Goal: Task Accomplishment & Management: Use online tool/utility

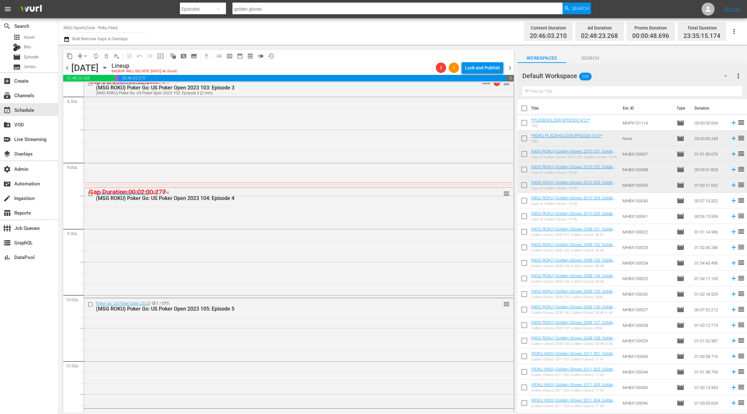
scroll to position [1138, 0]
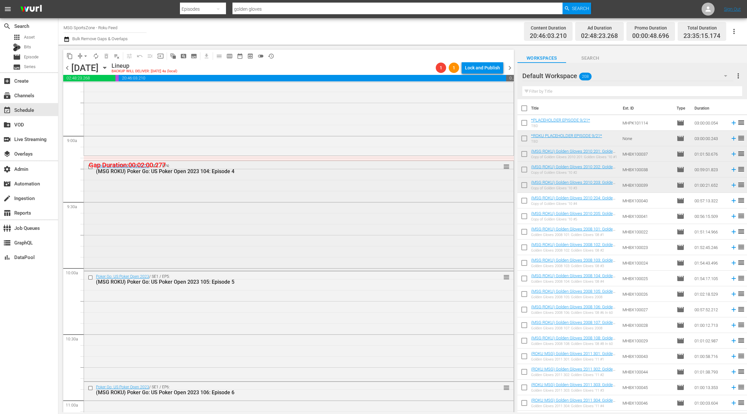
click at [321, 234] on div "Poker Go: US Poker Open 2023 / SE1 / EP4: (MSG ROKU) Poker Go: US Poker Open 20…" at bounding box center [299, 215] width 430 height 109
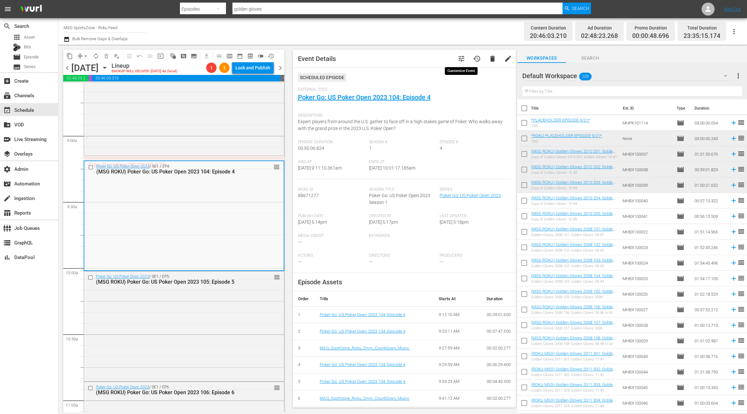
click at [461, 61] on span "tune" at bounding box center [462, 59] width 8 height 8
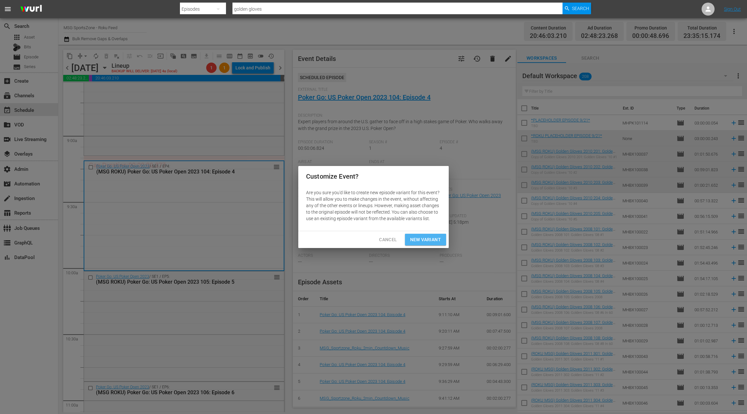
drag, startPoint x: 435, startPoint y: 239, endPoint x: 436, endPoint y: 235, distance: 3.3
click at [436, 239] on span "New Variant" at bounding box center [425, 240] width 31 height 8
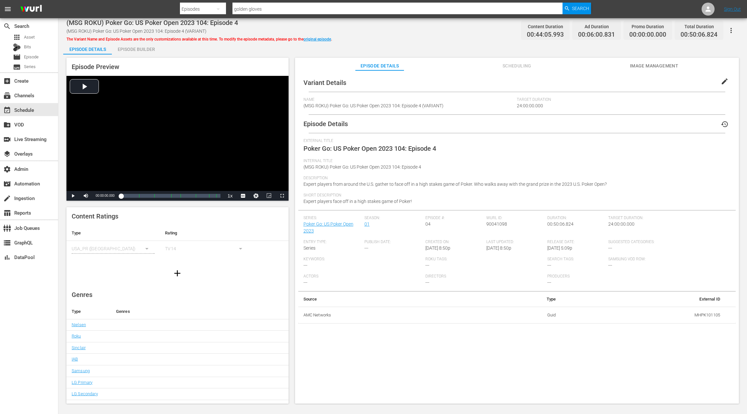
click at [721, 82] on span "edit" at bounding box center [725, 82] width 8 height 8
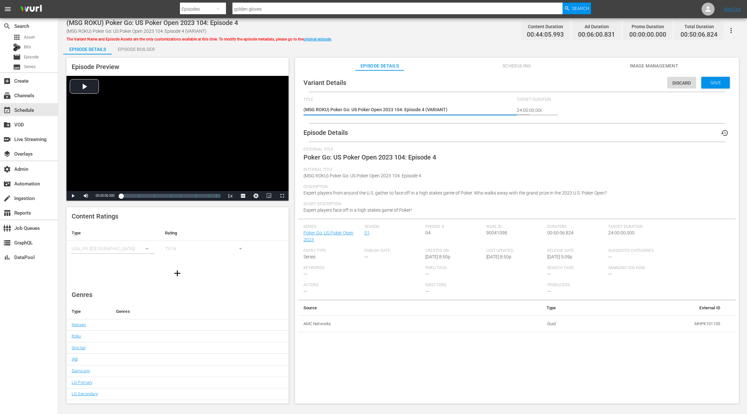
click at [438, 109] on textarea "(MSG ROKU) Poker Go: US Poker Open 2023 104: Episode 4 (VARIANT)" at bounding box center [409, 110] width 210 height 8
type textarea "(MSG ROKU) Poker Go: US Poker Open 2023 104: Episode 4 (2)"
type textarea "(MSG ROKU) Poker Go: US Poker Open 2023 104: Episode 4 (2 )"
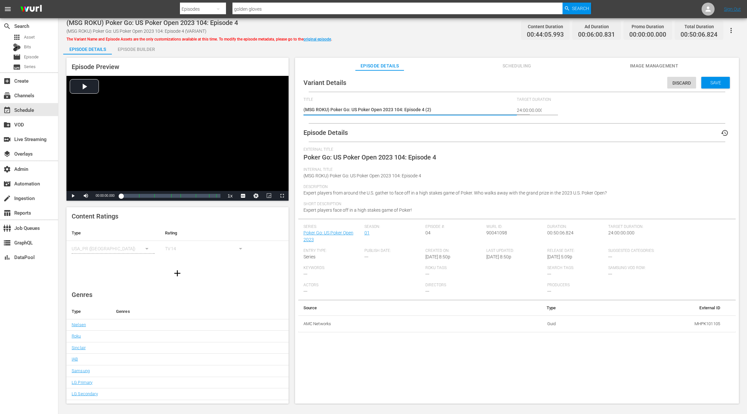
type textarea "(MSG ROKU) Poker Go: US Poker Open 2023 104: Episode 4 (2 )"
type textarea "(MSG ROKU) Poker Go: US Poker Open 2023 104: Episode 4 (2 m)"
type textarea "(MSG ROKU) Poker Go: US Poker Open 2023 104: Episode 4 (2 mi)"
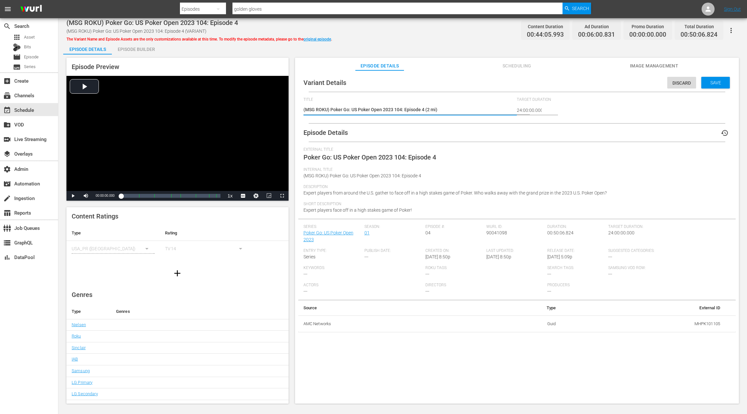
type textarea "(MSG ROKU) Poker Go: US Poker Open 2023 104: Episode 4 (2 min)"
drag, startPoint x: 705, startPoint y: 82, endPoint x: 691, endPoint y: 78, distance: 14.5
click at [705, 82] on span "Save" at bounding box center [715, 82] width 21 height 5
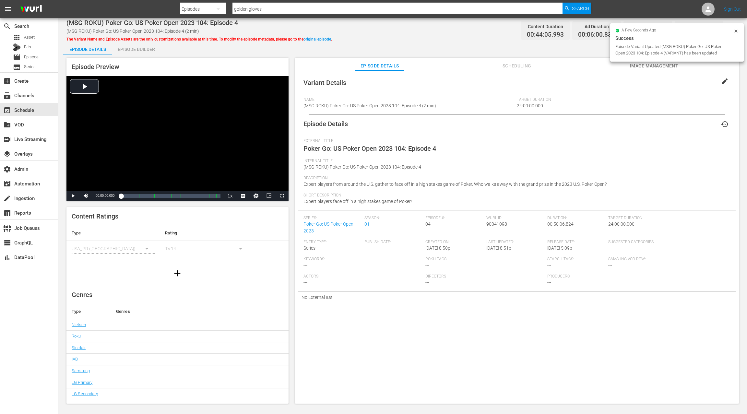
click at [144, 46] on div "Episode Builder" at bounding box center [136, 50] width 49 height 16
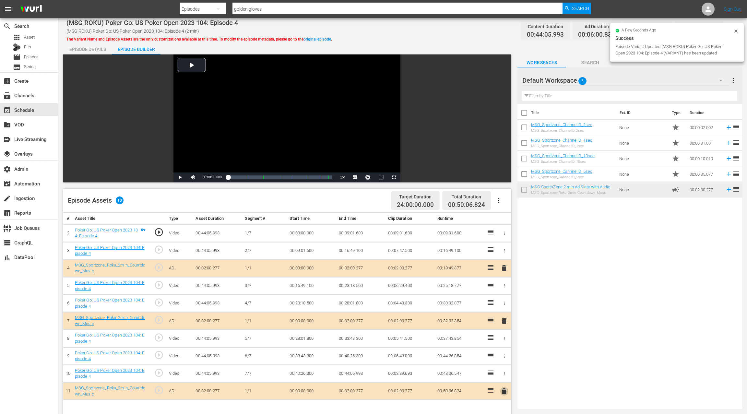
click at [507, 390] on span "delete" at bounding box center [504, 392] width 8 height 8
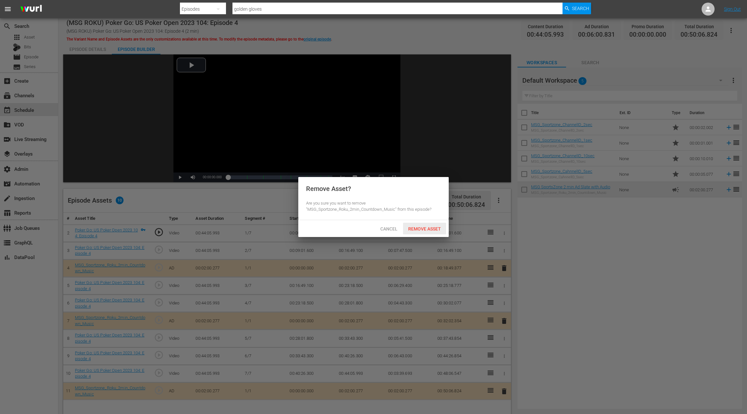
click at [419, 231] on span "Remove Asset" at bounding box center [424, 228] width 43 height 5
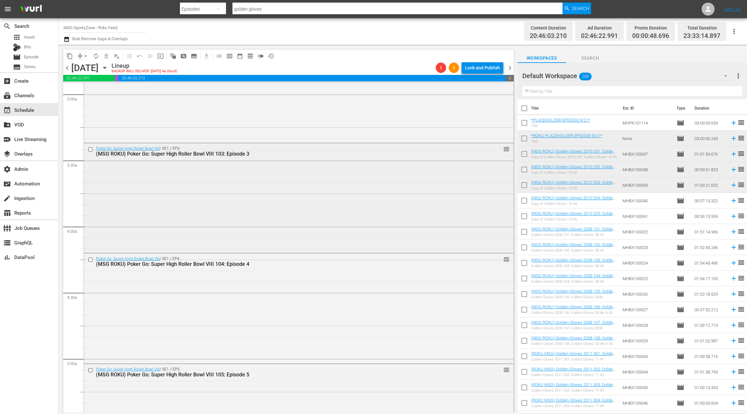
scroll to position [424, 0]
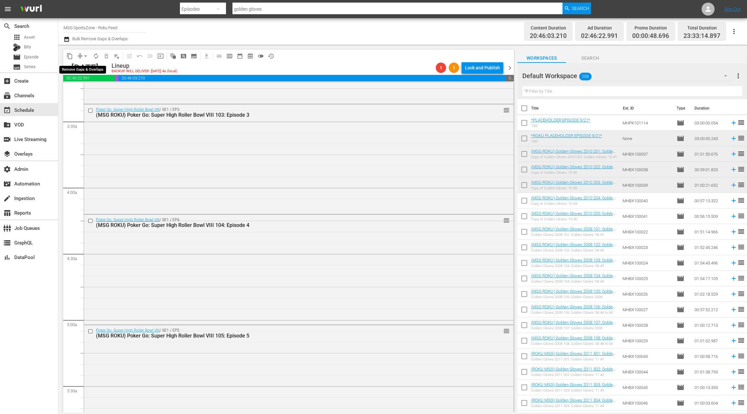
click at [84, 56] on span "arrow_drop_down" at bounding box center [85, 56] width 6 height 6
click at [90, 92] on li "Align to End of Previous Day" at bounding box center [86, 90] width 68 height 11
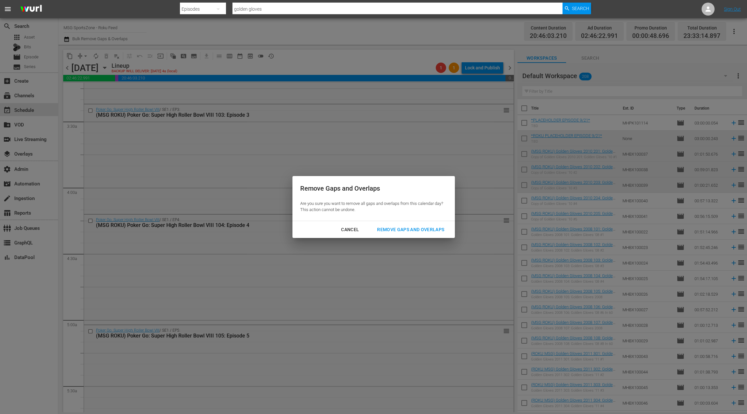
click at [404, 232] on div "Remove Gaps and Overlaps" at bounding box center [411, 230] width 78 height 8
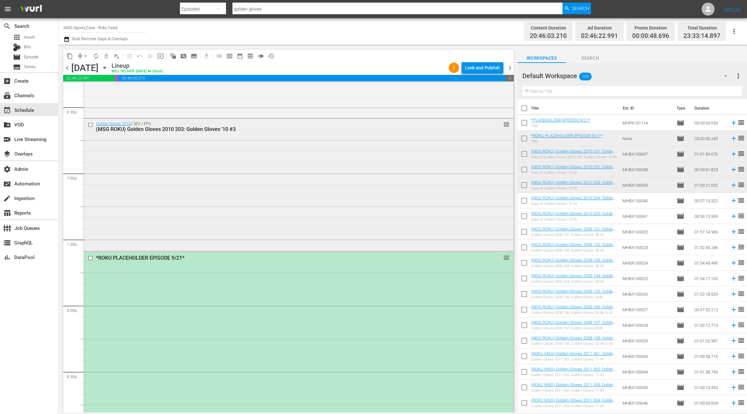
scroll to position [2418, 0]
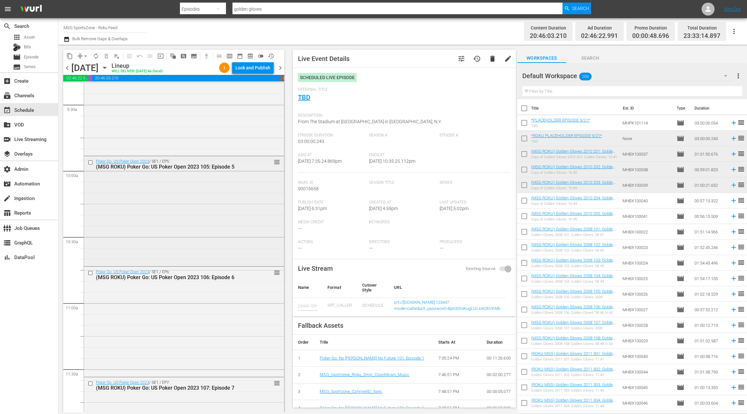
scroll to position [1242, 0]
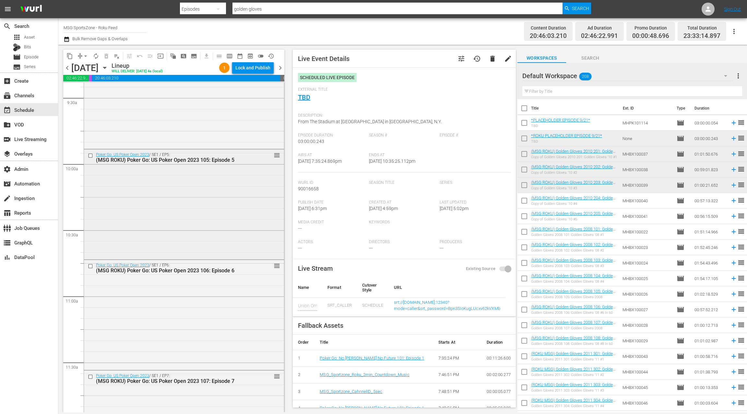
click at [209, 192] on div "Poker Go: US Poker Open 2023 / SE1 / EP5: (MSG ROKU) Poker Go: US Poker Open 20…" at bounding box center [184, 204] width 200 height 109
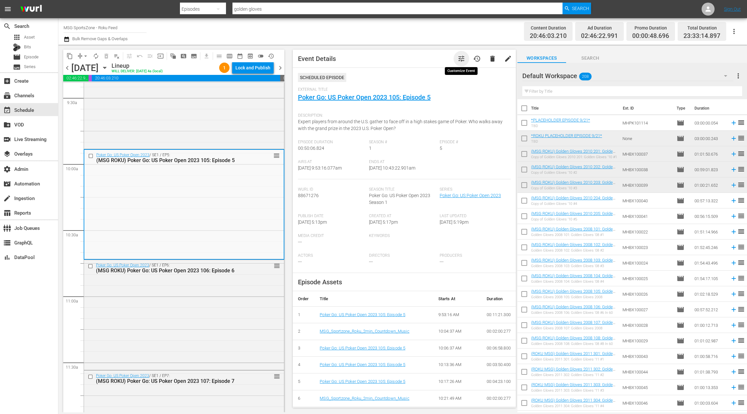
click at [460, 60] on span "tune" at bounding box center [462, 59] width 8 height 8
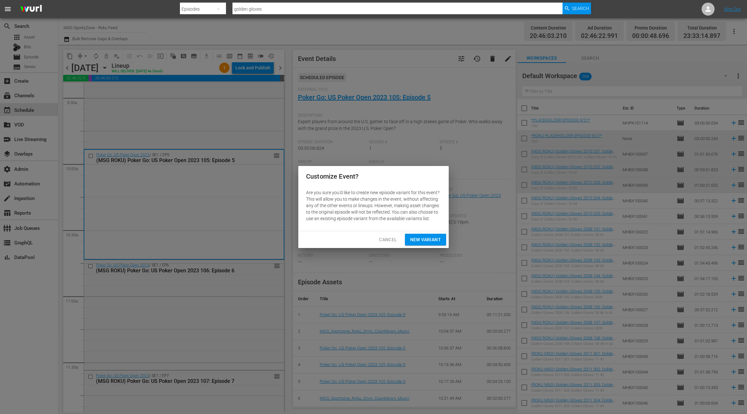
click at [422, 239] on span "New Variant" at bounding box center [425, 240] width 31 height 8
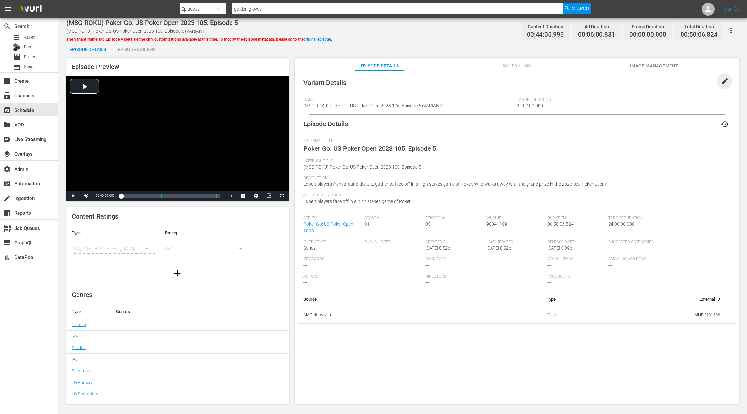
drag, startPoint x: 722, startPoint y: 84, endPoint x: 624, endPoint y: 94, distance: 98.8
click at [722, 83] on span "edit" at bounding box center [725, 82] width 8 height 8
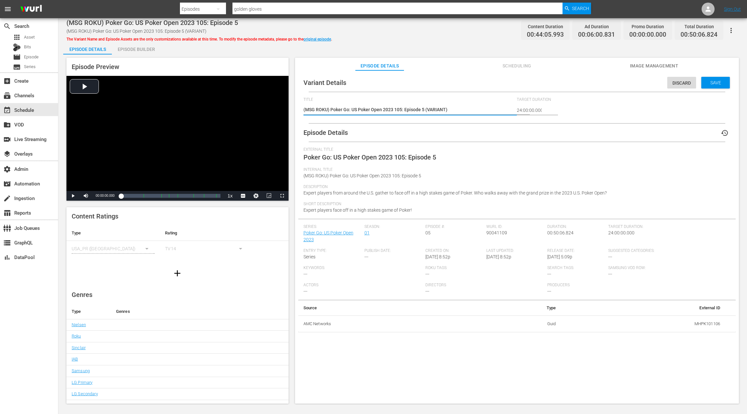
click at [437, 110] on textarea "(MSG ROKU) Poker Go: US Poker Open 2023 105: Episode 5 (VARIANT)" at bounding box center [409, 110] width 210 height 8
type textarea "(MSG ROKU) Poker Go: US Poker Open 2023 105: Episode 5 (@)"
type textarea "(MSG ROKU) Poker Go: US Poker Open 2023 105: Episode 5 (@ )"
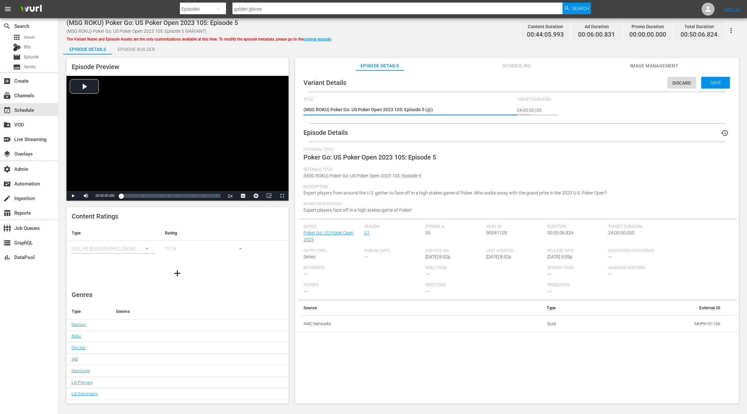
type textarea "(MSG ROKU) Poker Go: US Poker Open 2023 105: Episode 5 (@ )"
type textarea "(MSG ROKU) Poker Go: US Poker Open 2023 105: Episode 5 (@ m)"
type textarea "(MSG ROKU) Poker Go: US Poker Open 2023 105: Episode 5 (@ mi)"
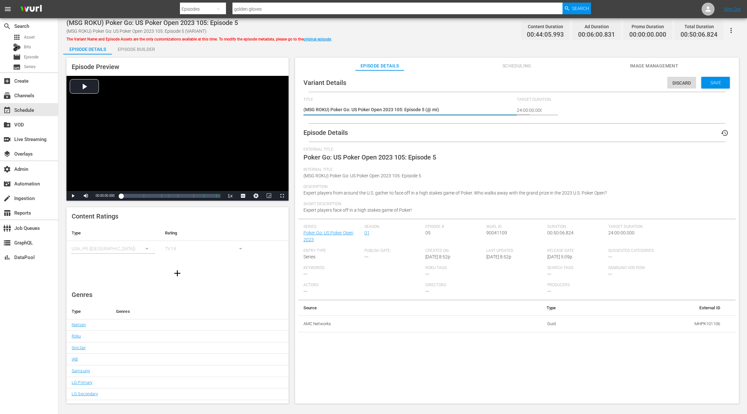
type textarea "(MSG ROKU) Poker Go: US Poker Open 2023 105: Episode 5 (@ min)"
type textarea "(MSG ROKU) Poker Go: US Poker Open 2023 105: Episode 5 (@ mi)"
type textarea "(MSG ROKU) Poker Go: US Poker Open 2023 105: Episode 5 (@ m)"
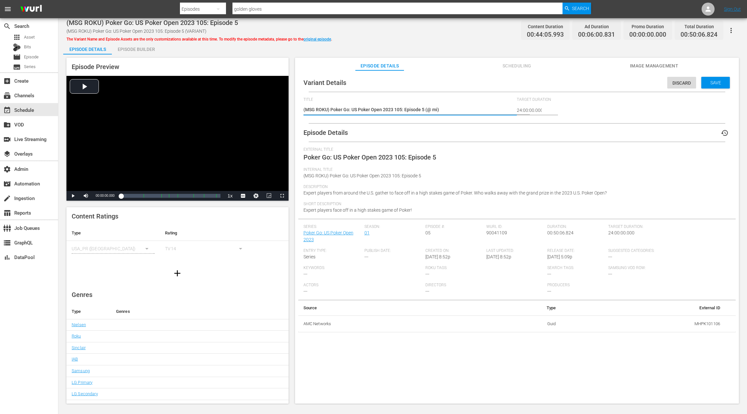
type textarea "(MSG ROKU) Poker Go: US Poker Open 2023 105: Episode 5 (@ m)"
type textarea "(MSG ROKU) Poker Go: US Poker Open 2023 105: Episode 5 (@ )"
type textarea "(MSG ROKU) Poker Go: US Poker Open 2023 105: Episode 5 (@)"
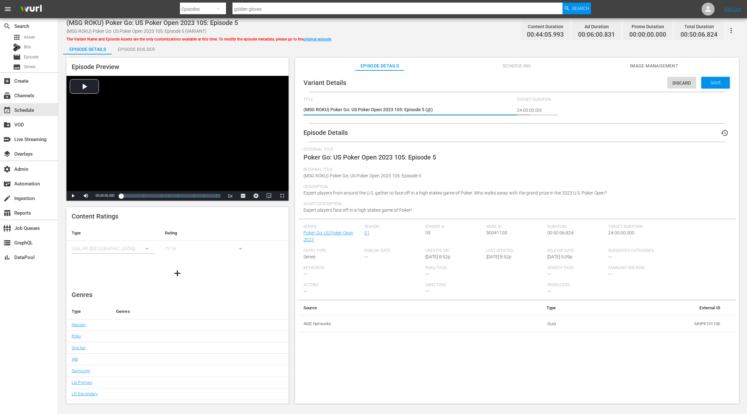
type textarea "(MSG ROKU) Poker Go: US Poker Open 2023 105: Episode 5 ()"
type textarea "(MSG ROKU) Poker Go: US Poker Open 2023 105: Episode 5 (2)"
type textarea "(MSG ROKU) Poker Go: US Poker Open 2023 105: Episode 5 (2 )"
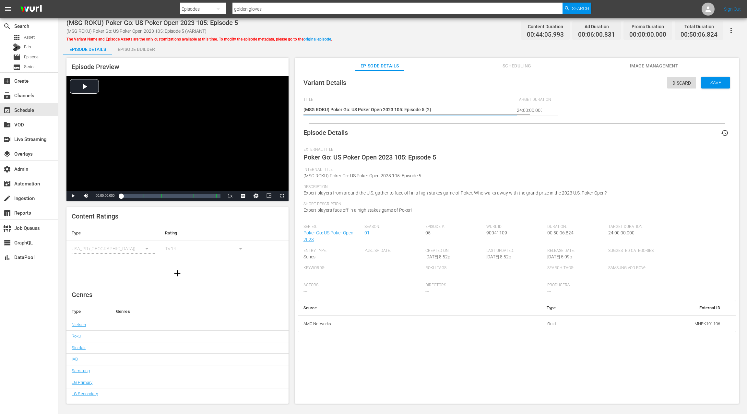
type textarea "(MSG ROKU) Poker Go: US Poker Open 2023 105: Episode 5 (2 )"
type textarea "(MSG ROKU) Poker Go: US Poker Open 2023 105: Episode 5 (2 m)"
type textarea "(MSG ROKU) Poker Go: US Poker Open 2023 105: Episode 5 (2 mi)"
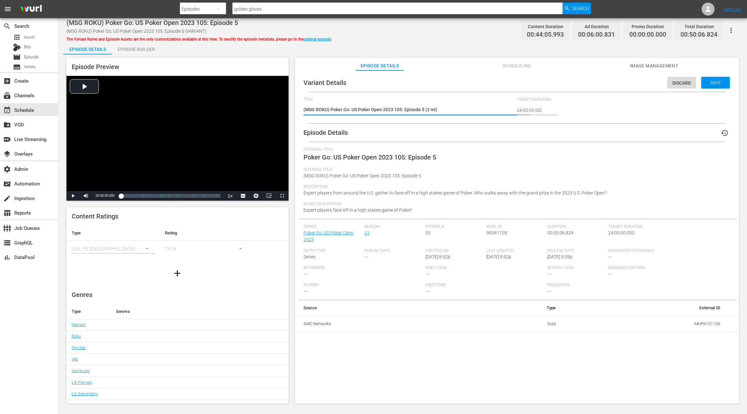
type textarea "(MSG ROKU) Poker Go: US Poker Open 2023 105: Episode 5 (2 min)"
drag, startPoint x: 704, startPoint y: 86, endPoint x: 629, endPoint y: 76, distance: 76.0
click at [703, 86] on div "Save" at bounding box center [715, 83] width 29 height 12
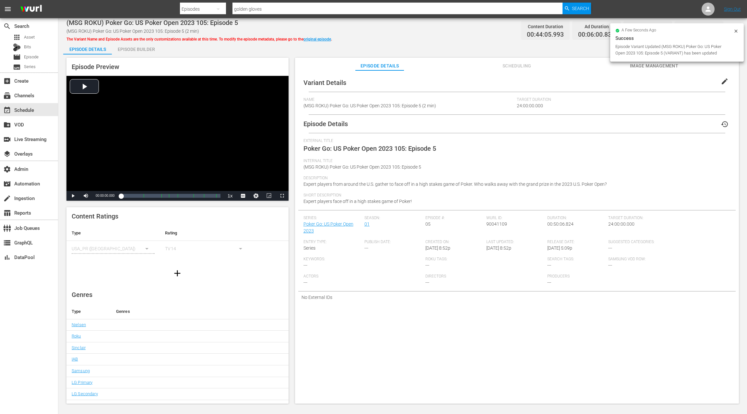
click at [145, 49] on div "Episode Builder" at bounding box center [136, 50] width 49 height 16
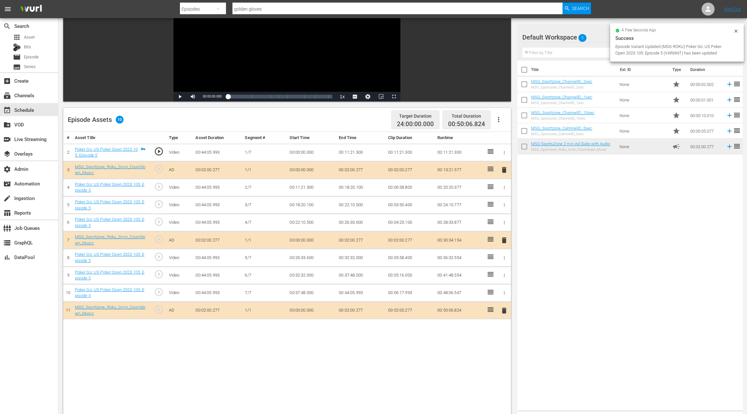
scroll to position [85, 0]
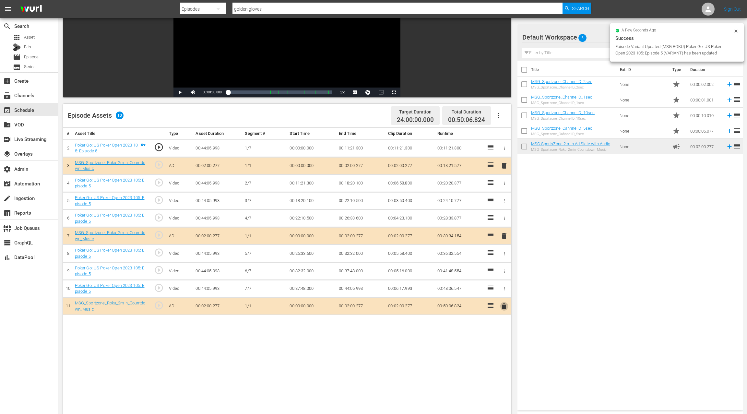
drag, startPoint x: 503, startPoint y: 305, endPoint x: 479, endPoint y: 266, distance: 45.3
click at [503, 305] on span "delete" at bounding box center [504, 307] width 8 height 8
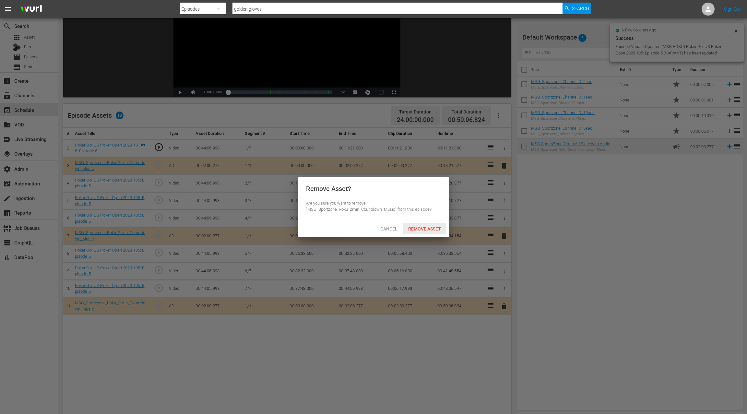
click at [437, 231] on span "Remove Asset" at bounding box center [424, 228] width 43 height 5
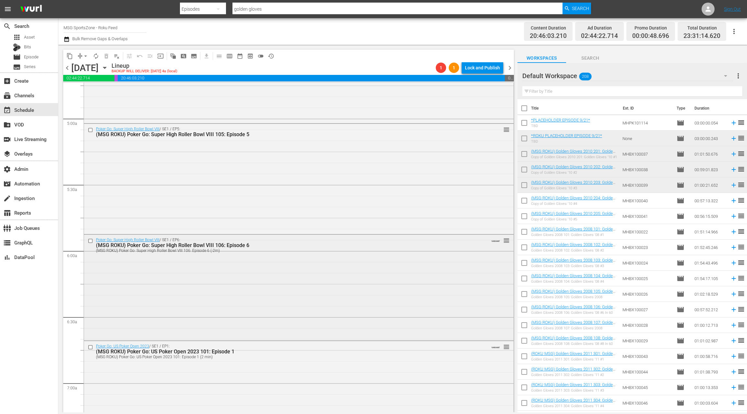
scroll to position [655, 0]
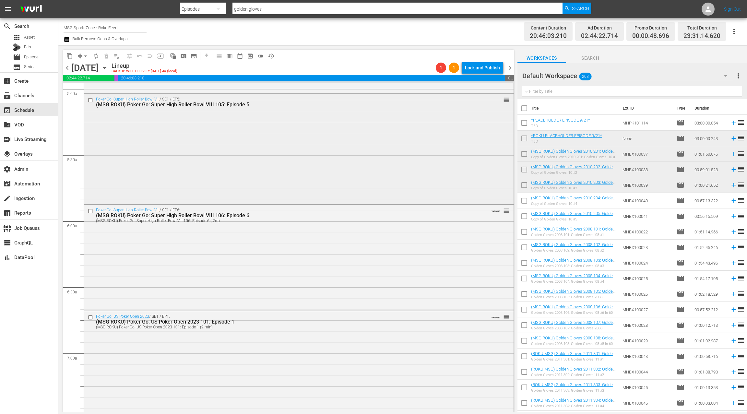
click at [231, 175] on div "Poker Go: Super High Roller Bowl VIII / SE1 / EP5: (MSG ROKU) Poker Go: Super H…" at bounding box center [299, 148] width 430 height 109
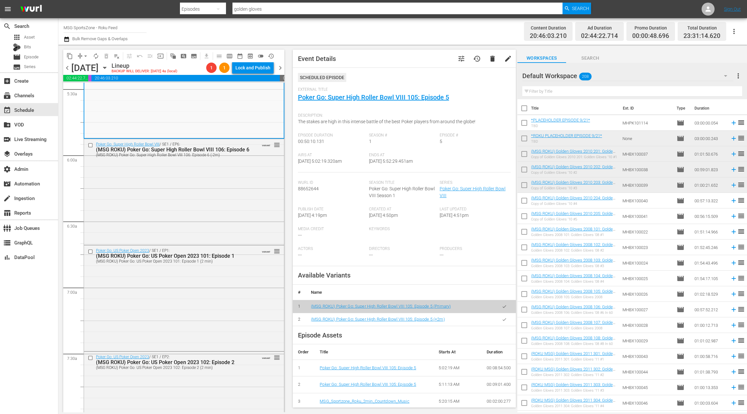
scroll to position [732, 0]
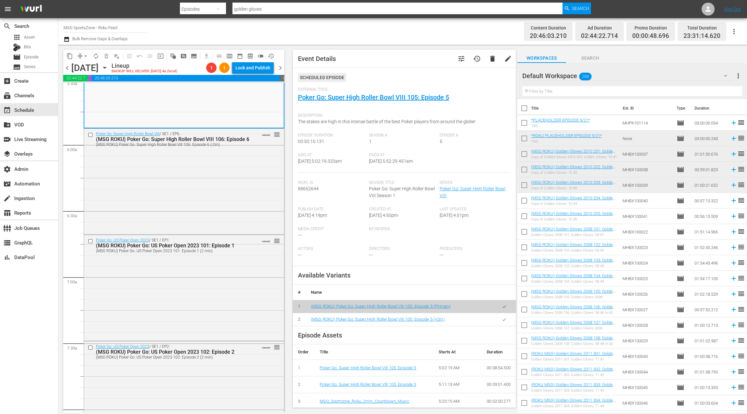
click at [200, 175] on div "Poker Go: Super High Roller Bowl VIII / SE1 / EP6: (MSG ROKU) Poker Go: Super H…" at bounding box center [184, 181] width 200 height 105
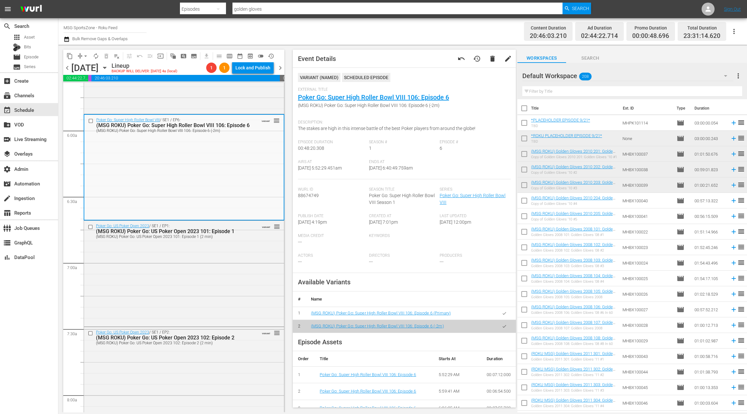
scroll to position [760, 0]
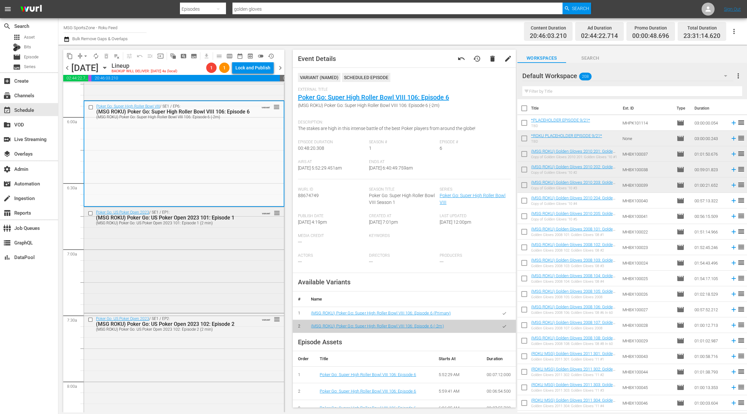
click at [219, 260] on div "Poker Go: US Poker Open 2023 / SE1 / EP1: (MSG ROKU) Poker Go: US Poker Open 20…" at bounding box center [184, 259] width 200 height 104
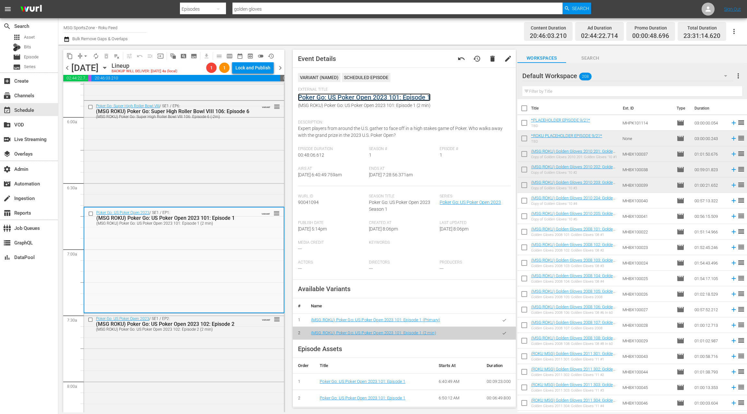
click at [333, 100] on link "Poker Go: US Poker Open 2023 101: Episode 1" at bounding box center [364, 97] width 133 height 8
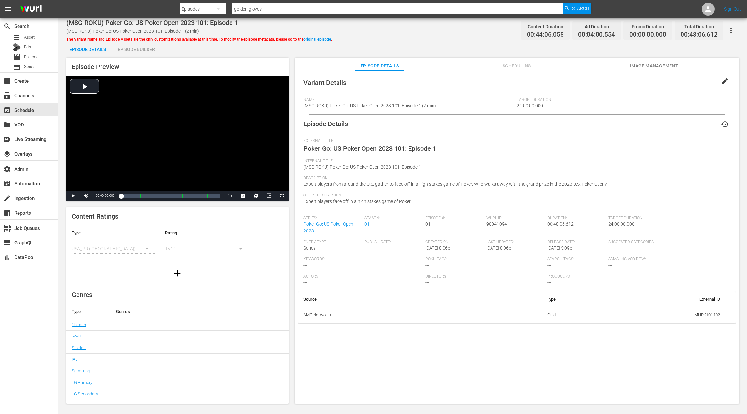
drag, startPoint x: 723, startPoint y: 82, endPoint x: 542, endPoint y: 97, distance: 181.3
click at [723, 82] on span "edit" at bounding box center [725, 82] width 8 height 8
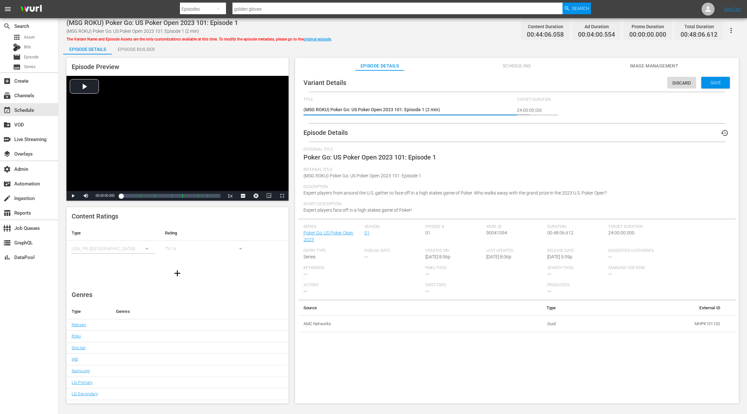
drag, startPoint x: 427, startPoint y: 111, endPoint x: 432, endPoint y: 95, distance: 16.4
click at [427, 110] on textarea "(MSG ROKU) Poker Go: US Poker Open 2023 101: Episode 1 (2 min)" at bounding box center [409, 110] width 210 height 8
type textarea "(MSG ROKU) Poker Go: US Poker Open 2023 101: Episode 1 (-2 min)"
click at [722, 85] on span "Save" at bounding box center [715, 82] width 21 height 5
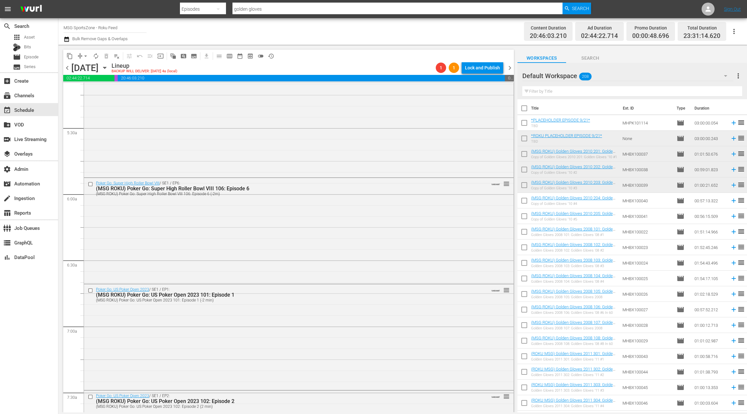
scroll to position [734, 0]
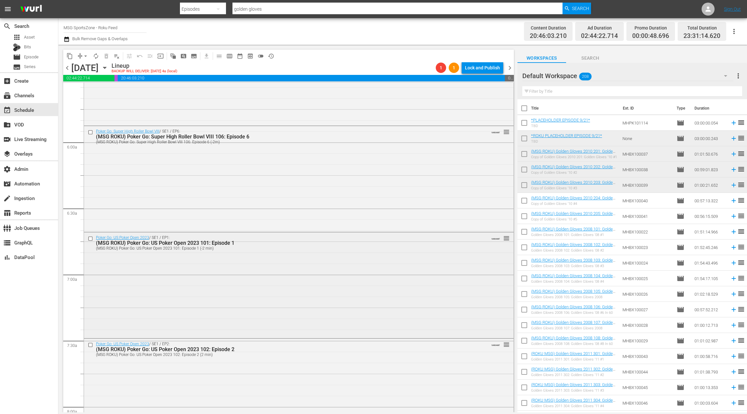
click at [341, 250] on div "Poker Go: US Poker Open 2023 / SE1 / EP1: (MSG ROKU) Poker Go: US Poker Open 20…" at bounding box center [299, 243] width 430 height 20
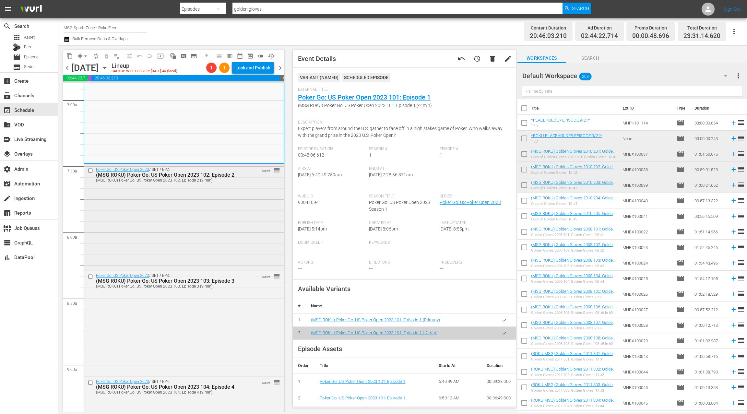
scroll to position [915, 0]
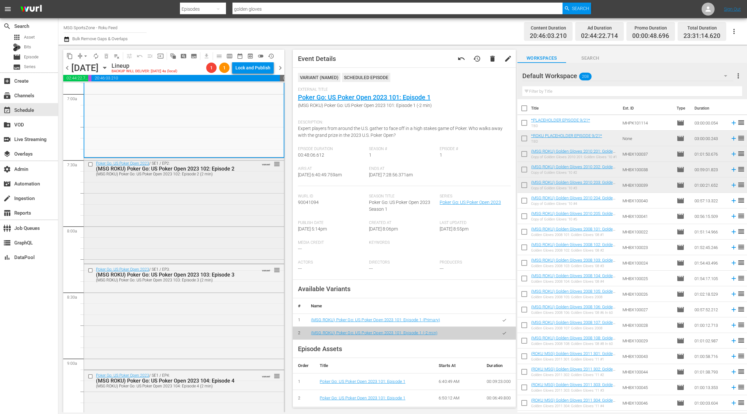
click at [233, 217] on div "Poker Go: US Poker Open 2023 / SE1 / EP2: (MSG ROKU) Poker Go: US Poker Open 20…" at bounding box center [184, 210] width 200 height 104
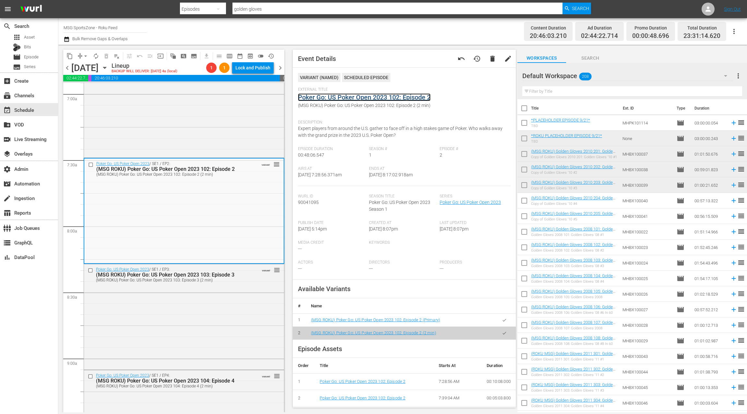
click at [404, 99] on link "Poker Go: US Poker Open 2023 102: Episode 2" at bounding box center [364, 97] width 133 height 8
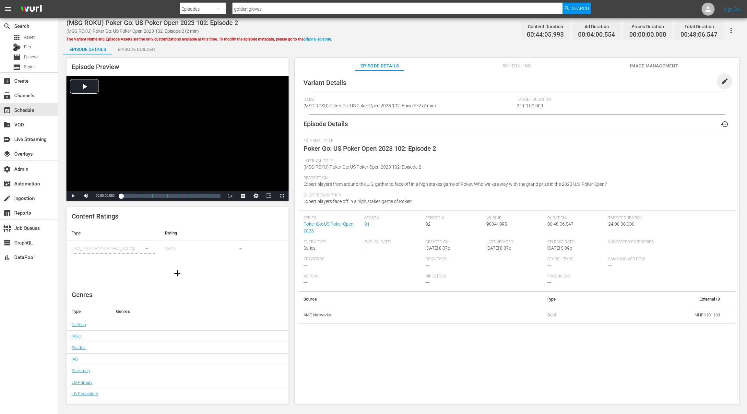
click at [721, 81] on span "edit" at bounding box center [725, 82] width 8 height 8
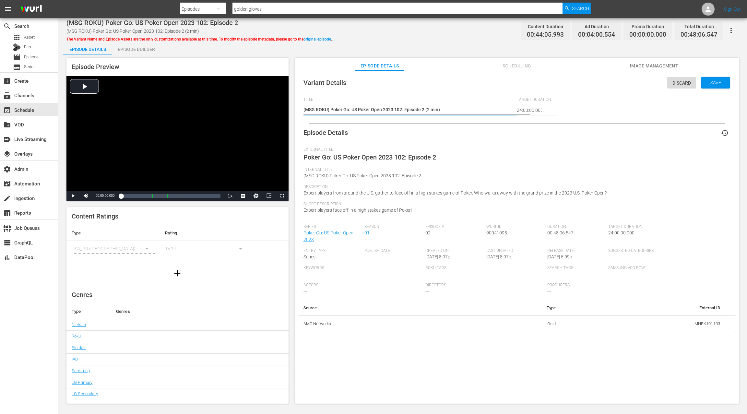
drag, startPoint x: 427, startPoint y: 110, endPoint x: 435, endPoint y: 98, distance: 14.6
click at [427, 110] on textarea "(MSG ROKU) Poker Go: US Poker Open 2023 102: Episode 2 (2 min)" at bounding box center [409, 110] width 210 height 8
type textarea "(MSG ROKU) Poker Go: US Poker Open 2023 102: Episode 2 (-2 min)"
drag, startPoint x: 715, startPoint y: 86, endPoint x: 702, endPoint y: 81, distance: 13.9
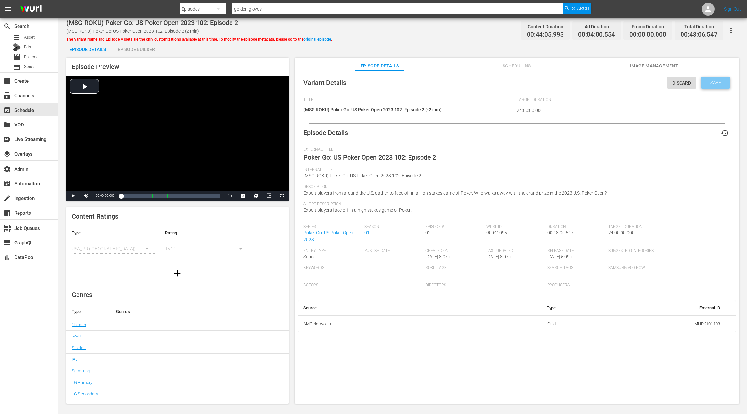
click at [715, 86] on div "Save" at bounding box center [715, 83] width 29 height 12
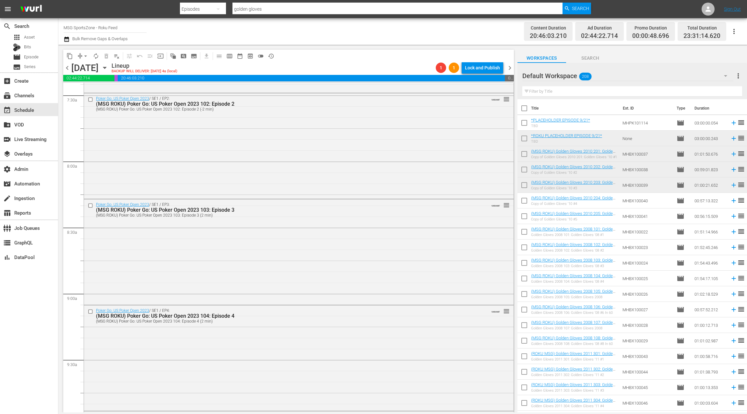
scroll to position [1021, 0]
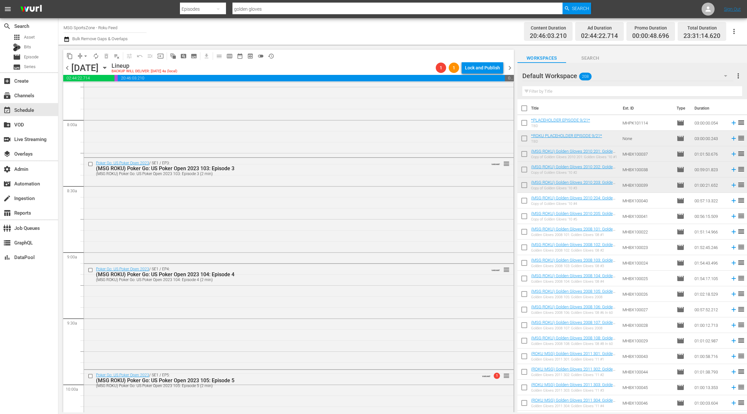
click at [282, 214] on div "Poker Go: US Poker Open 2023 / SE1 / EP3: (MSG ROKU) Poker Go: US Poker Open 20…" at bounding box center [299, 210] width 430 height 104
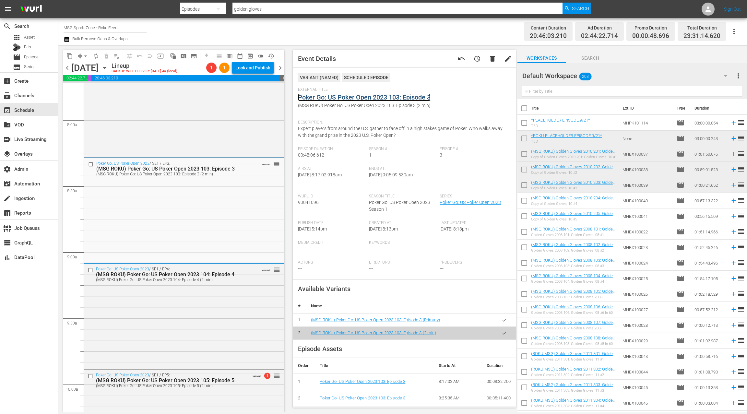
click at [342, 100] on link "Poker Go: US Poker Open 2023 103: Episode 3" at bounding box center [364, 97] width 133 height 8
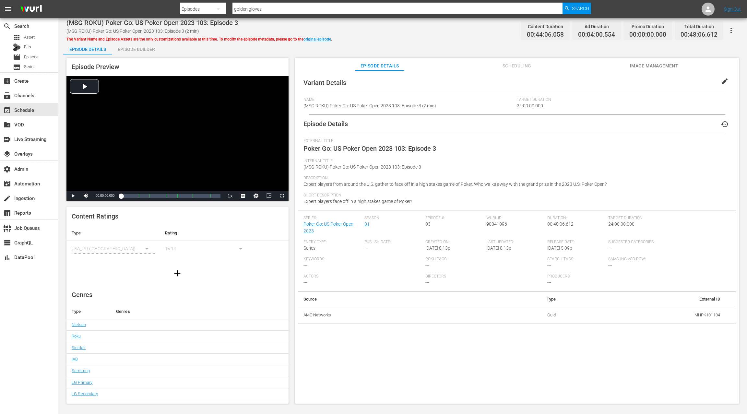
click at [721, 84] on span "edit" at bounding box center [725, 82] width 8 height 8
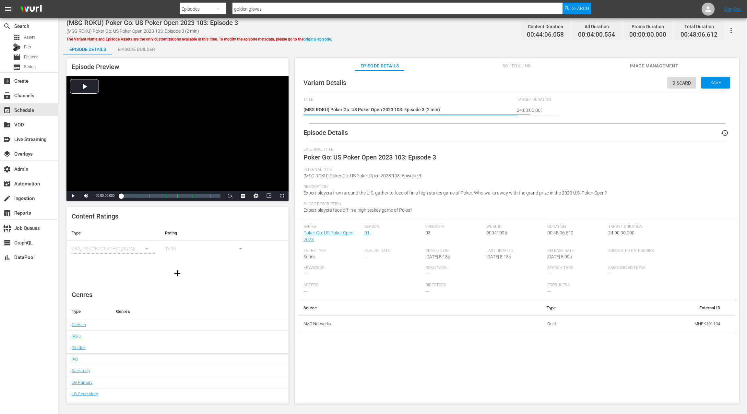
click at [428, 110] on textarea "(MSG ROKU) Poker Go: US Poker Open 2023 103: Episode 3 (2 min)" at bounding box center [409, 110] width 210 height 8
type textarea "(MSG ROKU) Poker Go: US Poker Open 2023 103: Episode 3 (-2 min)"
click at [713, 81] on span "Save" at bounding box center [715, 82] width 21 height 5
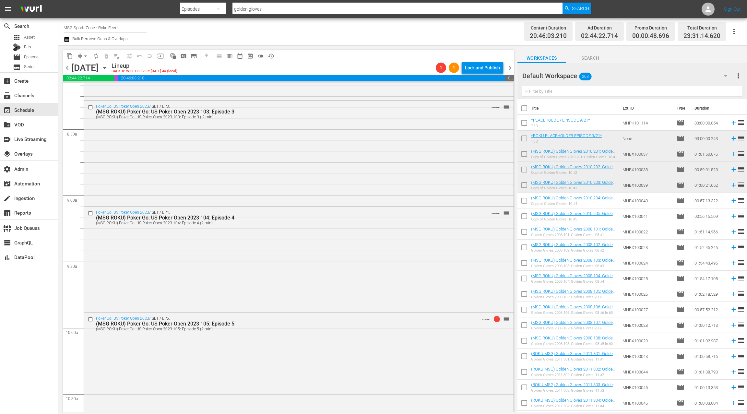
scroll to position [1123, 0]
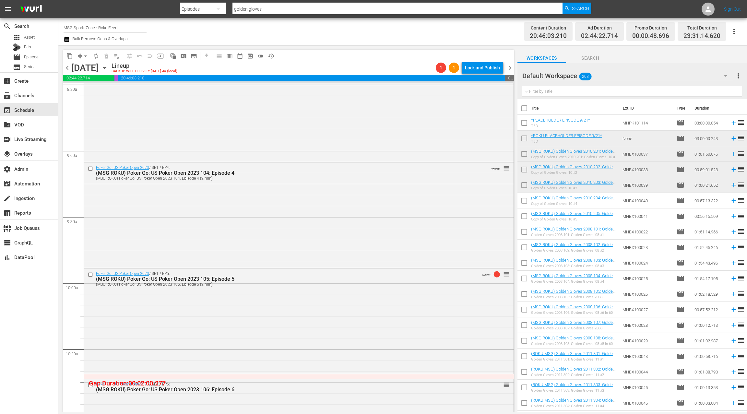
click at [284, 234] on div "Poker Go: US Poker Open 2023 / SE1 / EP4: (MSG ROKU) Poker Go: US Poker Open 20…" at bounding box center [299, 214] width 430 height 104
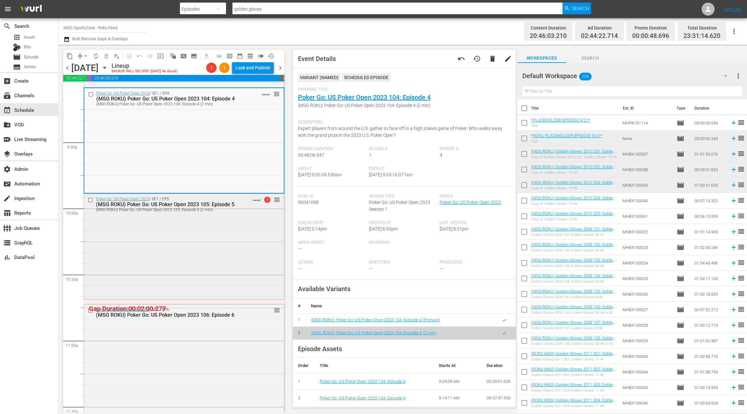
scroll to position [1162, 0]
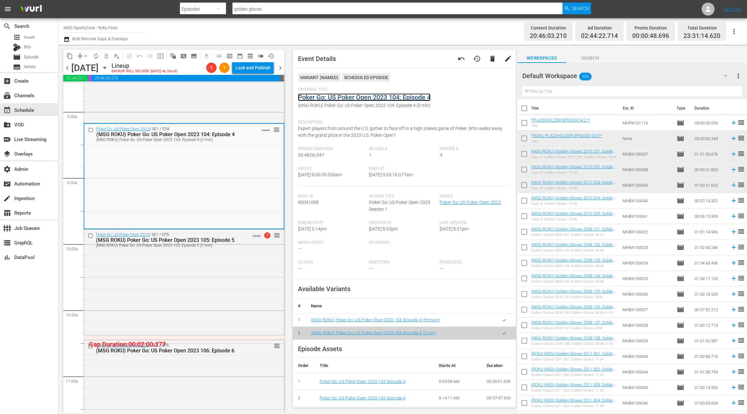
click at [358, 97] on link "Poker Go: US Poker Open 2023 104: Episode 4" at bounding box center [364, 97] width 133 height 8
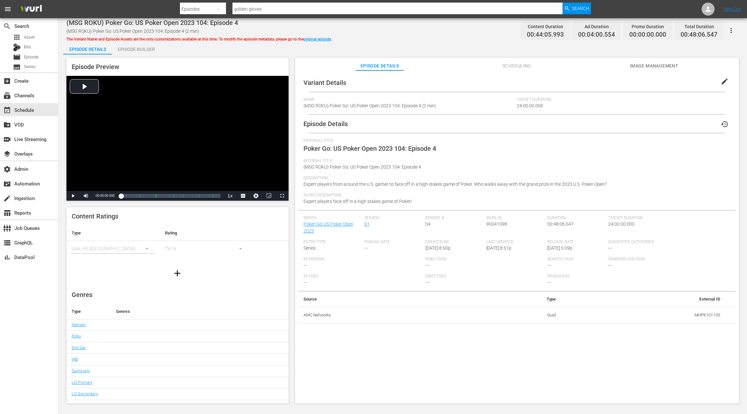
click at [722, 79] on span "edit" at bounding box center [725, 82] width 8 height 8
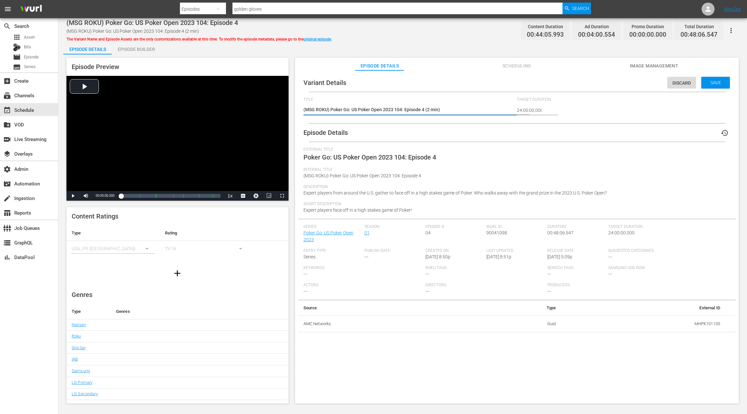
drag, startPoint x: 428, startPoint y: 108, endPoint x: 431, endPoint y: 98, distance: 10.9
click at [428, 108] on textarea "(MSG ROKU) Poker Go: US Poker Open 2023 104: Episode 4 (2 min)" at bounding box center [409, 110] width 210 height 8
type textarea "(MSG ROKU) Poker Go: US Poker Open 2023 104: Episode 4 (-2 min)"
click at [708, 82] on span "Save" at bounding box center [715, 82] width 21 height 5
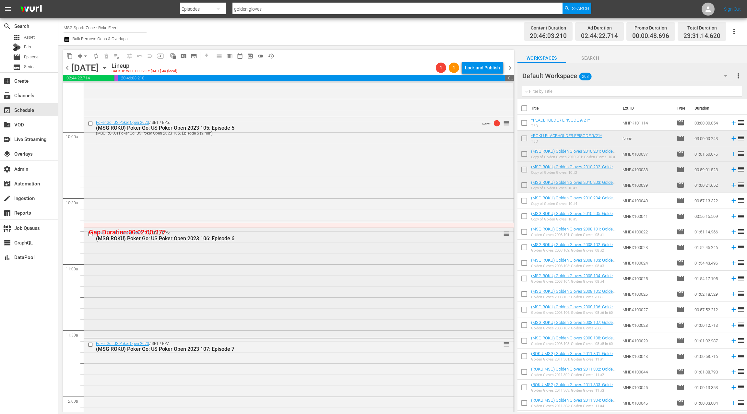
scroll to position [1276, 0]
click at [354, 272] on div "Poker Go: US Poker Open 2023 / SE1 / EP6: (MSG ROKU) Poker Go: US Poker Open 20…" at bounding box center [299, 280] width 430 height 109
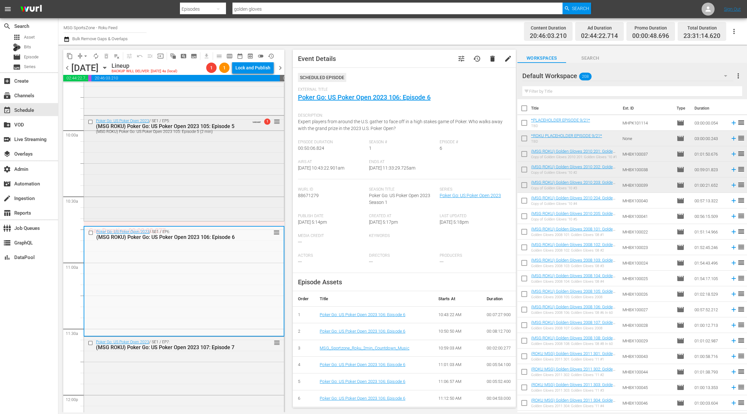
click at [232, 152] on div "Poker Go: US Poker Open 2023 / SE1 / EP5: (MSG ROKU) Poker Go: US Poker Open 20…" at bounding box center [184, 168] width 200 height 104
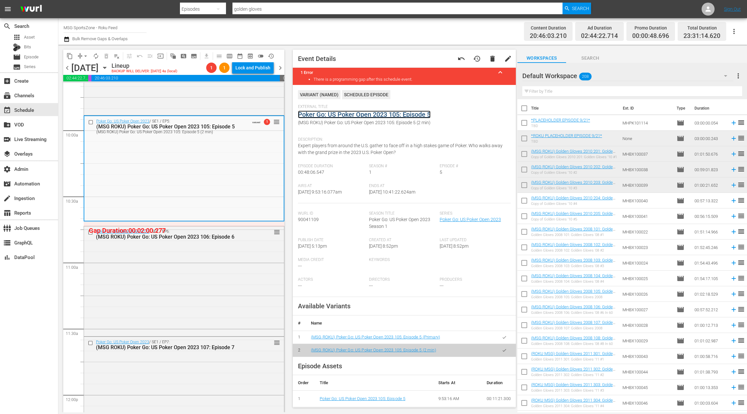
click at [348, 115] on link "Poker Go: US Poker Open 2023 105: Episode 5" at bounding box center [364, 115] width 133 height 8
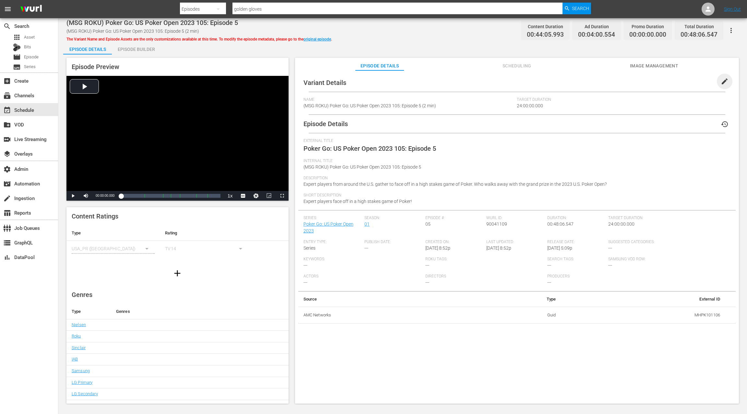
drag, startPoint x: 724, startPoint y: 78, endPoint x: 654, endPoint y: 94, distance: 71.4
click at [724, 78] on span "edit" at bounding box center [725, 82] width 8 height 8
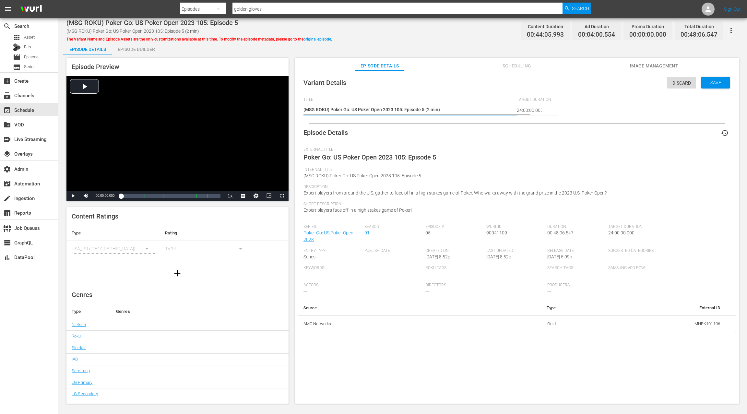
drag, startPoint x: 427, startPoint y: 111, endPoint x: 431, endPoint y: 105, distance: 6.3
click at [428, 110] on textarea "(MSG ROKU) Poker Go: US Poker Open 2023 105: Episode 5 (2 min)" at bounding box center [409, 110] width 210 height 8
type textarea "(MSG ROKU) Poker Go: US Poker Open 2023 105: Episode 5 (-2 min)"
click at [711, 83] on span "Save" at bounding box center [715, 82] width 21 height 5
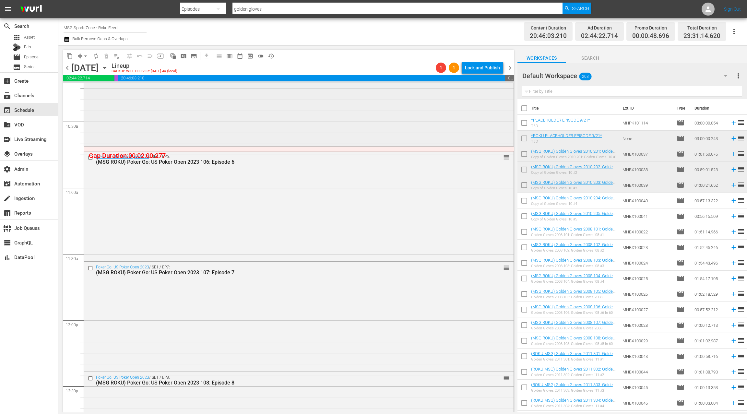
scroll to position [1359, 0]
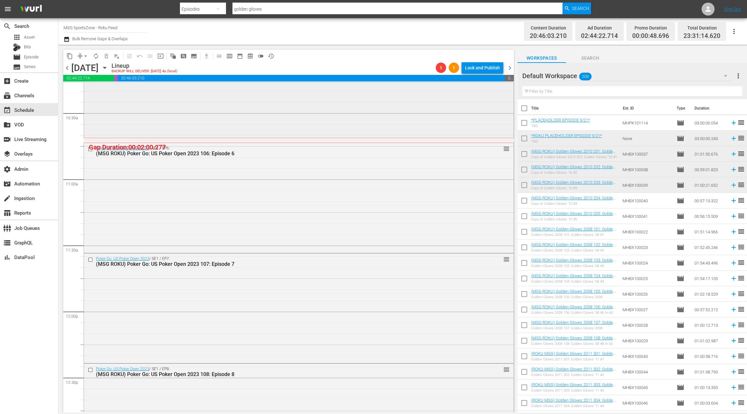
click at [254, 175] on div "Poker Go: US Poker Open 2023 / SE1 / EP6: (MSG ROKU) Poker Go: US Poker Open 20…" at bounding box center [299, 197] width 430 height 109
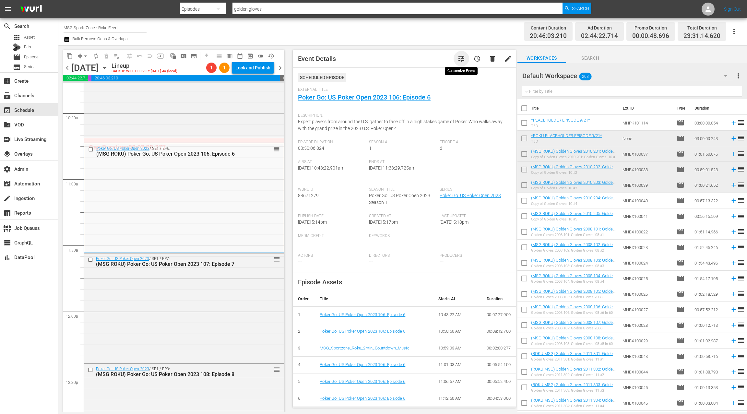
click at [465, 62] on span "tune" at bounding box center [462, 59] width 8 height 8
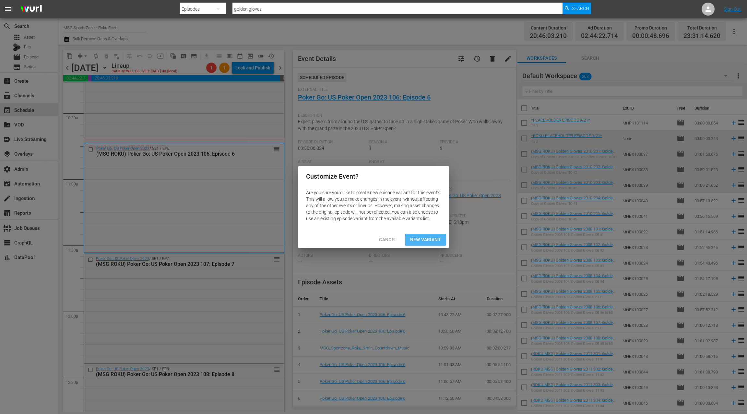
click at [433, 241] on span "New Variant" at bounding box center [425, 240] width 31 height 8
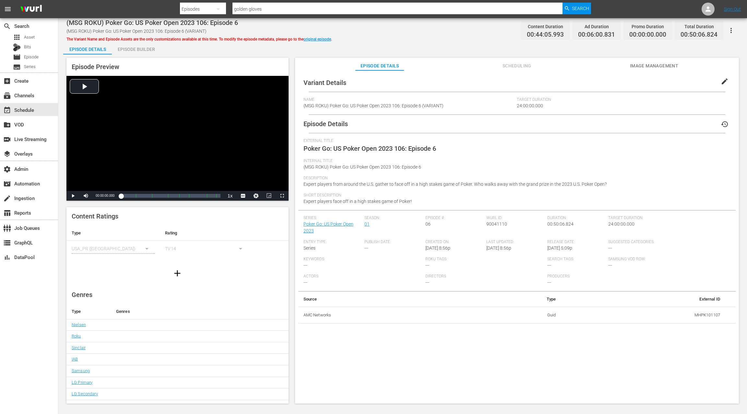
drag, startPoint x: 720, startPoint y: 83, endPoint x: 588, endPoint y: 94, distance: 132.5
click at [721, 83] on span "edit" at bounding box center [725, 82] width 8 height 8
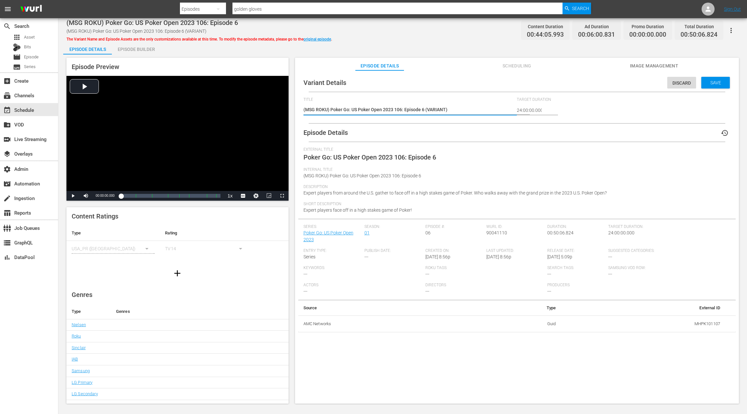
click at [432, 110] on textarea "(MSG ROKU) Poker Go: US Poker Open 2023 106: Episode 6 (VARIANT)" at bounding box center [409, 110] width 210 height 8
type textarea "(MSG ROKU) Poker Go: US Poker Open 2023 106: Episode 6 (-)"
type textarea "(MSG ROKU) Poker Go: US Poker Open 2023 106: Episode 6 (- )"
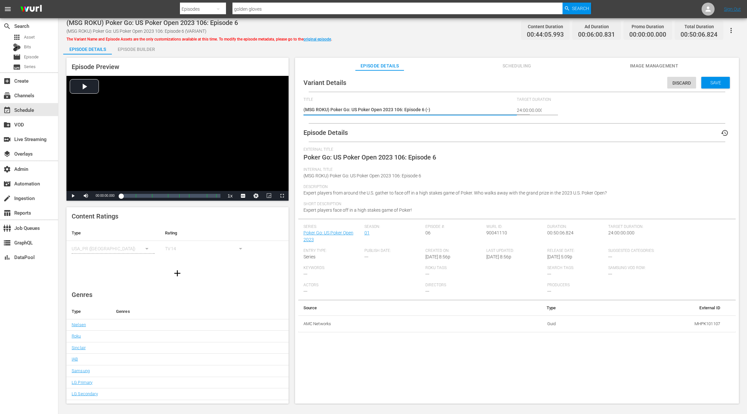
type textarea "(MSG ROKU) Poker Go: US Poker Open 2023 106: Episode 6 (- )"
type textarea "(MSG ROKU) Poker Go: US Poker Open 2023 106: Episode 6 (- 2)"
type textarea "(MSG ROKU) Poker Go: US Poker Open 2023 106: Episode 6 (- 2m)"
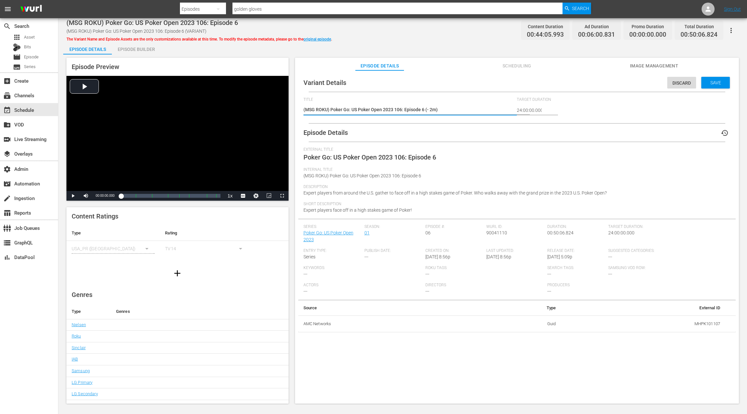
type textarea "(MSG ROKU) Poker Go: US Poker Open 2023 106: Episode 6 (- 2mi)"
type textarea "(MSG ROKU) Poker Go: US Poker Open 2023 106: Episode 6 (- 2min)"
drag, startPoint x: 719, startPoint y: 84, endPoint x: 498, endPoint y: 52, distance: 223.5
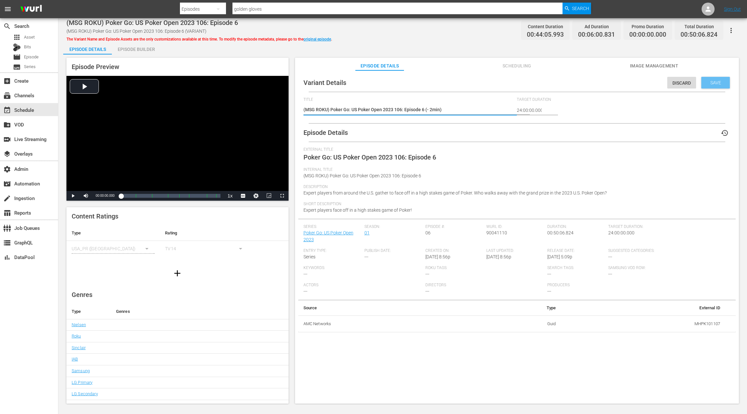
click at [719, 84] on span "Save" at bounding box center [715, 82] width 21 height 5
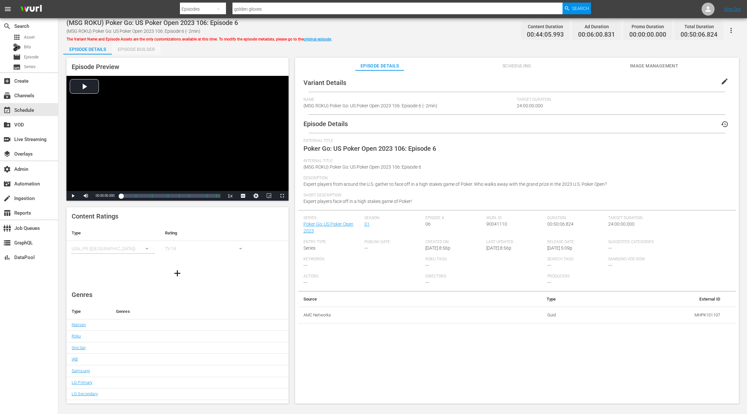
click at [141, 53] on div "Episode Builder" at bounding box center [136, 50] width 49 height 16
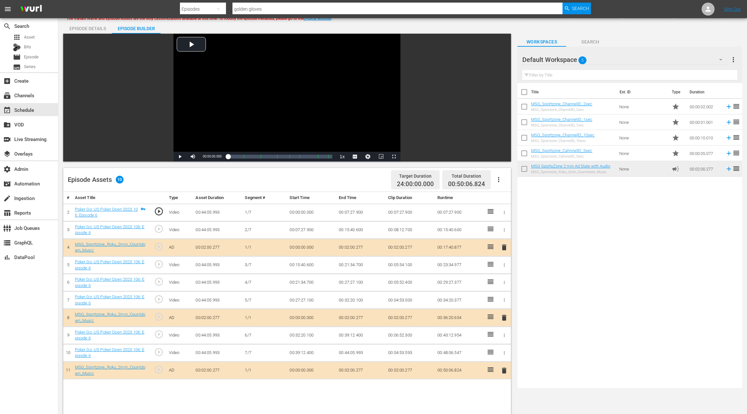
scroll to position [44, 0]
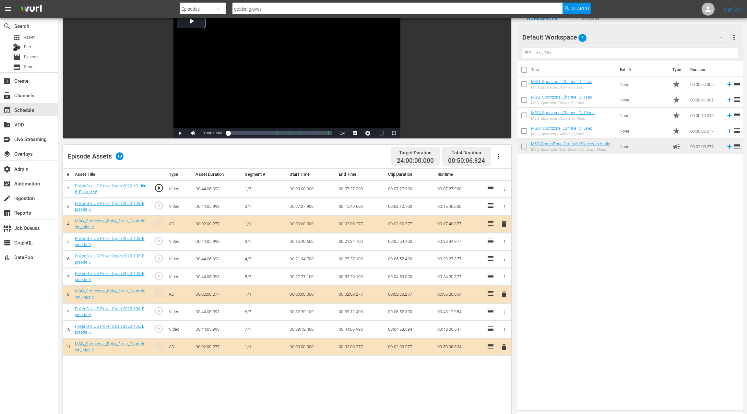
drag, startPoint x: 504, startPoint y: 346, endPoint x: 480, endPoint y: 310, distance: 43.0
click at [504, 346] on span "delete" at bounding box center [504, 347] width 8 height 8
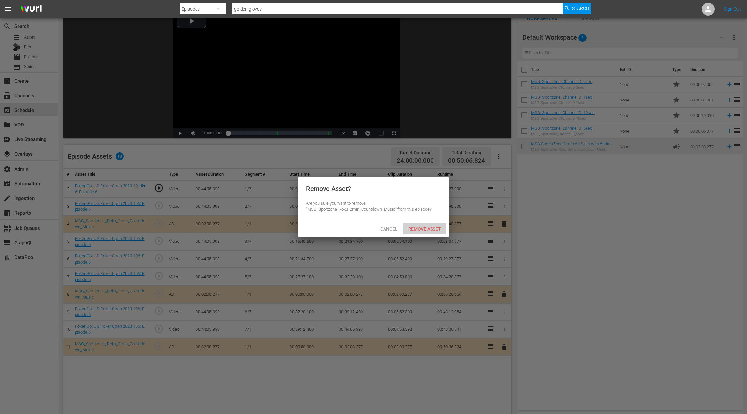
click at [430, 231] on span "Remove Asset" at bounding box center [424, 228] width 43 height 5
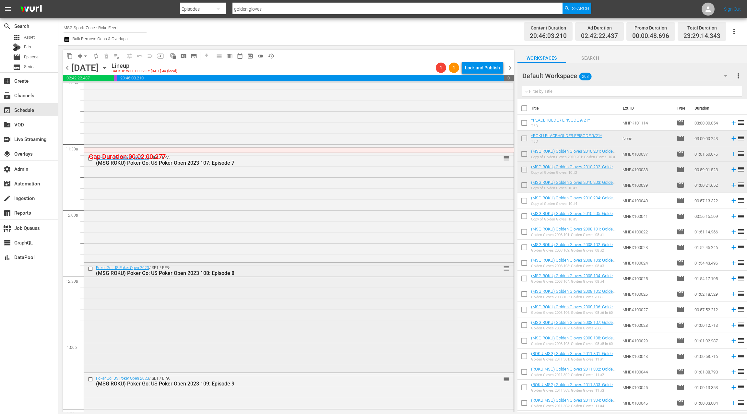
scroll to position [1484, 0]
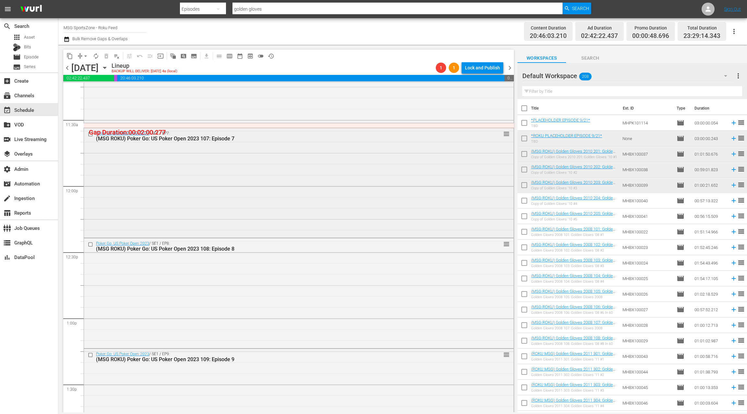
click at [317, 205] on div "Poker Go: US Poker Open 2023 / SE1 / EP7: (MSG ROKU) Poker Go: US Poker Open 20…" at bounding box center [299, 182] width 430 height 109
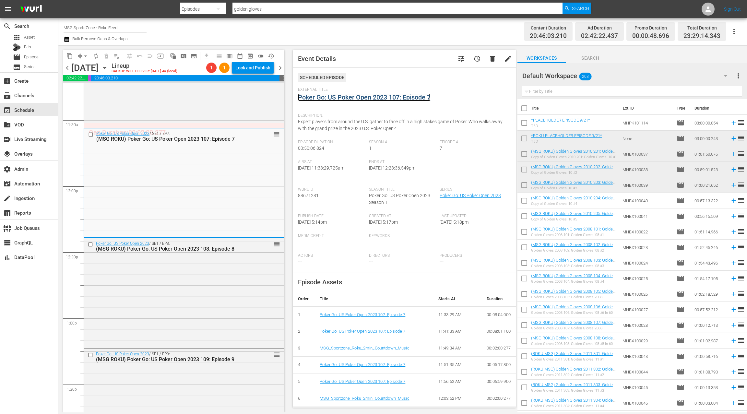
click at [397, 98] on link "Poker Go: US Poker Open 2023 107: Episode 7" at bounding box center [364, 97] width 133 height 8
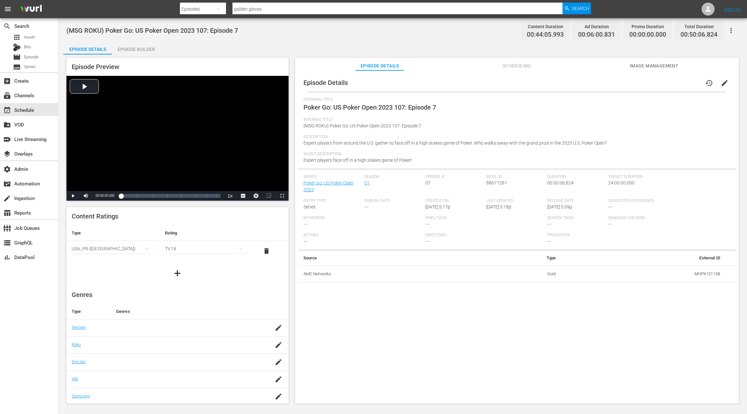
click at [721, 83] on span "edit" at bounding box center [725, 83] width 8 height 8
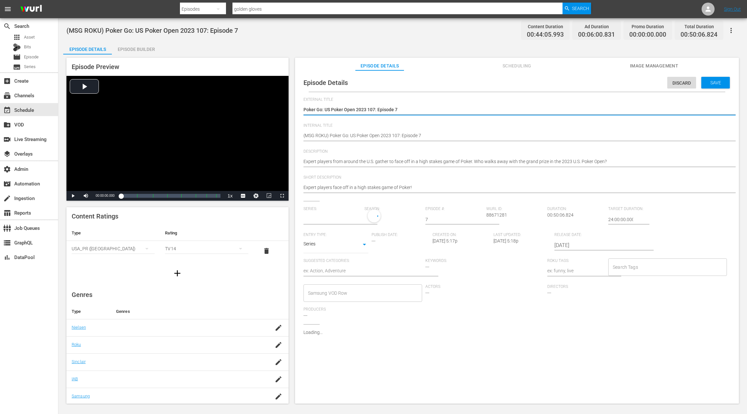
type input "Poker Go: US Poker Open 2023"
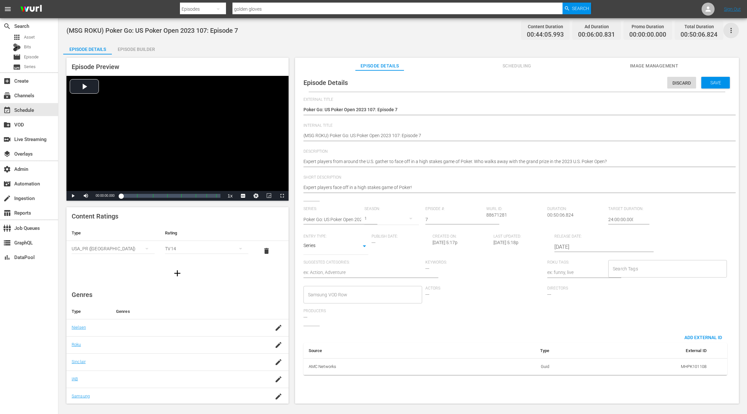
click at [732, 31] on icon "button" at bounding box center [731, 31] width 8 height 8
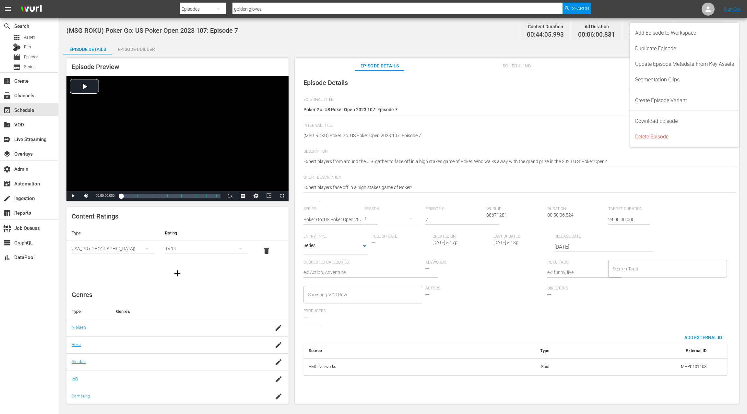
drag, startPoint x: 546, startPoint y: 45, endPoint x: 640, endPoint y: 63, distance: 95.5
click at [547, 45] on div "Episode Details Episode Builder Episode Preview Video Player is loading. Play V…" at bounding box center [402, 225] width 679 height 367
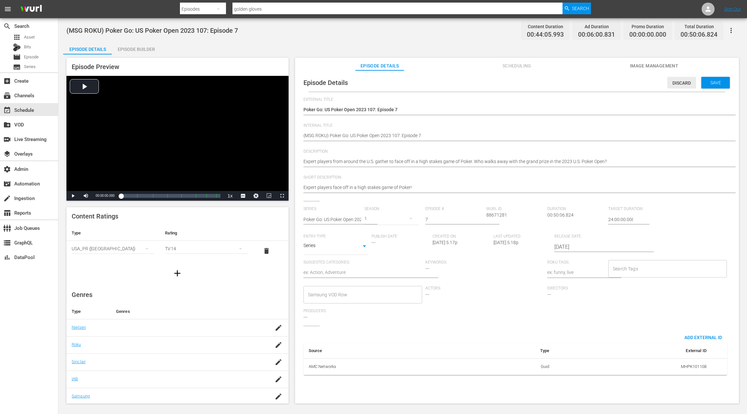
drag, startPoint x: 676, startPoint y: 83, endPoint x: 679, endPoint y: 79, distance: 4.6
click at [677, 82] on span "Discard" at bounding box center [681, 82] width 29 height 5
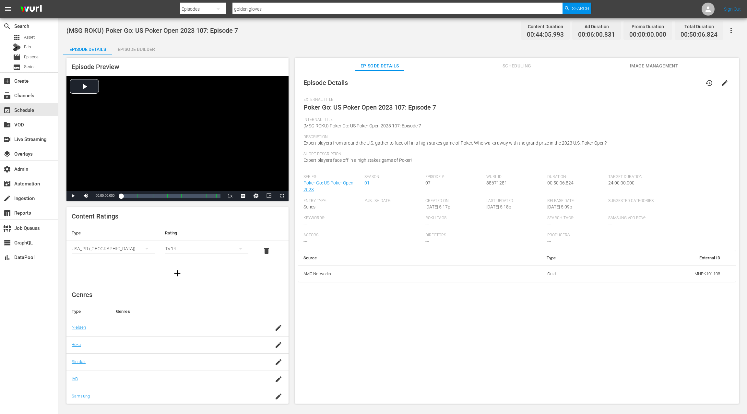
click at [733, 28] on icon "button" at bounding box center [731, 31] width 8 height 8
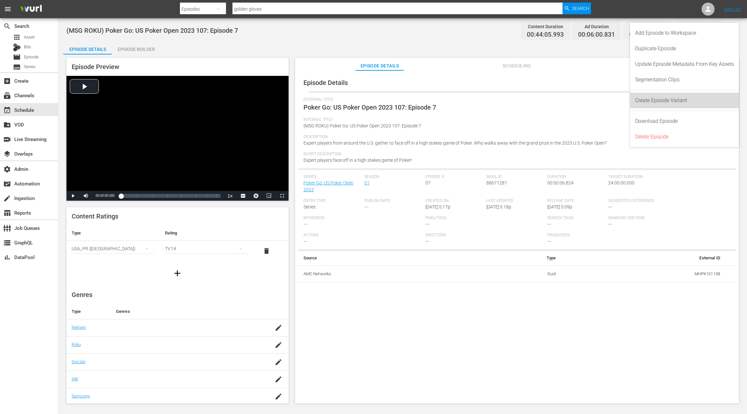
click at [671, 100] on div "Create Episode Variant" at bounding box center [684, 101] width 99 height 16
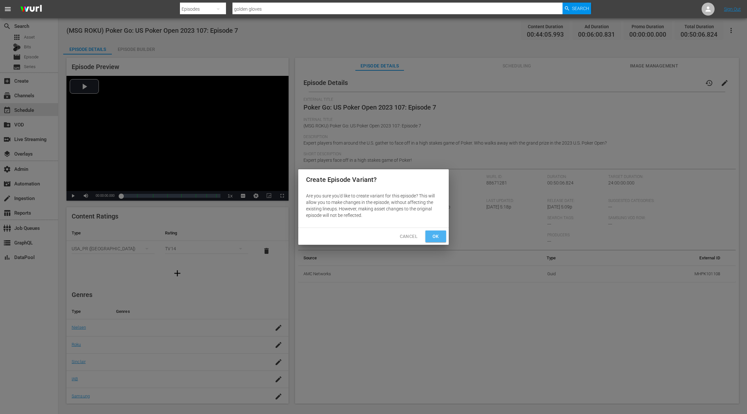
click at [439, 241] on button "Ok" at bounding box center [436, 237] width 21 height 12
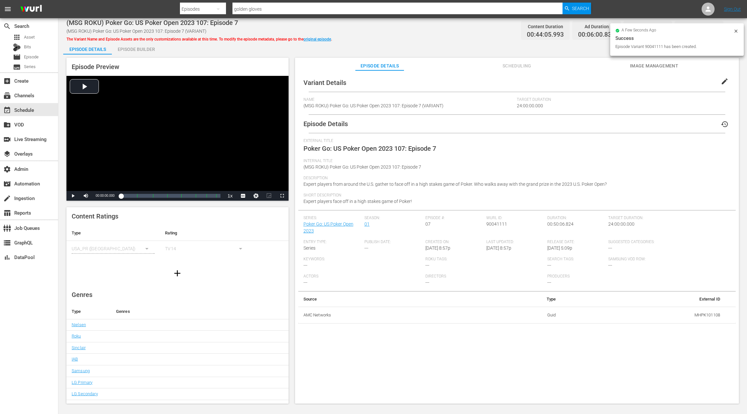
click at [721, 83] on span "edit" at bounding box center [725, 82] width 8 height 8
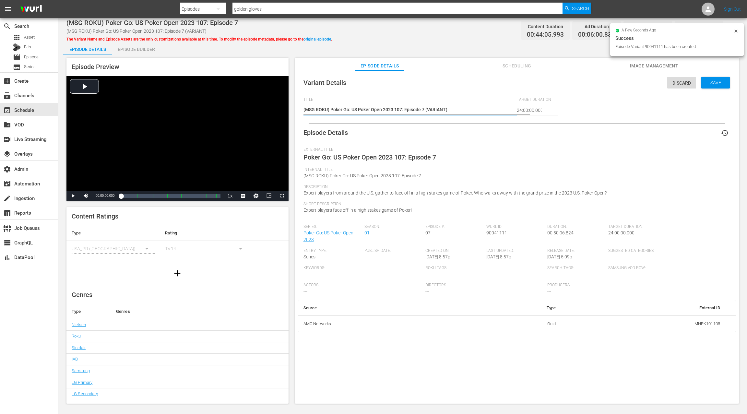
click at [437, 110] on textarea "(MSG ROKU) Poker Go: US Poker Open 2023 107: Episode 7 (VARIANT)" at bounding box center [409, 110] width 210 height 8
type textarea "(MSG ROKU) Poker Go: US Poker Open 2023 107: Episode 7 (-)"
type textarea "(MSG ROKU) Poker Go: US Poker Open 2023 107: Episode 7 (-2)"
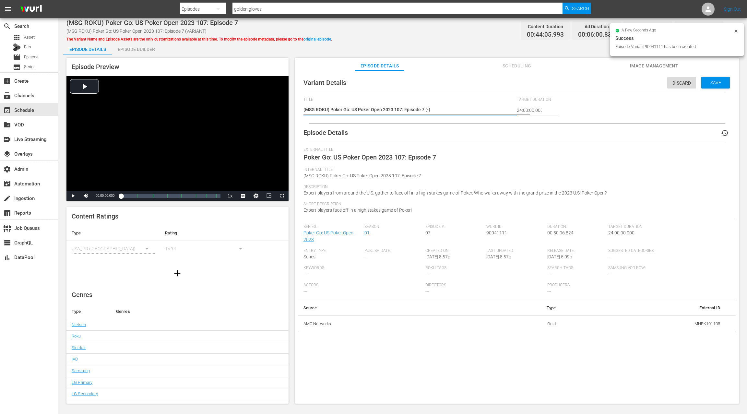
type textarea "(MSG ROKU) Poker Go: US Poker Open 2023 107: Episode 7 (-2)"
type textarea "(MSG ROKU) Poker Go: US Poker Open 2023 107: Episode 7 (-2 )"
type textarea "(MSG ROKU) Poker Go: US Poker Open 2023 107: Episode 7 (-2 m)"
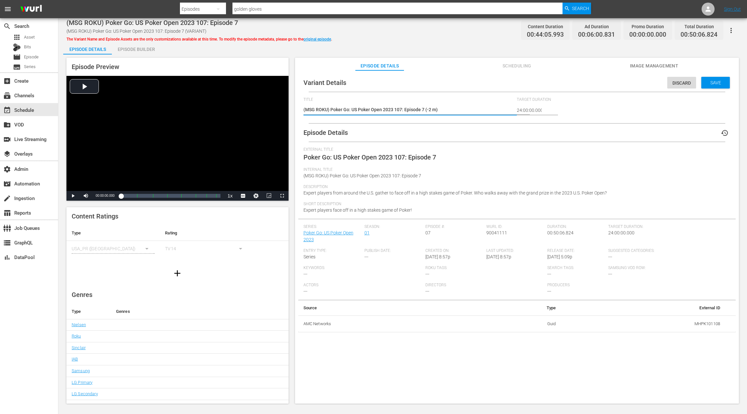
type textarea "(MSG ROKU) Poker Go: US Poker Open 2023 107: Episode 7 (-2 mi)"
type textarea "(MSG ROKU) Poker Go: US Poker Open 2023 107: Episode 7 (-2 min)"
type textarea "(MSG ROKU) Poker Go: US Poker Open 2023 107: Episode 7 (-2min)"
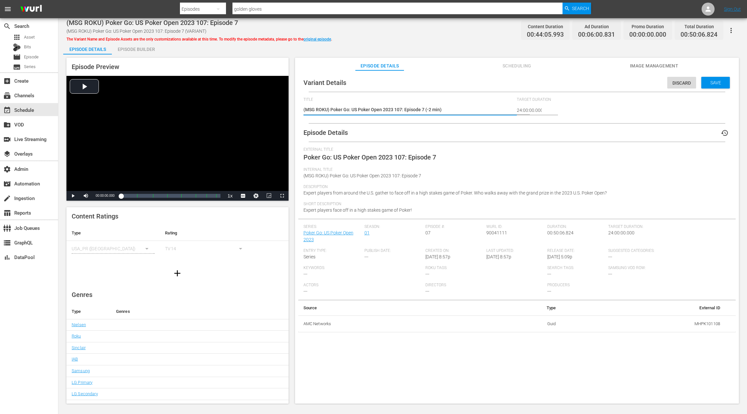
type textarea "(MSG ROKU) Poker Go: US Poker Open 2023 107: Episode 7 (-2min)"
type textarea "(MSG ROKU) Poker Go: US Poker Open 2023 107: Episode 7 (-2 min)"
click at [714, 81] on span "Save" at bounding box center [715, 82] width 21 height 5
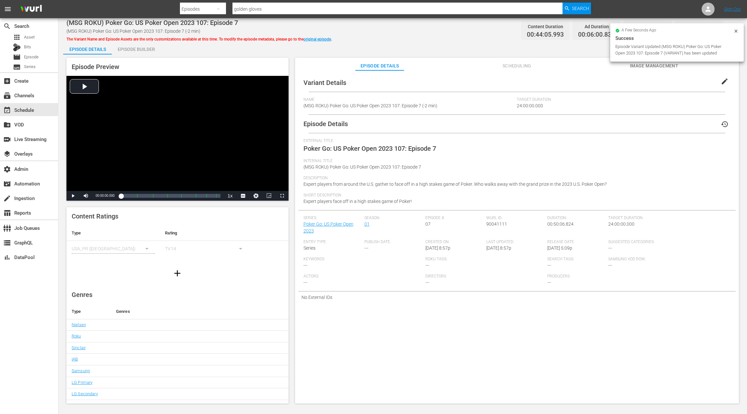
click at [140, 49] on div "Episode Builder" at bounding box center [136, 50] width 49 height 16
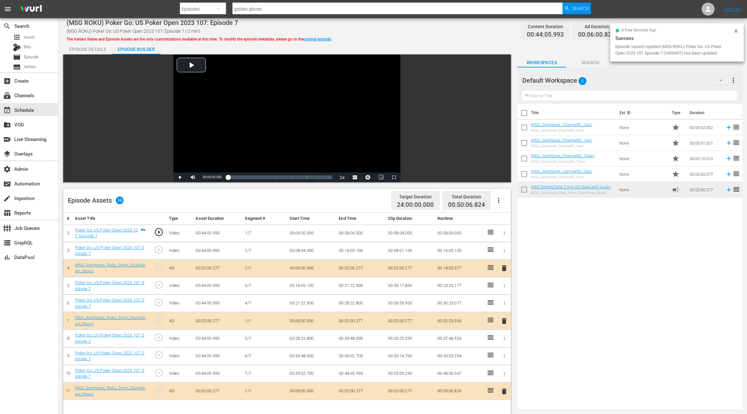
click at [505, 388] on span "delete" at bounding box center [504, 392] width 8 height 8
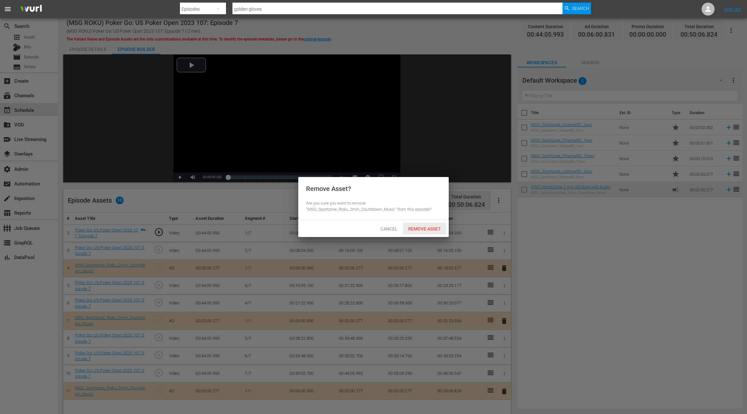
click at [421, 231] on span "Remove Asset" at bounding box center [424, 228] width 43 height 5
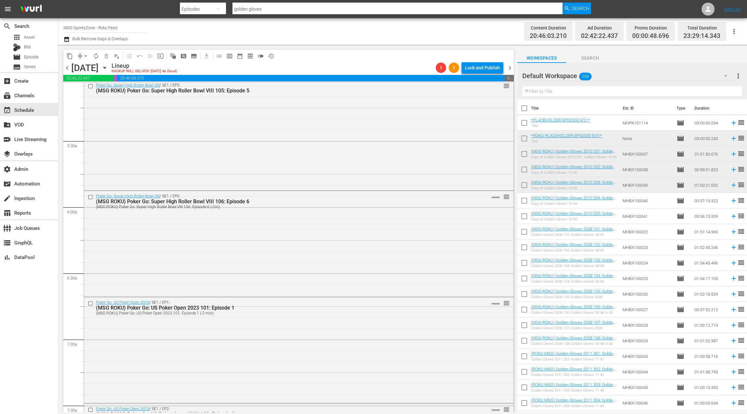
scroll to position [683, 0]
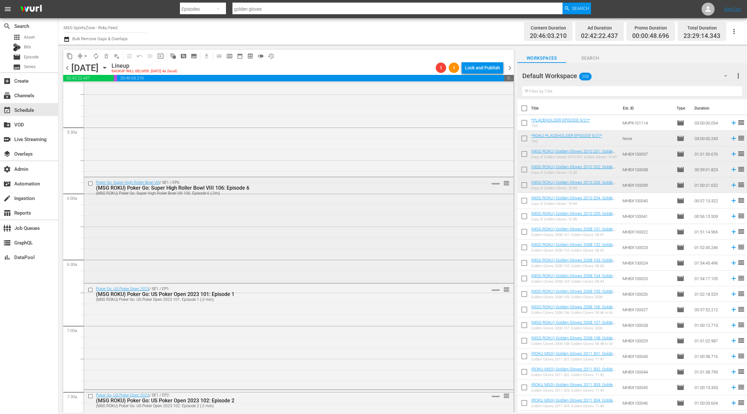
click at [244, 221] on div "Poker Go: Super High Roller Bowl VIII / SE1 / EP6: (MSG ROKU) Poker Go: Super H…" at bounding box center [299, 229] width 430 height 105
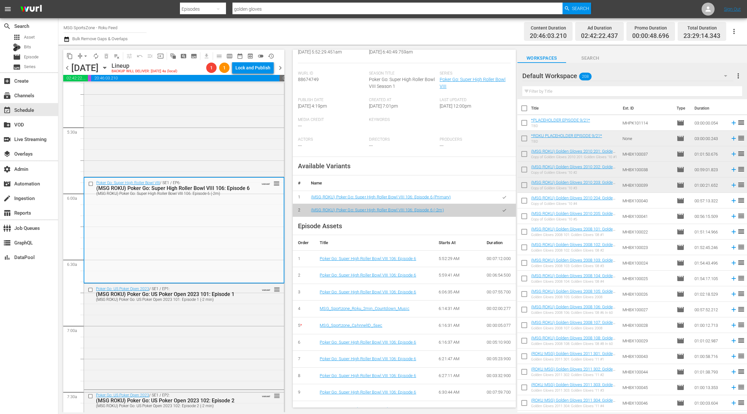
scroll to position [0, 0]
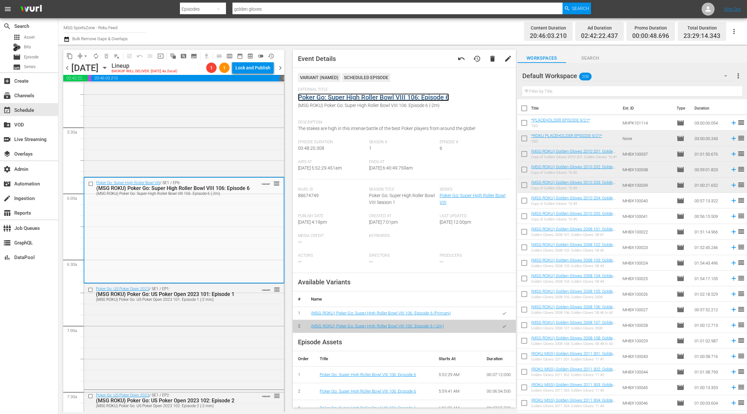
click at [342, 100] on link "Poker Go: Super High Roller Bowl VIII 106: Episode 6" at bounding box center [373, 97] width 151 height 8
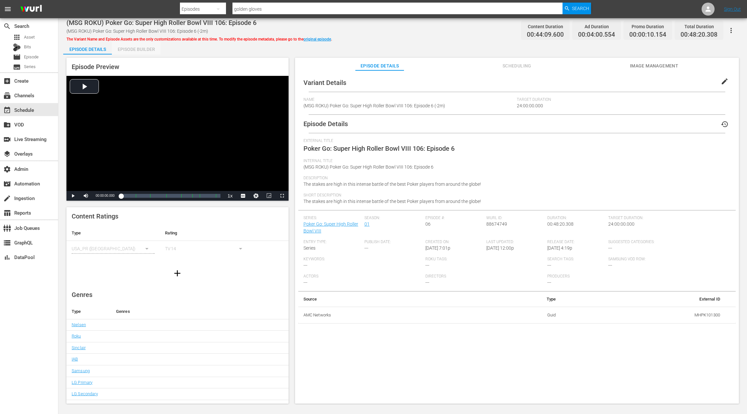
click at [145, 52] on div "Episode Builder" at bounding box center [136, 50] width 49 height 16
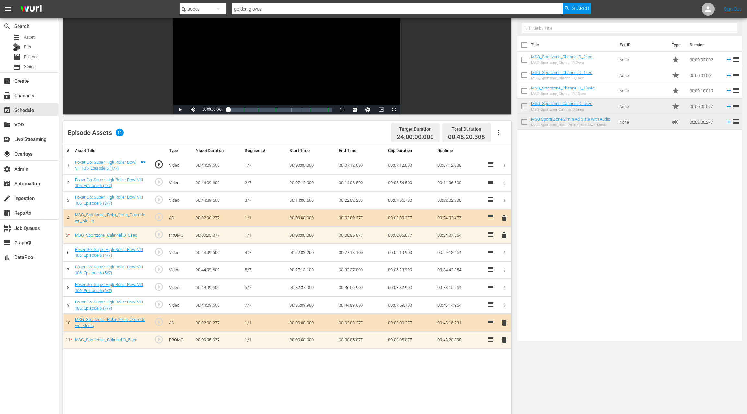
scroll to position [91, 0]
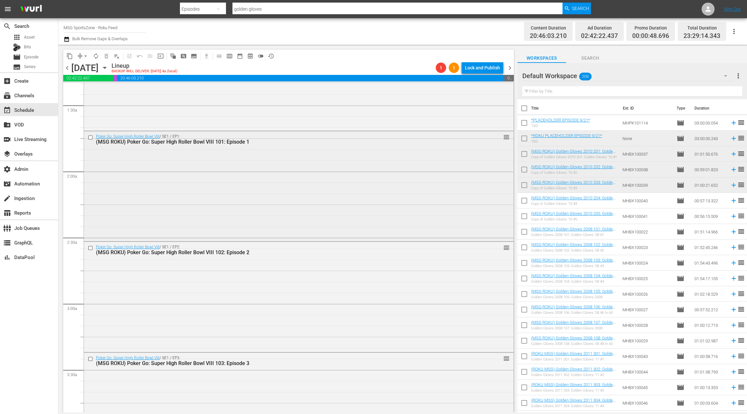
scroll to position [194, 0]
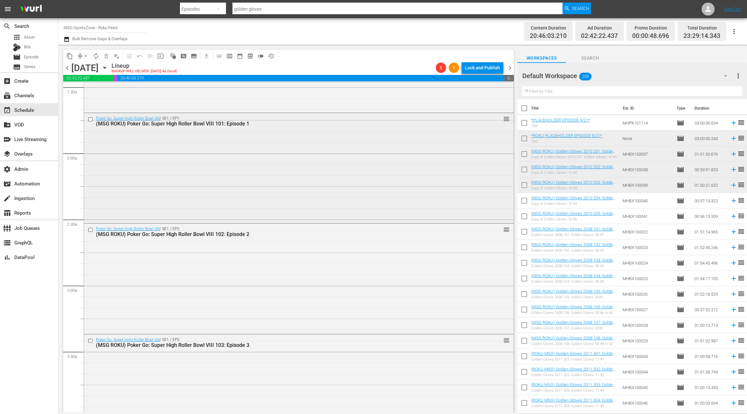
click at [284, 194] on div "Poker Go: Super High Roller Bowl VIII / SE1 / EP1: (MSG ROKU) Poker Go: Super H…" at bounding box center [299, 167] width 430 height 109
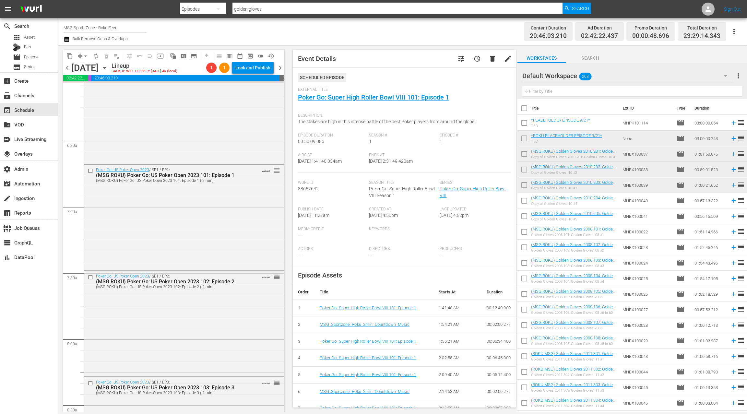
scroll to position [829, 0]
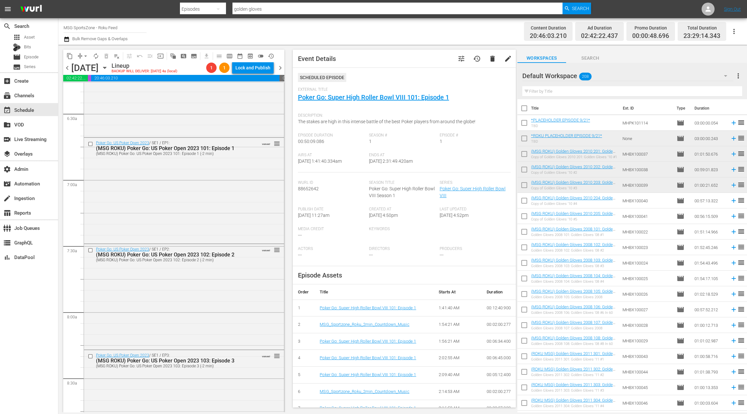
click at [232, 170] on div "Poker Go: US Poker Open 2023 / SE1 / EP1: (MSG ROKU) Poker Go: US Poker Open 20…" at bounding box center [184, 190] width 200 height 104
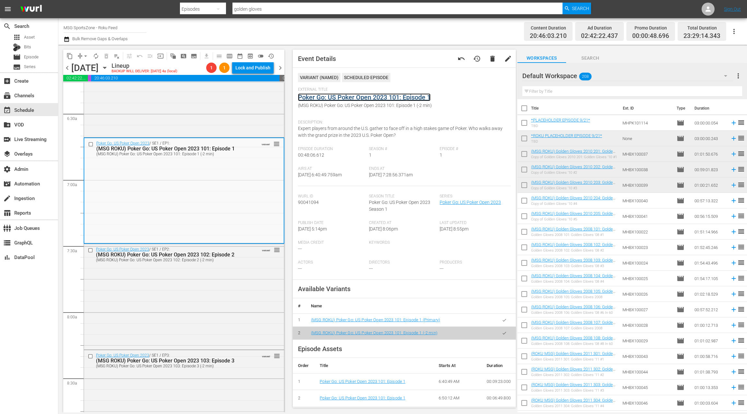
click at [350, 98] on link "Poker Go: US Poker Open 2023 101: Episode 1" at bounding box center [364, 97] width 133 height 8
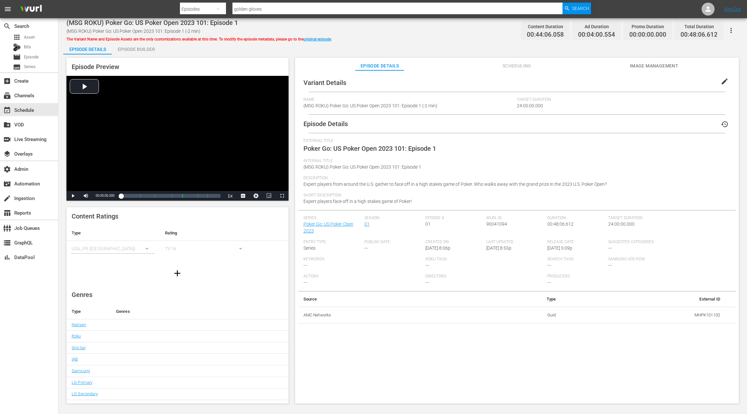
drag, startPoint x: 132, startPoint y: 50, endPoint x: 141, endPoint y: 52, distance: 8.7
click at [132, 50] on div "Episode Builder" at bounding box center [136, 50] width 49 height 16
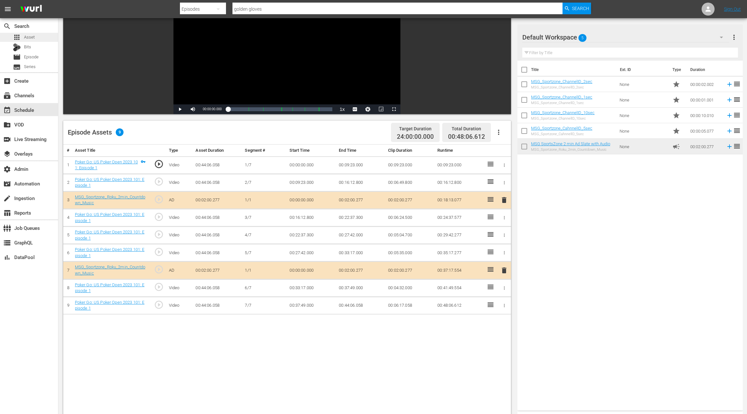
scroll to position [78, 0]
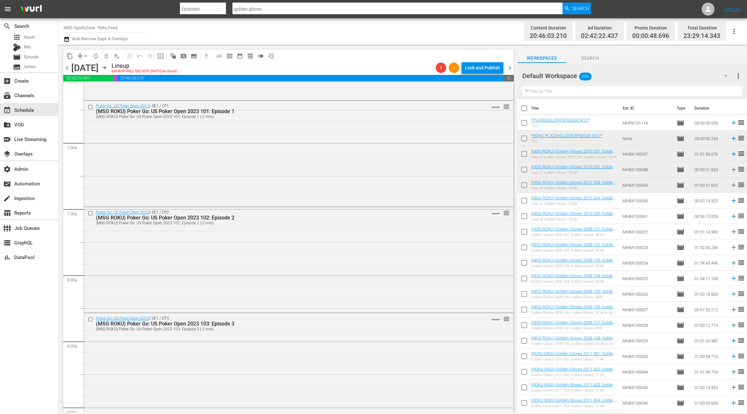
scroll to position [893, 0]
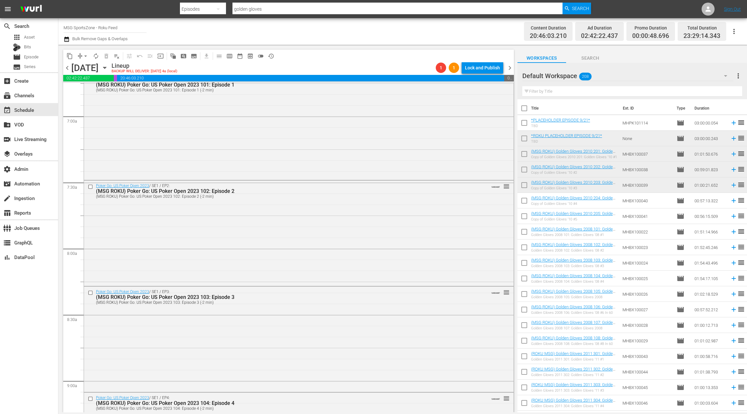
click at [252, 227] on div "Poker Go: US Poker Open 2023 / SE1 / EP2: (MSG ROKU) Poker Go: US Poker Open 20…" at bounding box center [299, 233] width 430 height 104
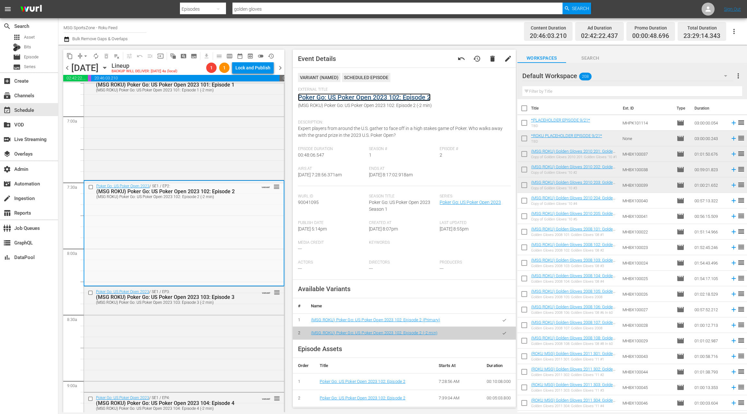
click at [352, 98] on link "Poker Go: US Poker Open 2023 102: Episode 2" at bounding box center [364, 97] width 133 height 8
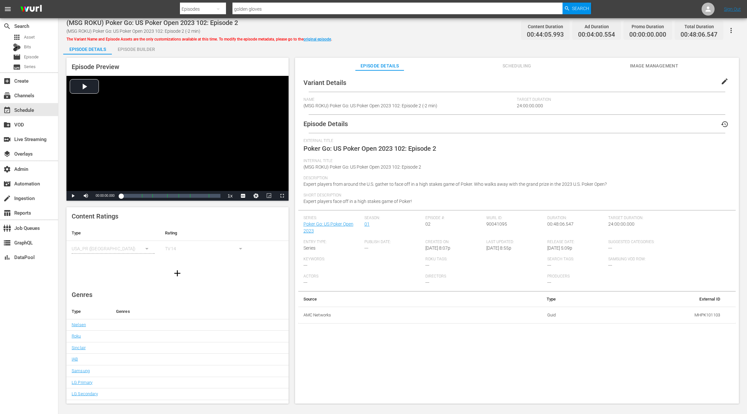
click at [135, 47] on div "Episode Builder" at bounding box center [136, 50] width 49 height 16
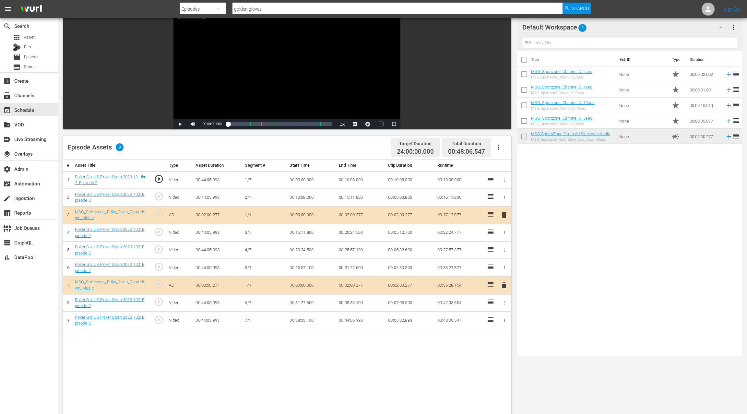
scroll to position [66, 0]
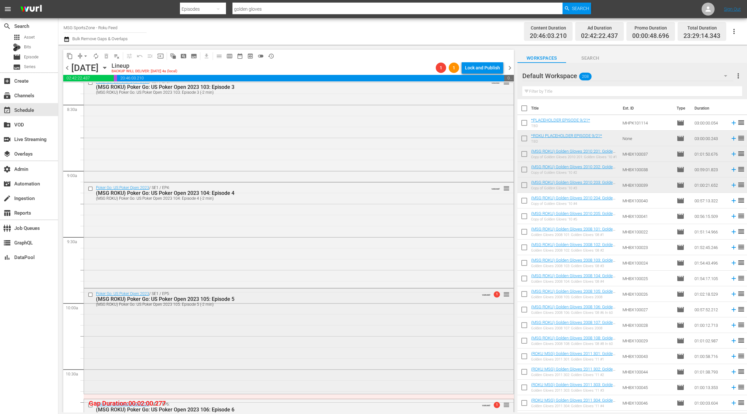
scroll to position [1062, 0]
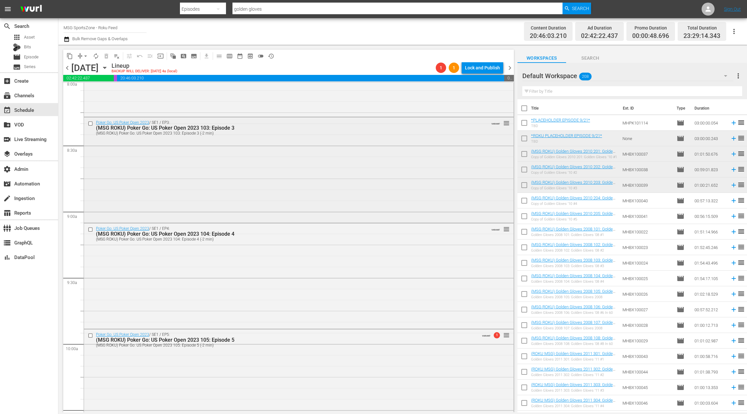
click at [255, 176] on div "Poker Go: US Poker Open 2023 / SE1 / EP3: (MSG ROKU) Poker Go: US Poker Open 20…" at bounding box center [299, 169] width 430 height 104
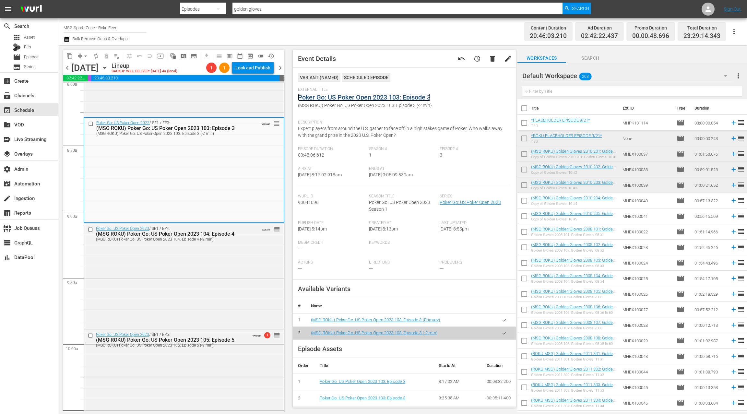
click at [356, 101] on link "Poker Go: US Poker Open 2023 103: Episode 3" at bounding box center [364, 97] width 133 height 8
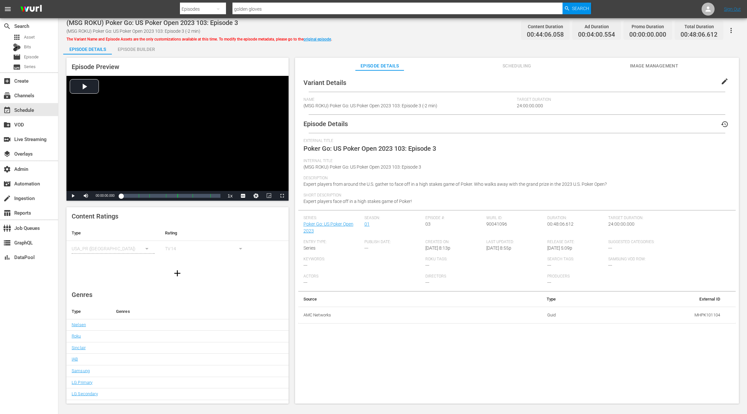
click at [137, 51] on div "Episode Builder" at bounding box center [136, 50] width 49 height 16
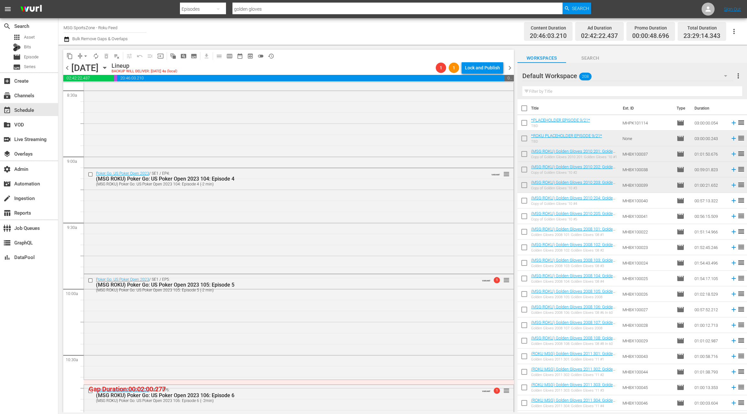
scroll to position [1141, 0]
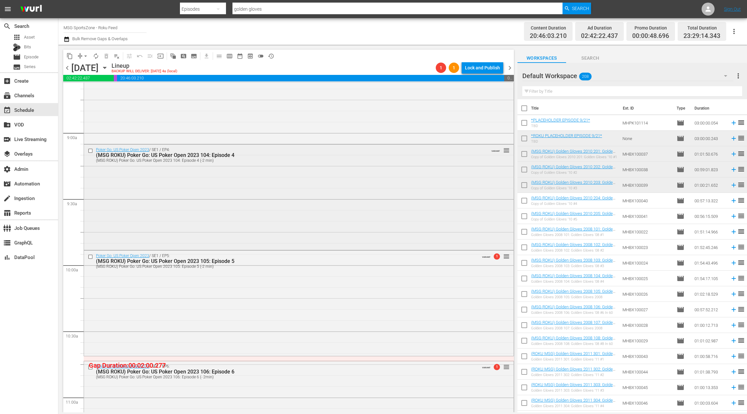
click at [251, 224] on div "Poker Go: US Poker Open 2023 / SE1 / EP4: (MSG ROKU) Poker Go: US Poker Open 20…" at bounding box center [299, 197] width 430 height 104
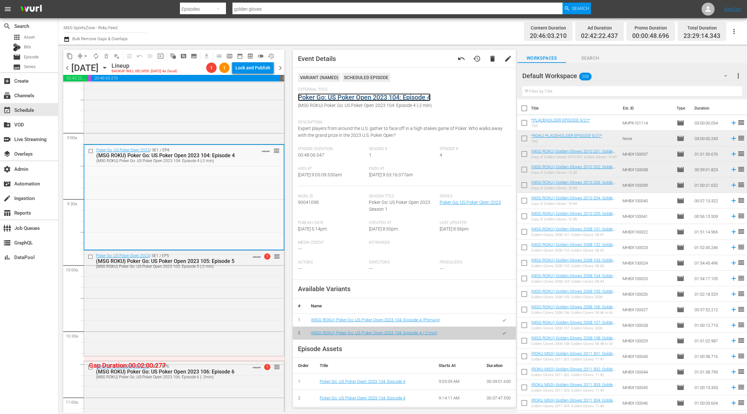
click at [345, 97] on link "Poker Go: US Poker Open 2023 104: Episode 4" at bounding box center [364, 97] width 133 height 8
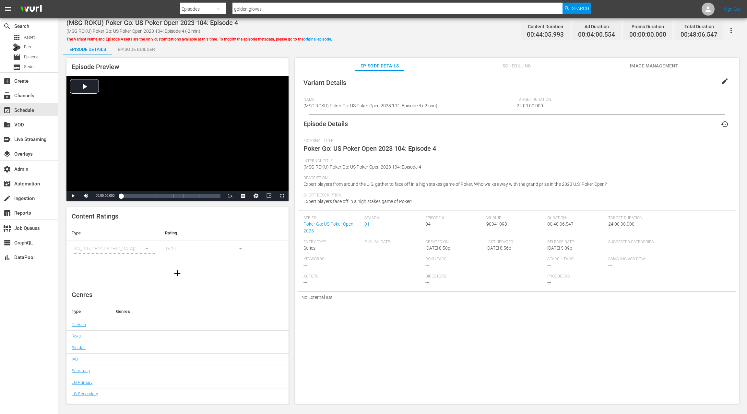
click at [139, 47] on div "Episode Builder" at bounding box center [136, 50] width 49 height 16
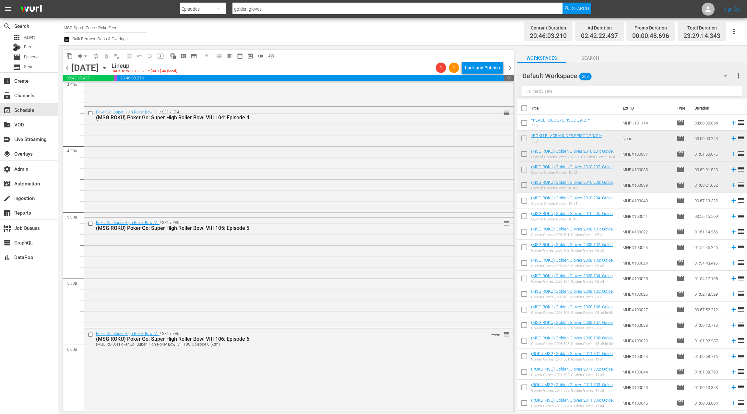
scroll to position [548, 0]
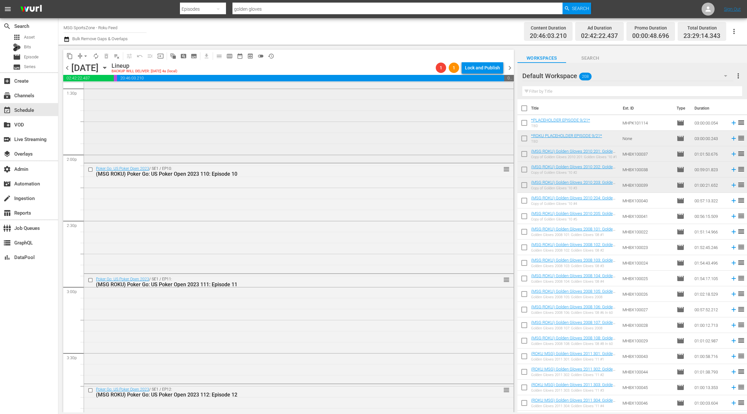
scroll to position [1806, 0]
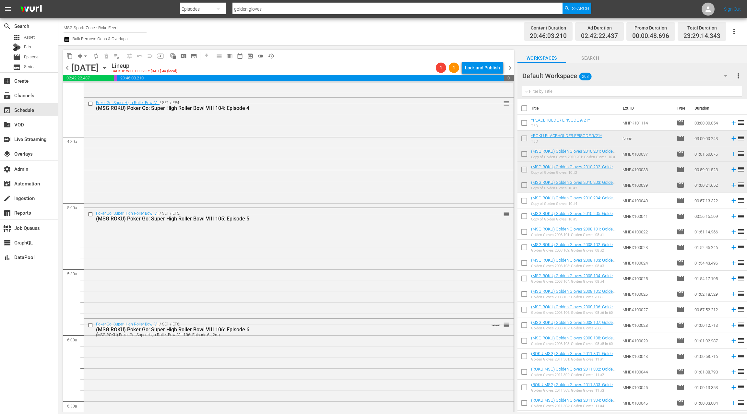
scroll to position [595, 0]
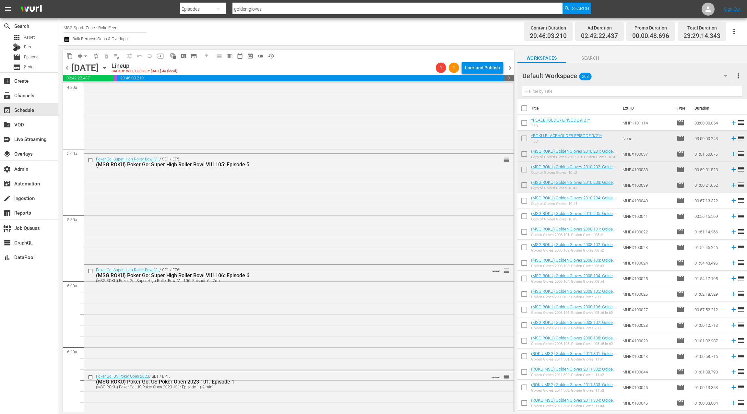
click at [292, 197] on div "Poker Go: Super High Roller Bowl VIII / SE1 / EP5: (MSG ROKU) Poker Go: Super H…" at bounding box center [299, 208] width 430 height 109
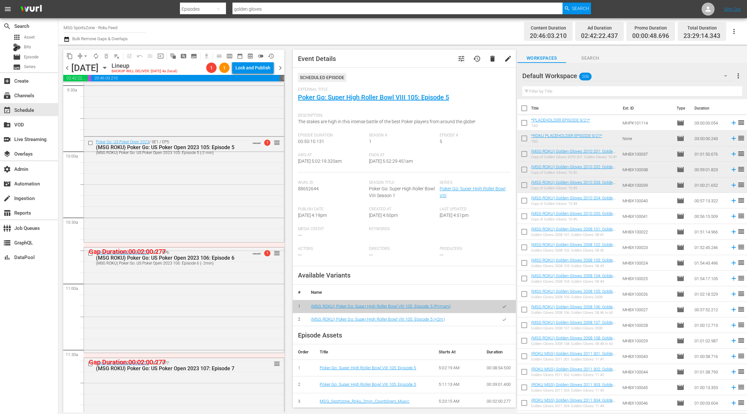
scroll to position [1260, 0]
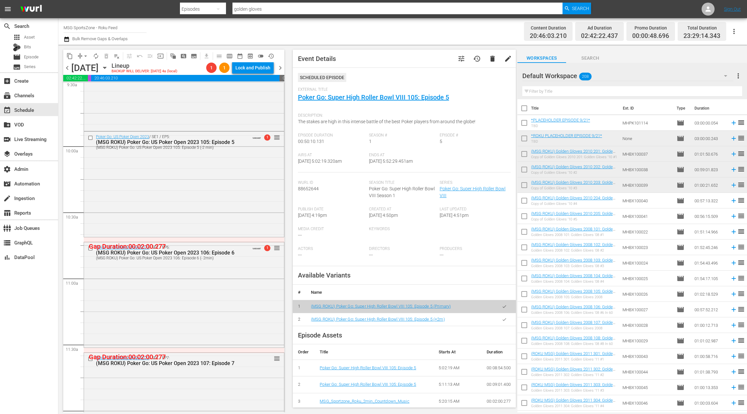
click at [201, 196] on div "Poker Go: US Poker Open 2023 / SE1 / EP5: (MSG ROKU) Poker Go: US Poker Open 20…" at bounding box center [184, 184] width 200 height 104
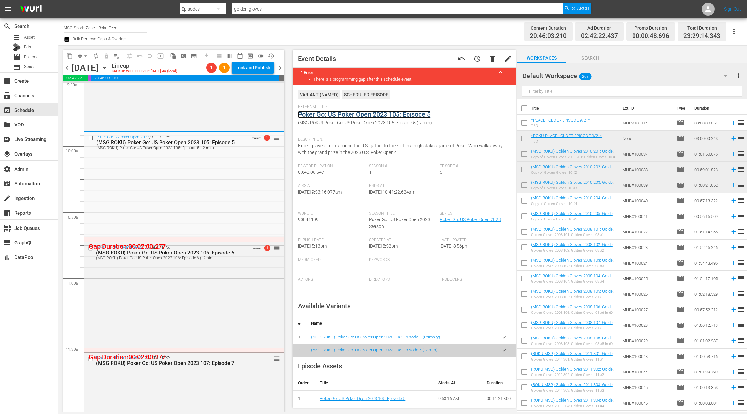
click at [349, 115] on link "Poker Go: US Poker Open 2023 105: Episode 5" at bounding box center [364, 115] width 133 height 8
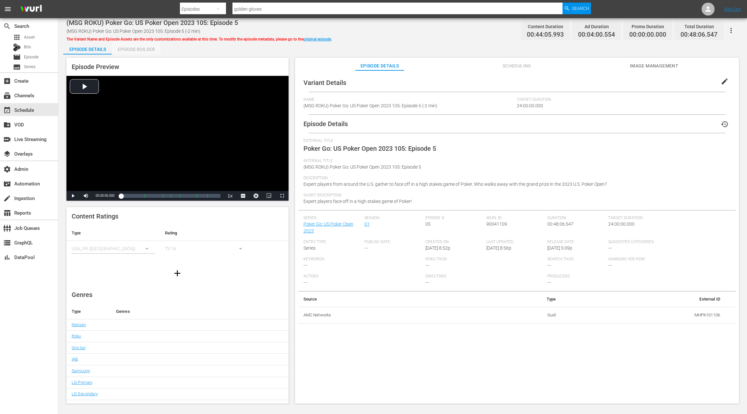
drag, startPoint x: 142, startPoint y: 48, endPoint x: 159, endPoint y: 56, distance: 18.1
click at [142, 48] on div "Episode Builder" at bounding box center [136, 50] width 49 height 16
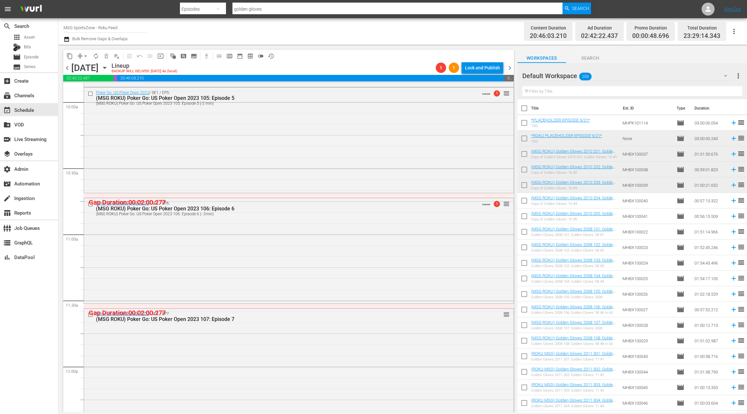
scroll to position [1270, 0]
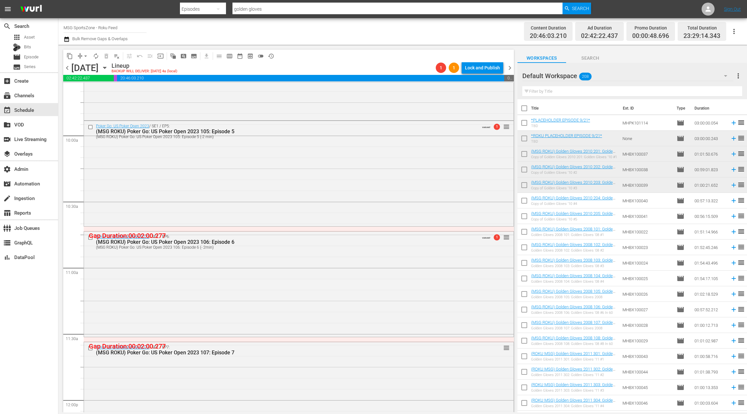
click at [282, 262] on div "Poker Go: US Poker Open 2023 / SE1 / EP6: (MSG ROKU) Poker Go: US Poker Open 20…" at bounding box center [299, 284] width 430 height 104
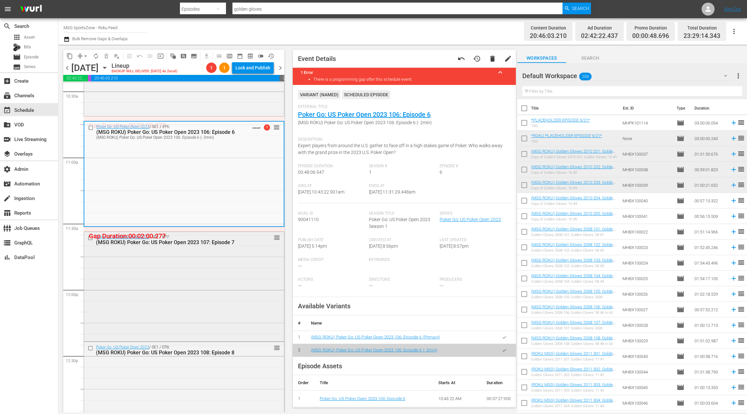
scroll to position [1384, 0]
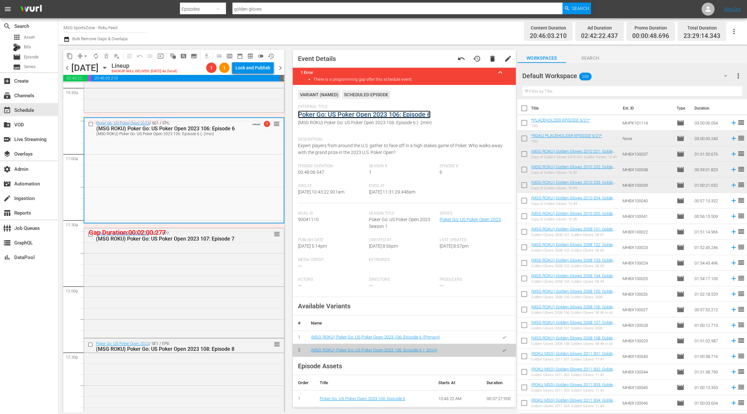
click at [347, 117] on link "Poker Go: US Poker Open 2023 106: Episode 6" at bounding box center [364, 115] width 133 height 8
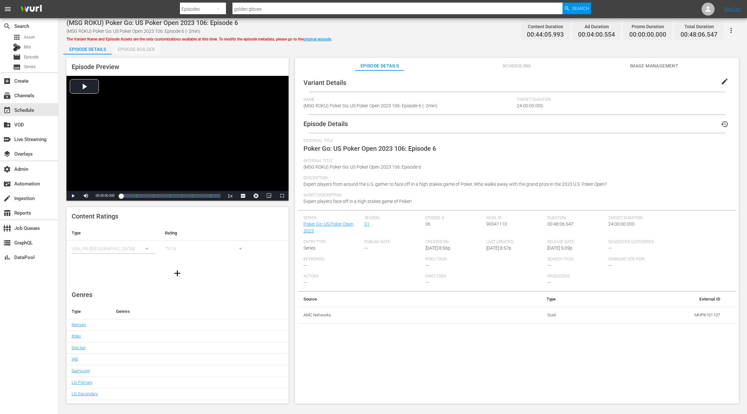
drag, startPoint x: 134, startPoint y: 47, endPoint x: 150, endPoint y: 52, distance: 17.5
click at [135, 47] on div "Episode Builder" at bounding box center [136, 50] width 49 height 16
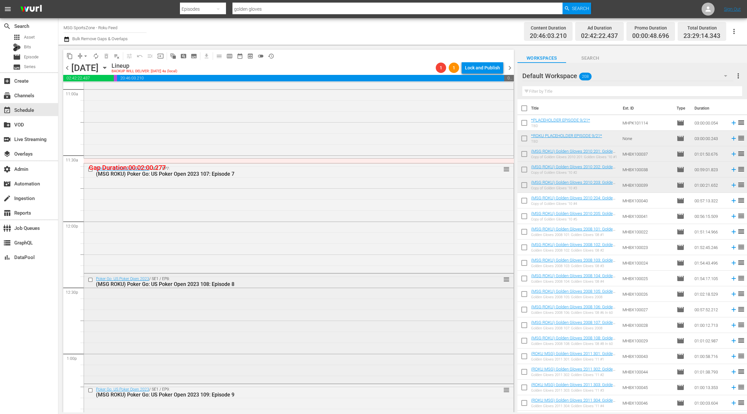
scroll to position [1516, 0]
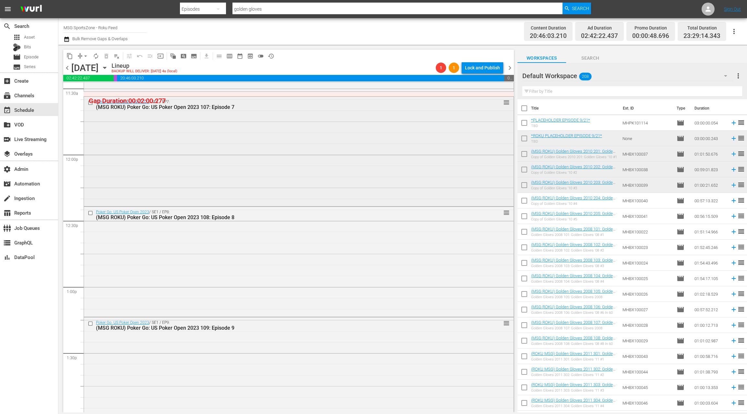
click at [209, 151] on div "Poker Go: US Poker Open 2023 / SE1 / EP7: (MSG ROKU) Poker Go: US Poker Open 20…" at bounding box center [299, 151] width 430 height 109
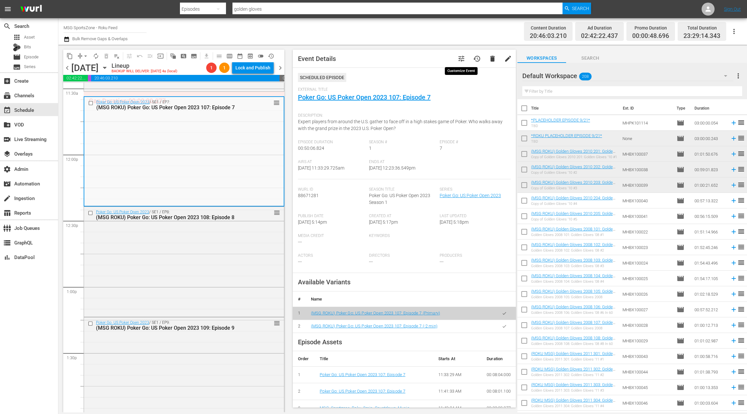
click at [462, 58] on span "tune" at bounding box center [462, 59] width 8 height 8
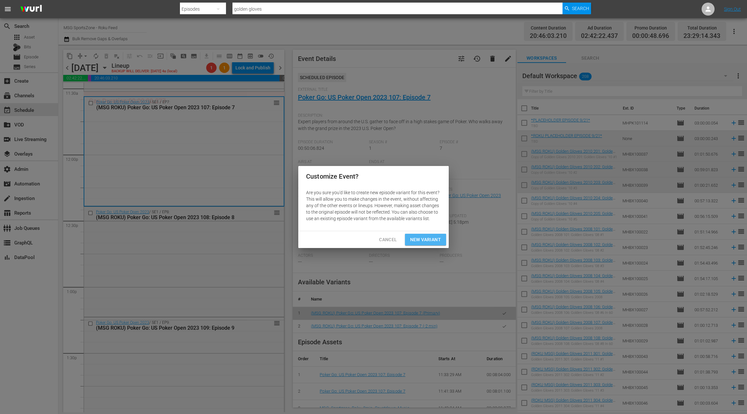
click at [421, 242] on span "New Variant" at bounding box center [425, 240] width 31 height 8
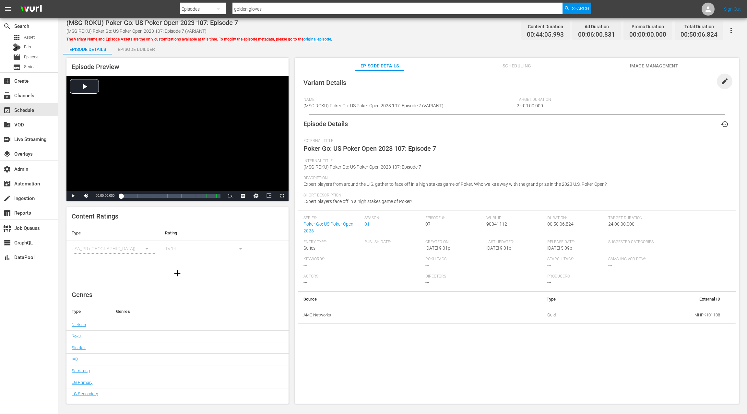
drag, startPoint x: 720, startPoint y: 83, endPoint x: 646, endPoint y: 84, distance: 74.3
click at [721, 83] on span "edit" at bounding box center [725, 82] width 8 height 8
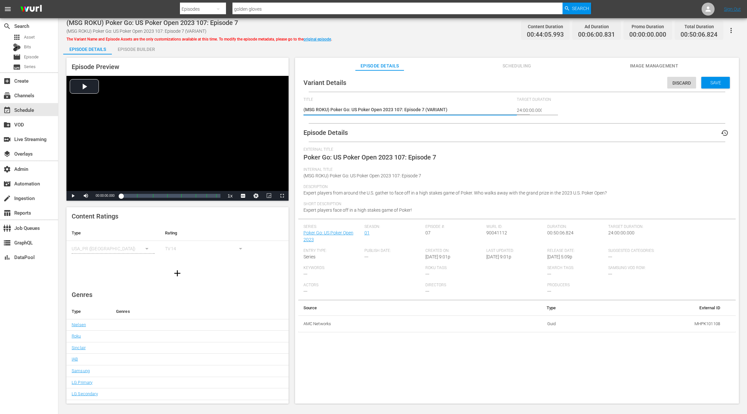
click at [438, 110] on textarea "(MSG ROKU) Poker Go: US Poker Open 2023 107: Episode 7 (VARIANT)" at bounding box center [409, 110] width 210 height 8
type textarea "(MSG ROKU) Poker Go: US Poker Open 2023 107: Episode 7 (-)"
type textarea "(MSG ROKU) Poker Go: US Poker Open 2023 107: Episode 7 (-2)"
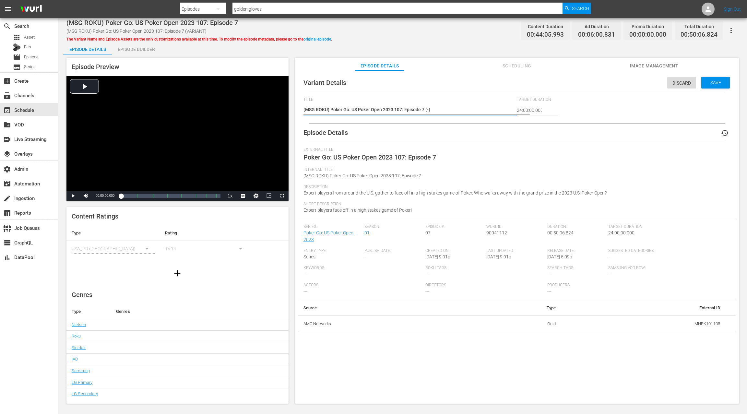
type textarea "(MSG ROKU) Poker Go: US Poker Open 2023 107: Episode 7 (-2)"
type textarea "(MSG ROKU) Poker Go: US Poker Open 2023 107: Episode 7 (-2m)"
drag, startPoint x: 701, startPoint y: 81, endPoint x: 611, endPoint y: 70, distance: 91.4
click at [705, 81] on span "Save" at bounding box center [715, 82] width 21 height 5
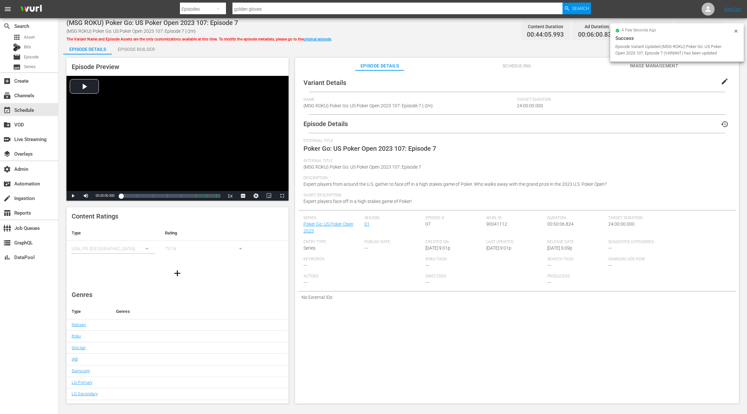
drag, startPoint x: 142, startPoint y: 48, endPoint x: 155, endPoint y: 50, distance: 12.8
click at [142, 48] on div "Episode Builder" at bounding box center [136, 50] width 49 height 16
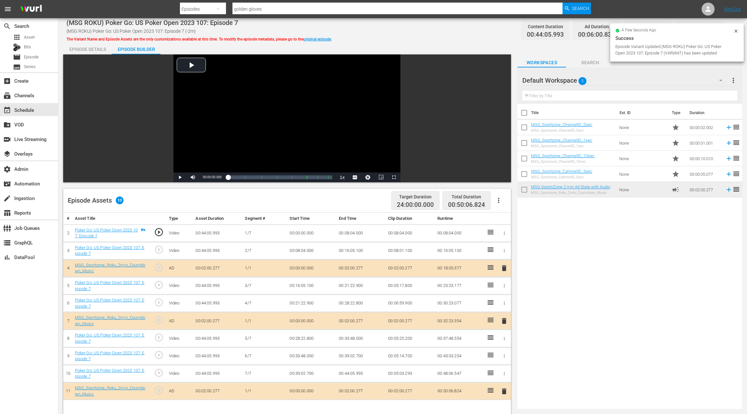
drag, startPoint x: 504, startPoint y: 391, endPoint x: 487, endPoint y: 357, distance: 38.3
click at [504, 390] on span "delete" at bounding box center [504, 392] width 8 height 8
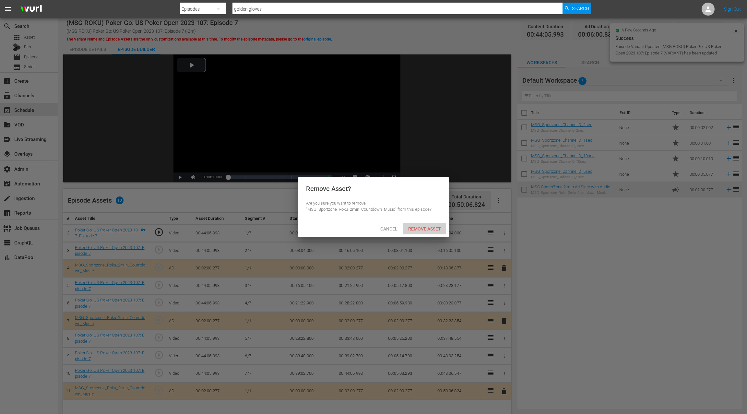
drag, startPoint x: 421, startPoint y: 231, endPoint x: 482, endPoint y: 281, distance: 79.0
click at [422, 231] on span "Remove Asset" at bounding box center [424, 228] width 43 height 5
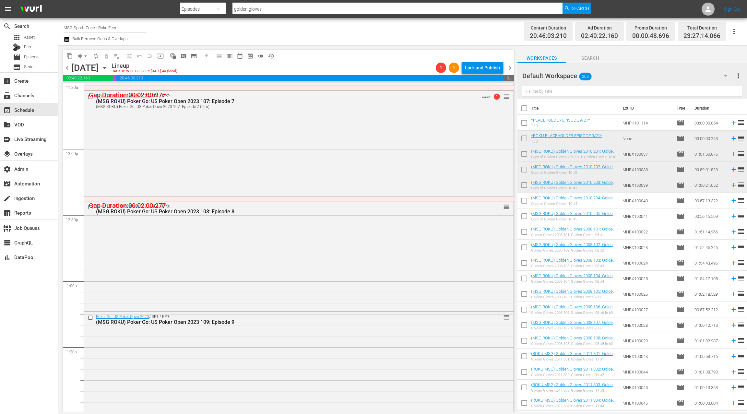
scroll to position [1543, 0]
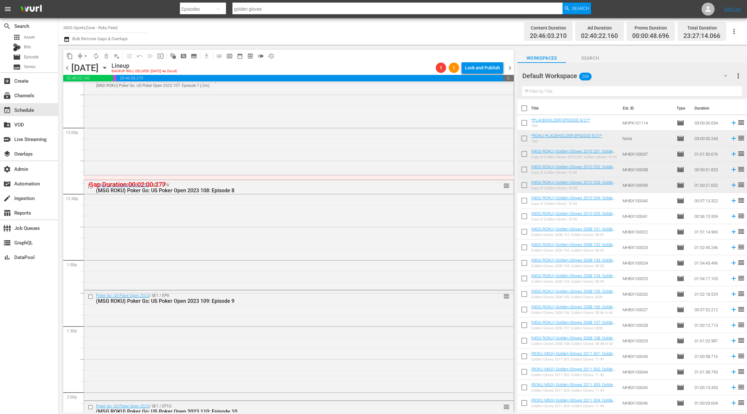
click at [198, 218] on div "Poker Go: US Poker Open 2023 / SE1 / EP8: (MSG ROKU) Poker Go: US Poker Open 20…" at bounding box center [299, 234] width 430 height 109
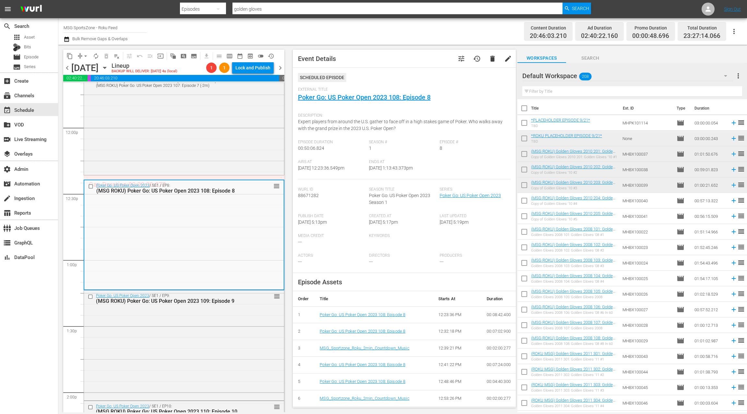
click at [464, 57] on span "tune" at bounding box center [462, 59] width 8 height 8
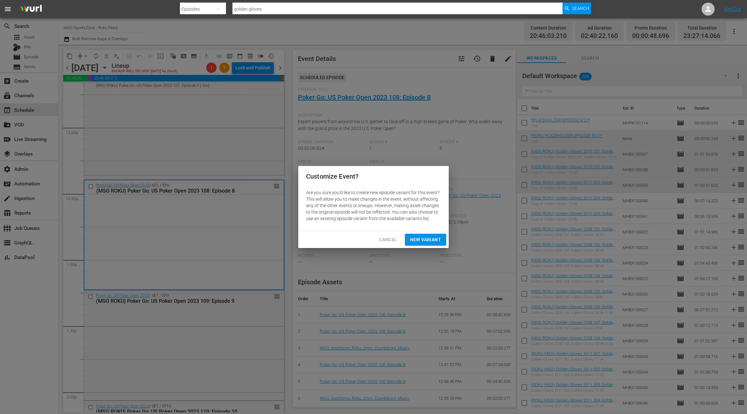
drag, startPoint x: 421, startPoint y: 237, endPoint x: 429, endPoint y: 229, distance: 11.5
click at [421, 237] on span "New Variant" at bounding box center [425, 240] width 31 height 8
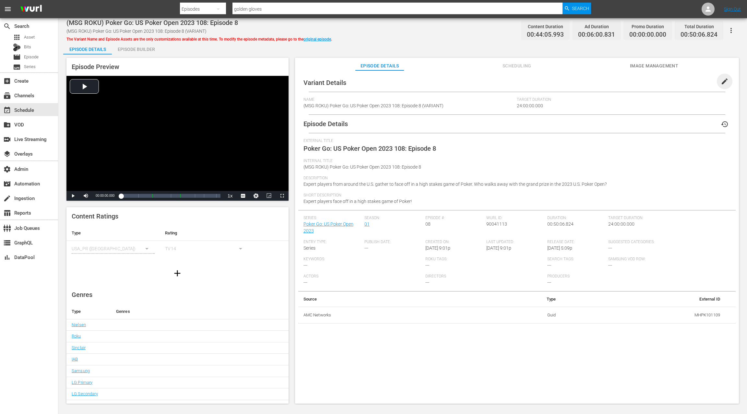
drag, startPoint x: 721, startPoint y: 82, endPoint x: 630, endPoint y: 88, distance: 90.3
click at [721, 82] on span "edit" at bounding box center [725, 82] width 8 height 8
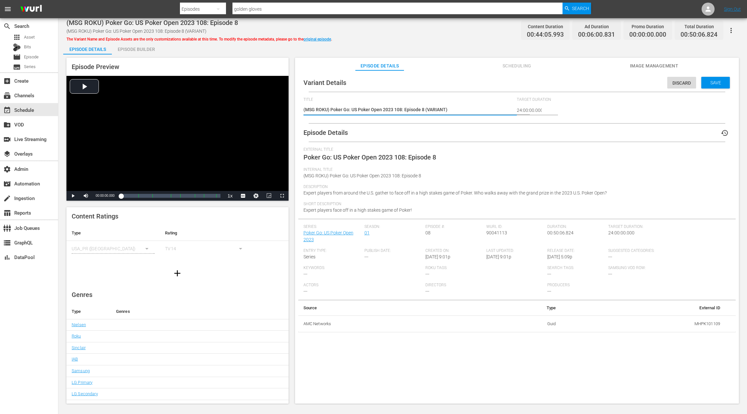
click at [436, 110] on textarea "(MSG ROKU) Poker Go: US Poker Open 2023 108: Episode 8 (VARIANT)" at bounding box center [409, 110] width 210 height 8
type textarea "(MSG ROKU) Poker Go: US Poker Open 2023 108: Episode 8 (-)"
type textarea "(MSG ROKU) Poker Go: US Poker Open 2023 108: Episode 8 (-2)"
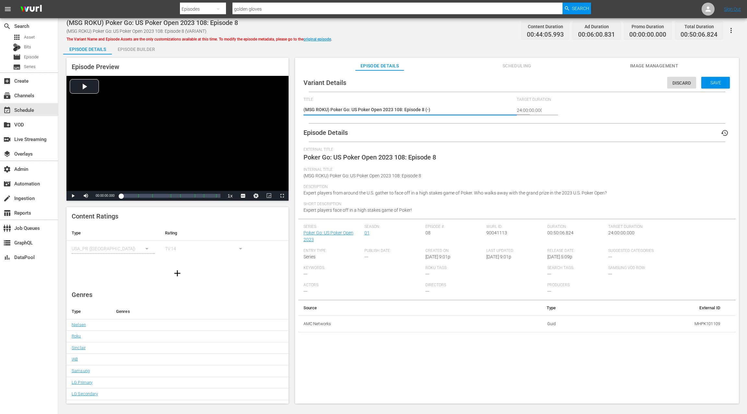
type textarea "(MSG ROKU) Poker Go: US Poker Open 2023 108: Episode 8 (-2)"
type textarea "(MSG ROKU) Poker Go: US Poker Open 2023 108: Episode 8 (-2m)"
drag, startPoint x: 708, startPoint y: 86, endPoint x: 471, endPoint y: 54, distance: 239.6
click at [707, 86] on div "Save" at bounding box center [715, 83] width 29 height 12
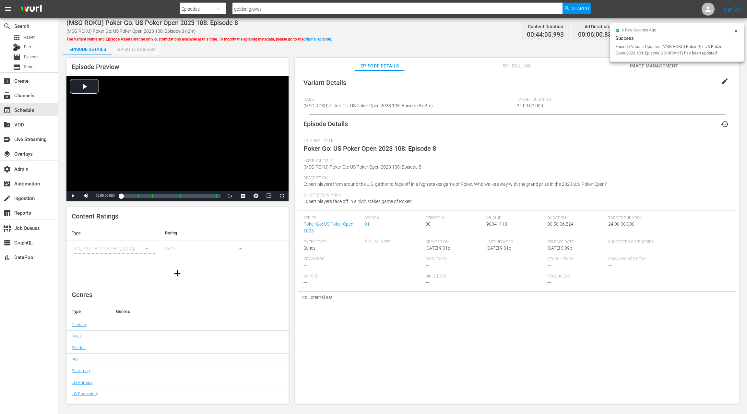
click at [141, 53] on div "Episode Builder" at bounding box center [136, 50] width 49 height 16
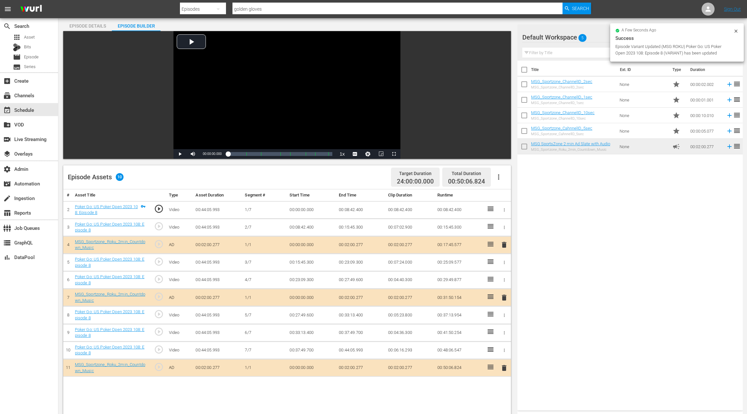
scroll to position [47, 0]
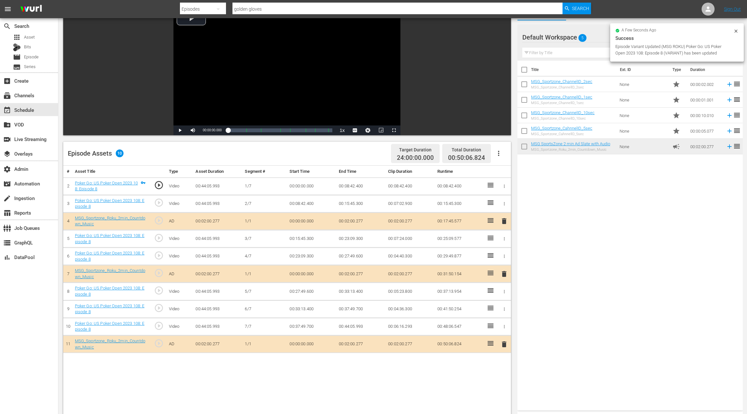
drag, startPoint x: 503, startPoint y: 342, endPoint x: 477, endPoint y: 314, distance: 38.3
click at [503, 341] on span "delete" at bounding box center [504, 345] width 8 height 8
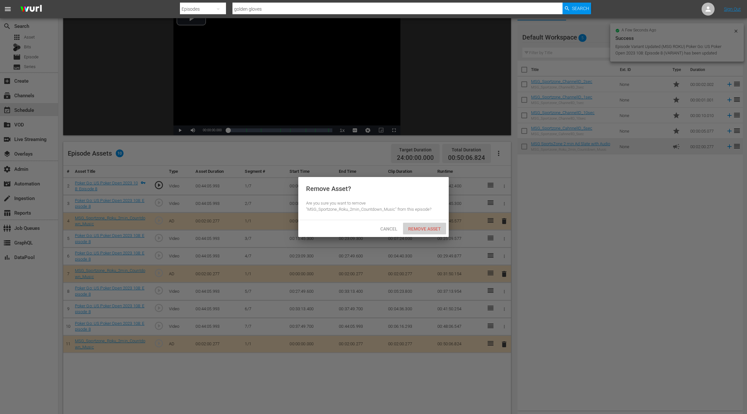
drag, startPoint x: 416, startPoint y: 231, endPoint x: 462, endPoint y: 257, distance: 53.2
click at [419, 232] on div "Remove Asset" at bounding box center [424, 229] width 43 height 12
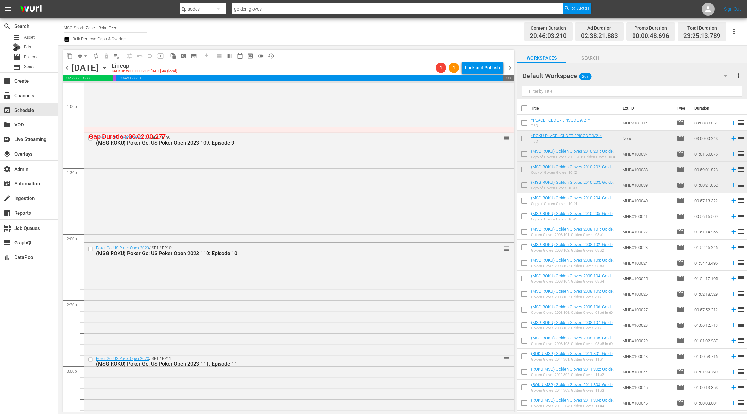
scroll to position [1721, 0]
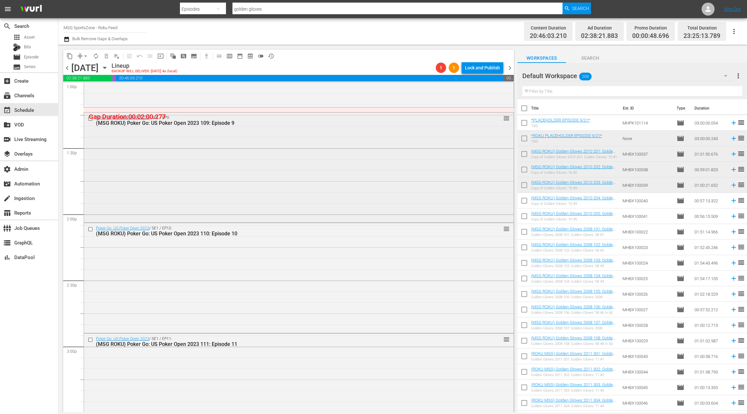
click at [262, 174] on div "Poker Go: US Poker Open 2023 / SE1 / EP9: (MSG ROKU) Poker Go: US Poker Open 20…" at bounding box center [299, 167] width 430 height 109
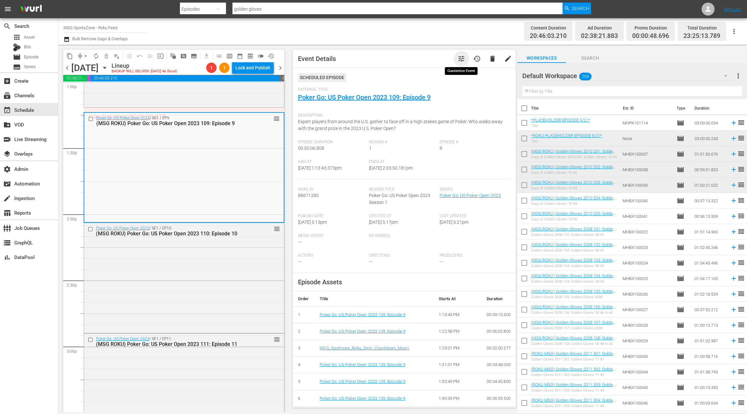
click at [460, 56] on span "tune" at bounding box center [462, 59] width 8 height 8
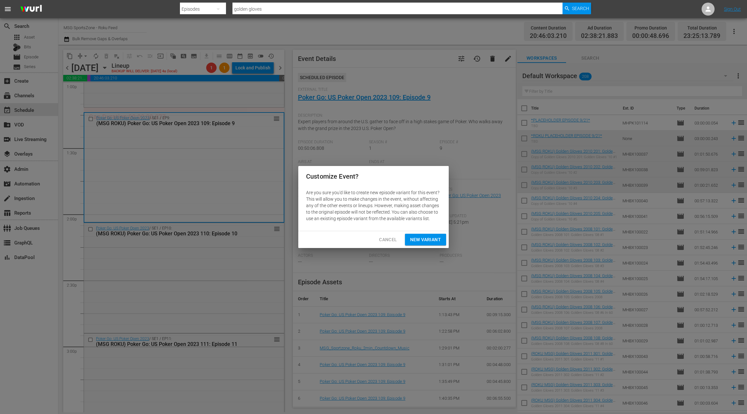
click at [429, 240] on span "New Variant" at bounding box center [425, 240] width 31 height 8
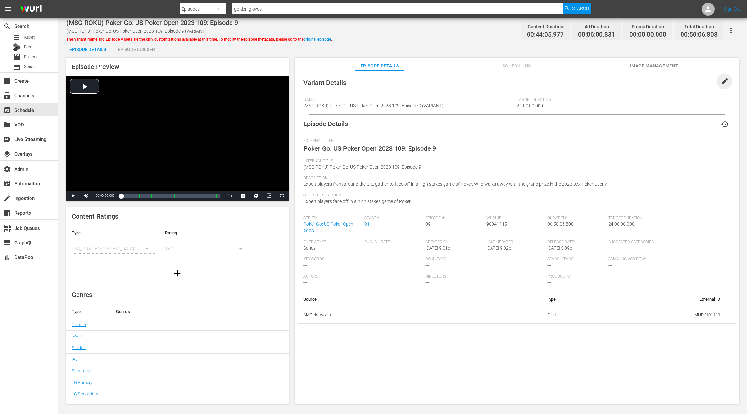
drag, startPoint x: 724, startPoint y: 81, endPoint x: 648, endPoint y: 91, distance: 76.5
click at [724, 81] on span "edit" at bounding box center [725, 82] width 8 height 8
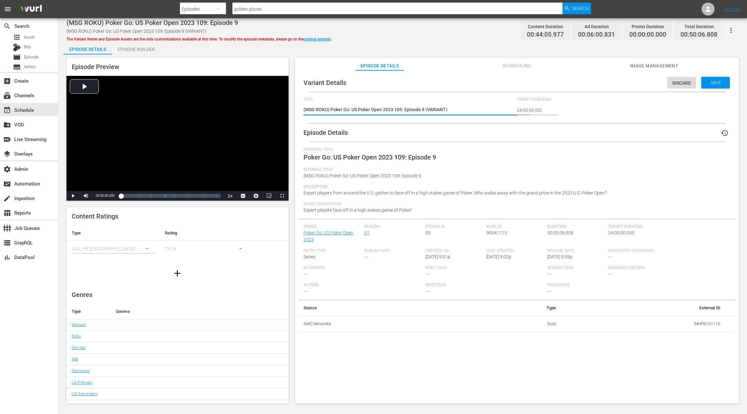
click at [436, 111] on textarea "(MSG ROKU) Poker Go: US Poker Open 2023 109: Episode 9 (VARIANT)" at bounding box center [409, 110] width 210 height 8
type textarea "(MSG ROKU) Poker Go: US Poker Open 2023 109: Episode 9 (-)"
type textarea "(MSG ROKU) Poker Go: US Poker Open 2023 109: Episode 9 (-2)"
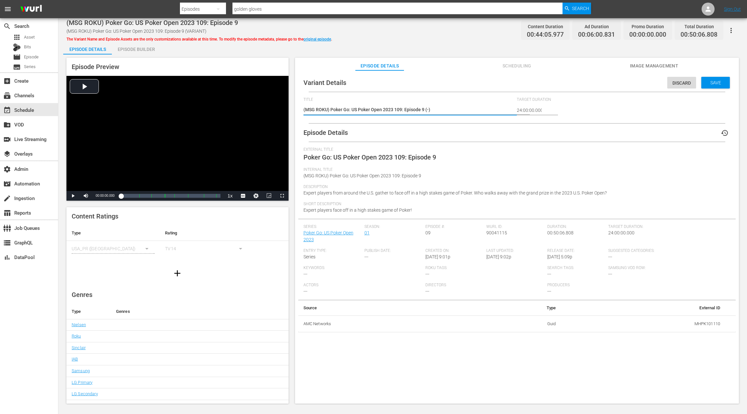
type textarea "(MSG ROKU) Poker Go: US Poker Open 2023 109: Episode 9 (-2)"
type textarea "(MSG ROKU) Poker Go: US Poker Open 2023 109: Episode 9 (-2m)"
drag, startPoint x: 704, startPoint y: 83, endPoint x: 425, endPoint y: 53, distance: 280.2
click at [705, 83] on span "Save" at bounding box center [715, 82] width 21 height 5
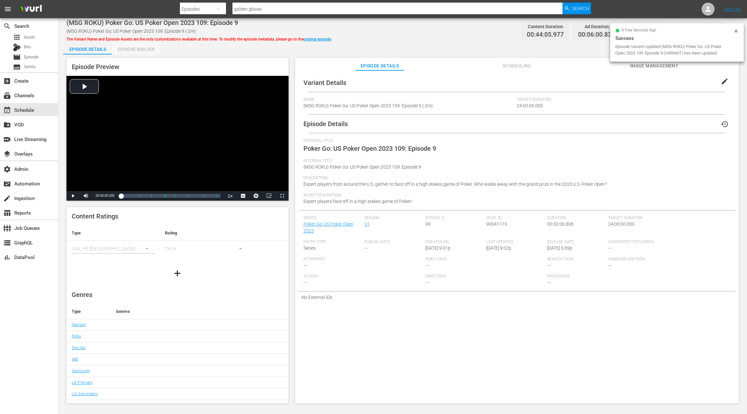
click at [147, 51] on div "Episode Builder" at bounding box center [136, 50] width 49 height 16
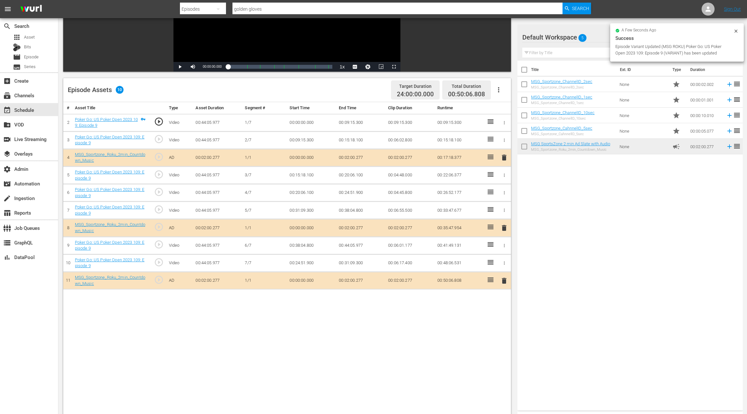
scroll to position [114, 0]
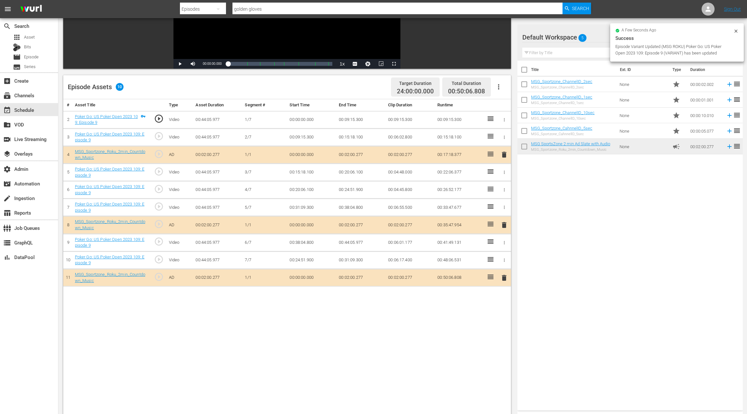
click at [506, 274] on span "delete" at bounding box center [504, 278] width 8 height 8
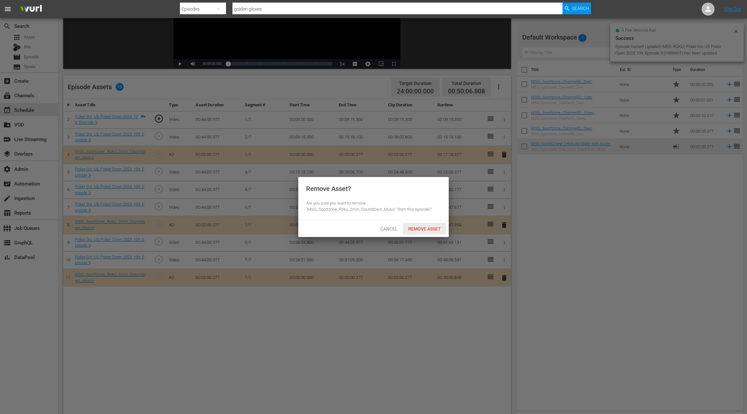
drag, startPoint x: 432, startPoint y: 232, endPoint x: 434, endPoint y: 229, distance: 3.7
click at [432, 231] on div "Remove Asset" at bounding box center [424, 229] width 43 height 12
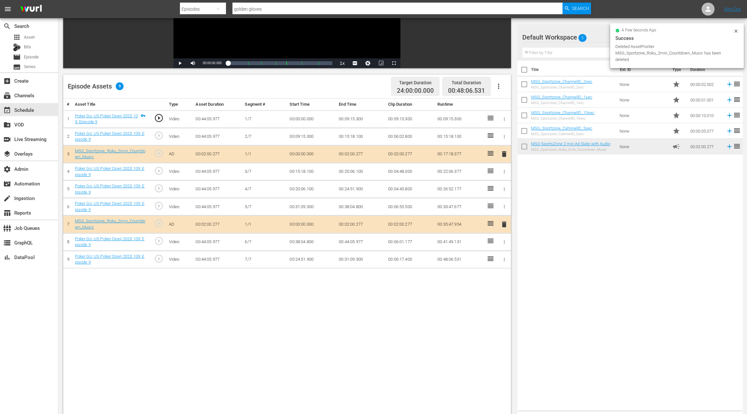
scroll to position [114, 0]
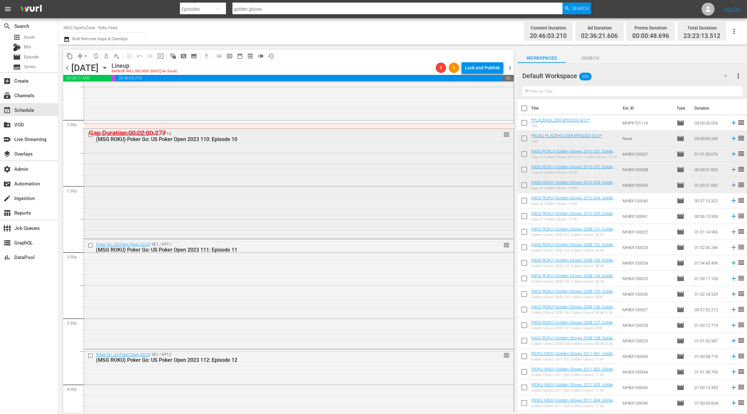
scroll to position [1847, 0]
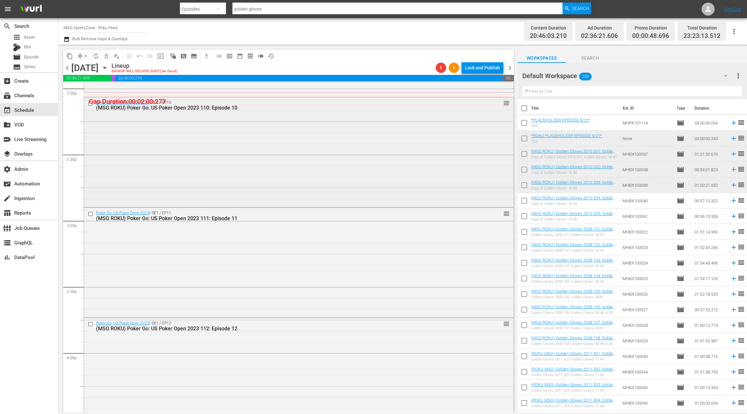
click at [247, 202] on div "Poker Go: US Poker Open 2023 / SE1 / EP10: (MSG ROKU) Poker Go: US Poker Open 2…" at bounding box center [299, 151] width 430 height 109
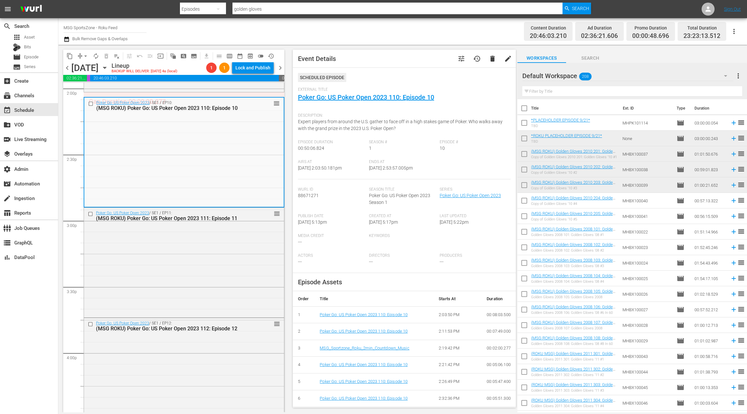
click at [461, 63] on button "tune" at bounding box center [462, 59] width 16 height 16
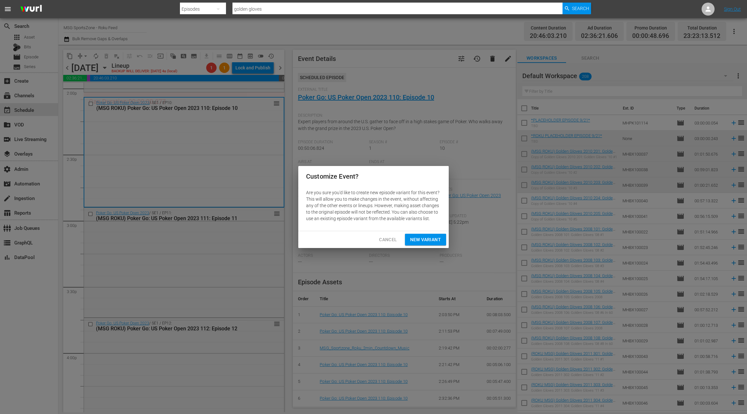
drag, startPoint x: 416, startPoint y: 241, endPoint x: 414, endPoint y: 234, distance: 7.9
click at [416, 241] on span "New Variant" at bounding box center [425, 240] width 31 height 8
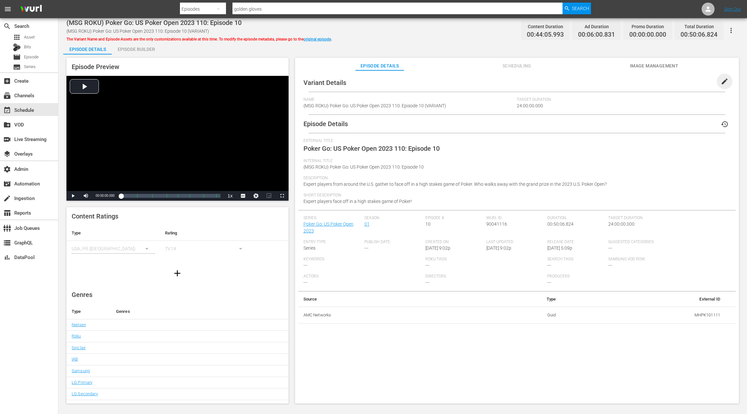
drag, startPoint x: 719, startPoint y: 82, endPoint x: 578, endPoint y: 114, distance: 145.1
click at [721, 82] on span "edit" at bounding box center [725, 82] width 8 height 8
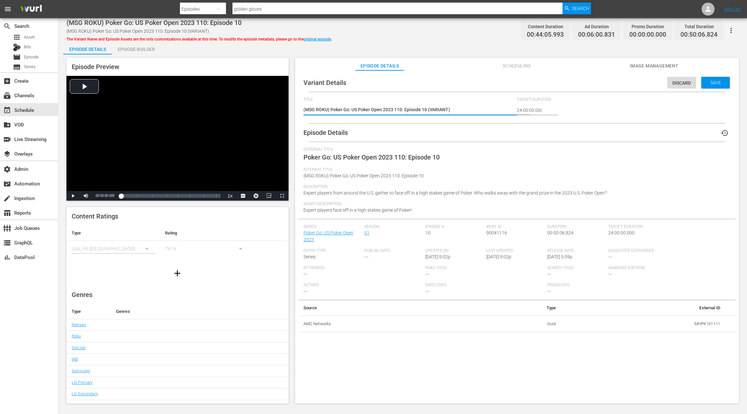
click at [439, 110] on textarea "(MSG ROKU) Poker Go: US Poker Open 2023 110: Episode 10 (VARIANT)" at bounding box center [409, 110] width 210 height 8
type textarea "(MSG ROKU) Poker Go: US Poker Open 2023 110: Episode 10 (-)"
type textarea "(MSG ROKU) Poker Go: US Poker Open 2023 110: Episode 10 (-2)"
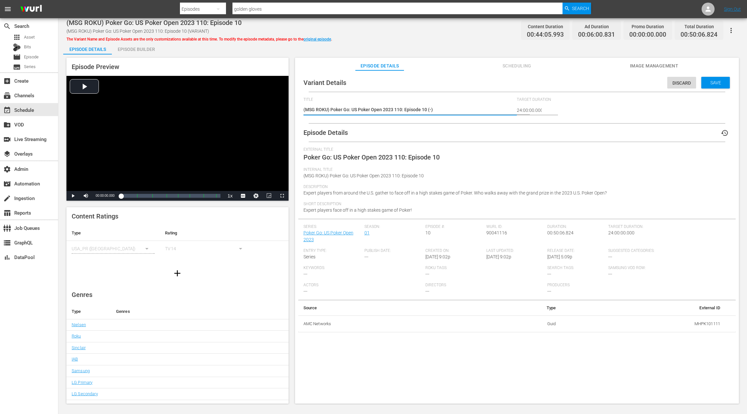
type textarea "(MSG ROKU) Poker Go: US Poker Open 2023 110: Episode 10 (-2)"
type textarea "(MSG ROKU) Poker Go: US Poker Open 2023 110: Episode 10 (-2m)"
drag, startPoint x: 716, startPoint y: 84, endPoint x: 517, endPoint y: 70, distance: 200.0
click at [715, 84] on span "Save" at bounding box center [715, 82] width 21 height 5
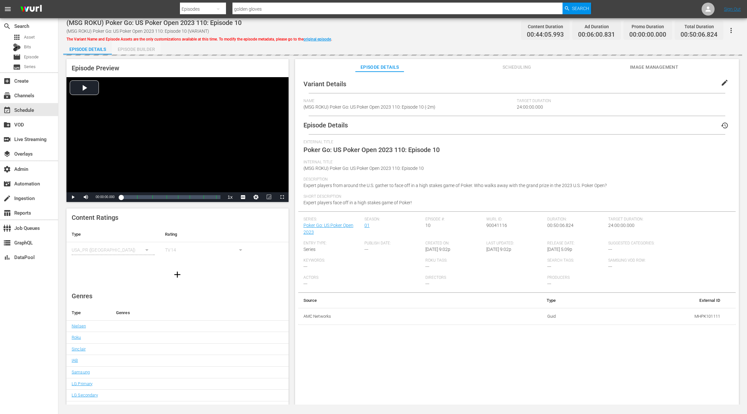
drag, startPoint x: 132, startPoint y: 49, endPoint x: 228, endPoint y: 92, distance: 105.4
click at [132, 49] on div "Episode Builder" at bounding box center [136, 50] width 49 height 16
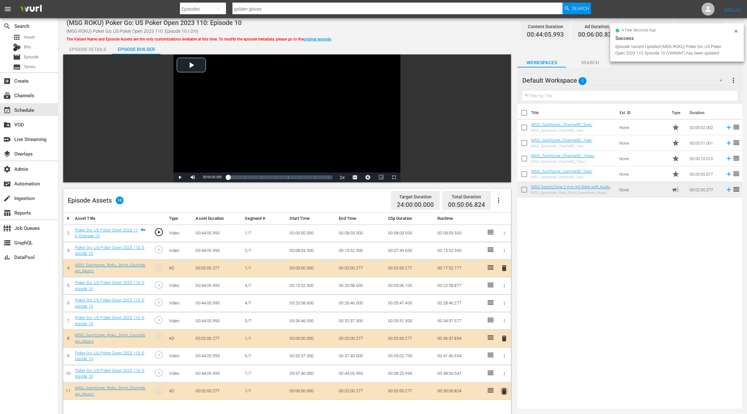
drag, startPoint x: 504, startPoint y: 389, endPoint x: 463, endPoint y: 337, distance: 66.6
click at [504, 389] on span "delete" at bounding box center [504, 392] width 8 height 8
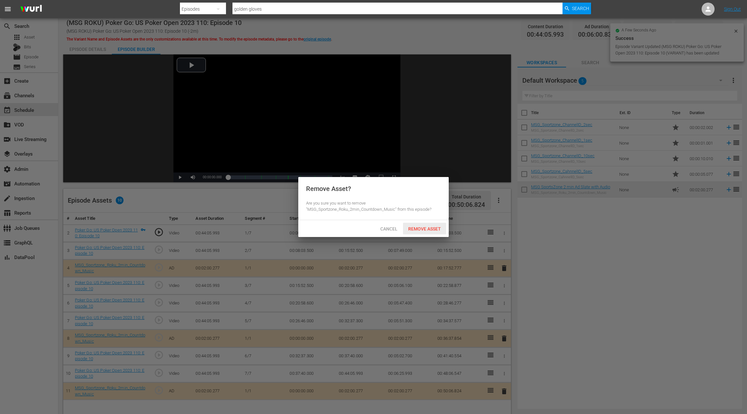
drag, startPoint x: 417, startPoint y: 230, endPoint x: 419, endPoint y: 249, distance: 19.6
click at [417, 230] on span "Remove Asset" at bounding box center [424, 228] width 43 height 5
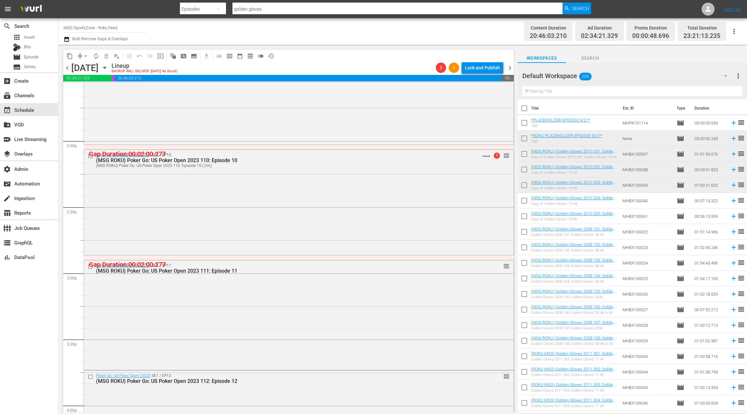
scroll to position [1893, 0]
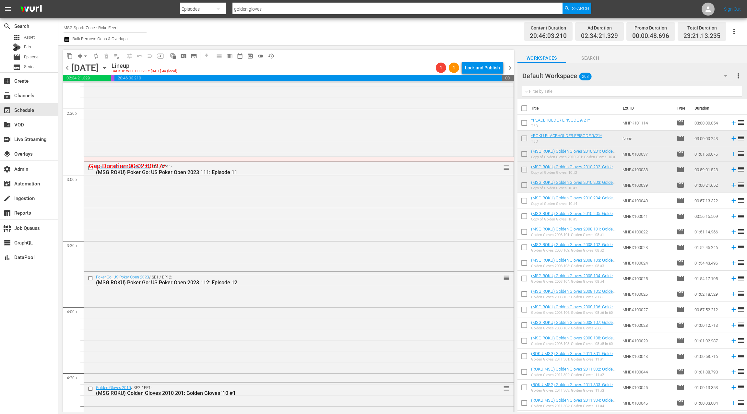
click at [306, 211] on div "Poker Go: US Poker Open 2023 / SE1 / EP11: (MSG ROKU) Poker Go: US Poker Open 2…" at bounding box center [299, 216] width 430 height 109
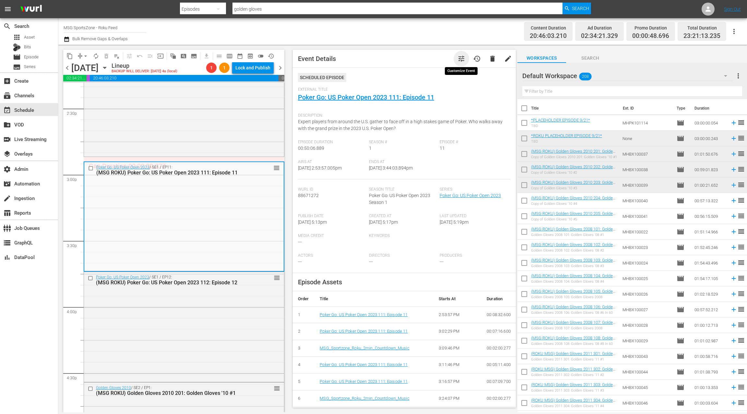
click at [462, 58] on span "tune" at bounding box center [462, 59] width 8 height 8
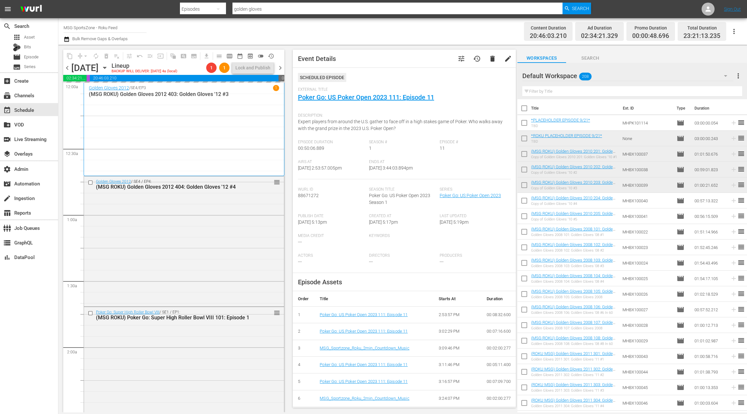
scroll to position [1893, 0]
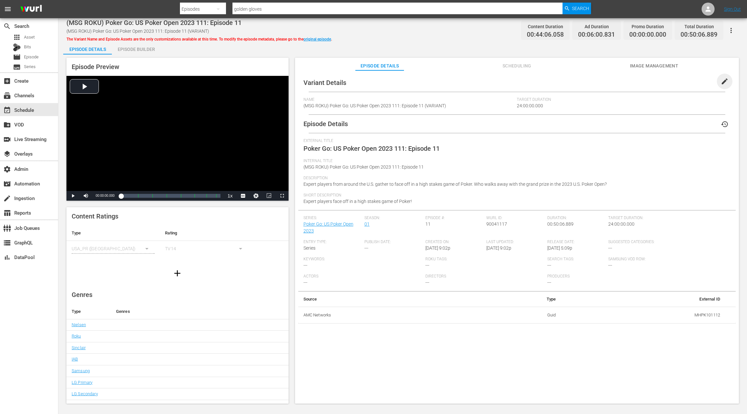
drag, startPoint x: 721, startPoint y: 80, endPoint x: 603, endPoint y: 97, distance: 119.0
click at [721, 80] on span "edit" at bounding box center [725, 82] width 8 height 8
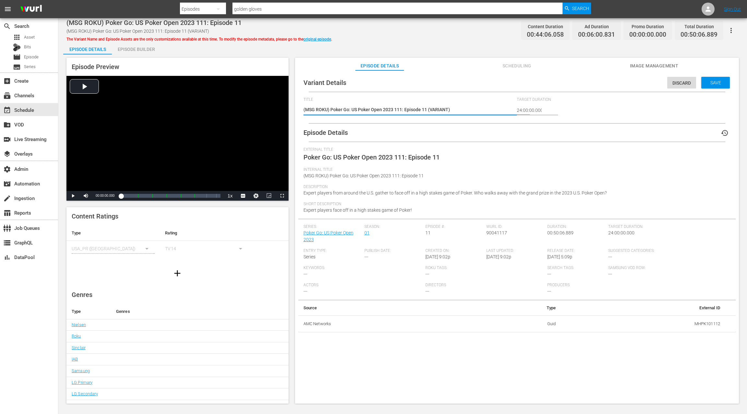
click at [438, 111] on textarea "(MSG ROKU) Poker Go: US Poker Open 2023 111: Episode 11 (VARIANT)" at bounding box center [409, 110] width 210 height 8
type textarea "(MSG ROKU) Poker Go: US Poker Open 2023 111: Episode 11 (-)"
type textarea "(MSG ROKU) Poker Go: US Poker Open 2023 111: Episode 11 (-2)"
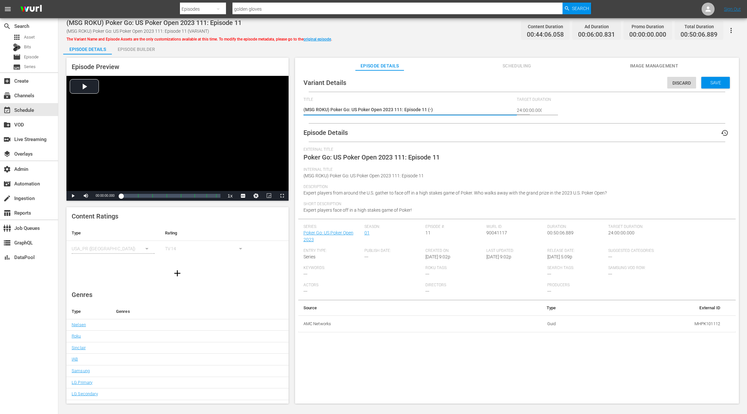
type textarea "(MSG ROKU) Poker Go: US Poker Open 2023 111: Episode 11 (-2)"
type textarea "(MSG ROKU) Poker Go: US Poker Open 2023 111: Episode 11 (-2m)"
drag, startPoint x: 712, startPoint y: 85, endPoint x: 380, endPoint y: 64, distance: 331.8
click at [711, 85] on span "Save" at bounding box center [715, 82] width 21 height 5
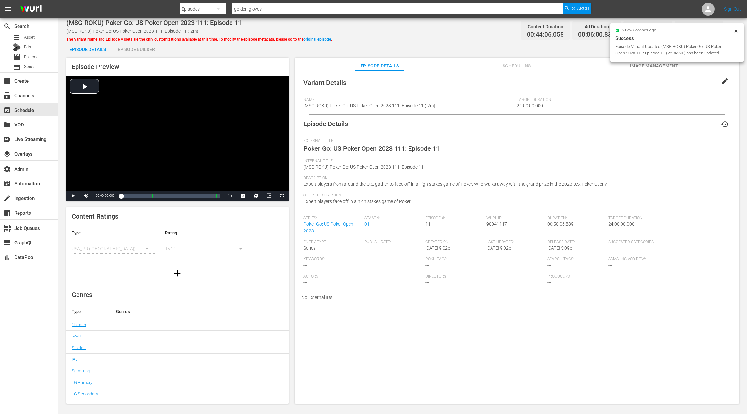
click at [149, 49] on div "Episode Builder" at bounding box center [136, 50] width 49 height 16
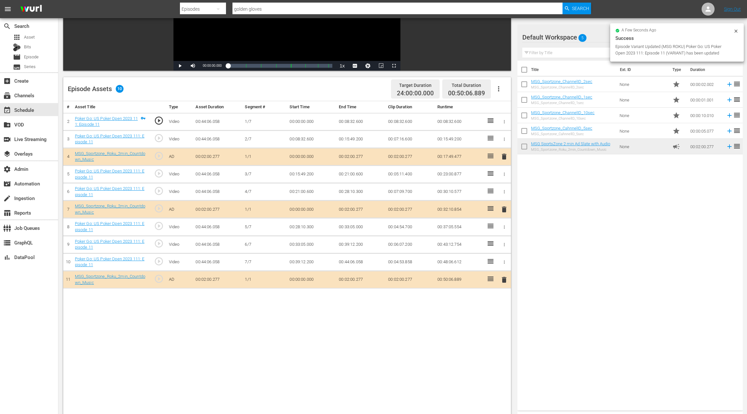
scroll to position [118, 0]
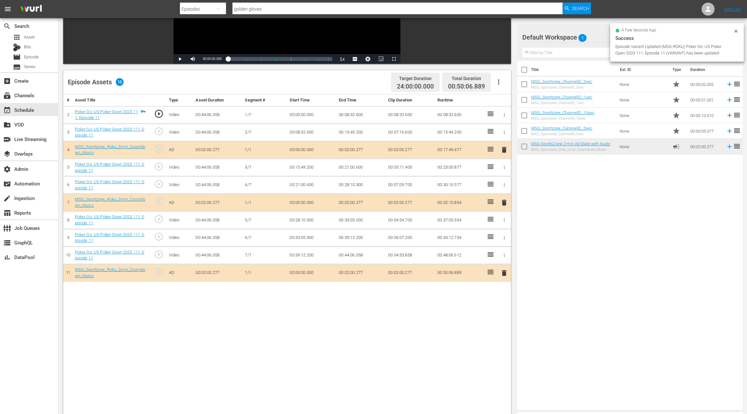
click at [503, 270] on span "delete" at bounding box center [504, 273] width 8 height 8
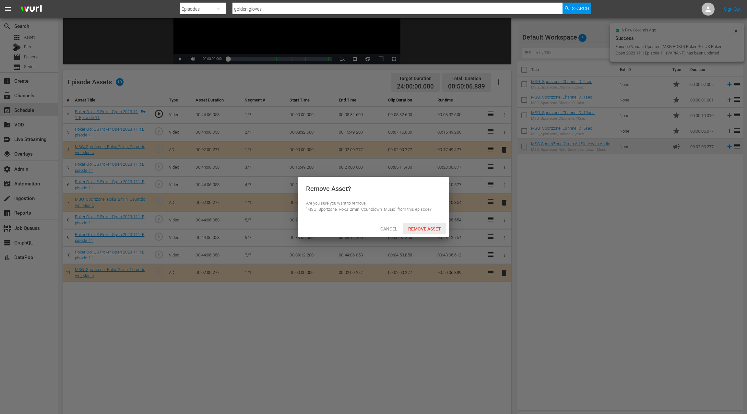
click at [417, 225] on div "Remove Asset" at bounding box center [424, 229] width 43 height 12
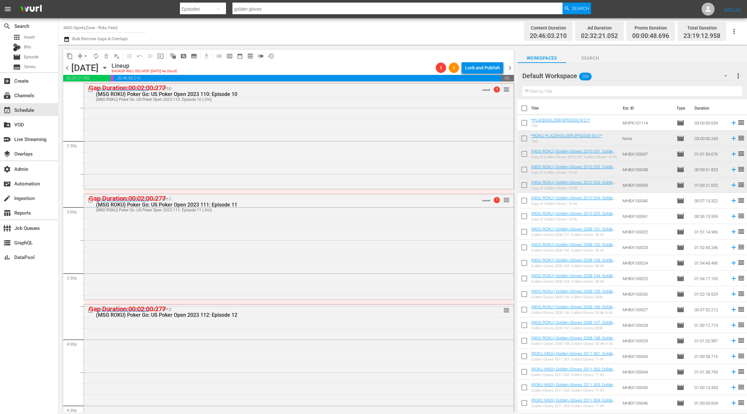
scroll to position [1953, 0]
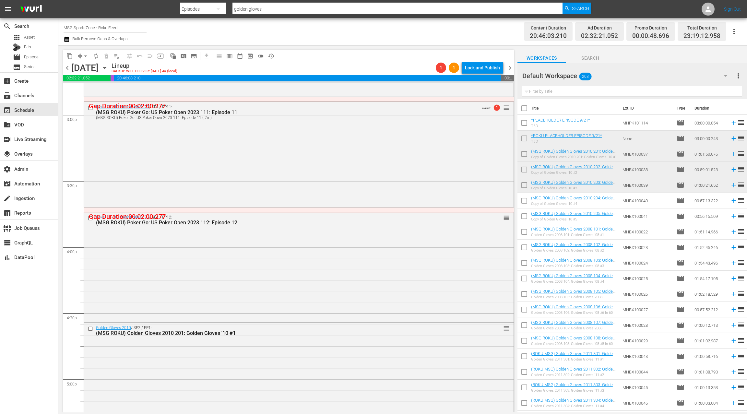
click at [268, 237] on div "Poker Go: US Poker Open 2023 / SE1 / EP12: (MSG ROKU) Poker Go: US Poker Open 2…" at bounding box center [299, 266] width 430 height 109
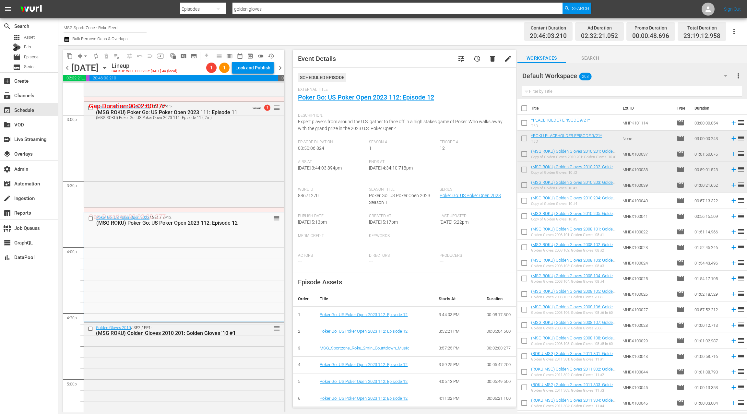
click at [462, 63] on button "tune" at bounding box center [462, 59] width 16 height 16
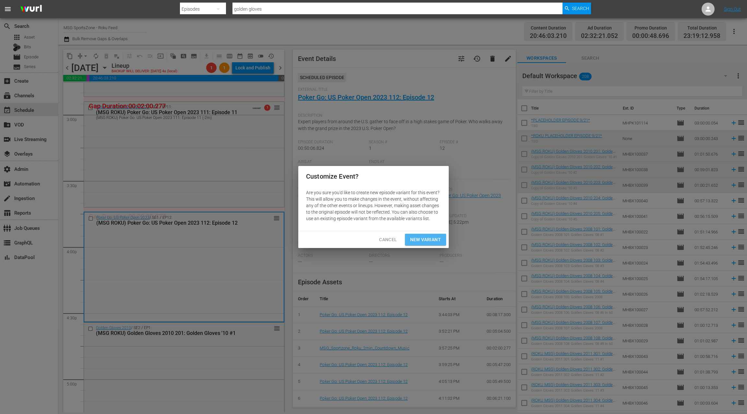
click at [414, 244] on button "New Variant" at bounding box center [425, 240] width 41 height 12
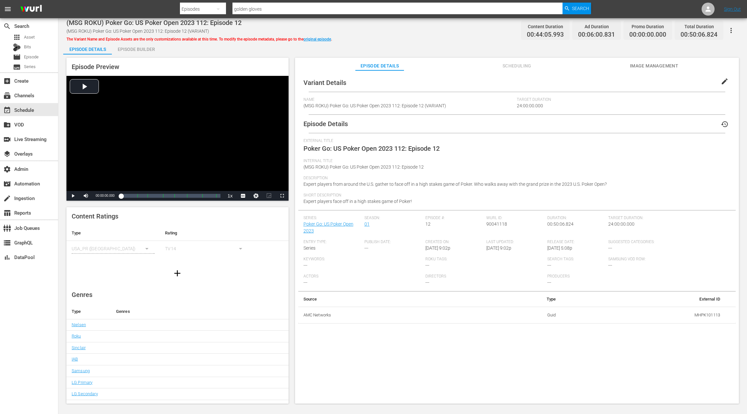
drag, startPoint x: 720, startPoint y: 78, endPoint x: 554, endPoint y: 105, distance: 167.8
click at [721, 78] on span "edit" at bounding box center [725, 82] width 8 height 8
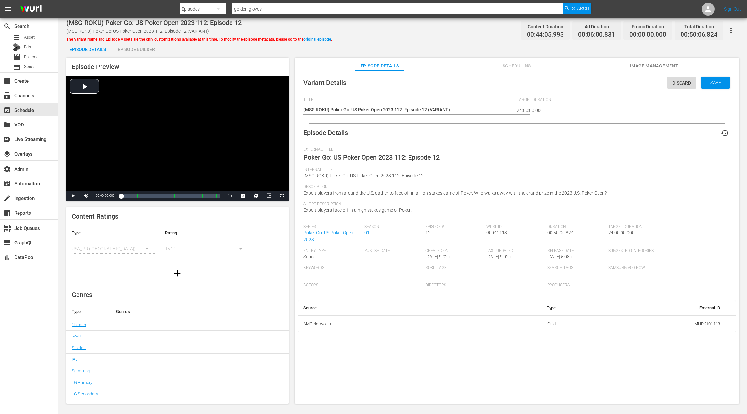
click at [435, 111] on textarea "(MSG ROKU) Poker Go: US Poker Open 2023 112: Episode 12 (VARIANT)" at bounding box center [409, 110] width 210 height 8
type textarea "(MSG ROKU) Poker Go: US Poker Open 2023 112: Episode 12 (-)"
type textarea "(MSG ROKU) Poker Go: US Poker Open 2023 112: Episode 12 (-2)"
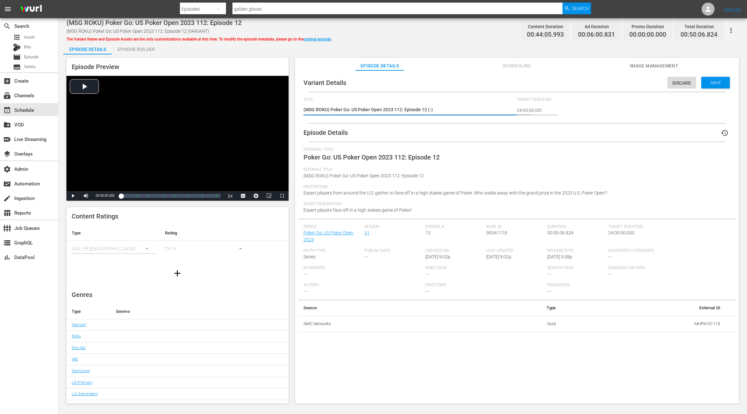
type textarea "(MSG ROKU) Poker Go: US Poker Open 2023 112: Episode 12 (-2)"
type textarea "(MSG ROKU) Poker Go: US Poker Open 2023 112: Episode 12 (-2m)"
drag, startPoint x: 718, startPoint y: 86, endPoint x: 606, endPoint y: 70, distance: 112.6
click at [718, 86] on div "Save" at bounding box center [715, 83] width 29 height 12
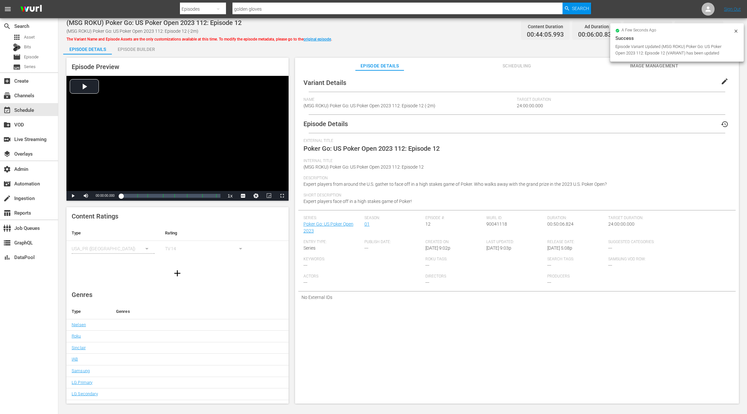
drag, startPoint x: 142, startPoint y: 48, endPoint x: 148, endPoint y: 49, distance: 6.2
click at [142, 48] on div "Episode Builder" at bounding box center [136, 50] width 49 height 16
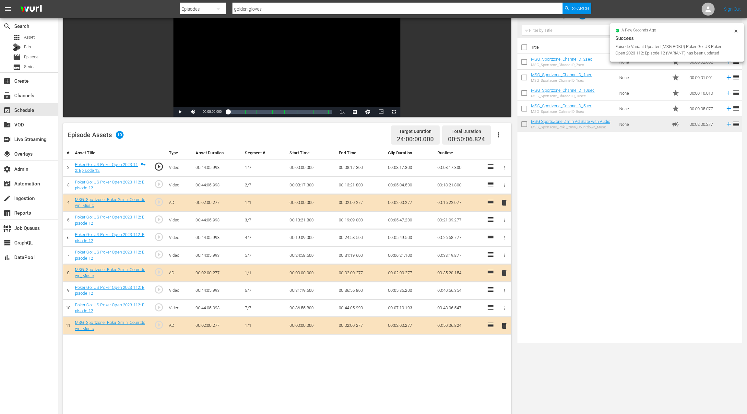
scroll to position [92, 0]
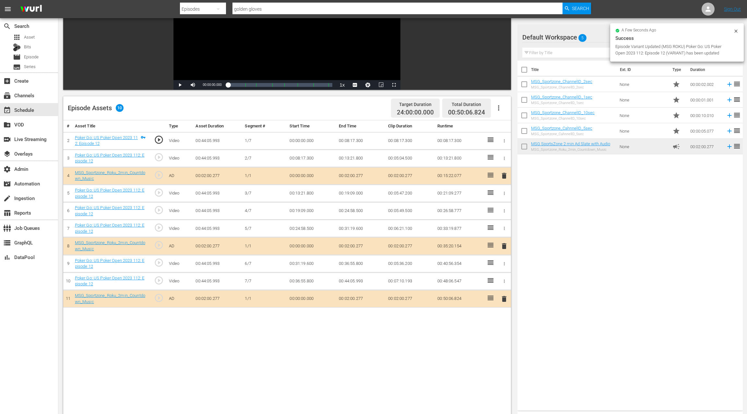
click at [502, 301] on span "delete" at bounding box center [504, 299] width 8 height 8
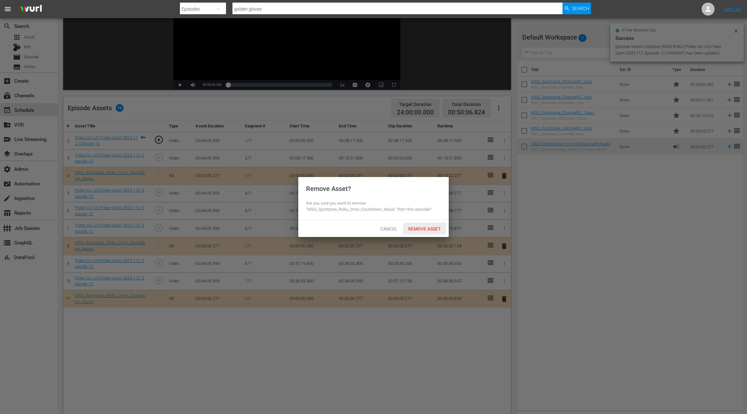
click at [420, 229] on span "Remove Asset" at bounding box center [424, 228] width 43 height 5
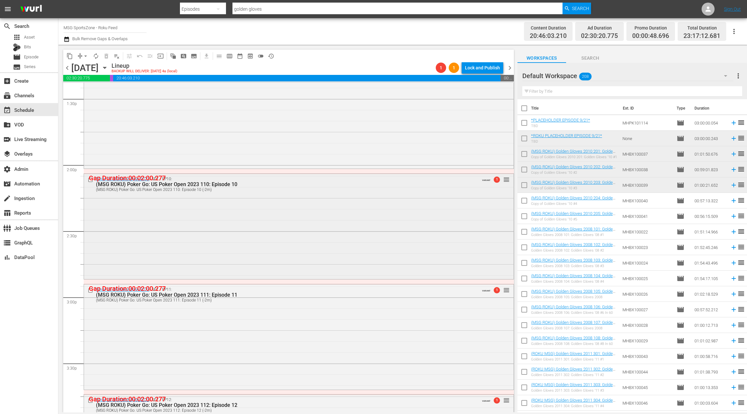
scroll to position [1927, 0]
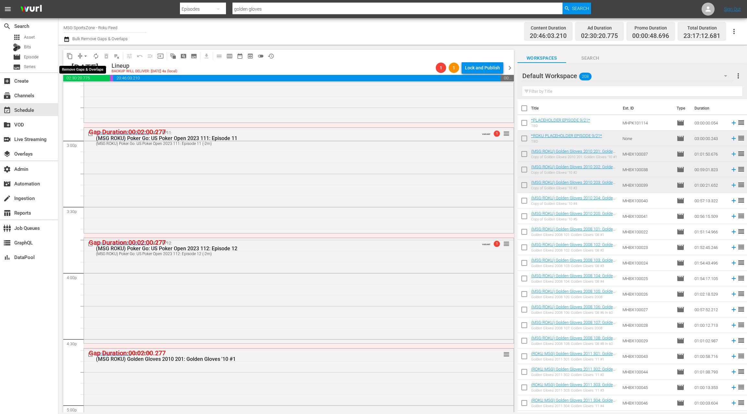
click at [83, 57] on span "arrow_drop_down" at bounding box center [85, 56] width 6 height 6
click at [90, 89] on li "Align to End of Previous Day" at bounding box center [86, 90] width 68 height 11
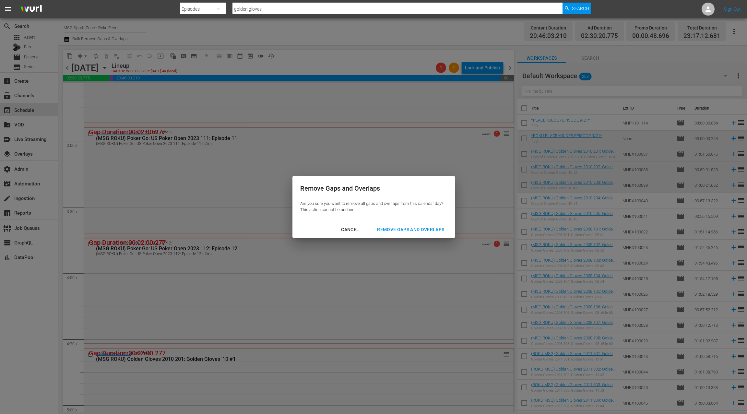
drag, startPoint x: 392, startPoint y: 228, endPoint x: 386, endPoint y: 225, distance: 6.6
click at [392, 227] on div "Remove Gaps and Overlaps" at bounding box center [411, 230] width 78 height 8
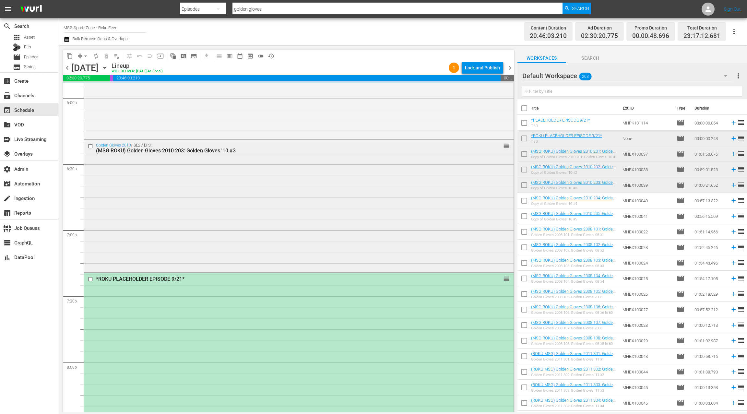
scroll to position [2373, 0]
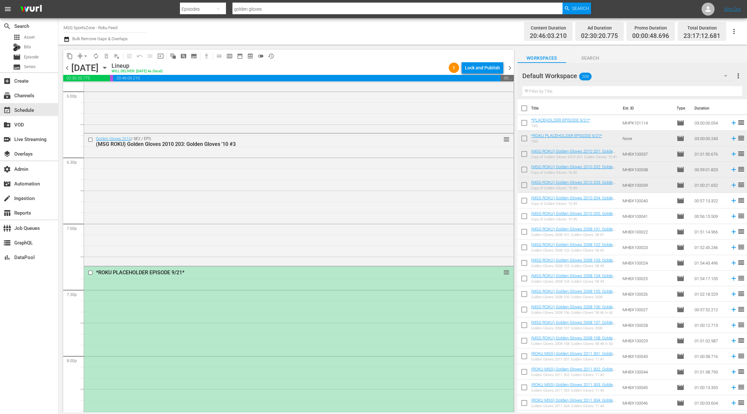
click at [289, 224] on div "Golden Gloves 2010 / SE2 / EP3: (MSG ROKU) Golden Gloves 2010 203: Golden Glove…" at bounding box center [299, 199] width 430 height 131
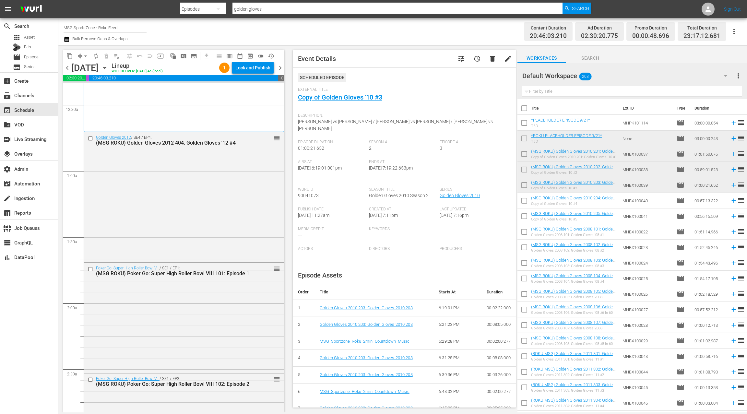
scroll to position [0, 0]
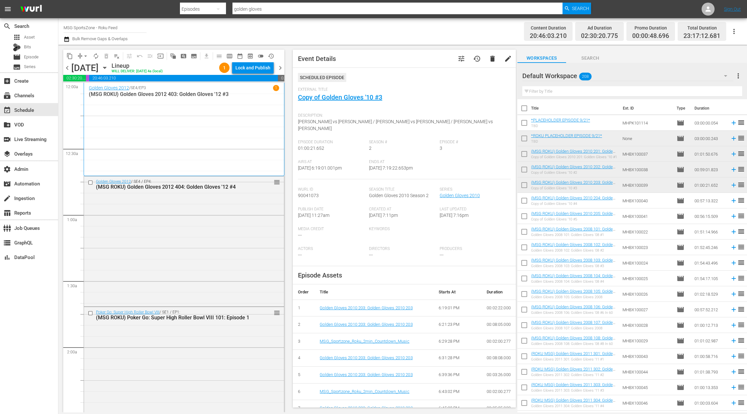
click at [202, 135] on div "Golden Gloves 2012 / SE4 / EP3 1 (MSG ROKU) Golden Gloves 2012 403: Golden Glov…" at bounding box center [184, 129] width 190 height 89
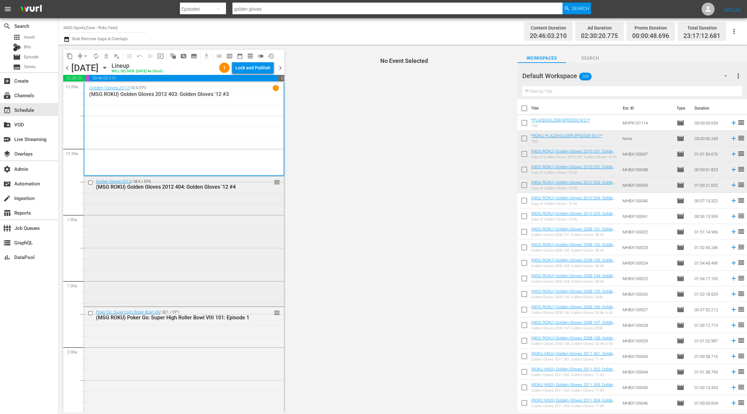
scroll to position [3, 0]
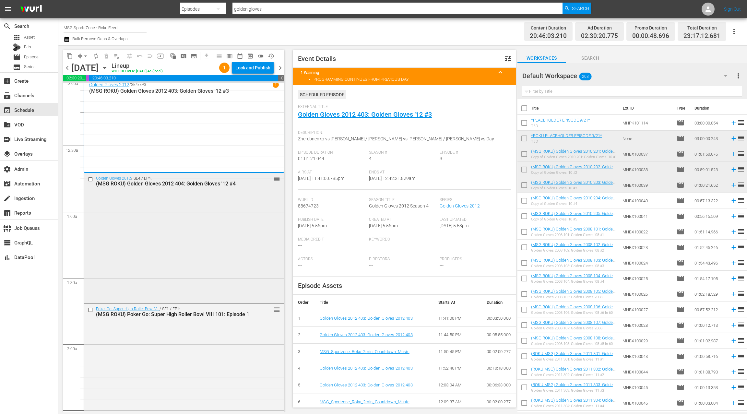
click at [215, 210] on div "Golden Gloves 2012 / SE4 / EP4: (MSG ROKU) Golden Gloves 2012 404: Golden Glove…" at bounding box center [184, 237] width 200 height 129
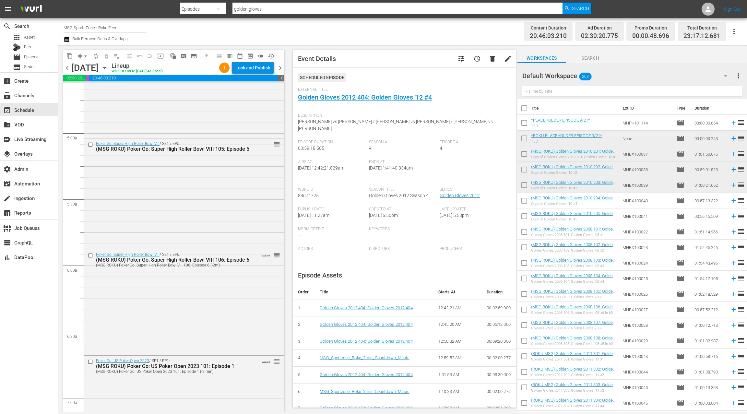
scroll to position [626, 0]
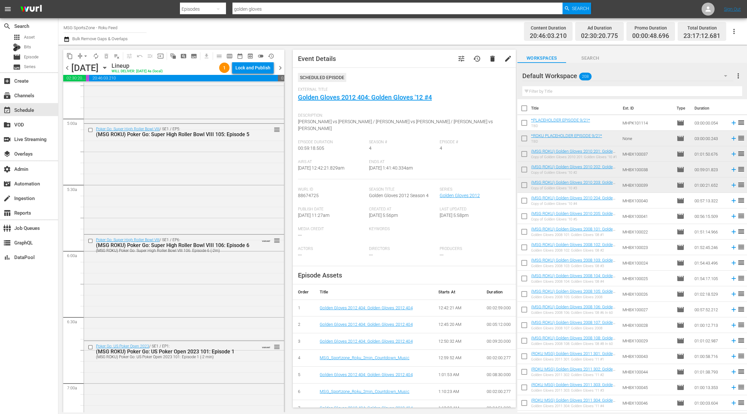
click at [217, 206] on div "Poker Go: Super High Roller Bowl VIII / SE1 / EP5: (MSG ROKU) Poker Go: Super H…" at bounding box center [184, 178] width 200 height 109
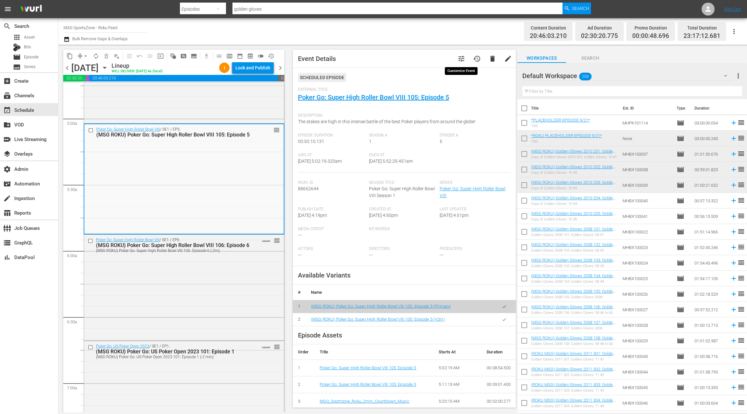
click at [464, 58] on span "tune" at bounding box center [462, 59] width 8 height 8
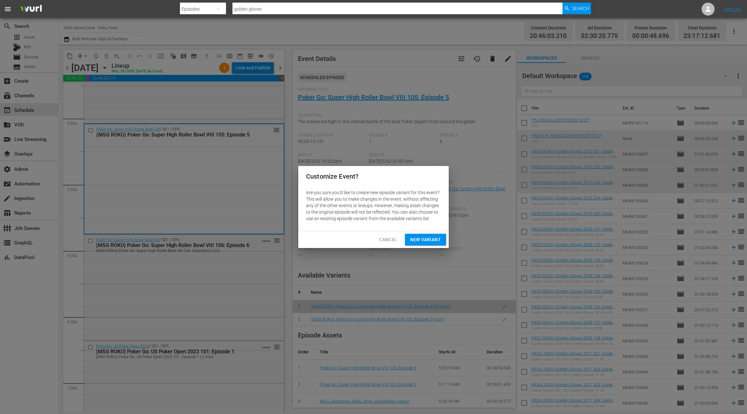
click at [432, 236] on span "New Variant" at bounding box center [425, 240] width 31 height 8
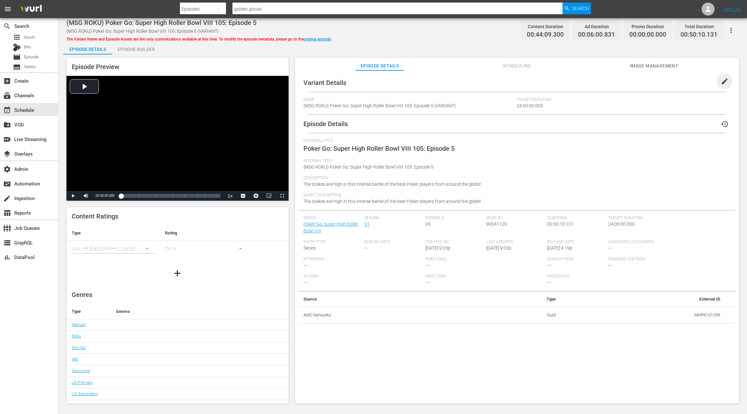
drag, startPoint x: 723, startPoint y: 84, endPoint x: 567, endPoint y: 91, distance: 156.5
click at [723, 84] on span "edit" at bounding box center [725, 82] width 8 height 8
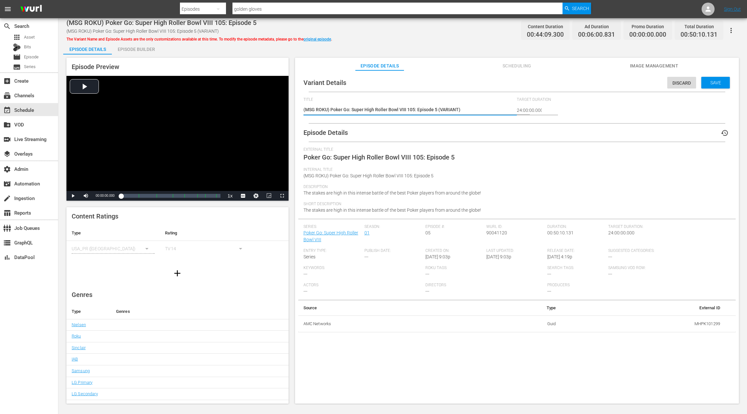
click at [447, 110] on textarea "(MSG ROKU) Poker Go: Super High Roller Bowl VIII 105: Episode 5 (VARIANT)" at bounding box center [409, 110] width 210 height 8
type textarea "(MSG ROKU) Poker Go: Super High Roller Bowl VIII 105: Episode 5 (-)"
type textarea "(MSG ROKU) Poker Go: Super High Roller Bowl VIII 105: Episode 5 (-2)"
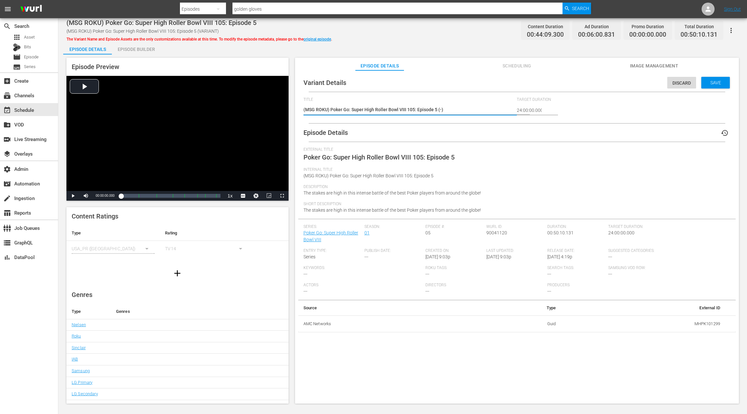
type textarea "(MSG ROKU) Poker Go: Super High Roller Bowl VIII 105: Episode 5 (-2)"
type textarea "(MSG ROKU) Poker Go: Super High Roller Bowl VIII 105: Episode 5 (-2m)"
drag, startPoint x: 712, startPoint y: 81, endPoint x: 497, endPoint y: 57, distance: 216.3
click at [711, 81] on span "Save" at bounding box center [715, 82] width 21 height 5
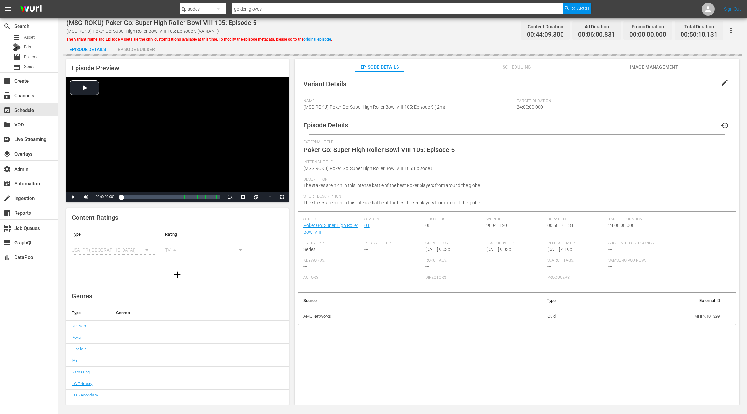
click at [138, 47] on div "Episode Builder" at bounding box center [136, 50] width 49 height 16
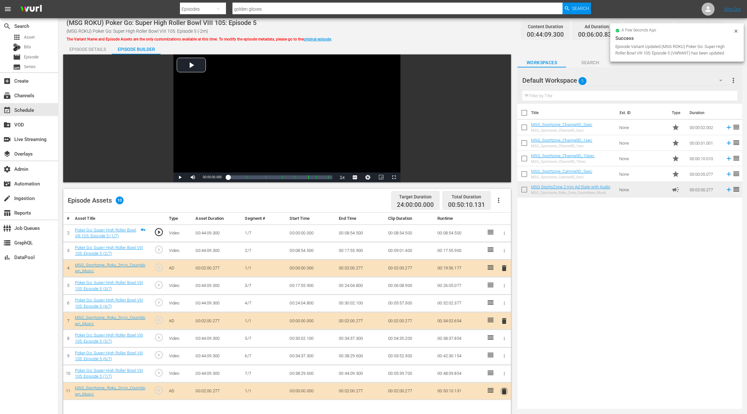
click at [504, 389] on span "delete" at bounding box center [504, 392] width 8 height 8
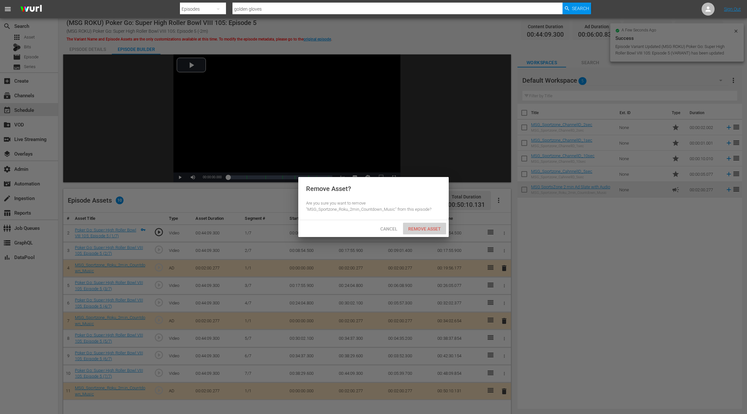
drag, startPoint x: 417, startPoint y: 230, endPoint x: 460, endPoint y: 261, distance: 52.9
click at [417, 230] on span "Remove Asset" at bounding box center [424, 228] width 43 height 5
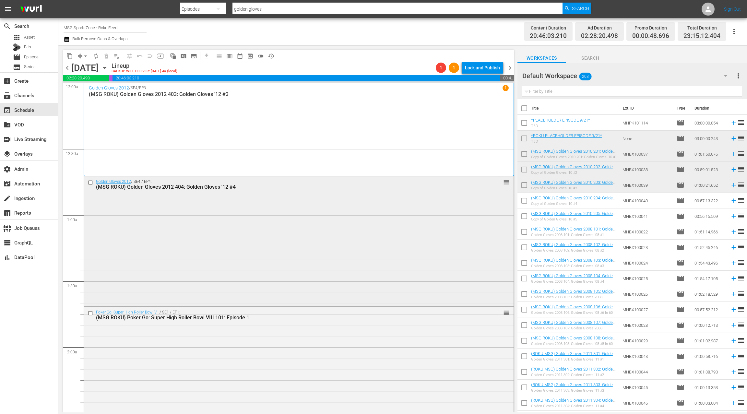
click at [244, 222] on div "Golden Gloves 2012 / SE4 / EP4: (MSG ROKU) Golden Gloves 2012 404: Golden Glove…" at bounding box center [299, 240] width 430 height 129
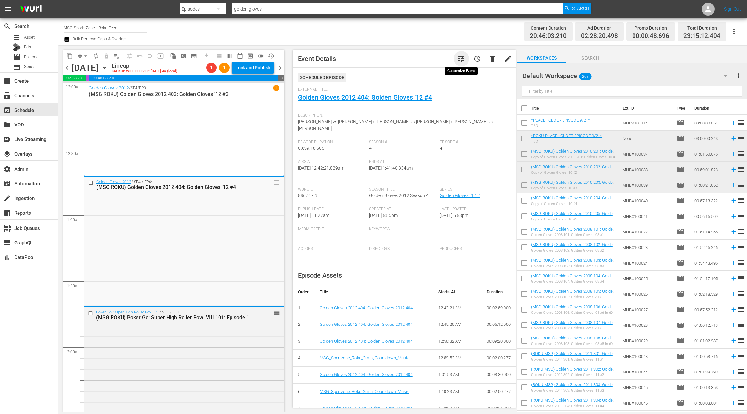
click at [462, 61] on span "tune" at bounding box center [462, 59] width 8 height 8
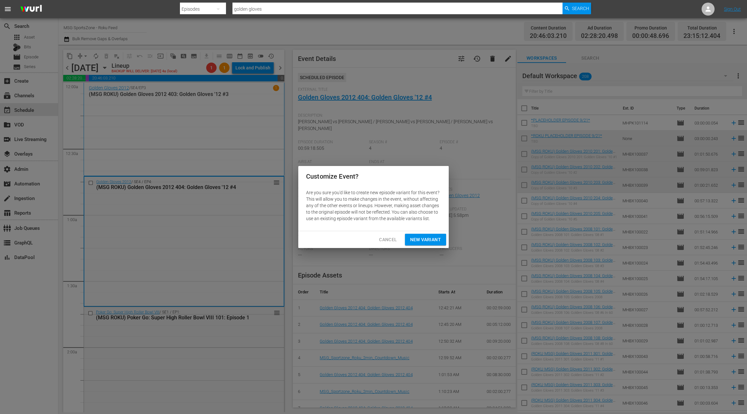
click at [429, 240] on span "New Variant" at bounding box center [425, 240] width 31 height 8
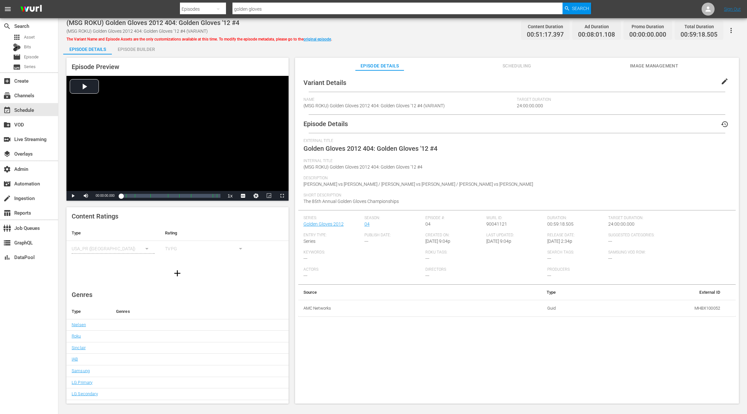
drag, startPoint x: 725, startPoint y: 82, endPoint x: 659, endPoint y: 79, distance: 65.3
click at [724, 82] on span "edit" at bounding box center [725, 82] width 8 height 8
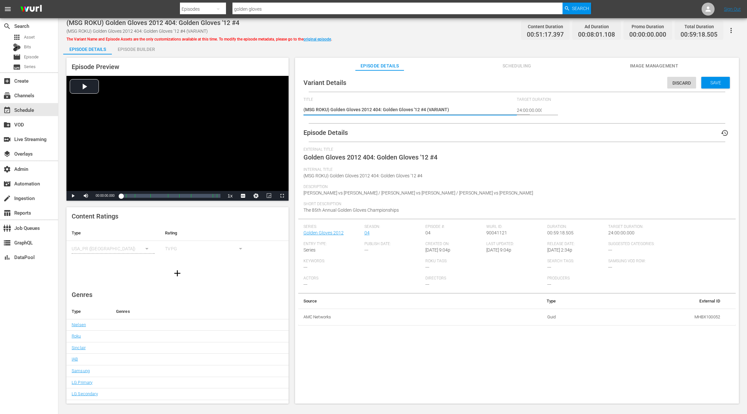
click at [437, 111] on textarea "(MSG ROKU) Golden Gloves 2012 404: Golden Gloves '12 #4 (VARIANT)" at bounding box center [409, 110] width 210 height 8
type textarea "(MSG ROKU) Golden Gloves 2012 404: Golden Gloves '12 #4 (-)"
type textarea "(MSG ROKU) Golden Gloves 2012 404: Golden Gloves '12 #4 (-2)"
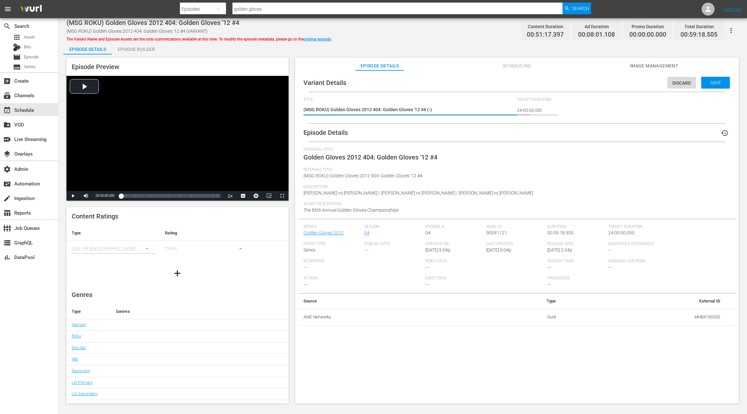
type textarea "(MSG ROKU) Golden Gloves 2012 404: Golden Gloves '12 #4 (-2)"
type textarea "(MSG ROKU) Golden Gloves 2012 404: Golden Gloves '12 #4 (-2m)"
drag, startPoint x: 707, startPoint y: 83, endPoint x: 684, endPoint y: 82, distance: 22.4
click at [707, 83] on span "Save" at bounding box center [715, 82] width 21 height 5
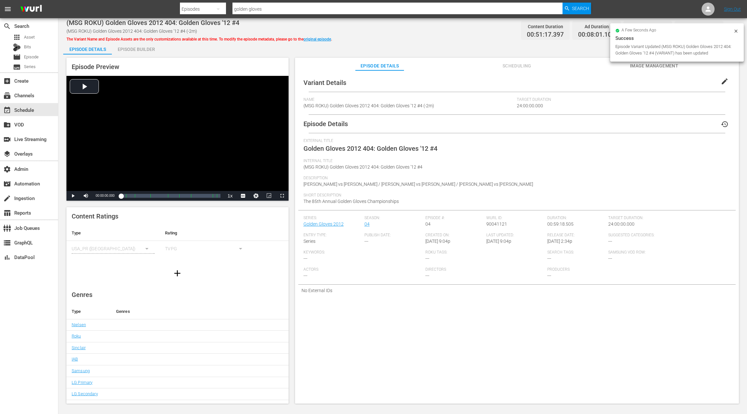
drag, startPoint x: 135, startPoint y: 49, endPoint x: 173, endPoint y: 63, distance: 40.3
click at [135, 49] on div "Episode Builder" at bounding box center [136, 50] width 49 height 16
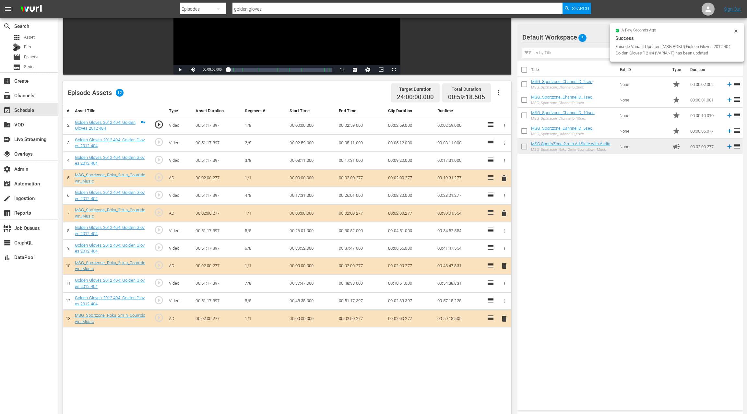
scroll to position [110, 0]
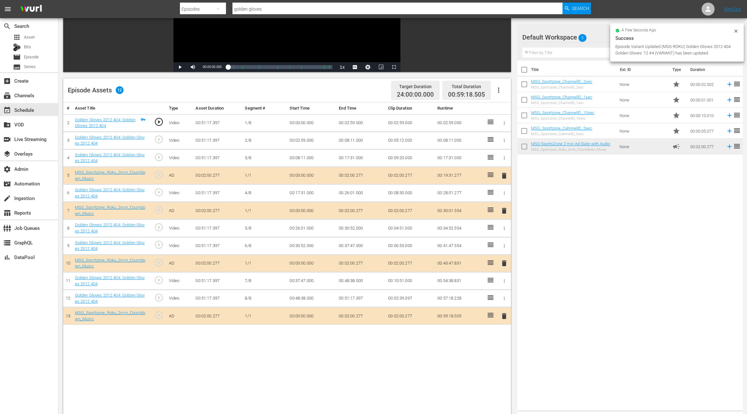
click at [505, 315] on span "delete" at bounding box center [504, 316] width 8 height 8
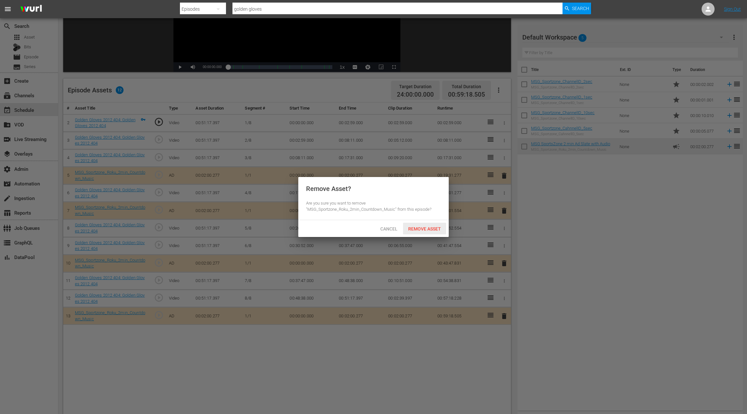
click at [428, 233] on div "Remove Asset" at bounding box center [424, 229] width 43 height 12
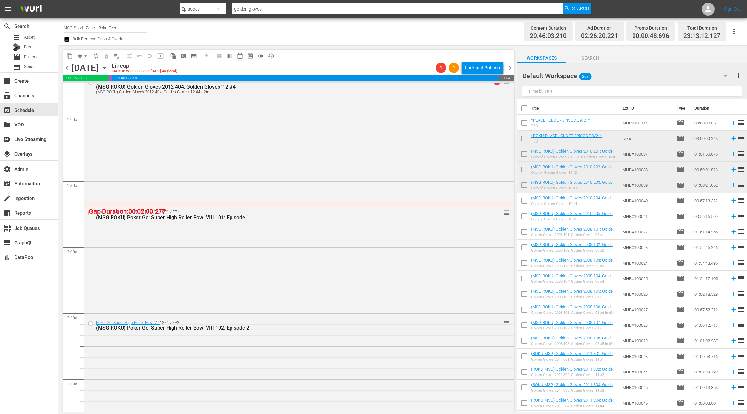
scroll to position [174, 0]
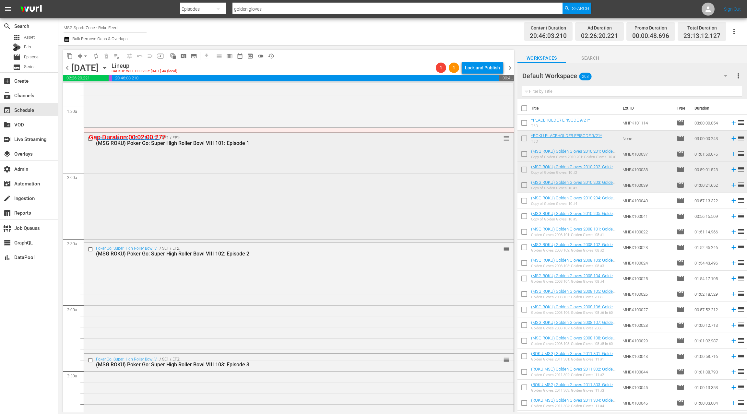
click at [298, 197] on div "Poker Go: Super High Roller Bowl VIII / SE1 / EP1: (MSG ROKU) Poker Go: Super H…" at bounding box center [299, 187] width 430 height 109
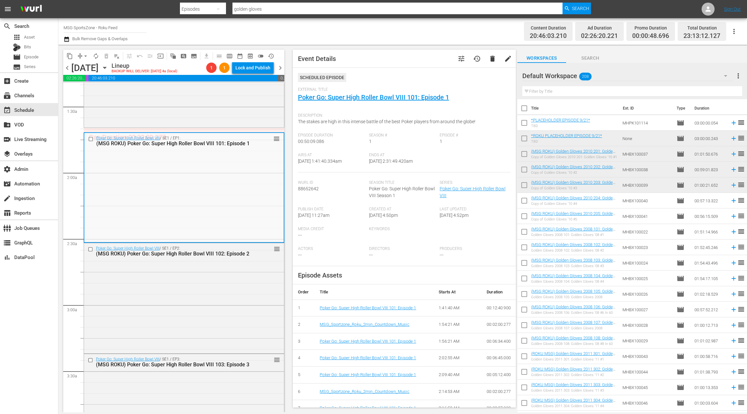
click at [463, 60] on span "tune" at bounding box center [462, 59] width 8 height 8
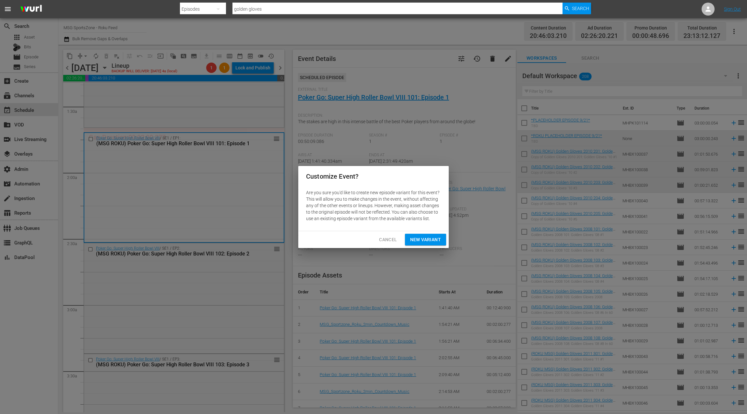
click at [425, 237] on span "New Variant" at bounding box center [425, 240] width 31 height 8
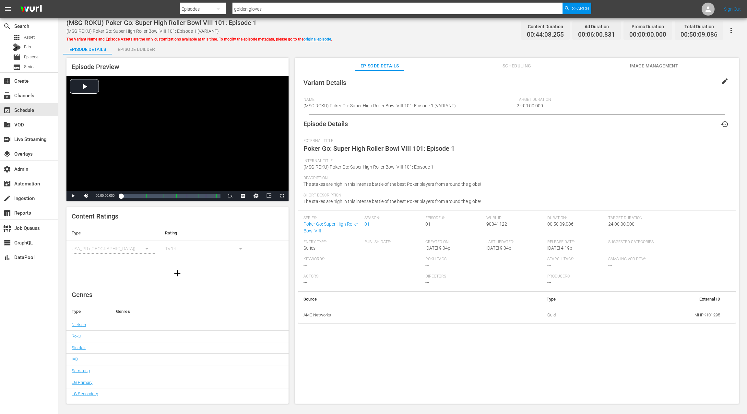
drag, startPoint x: 723, startPoint y: 80, endPoint x: 665, endPoint y: 89, distance: 57.7
click at [722, 80] on span "edit" at bounding box center [725, 82] width 8 height 8
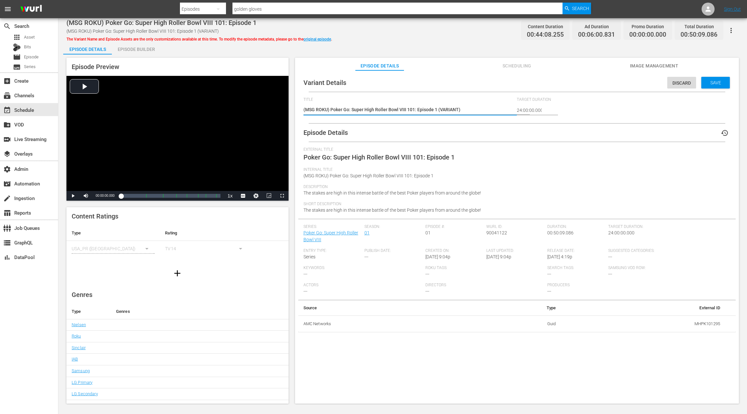
click at [448, 109] on textarea "(MSG ROKU) Poker Go: Super High Roller Bowl VIII 101: Episode 1 (VARIANT)" at bounding box center [409, 110] width 210 height 8
type textarea "(MSG ROKU) Poker Go: Super High Roller Bowl VIII 101: Episode 1 (-)"
type textarea "(MSG ROKU) Poker Go: Super High Roller Bowl VIII 101: Episode 1 (-2)"
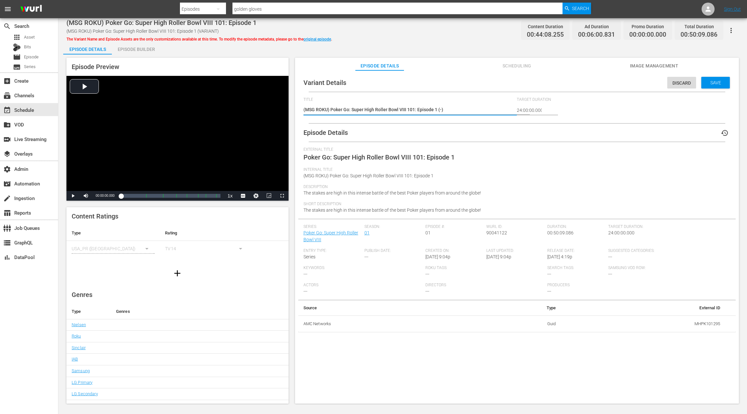
type textarea "(MSG ROKU) Poker Go: Super High Roller Bowl VIII 101: Episode 1 (-2)"
type textarea "(MSG ROKU) Poker Go: Super High Roller Bowl VIII 101: Episode 1 (-2m)"
click at [714, 84] on span "Save" at bounding box center [715, 82] width 21 height 5
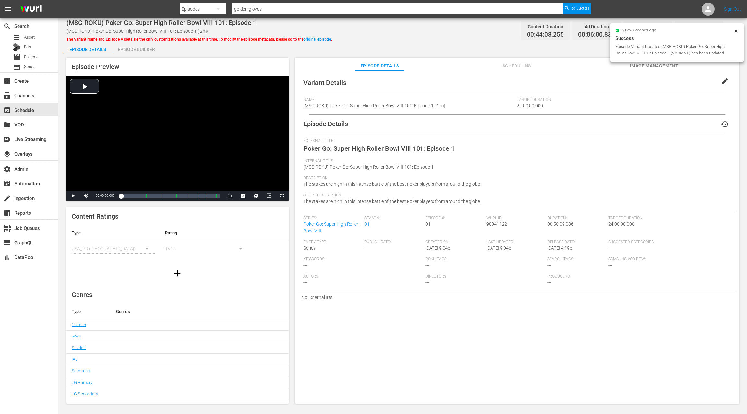
click at [141, 52] on div "Episode Builder" at bounding box center [136, 50] width 49 height 16
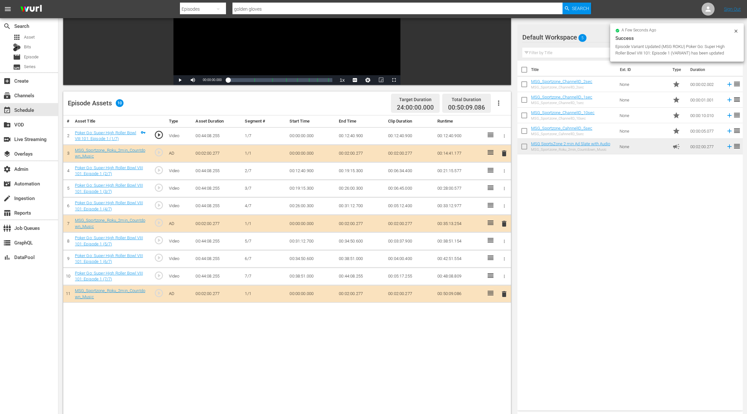
scroll to position [121, 0]
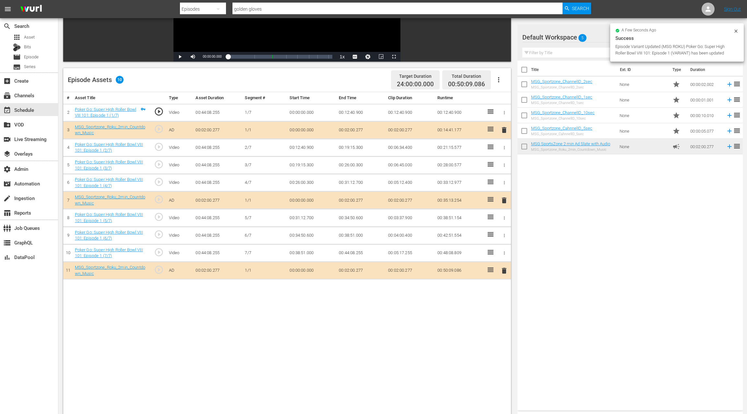
click at [503, 270] on span "delete" at bounding box center [504, 271] width 8 height 8
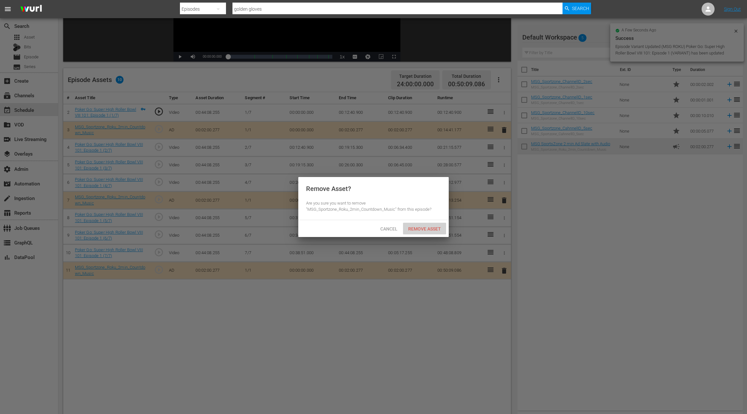
click at [429, 229] on span "Remove Asset" at bounding box center [424, 228] width 43 height 5
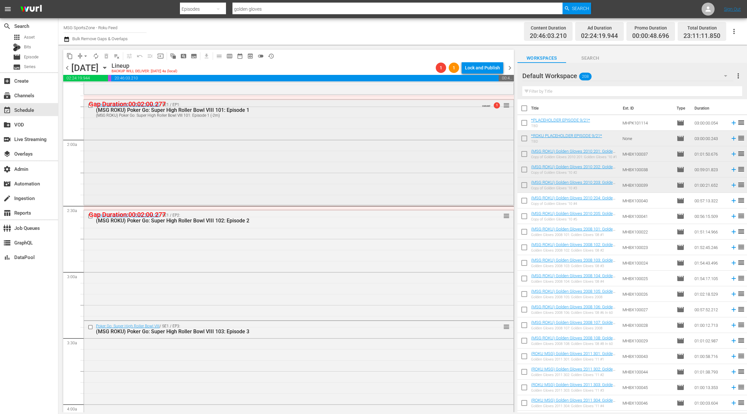
scroll to position [247, 0]
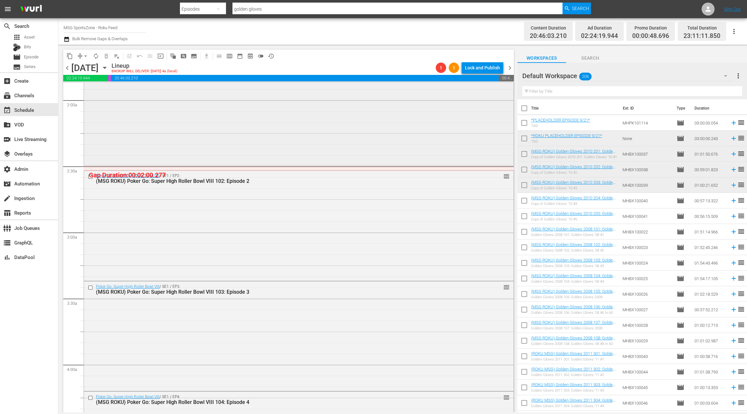
click at [270, 225] on div "Poker Go: Super High Roller Bowl VIII / SE1 / EP2: (MSG ROKU) Poker Go: Super H…" at bounding box center [299, 225] width 430 height 109
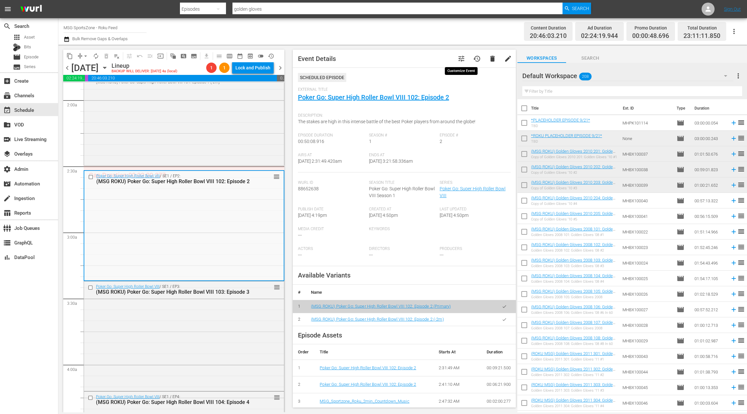
click at [463, 60] on span "tune" at bounding box center [462, 59] width 8 height 8
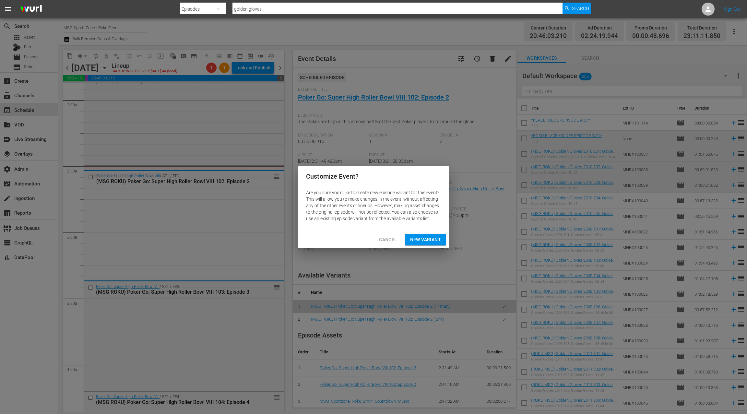
click at [425, 240] on span "New Variant" at bounding box center [425, 240] width 31 height 8
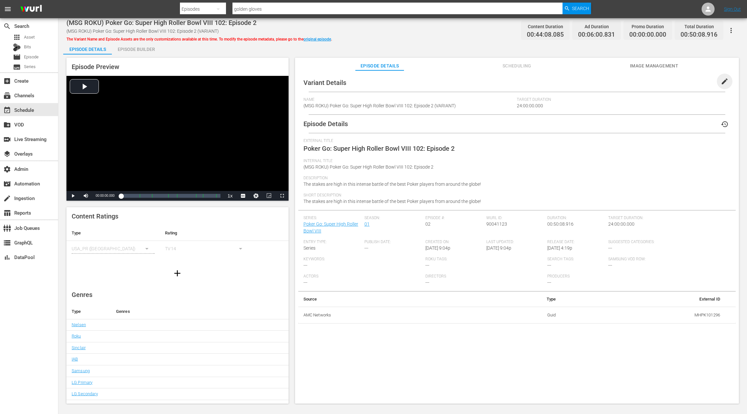
drag, startPoint x: 723, startPoint y: 80, endPoint x: 621, endPoint y: 93, distance: 103.3
click at [722, 80] on span "edit" at bounding box center [725, 82] width 8 height 8
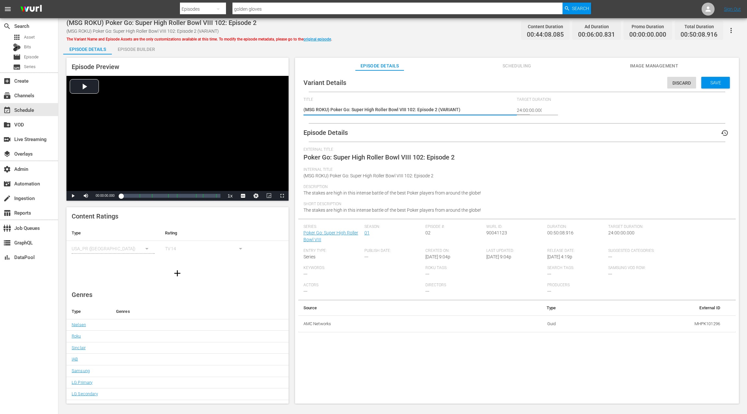
click at [451, 109] on textarea "(MSG ROKU) Poker Go: Super High Roller Bowl VIII 102: Episode 2 (VARIANT)" at bounding box center [409, 110] width 210 height 8
type textarea "(MSG ROKU) Poker Go: Super High Roller Bowl VIII 102: Episode 2 (-)"
type textarea "(MSG ROKU) Poker Go: Super High Roller Bowl VIII 102: Episode 2 (-2)"
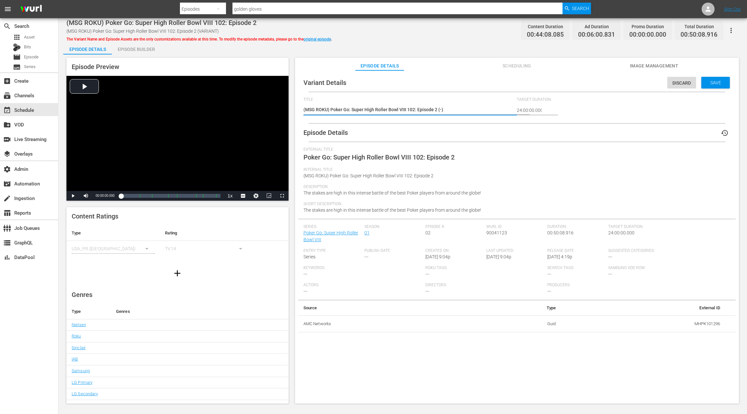
type textarea "(MSG ROKU) Poker Go: Super High Roller Bowl VIII 102: Episode 2 (-2)"
type textarea "(MSG ROKU) Poker Go: Super High Roller Bowl VIII 102: Episode 2 (-2m)"
click at [713, 88] on div "Save" at bounding box center [715, 83] width 29 height 12
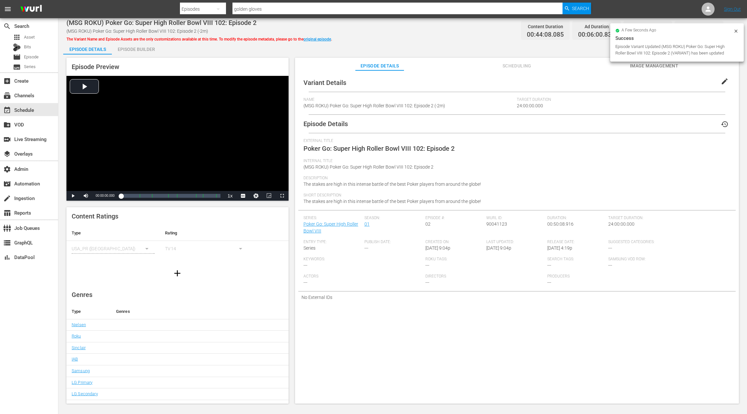
drag, startPoint x: 148, startPoint y: 50, endPoint x: 201, endPoint y: 62, distance: 54.7
click at [148, 50] on div "Episode Builder" at bounding box center [136, 50] width 49 height 16
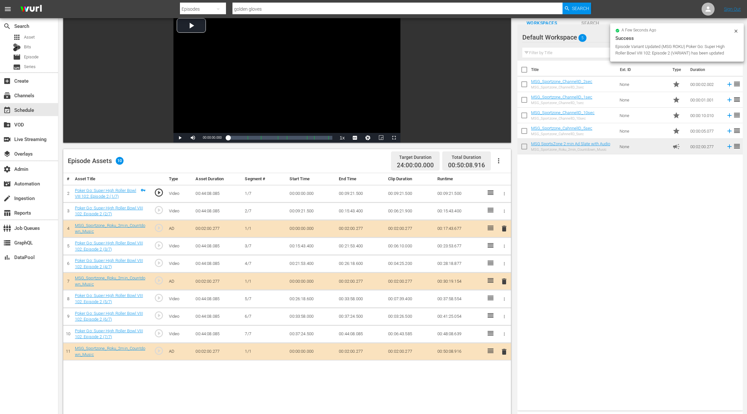
scroll to position [121, 0]
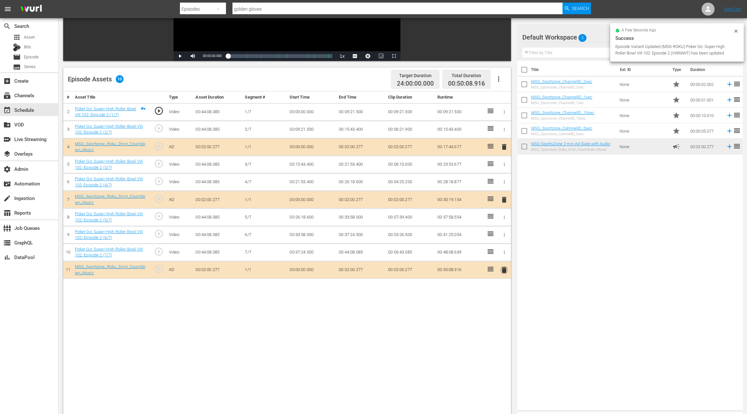
drag, startPoint x: 503, startPoint y: 269, endPoint x: 466, endPoint y: 222, distance: 60.0
click at [503, 269] on span "delete" at bounding box center [504, 270] width 8 height 8
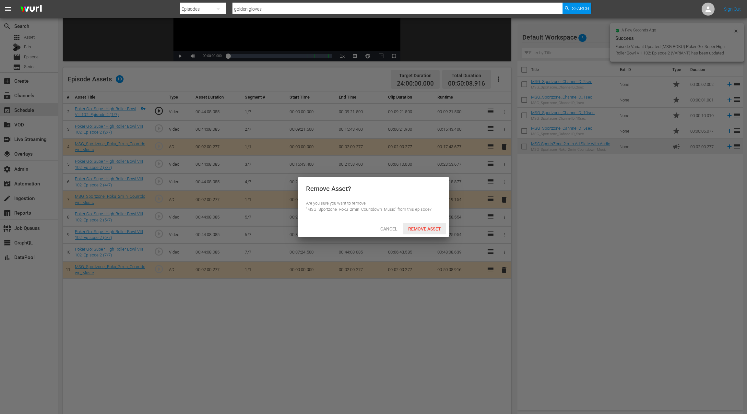
drag, startPoint x: 432, startPoint y: 231, endPoint x: 446, endPoint y: 219, distance: 18.2
click at [432, 230] on span "Remove Asset" at bounding box center [424, 228] width 43 height 5
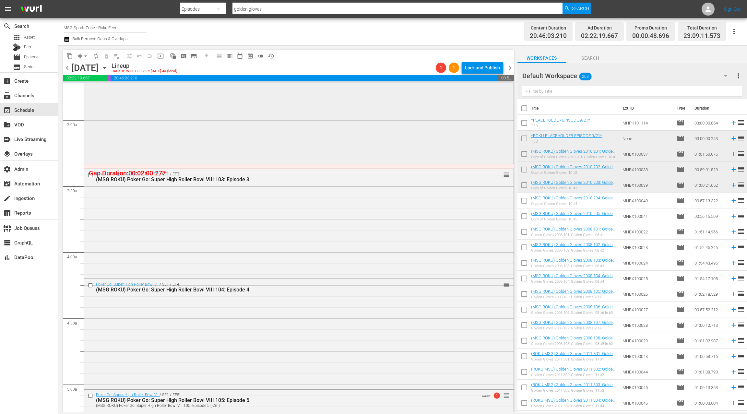
scroll to position [385, 0]
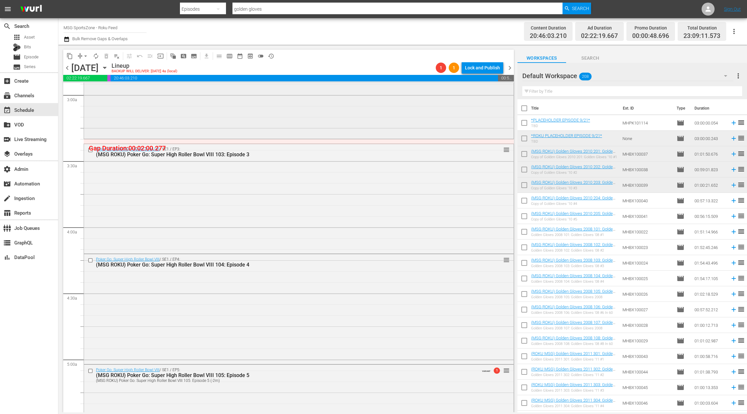
click at [272, 187] on div "Poker Go: Super High Roller Bowl VIII / SE1 / EP3: (MSG ROKU) Poker Go: Super H…" at bounding box center [299, 198] width 430 height 109
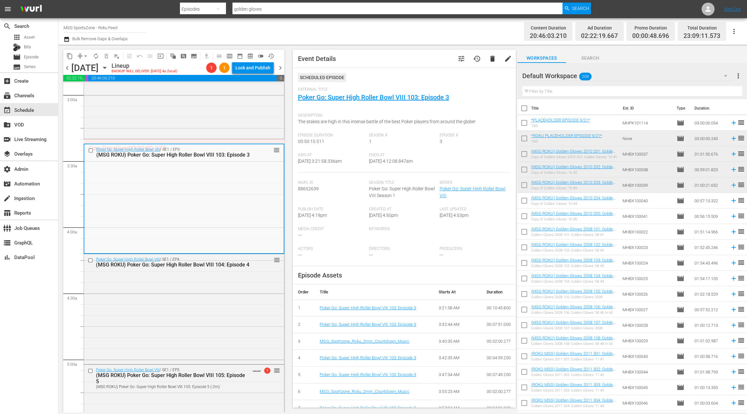
click at [463, 61] on span "tune" at bounding box center [462, 59] width 8 height 8
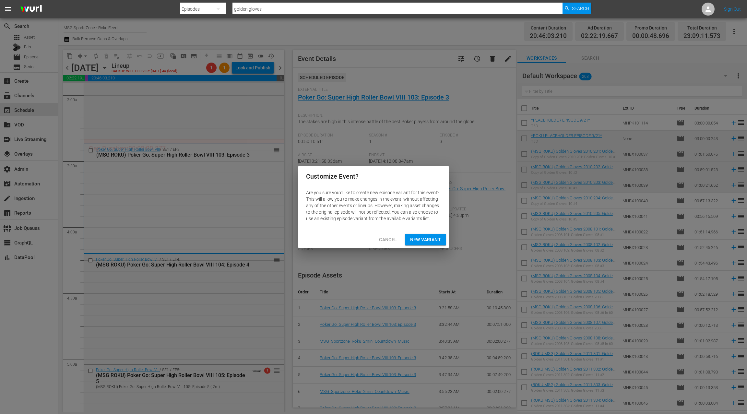
drag, startPoint x: 434, startPoint y: 240, endPoint x: 436, endPoint y: 237, distance: 3.5
click at [434, 239] on span "New Variant" at bounding box center [425, 240] width 31 height 8
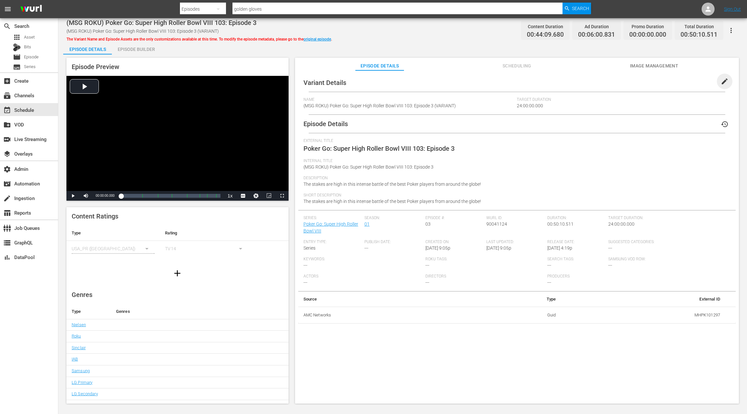
click at [721, 83] on span "edit" at bounding box center [725, 82] width 8 height 8
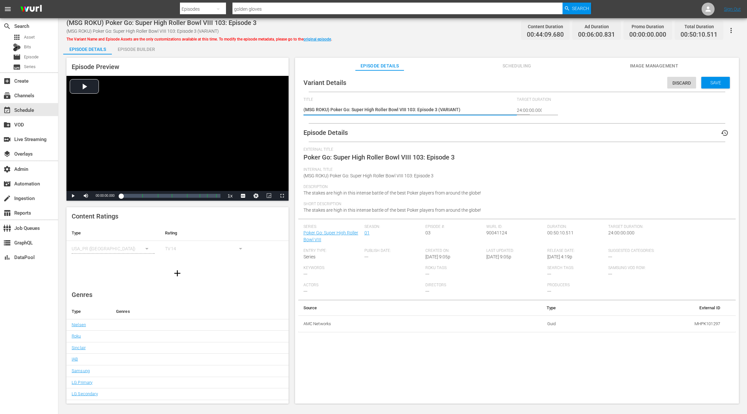
click at [449, 111] on textarea "(MSG ROKU) Poker Go: Super High Roller Bowl VIII 103: Episode 3 (VARIANT)" at bounding box center [409, 110] width 210 height 8
type textarea "(MSG ROKU) Poker Go: Super High Roller Bowl VIII 103: Episode 3 (-)"
type textarea "(MSG ROKU) Poker Go: Super High Roller Bowl VIII 103: Episode 3 (-2)"
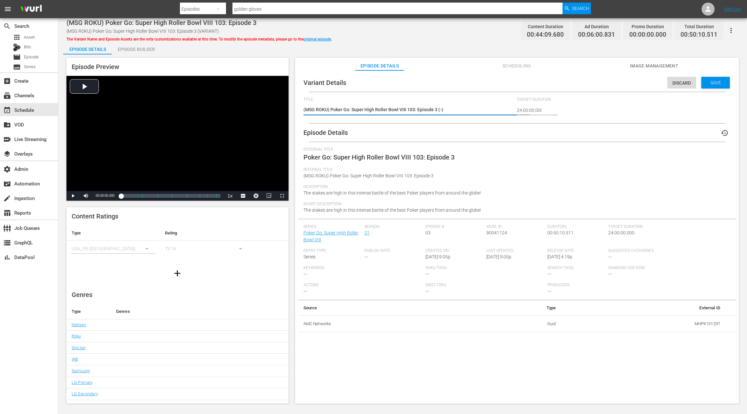
type textarea "(MSG ROKU) Poker Go: Super High Roller Bowl VIII 103: Episode 3 (-2)"
type textarea "(MSG ROKU) Poker Go: Super High Roller Bowl VIII 103: Episode 3 (-2m)"
drag, startPoint x: 709, startPoint y: 84, endPoint x: 496, endPoint y: 57, distance: 214.4
click at [709, 84] on span "Save" at bounding box center [715, 82] width 21 height 5
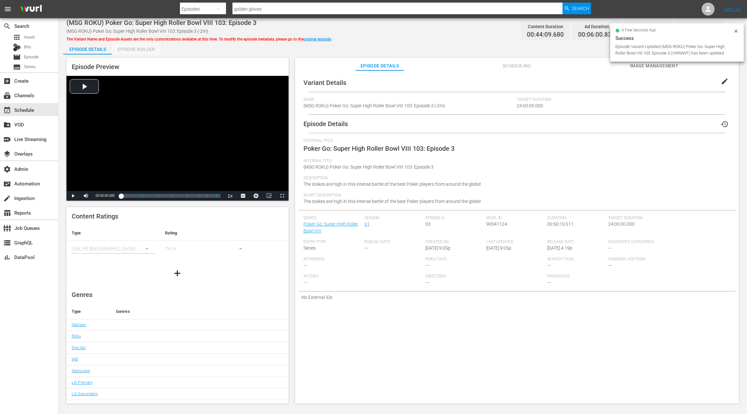
drag, startPoint x: 136, startPoint y: 48, endPoint x: 150, endPoint y: 52, distance: 15.5
click at [136, 48] on div "Episode Builder" at bounding box center [136, 50] width 49 height 16
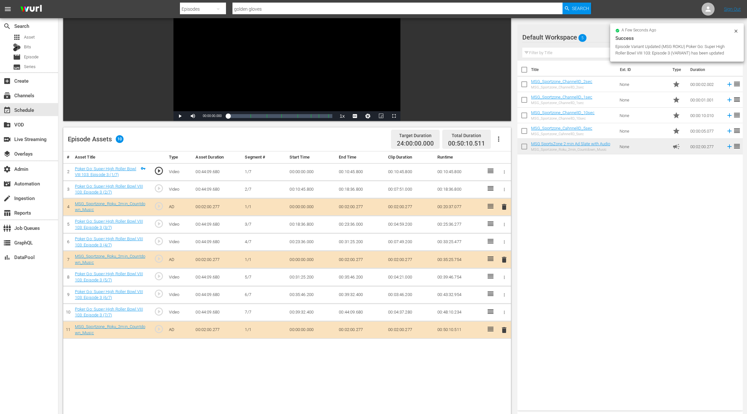
scroll to position [73, 0]
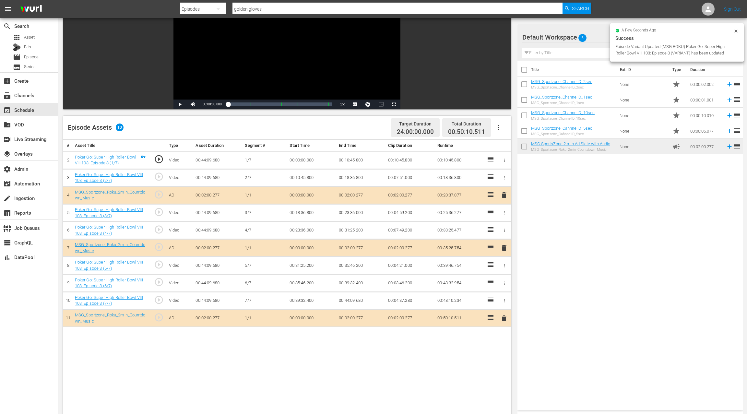
click at [505, 318] on span "delete" at bounding box center [504, 319] width 8 height 8
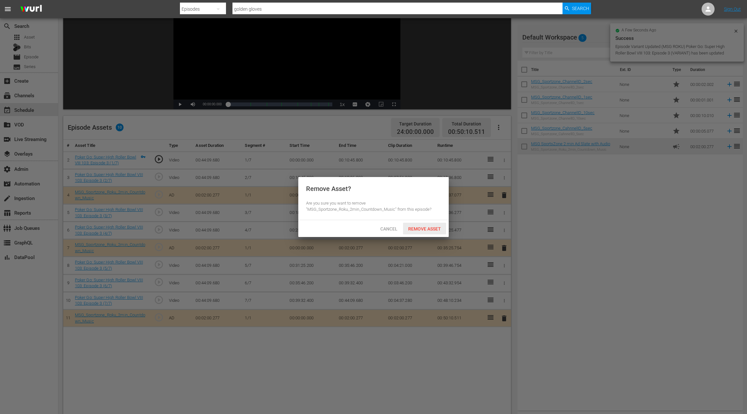
drag, startPoint x: 426, startPoint y: 229, endPoint x: 456, endPoint y: 234, distance: 31.0
click at [426, 229] on span "Remove Asset" at bounding box center [424, 228] width 43 height 5
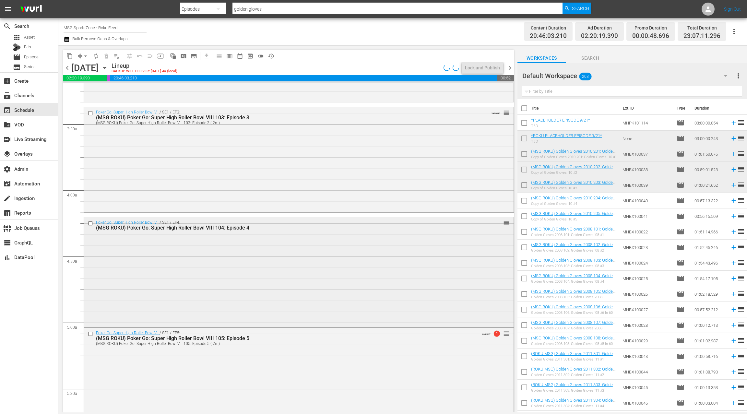
scroll to position [439, 0]
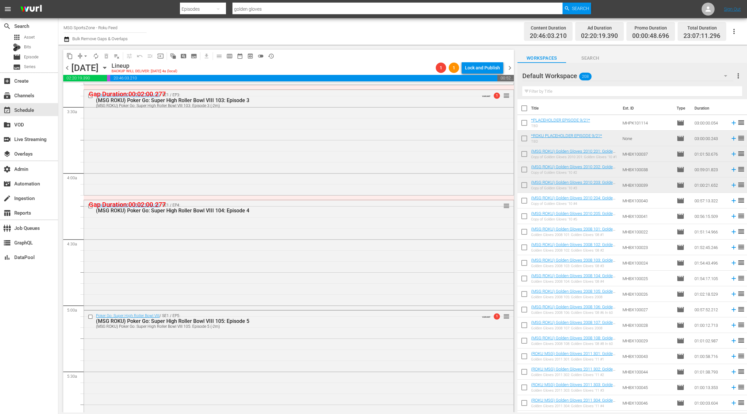
click at [282, 237] on div "Poker Go: Super High Roller Bowl VIII / SE1 / EP4: (MSG ROKU) Poker Go: Super H…" at bounding box center [299, 254] width 430 height 109
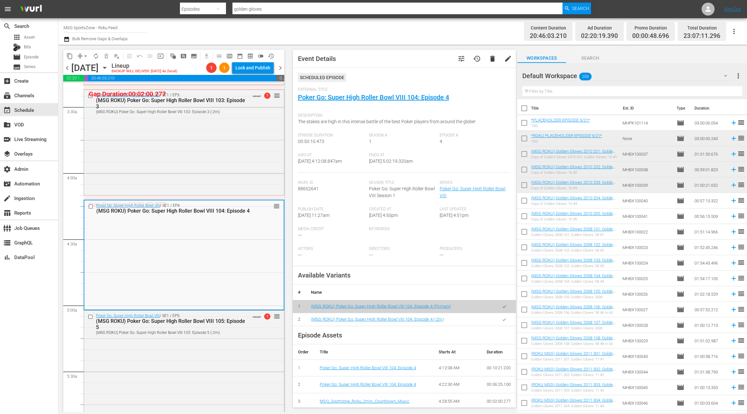
click at [464, 59] on span "tune" at bounding box center [462, 59] width 8 height 8
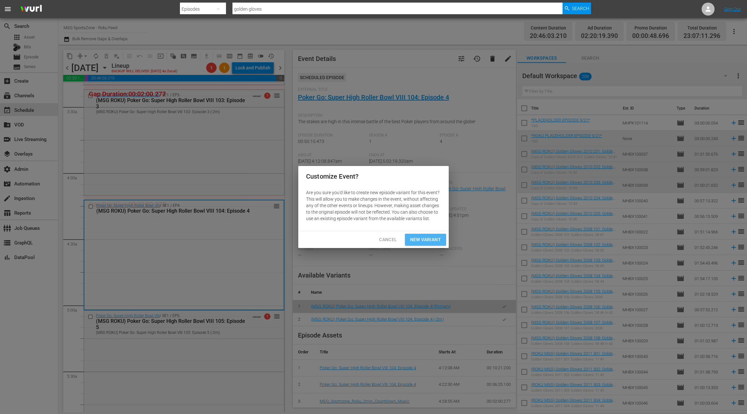
drag, startPoint x: 434, startPoint y: 239, endPoint x: 436, endPoint y: 236, distance: 3.3
click at [434, 239] on span "New Variant" at bounding box center [425, 240] width 31 height 8
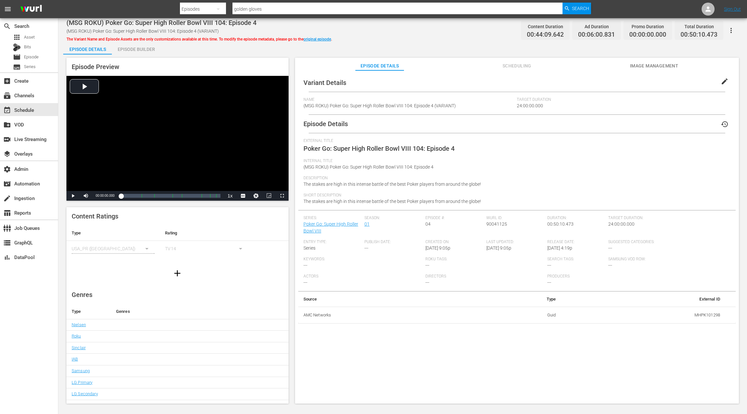
click at [723, 79] on span "edit" at bounding box center [725, 82] width 8 height 8
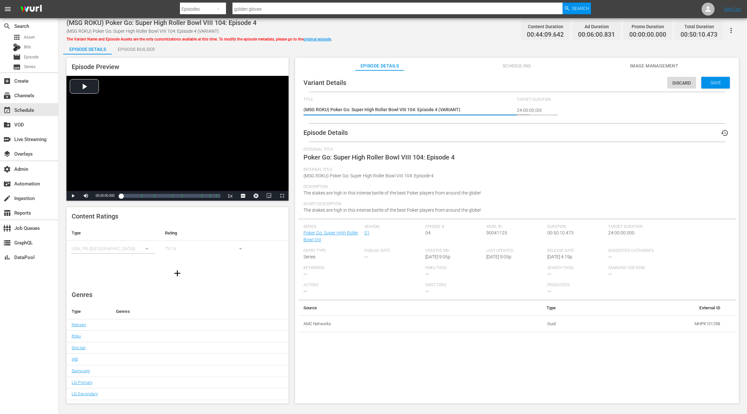
click at [450, 110] on textarea "(MSG ROKU) Poker Go: Super High Roller Bowl VIII 104: Episode 4 (VARIANT)" at bounding box center [409, 110] width 210 height 8
type textarea "(MSG ROKU) Poker Go: Super High Roller Bowl VIII 104: Episode 4 (-)"
type textarea "(MSG ROKU) Poker Go: Super High Roller Bowl VIII 104: Episode 4 (-2)"
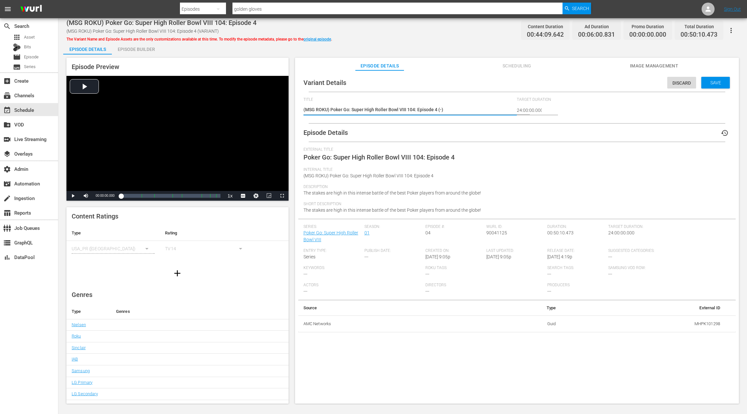
type textarea "(MSG ROKU) Poker Go: Super High Roller Bowl VIII 104: Episode 4 (-2)"
type textarea "(MSG ROKU) Poker Go: Super High Roller Bowl VIII 104: Episode 4 (-2m)"
drag, startPoint x: 718, startPoint y: 84, endPoint x: 534, endPoint y: 69, distance: 185.2
click at [718, 84] on span "Save" at bounding box center [715, 82] width 21 height 5
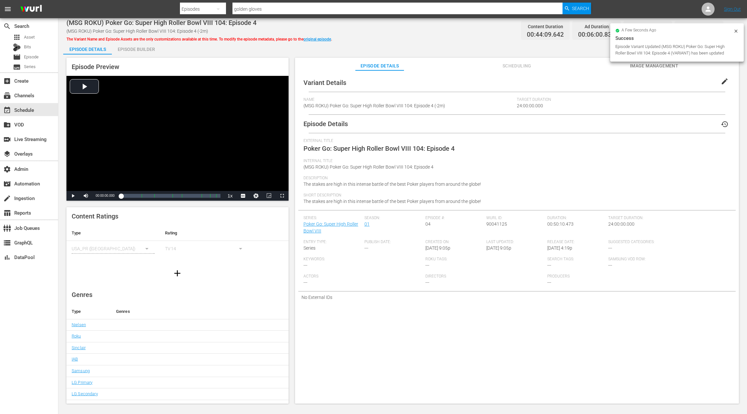
drag, startPoint x: 141, startPoint y: 48, endPoint x: 194, endPoint y: 61, distance: 54.4
click at [141, 48] on div "Episode Builder" at bounding box center [136, 50] width 49 height 16
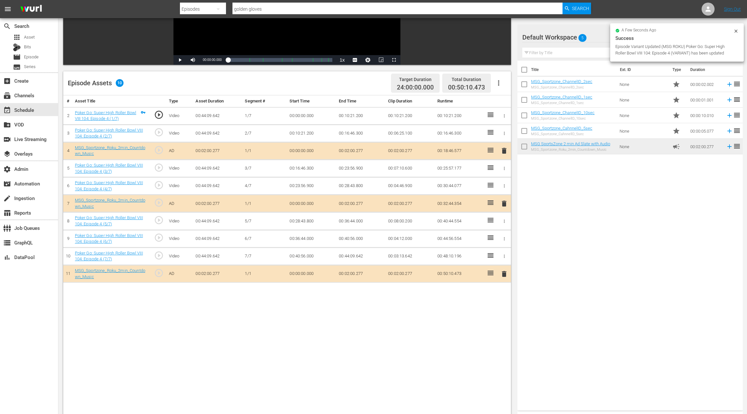
scroll to position [125, 0]
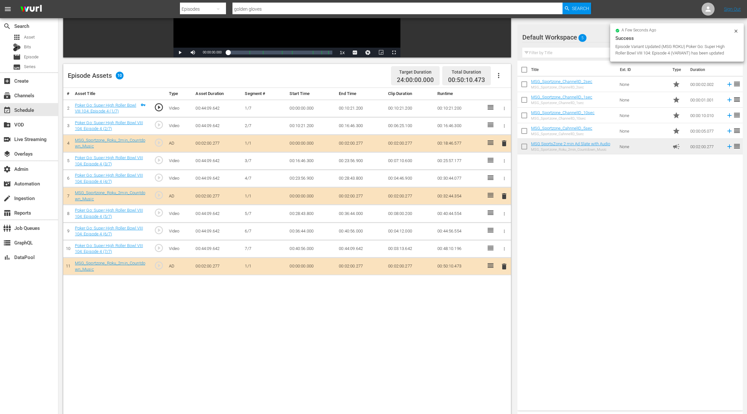
click at [506, 268] on span "delete" at bounding box center [504, 267] width 8 height 8
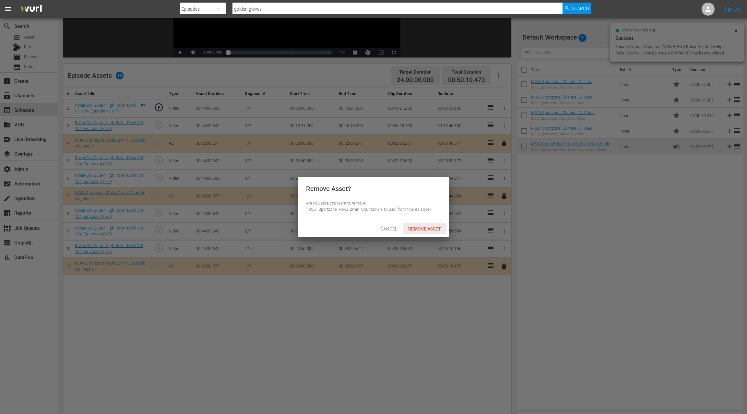
click at [415, 225] on div "Remove Asset" at bounding box center [424, 229] width 43 height 12
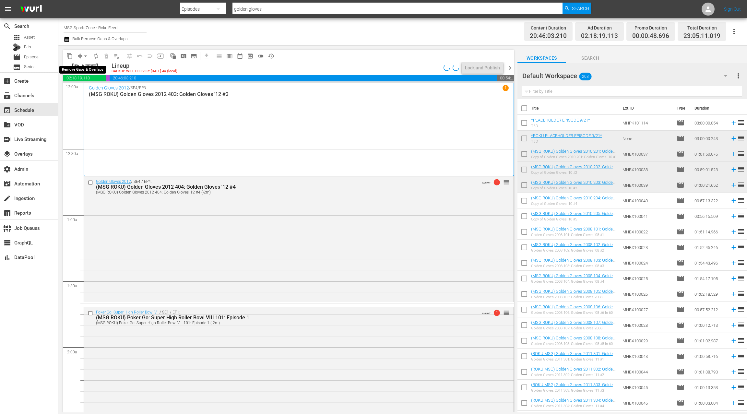
drag, startPoint x: 83, startPoint y: 55, endPoint x: 84, endPoint y: 60, distance: 5.3
click at [83, 55] on span "arrow_drop_down" at bounding box center [85, 56] width 6 height 6
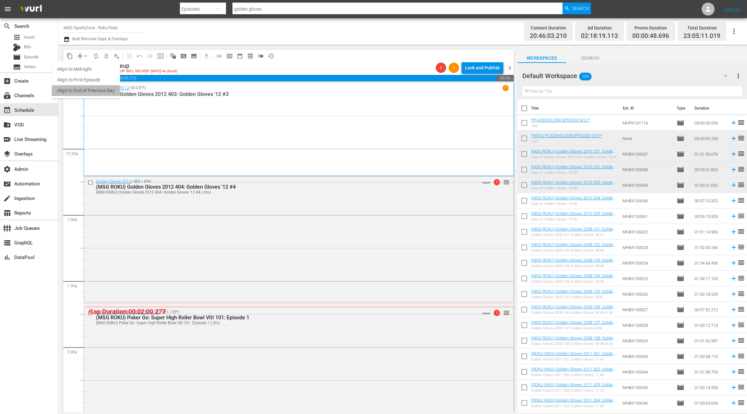
click at [94, 90] on li "Align to End of Previous Day" at bounding box center [86, 90] width 68 height 11
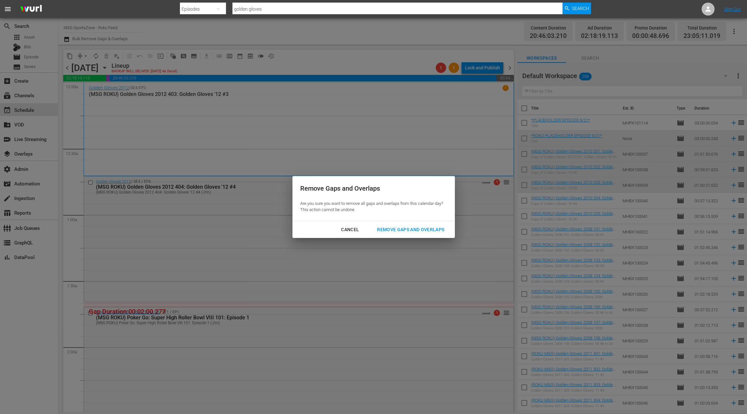
click at [395, 230] on div "Remove Gaps and Overlaps" at bounding box center [411, 230] width 78 height 8
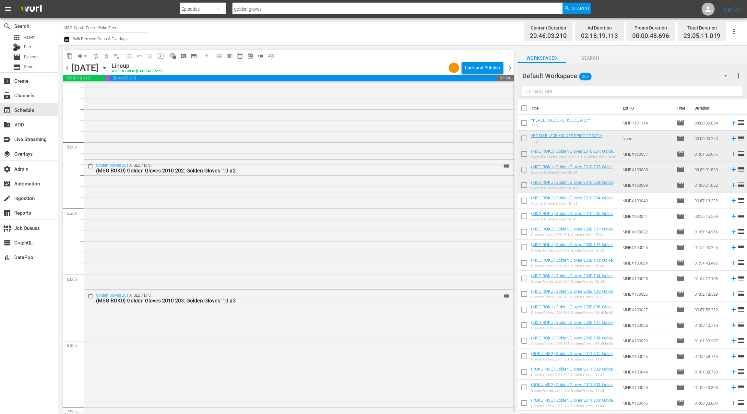
scroll to position [2442, 0]
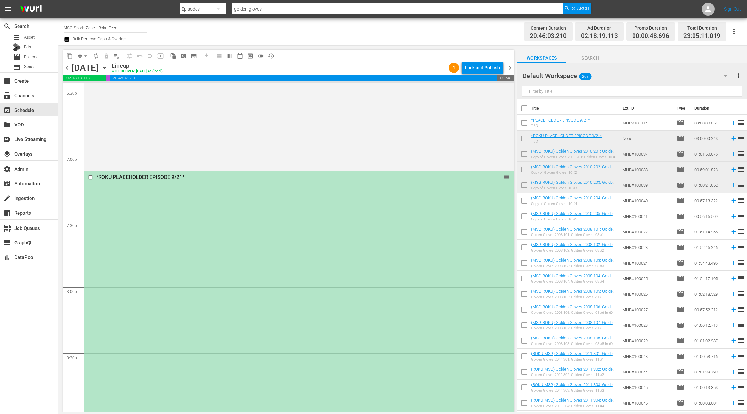
click at [261, 193] on div "*ROKU PLACEHOLDER EPISODE 9/21* reorder" at bounding box center [299, 368] width 430 height 395
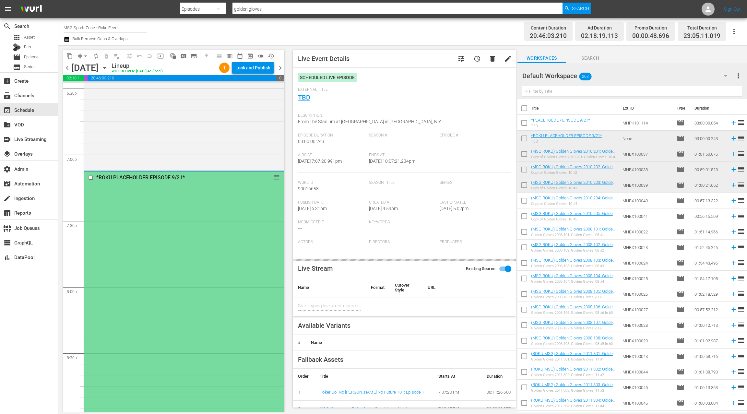
type input "Union Omaha at Westchester SC"
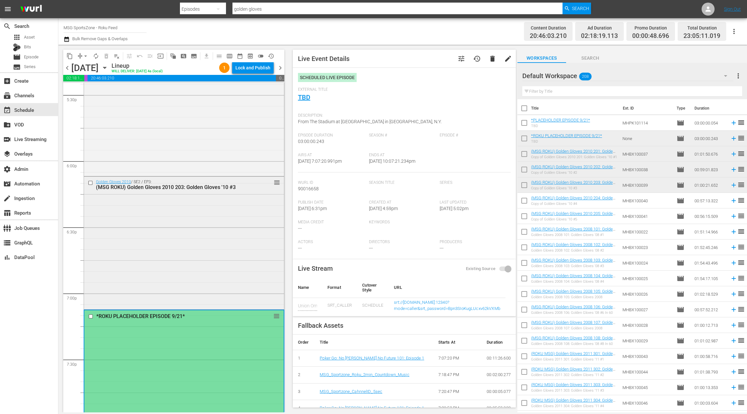
scroll to position [2310, 0]
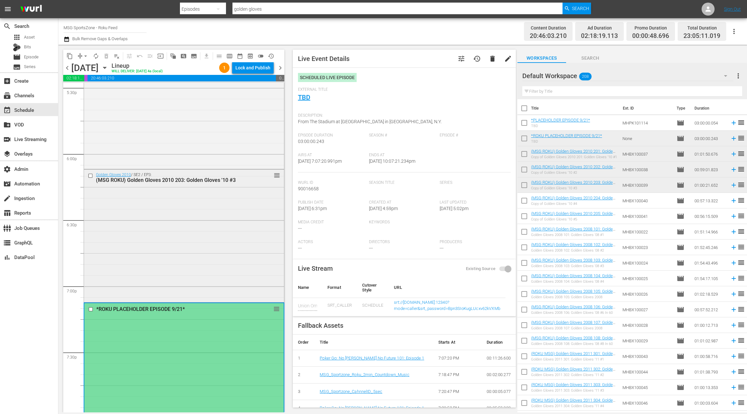
click at [228, 204] on div "Golden Gloves 2010 / SE2 / EP3: (MSG ROKU) Golden Gloves 2010 203: Golden Glove…" at bounding box center [184, 235] width 200 height 131
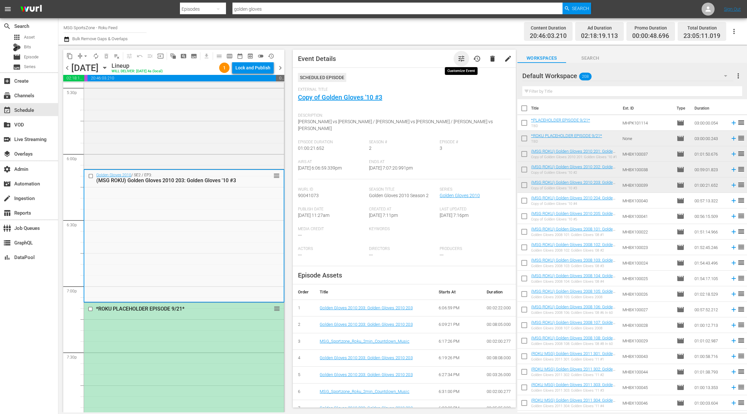
click at [461, 62] on span "tune" at bounding box center [462, 59] width 8 height 8
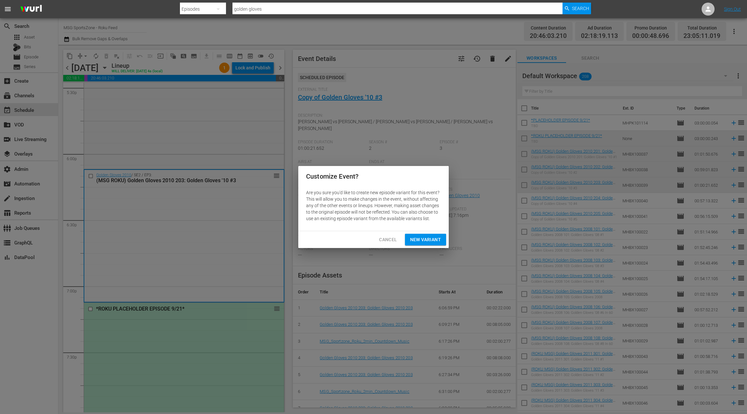
click at [432, 237] on span "New Variant" at bounding box center [425, 240] width 31 height 8
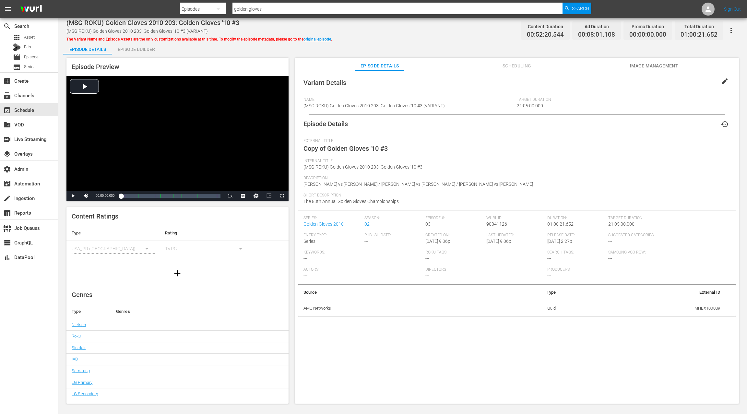
click at [724, 79] on span "edit" at bounding box center [725, 82] width 8 height 8
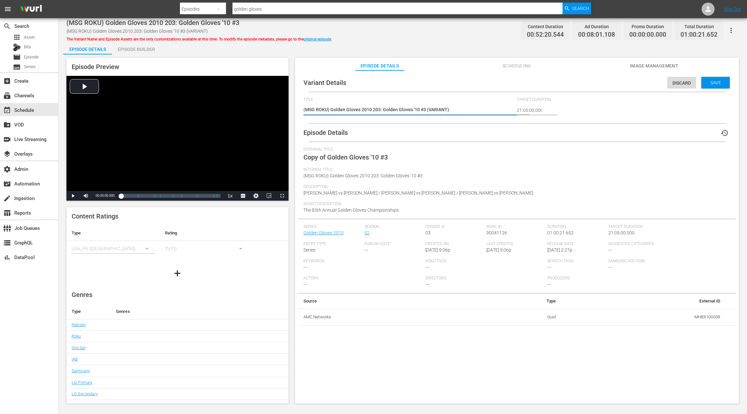
click at [438, 110] on textarea "(MSG ROKU) Golden Gloves 2010 203: Golden Gloves '10 #3 (VARIANT)" at bounding box center [409, 110] width 210 height 8
type textarea "(MSG ROKU) Golden Gloves 2010 203: Golden Gloves '10 #3 (-)"
type textarea "(MSG ROKU) Golden Gloves 2010 203: Golden Gloves '10 #3 (-2)"
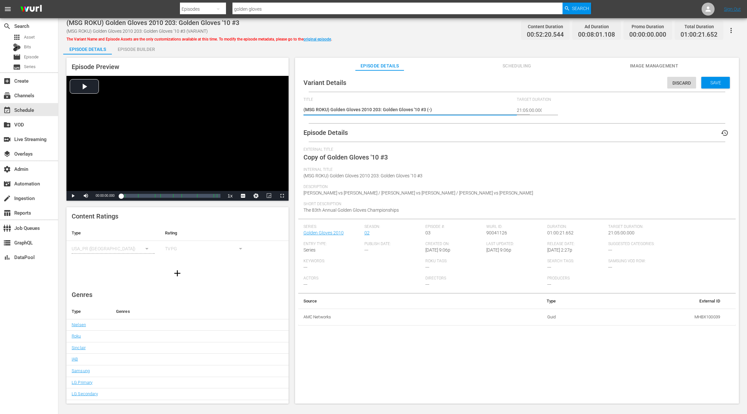
type textarea "(MSG ROKU) Golden Gloves 2010 203: Golden Gloves '10 #3 (-2)"
type textarea "(MSG ROKU) Golden Gloves 2010 203: Golden Gloves '10 #3 (-2m)"
click at [707, 84] on span "Save" at bounding box center [715, 82] width 21 height 5
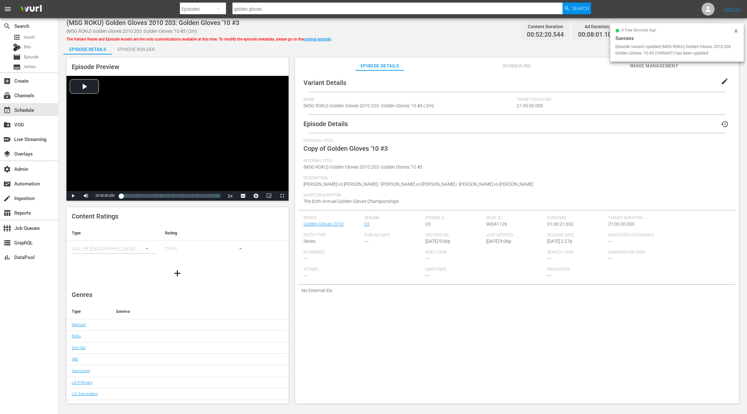
drag, startPoint x: 146, startPoint y: 46, endPoint x: 164, endPoint y: 51, distance: 18.3
click at [146, 46] on div "Episode Builder" at bounding box center [136, 50] width 49 height 16
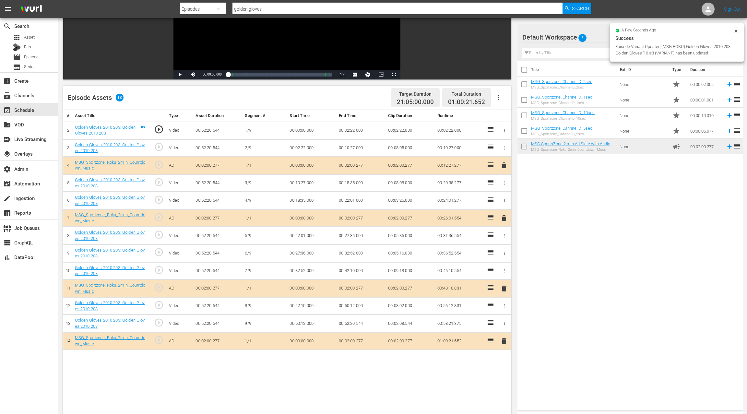
scroll to position [106, 0]
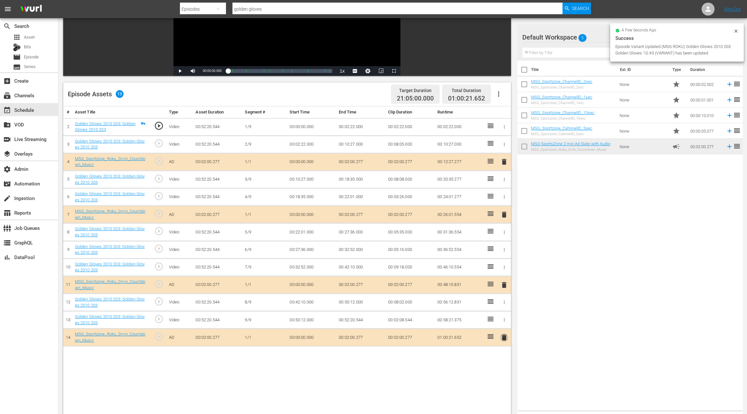
click at [507, 335] on span "delete" at bounding box center [504, 338] width 8 height 8
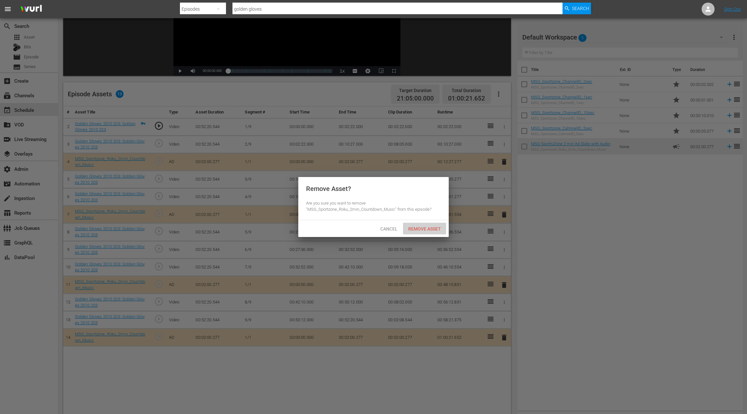
drag, startPoint x: 418, startPoint y: 229, endPoint x: 427, endPoint y: 229, distance: 8.8
click at [419, 229] on span "Remove Asset" at bounding box center [424, 228] width 43 height 5
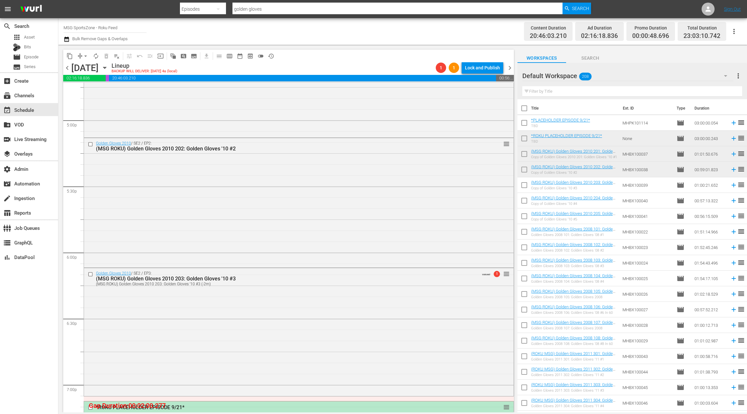
scroll to position [2149, 0]
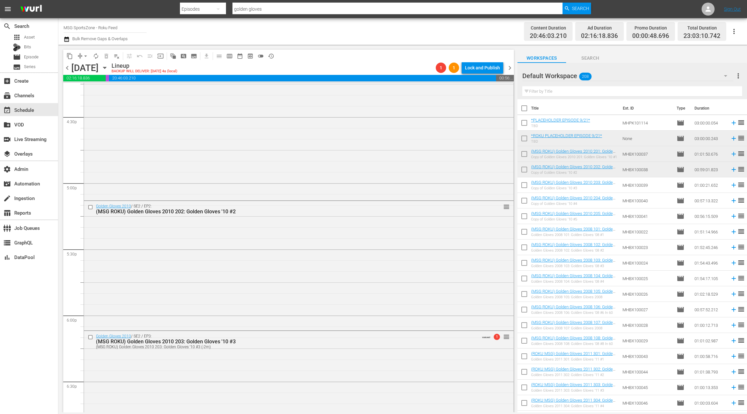
click at [290, 251] on div "Golden Gloves 2010 / SE2 / EP2: (MSG ROKU) Golden Gloves 2010 202: Golden Glove…" at bounding box center [299, 265] width 430 height 128
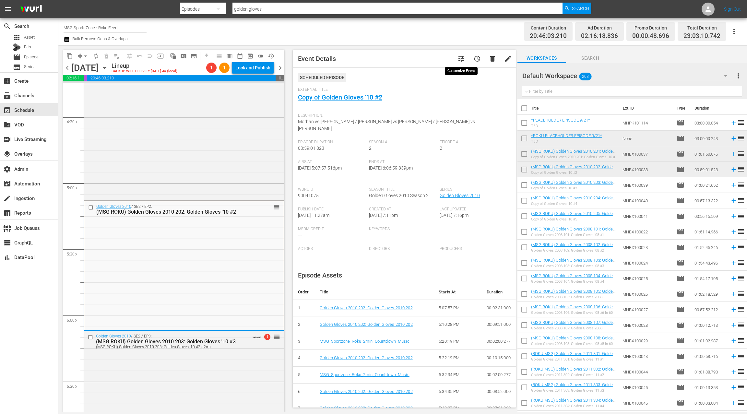
click at [463, 59] on span "tune" at bounding box center [462, 59] width 8 height 8
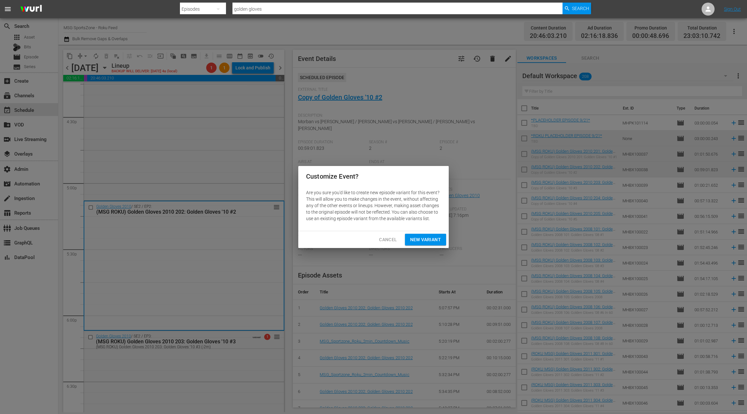
click at [432, 239] on span "New Variant" at bounding box center [425, 240] width 31 height 8
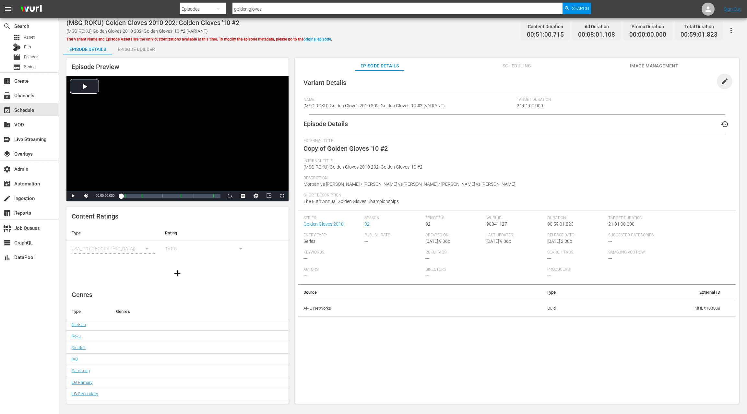
click at [721, 80] on span "edit" at bounding box center [725, 82] width 8 height 8
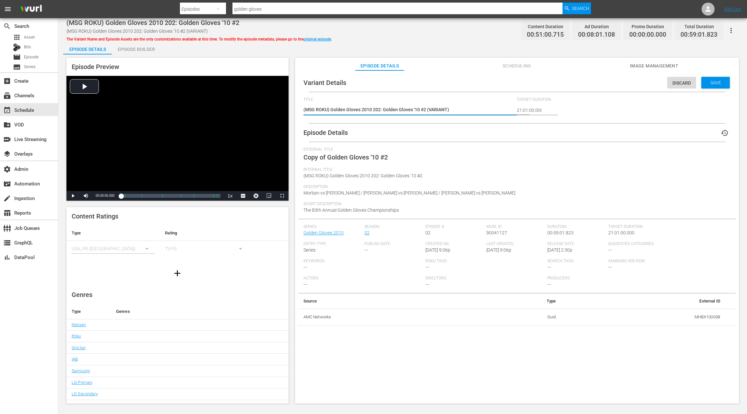
click at [436, 108] on textarea "(MSG ROKU) Golden Gloves 2010 202: Golden Gloves '10 #2 (VARIANT)" at bounding box center [409, 110] width 210 height 8
type textarea "(MSG ROKU) Golden Gloves 2010 202: Golden Gloves '10 #2 (-)"
type textarea "(MSG ROKU) Golden Gloves 2010 202: Golden Gloves '10 #2 (-2)"
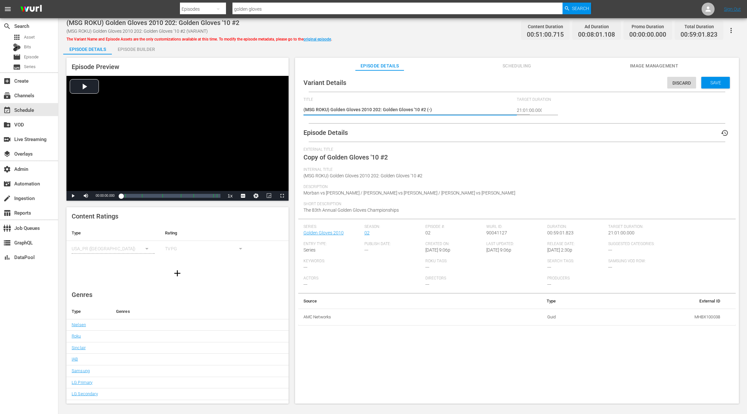
type textarea "(MSG ROKU) Golden Gloves 2010 202: Golden Gloves '10 #2 (-2)"
type textarea "(MSG ROKU) Golden Gloves 2010 202: Golden Gloves '10 #2 (-2m)"
drag, startPoint x: 711, startPoint y: 80, endPoint x: 667, endPoint y: 79, distance: 43.1
click at [710, 80] on div "Save" at bounding box center [715, 83] width 29 height 12
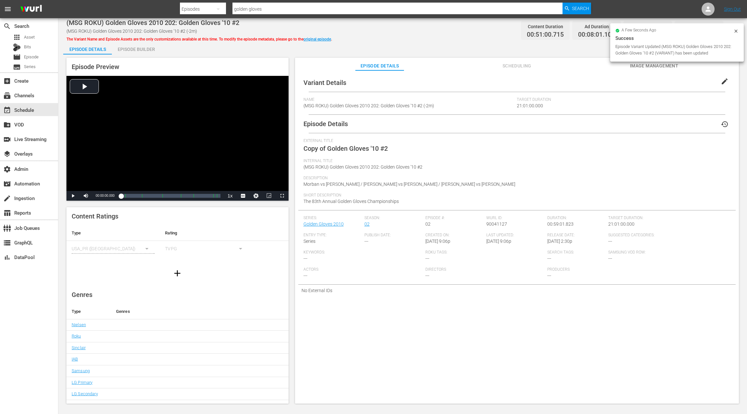
click at [139, 50] on div "Episode Builder" at bounding box center [136, 50] width 49 height 16
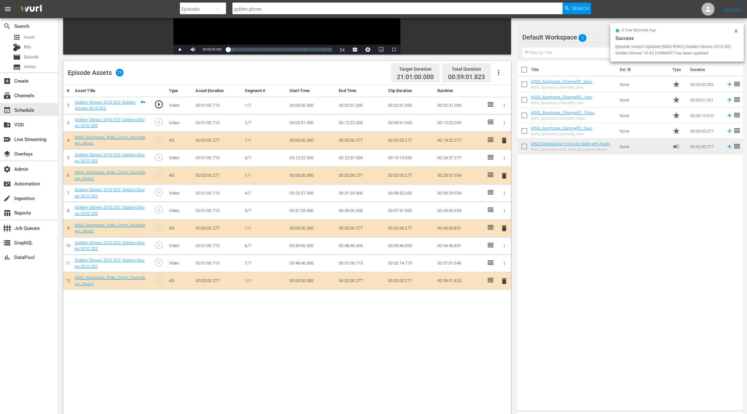
scroll to position [131, 0]
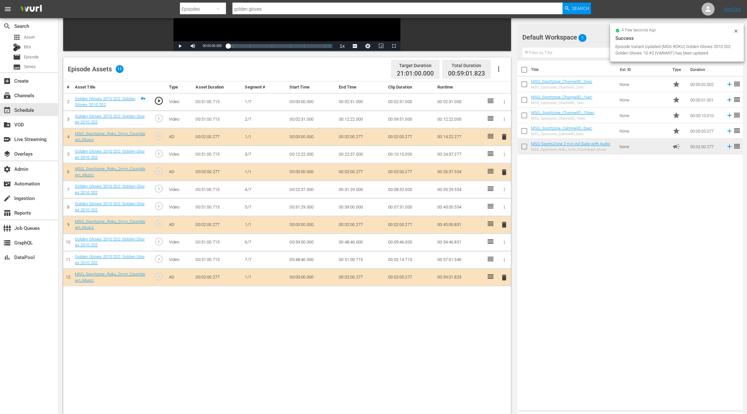
click at [505, 279] on span "delete" at bounding box center [504, 278] width 8 height 8
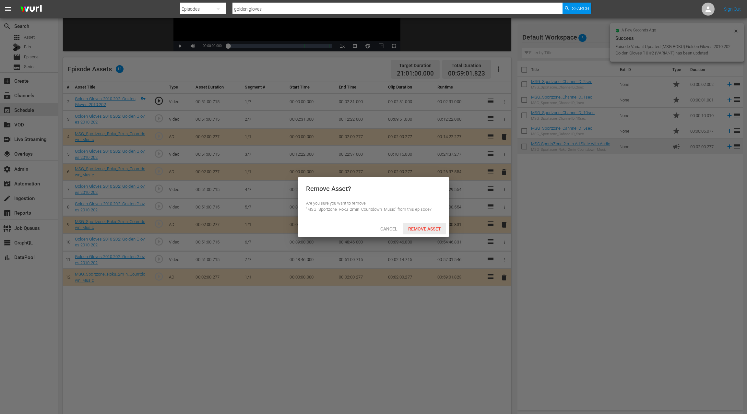
click at [421, 230] on span "Remove Asset" at bounding box center [424, 228] width 43 height 5
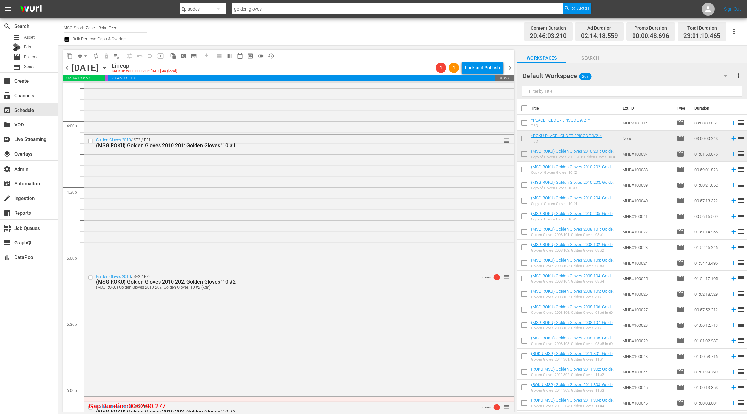
scroll to position [2073, 0]
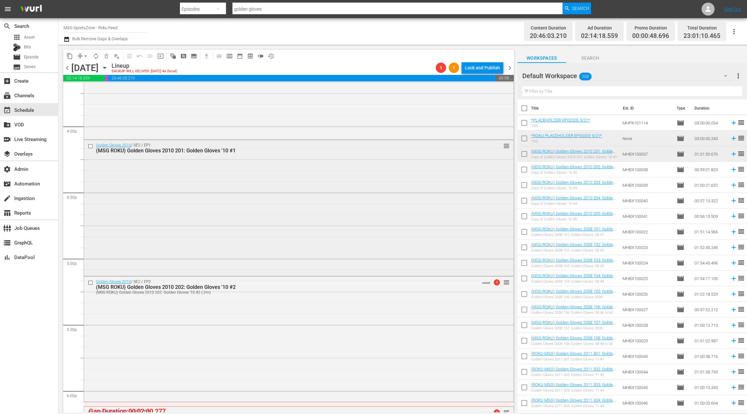
click at [281, 242] on div "Golden Gloves 2010 / SE2 / EP1: (MSG ROKU) Golden Gloves 2010 201: Golden Glove…" at bounding box center [299, 207] width 430 height 135
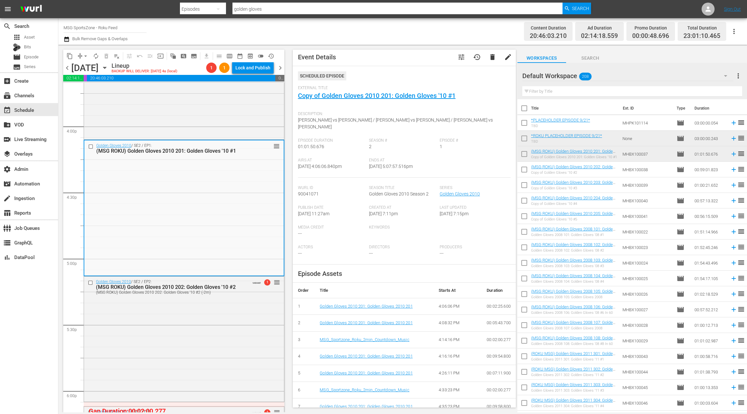
scroll to position [0, 0]
click at [462, 61] on span "tune" at bounding box center [462, 58] width 8 height 8
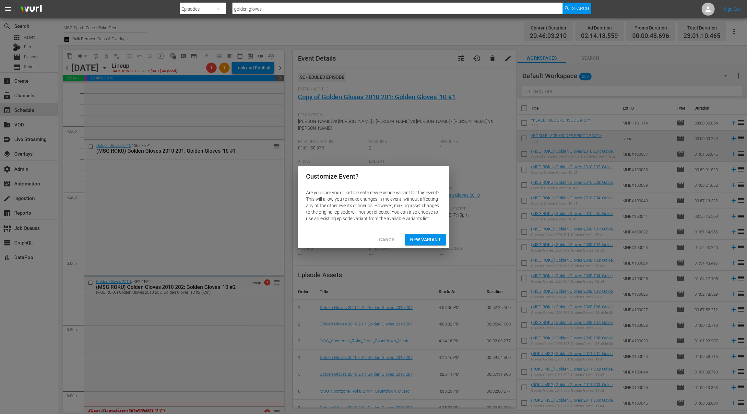
click at [431, 235] on button "New Variant" at bounding box center [425, 240] width 41 height 12
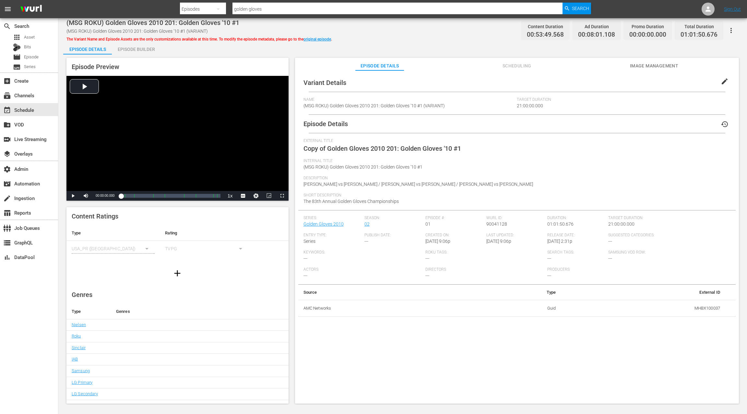
click at [721, 81] on span "edit" at bounding box center [725, 82] width 8 height 8
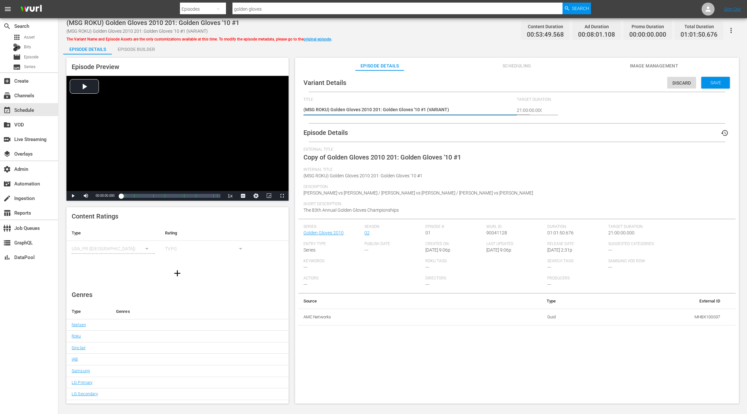
click at [432, 109] on textarea "(MSG ROKU) Golden Gloves 2010 201: Golden Gloves '10 #1 (VARIANT)" at bounding box center [409, 110] width 210 height 8
type textarea "(MSG ROKU) Golden Gloves 2010 201: Golden Gloves '10 #1 (-)"
type textarea "(MSG ROKU) Golden Gloves 2010 201: Golden Gloves '10 #1 (-2)"
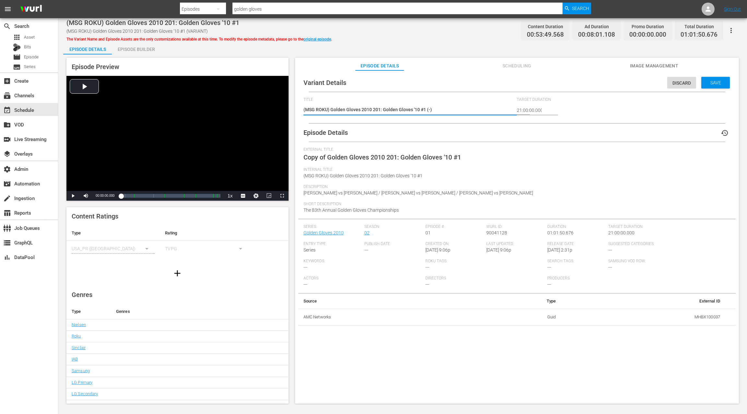
type textarea "(MSG ROKU) Golden Gloves 2010 201: Golden Gloves '10 #1 (-2)"
type textarea "(MSG ROKU) Golden Gloves 2010 201: Golden Gloves '10 #1 (-2m)"
drag, startPoint x: 713, startPoint y: 82, endPoint x: 361, endPoint y: 66, distance: 352.9
click at [713, 81] on span "Save" at bounding box center [715, 82] width 21 height 5
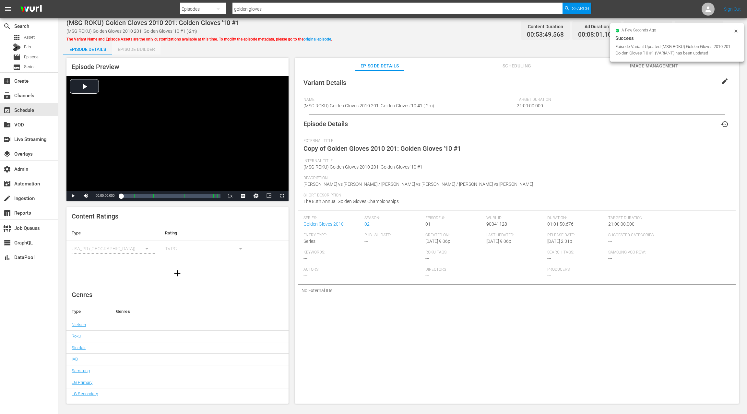
click at [134, 49] on div "Episode Builder" at bounding box center [136, 50] width 49 height 16
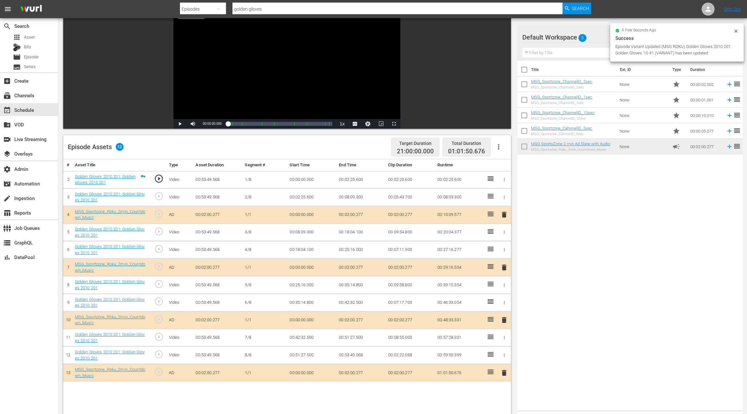
scroll to position [161, 0]
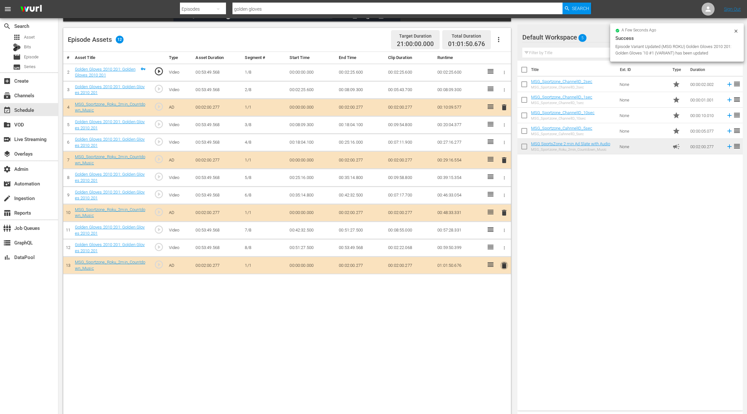
drag, startPoint x: 506, startPoint y: 265, endPoint x: 453, endPoint y: 218, distance: 70.7
click at [506, 265] on span "delete" at bounding box center [504, 266] width 8 height 8
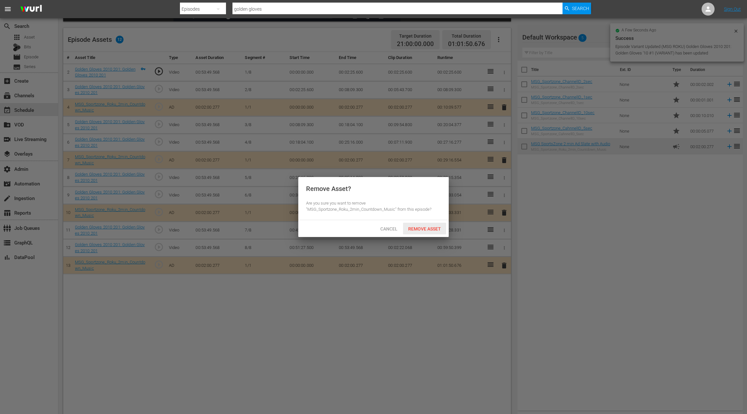
click at [424, 231] on div "Remove Asset" at bounding box center [424, 229] width 43 height 12
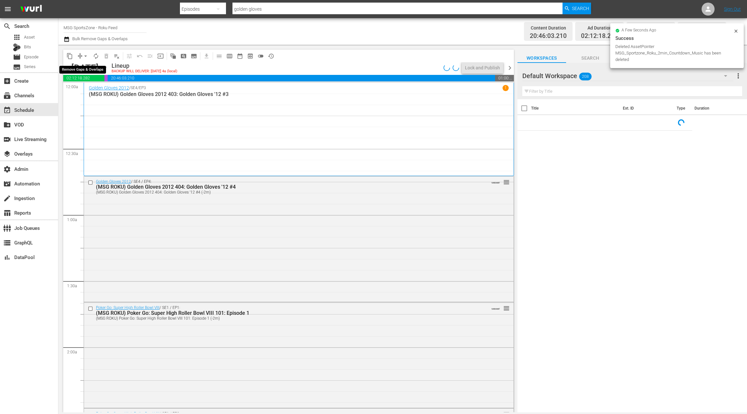
click at [82, 56] on span "arrow_drop_down" at bounding box center [85, 56] width 6 height 6
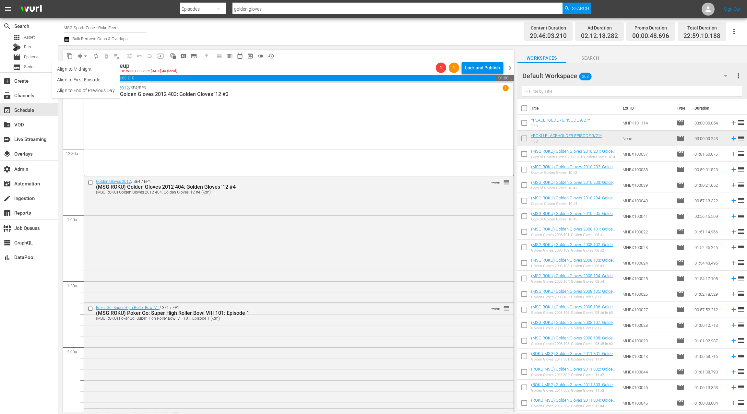
click at [92, 91] on li "Align to End of Previous Day" at bounding box center [86, 90] width 68 height 11
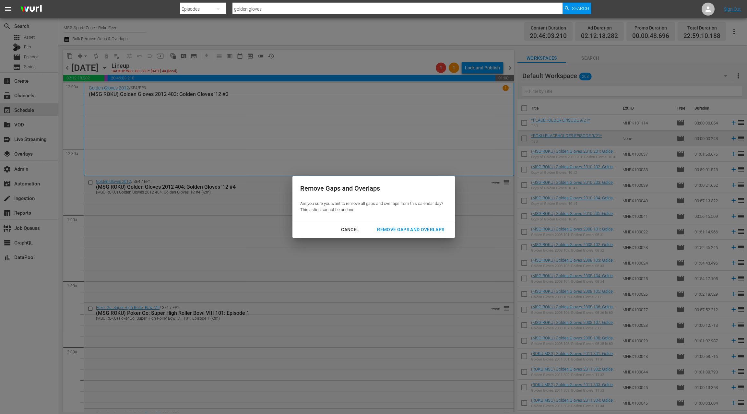
drag, startPoint x: 412, startPoint y: 231, endPoint x: 407, endPoint y: 222, distance: 10.3
click at [412, 229] on div "Remove Gaps and Overlaps" at bounding box center [411, 230] width 78 height 8
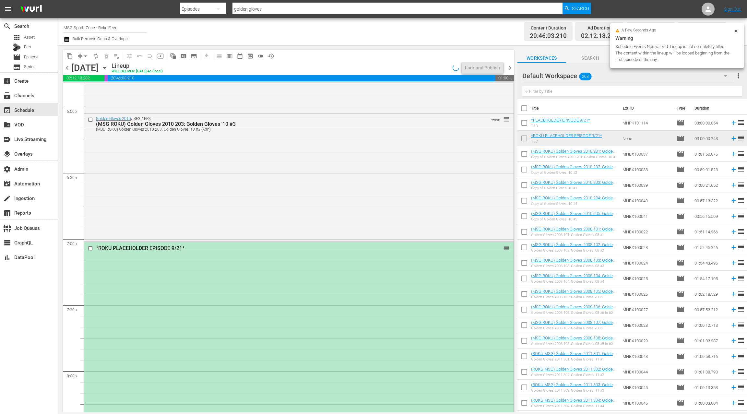
scroll to position [2425, 0]
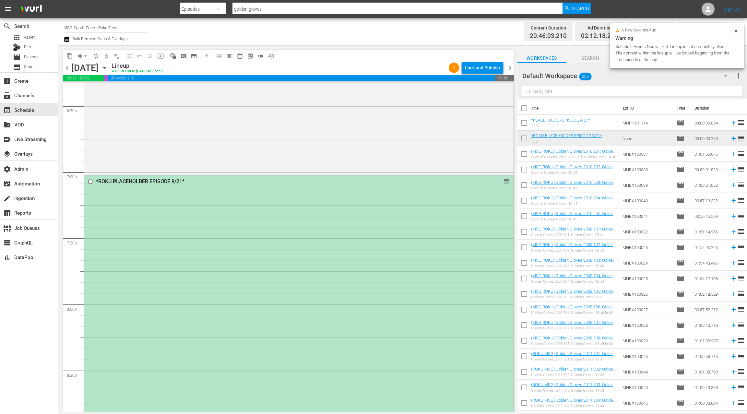
click at [343, 217] on div "*ROKU PLACEHOLDER EPISODE 9/21* reorder" at bounding box center [299, 372] width 430 height 395
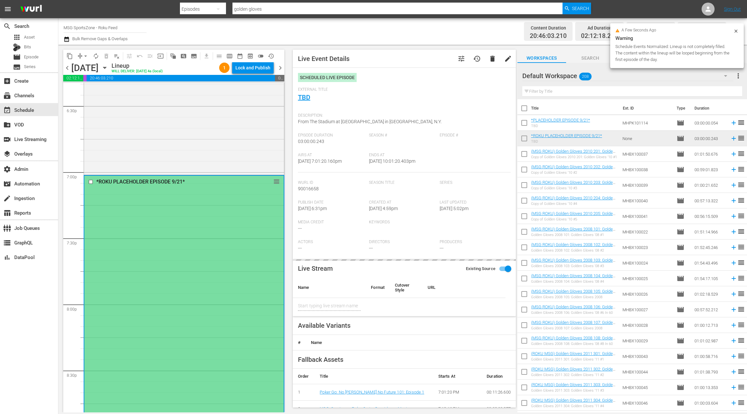
type input "Union Omaha at Westchester SC"
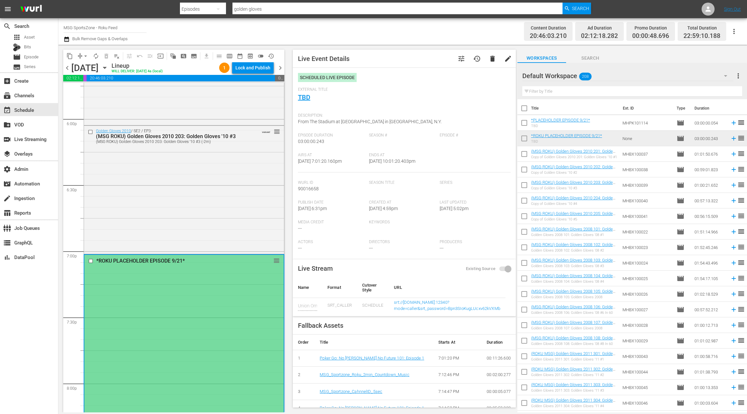
scroll to position [2318, 0]
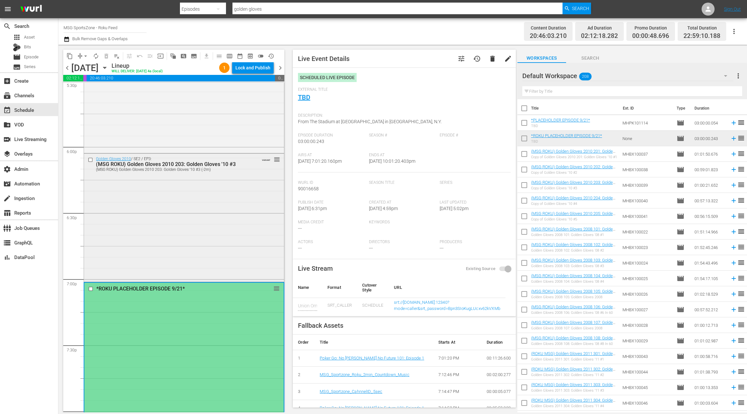
click at [236, 195] on div "Golden Gloves 2010 / SE2 / EP3: (MSG ROKU) Golden Gloves 2010 203: Golden Glove…" at bounding box center [184, 217] width 200 height 127
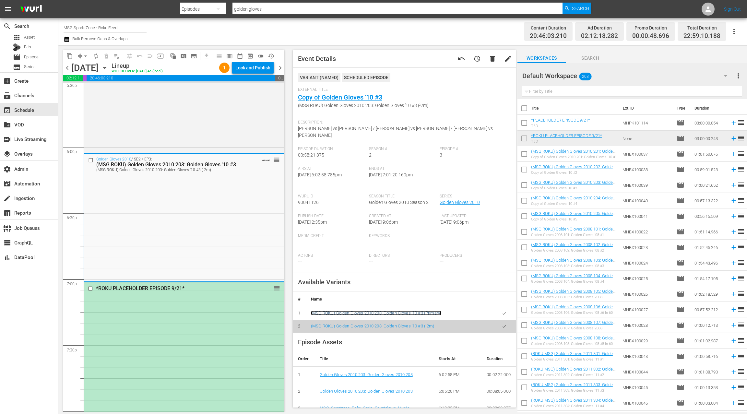
click at [376, 311] on link "(MSG ROKU) Golden Gloves 2010 203: Golden Gloves '10 #3 (Primary)" at bounding box center [376, 313] width 130 height 5
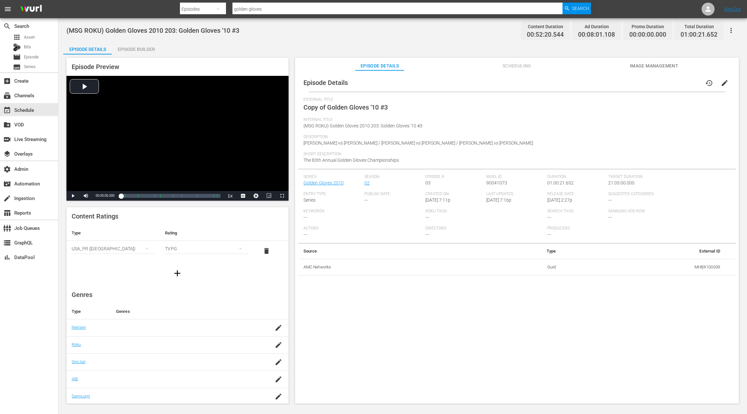
click at [734, 30] on icon "button" at bounding box center [731, 31] width 8 height 8
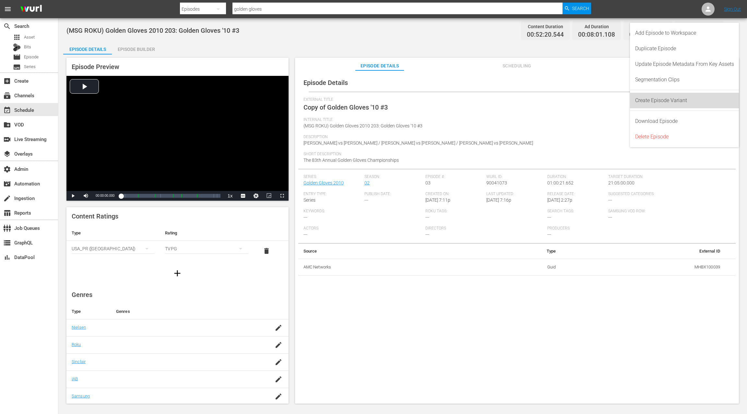
click at [670, 100] on div "Create Episode Variant" at bounding box center [684, 101] width 99 height 16
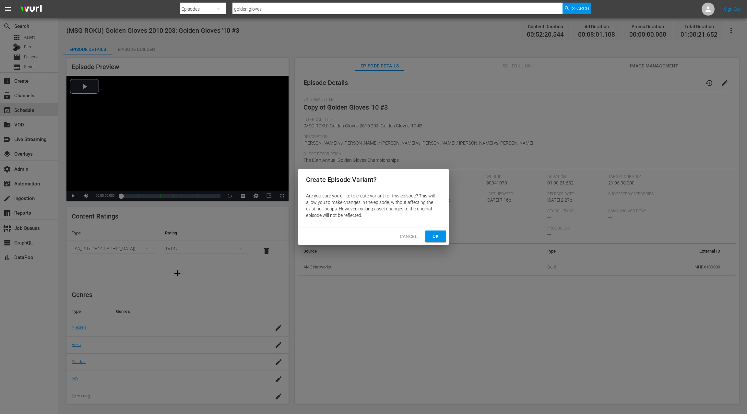
click at [441, 235] on button "Ok" at bounding box center [436, 237] width 21 height 12
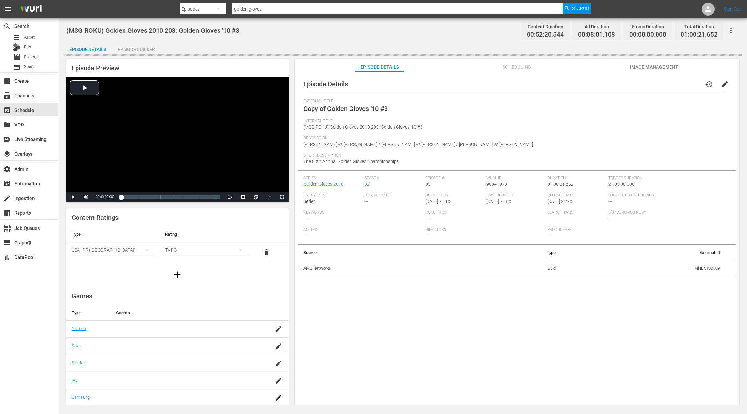
click at [136, 50] on div "Episode Builder" at bounding box center [136, 50] width 49 height 16
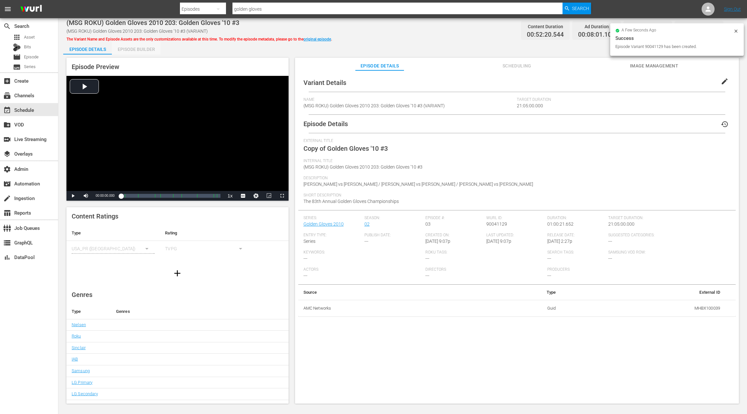
drag, startPoint x: 144, startPoint y: 47, endPoint x: 254, endPoint y: 143, distance: 145.7
click at [146, 48] on div "Episode Builder" at bounding box center [136, 50] width 49 height 16
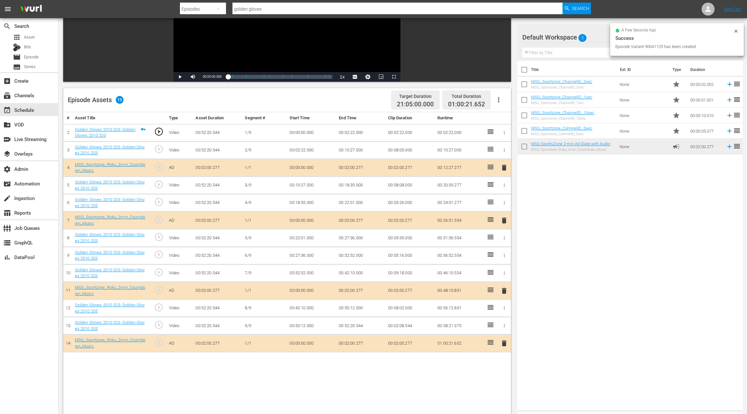
scroll to position [139, 0]
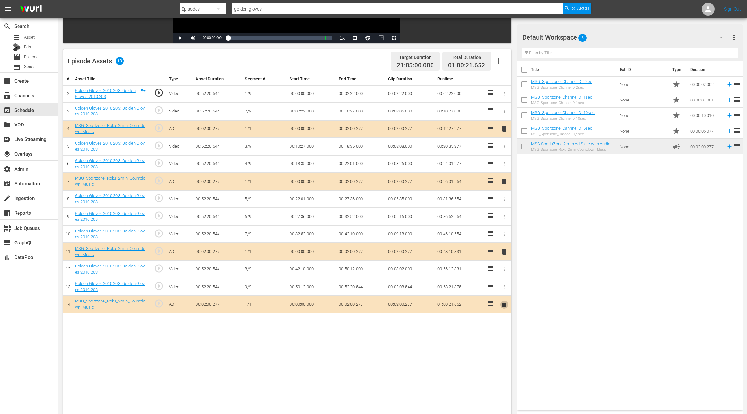
click at [505, 306] on span "delete" at bounding box center [504, 305] width 8 height 8
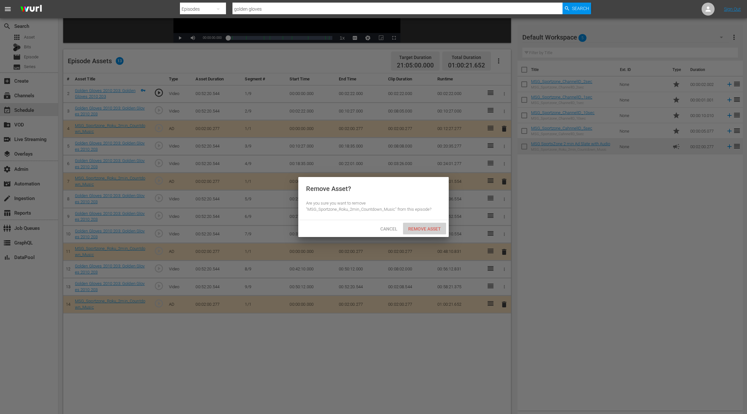
click at [441, 229] on span "Remove Asset" at bounding box center [424, 228] width 43 height 5
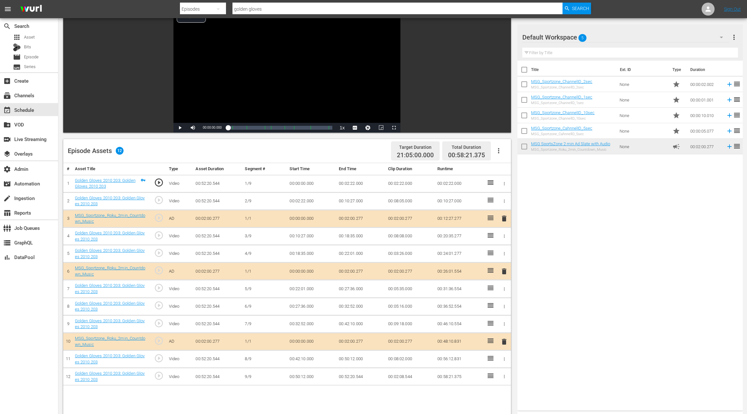
scroll to position [0, 0]
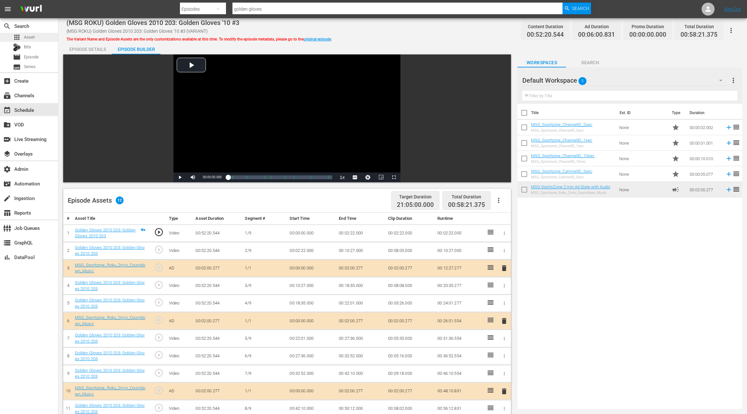
click at [33, 39] on span "Asset" at bounding box center [29, 37] width 11 height 6
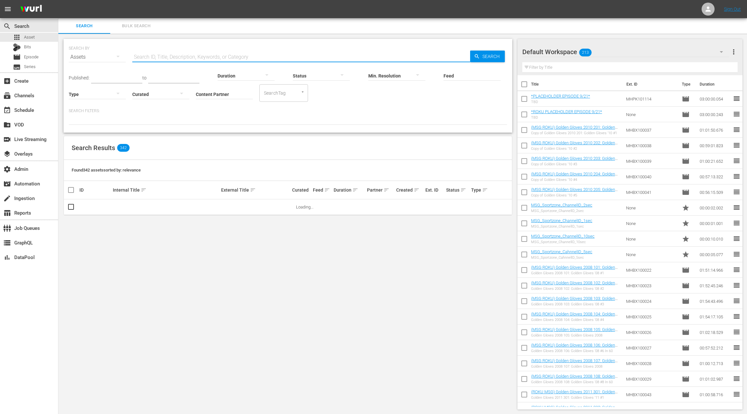
click at [141, 56] on input "text" at bounding box center [301, 57] width 338 height 16
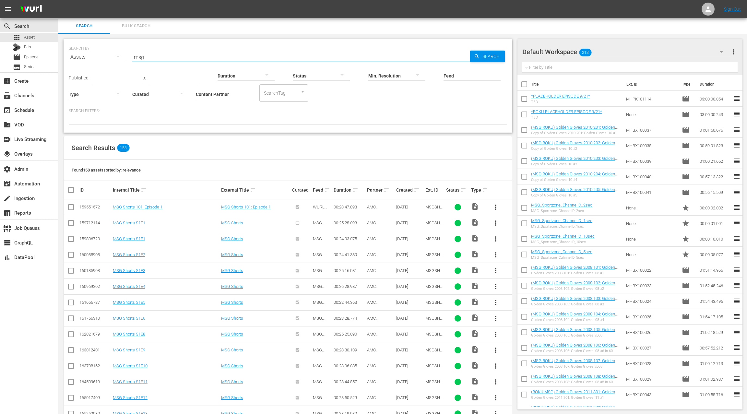
type input "msg"
click at [86, 95] on div at bounding box center [97, 94] width 57 height 18
click at [93, 106] on div "Ad" at bounding box center [97, 104] width 57 height 10
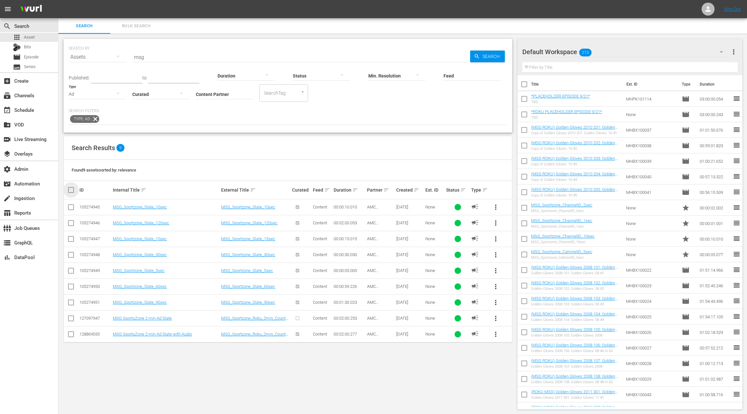
click at [70, 192] on input "checkbox" at bounding box center [73, 190] width 13 height 8
checkbox input "true"
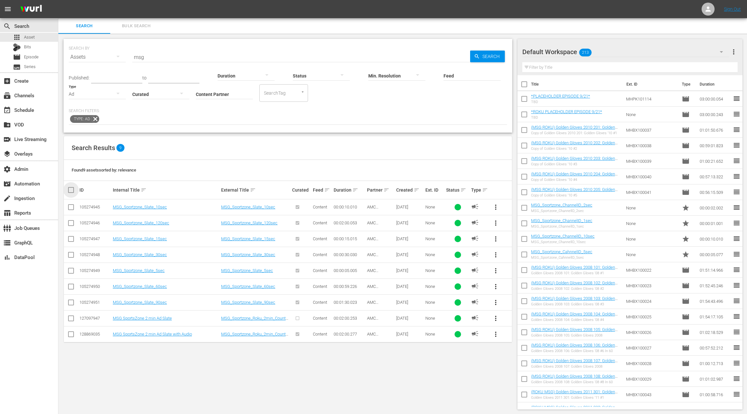
checkbox input "true"
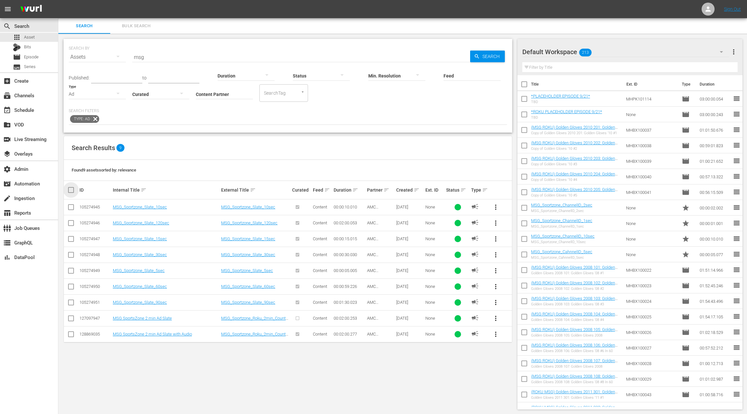
checkbox input "true"
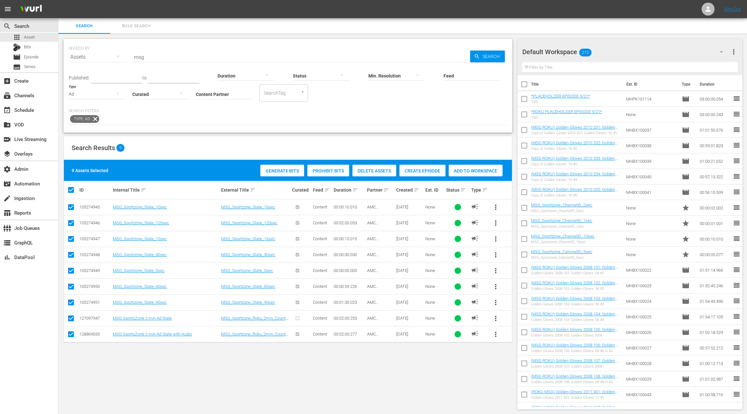
drag, startPoint x: 71, startPoint y: 318, endPoint x: 71, endPoint y: 321, distance: 3.9
click at [71, 318] on input "checkbox" at bounding box center [71, 320] width 8 height 8
checkbox input "false"
click at [71, 334] on input "checkbox" at bounding box center [71, 336] width 8 height 8
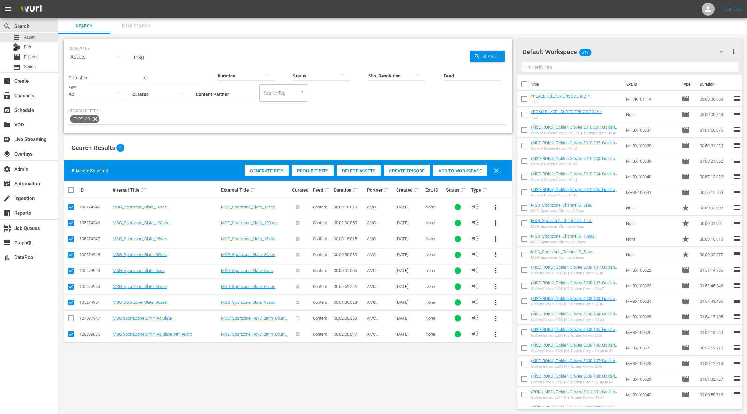
checkbox input "false"
click at [471, 172] on span "Add to Workspace" at bounding box center [460, 170] width 54 height 5
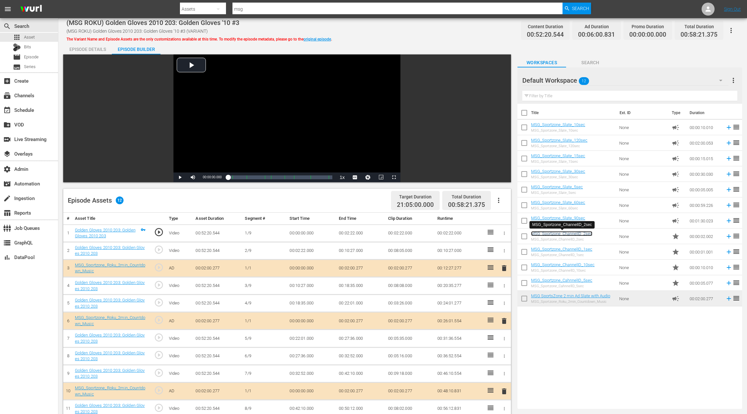
click at [581, 234] on link "MSG_Sportzone_ChannelID_2sec" at bounding box center [561, 233] width 61 height 5
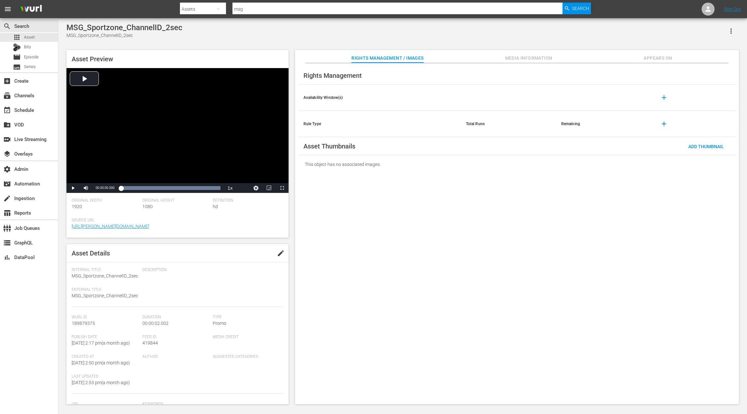
click at [73, 193] on div "Asset Preview Video Player is loading. Play Video Play Mute Current Time 00:00:…" at bounding box center [177, 144] width 222 height 188
click at [73, 188] on span "Video Player" at bounding box center [73, 188] width 0 height 0
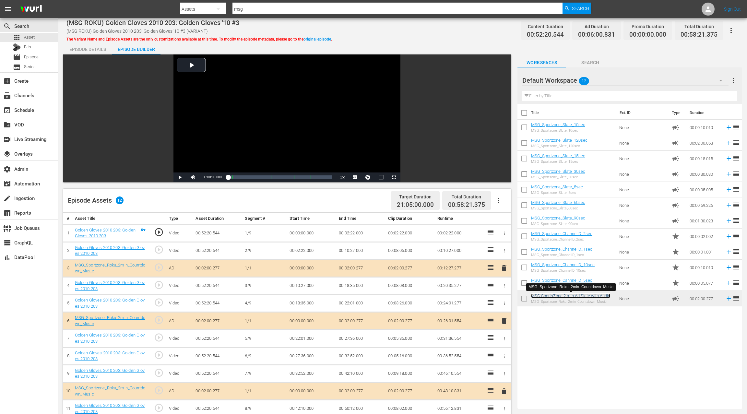
click at [579, 297] on link "MSG SportsZone 2 min Ad Slate with Audio" at bounding box center [570, 296] width 79 height 5
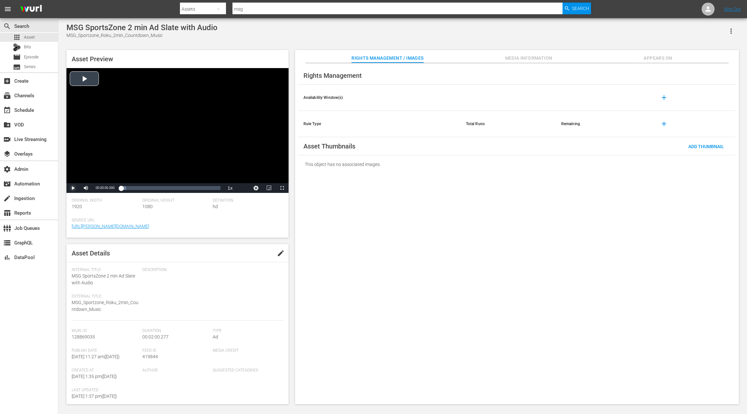
click at [73, 188] on span "Video Player" at bounding box center [73, 188] width 0 height 0
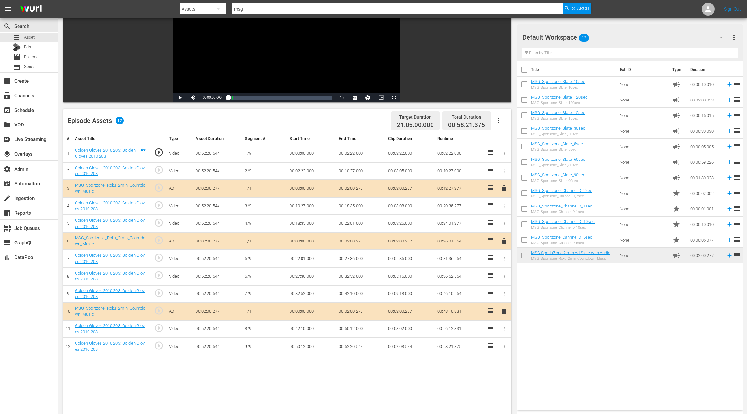
scroll to position [99, 0]
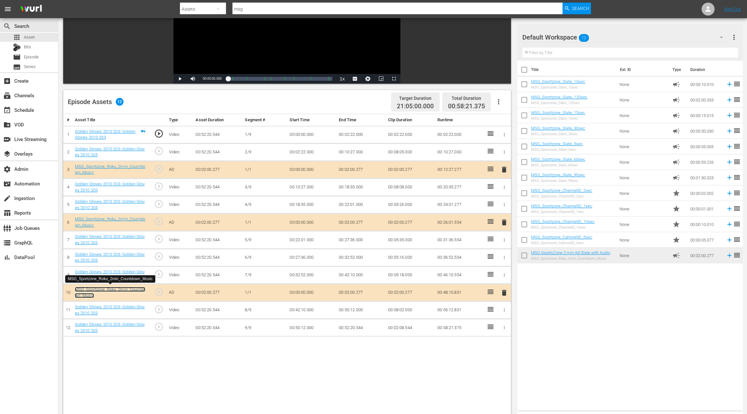
click at [128, 290] on link "MSG_Sportzone_Roku_2min_Countdown_Music" at bounding box center [110, 292] width 70 height 11
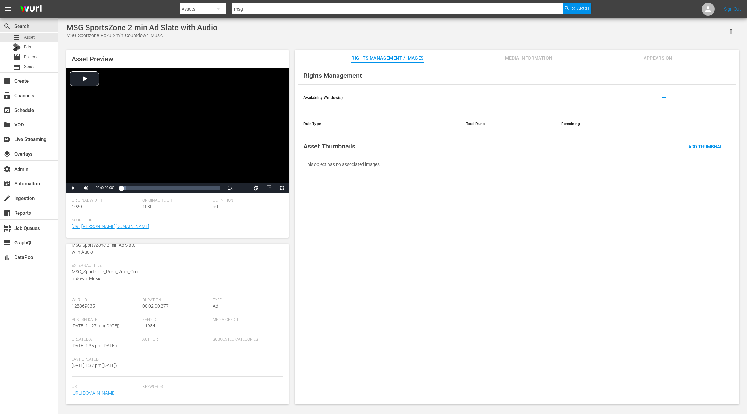
scroll to position [37, 0]
click at [25, 110] on div "event_available Schedule" at bounding box center [18, 109] width 36 height 6
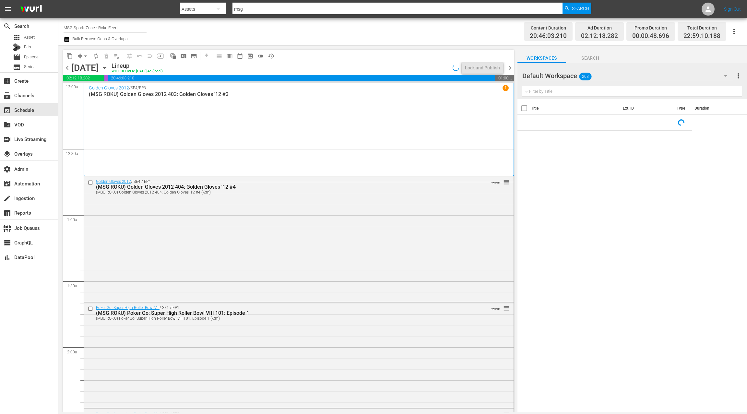
click at [106, 68] on icon "button" at bounding box center [104, 68] width 3 height 2
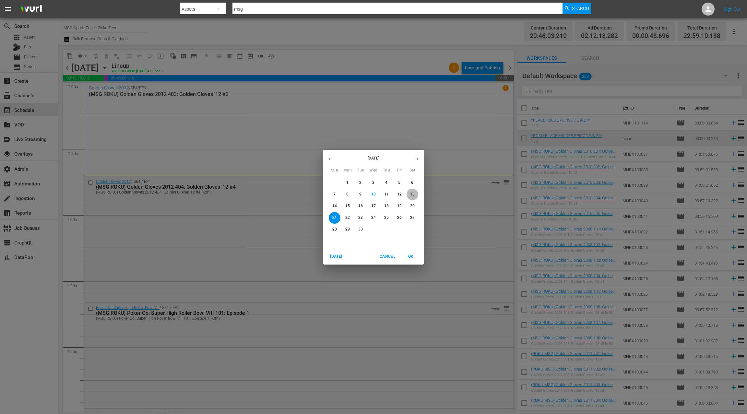
drag, startPoint x: 411, startPoint y: 195, endPoint x: 418, endPoint y: 193, distance: 7.1
click at [412, 195] on p "13" at bounding box center [412, 195] width 5 height 6
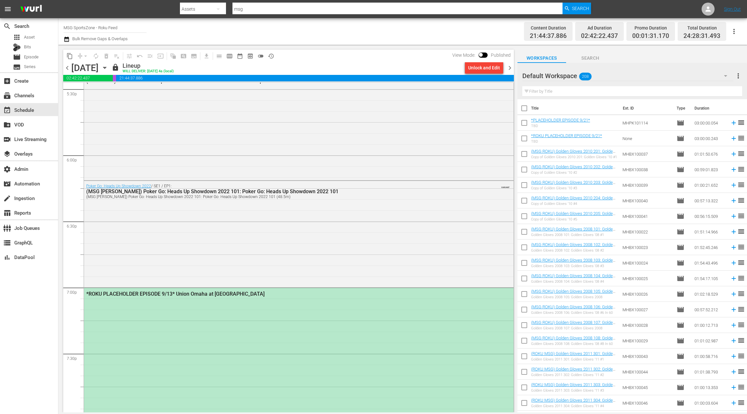
scroll to position [2316, 0]
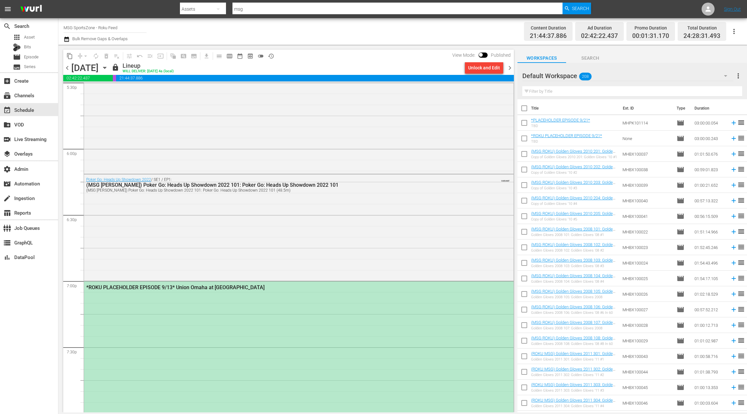
click at [257, 239] on div "Poker Go: Heads Up Showdown 2022 / SE1 / EP1: (MSG ROKU) Poker Go: Heads Up Sho…" at bounding box center [299, 226] width 430 height 105
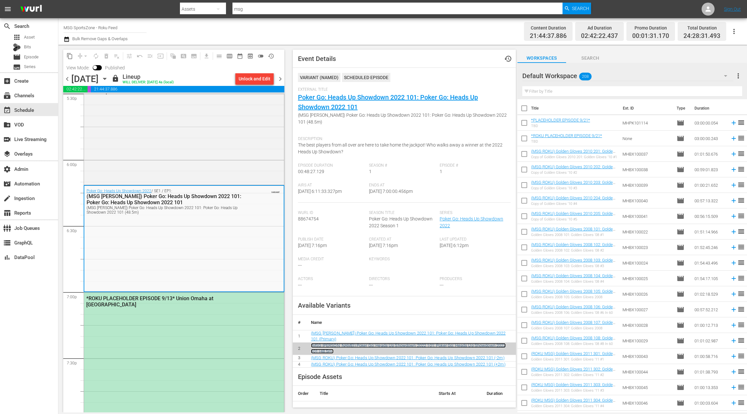
click at [375, 345] on link "(MSG ROKU) Poker Go: Heads Up Showdown 2022 101: Poker Go: Heads Up Showdown 20…" at bounding box center [408, 348] width 195 height 11
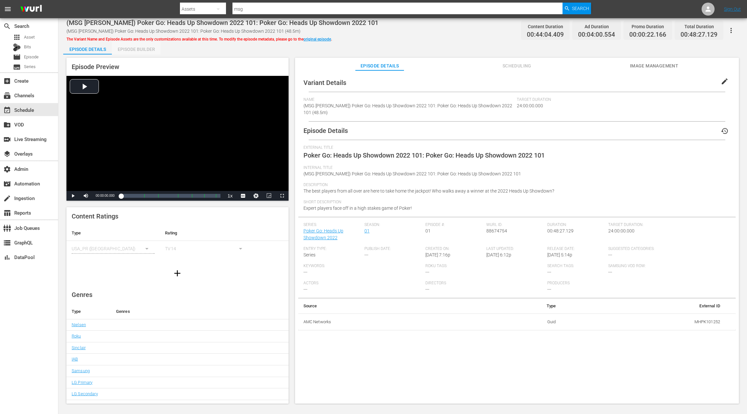
click at [140, 50] on div "Episode Builder" at bounding box center [136, 50] width 49 height 16
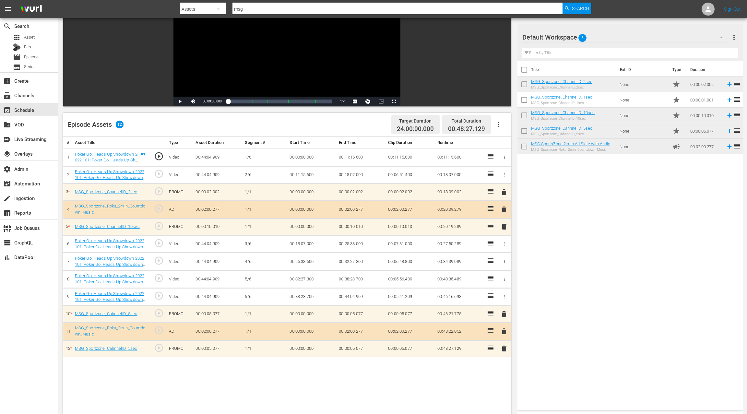
scroll to position [73, 0]
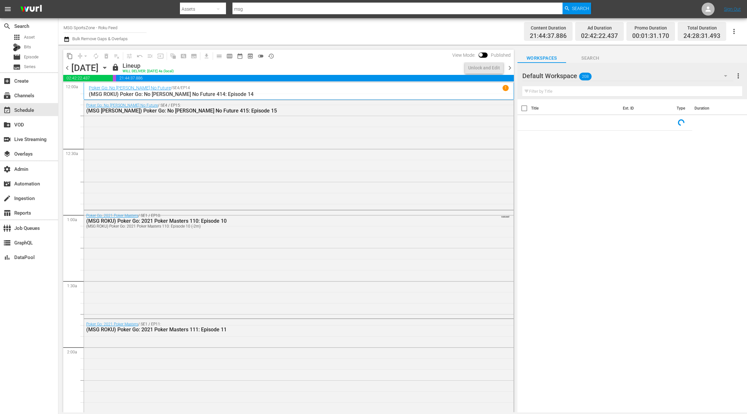
click at [108, 67] on icon "button" at bounding box center [104, 67] width 7 height 7
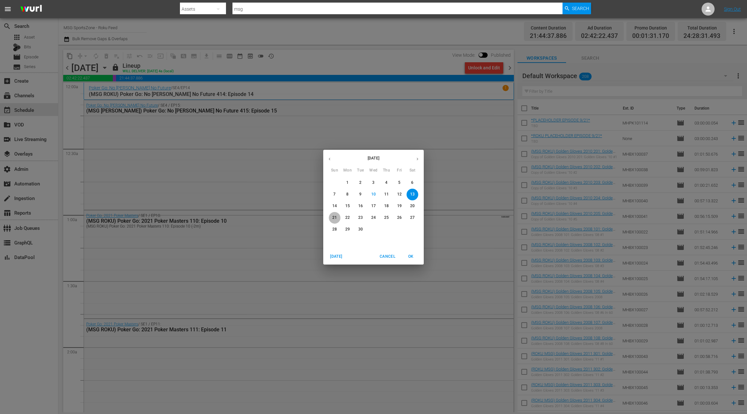
click at [335, 220] on p "21" at bounding box center [334, 218] width 5 height 6
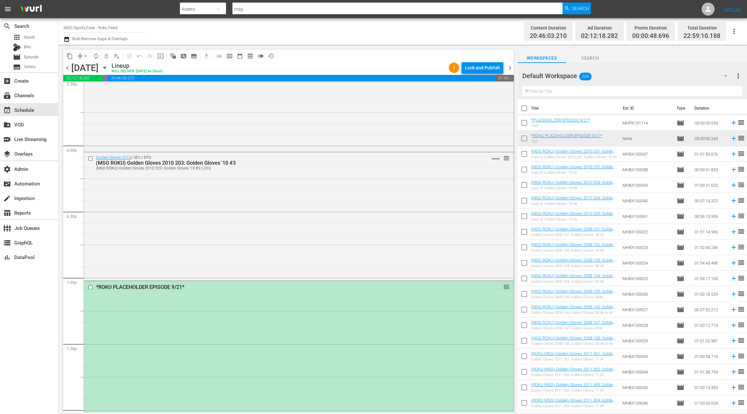
scroll to position [2333, 0]
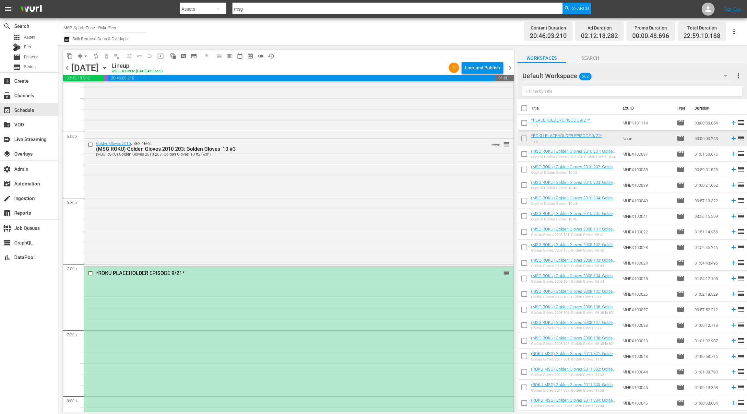
click at [276, 229] on div "Golden Gloves 2010 / SE2 / EP3: (MSG ROKU) Golden Gloves 2010 203: Golden Glove…" at bounding box center [299, 201] width 430 height 127
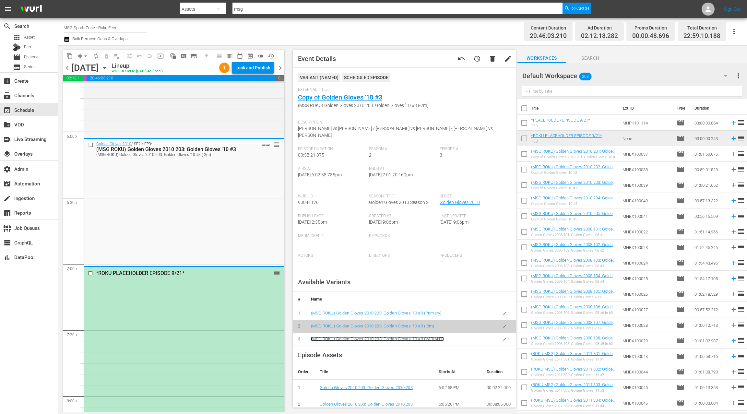
click at [421, 337] on link "(MSG ROKU) Golden Gloves 2010 203: Golden Gloves '10 #3 (VARIANT)" at bounding box center [377, 339] width 133 height 5
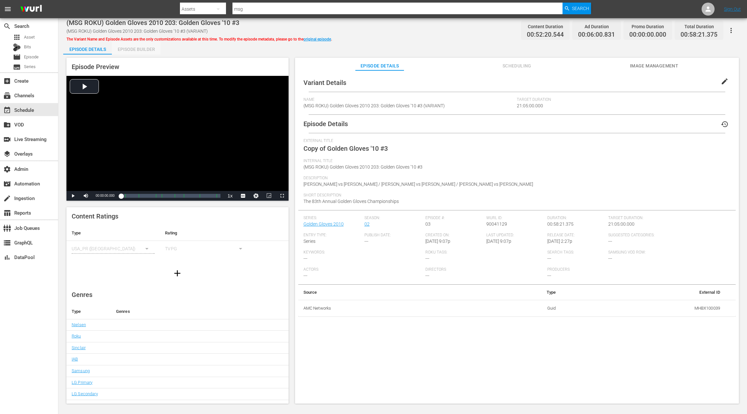
drag, startPoint x: 139, startPoint y: 53, endPoint x: 149, endPoint y: 60, distance: 12.6
click at [139, 53] on div "Episode Builder" at bounding box center [136, 50] width 49 height 16
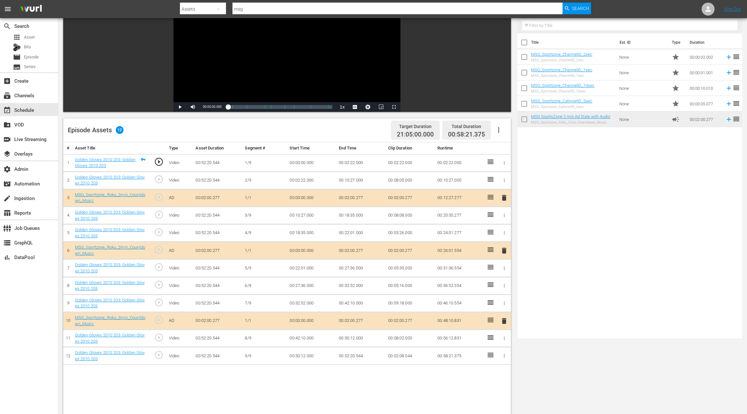
scroll to position [106, 0]
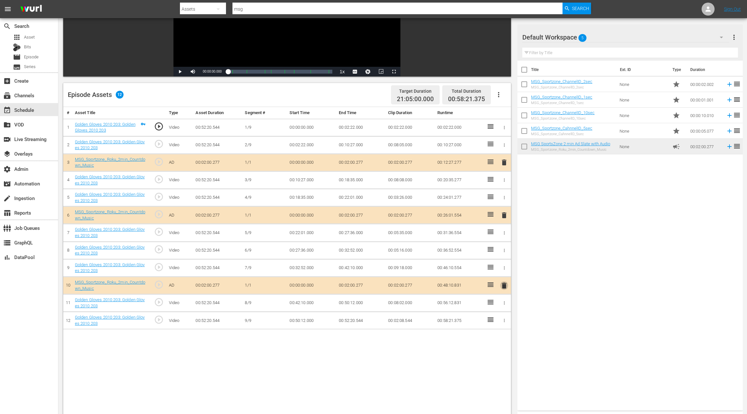
drag, startPoint x: 507, startPoint y: 286, endPoint x: 493, endPoint y: 274, distance: 18.4
click at [507, 286] on span "delete" at bounding box center [504, 286] width 8 height 8
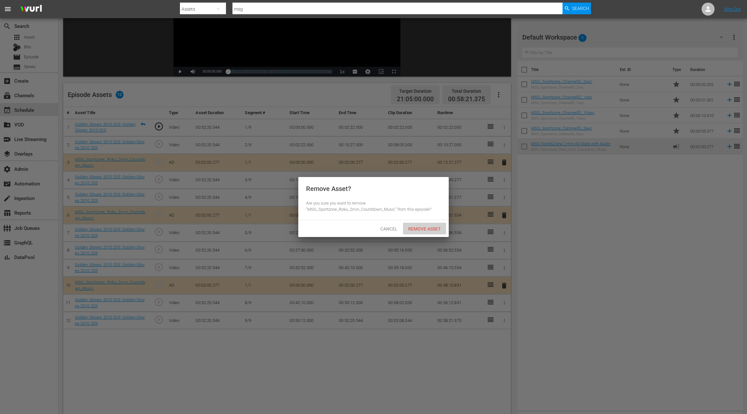
click at [427, 232] on div "Remove Asset" at bounding box center [424, 229] width 43 height 12
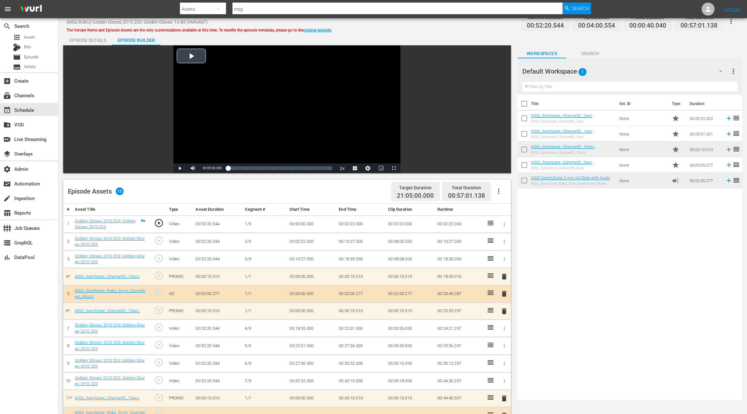
scroll to position [0, 0]
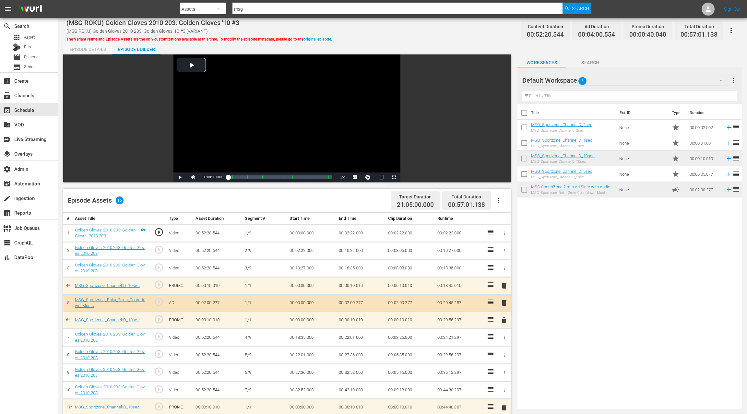
click at [83, 50] on div "Episode Details" at bounding box center [87, 50] width 49 height 16
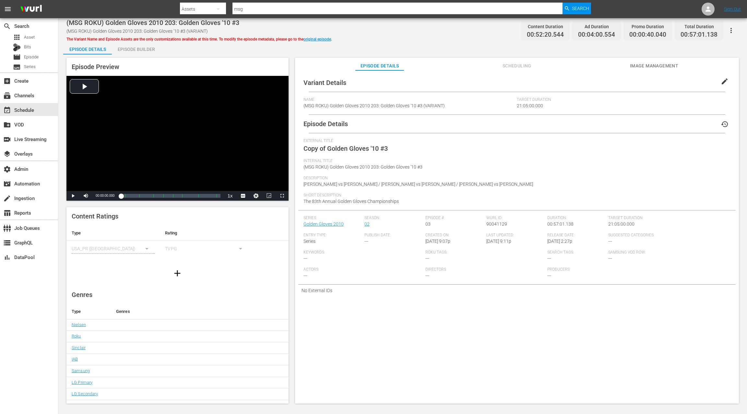
click at [721, 80] on span "edit" at bounding box center [725, 82] width 8 height 8
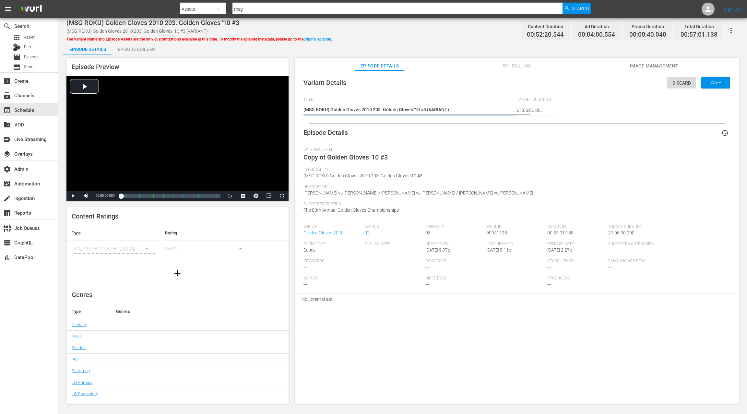
click at [438, 109] on textarea "(MSG ROKU) Golden Gloves 2010 203: Golden Gloves '10 #3 (VARIANT)" at bounding box center [409, 110] width 210 height 8
type textarea "(MSG ROKU) Golden Gloves 2010 203: Golden Gloves '10 #3 (5)"
type textarea "(MSG ROKU) Golden Gloves 2010 203: Golden Gloves '10 #3 (57)"
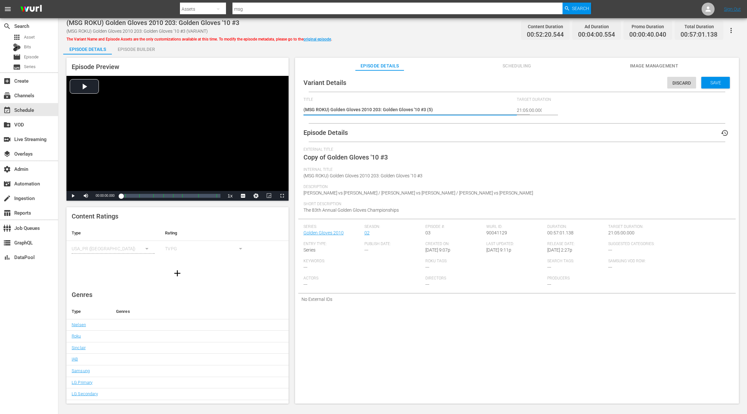
type textarea "(MSG ROKU) Golden Gloves 2010 203: Golden Gloves '10 #3 (57)"
type textarea "(MSG ROKU) Golden Gloves 2010 203: Golden Gloves '10 #3 (57m)"
click at [724, 84] on div "Save" at bounding box center [715, 83] width 29 height 12
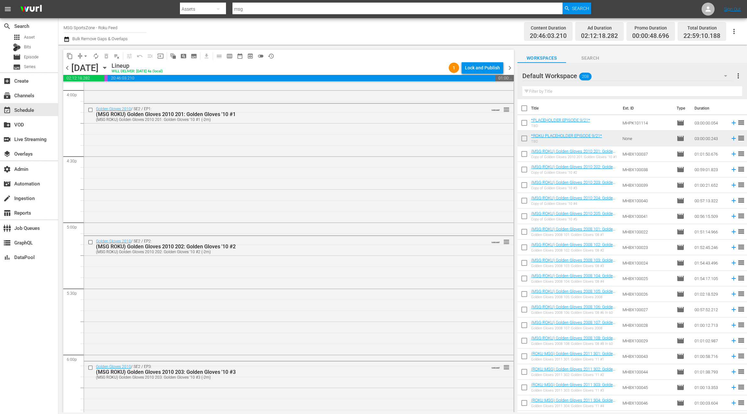
scroll to position [2304, 0]
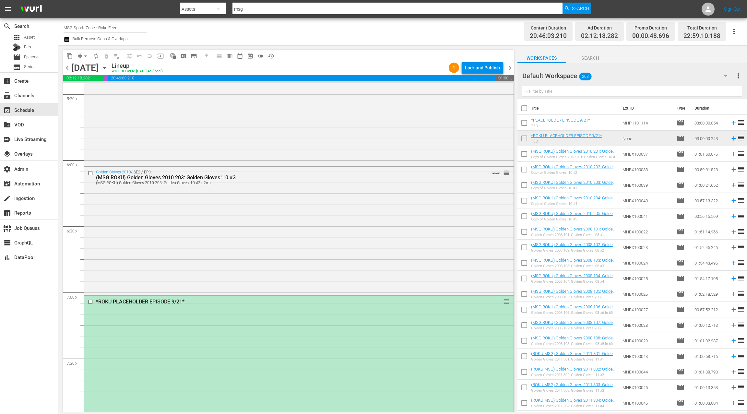
click at [257, 187] on div "Golden Gloves 2010 / SE2 / EP3: (MSG ROKU) Golden Gloves 2010 203: Golden Glove…" at bounding box center [299, 230] width 430 height 127
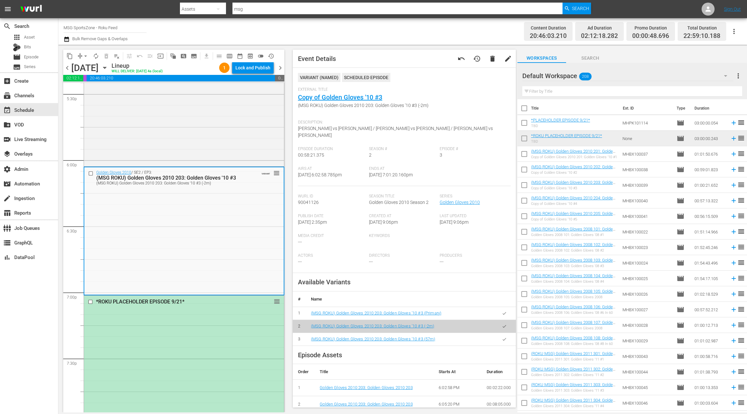
click at [506, 337] on icon "button" at bounding box center [504, 339] width 5 height 5
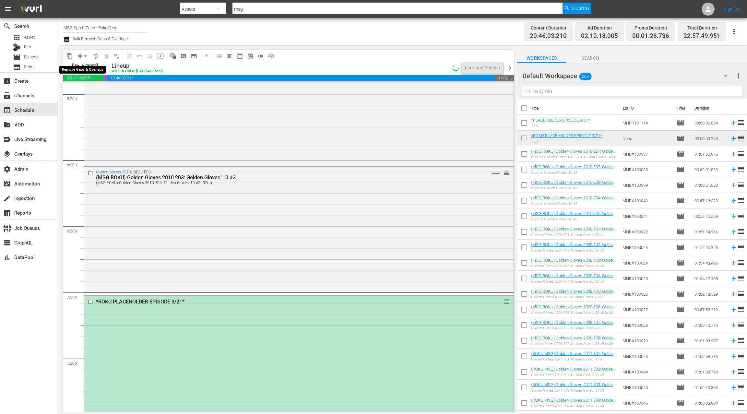
click at [83, 57] on span "arrow_drop_down" at bounding box center [85, 56] width 6 height 6
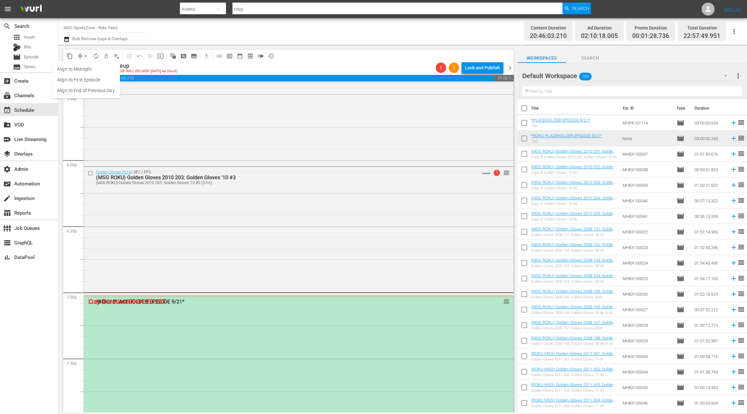
click at [94, 92] on li "Align to End of Previous Day" at bounding box center [86, 90] width 68 height 11
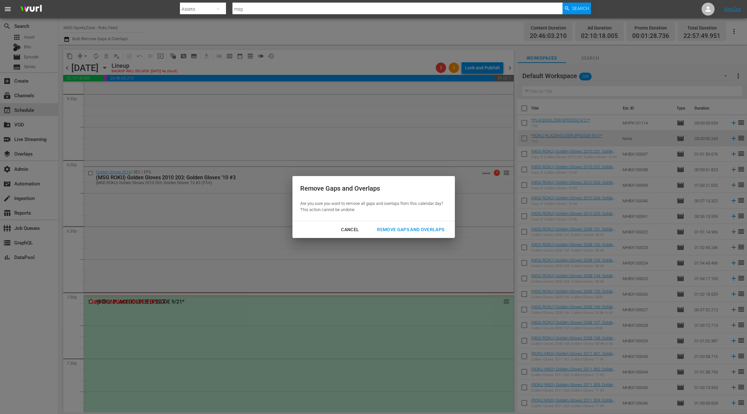
click at [424, 234] on div "Remove Gaps and Overlaps" at bounding box center [411, 230] width 78 height 8
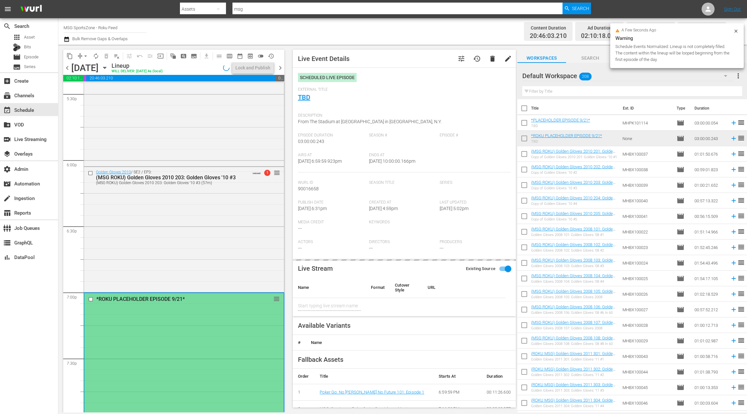
type input "Union Omaha at [GEOGRAPHIC_DATA] SC"
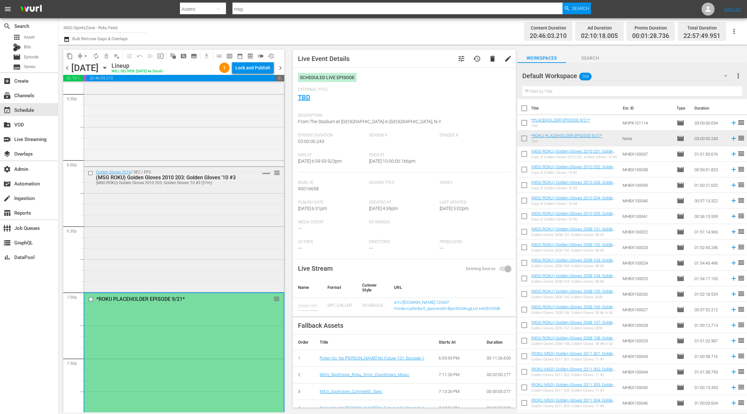
click at [240, 258] on div "Golden Gloves 2010 / SE2 / EP3: (MSG ROKU) Golden Gloves 2010 203: Golden Glove…" at bounding box center [184, 229] width 200 height 124
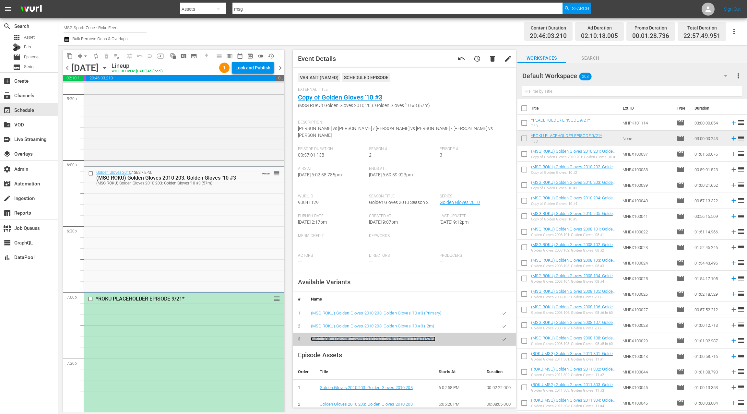
click at [402, 337] on link "(MSG ROKU) Golden Gloves 2010 203: Golden Gloves '10 #3 (57m)" at bounding box center [373, 339] width 125 height 5
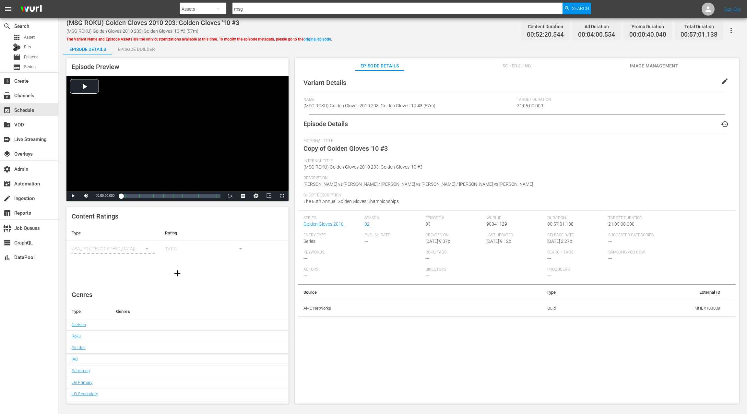
drag, startPoint x: 128, startPoint y: 48, endPoint x: 131, endPoint y: 50, distance: 3.3
click at [128, 48] on div "Episode Builder" at bounding box center [136, 50] width 49 height 16
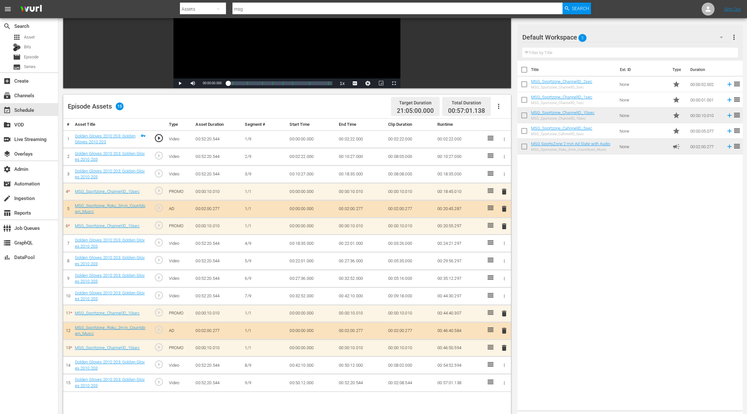
scroll to position [122, 0]
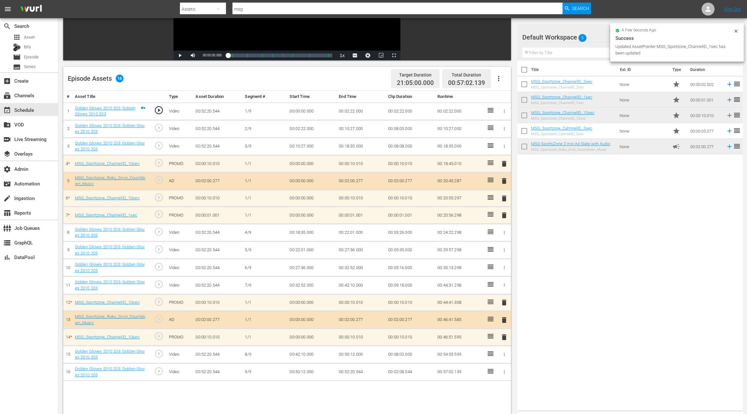
click at [160, 198] on span "play_circle_outline" at bounding box center [159, 198] width 10 height 10
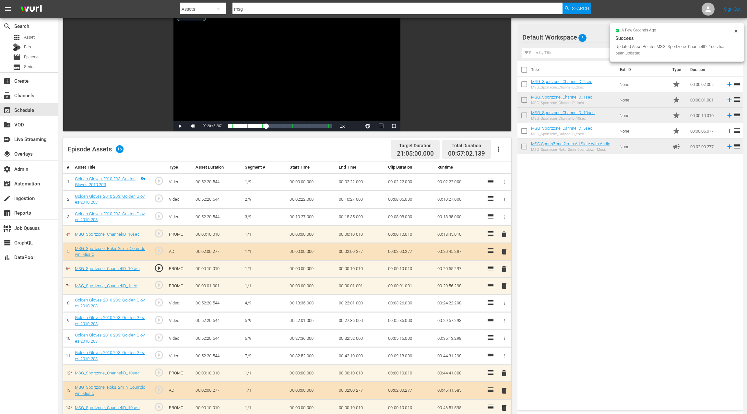
scroll to position [16, 0]
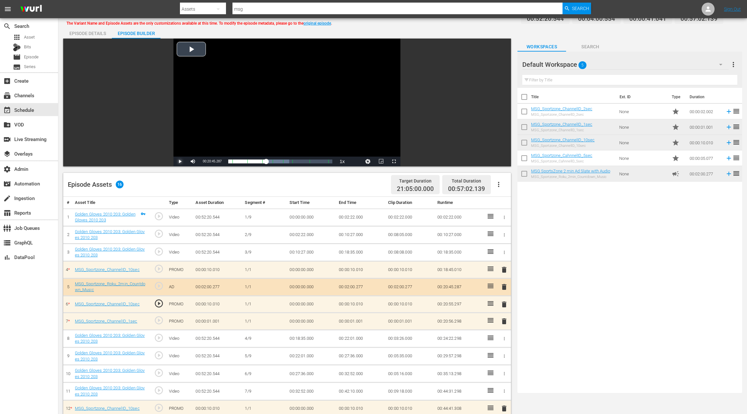
click at [180, 162] on span "Video Player" at bounding box center [180, 162] width 0 height 0
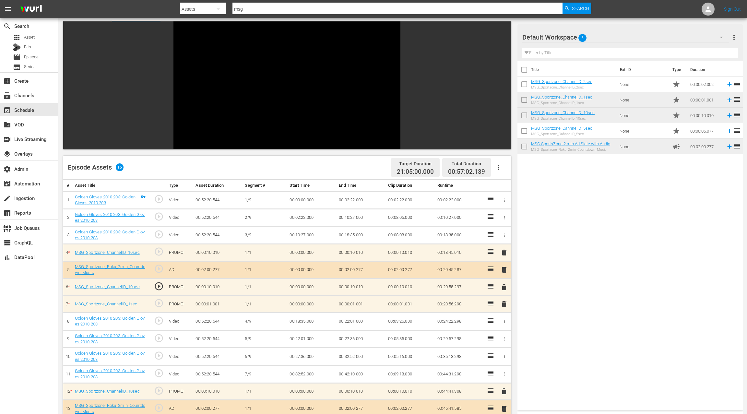
scroll to position [52, 0]
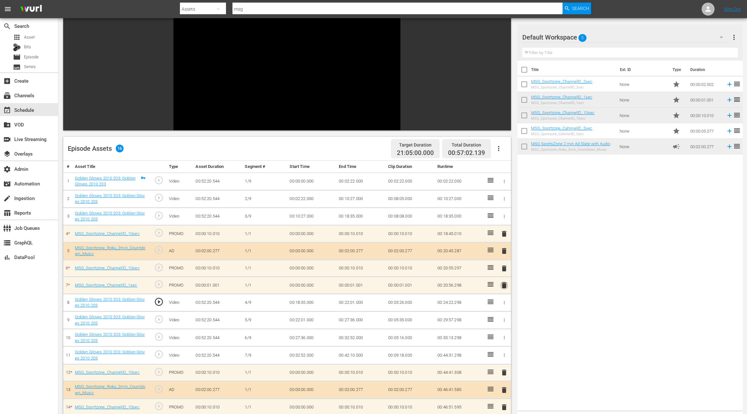
click at [504, 286] on span "delete" at bounding box center [504, 286] width 8 height 8
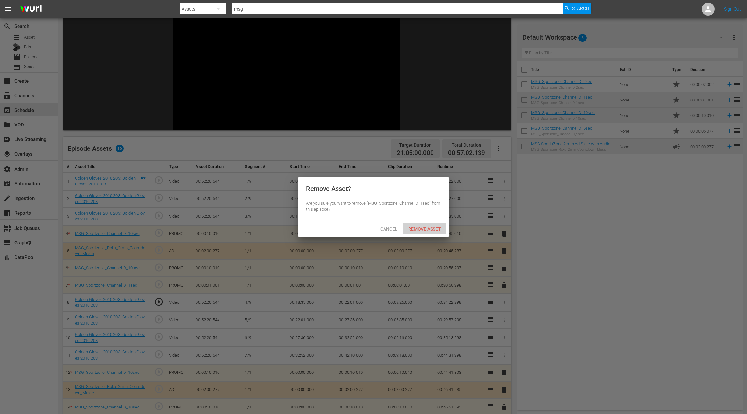
click at [427, 230] on span "Remove Asset" at bounding box center [424, 228] width 43 height 5
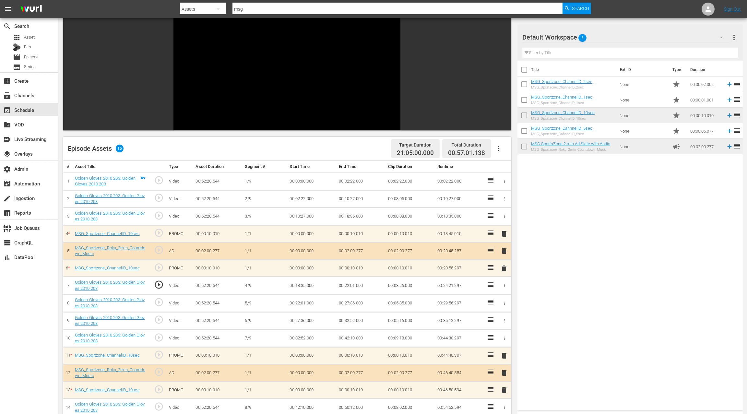
scroll to position [47, 0]
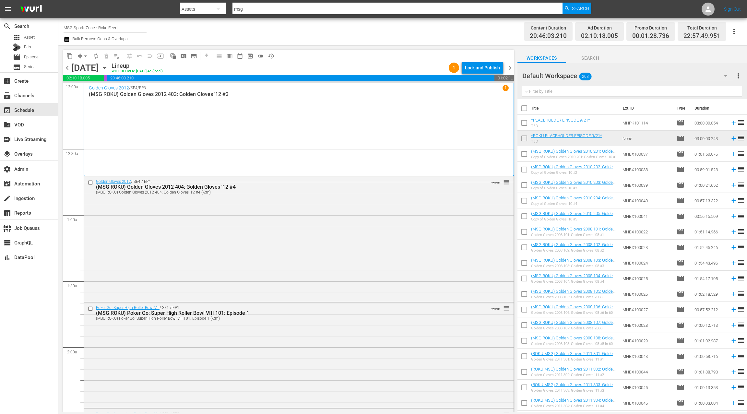
click at [108, 70] on icon "button" at bounding box center [104, 67] width 7 height 7
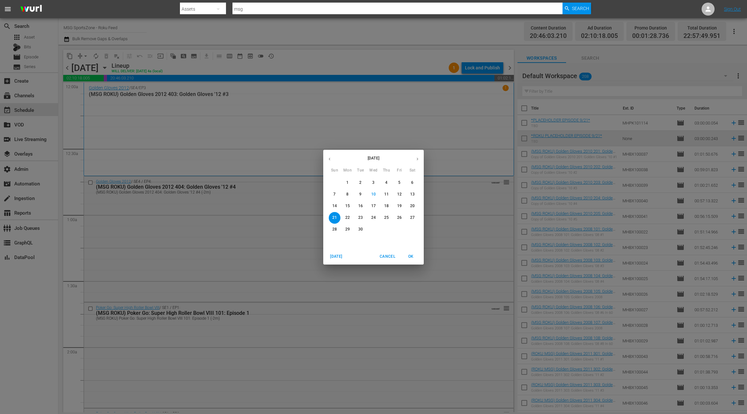
click at [416, 197] on button "13" at bounding box center [413, 195] width 12 height 12
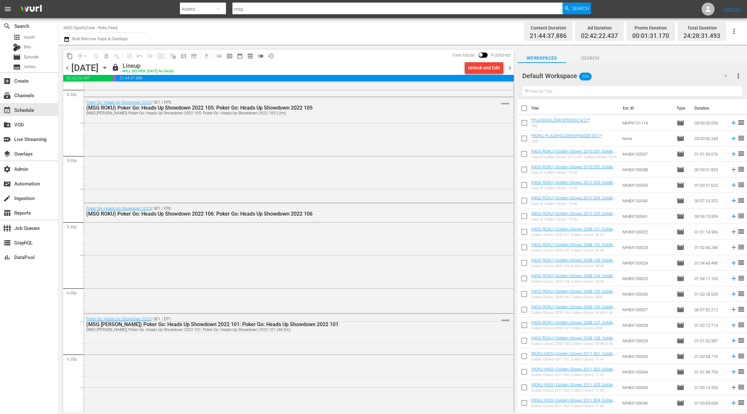
scroll to position [2304, 0]
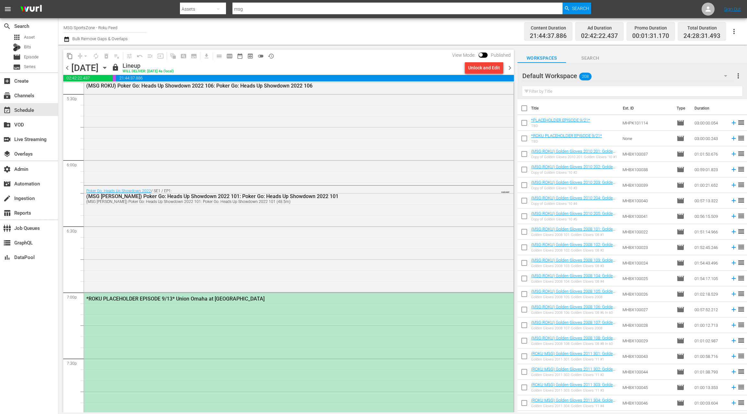
click at [294, 210] on div "Poker Go: Heads Up Showdown 2022 / SE1 / EP1: (MSG ROKU) Poker Go: Heads Up Sho…" at bounding box center [299, 238] width 430 height 105
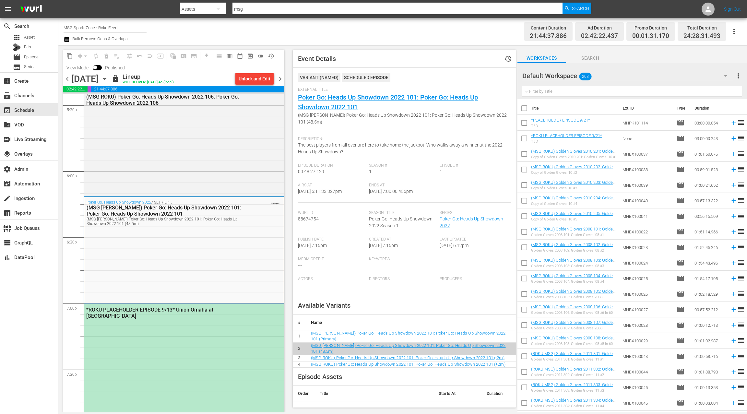
click at [348, 101] on div "External Title Poker Go: Heads Up Showdown 2022 101: Poker Go: Heads Up Showdow…" at bounding box center [404, 110] width 213 height 46
click at [346, 99] on link "Poker Go: Heads Up Showdown 2022 101: Poker Go: Heads Up Showdown 2022 101" at bounding box center [388, 102] width 180 height 18
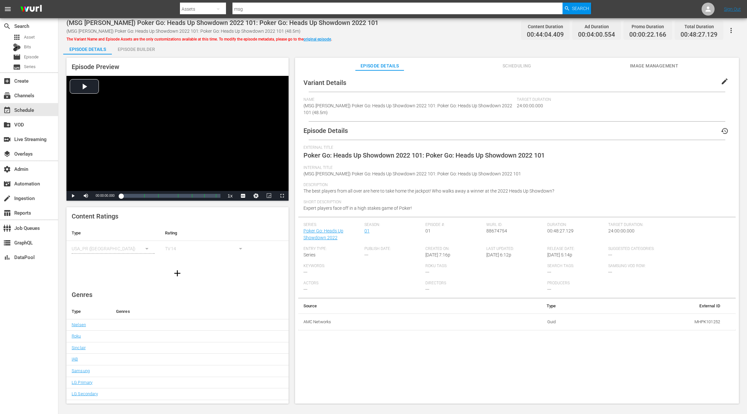
drag, startPoint x: 135, startPoint y: 49, endPoint x: 255, endPoint y: 119, distance: 138.6
click at [135, 49] on div "Episode Builder" at bounding box center [136, 50] width 49 height 16
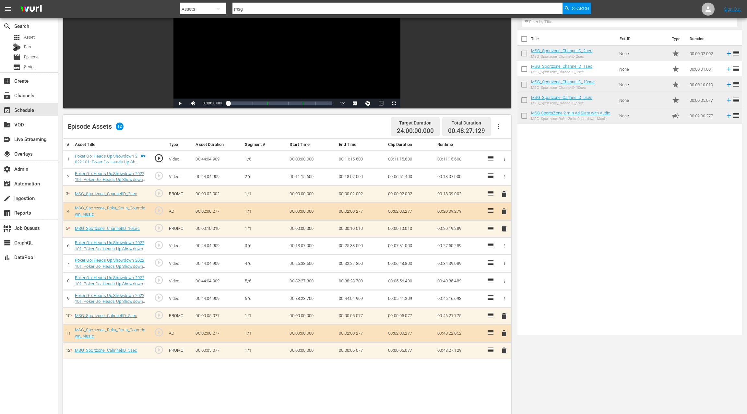
scroll to position [90, 0]
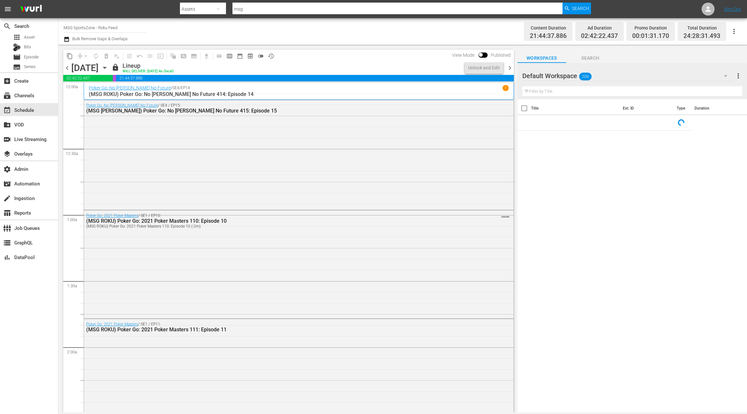
click at [108, 67] on icon "button" at bounding box center [104, 67] width 7 height 7
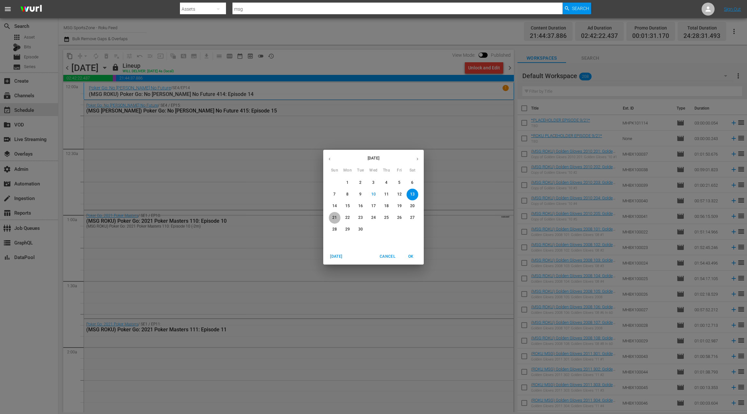
click at [332, 219] on p "21" at bounding box center [334, 218] width 5 height 6
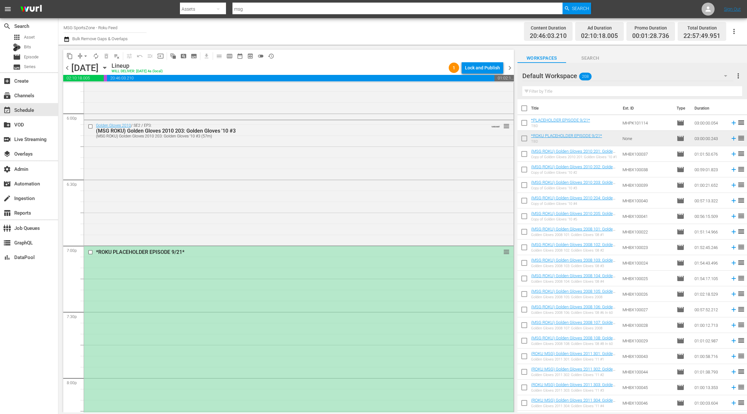
scroll to position [2364, 0]
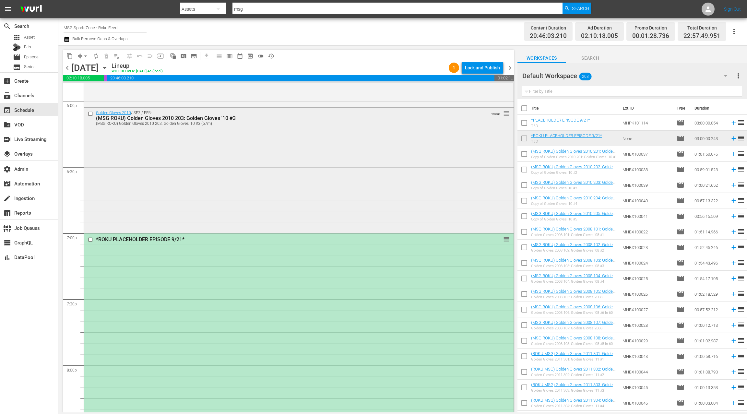
click at [264, 206] on div "Golden Gloves 2010 / SE2 / EP3: (MSG ROKU) Golden Gloves 2010 203: Golden Glove…" at bounding box center [299, 170] width 430 height 124
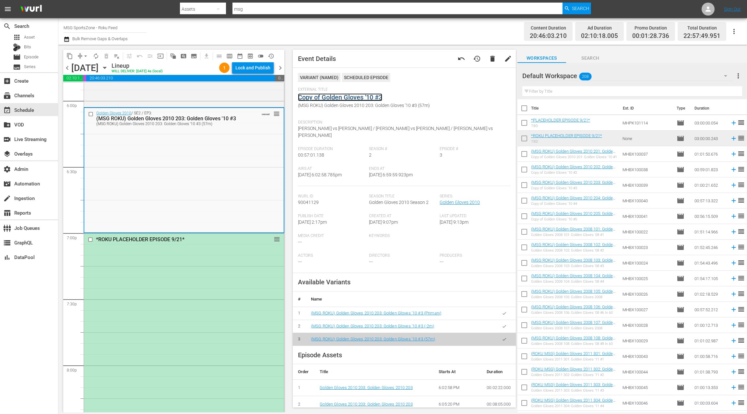
click at [336, 99] on link "Copy of Golden Gloves '10 #3" at bounding box center [340, 97] width 84 height 8
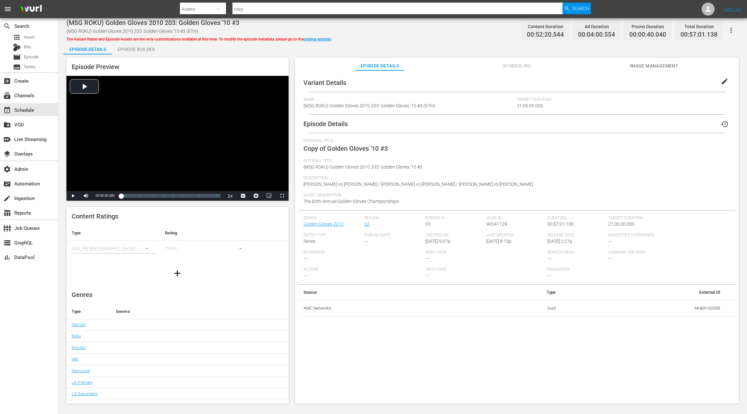
click at [141, 50] on div "Episode Builder" at bounding box center [136, 50] width 49 height 16
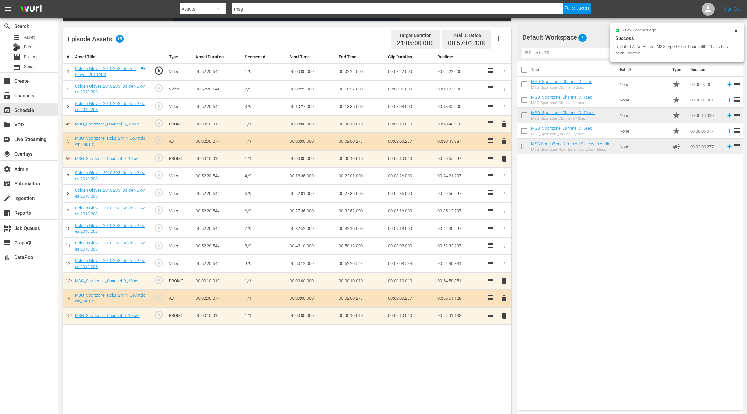
scroll to position [169, 0]
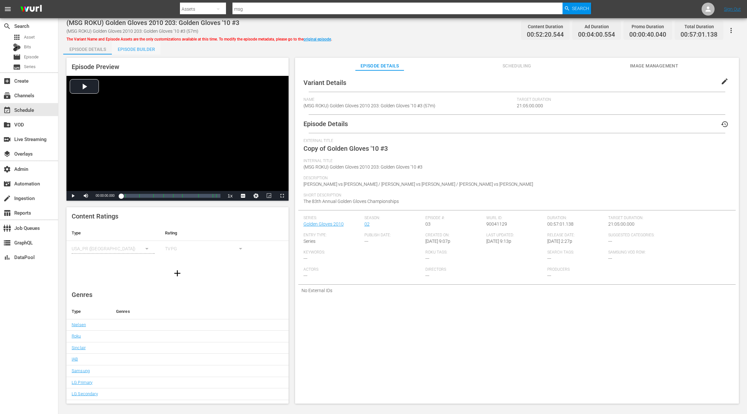
click at [140, 50] on div "Episode Builder" at bounding box center [136, 50] width 49 height 16
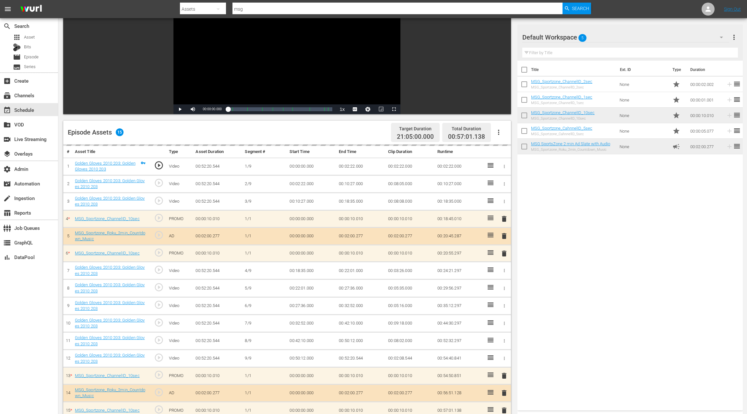
scroll to position [169, 0]
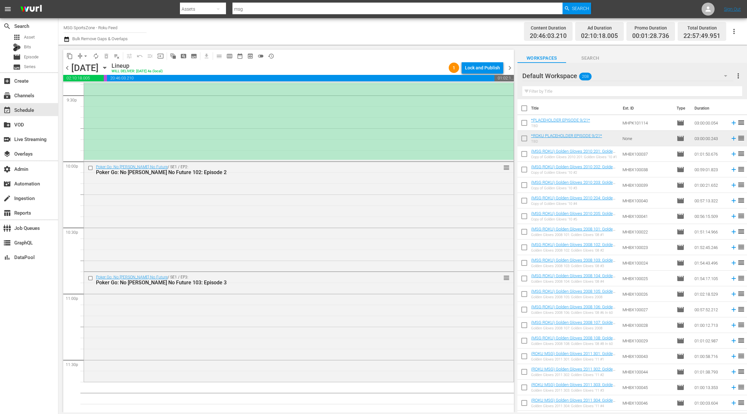
scroll to position [2846, 0]
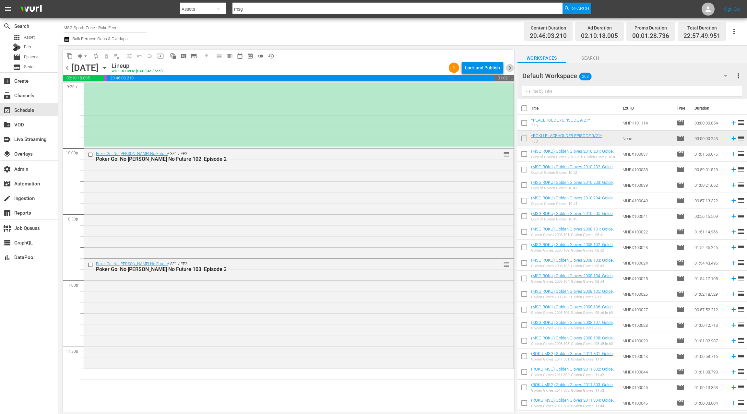
click at [510, 70] on span "chevron_right" at bounding box center [510, 68] width 8 height 8
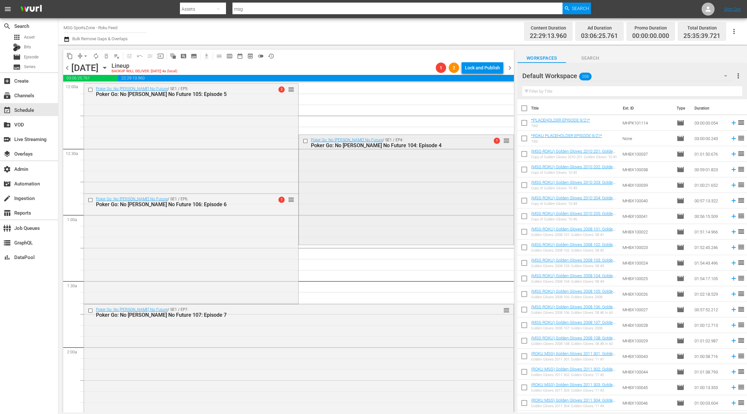
click at [339, 172] on div "Poker Go: No Gamble No Future / SE1 / EP4: Poker Go: No Gamble No Future 104: E…" at bounding box center [406, 189] width 214 height 109
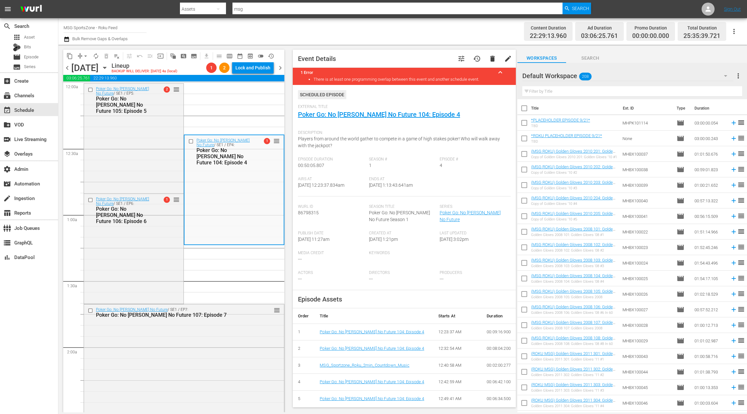
click at [493, 62] on span "delete" at bounding box center [493, 59] width 8 height 8
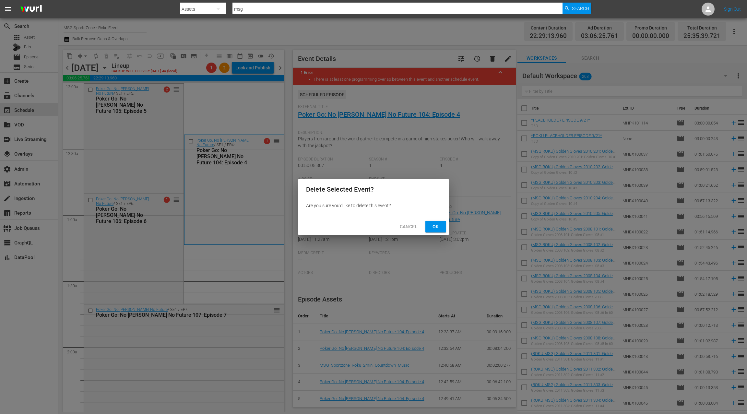
drag, startPoint x: 439, startPoint y: 224, endPoint x: 428, endPoint y: 201, distance: 25.5
click at [439, 223] on span "Ok" at bounding box center [436, 227] width 10 height 8
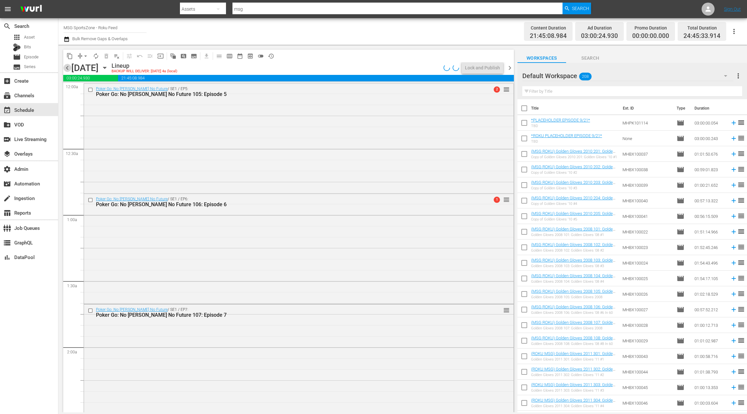
click at [70, 68] on span "chevron_left" at bounding box center [67, 68] width 8 height 8
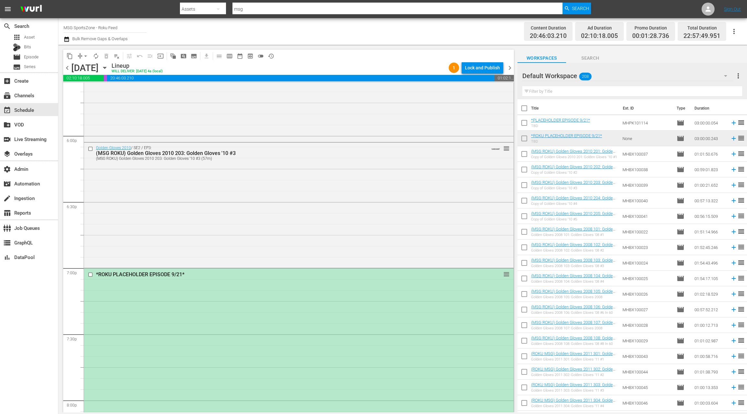
scroll to position [2369, 0]
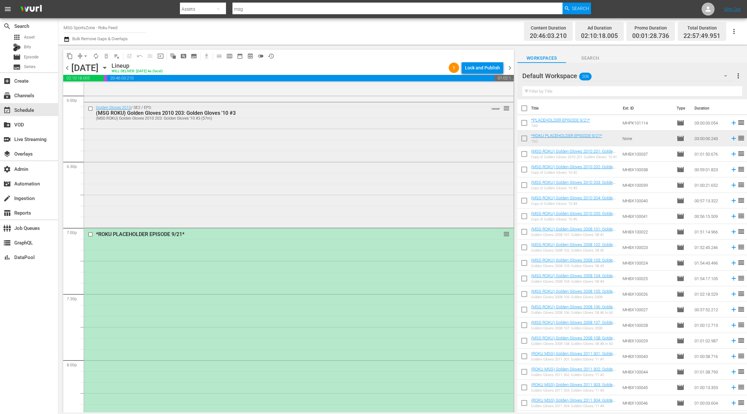
click at [252, 165] on div "Golden Gloves 2010 / SE2 / EP3: (MSG ROKU) Golden Gloves 2010 203: Golden Glove…" at bounding box center [299, 164] width 430 height 124
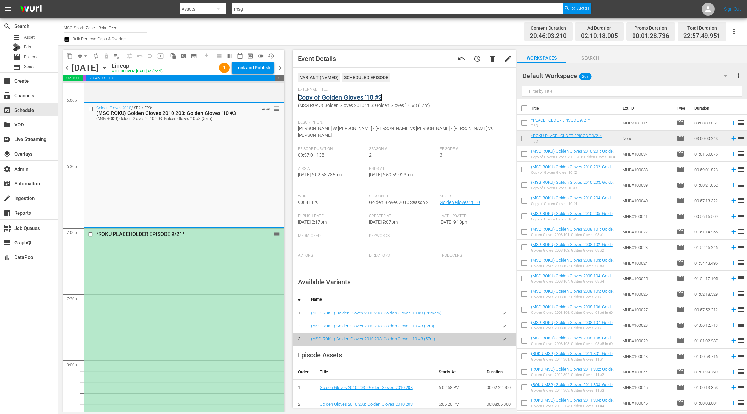
click at [354, 97] on link "Copy of Golden Gloves '10 #3" at bounding box center [340, 97] width 84 height 8
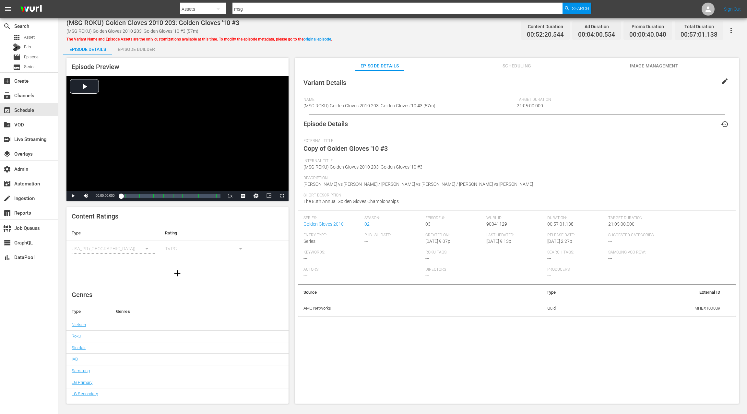
click at [129, 51] on div "Episode Builder" at bounding box center [136, 50] width 49 height 16
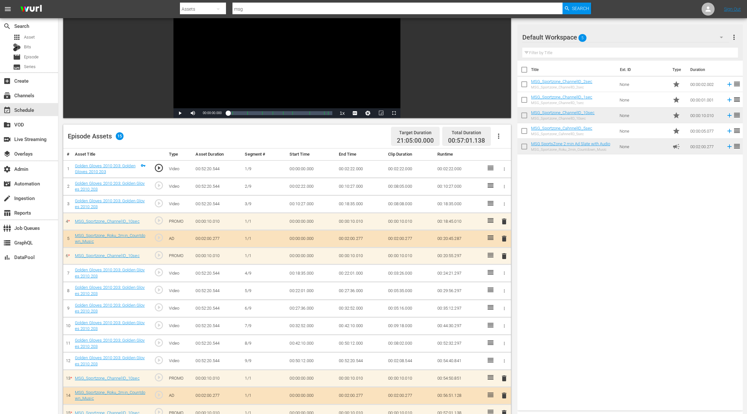
scroll to position [143, 0]
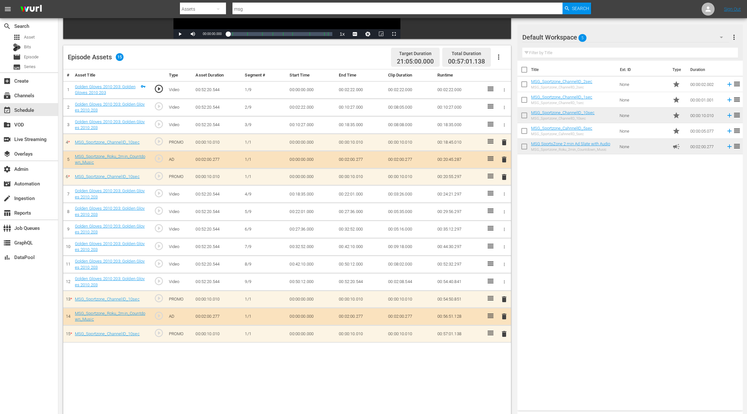
click at [160, 175] on span "play_circle_outline" at bounding box center [159, 176] width 10 height 10
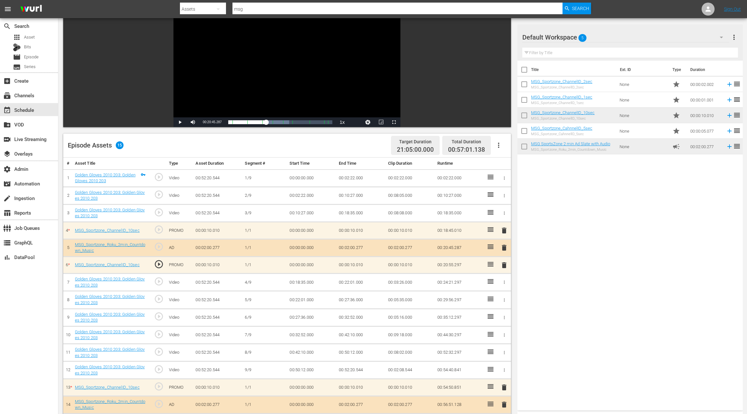
scroll to position [47, 0]
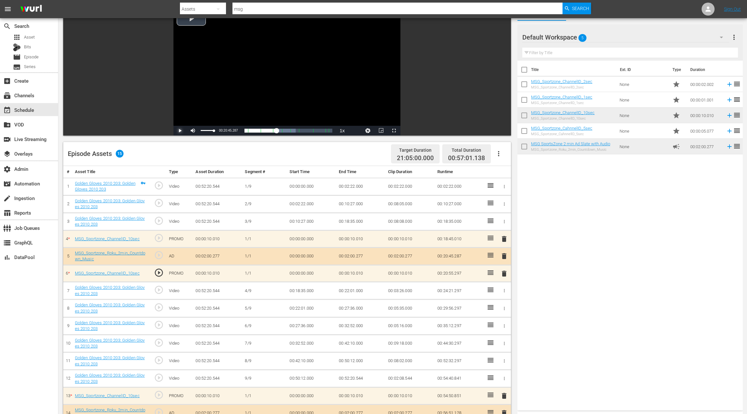
drag, startPoint x: 177, startPoint y: 130, endPoint x: 210, endPoint y: 129, distance: 32.4
click at [180, 131] on span "Video Player" at bounding box center [180, 131] width 0 height 0
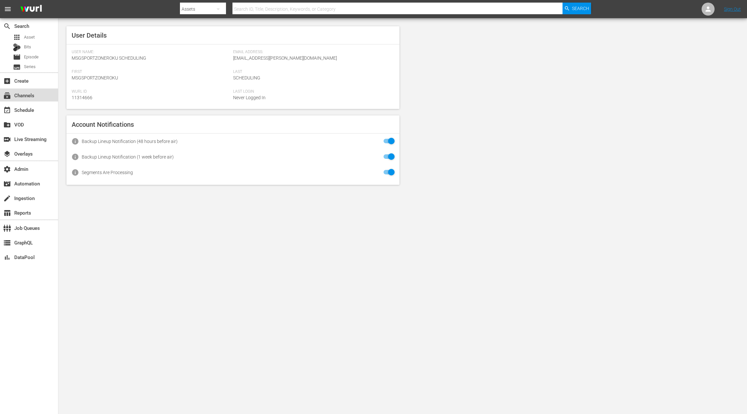
click at [33, 97] on div "subscriptions Channels" at bounding box center [18, 94] width 36 height 6
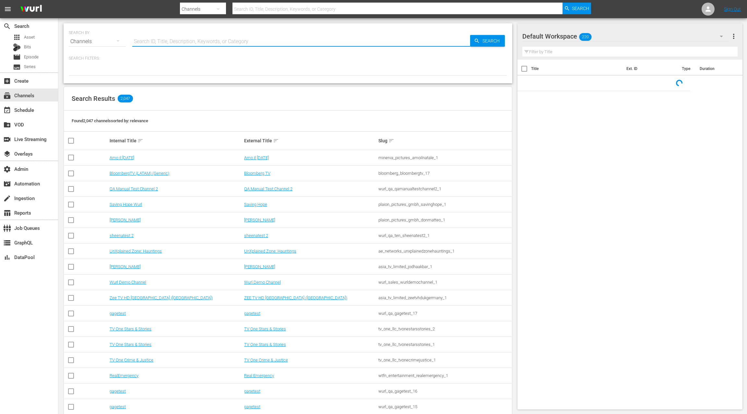
click at [158, 42] on input "text" at bounding box center [301, 42] width 338 height 16
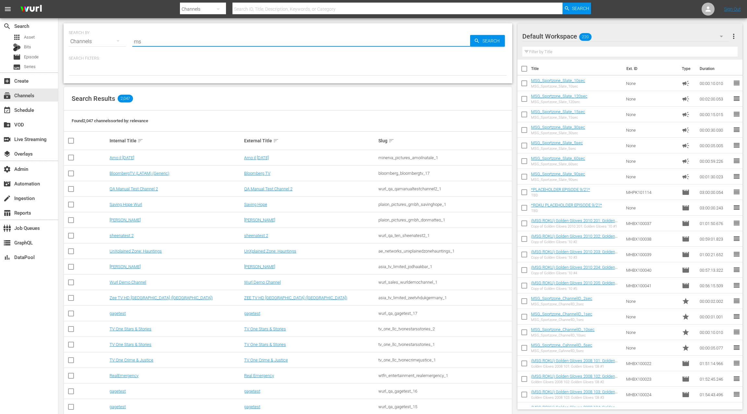
type input "msg"
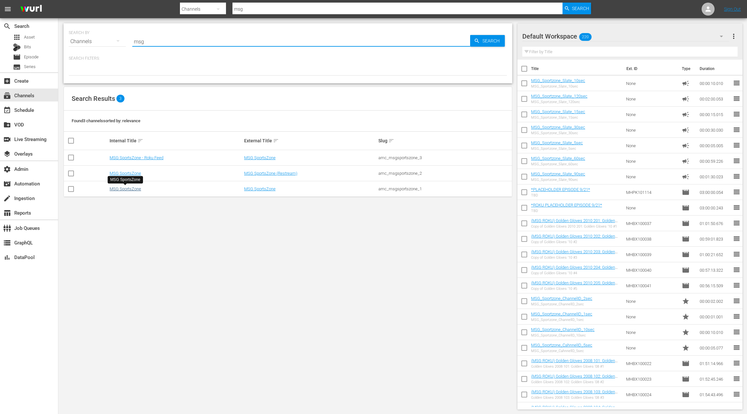
type input "msg"
click at [138, 189] on link "MSG SportsZone" at bounding box center [125, 188] width 31 height 5
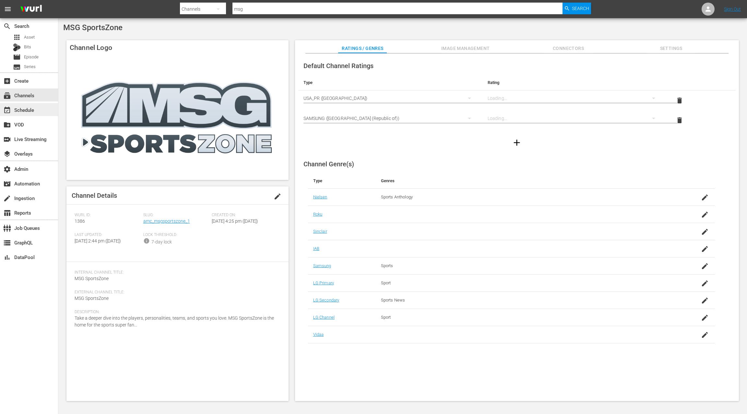
click at [41, 111] on div "event_available Schedule" at bounding box center [29, 109] width 58 height 13
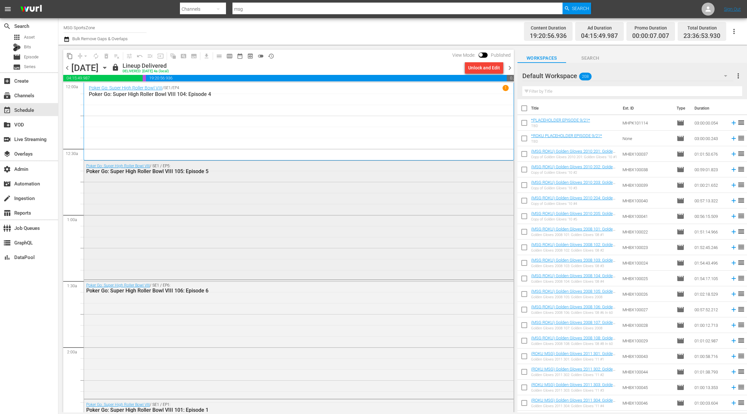
click at [201, 196] on div "Poker Go: Super High Roller Bowl VIII / SE1 / EP5: Poker Go: Super High Roller …" at bounding box center [299, 219] width 430 height 117
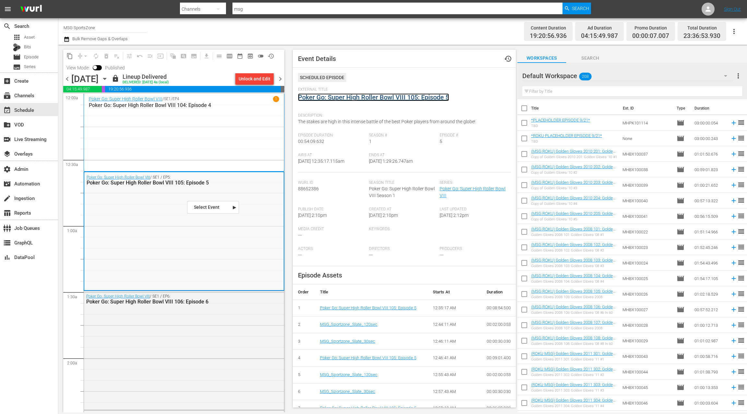
click at [336, 98] on link "Poker Go: Super High Roller Bowl VIII 105: Episode 5" at bounding box center [373, 97] width 151 height 8
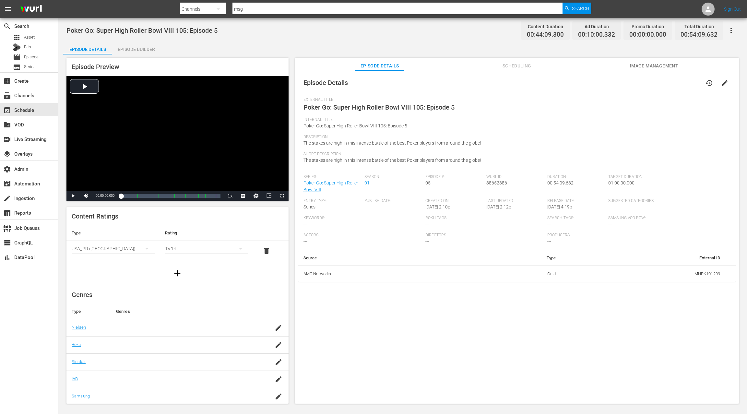
click at [151, 52] on div "Episode Builder" at bounding box center [136, 50] width 49 height 16
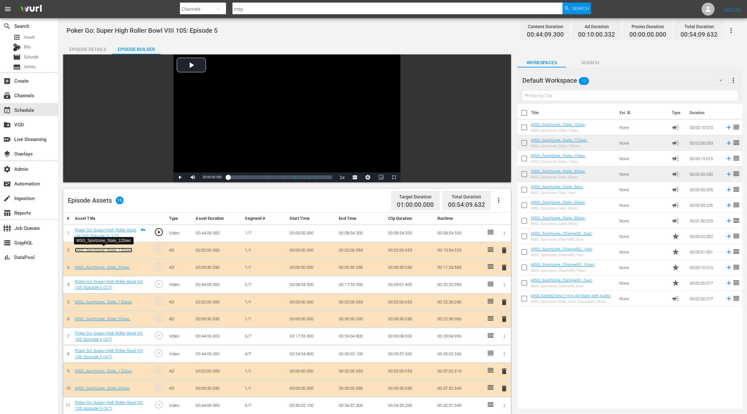
click at [121, 251] on link "MSG_Sportzone_Slate_120sec" at bounding box center [104, 250] width 58 height 5
click at [158, 249] on span "play_circle_outline" at bounding box center [159, 250] width 10 height 10
click at [180, 177] on span "Video Player" at bounding box center [180, 177] width 0 height 0
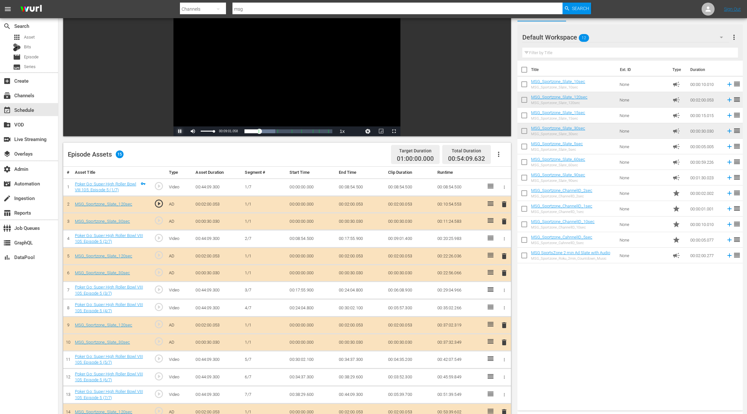
scroll to position [49, 0]
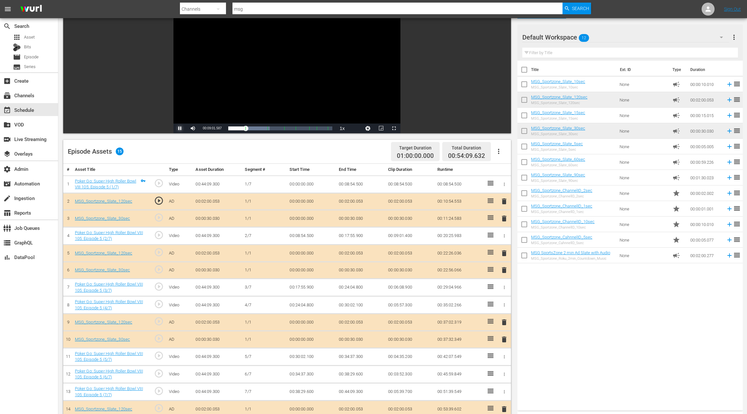
click at [180, 128] on span "Video Player" at bounding box center [180, 128] width 0 height 0
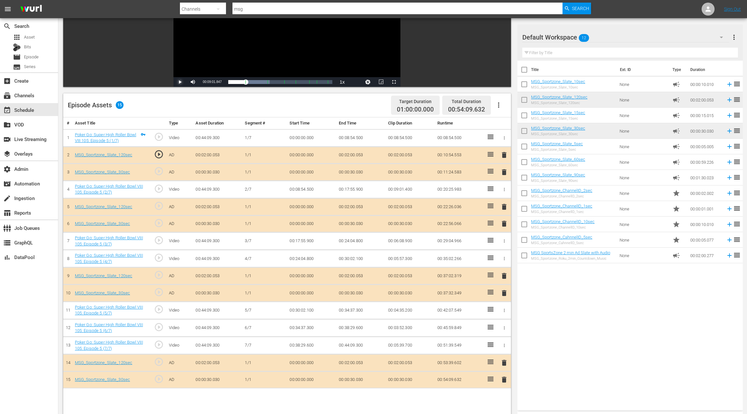
scroll to position [98, 0]
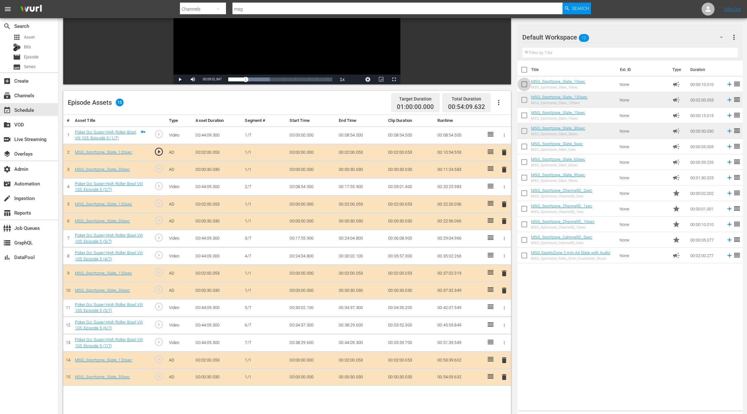
click at [524, 84] on input "checkbox" at bounding box center [525, 86] width 14 height 14
checkbox input "true"
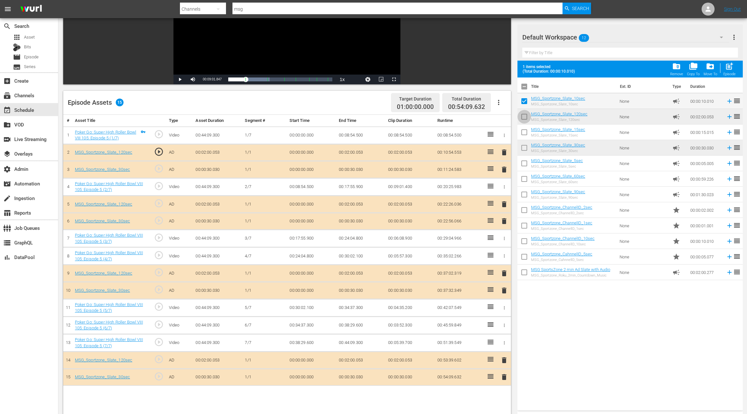
click at [527, 117] on input "checkbox" at bounding box center [525, 118] width 14 height 14
checkbox input "true"
click at [528, 133] on input "checkbox" at bounding box center [525, 134] width 14 height 14
checkbox input "true"
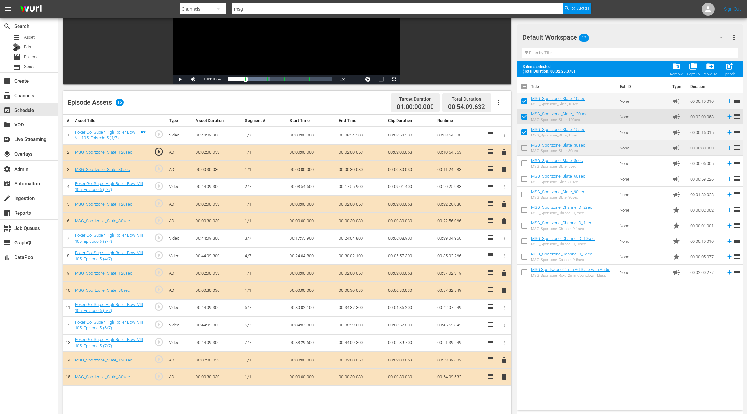
click at [526, 147] on input "checkbox" at bounding box center [525, 149] width 14 height 14
checkbox input "true"
click at [528, 162] on input "checkbox" at bounding box center [525, 165] width 14 height 14
checkbox input "true"
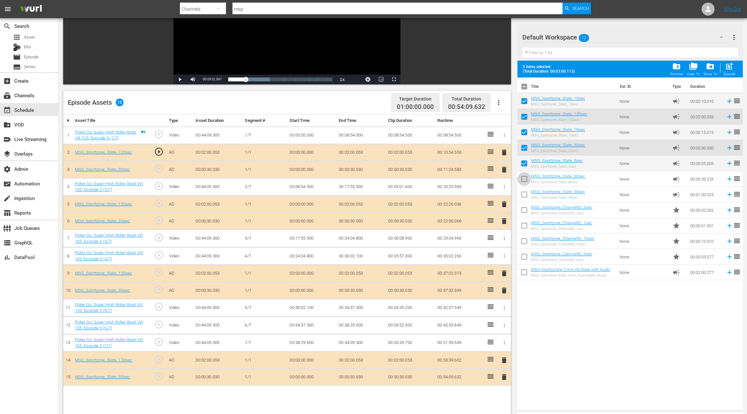
click at [527, 174] on input "checkbox" at bounding box center [525, 181] width 14 height 14
checkbox input "true"
click at [525, 194] on input "checkbox" at bounding box center [525, 196] width 14 height 14
checkbox input "true"
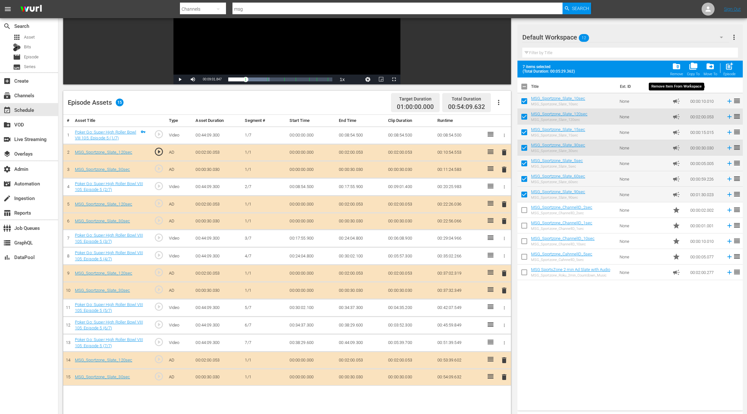
click at [680, 69] on span "folder_delete" at bounding box center [676, 66] width 9 height 9
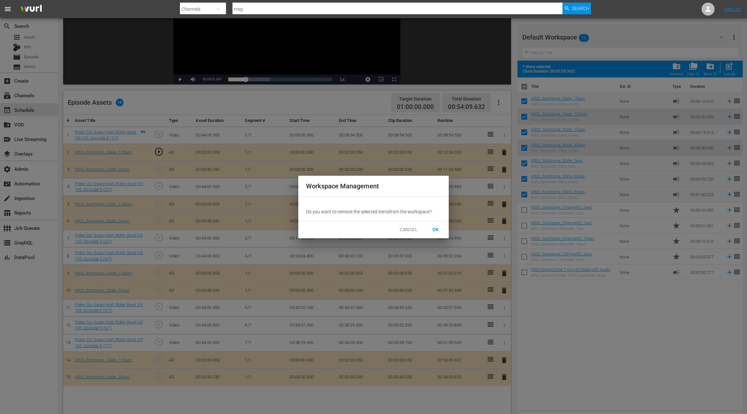
click at [436, 230] on span "OK" at bounding box center [436, 230] width 10 height 8
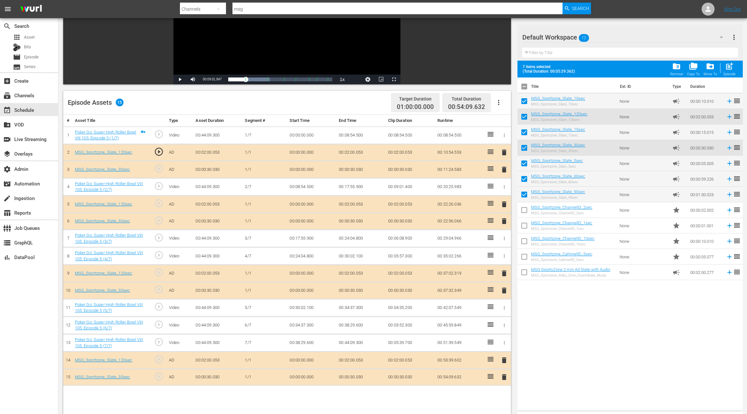
checkbox input "false"
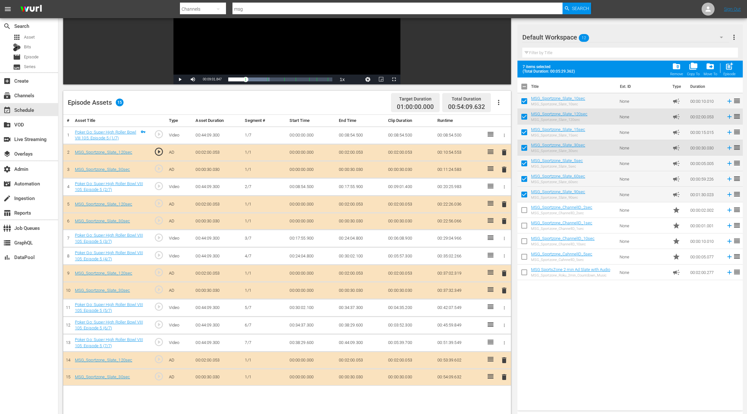
checkbox input "false"
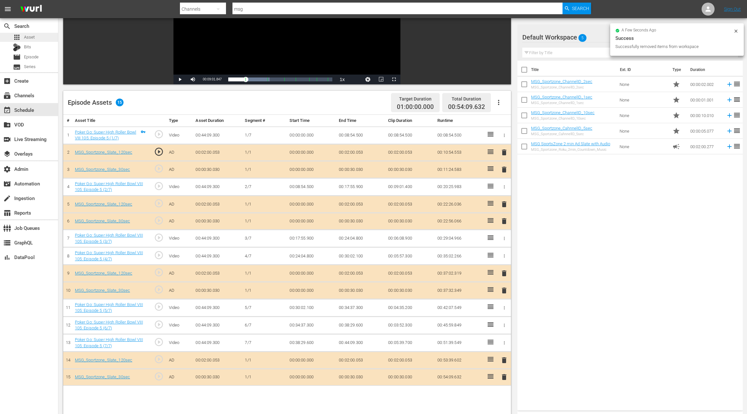
click at [45, 37] on div "apps Asset" at bounding box center [29, 37] width 58 height 9
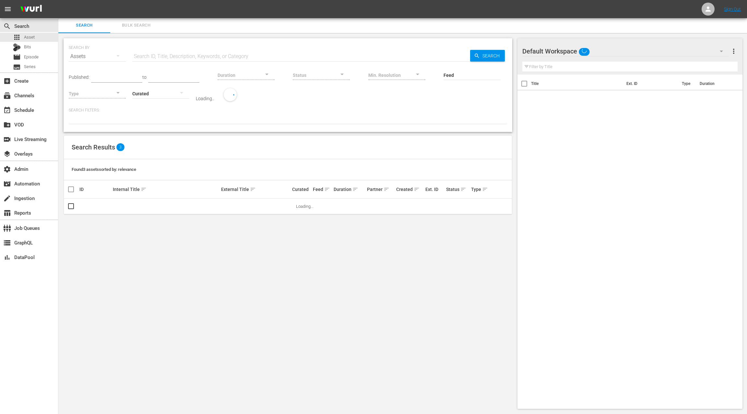
scroll to position [1, 0]
click at [154, 54] on input "text" at bounding box center [301, 57] width 338 height 16
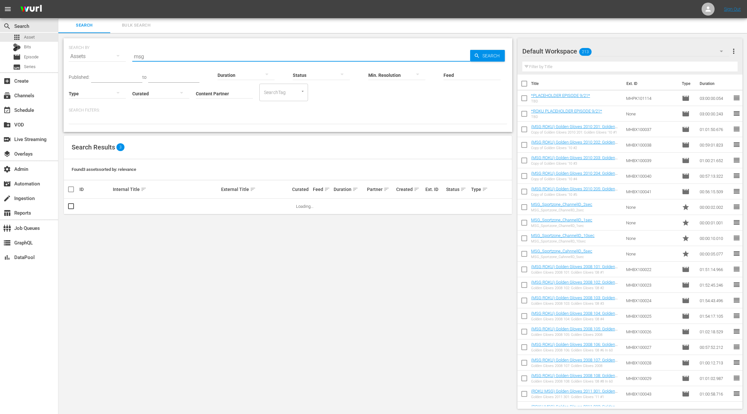
scroll to position [0, 0]
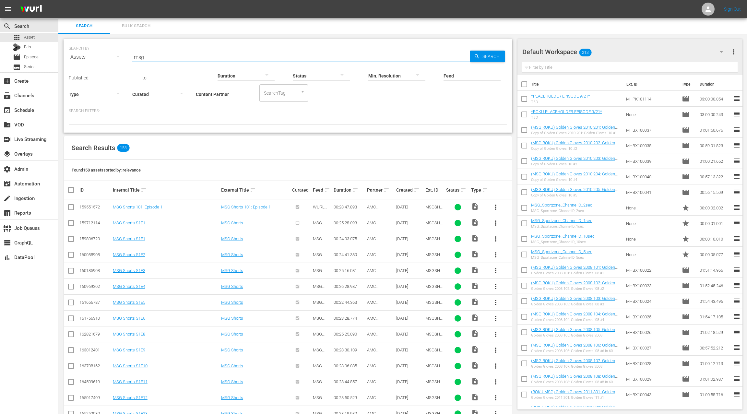
type input "msg"
click at [227, 93] on input "Content Partner" at bounding box center [224, 94] width 57 height 23
click at [90, 95] on div at bounding box center [97, 94] width 57 height 18
click at [96, 136] on div "Promo" at bounding box center [97, 135] width 57 height 10
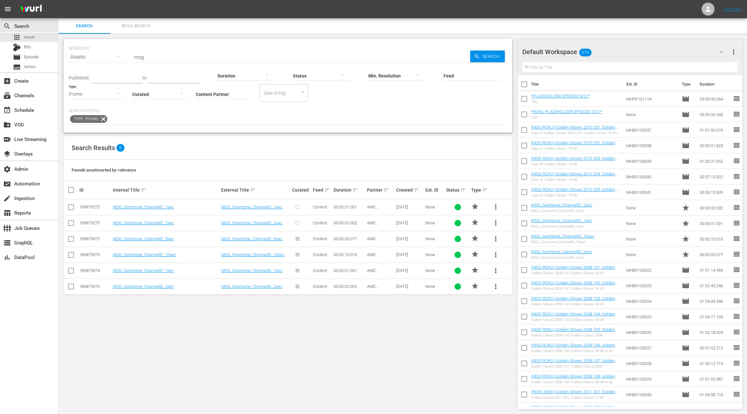
scroll to position [1, 0]
click at [41, 107] on div "event_available Schedule" at bounding box center [29, 109] width 58 height 13
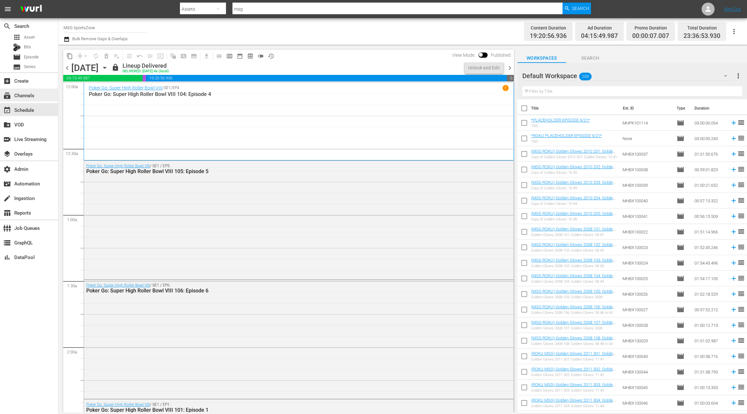
click at [52, 96] on div "subscriptions Channels" at bounding box center [29, 95] width 58 height 13
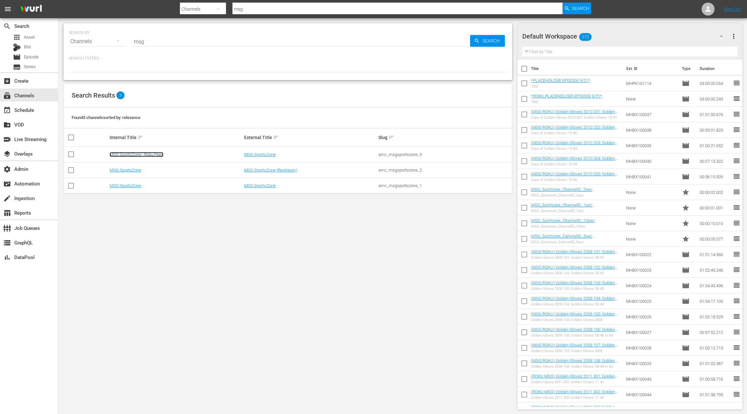
click at [151, 156] on link "MSG SportsZone - Roku Feed" at bounding box center [137, 154] width 54 height 5
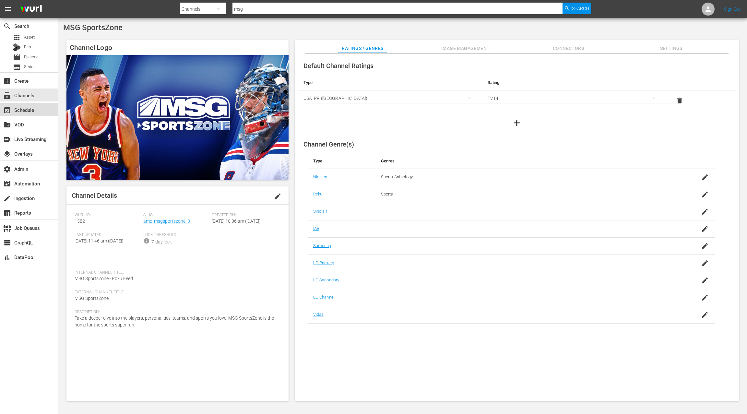
click at [30, 112] on div "event_available Schedule" at bounding box center [18, 109] width 36 height 6
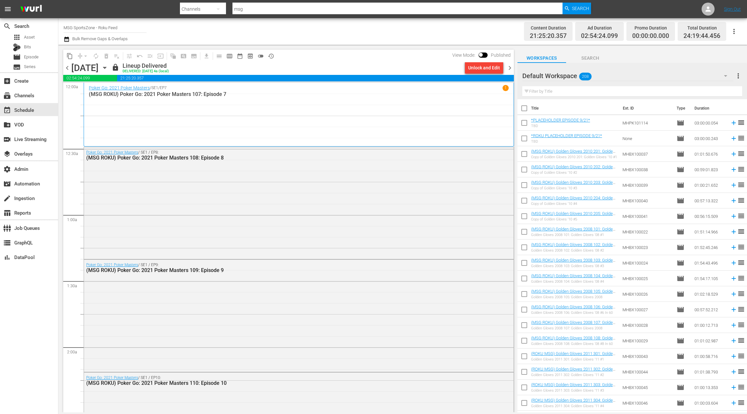
click at [108, 68] on icon "button" at bounding box center [104, 67] width 7 height 7
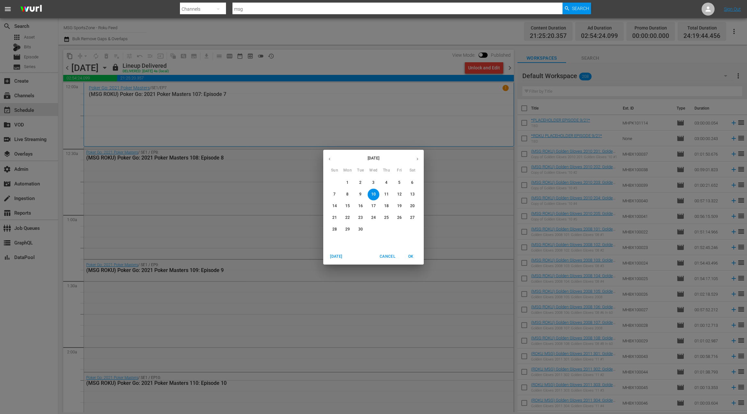
click at [411, 196] on p "13" at bounding box center [412, 195] width 5 height 6
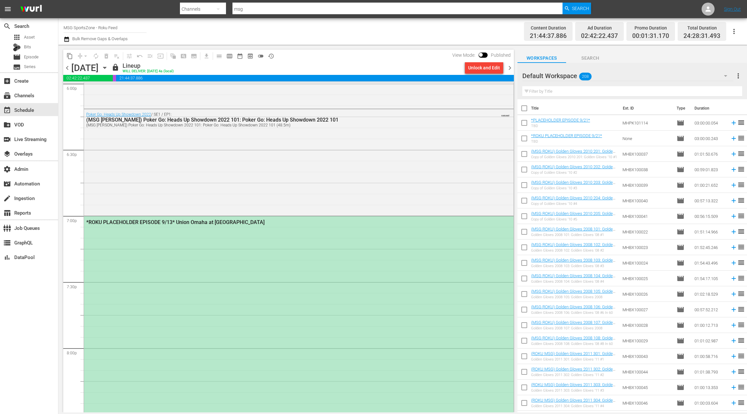
scroll to position [2360, 0]
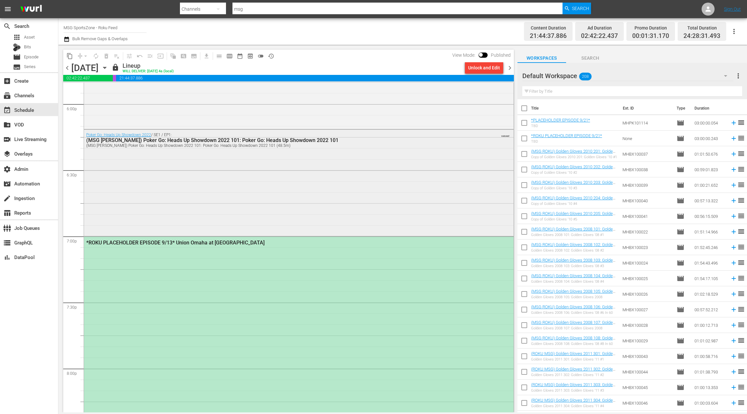
click at [246, 206] on div "Poker Go: Heads Up Showdown 2022 / SE1 / EP1: (MSG ROKU) Poker Go: Heads Up Sho…" at bounding box center [299, 182] width 430 height 105
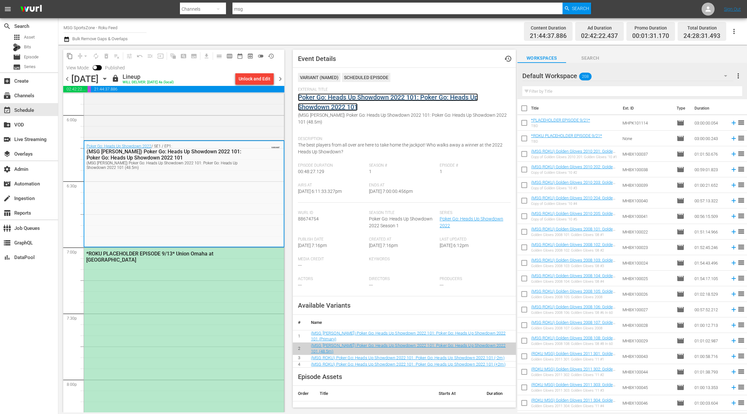
click at [333, 103] on link "Poker Go: Heads Up Showdown 2022 101: Poker Go: Heads Up Showdown 2022 101" at bounding box center [388, 102] width 180 height 18
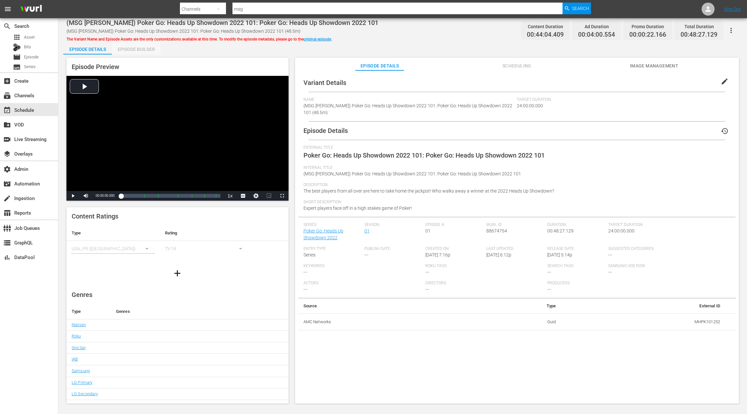
drag, startPoint x: 128, startPoint y: 52, endPoint x: 282, endPoint y: 125, distance: 170.0
click at [128, 52] on div "Episode Builder" at bounding box center [136, 50] width 49 height 16
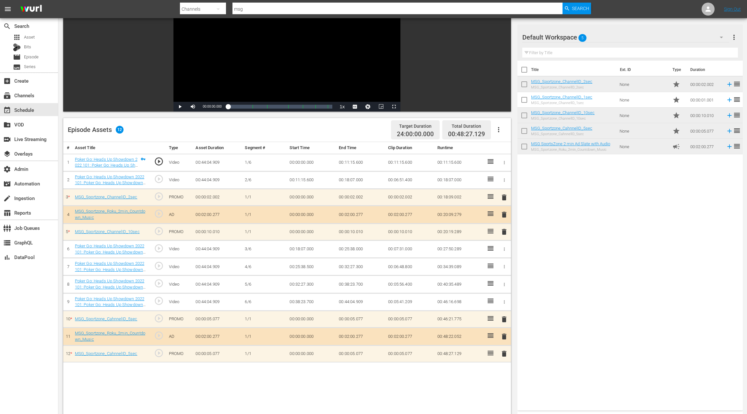
scroll to position [102, 0]
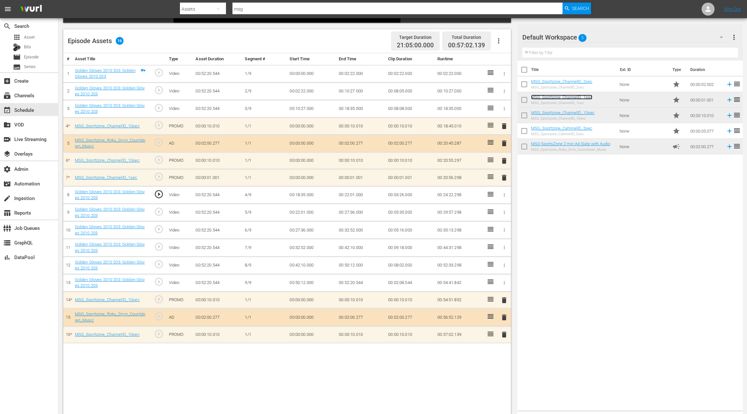
scroll to position [162, 0]
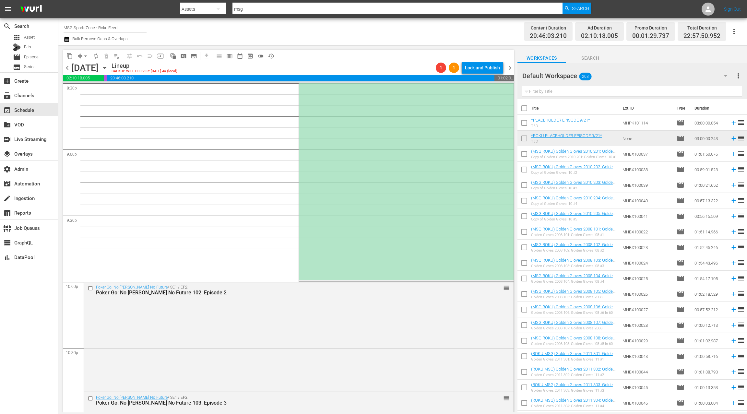
scroll to position [2846, 0]
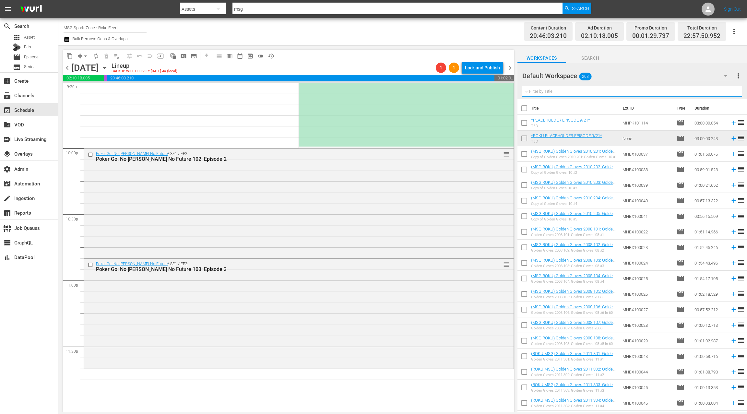
click at [551, 91] on input "text" at bounding box center [632, 91] width 220 height 10
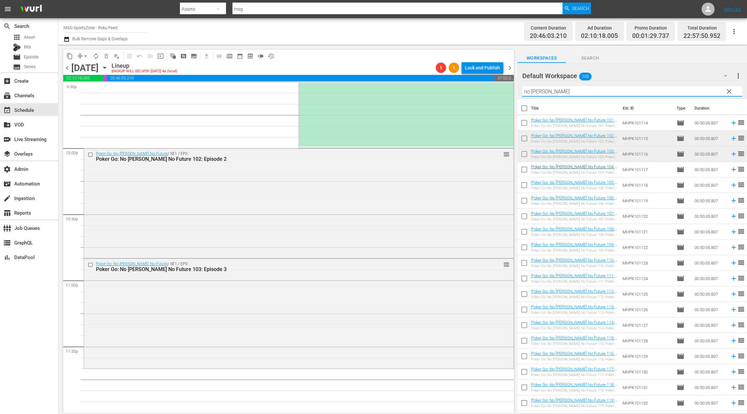
type input "no gamble"
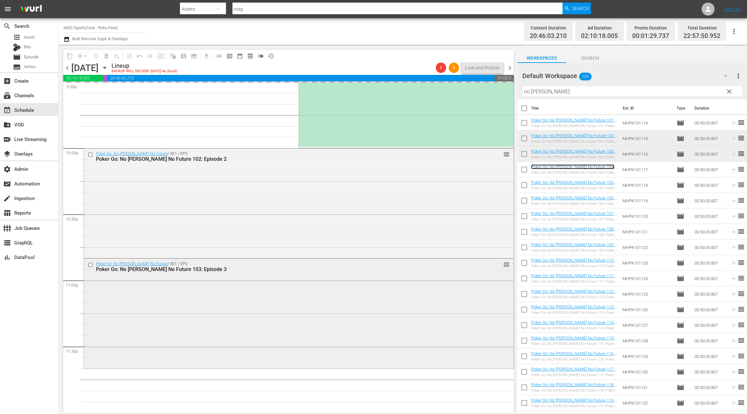
scroll to position [2843, 0]
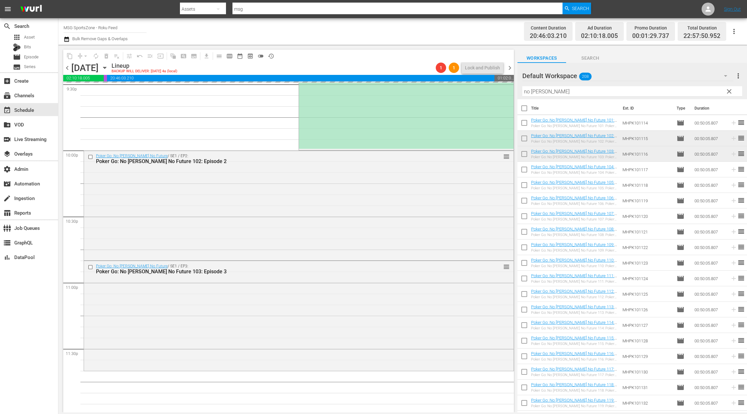
click span "chevron_right"
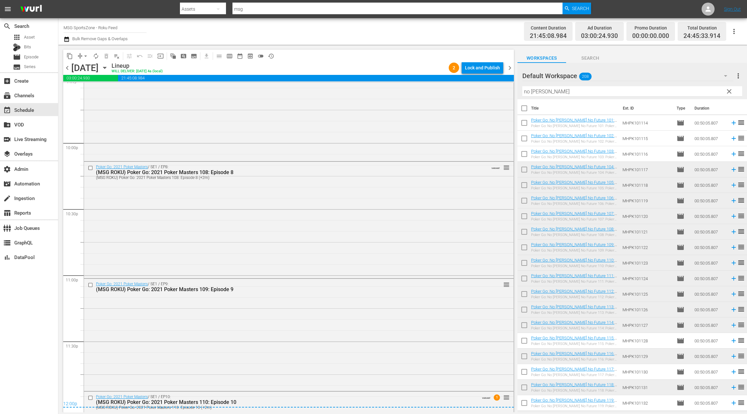
scroll to position [2946, 0]
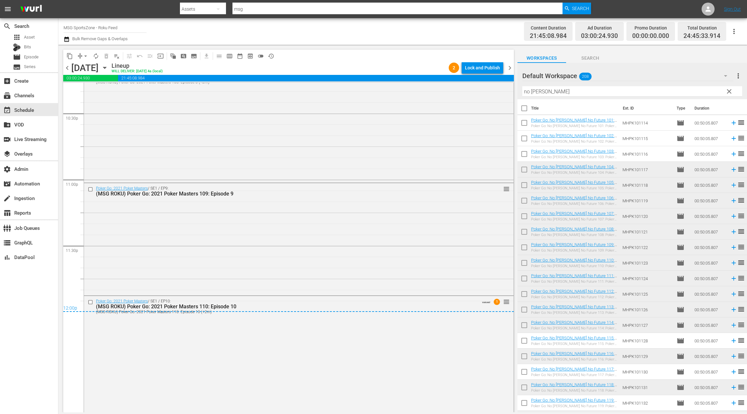
click span "chevron_right"
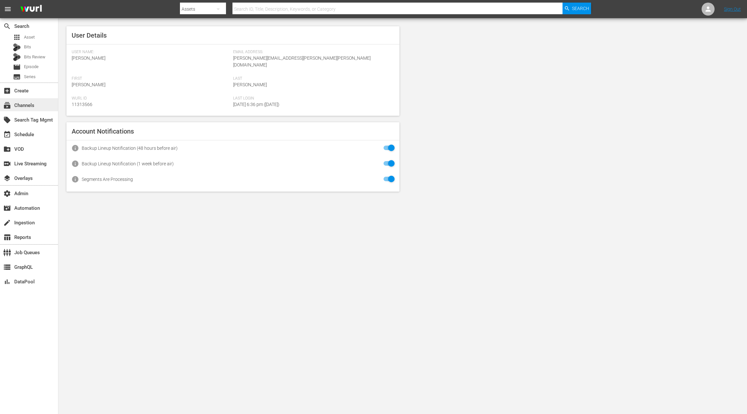
click at [41, 109] on div "subscriptions Channels" at bounding box center [29, 104] width 58 height 13
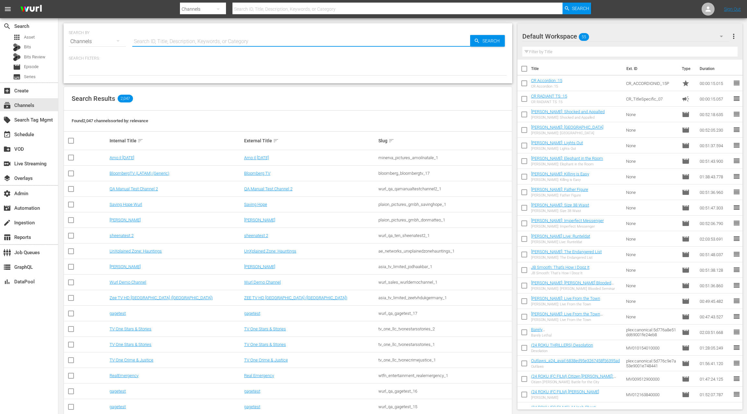
click at [152, 42] on input "text" at bounding box center [301, 42] width 338 height 16
type input "msg"
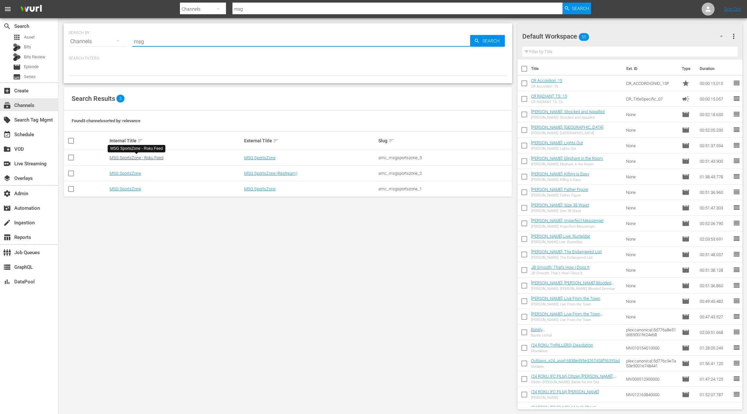
type input "msg"
click at [135, 158] on link "MSG SportsZone - Roku Feed" at bounding box center [137, 157] width 54 height 5
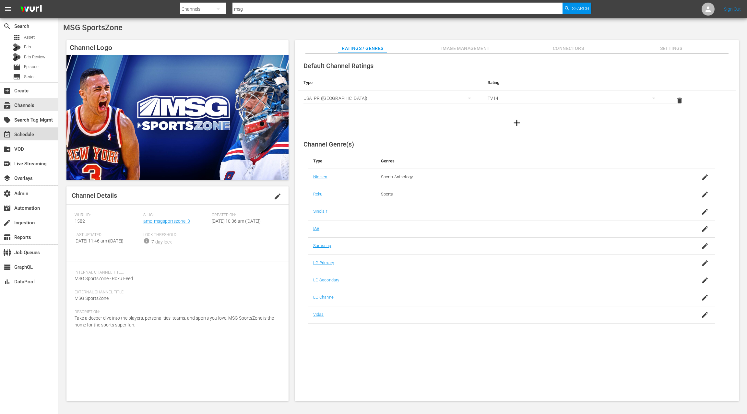
click at [31, 137] on div "event_available Schedule" at bounding box center [18, 134] width 36 height 6
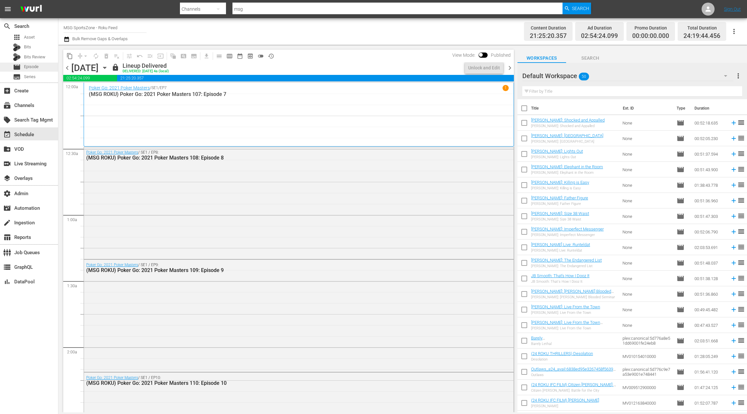
click at [39, 70] on div "movie Episode" at bounding box center [29, 67] width 58 height 9
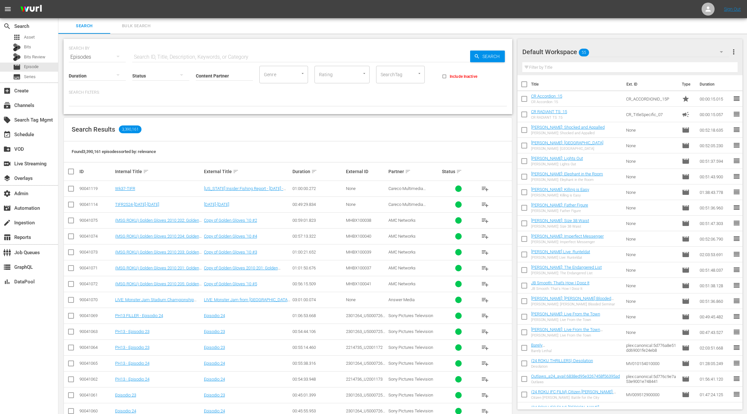
click at [140, 29] on span "Bulk Search" at bounding box center [136, 25] width 44 height 7
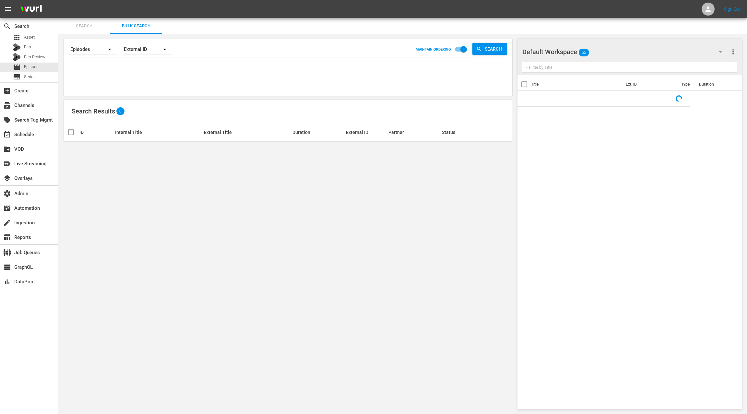
click at [138, 76] on textarea at bounding box center [289, 74] width 436 height 30
paste textarea "90041071 90041075 90041073 90041074 90041072 86798359 86798354 86798356 8679835…"
type textarea "90041071 90041075 90041073 90041074 90041072 86798359 86798354 86798356 8679835…"
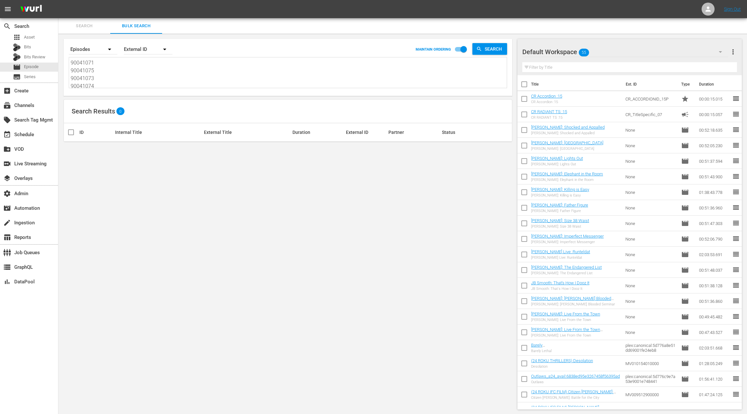
scroll to position [0, 0]
type textarea "90041071 90041075 90041073 90041074 90041072 86798359 86798354 86798356 8679835…"
click at [716, 54] on button "button" at bounding box center [721, 52] width 16 height 16
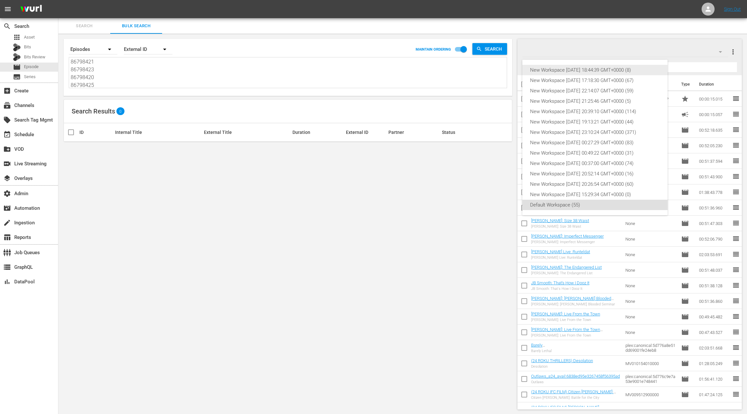
click at [615, 67] on div "New Workspace [DATE] 18:44:39 GMT+0000 (8)" at bounding box center [595, 70] width 130 height 10
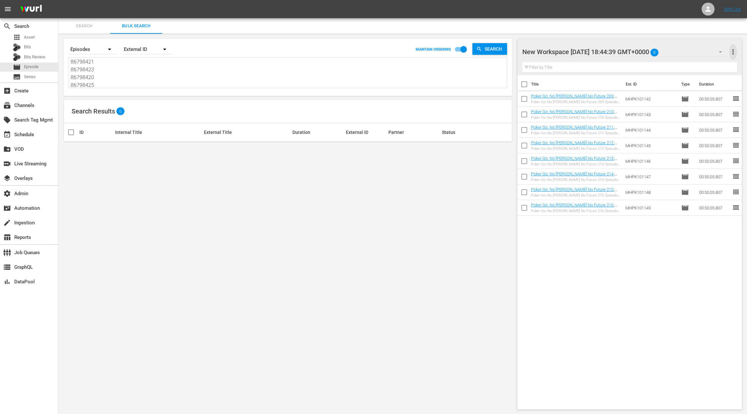
click at [731, 52] on span "more_vert" at bounding box center [733, 52] width 8 height 8
click at [706, 61] on div "Clear All Workspace Items" at bounding box center [691, 64] width 76 height 12
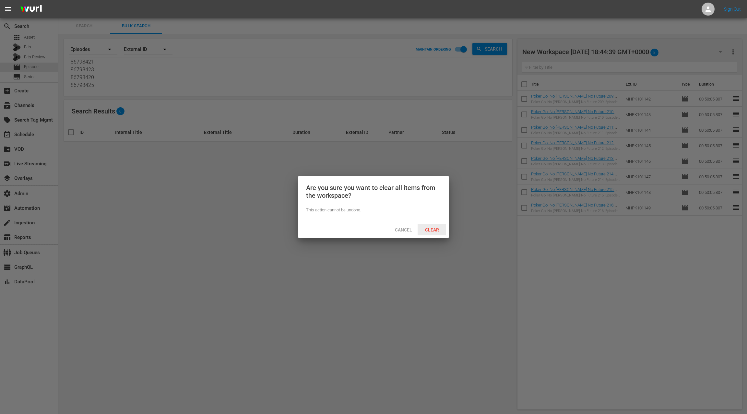
click at [432, 229] on span "Clear" at bounding box center [432, 229] width 24 height 5
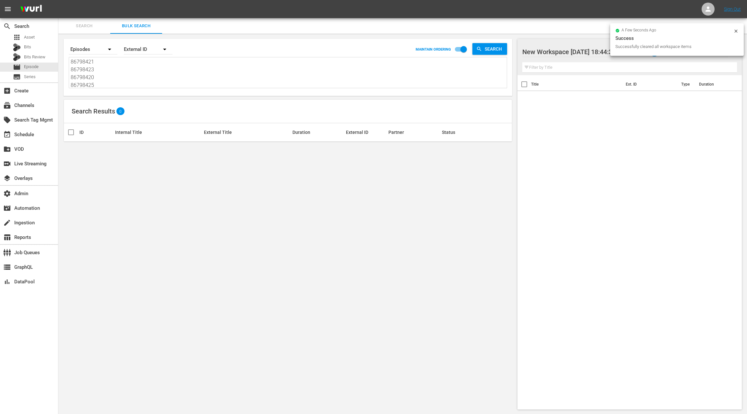
click at [139, 52] on div "External ID" at bounding box center [148, 49] width 49 height 18
click at [157, 77] on div "Wurl ID" at bounding box center [145, 78] width 26 height 10
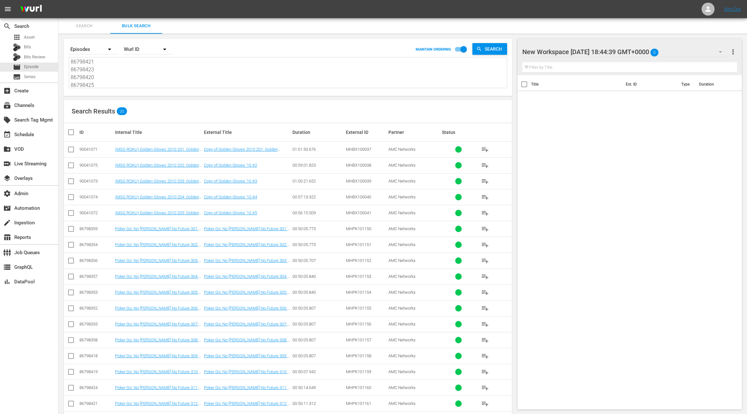
click at [69, 134] on input "checkbox" at bounding box center [73, 132] width 13 height 8
checkbox input "true"
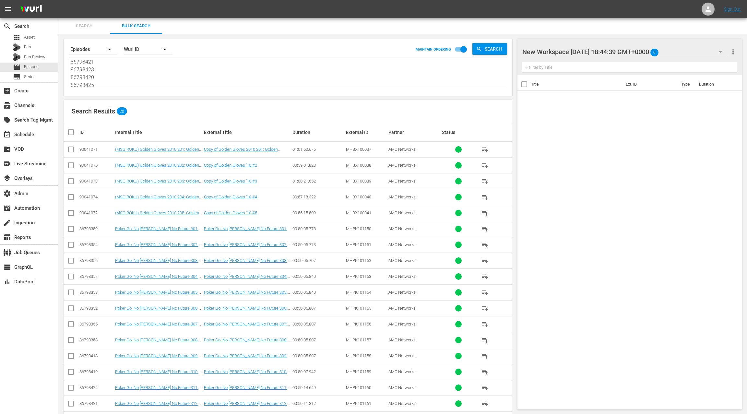
checkbox input "true"
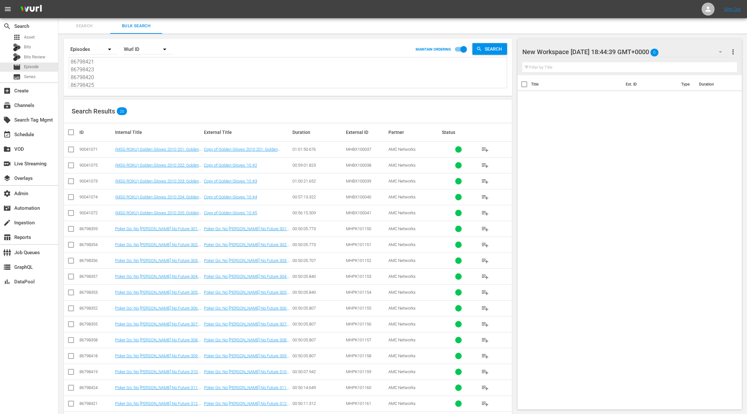
checkbox input "true"
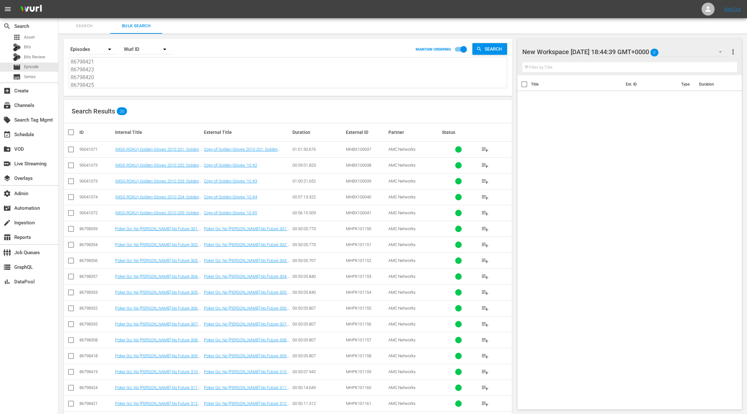
checkbox input "true"
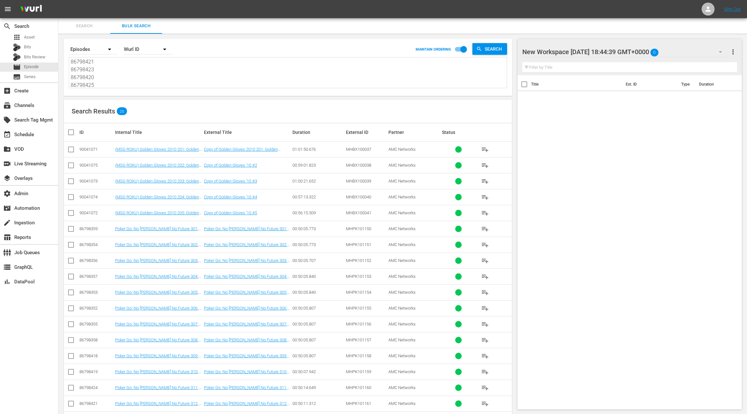
checkbox input "true"
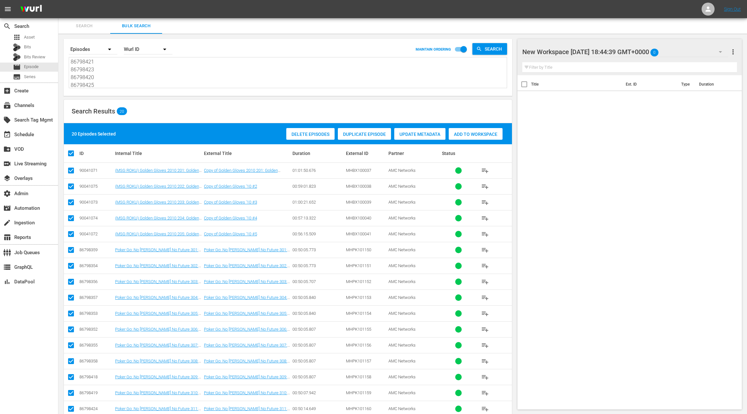
drag, startPoint x: 490, startPoint y: 136, endPoint x: 463, endPoint y: 129, distance: 28.1
click at [490, 136] on span "Add to Workspace" at bounding box center [476, 134] width 54 height 5
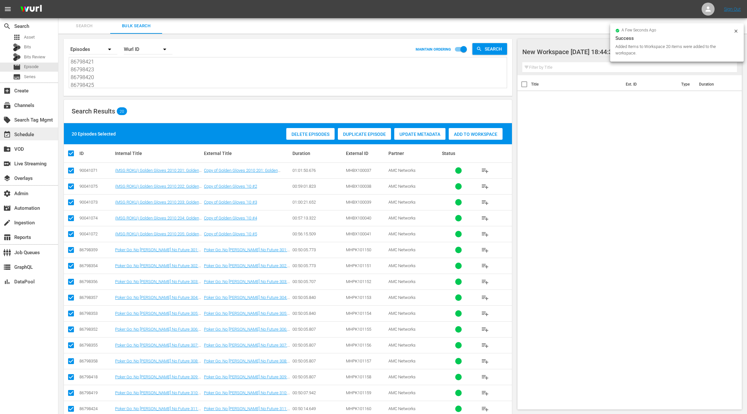
click at [34, 134] on div "event_available Schedule" at bounding box center [18, 134] width 36 height 6
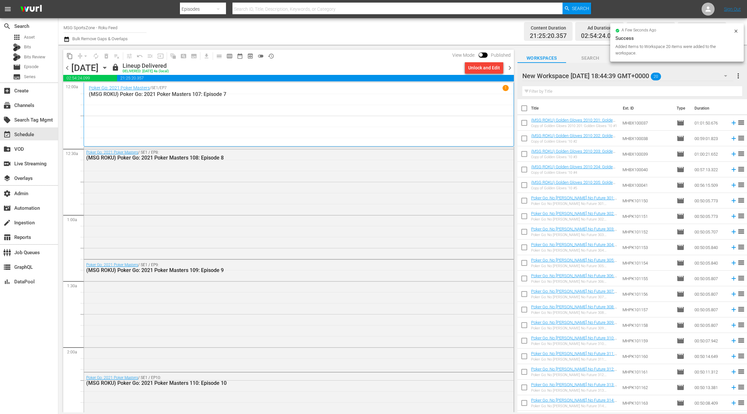
click at [525, 107] on input "checkbox" at bounding box center [525, 110] width 14 height 14
checkbox input "true"
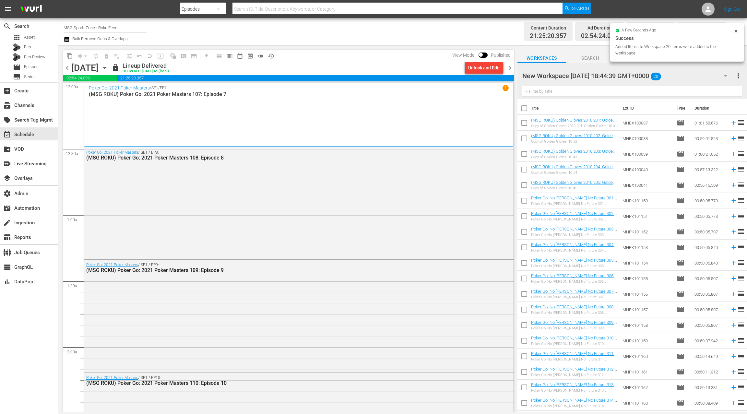
checkbox input "true"
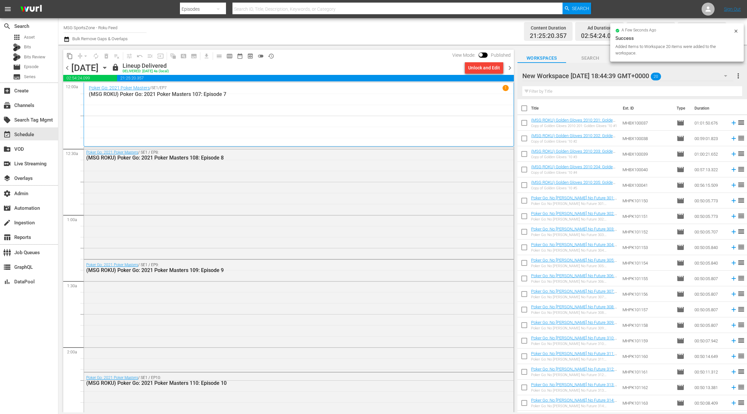
checkbox input "true"
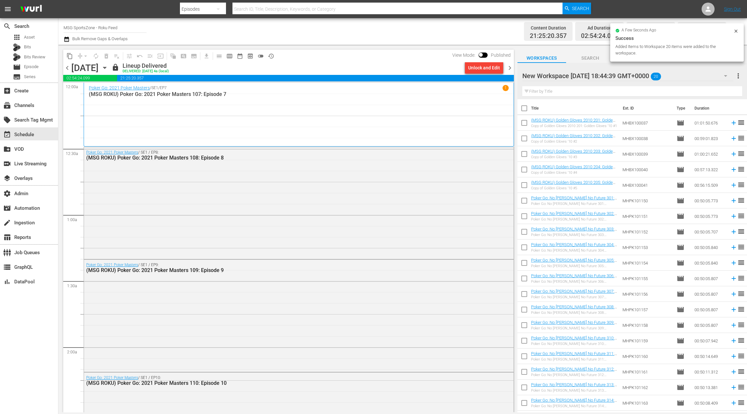
checkbox input "true"
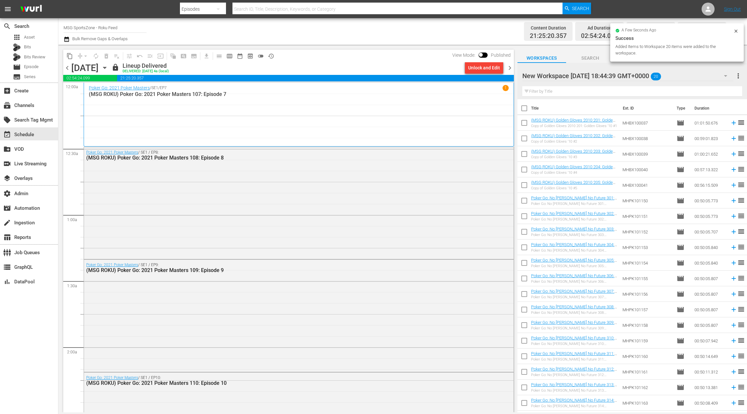
checkbox input "true"
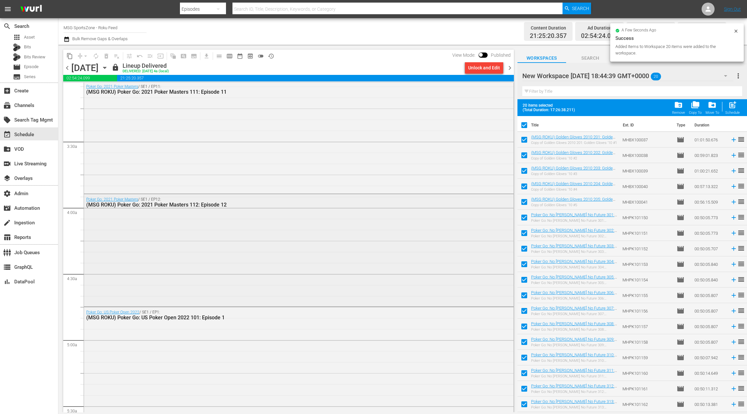
scroll to position [446, 0]
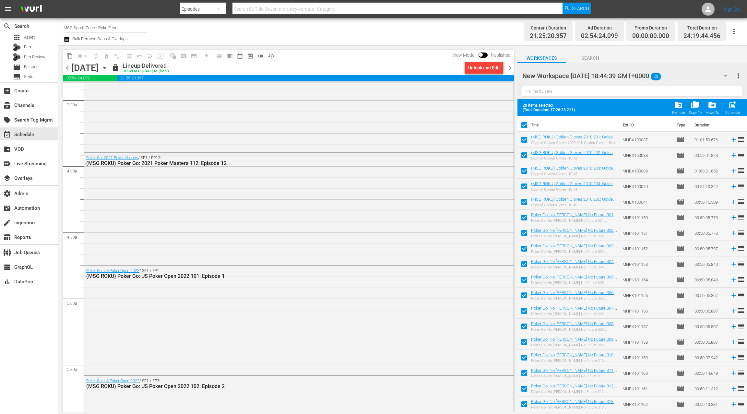
click at [106, 67] on icon "button" at bounding box center [104, 68] width 3 height 2
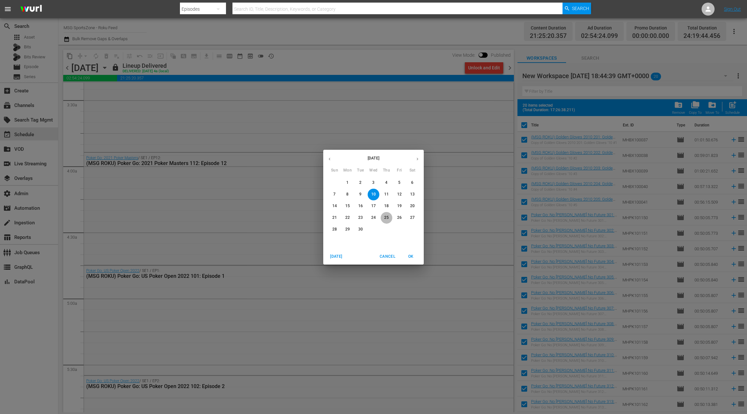
click at [387, 217] on p "25" at bounding box center [386, 218] width 5 height 6
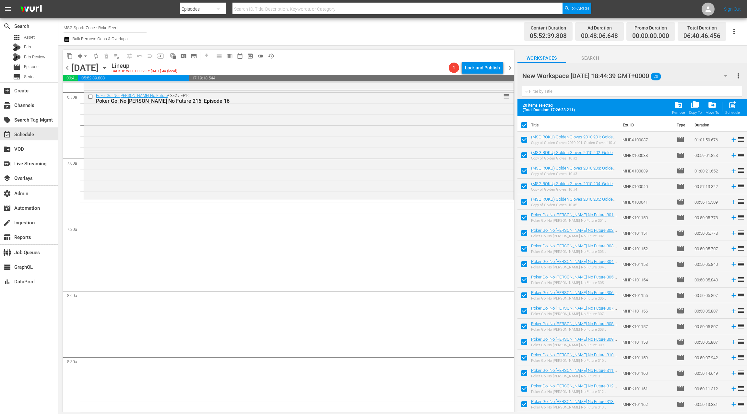
scroll to position [851, 0]
drag, startPoint x: 542, startPoint y: 140, endPoint x: 278, endPoint y: 1, distance: 299.0
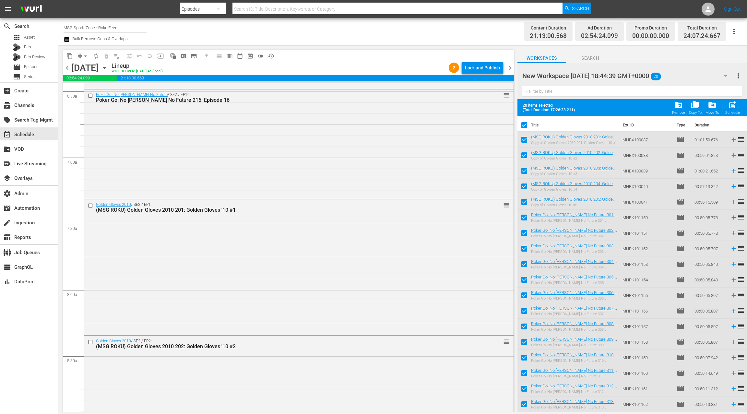
click at [68, 39] on icon "button" at bounding box center [67, 39] width 6 height 8
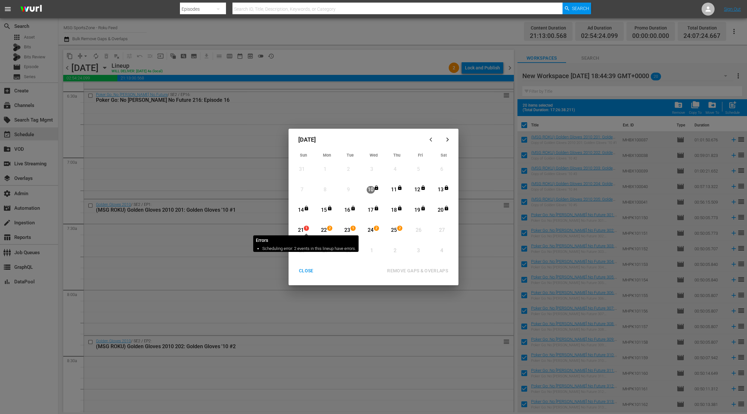
click at [304, 231] on span "1" at bounding box center [306, 228] width 5 height 5
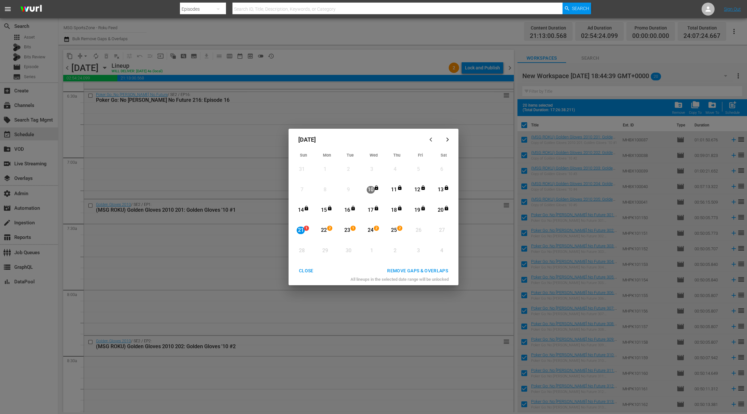
click at [398, 232] on div "2" at bounding box center [400, 230] width 5 height 6
click at [414, 273] on div "REMOVE GAPS & OVERLAPS" at bounding box center [417, 271] width 71 height 8
click at [309, 271] on div "CLOSE" at bounding box center [306, 271] width 25 height 8
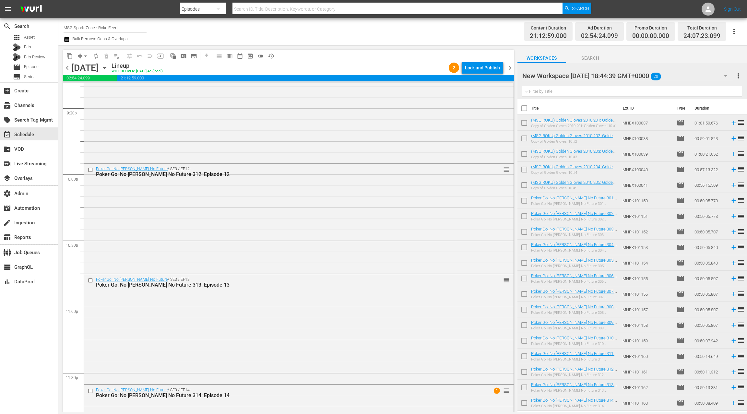
scroll to position [2902, 0]
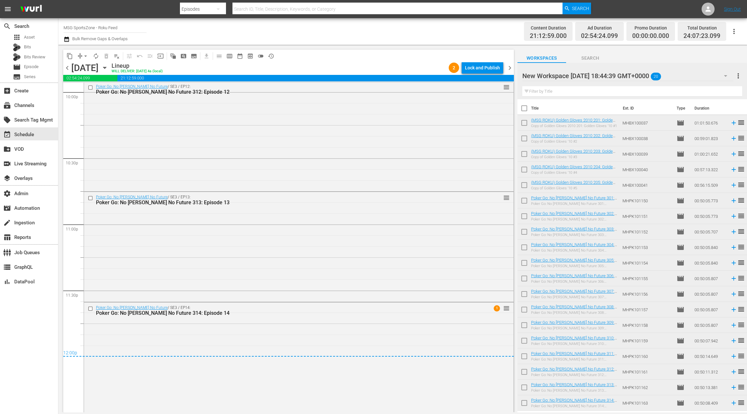
click at [68, 71] on span "chevron_left" at bounding box center [67, 68] width 8 height 8
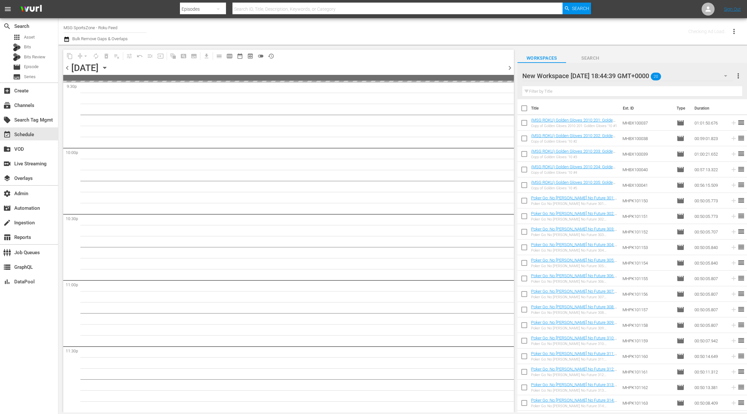
scroll to position [2845, 0]
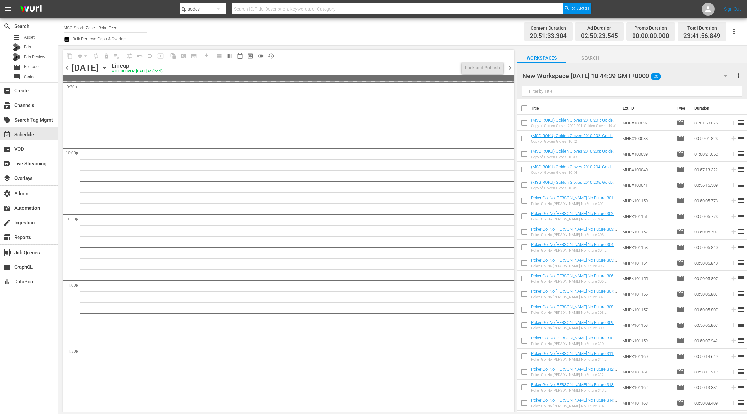
click at [68, 71] on span "chevron_left" at bounding box center [67, 68] width 8 height 8
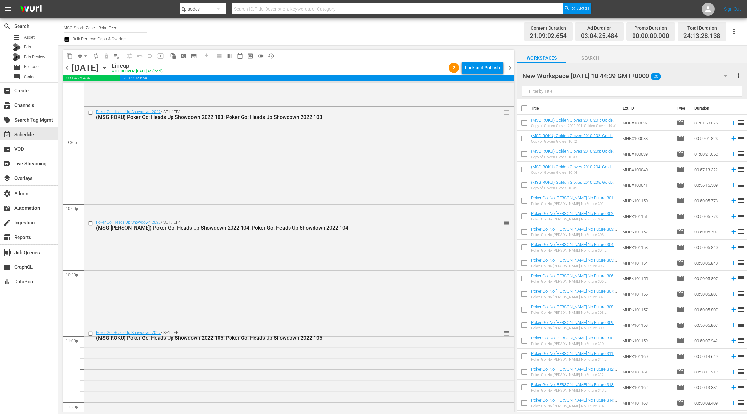
click at [68, 71] on span "chevron_left" at bounding box center [67, 68] width 8 height 8
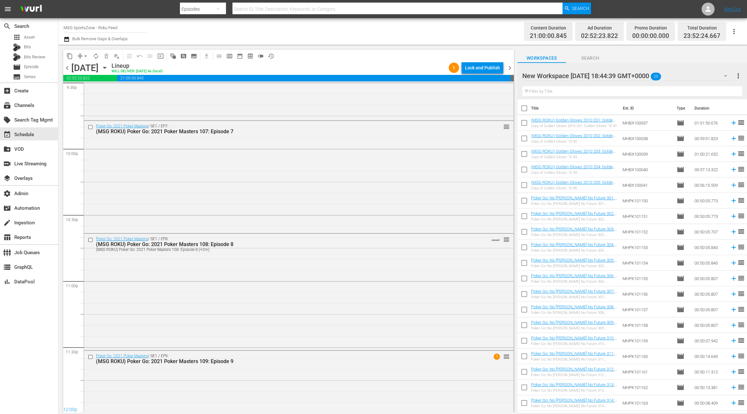
scroll to position [2895, 0]
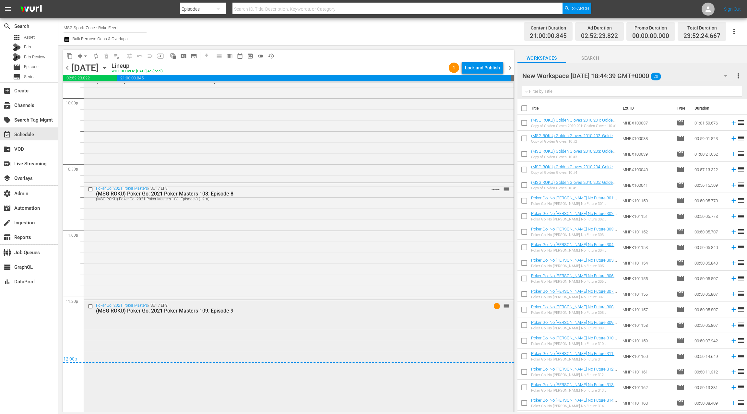
click at [197, 330] on div "Poker Go: 2021 Poker Masters / SE1 / EP9: (MSG ROKU) Poker Go: 2021 Poker Maste…" at bounding box center [299, 355] width 430 height 111
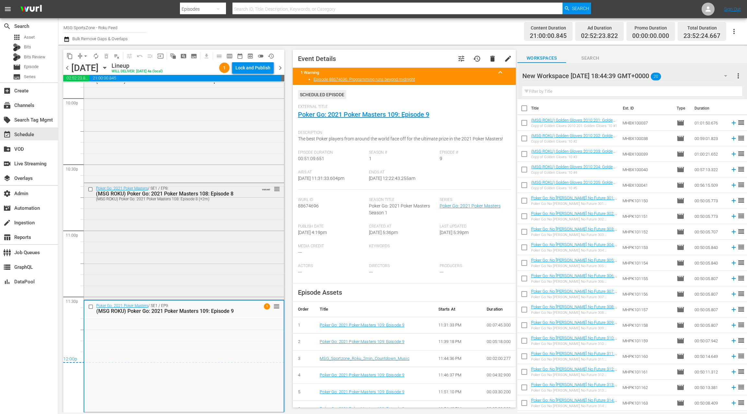
click at [208, 276] on div "Poker Go: 2021 Poker Masters / SE1 / EP8: (MSG ROKU) Poker Go: 2021 Poker Maste…" at bounding box center [184, 240] width 200 height 115
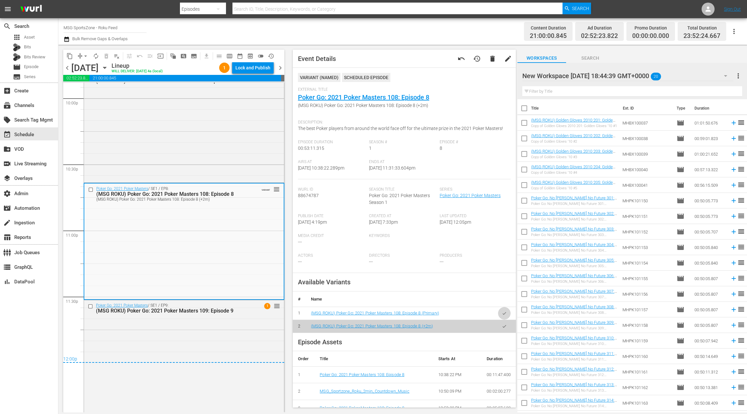
click at [505, 315] on icon "button" at bounding box center [504, 313] width 5 height 5
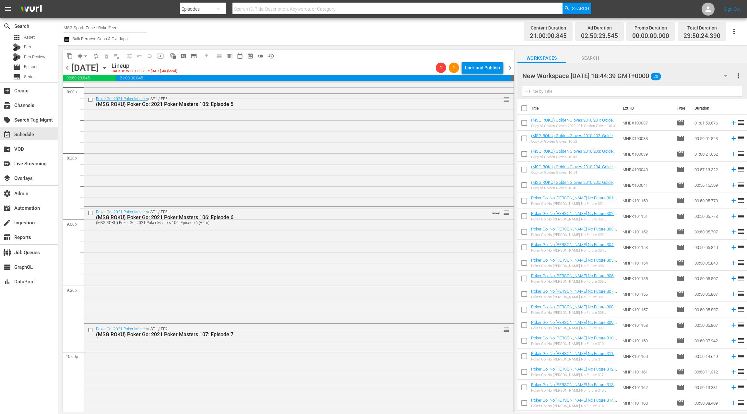
scroll to position [2639, 0]
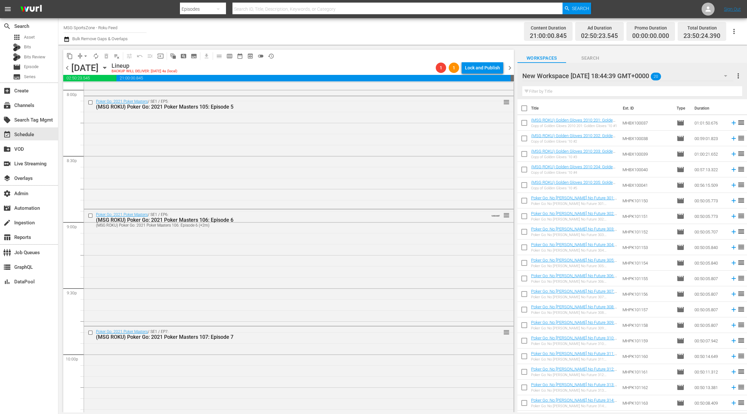
click at [267, 258] on div "Poker Go: 2021 Poker Masters / SE1 / EP6: (MSG ROKU) Poker Go: 2021 Poker Maste…" at bounding box center [299, 267] width 430 height 115
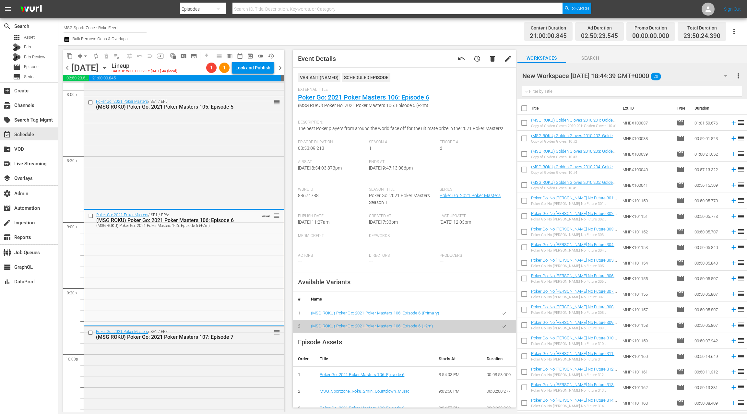
click at [508, 314] on button "button" at bounding box center [504, 313] width 13 height 13
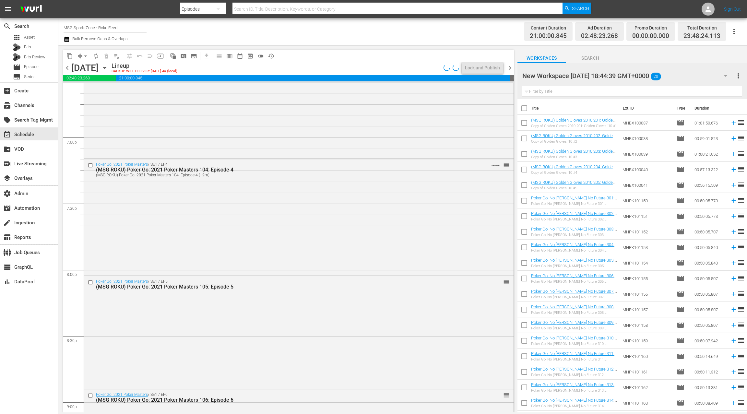
scroll to position [2440, 0]
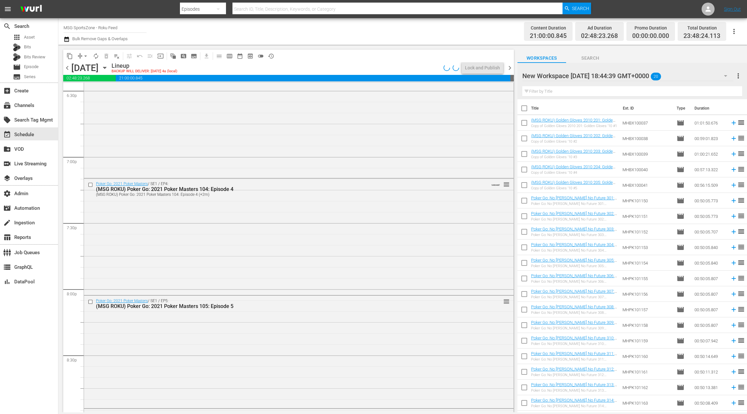
click at [315, 242] on div "Poker Go: 2021 Poker Masters / SE1 / EP4: (MSG ROKU) Poker Go: 2021 Poker Maste…" at bounding box center [299, 236] width 430 height 115
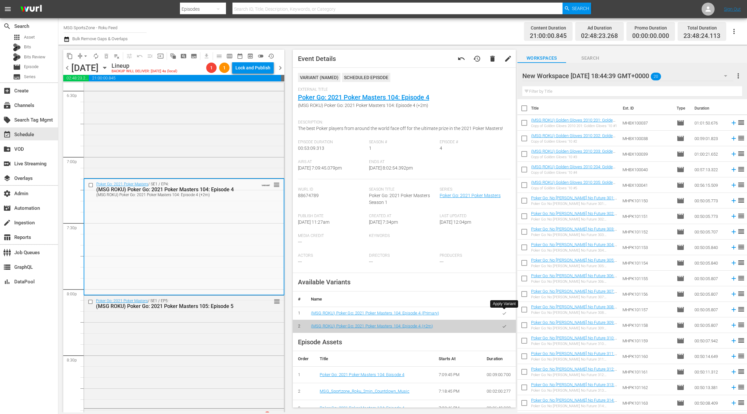
drag, startPoint x: 506, startPoint y: 315, endPoint x: 486, endPoint y: 303, distance: 23.4
click at [506, 315] on icon "button" at bounding box center [504, 313] width 5 height 5
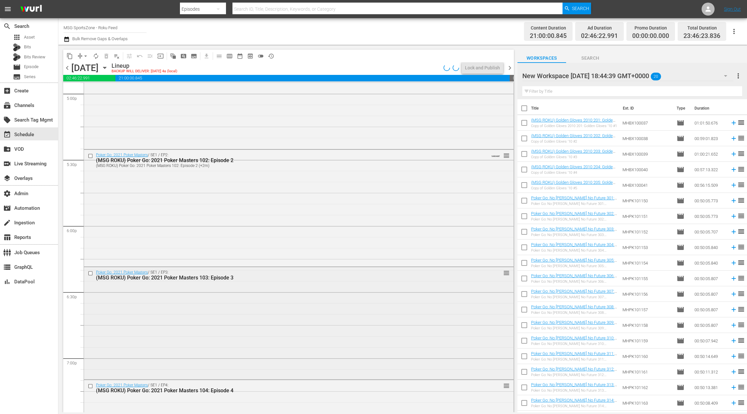
scroll to position [2194, 0]
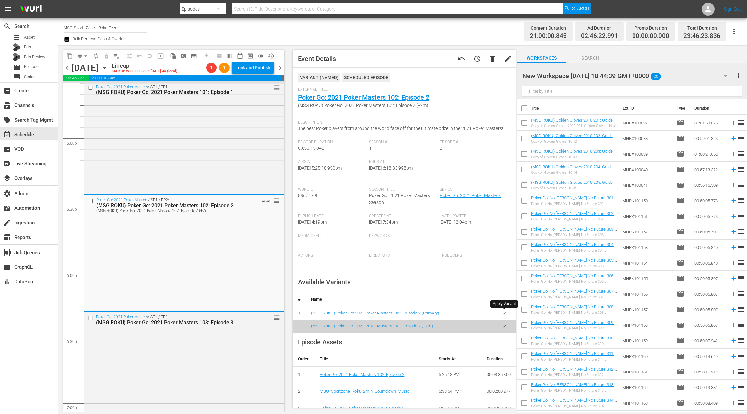
click at [505, 316] on button "button" at bounding box center [504, 313] width 13 height 13
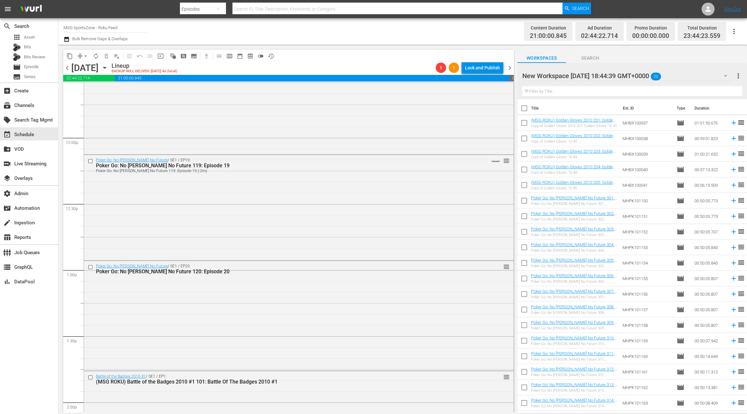
scroll to position [1524, 0]
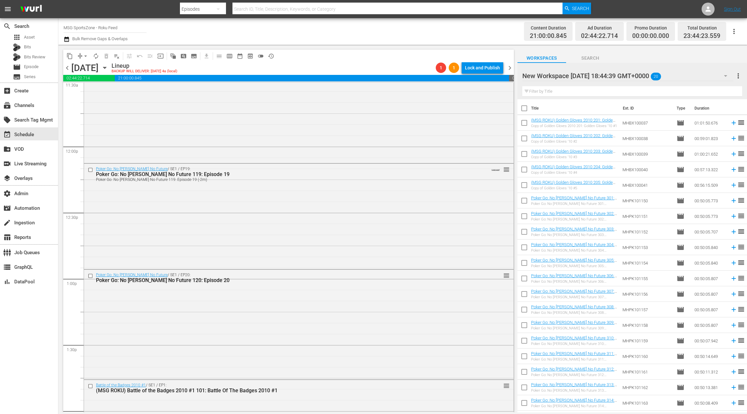
click at [270, 242] on div "Poker Go: No [PERSON_NAME] No Future / SE1 / EP19: Poker Go: No [PERSON_NAME] N…" at bounding box center [299, 216] width 430 height 104
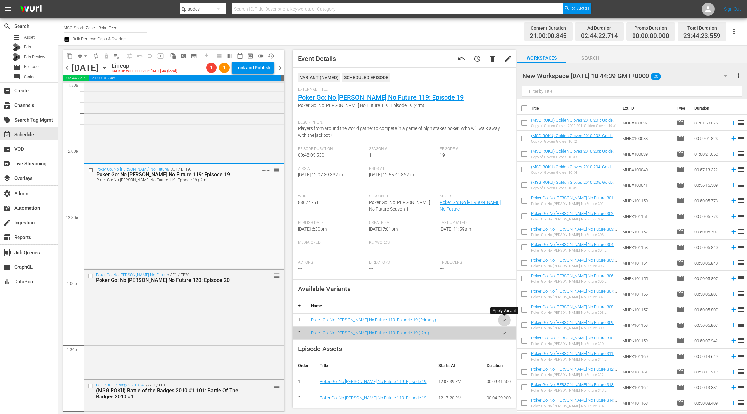
click at [506, 320] on icon "button" at bounding box center [504, 320] width 5 height 5
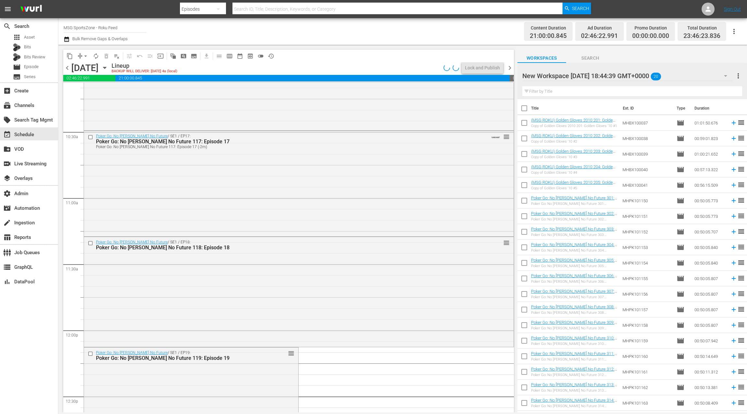
scroll to position [1325, 0]
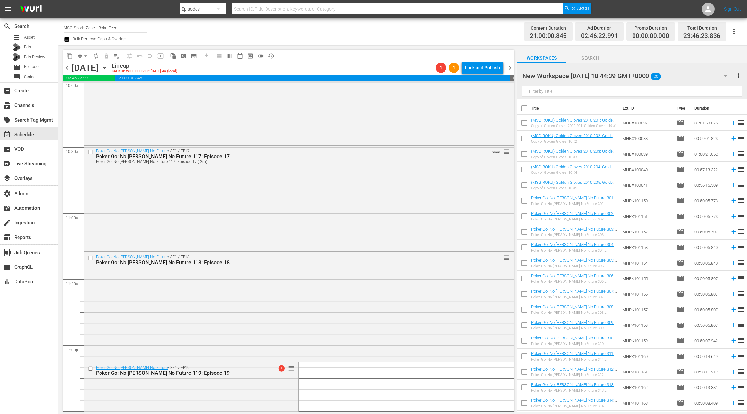
click at [270, 222] on div "Poker Go: No [PERSON_NAME] No Future / SE1 / EP17: Poker Go: No [PERSON_NAME] N…" at bounding box center [299, 198] width 430 height 104
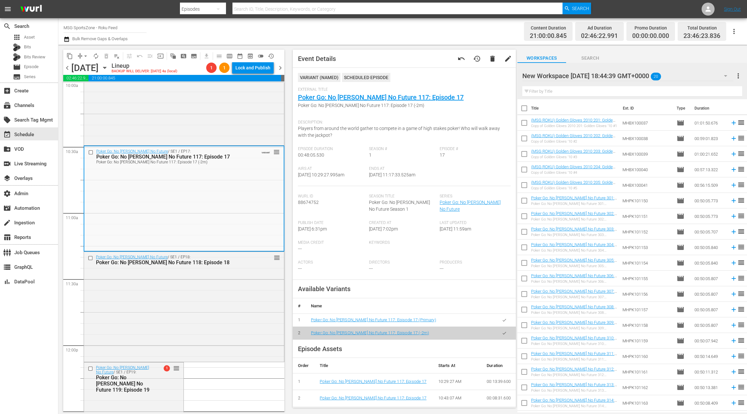
click at [505, 320] on icon "button" at bounding box center [504, 320] width 5 height 5
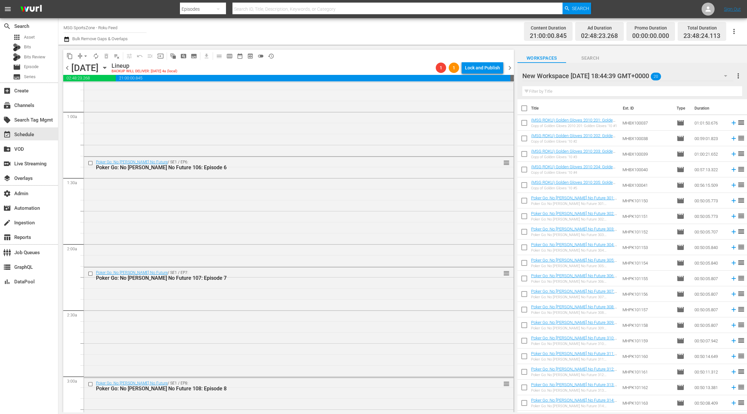
scroll to position [0, 0]
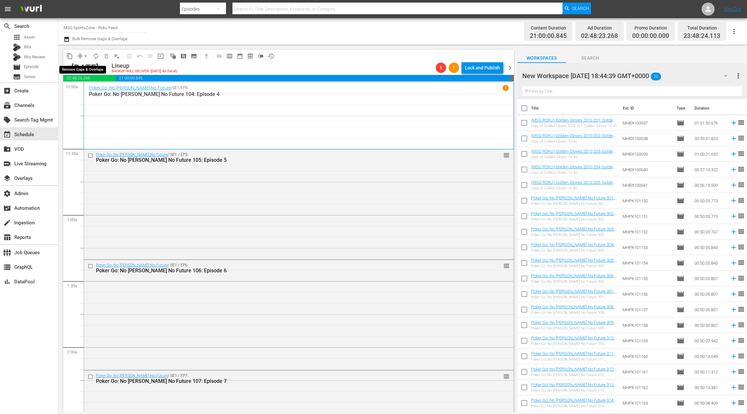
click at [83, 57] on span "arrow_drop_down" at bounding box center [85, 56] width 6 height 6
click at [96, 90] on li "Align to End of Previous Day" at bounding box center [86, 90] width 68 height 11
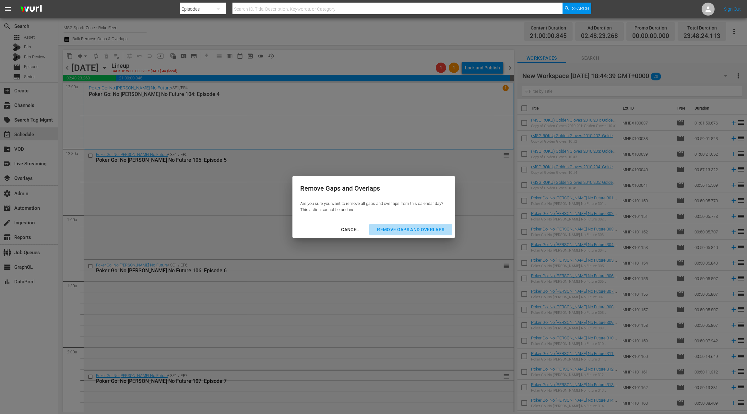
click at [419, 228] on div "Remove Gaps and Overlaps" at bounding box center [411, 230] width 78 height 8
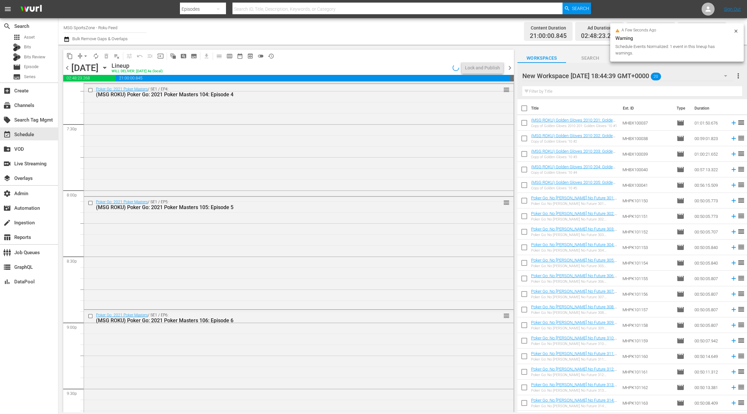
scroll to position [2887, 0]
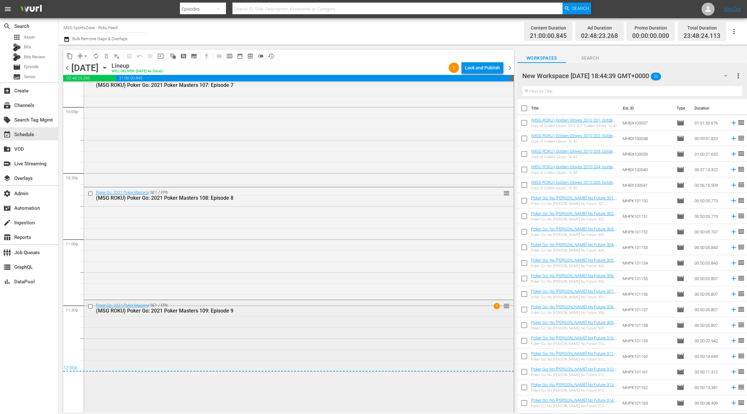
click at [290, 325] on div "Poker Go: 2021 Poker Masters / SE1 / EP9: (MSG ROKU) Poker Go: 2021 Poker Maste…" at bounding box center [299, 355] width 430 height 111
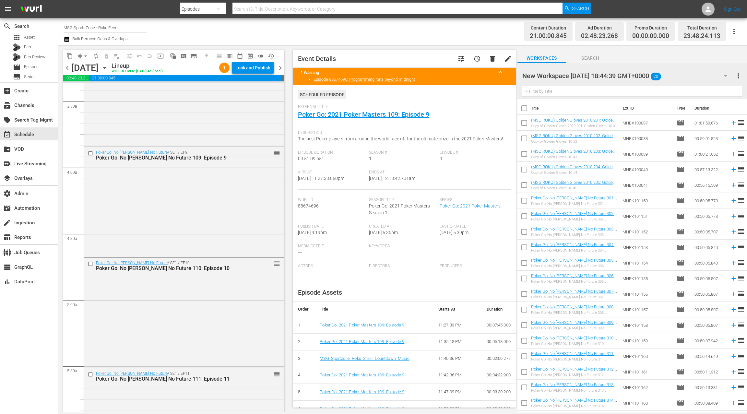
scroll to position [0, 0]
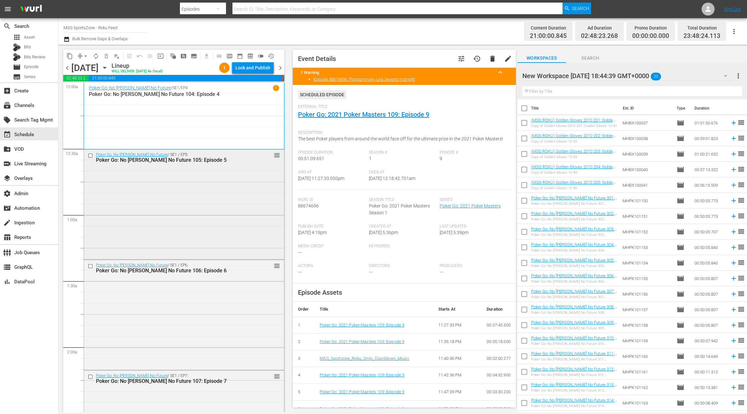
click at [206, 204] on div "Poker Go: No [PERSON_NAME] No Future / SE1 / EP5: Poker Go: No [PERSON_NAME] No…" at bounding box center [184, 204] width 200 height 109
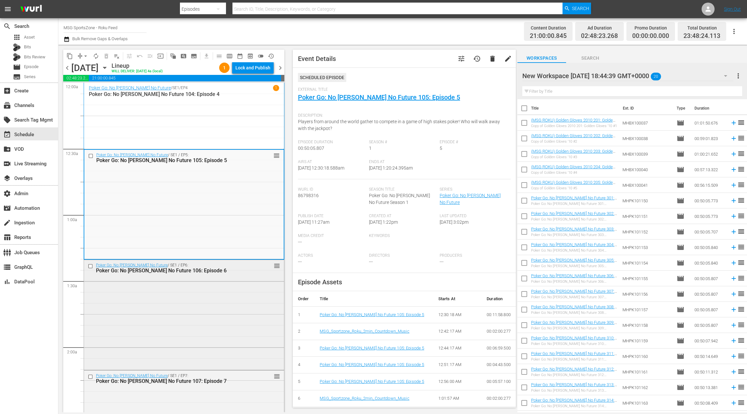
click at [194, 309] on div "Poker Go: No [PERSON_NAME] No Future / SE1 / EP6: Poker Go: No [PERSON_NAME] No…" at bounding box center [184, 314] width 200 height 109
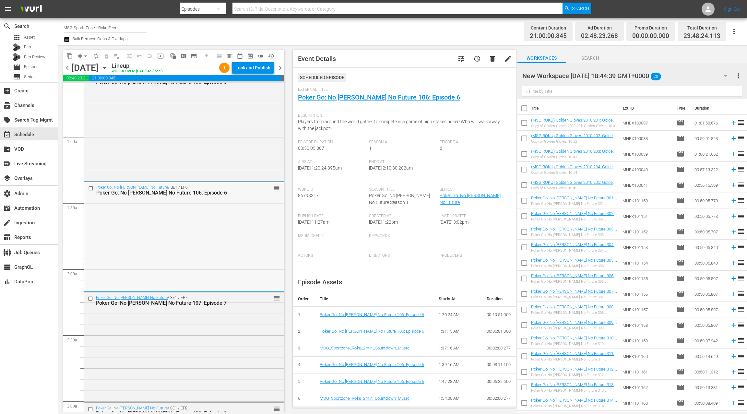
scroll to position [117, 0]
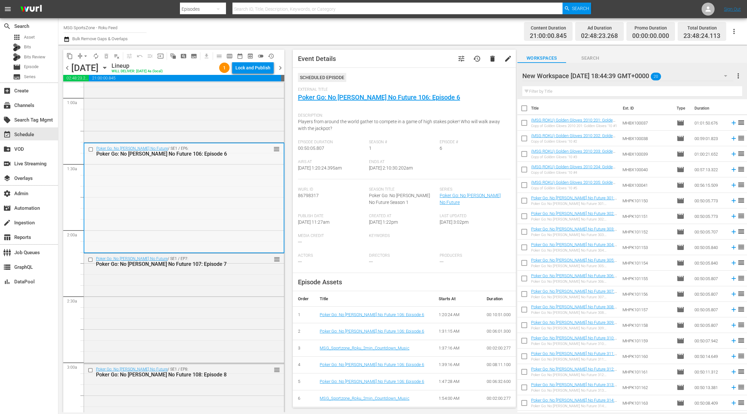
click at [194, 287] on div "Poker Go: No [PERSON_NAME] No Future / SE1 / EP7: Poker Go: No [PERSON_NAME] No…" at bounding box center [184, 308] width 200 height 109
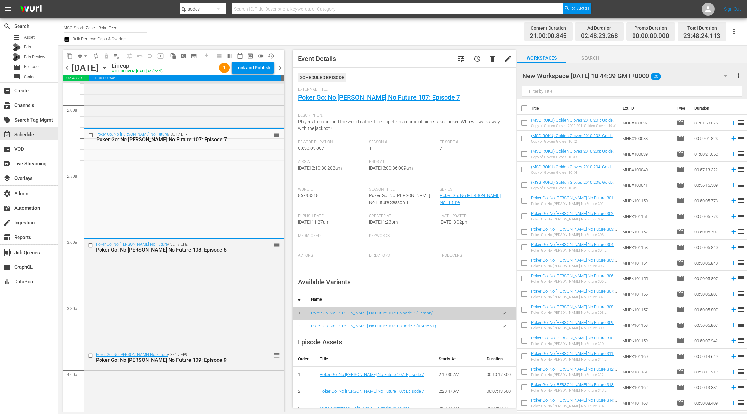
scroll to position [244, 0]
click at [194, 287] on div "Poker Go: No [PERSON_NAME] No Future / SE1 / EP8: Poker Go: No [PERSON_NAME] No…" at bounding box center [184, 291] width 200 height 109
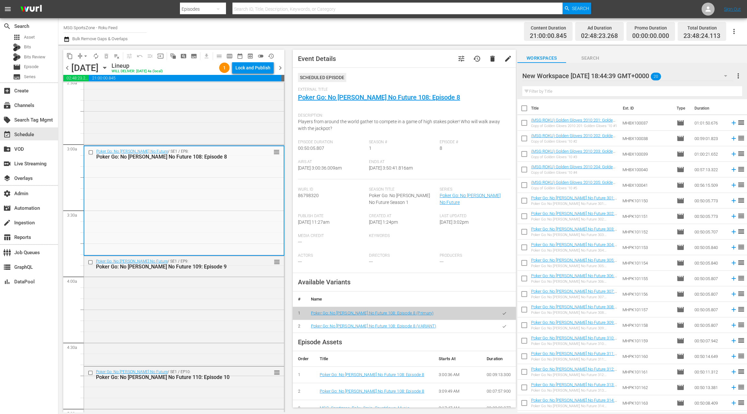
scroll to position [359, 0]
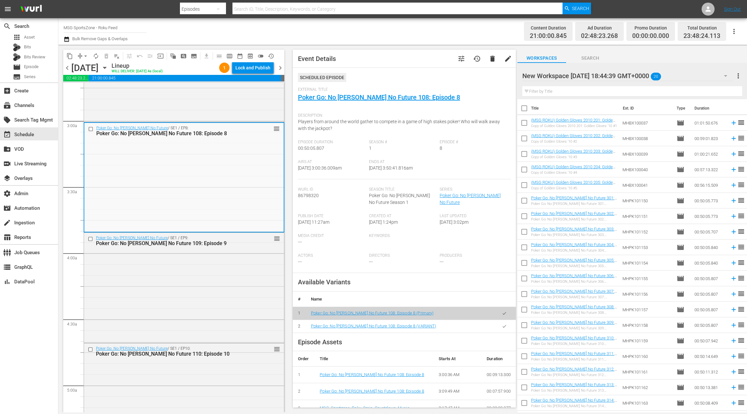
click at [194, 287] on div "Poker Go: No [PERSON_NAME] No Future / SE1 / EP9: Poker Go: No [PERSON_NAME] No…" at bounding box center [184, 287] width 200 height 109
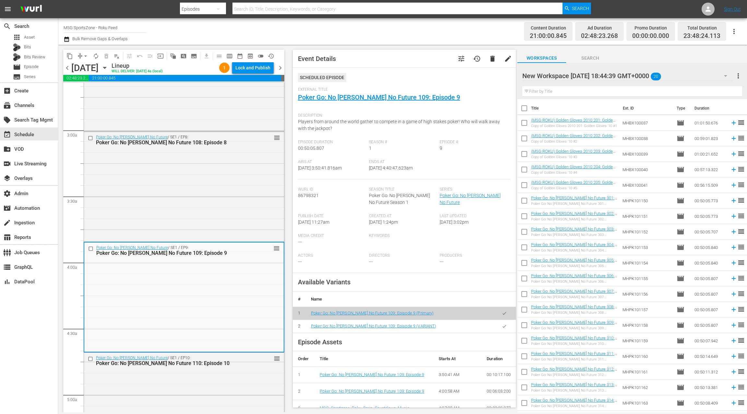
scroll to position [322, 0]
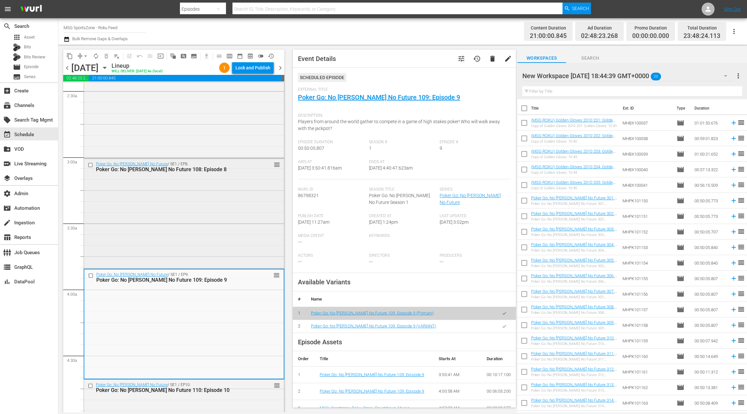
click at [184, 238] on div "Poker Go: No [PERSON_NAME] No Future / SE1 / EP8: Poker Go: No [PERSON_NAME] No…" at bounding box center [184, 213] width 200 height 109
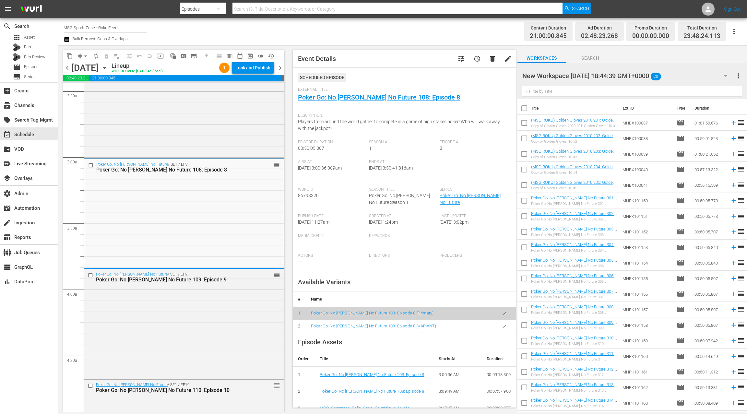
click at [506, 328] on icon "button" at bounding box center [504, 326] width 5 height 5
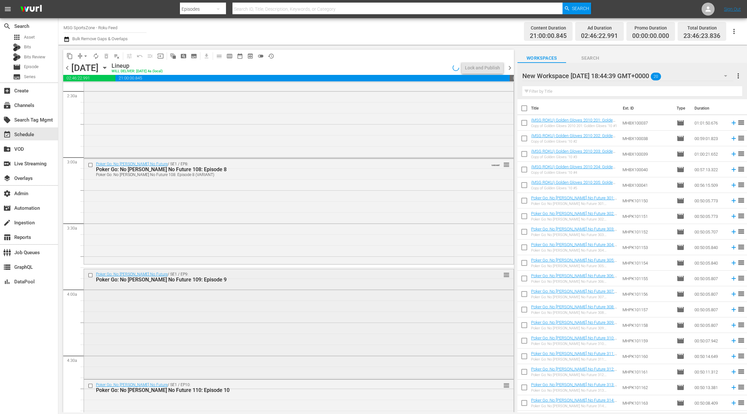
click at [300, 307] on div "Poker Go: No [PERSON_NAME] No Future / SE1 / EP9: Poker Go: No [PERSON_NAME] No…" at bounding box center [299, 323] width 430 height 109
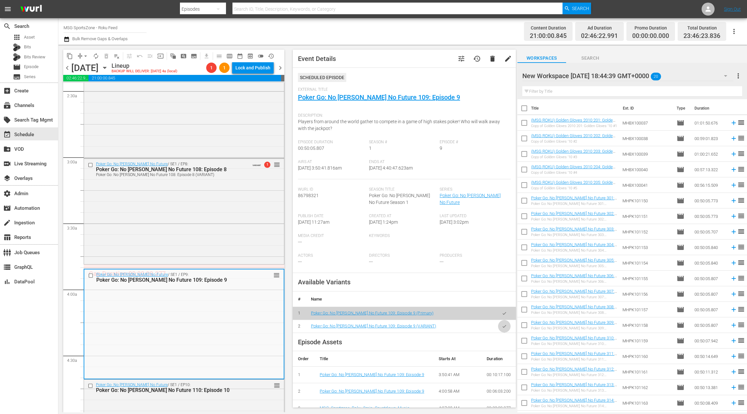
drag, startPoint x: 505, startPoint y: 327, endPoint x: 410, endPoint y: 318, distance: 94.8
click at [505, 327] on icon "button" at bounding box center [504, 326] width 5 height 5
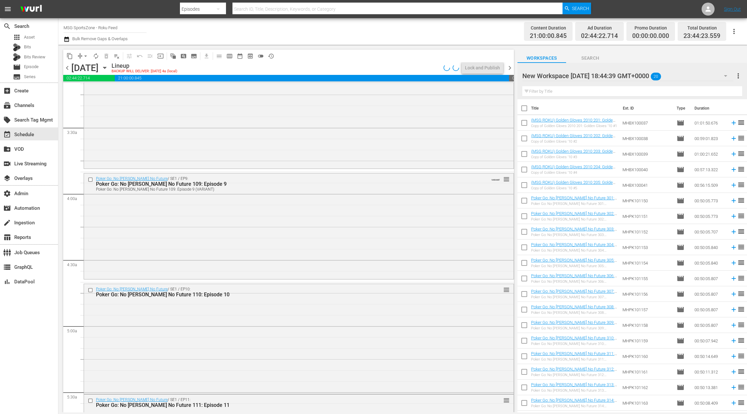
scroll to position [427, 0]
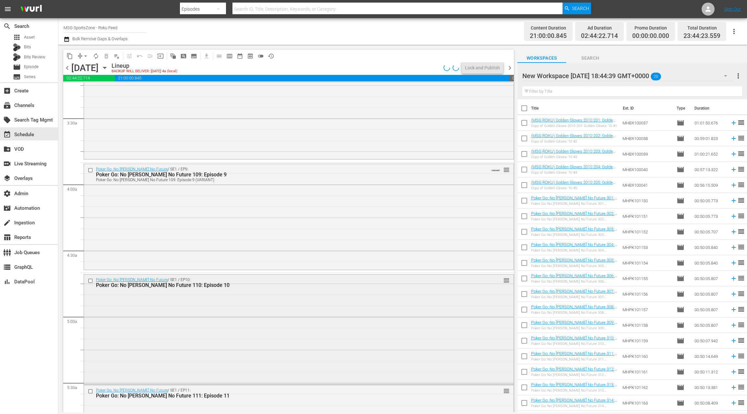
click at [261, 310] on div "Poker Go: No [PERSON_NAME] No Future / SE1 / EP10: Poker Go: No [PERSON_NAME] N…" at bounding box center [299, 329] width 430 height 109
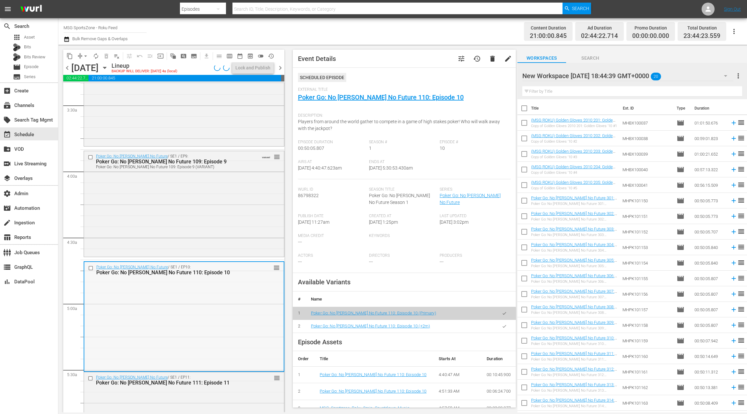
scroll to position [477, 0]
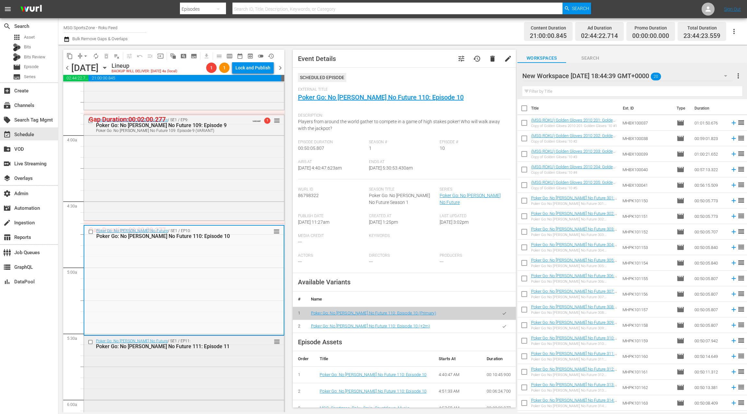
click at [245, 365] on div "Poker Go: No [PERSON_NAME] No Future / SE1 / EP11: Poker Go: No [PERSON_NAME] N…" at bounding box center [184, 390] width 200 height 109
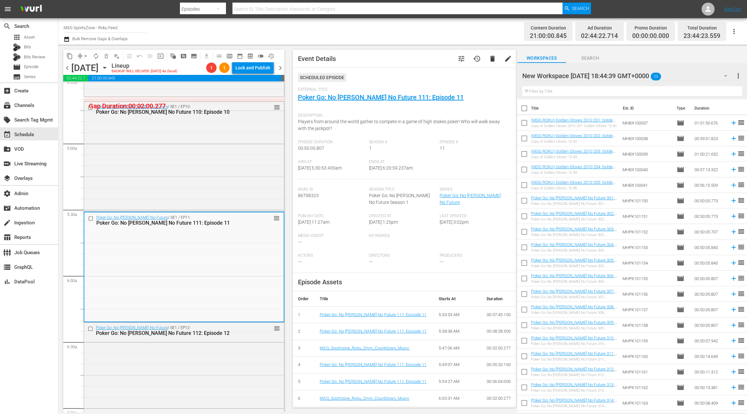
scroll to position [610, 0]
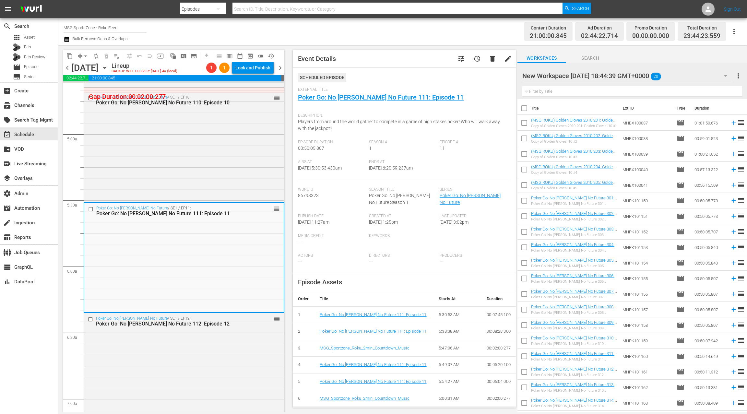
click at [215, 347] on div "Poker Go: No [PERSON_NAME] No Future / SE1 / EP12: Poker Go: No [PERSON_NAME] N…" at bounding box center [184, 367] width 200 height 109
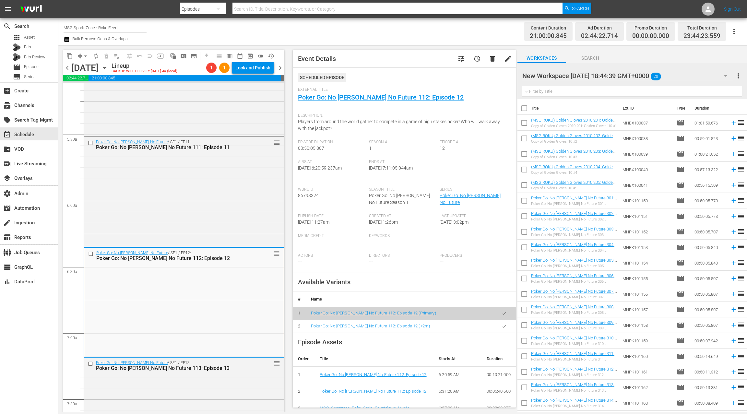
scroll to position [691, 0]
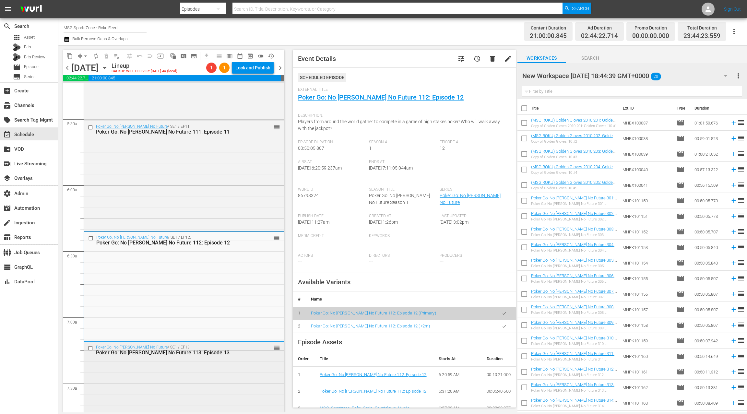
click at [198, 351] on div "Poker Go: No [PERSON_NAME] No Future 113: Episode 13" at bounding box center [173, 353] width 154 height 6
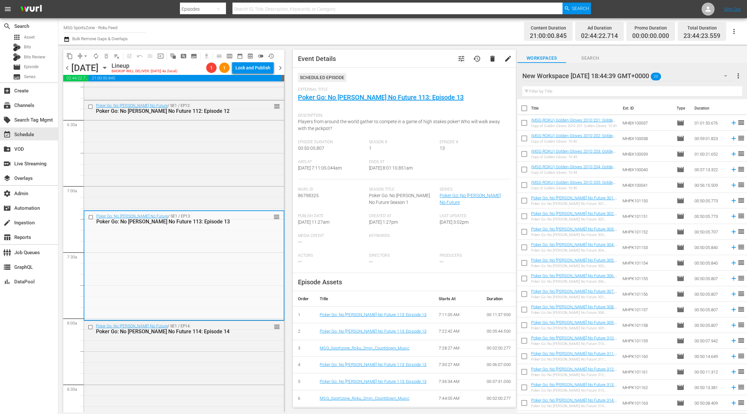
scroll to position [846, 0]
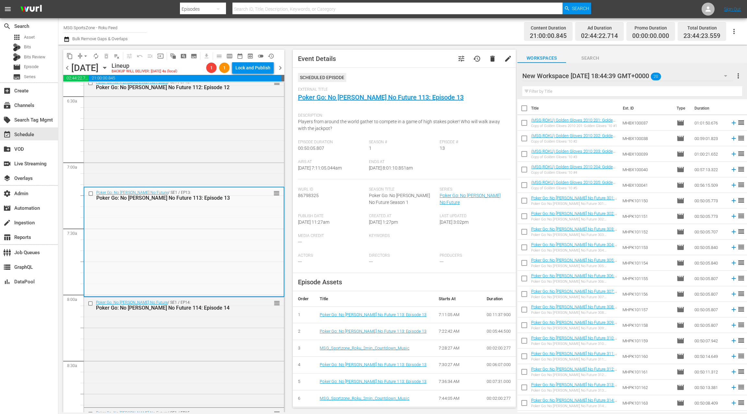
click at [207, 349] on div "Poker Go: No [PERSON_NAME] No Future / SE1 / EP14: Poker Go: No [PERSON_NAME] N…" at bounding box center [184, 351] width 200 height 109
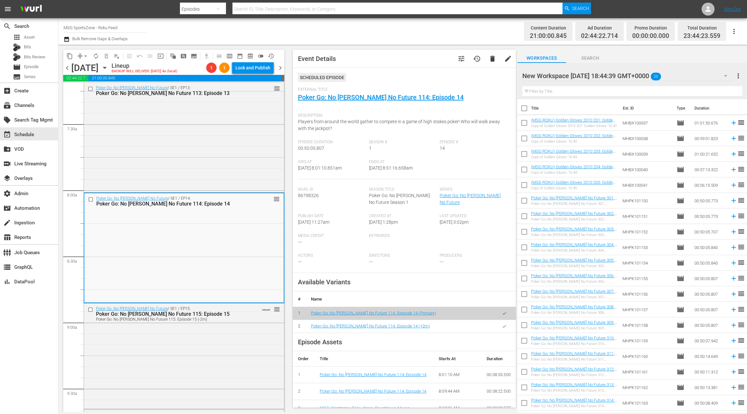
scroll to position [972, 0]
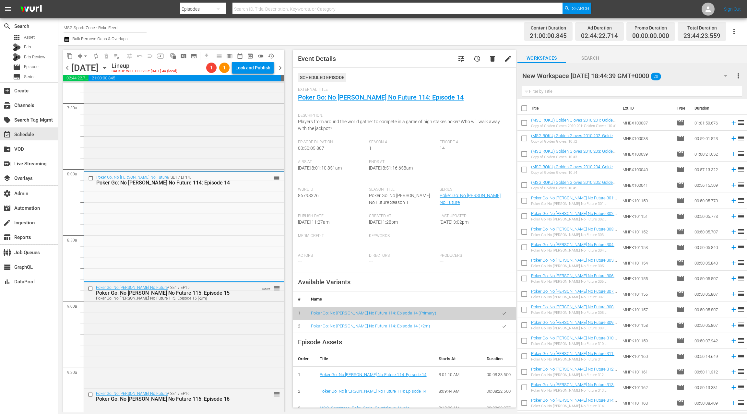
click at [207, 349] on div "Poker Go: No [PERSON_NAME] No Future / SE1 / EP15: Poker Go: No [PERSON_NAME] N…" at bounding box center [184, 334] width 200 height 104
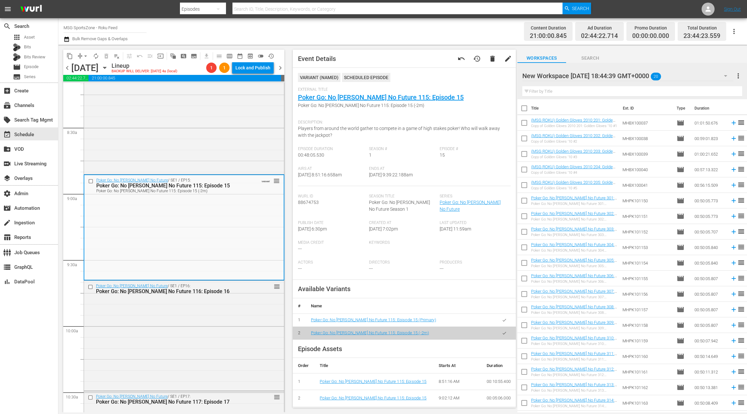
scroll to position [1081, 0]
click at [207, 349] on div "Poker Go: No [PERSON_NAME] No Future / SE1 / EP16: Poker Go: No [PERSON_NAME] N…" at bounding box center [184, 333] width 200 height 109
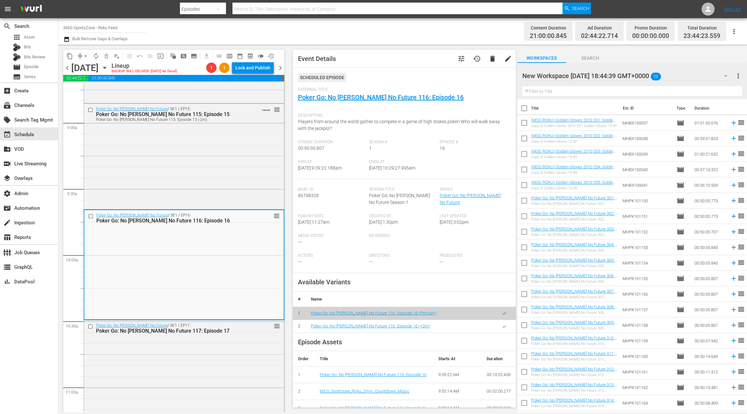
scroll to position [1153, 0]
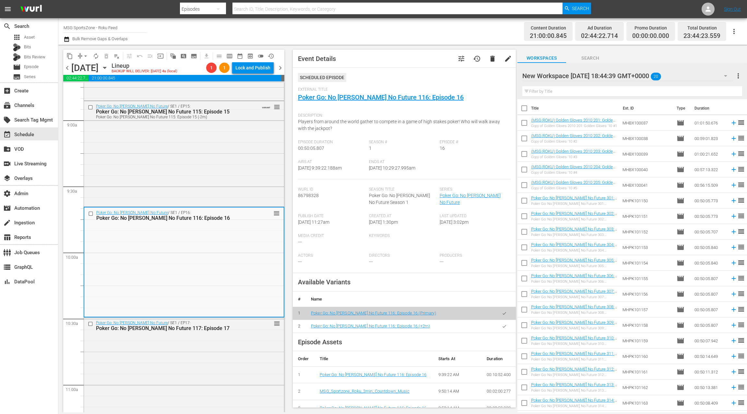
click at [207, 349] on div "Poker Go: No [PERSON_NAME] No Future / SE1 / EP17: Poker Go: No [PERSON_NAME] N…" at bounding box center [184, 372] width 200 height 109
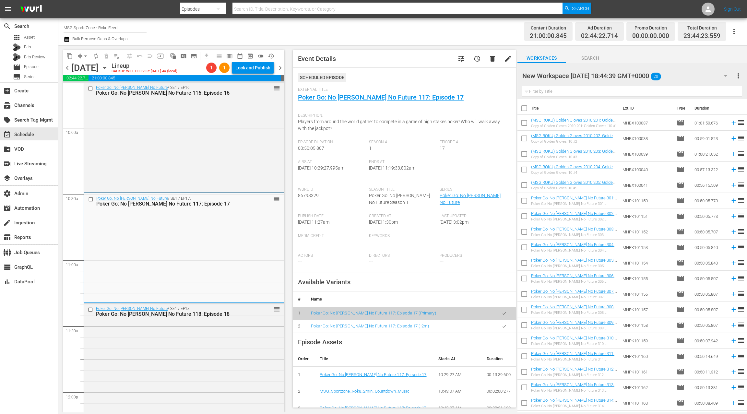
scroll to position [1283, 0]
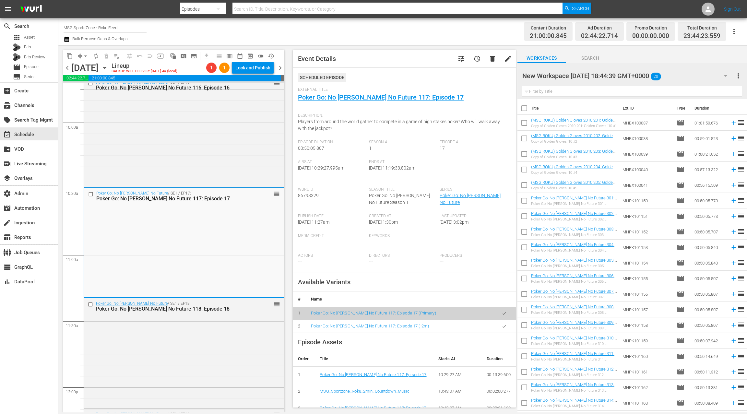
drag, startPoint x: 506, startPoint y: 328, endPoint x: 474, endPoint y: 325, distance: 32.9
click at [506, 328] on icon "button" at bounding box center [504, 326] width 5 height 5
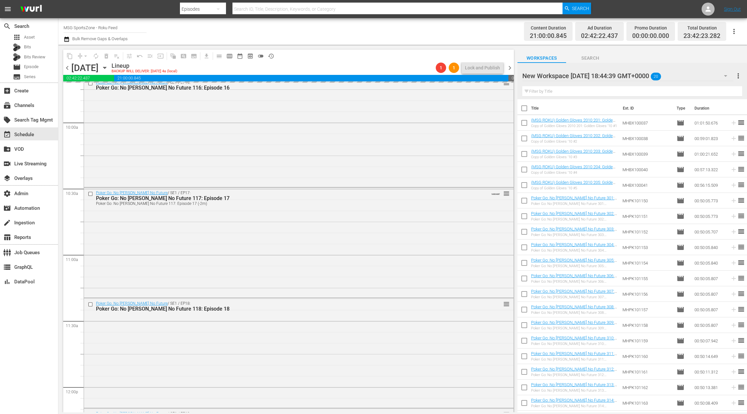
click at [239, 354] on div "Poker Go: No [PERSON_NAME] No Future / SE1 / EP18: Poker Go: No [PERSON_NAME] N…" at bounding box center [299, 352] width 430 height 109
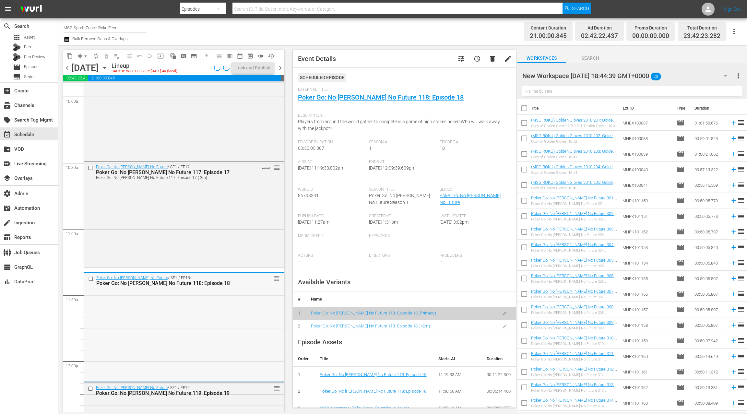
scroll to position [1355, 0]
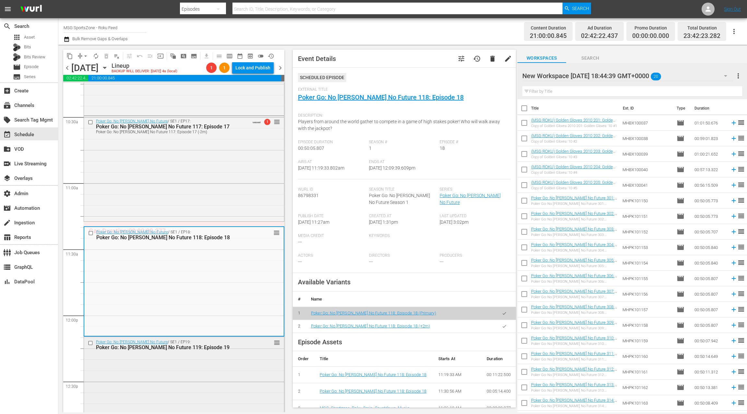
click at [239, 367] on div "Poker Go: No [PERSON_NAME] No Future / SE1 / EP19: Poker Go: No [PERSON_NAME] N…" at bounding box center [184, 391] width 200 height 109
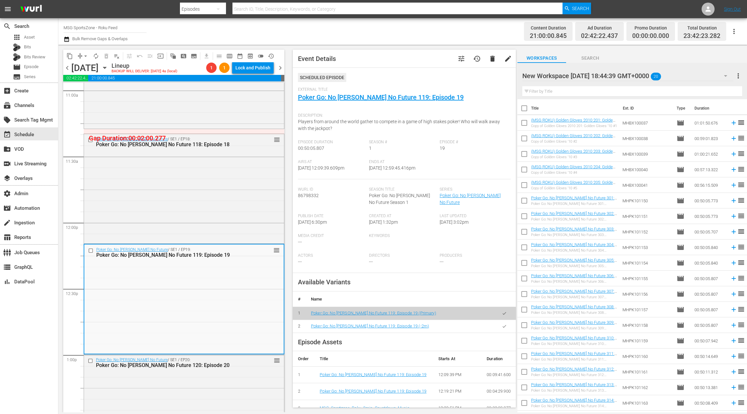
scroll to position [1457, 0]
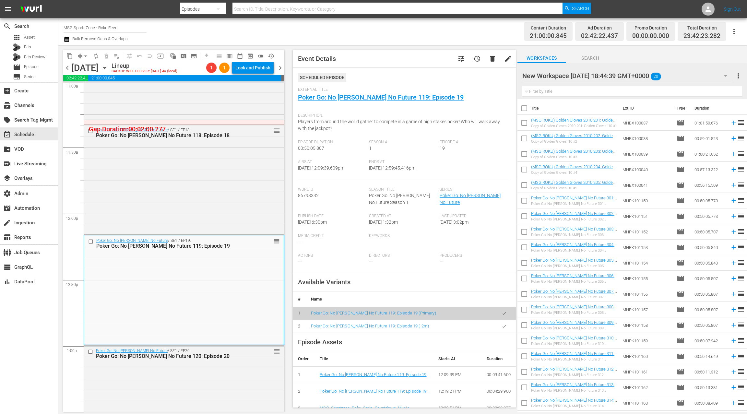
drag, startPoint x: 503, startPoint y: 327, endPoint x: 493, endPoint y: 325, distance: 10.6
click at [503, 327] on icon "button" at bounding box center [504, 326] width 5 height 5
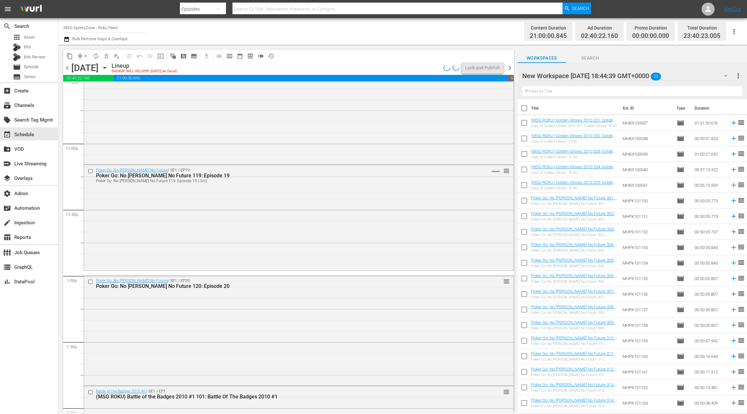
scroll to position [1585, 0]
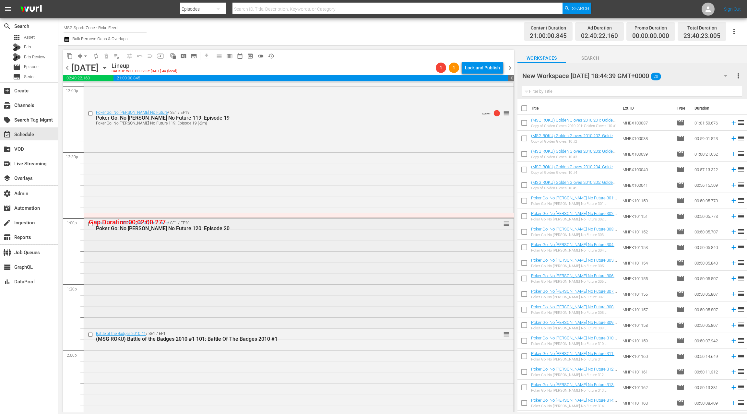
click at [253, 284] on div "Poker Go: No [PERSON_NAME] No Future / SE1 / EP20: Poker Go: No [PERSON_NAME] N…" at bounding box center [299, 272] width 430 height 109
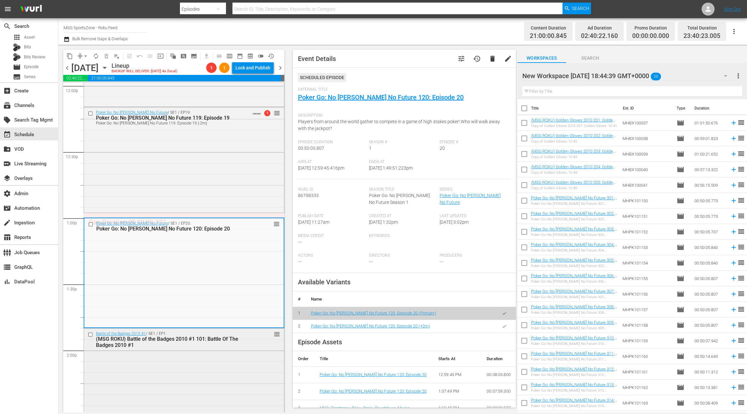
click at [221, 358] on div "Battle of the Badges 2010 #1 / SE1 / EP1: (MSG ROKU) Battle of the Badges 2010 …" at bounding box center [184, 388] width 200 height 119
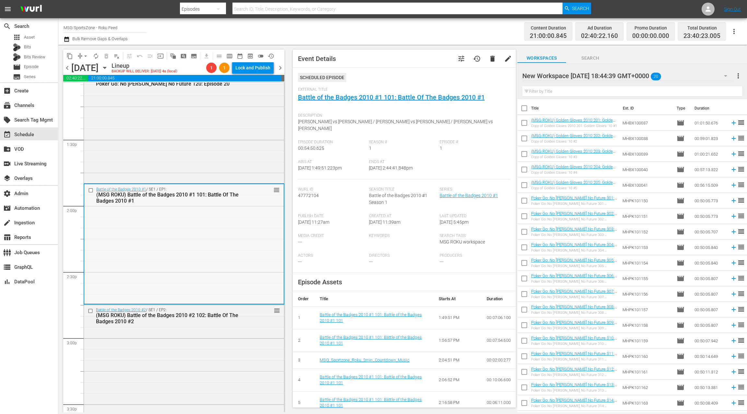
scroll to position [1771, 0]
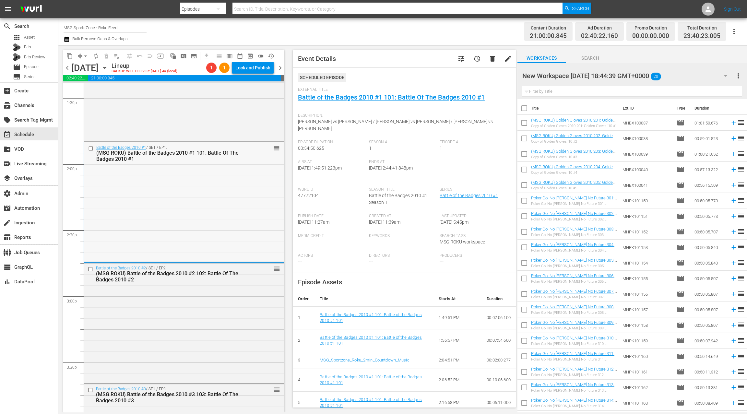
click at [221, 354] on div "Battle of the Badges 2010 #2 / SE1 / EP2: (MSG ROKU) Battle of the Badges 2010 …" at bounding box center [184, 322] width 200 height 119
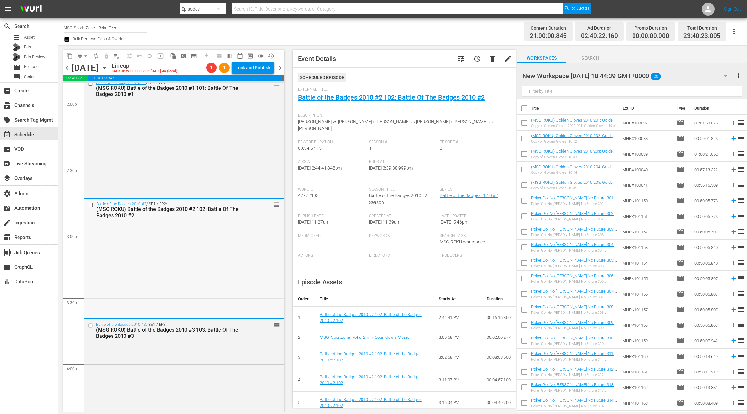
scroll to position [1864, 0]
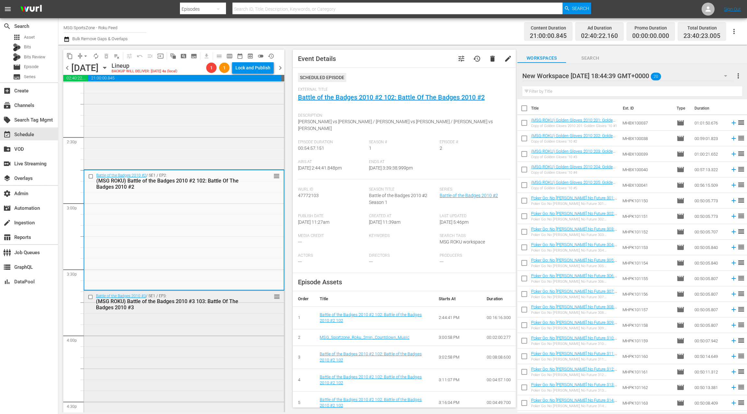
click at [221, 349] on div "Battle of the Badges 2010 #3 / SE1 / EP3: (MSG ROKU) Battle of the Badges 2010 …" at bounding box center [184, 354] width 200 height 127
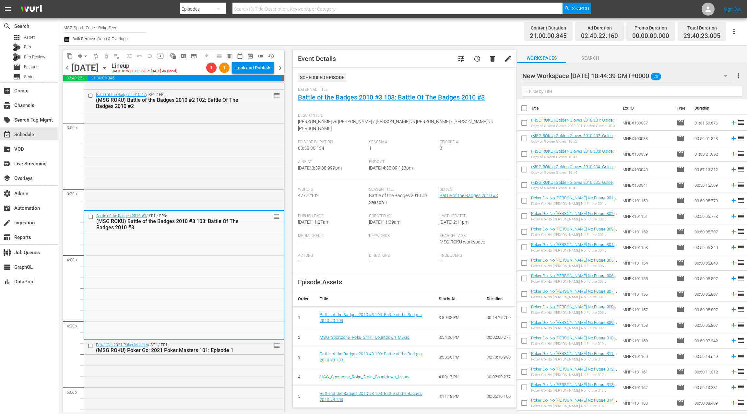
scroll to position [2005, 0]
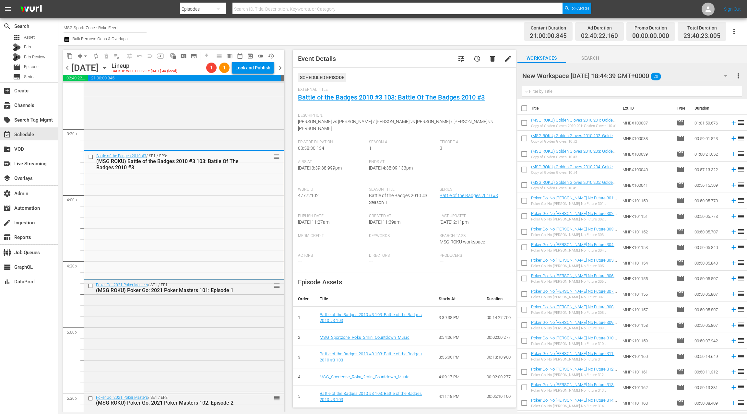
click at [221, 349] on div "Poker Go: 2021 Poker Masters / SE1 / EP1: (MSG ROKU) Poker Go: 2021 Poker Maste…" at bounding box center [184, 335] width 200 height 111
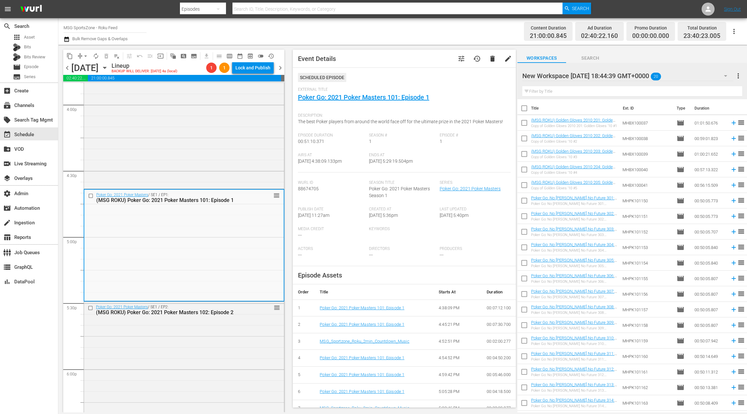
scroll to position [2106, 0]
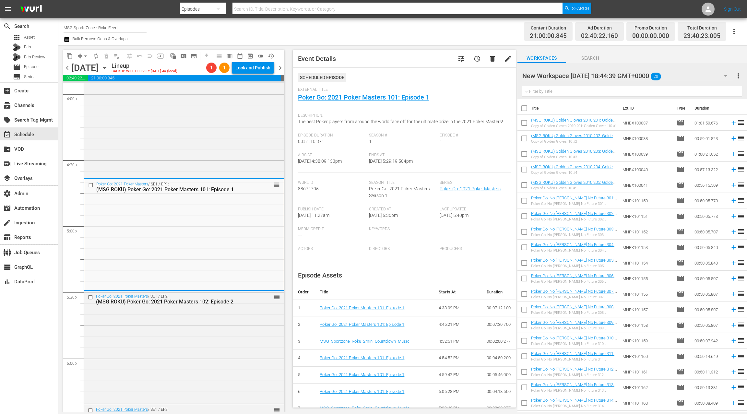
click at [221, 349] on div "Poker Go: 2021 Poker Masters / SE1 / EP2: (MSG ROKU) Poker Go: 2021 Poker Maste…" at bounding box center [184, 346] width 200 height 111
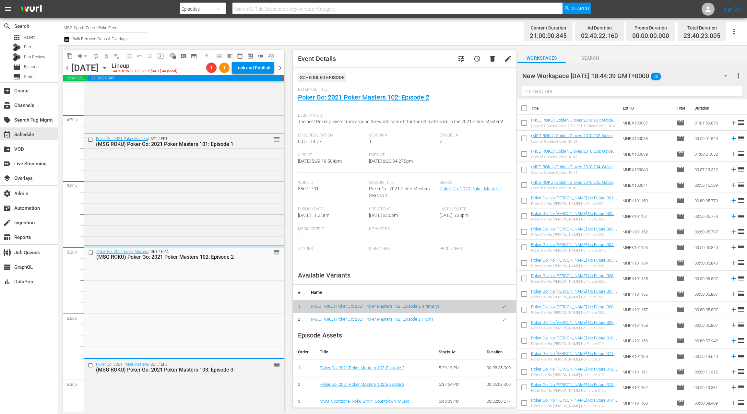
scroll to position [2199, 0]
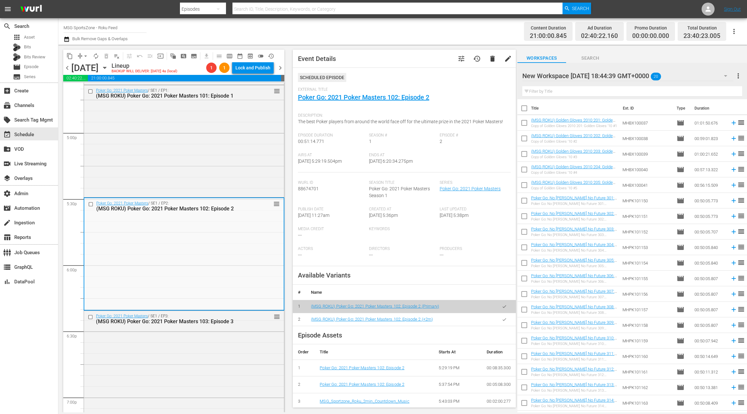
click at [221, 349] on div "Poker Go: 2021 Poker Masters / SE1 / EP3: (MSG ROKU) Poker Go: 2021 Poker Maste…" at bounding box center [184, 366] width 200 height 111
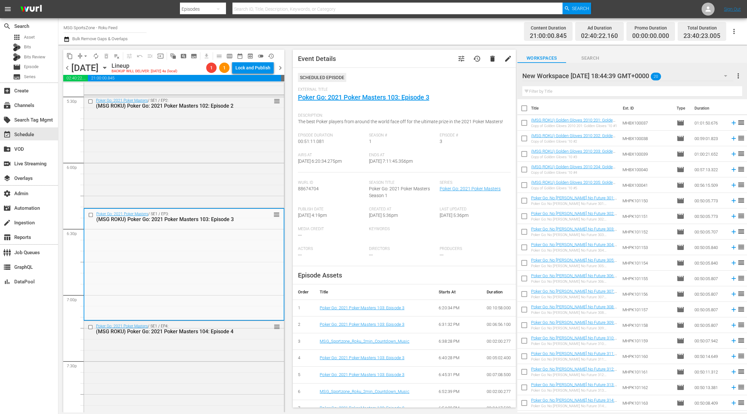
scroll to position [2311, 0]
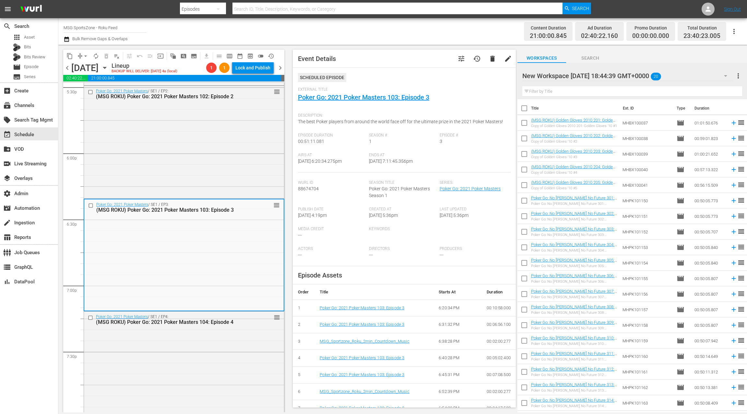
click at [221, 349] on div "Poker Go: 2021 Poker Masters / SE1 / EP4: (MSG ROKU) Poker Go: 2021 Poker Maste…" at bounding box center [184, 367] width 200 height 111
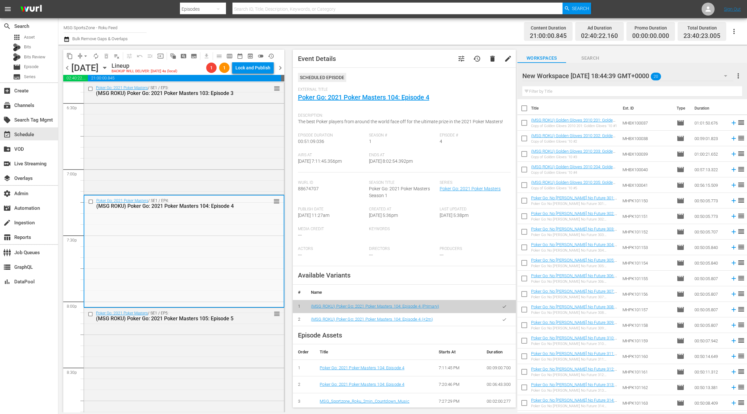
scroll to position [2432, 0]
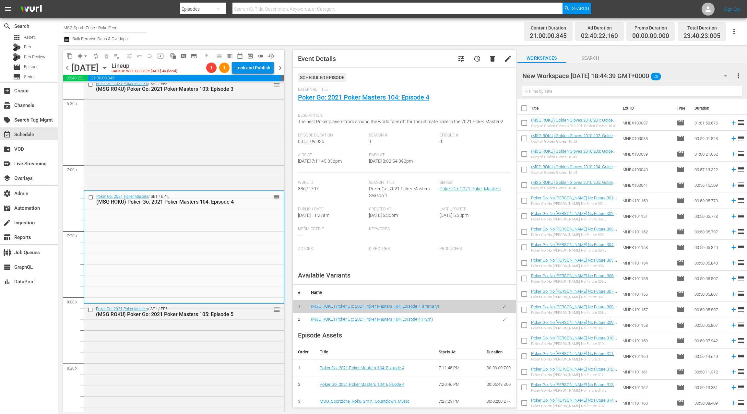
click at [221, 349] on div "Poker Go: 2021 Poker Masters / SE1 / EP5: (MSG ROKU) Poker Go: 2021 Poker Maste…" at bounding box center [184, 359] width 200 height 111
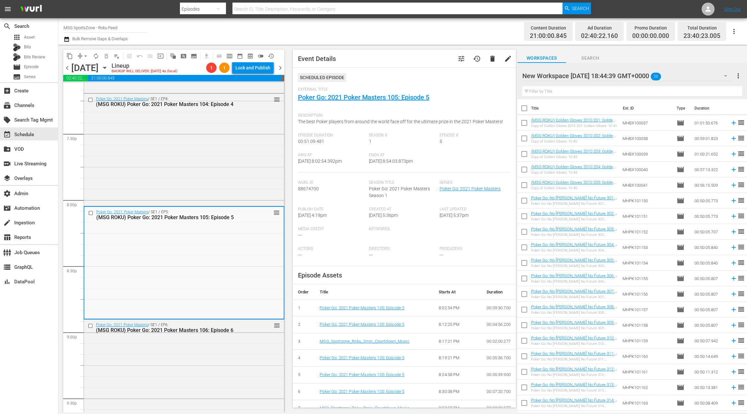
scroll to position [2596, 0]
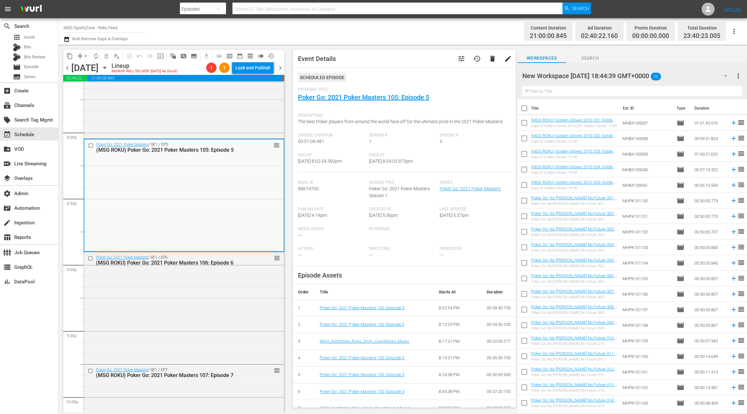
click at [221, 349] on div "Poker Go: 2021 Poker Masters / SE1 / EP6: (MSG ROKU) Poker Go: 2021 Poker Maste…" at bounding box center [184, 307] width 200 height 111
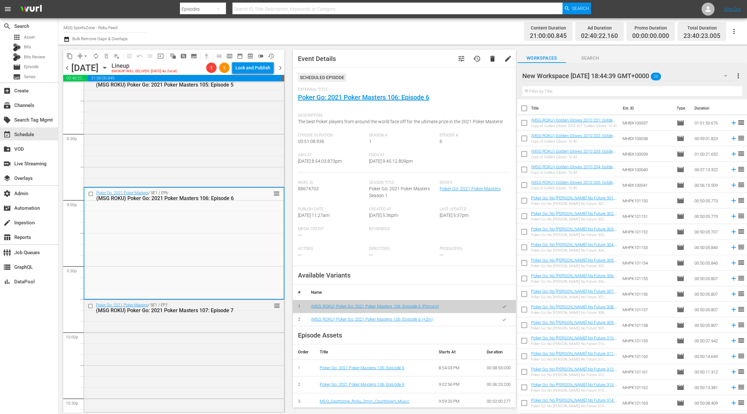
scroll to position [2695, 0]
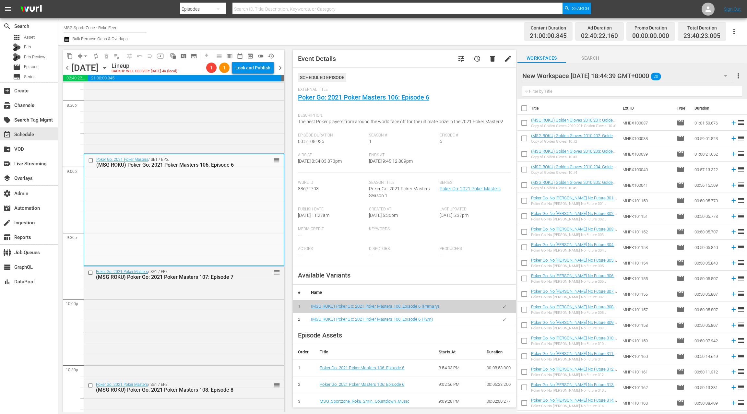
click at [221, 349] on div "Poker Go: 2021 Poker Masters / SE1 / EP7: (MSG ROKU) Poker Go: 2021 Poker Maste…" at bounding box center [184, 322] width 200 height 111
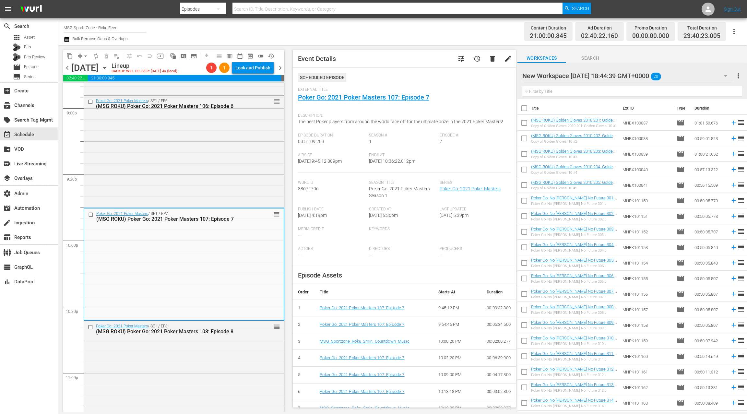
scroll to position [2785, 0]
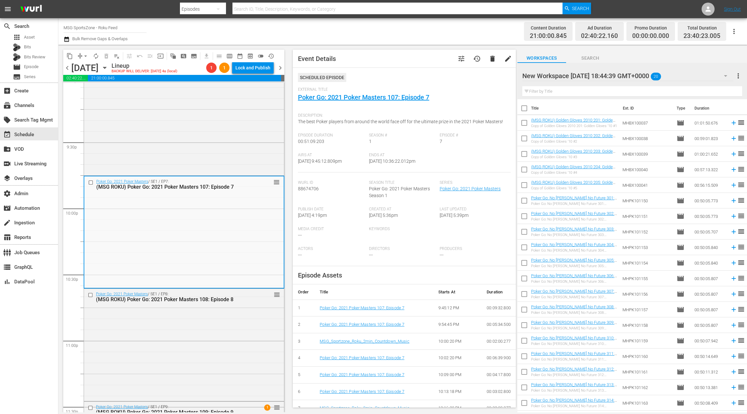
click at [221, 349] on div "Poker Go: 2021 Poker Masters / SE1 / EP8: (MSG ROKU) Poker Go: 2021 Poker Maste…" at bounding box center [184, 344] width 200 height 111
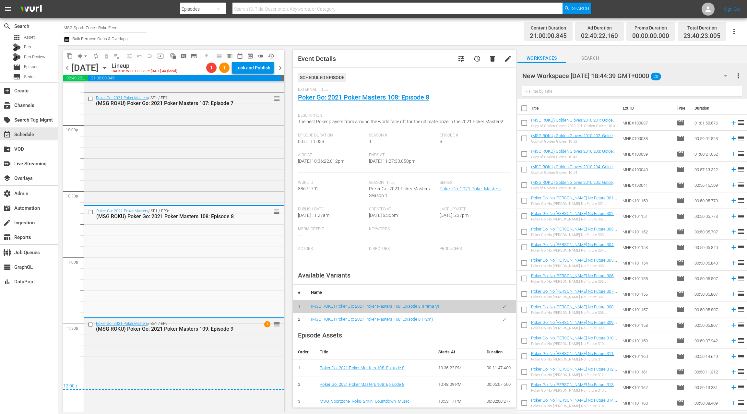
scroll to position [2869, 0]
click at [221, 349] on div "Poker Go: 2021 Poker Masters / SE1 / EP9: (MSG ROKU) Poker Go: 2021 Poker Maste…" at bounding box center [184, 373] width 200 height 111
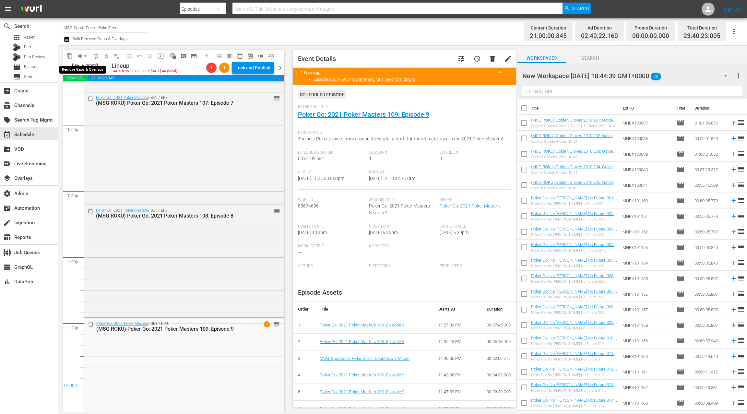
click at [84, 57] on span "arrow_drop_down" at bounding box center [85, 56] width 6 height 6
click at [87, 90] on li "Align to End of Previous Day" at bounding box center [86, 90] width 68 height 11
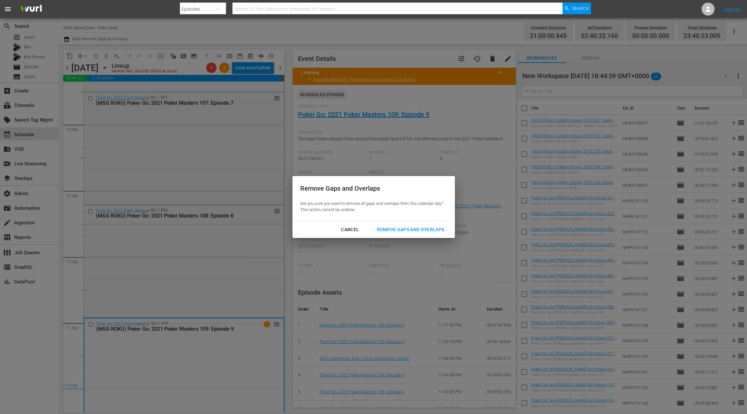
click at [424, 230] on div "Remove Gaps and Overlaps" at bounding box center [411, 230] width 78 height 8
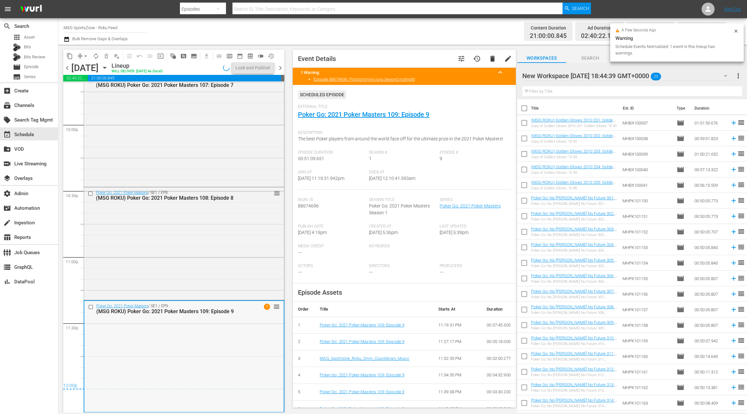
scroll to position [2869, 0]
click at [190, 324] on div "Poker Go: 2021 Poker Masters / SE1 / EP9: (MSG ROKU) Poker Go: 2021 Poker Maste…" at bounding box center [183, 356] width 199 height 111
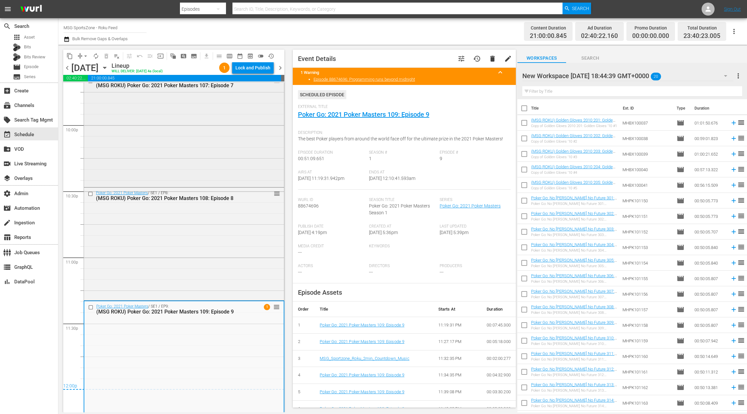
scroll to position [2869, 0]
click at [108, 69] on icon "button" at bounding box center [104, 67] width 7 height 7
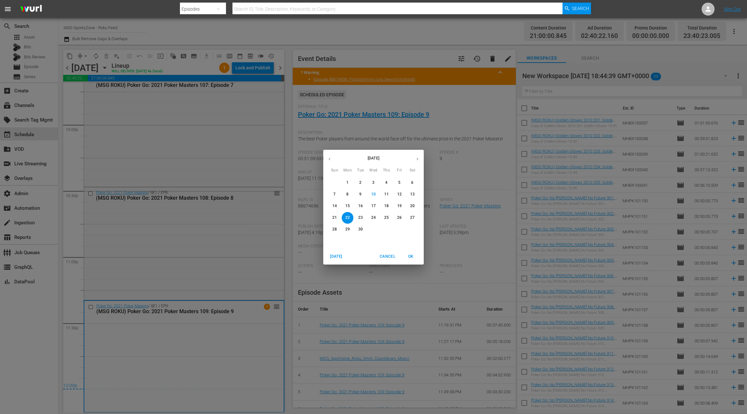
click at [351, 186] on button "1" at bounding box center [348, 183] width 12 height 12
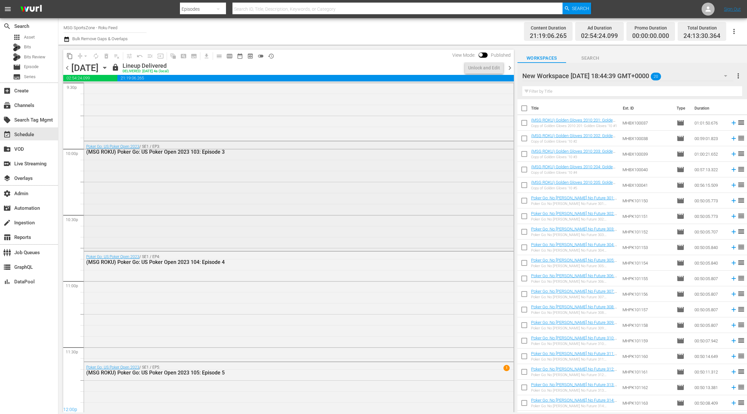
scroll to position [2905, 0]
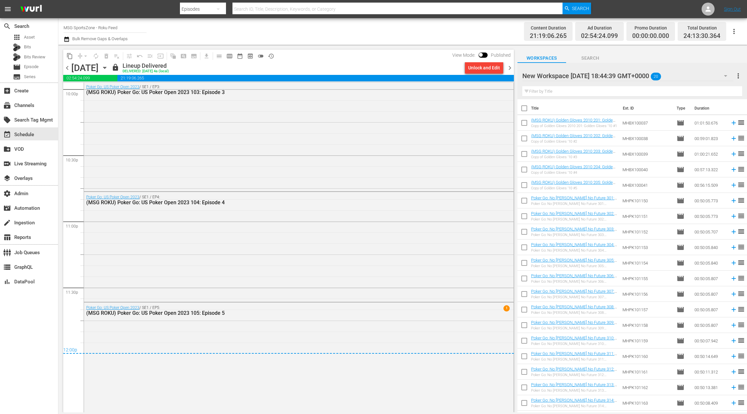
click at [513, 67] on span "chevron_right" at bounding box center [510, 68] width 8 height 8
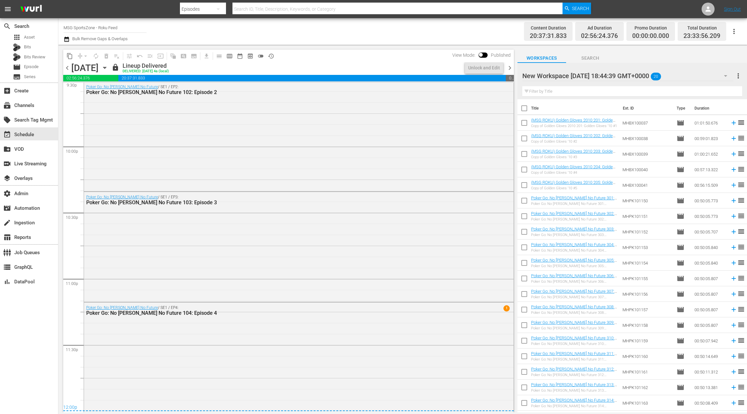
click at [512, 68] on span "chevron_right" at bounding box center [510, 68] width 8 height 8
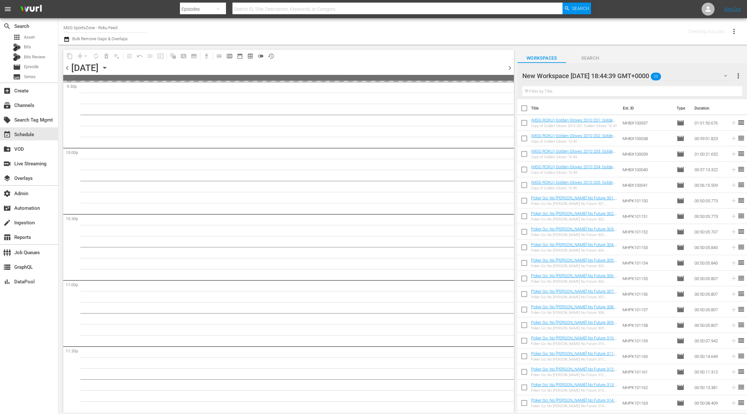
scroll to position [2845, 0]
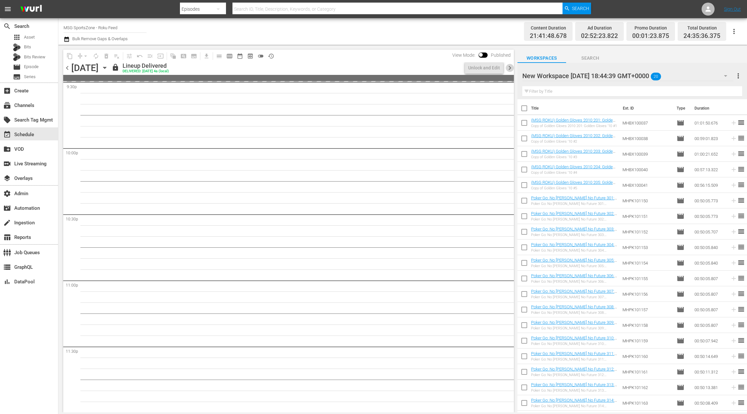
click at [512, 68] on span "chevron_right" at bounding box center [510, 68] width 8 height 8
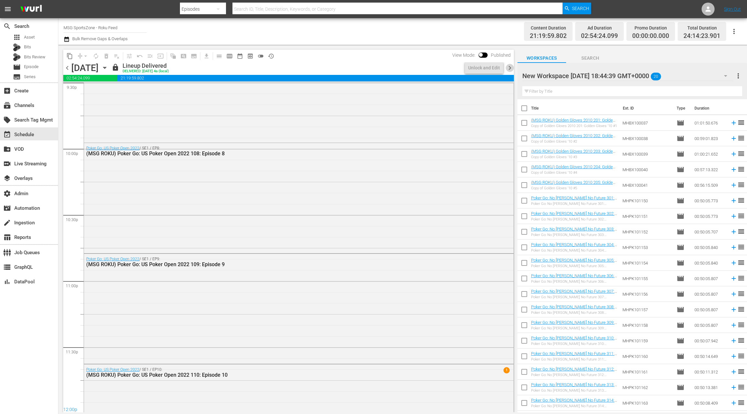
click at [512, 68] on span "chevron_right" at bounding box center [510, 68] width 8 height 8
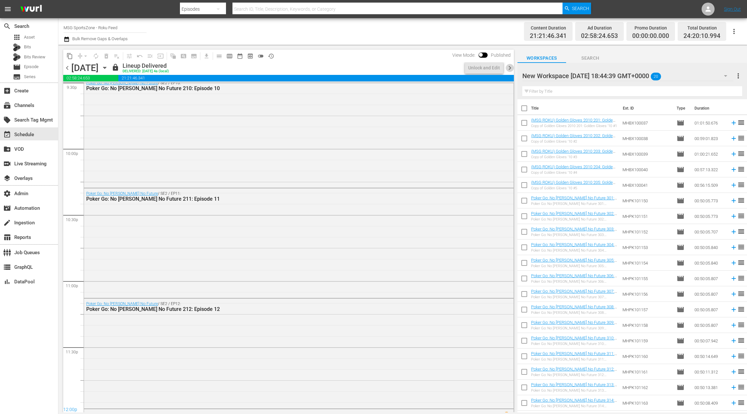
click at [512, 68] on span "chevron_right" at bounding box center [510, 68] width 8 height 8
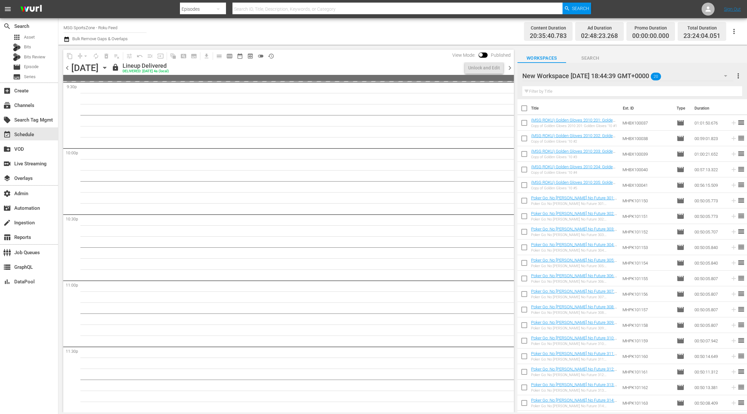
click at [512, 68] on span "chevron_right" at bounding box center [510, 68] width 8 height 8
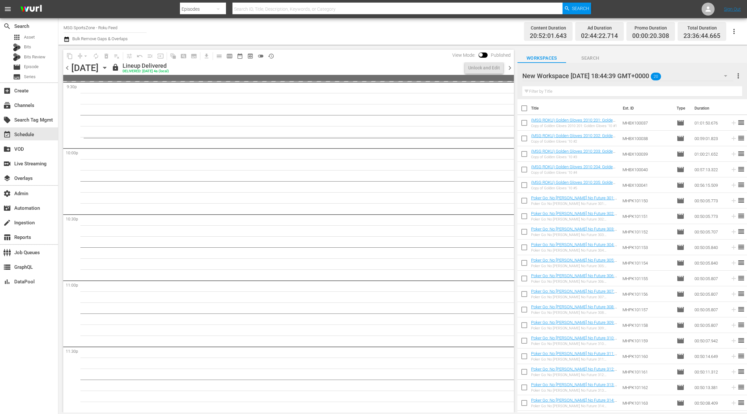
scroll to position [2724, 0]
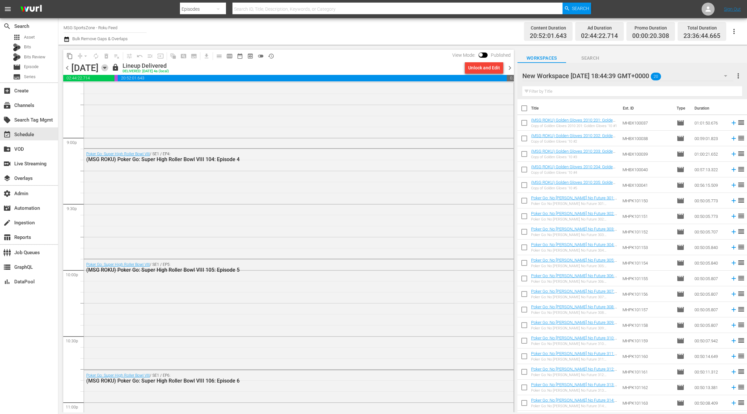
click at [108, 68] on icon "button" at bounding box center [104, 67] width 7 height 7
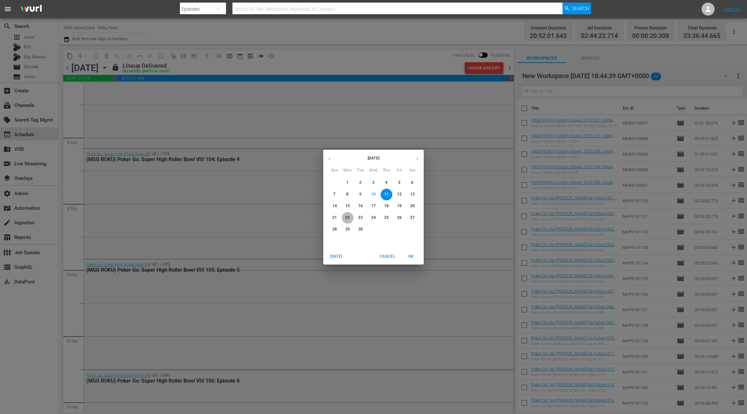
click at [350, 219] on span "22" at bounding box center [348, 218] width 12 height 6
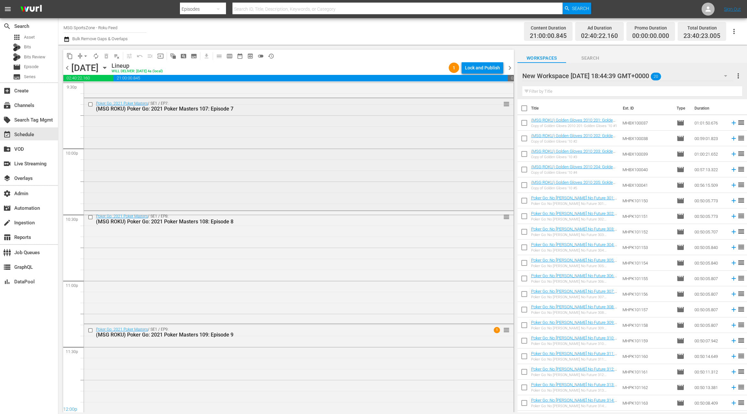
scroll to position [2869, 0]
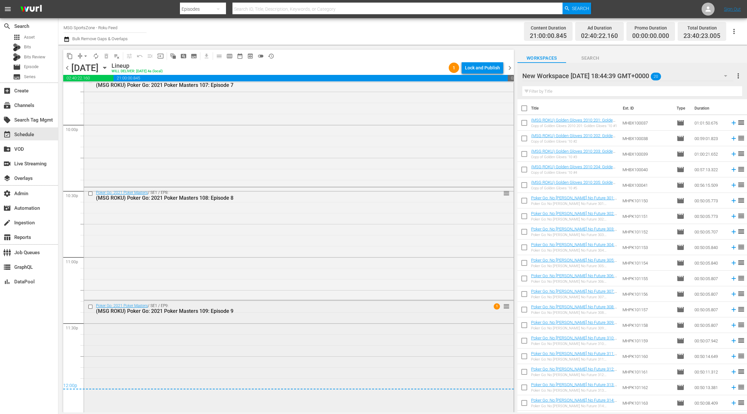
click at [253, 330] on div "Poker Go: 2021 Poker Masters / SE1 / EP9: (MSG ROKU) Poker Go: 2021 Poker Maste…" at bounding box center [299, 356] width 430 height 111
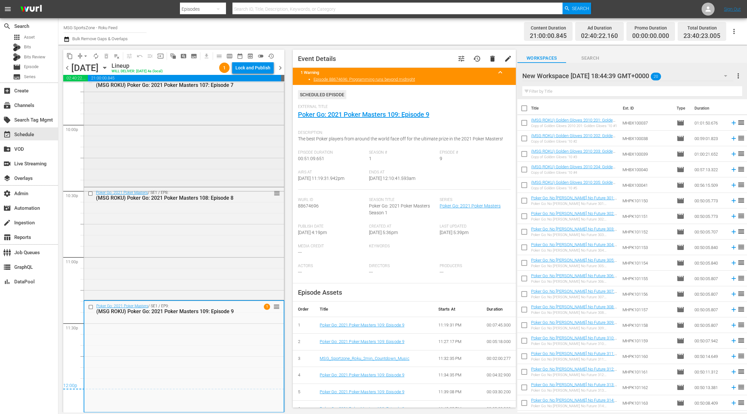
click at [176, 173] on div "Poker Go: 2021 Poker Masters / SE1 / EP7: (MSG ROKU) Poker Go: 2021 Poker Maste…" at bounding box center [184, 130] width 200 height 111
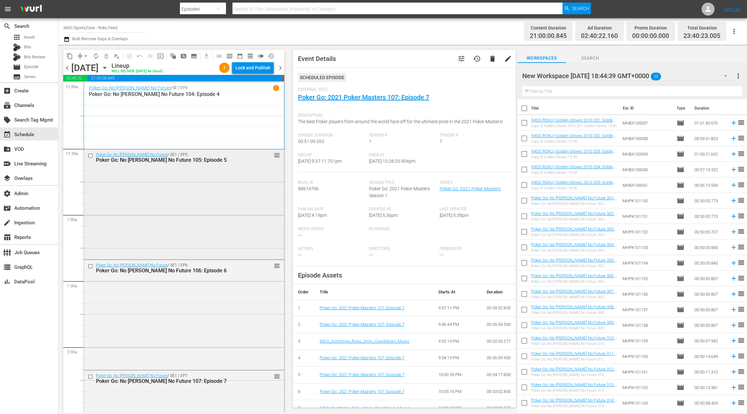
scroll to position [0, 0]
click at [108, 69] on icon "button" at bounding box center [104, 67] width 7 height 7
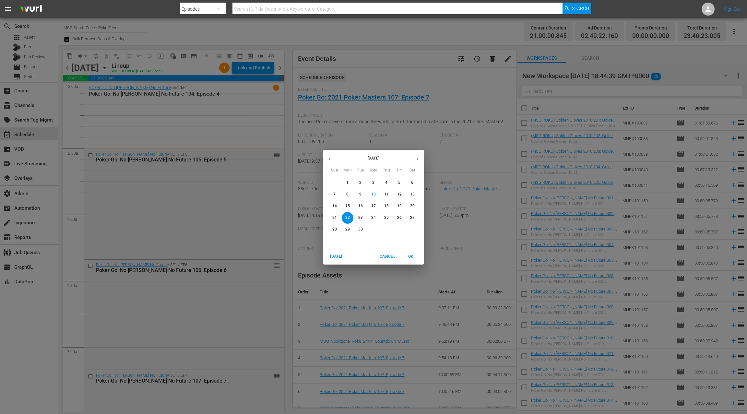
drag, startPoint x: 348, startPoint y: 184, endPoint x: 365, endPoint y: 174, distance: 19.9
click at [348, 184] on p "1" at bounding box center [347, 183] width 2 height 6
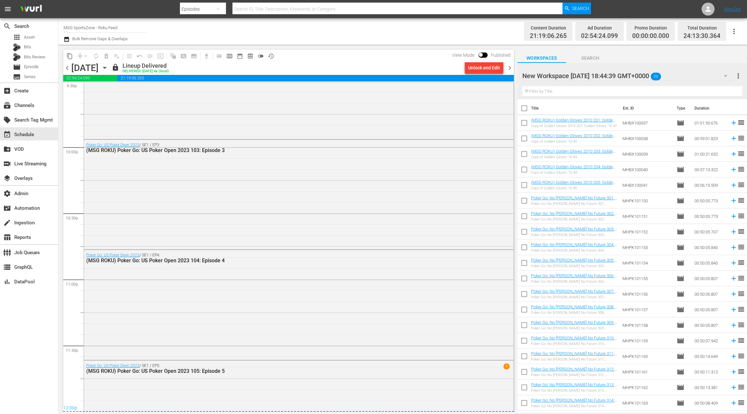
scroll to position [2905, 0]
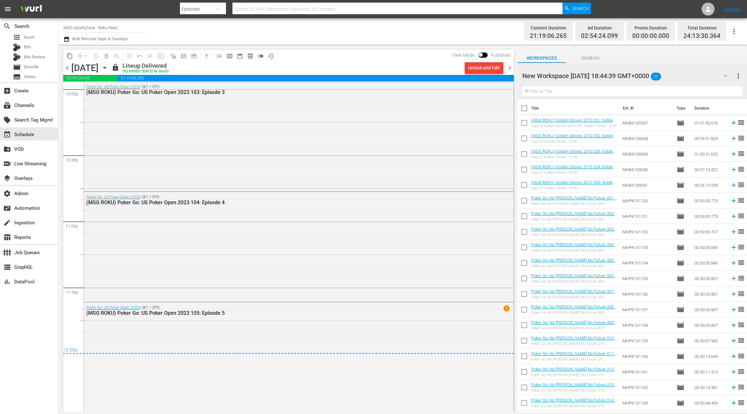
click at [510, 70] on span "chevron_right" at bounding box center [510, 68] width 8 height 8
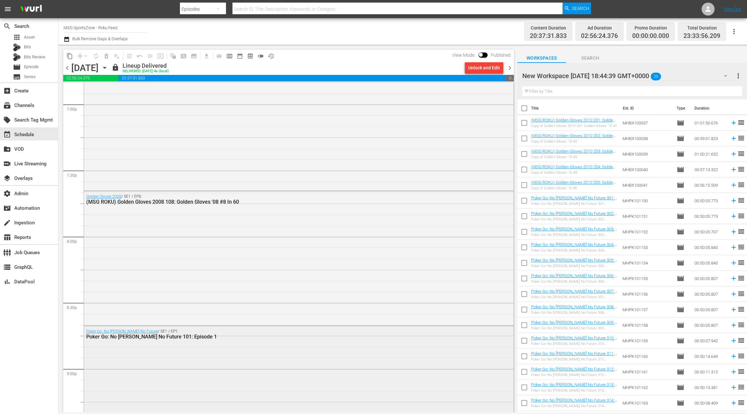
scroll to position [2847, 0]
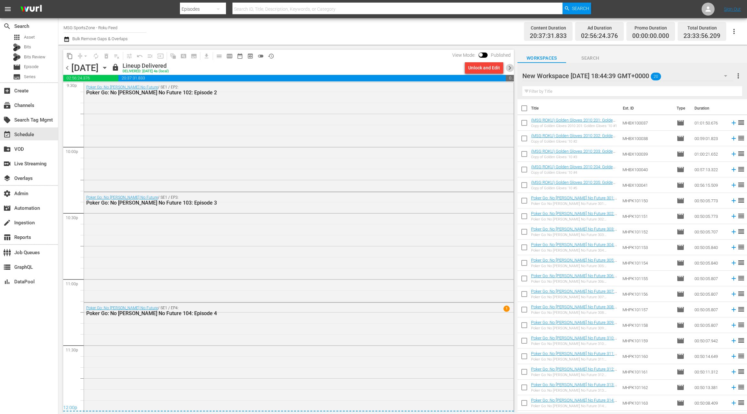
click at [510, 69] on span "chevron_right" at bounding box center [510, 68] width 8 height 8
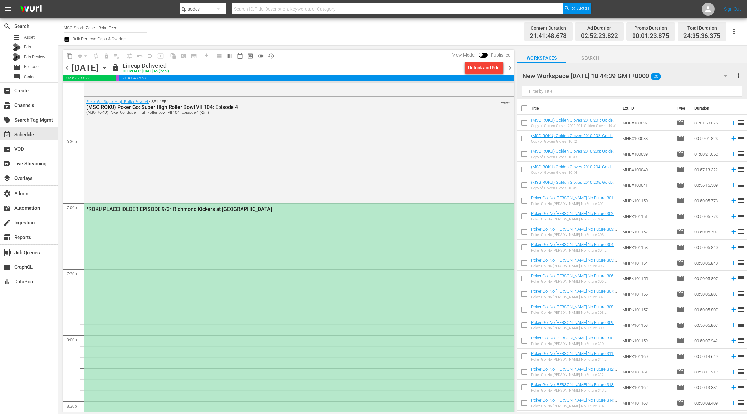
scroll to position [2358, 0]
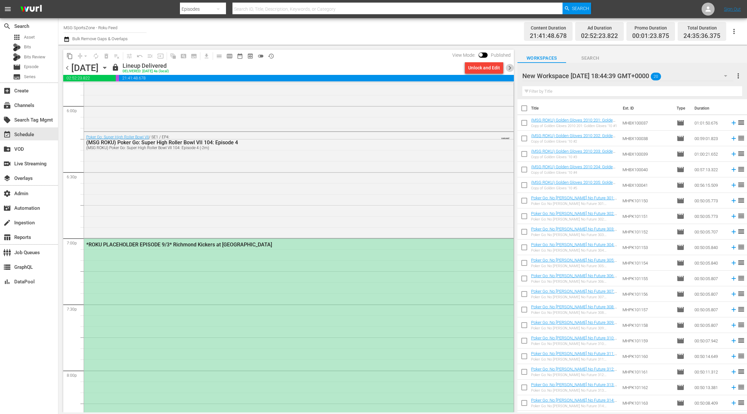
drag, startPoint x: 509, startPoint y: 68, endPoint x: 493, endPoint y: 74, distance: 16.6
click at [509, 68] on span "chevron_right" at bounding box center [510, 68] width 8 height 8
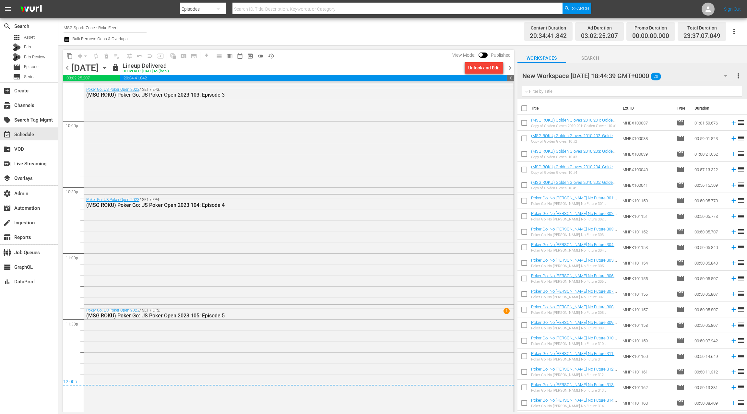
scroll to position [2875, 0]
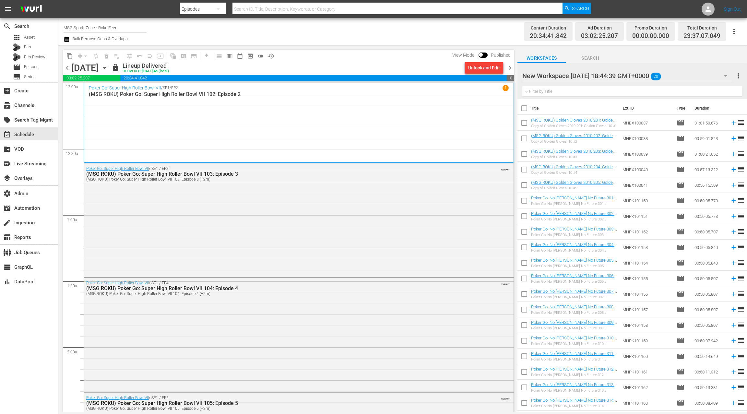
scroll to position [2875, 0]
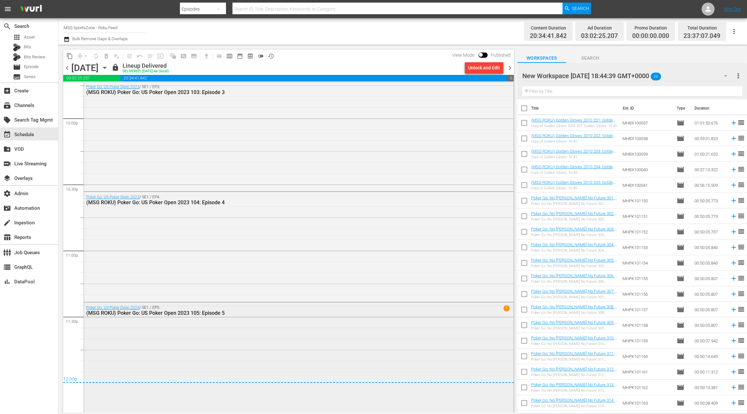
click at [220, 334] on div "Poker Go: US Poker Open 2023 / SE1 / EP5: (MSG ROKU) Poker Go: US Poker Open 20…" at bounding box center [299, 357] width 430 height 109
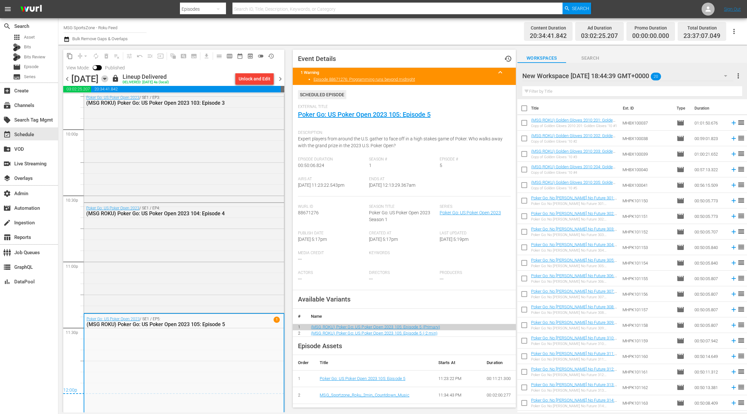
click at [108, 80] on icon "button" at bounding box center [104, 78] width 7 height 7
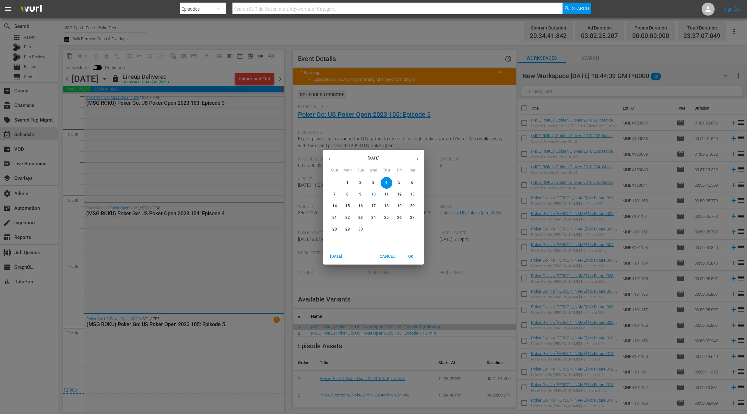
click at [398, 183] on p "5" at bounding box center [399, 183] width 2 height 6
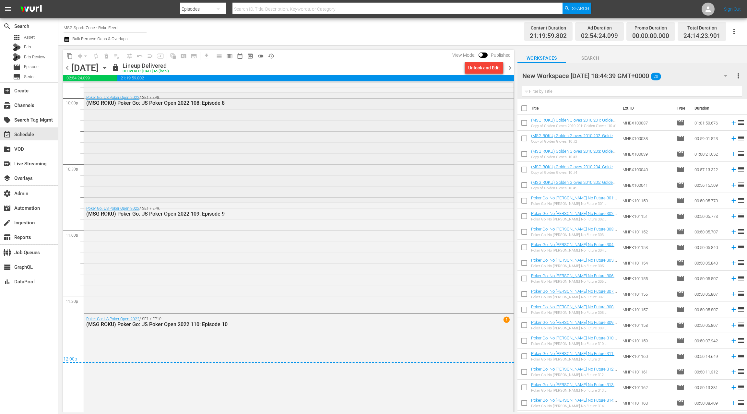
scroll to position [2907, 0]
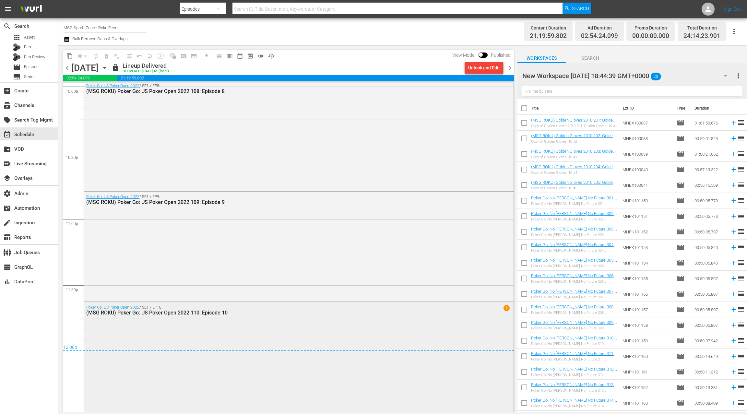
click at [245, 333] on div "Poker Go: US Poker Open 2022 / SE1 / EP10: (MSG ROKU) Poker Go: US Poker Open 2…" at bounding box center [299, 356] width 430 height 109
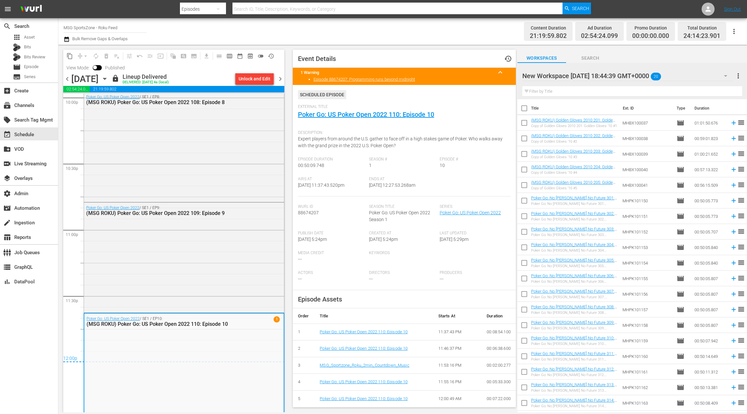
click at [280, 80] on span "chevron_right" at bounding box center [280, 79] width 8 height 8
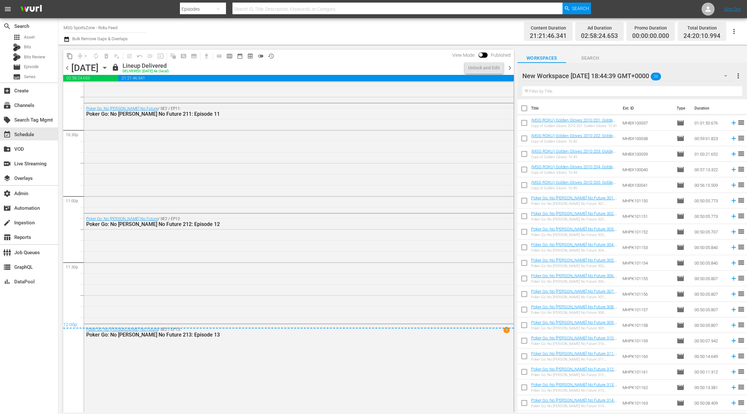
scroll to position [2952, 0]
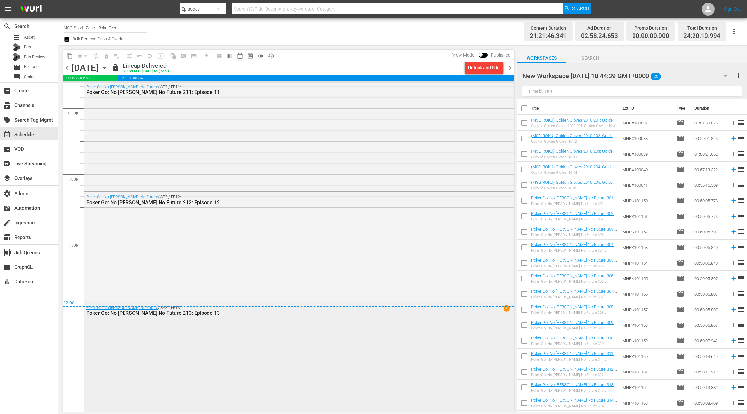
click at [202, 324] on div "Poker Go: No Gamble No Future / SE2 / EP13: Poker Go: No Gamble No Future 213: …" at bounding box center [299, 357] width 430 height 109
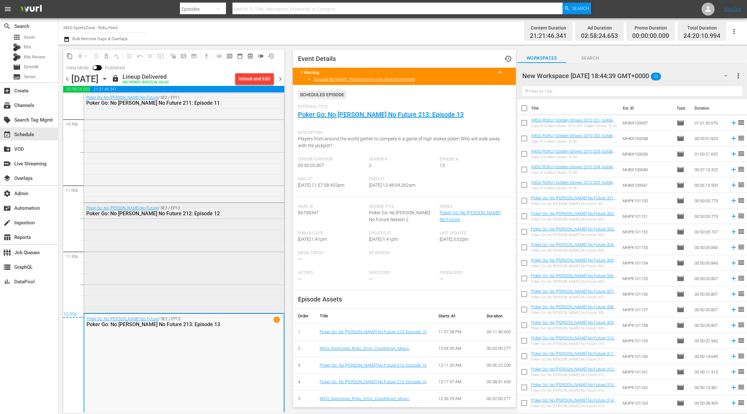
scroll to position [2953, 0]
click at [282, 80] on span "chevron_right" at bounding box center [280, 79] width 8 height 8
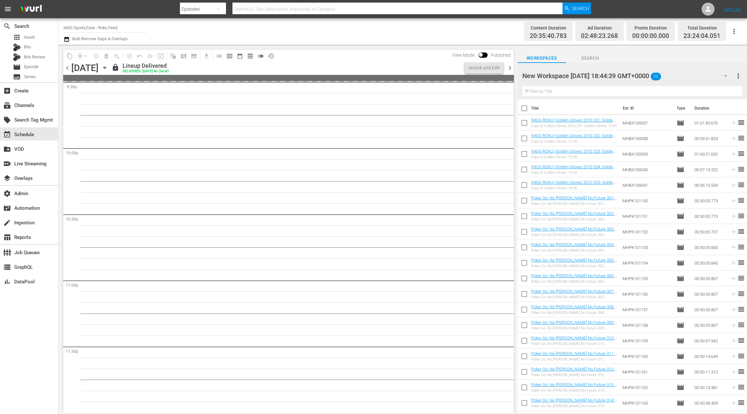
scroll to position [2872, 0]
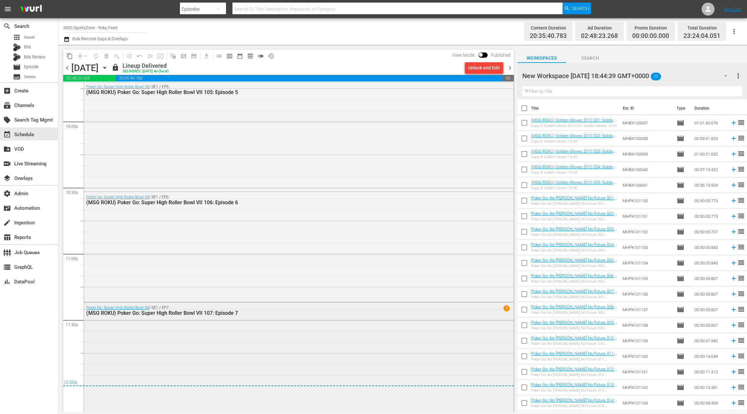
click at [255, 325] on div "Poker Go: Super High Roller Bowl VII / SE1 / EP7: (MSG ROKU) Poker Go: Super Hi…" at bounding box center [299, 357] width 430 height 109
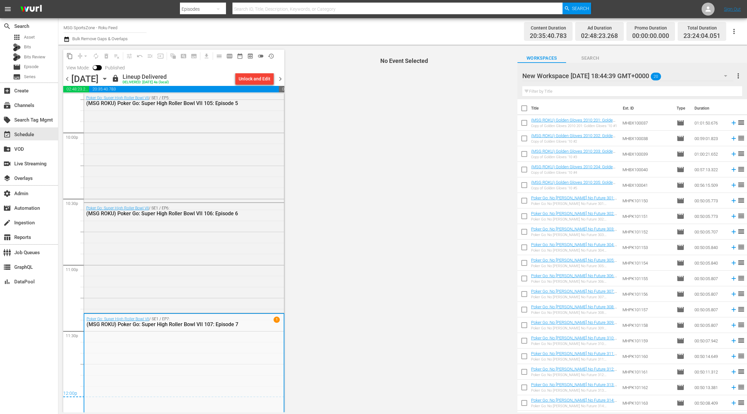
scroll to position [2883, 0]
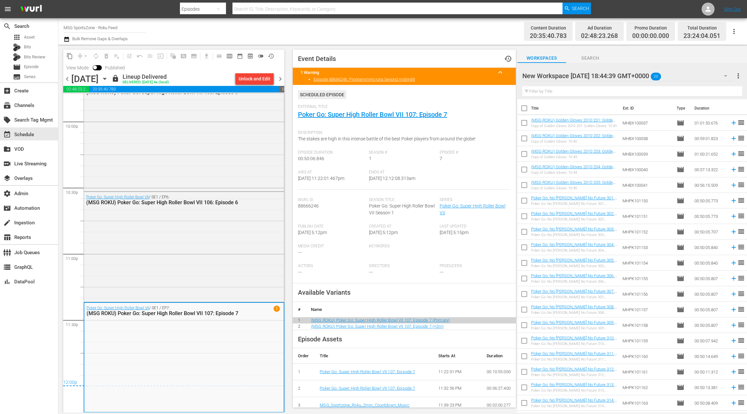
click at [282, 81] on span "chevron_right" at bounding box center [280, 79] width 8 height 8
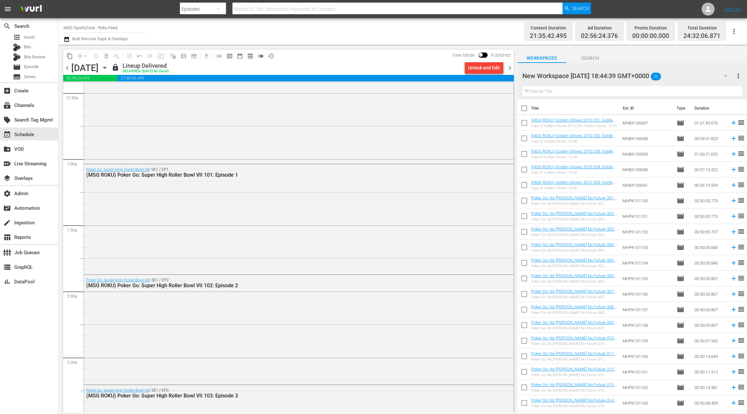
scroll to position [93, 0]
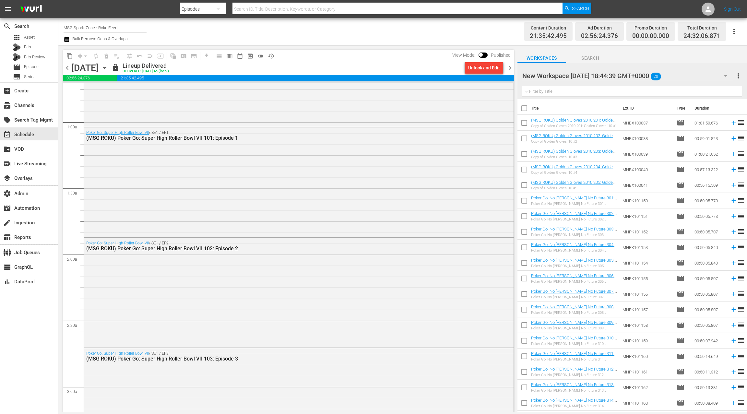
click at [108, 68] on icon "button" at bounding box center [104, 67] width 7 height 7
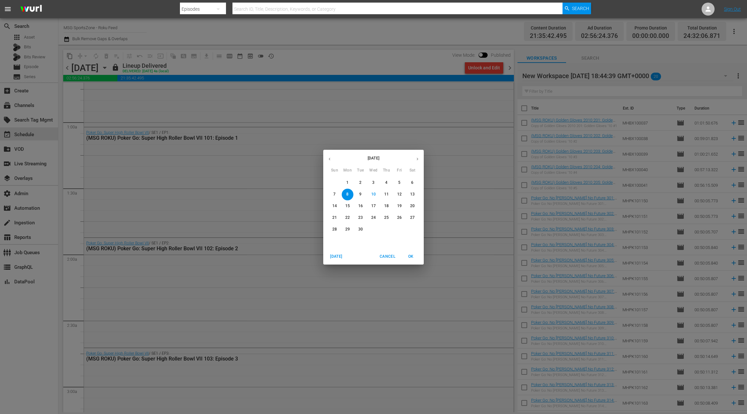
click at [345, 219] on p "22" at bounding box center [347, 218] width 5 height 6
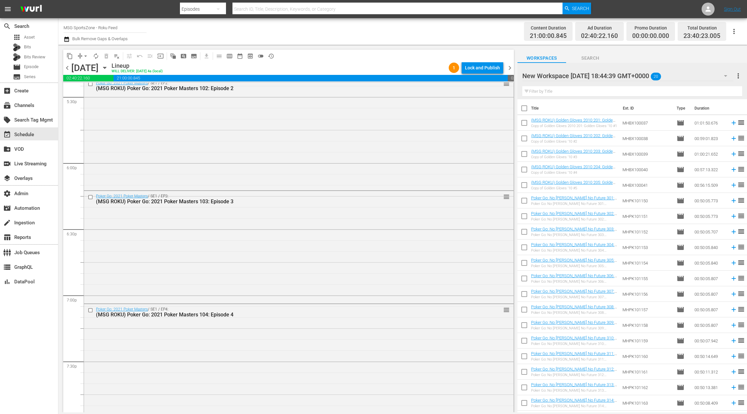
scroll to position [2009, 0]
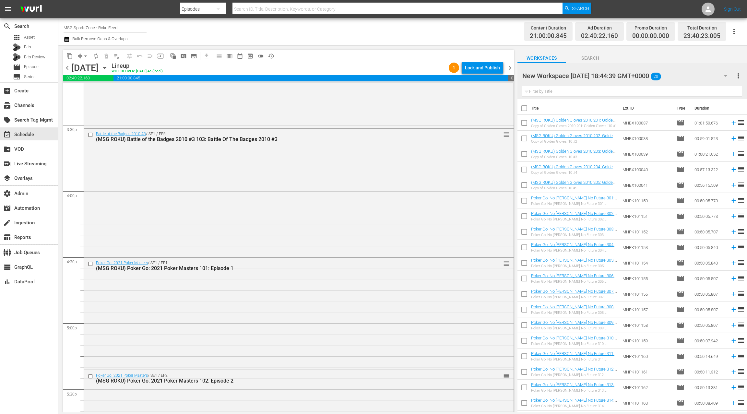
click at [108, 69] on icon "button" at bounding box center [104, 67] width 7 height 7
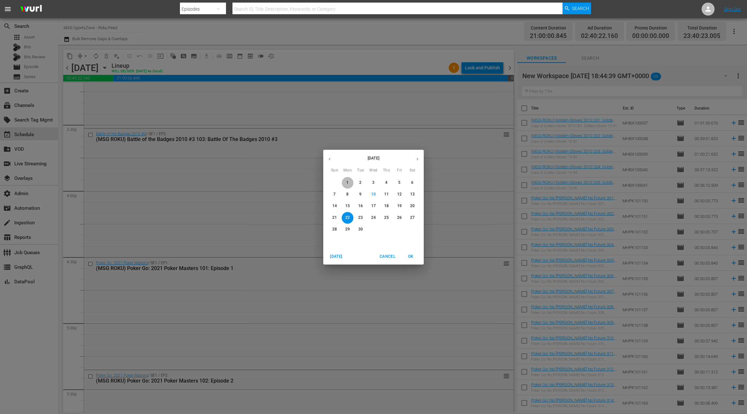
click at [348, 181] on p "1" at bounding box center [347, 183] width 2 height 6
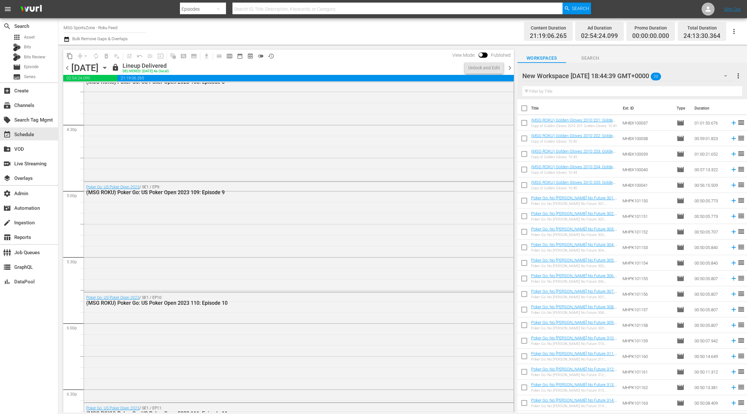
scroll to position [2086, 0]
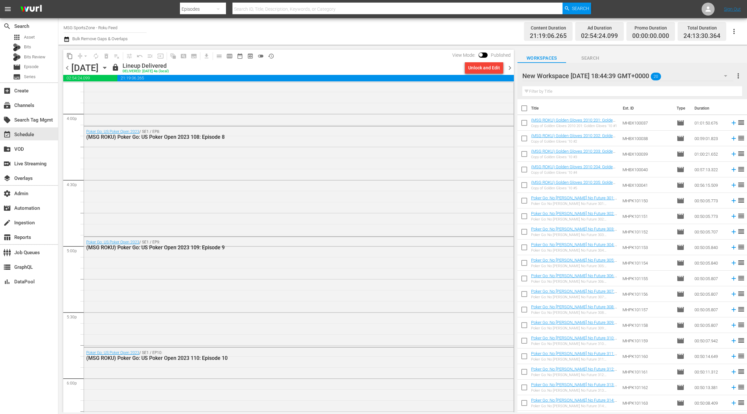
click at [512, 70] on span "chevron_right" at bounding box center [510, 68] width 8 height 8
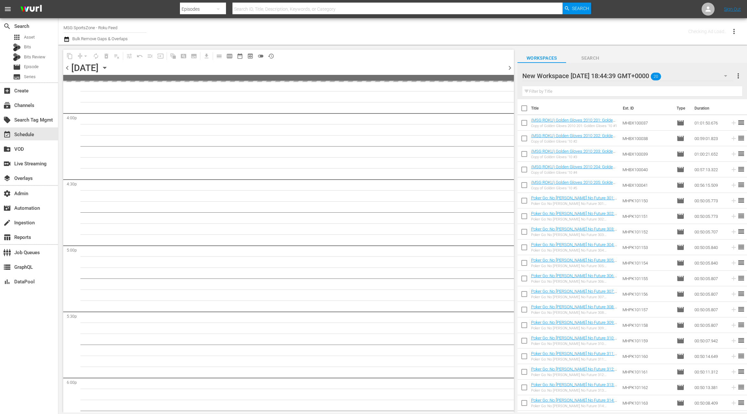
scroll to position [2141, 0]
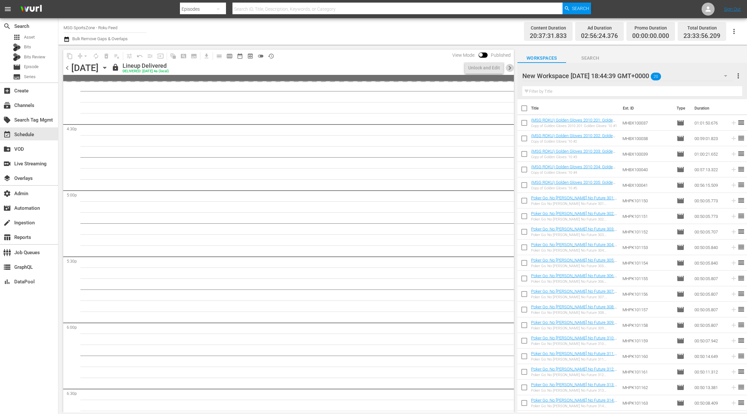
click at [512, 70] on span "chevron_right" at bounding box center [510, 68] width 8 height 8
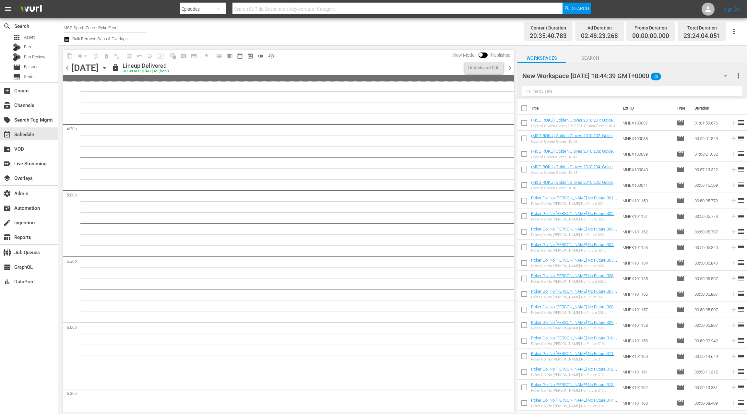
click at [512, 70] on span "chevron_right" at bounding box center [510, 68] width 8 height 8
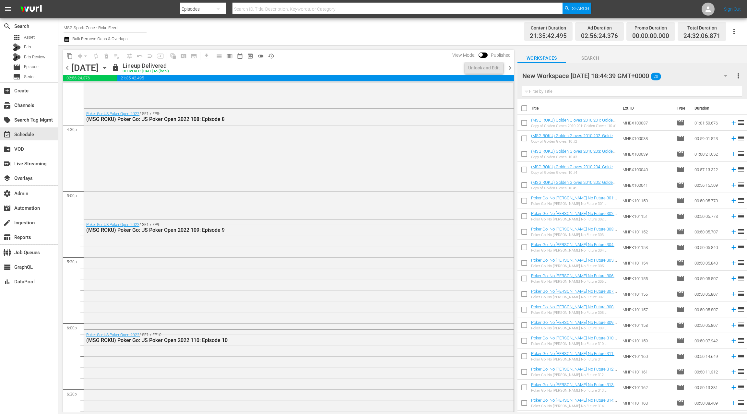
click at [512, 70] on span "chevron_right" at bounding box center [510, 68] width 8 height 8
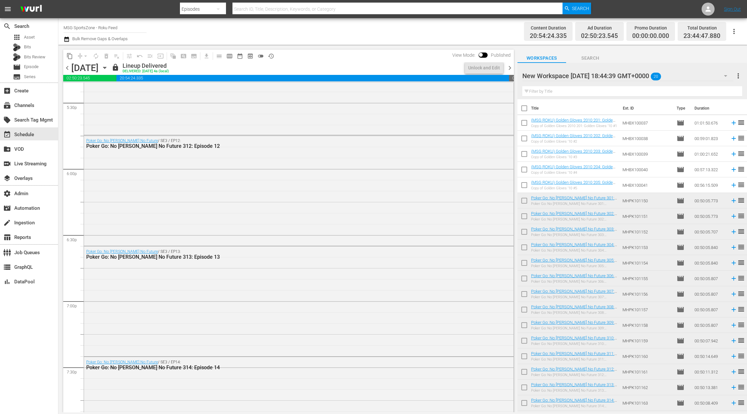
click at [512, 70] on span "chevron_right" at bounding box center [510, 68] width 8 height 8
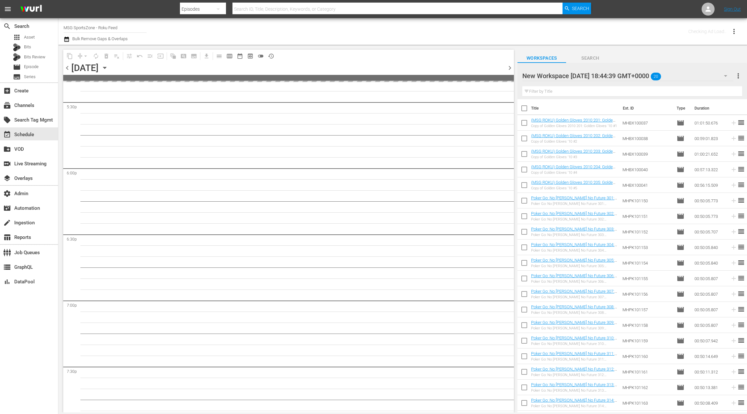
scroll to position [2351, 0]
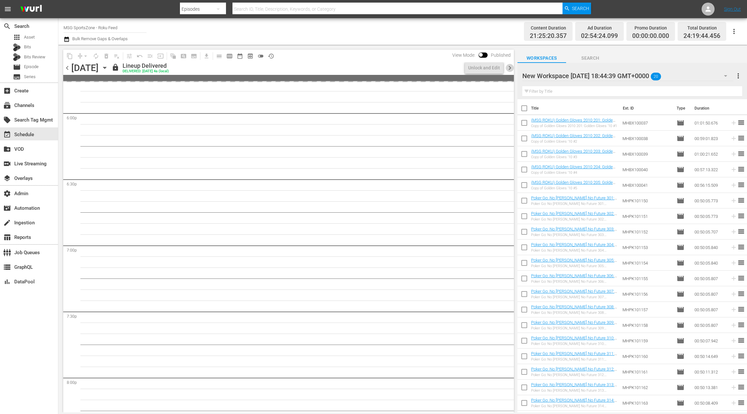
click at [511, 70] on span "chevron_right" at bounding box center [510, 68] width 8 height 8
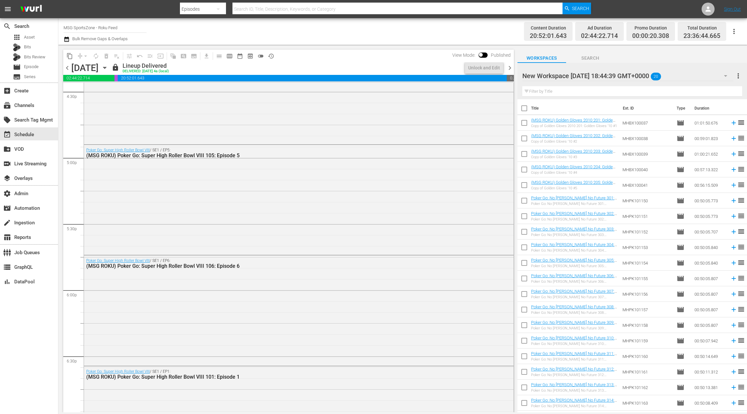
click at [511, 70] on span "chevron_right" at bounding box center [510, 68] width 8 height 8
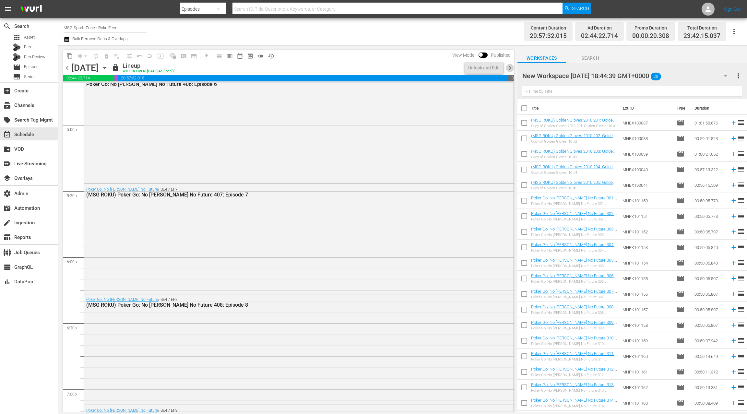
click at [511, 70] on span "chevron_right" at bounding box center [510, 68] width 8 height 8
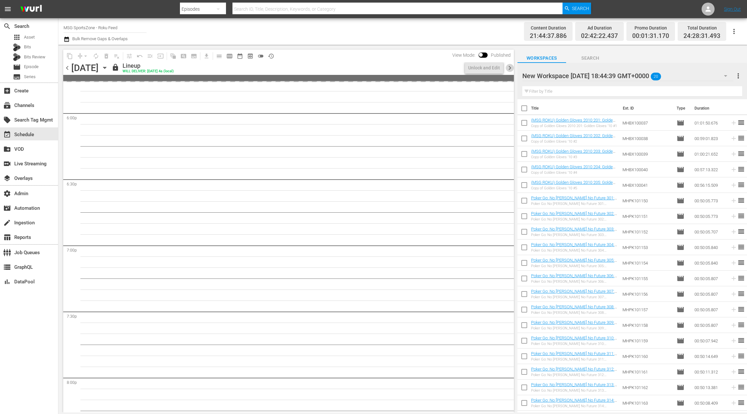
click at [511, 70] on span "chevron_right" at bounding box center [510, 68] width 8 height 8
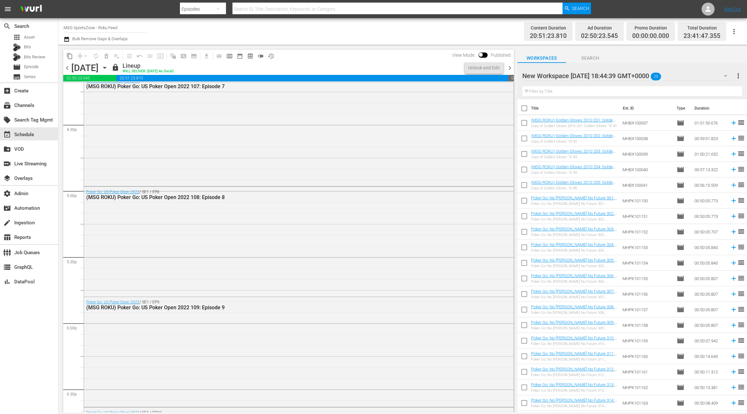
click at [511, 70] on span "chevron_right" at bounding box center [510, 68] width 8 height 8
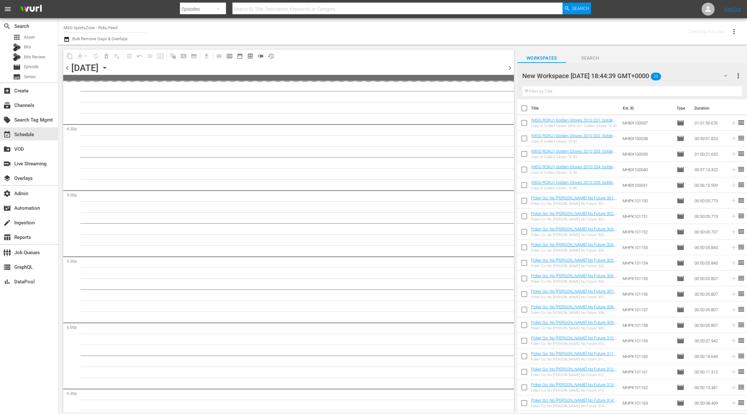
scroll to position [2351, 0]
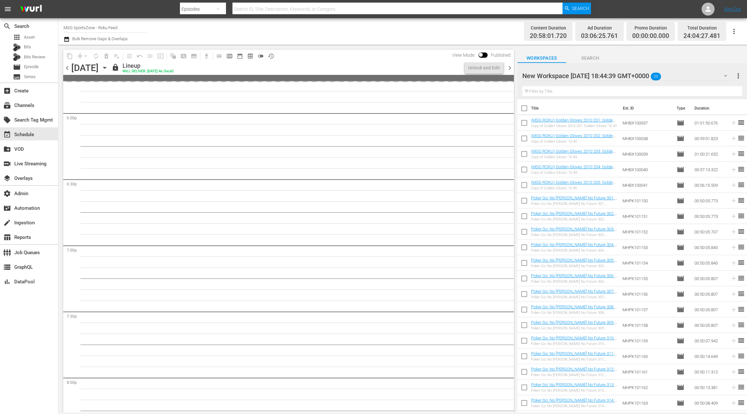
click at [511, 70] on span "chevron_right" at bounding box center [510, 68] width 8 height 8
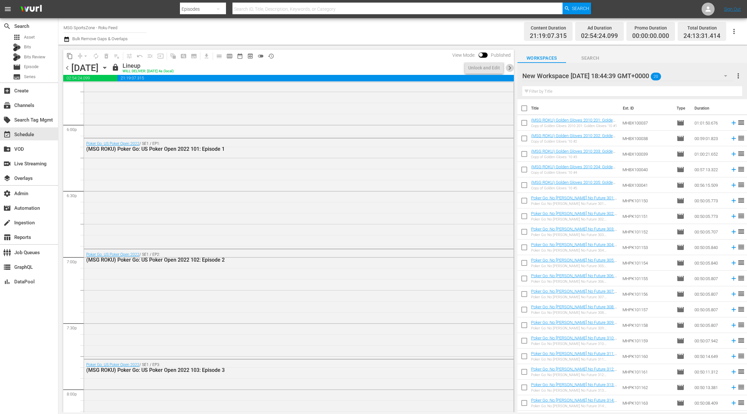
click at [511, 70] on span "chevron_right" at bounding box center [510, 68] width 8 height 8
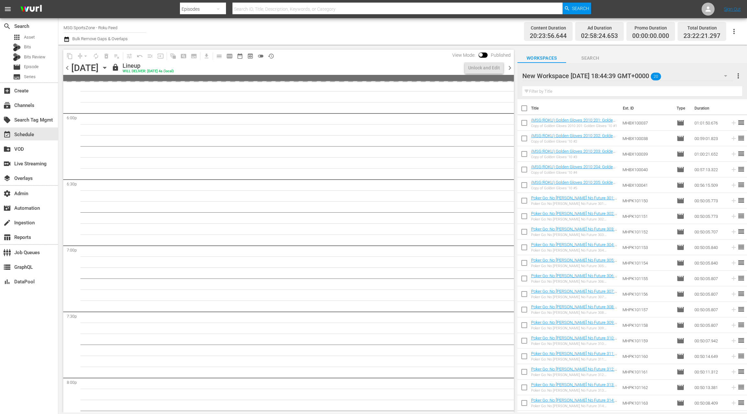
click at [511, 70] on span "chevron_right" at bounding box center [510, 68] width 8 height 8
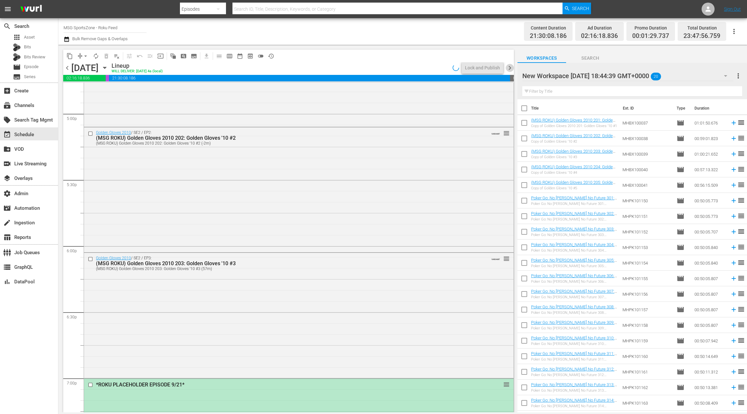
click at [511, 70] on span "chevron_right" at bounding box center [510, 68] width 8 height 8
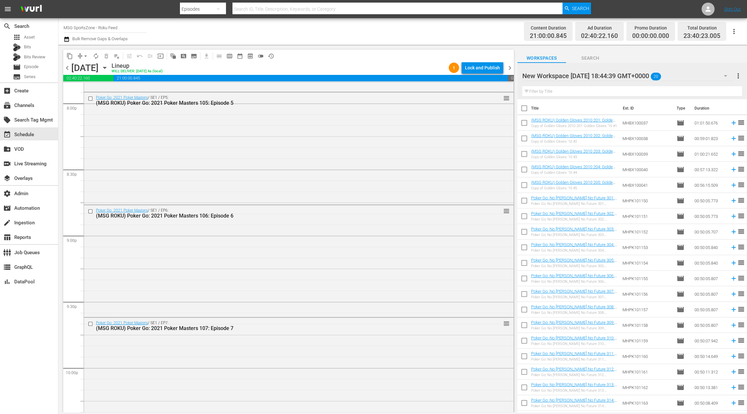
scroll to position [2869, 0]
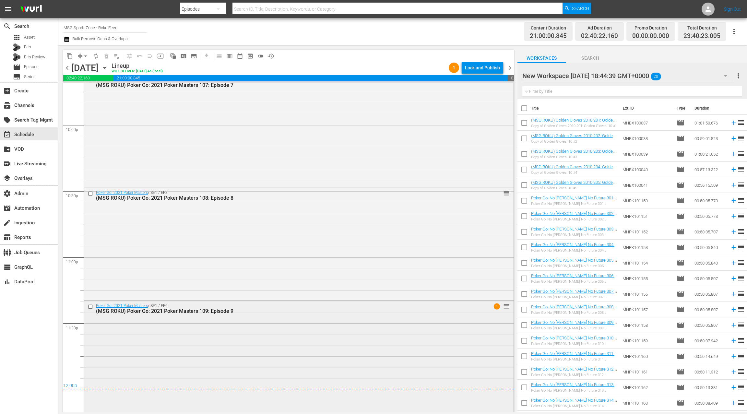
click at [209, 344] on div "Poker Go: 2021 Poker Masters / SE1 / EP9: (MSG ROKU) Poker Go: 2021 Poker Maste…" at bounding box center [299, 356] width 430 height 111
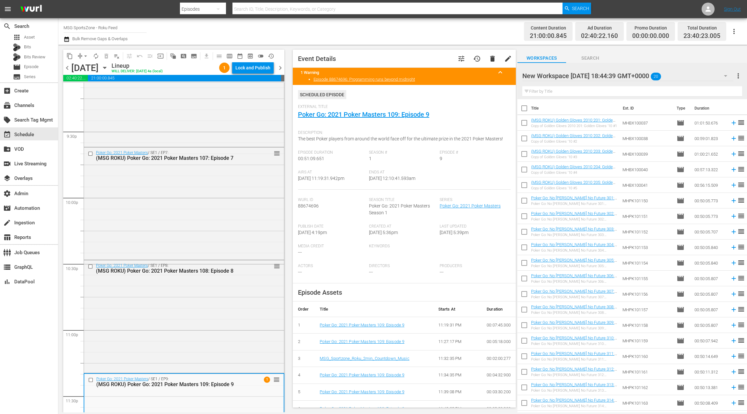
scroll to position [2798, 0]
click at [67, 39] on icon "button" at bounding box center [67, 39] width 6 height 8
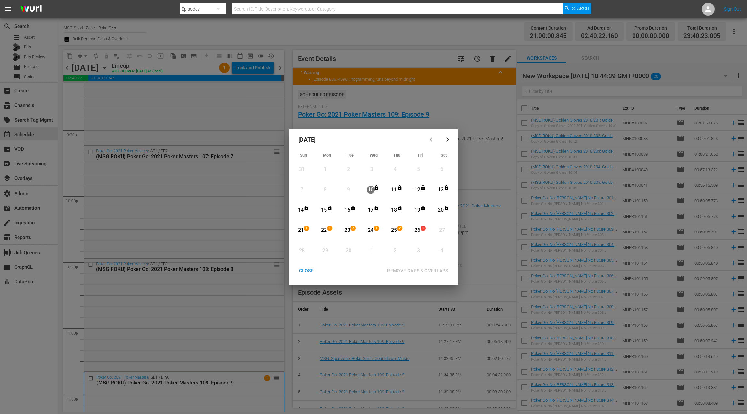
drag, startPoint x: 326, startPoint y: 234, endPoint x: 356, endPoint y: 233, distance: 29.5
click at [326, 234] on div "22" at bounding box center [324, 230] width 8 height 7
click at [417, 232] on div "26" at bounding box center [418, 230] width 8 height 7
click at [410, 271] on div "REMOVE GAPS & OVERLAPS" at bounding box center [417, 271] width 71 height 8
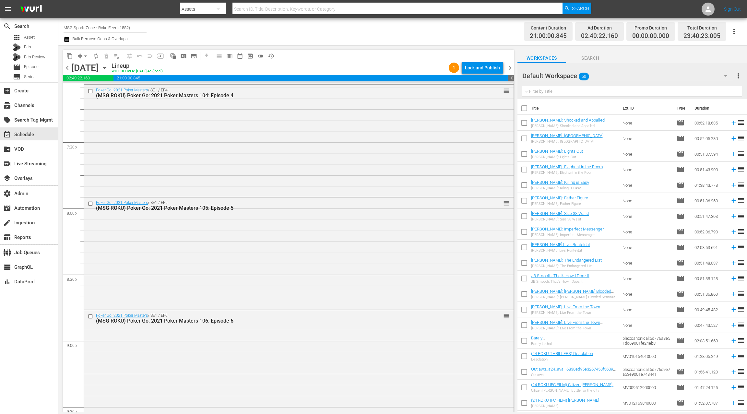
scroll to position [2869, 0]
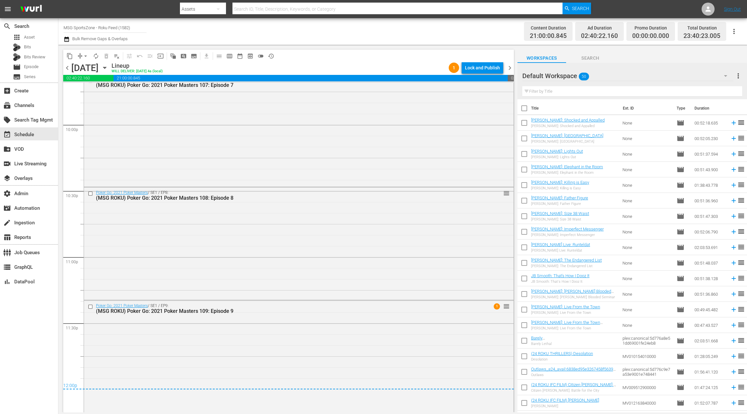
click at [302, 374] on div "Poker Go: 2021 Poker Masters / SE1 / EP9: (MSG ROKU) Poker Go: 2021 Poker Maste…" at bounding box center [299, 356] width 430 height 111
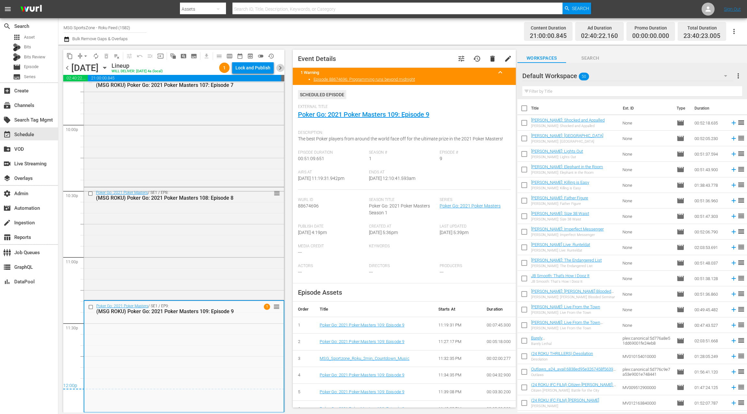
click at [281, 69] on span "chevron_right" at bounding box center [280, 68] width 8 height 8
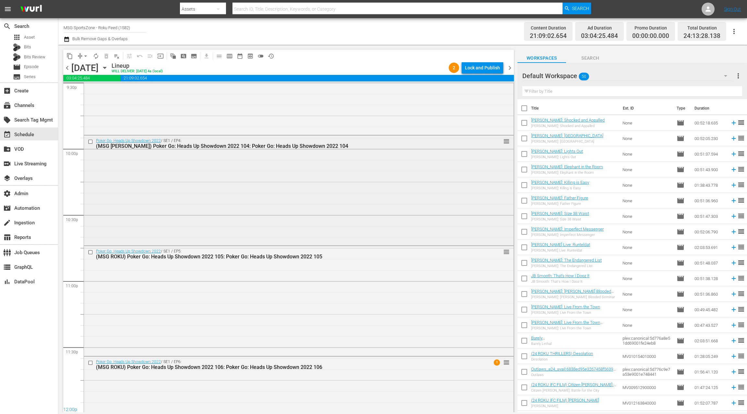
scroll to position [2899, 0]
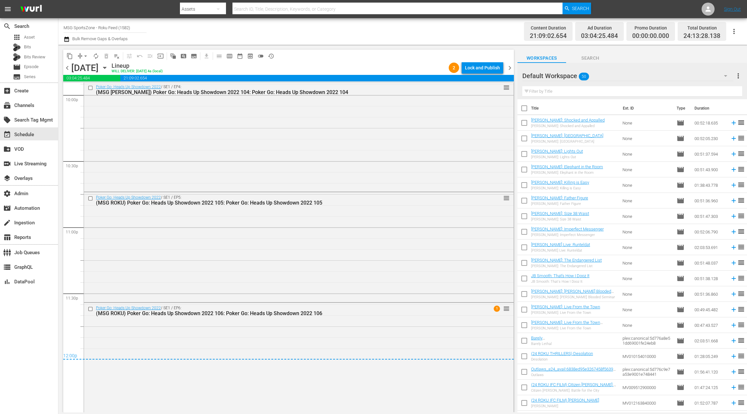
drag, startPoint x: 288, startPoint y: 338, endPoint x: 296, endPoint y: 325, distance: 15.3
click at [288, 338] on div "Poker Go: Heads Up Showdown 2022 / SE1 / EP6: (MSG ROKU) Poker Go: Heads Up Sho…" at bounding box center [299, 357] width 430 height 109
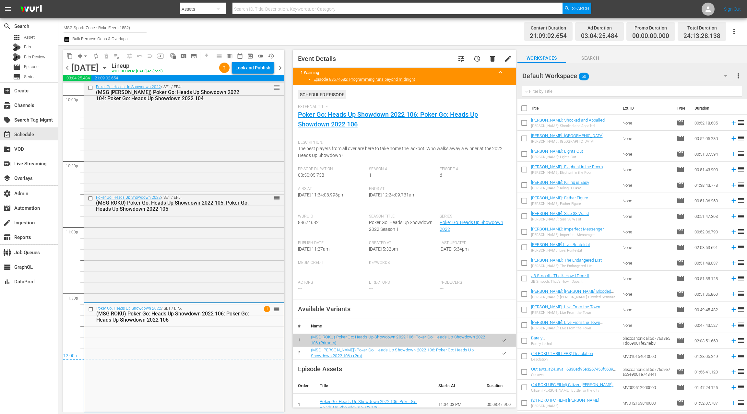
click at [282, 67] on span "chevron_right" at bounding box center [280, 68] width 8 height 8
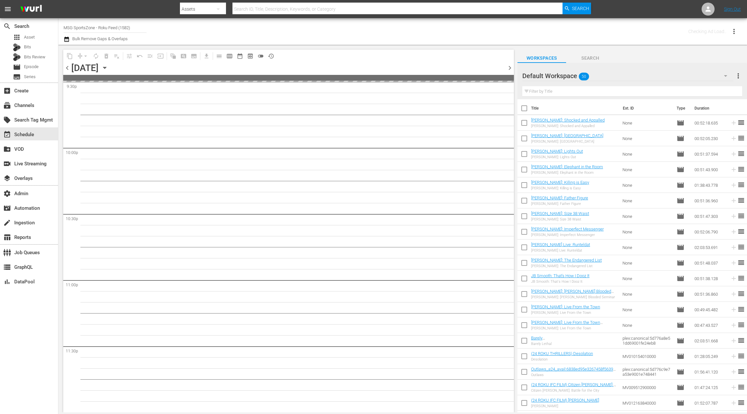
scroll to position [2845, 0]
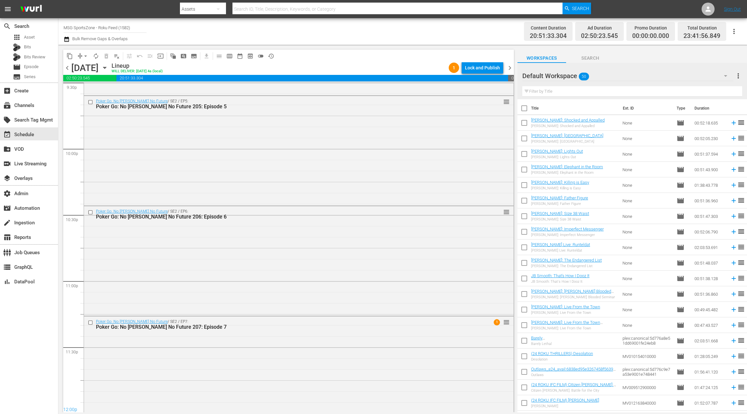
click at [512, 68] on span "chevron_right" at bounding box center [510, 68] width 8 height 8
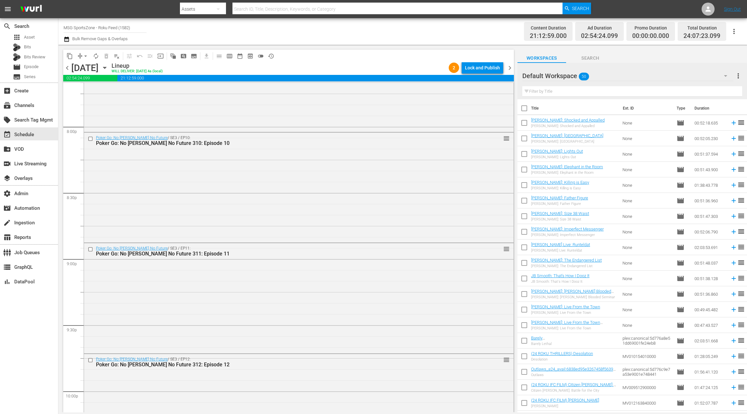
click at [512, 68] on span "chevron_right" at bounding box center [510, 68] width 8 height 8
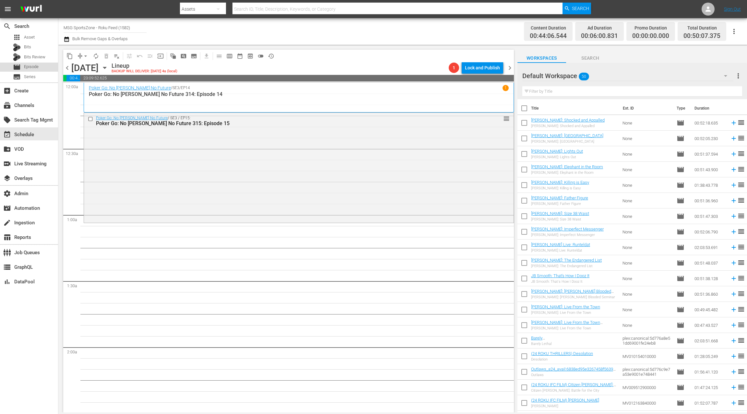
click at [34, 67] on span "Episode" at bounding box center [31, 67] width 15 height 6
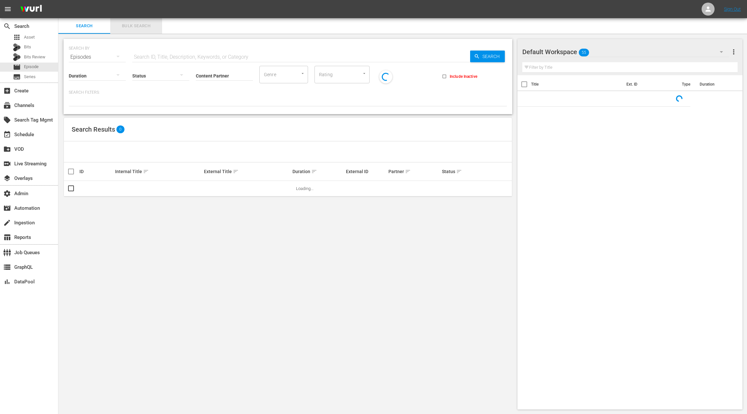
click at [126, 30] on button "Bulk Search" at bounding box center [136, 26] width 52 height 16
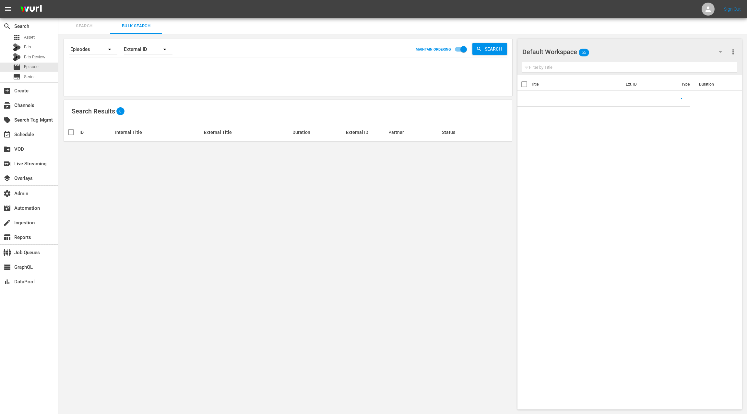
click at [127, 69] on textarea at bounding box center [289, 74] width 436 height 30
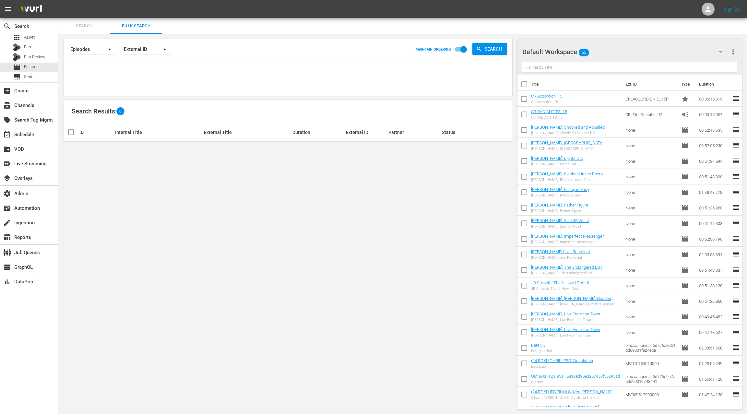
paste textarea "86798422 47816329 47816328 47816327 47816326 47816325 47816324 88666255 8866624…"
type textarea "86798422 47816329 47816328 47816327 47816326 47816325 47816324 88666255 8866624…"
click at [145, 49] on div "External ID" at bounding box center [148, 49] width 49 height 18
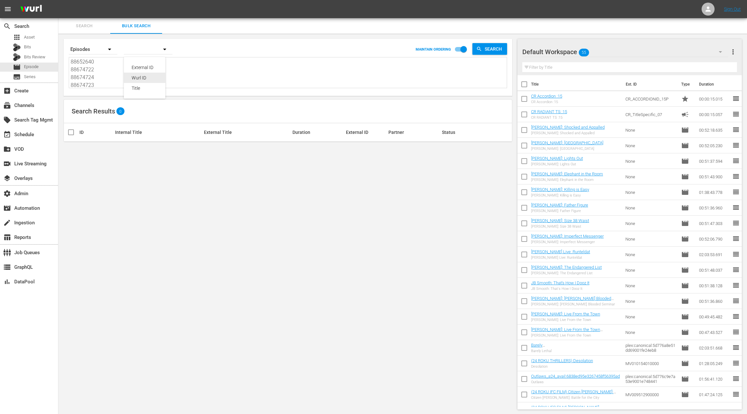
click at [147, 78] on div "Wurl ID" at bounding box center [145, 78] width 26 height 10
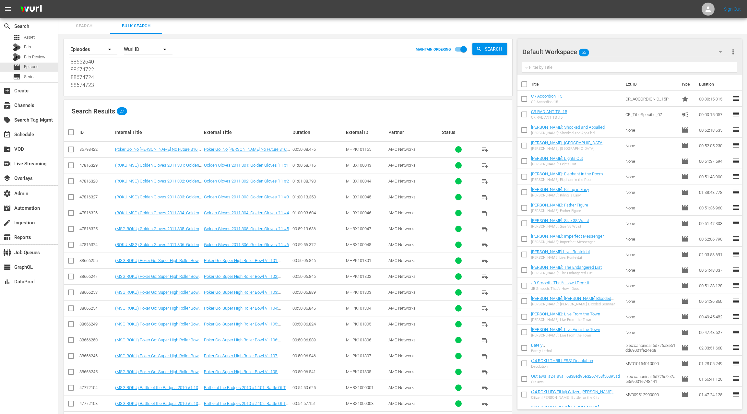
click at [691, 52] on div "Default Workspace 55" at bounding box center [625, 52] width 206 height 18
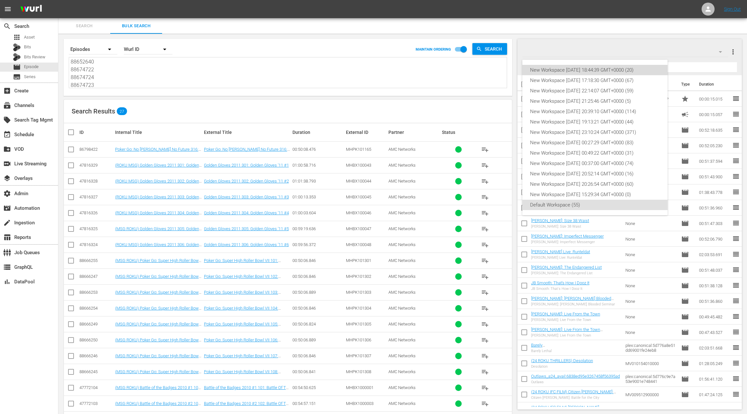
click at [628, 67] on div "New Workspace [DATE] 18:44:39 GMT+0000 (20)" at bounding box center [595, 70] width 130 height 10
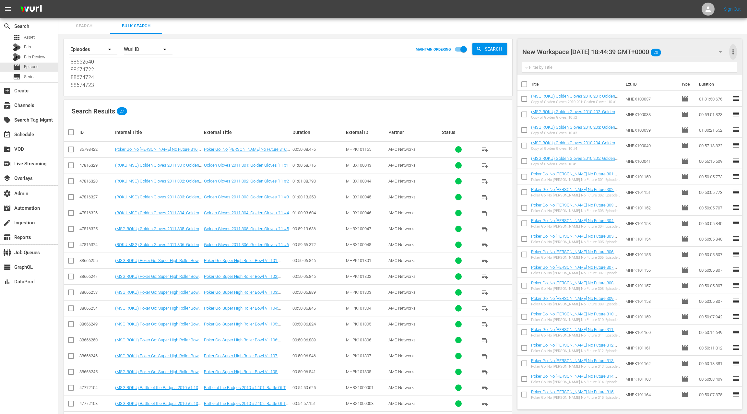
click at [736, 55] on span "more_vert" at bounding box center [733, 52] width 8 height 8
click at [715, 63] on div "Clear All Workspace Items" at bounding box center [691, 64] width 76 height 12
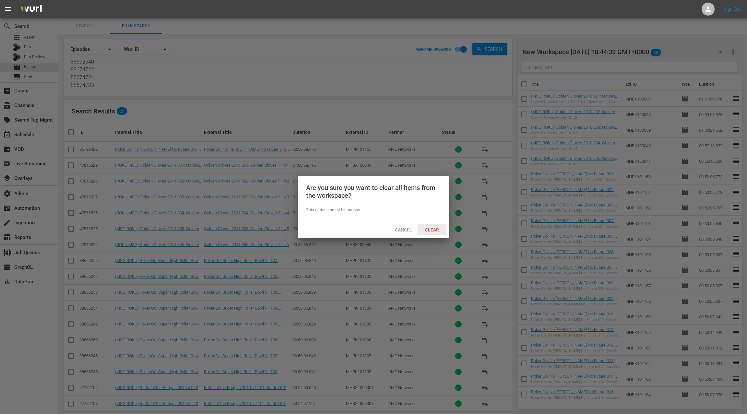
click at [433, 229] on span "Clear" at bounding box center [432, 229] width 24 height 5
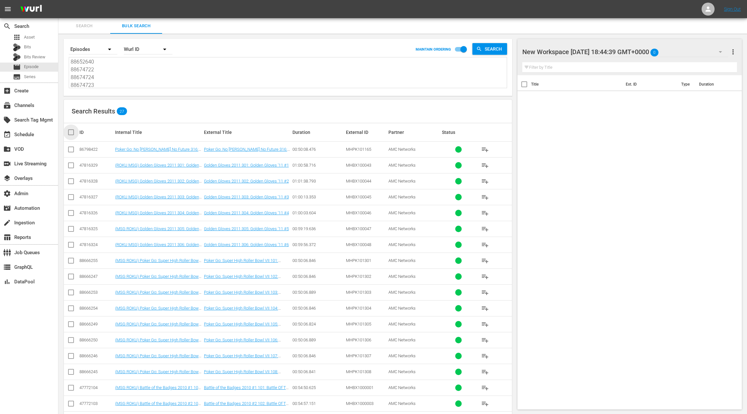
click at [72, 132] on input "checkbox" at bounding box center [73, 132] width 13 height 8
checkbox input "true"
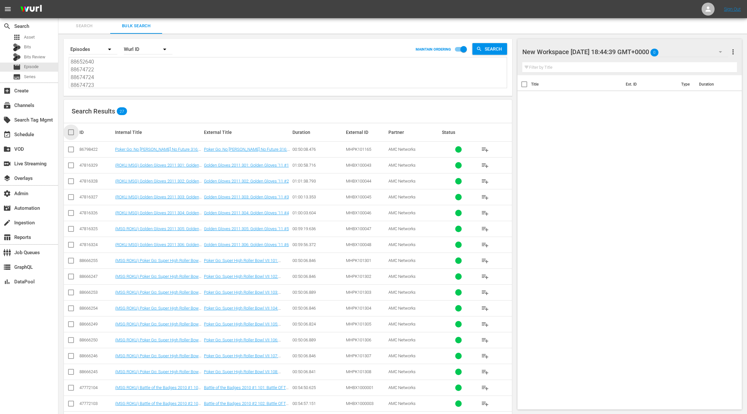
checkbox input "true"
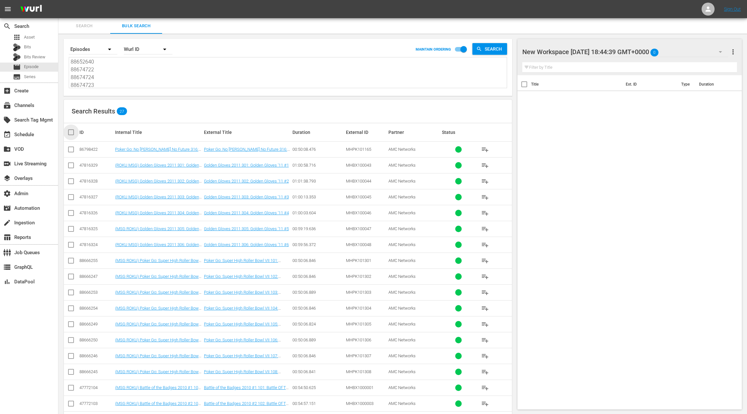
checkbox input "true"
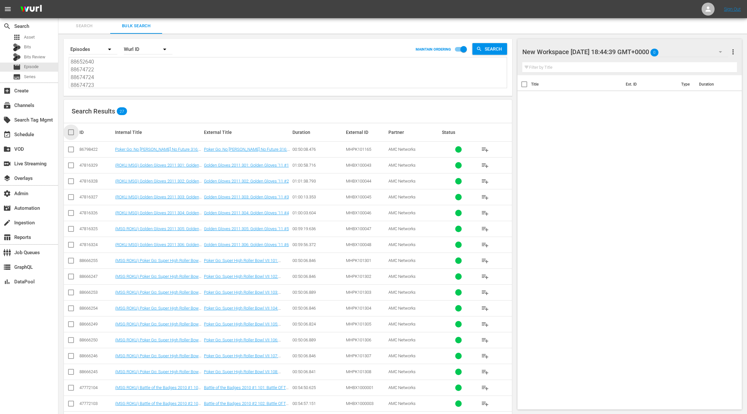
checkbox input "true"
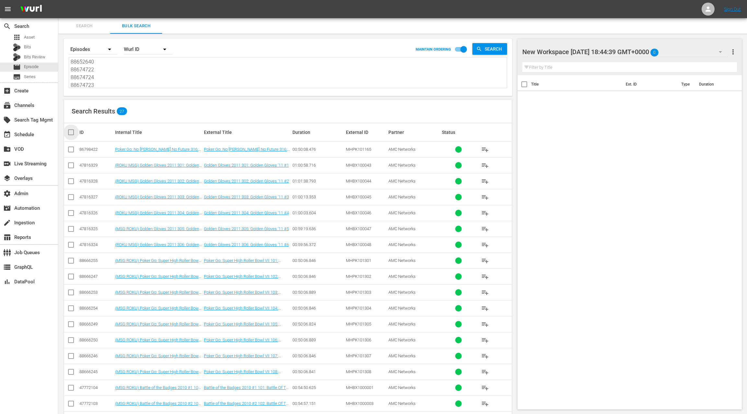
checkbox input "true"
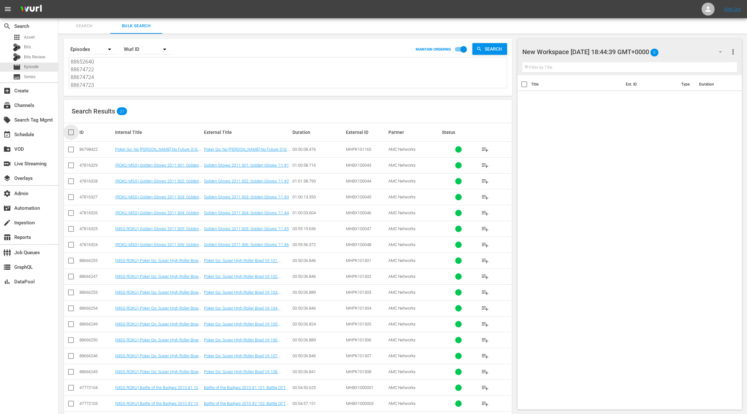
checkbox input "true"
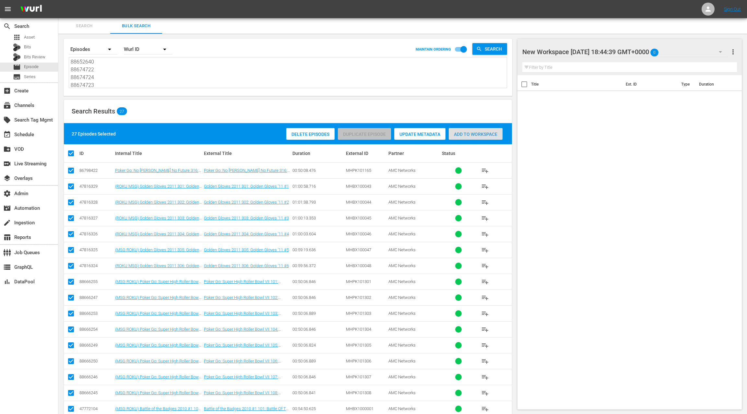
drag, startPoint x: 463, startPoint y: 135, endPoint x: 464, endPoint y: 127, distance: 7.5
click at [463, 135] on span "Add to Workspace" at bounding box center [476, 134] width 54 height 5
click at [22, 135] on div "event_available Schedule" at bounding box center [18, 134] width 36 height 6
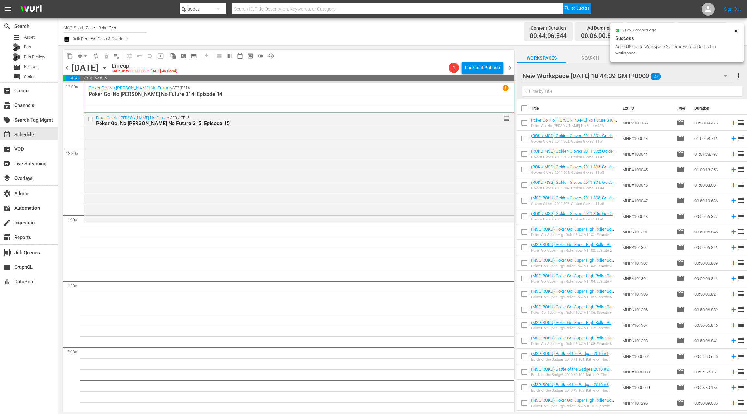
click at [108, 70] on icon "button" at bounding box center [104, 67] width 7 height 7
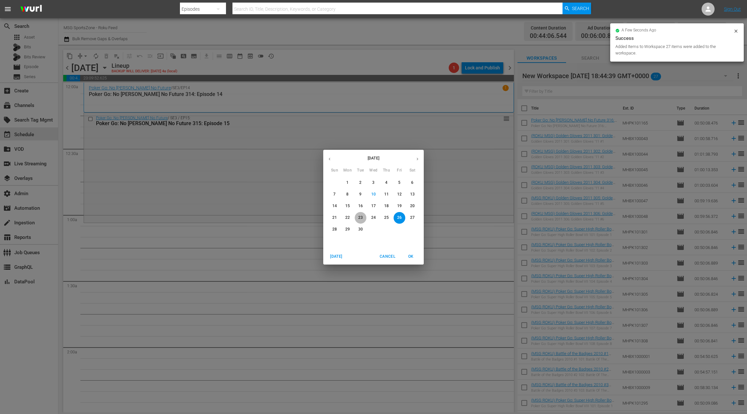
drag, startPoint x: 362, startPoint y: 217, endPoint x: 360, endPoint y: 212, distance: 6.0
click at [362, 217] on p "23" at bounding box center [360, 218] width 5 height 6
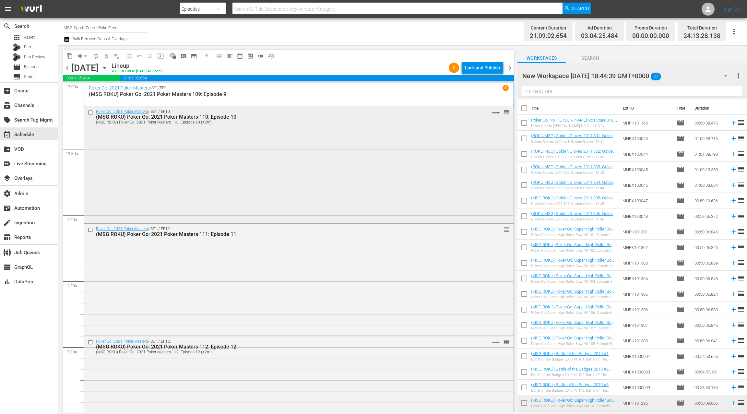
click at [280, 174] on div "Poker Go: 2021 Poker Masters / SE1 / EP10: (MSG ROKU) Poker Go: 2021 Poker Mast…" at bounding box center [299, 163] width 430 height 115
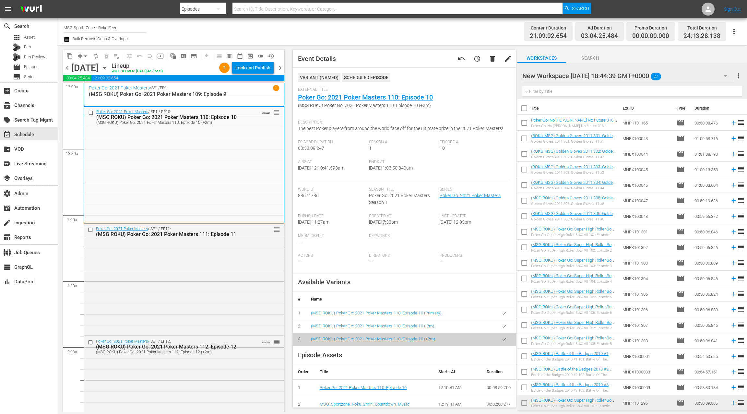
click at [507, 312] on button "button" at bounding box center [504, 313] width 13 height 13
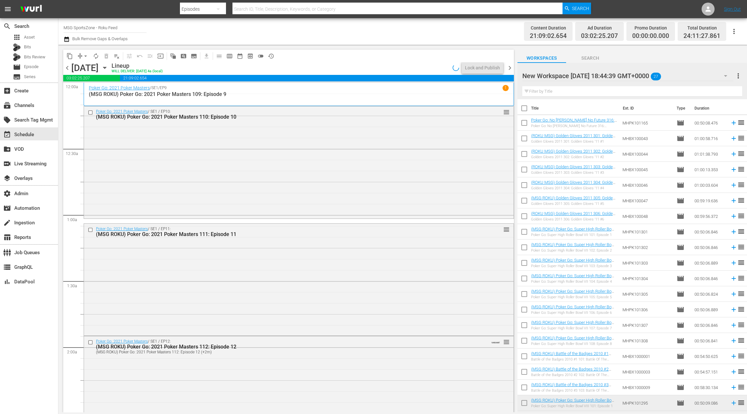
scroll to position [76, 0]
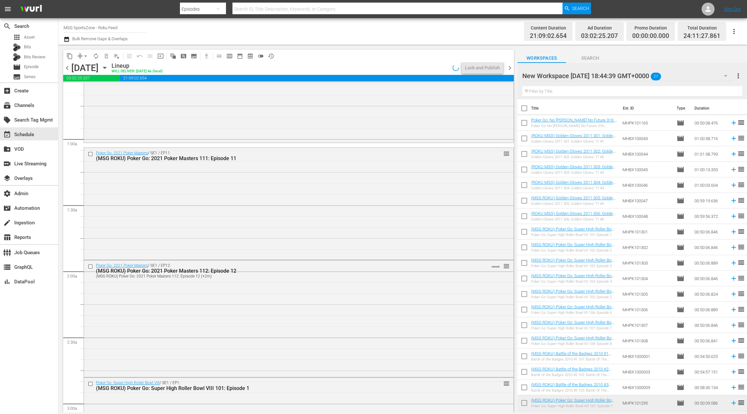
click at [294, 292] on div "Poker Go: 2021 Poker Masters / SE1 / EP12: (MSG ROKU) Poker Go: 2021 Poker Mast…" at bounding box center [299, 317] width 430 height 115
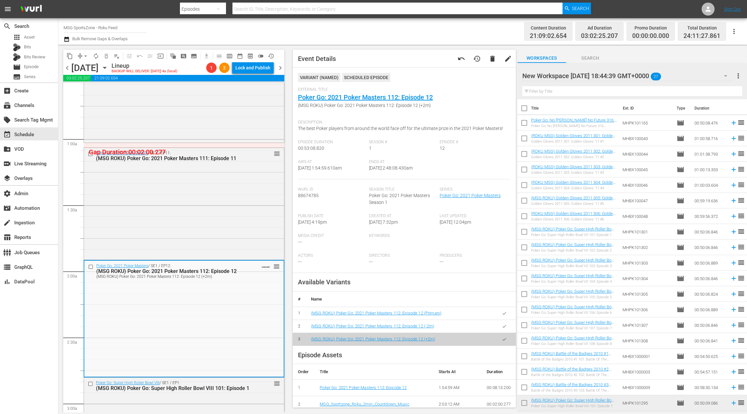
drag, startPoint x: 503, startPoint y: 316, endPoint x: 467, endPoint y: 302, distance: 38.7
click at [503, 315] on button "button" at bounding box center [504, 313] width 13 height 13
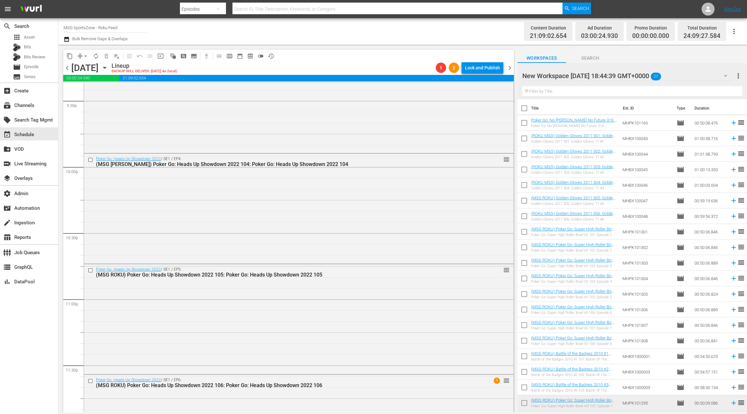
scroll to position [2899, 0]
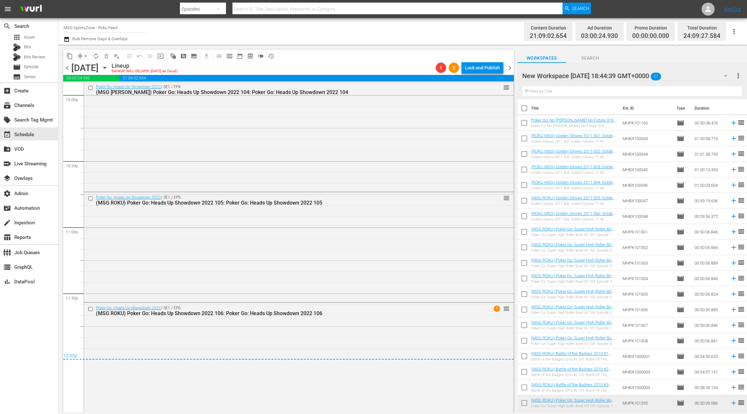
click at [510, 68] on span "chevron_right" at bounding box center [510, 68] width 8 height 8
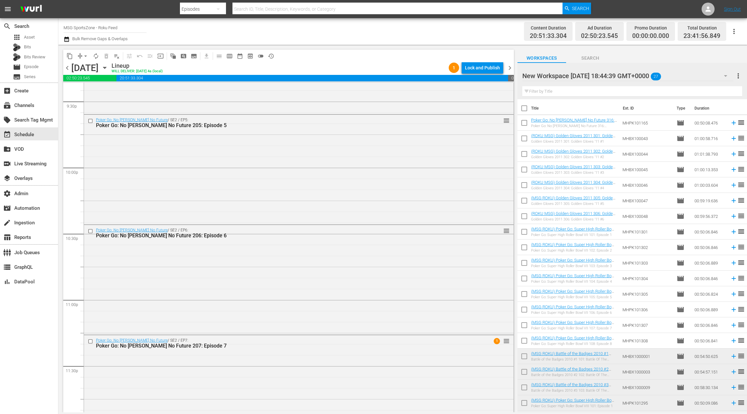
scroll to position [2859, 0]
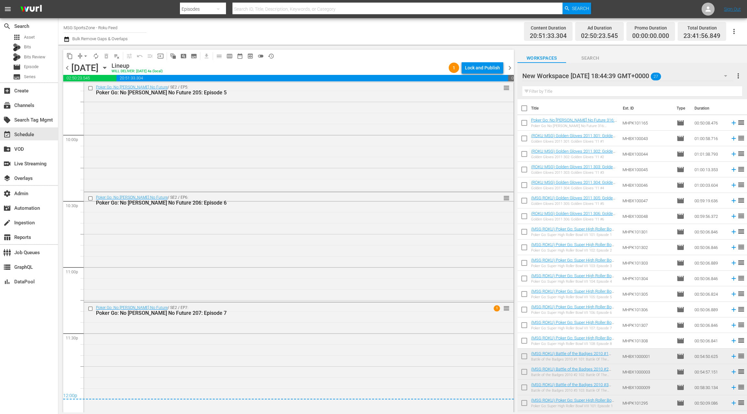
click at [509, 69] on span "chevron_right" at bounding box center [510, 68] width 8 height 8
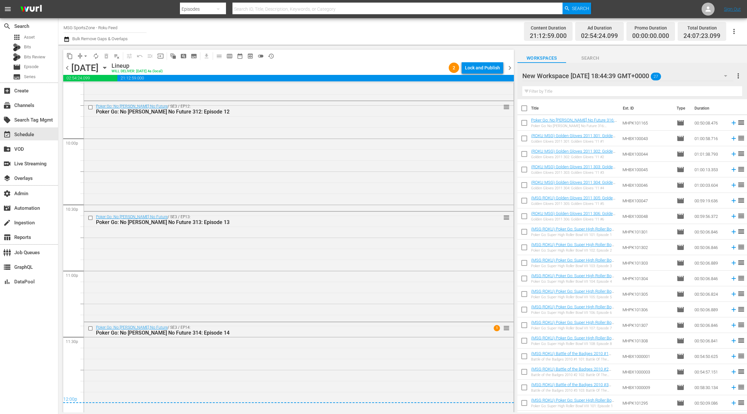
scroll to position [2875, 0]
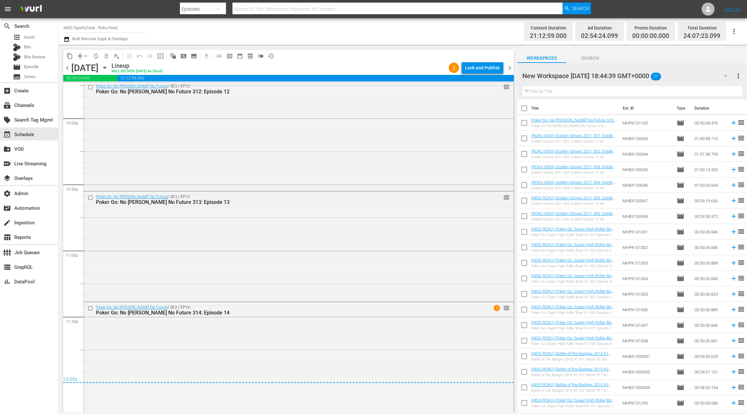
click at [510, 68] on span "chevron_right" at bounding box center [510, 68] width 8 height 8
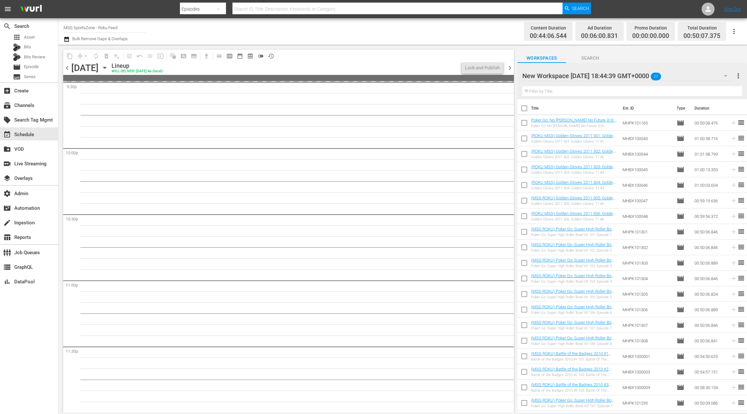
scroll to position [2823, 0]
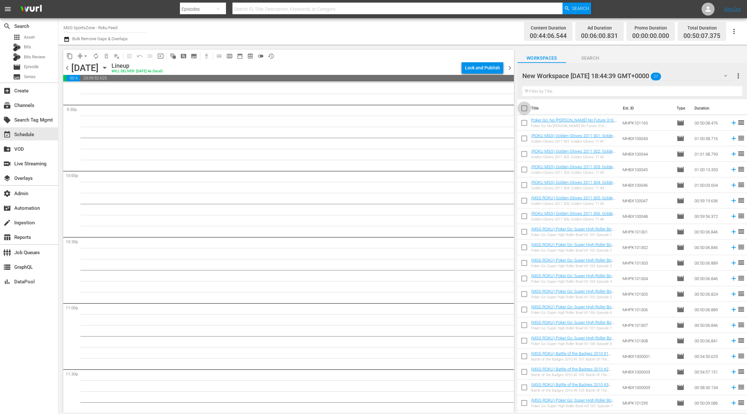
click at [527, 110] on input "checkbox" at bounding box center [525, 110] width 14 height 14
checkbox input "true"
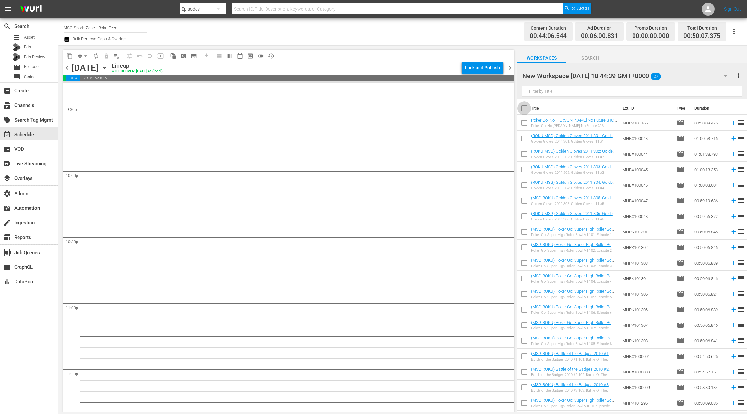
checkbox input "true"
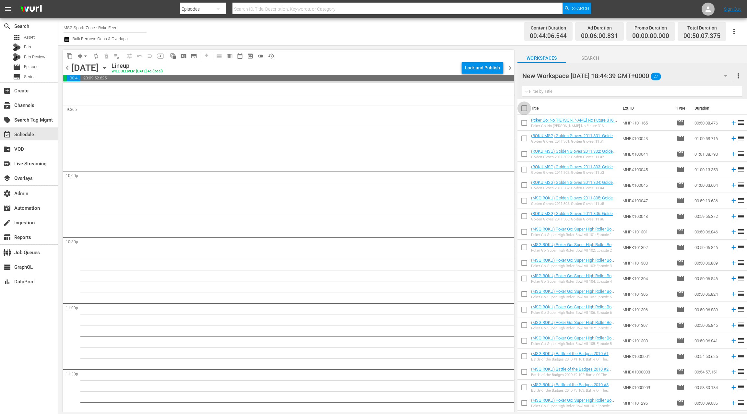
checkbox input "true"
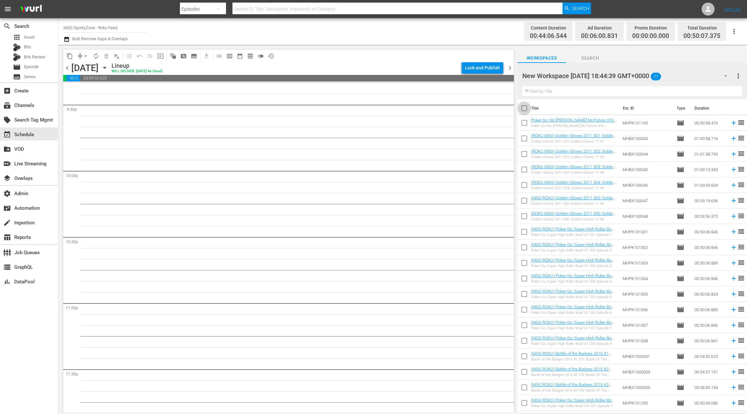
checkbox input "true"
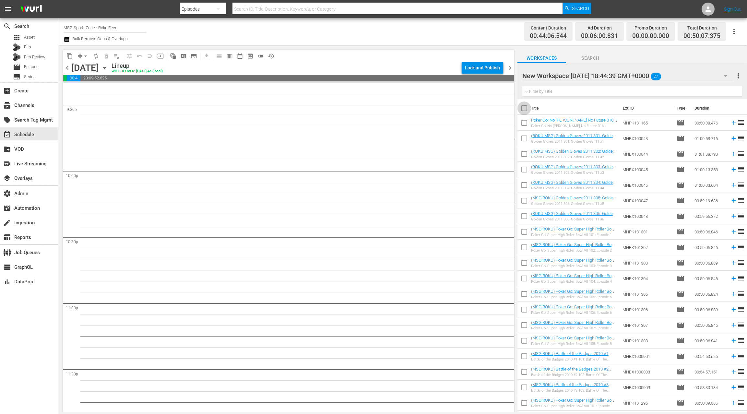
checkbox input "true"
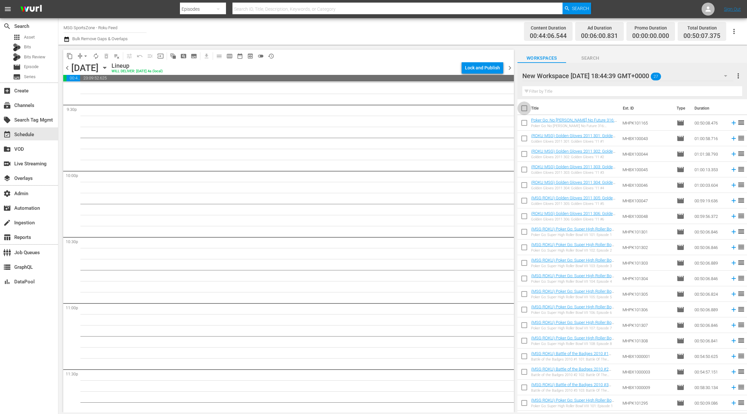
checkbox input "true"
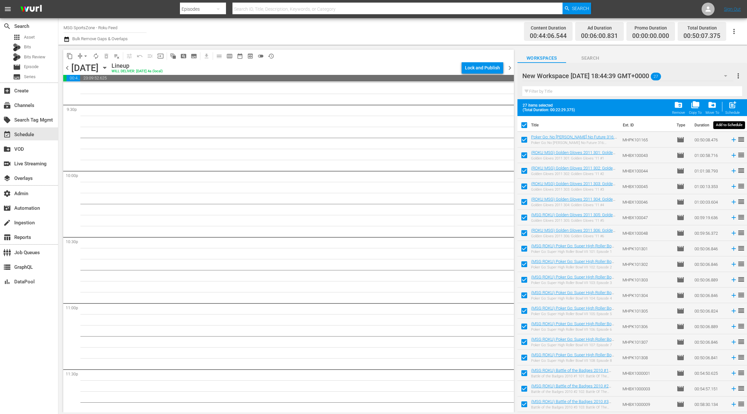
click at [733, 107] on span "post_add" at bounding box center [732, 105] width 9 height 9
checkbox input "false"
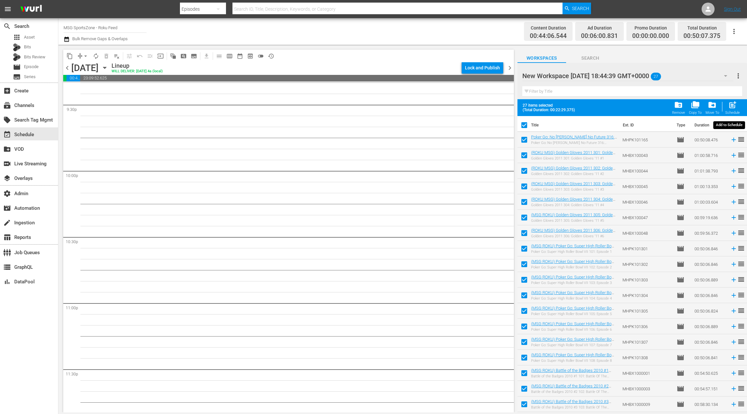
checkbox input "false"
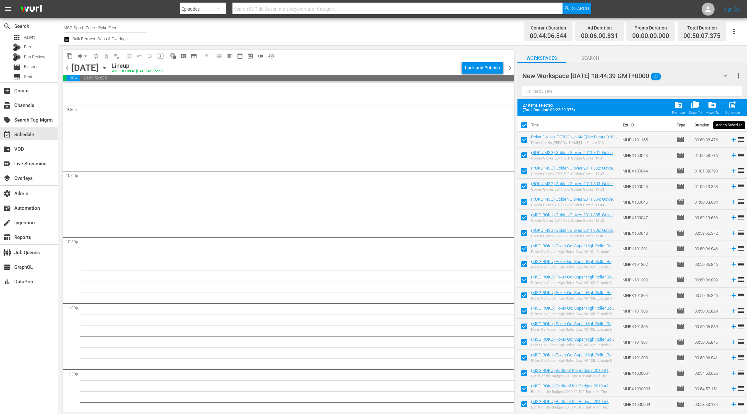
checkbox input "false"
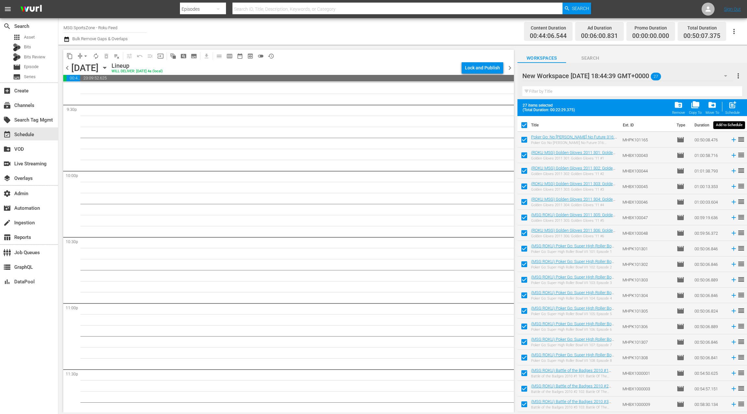
checkbox input "false"
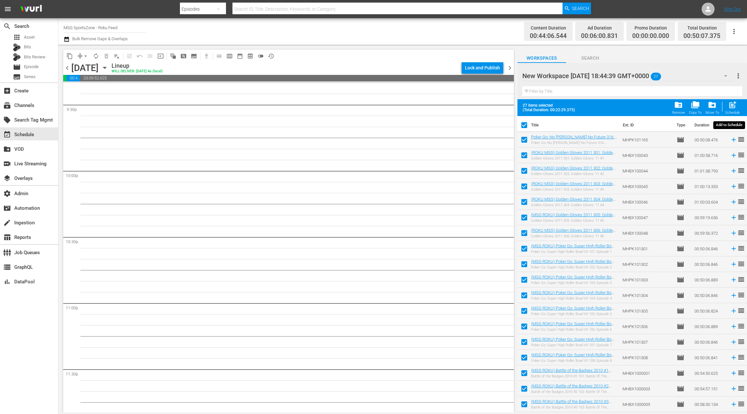
checkbox input "false"
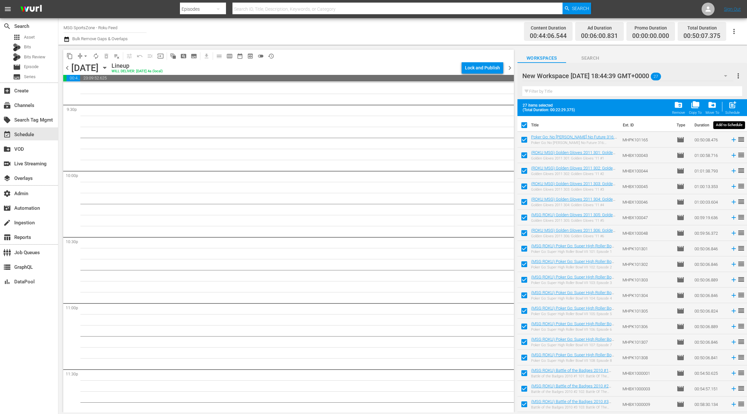
checkbox input "false"
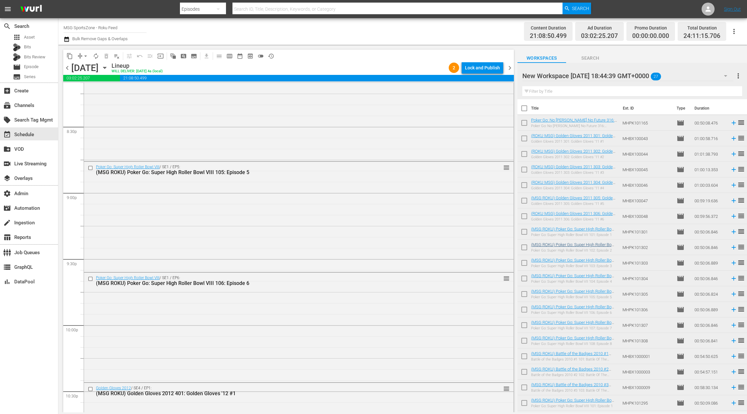
scroll to position [122, 0]
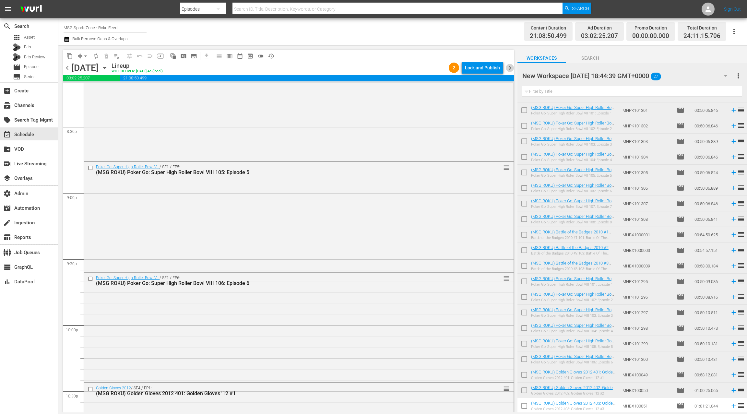
click at [510, 69] on span "chevron_right" at bounding box center [510, 68] width 8 height 8
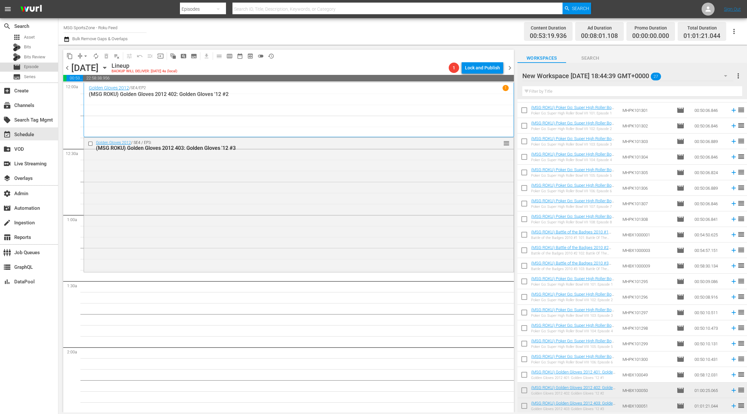
click at [42, 67] on div "movie Episode" at bounding box center [29, 67] width 58 height 9
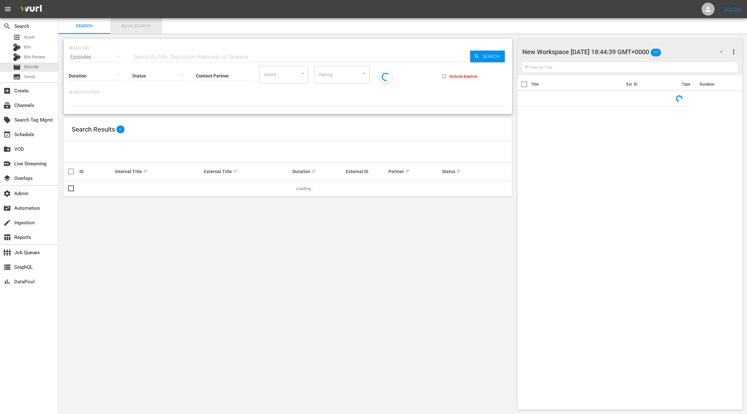
click at [137, 25] on span "Bulk Search" at bounding box center [136, 25] width 44 height 7
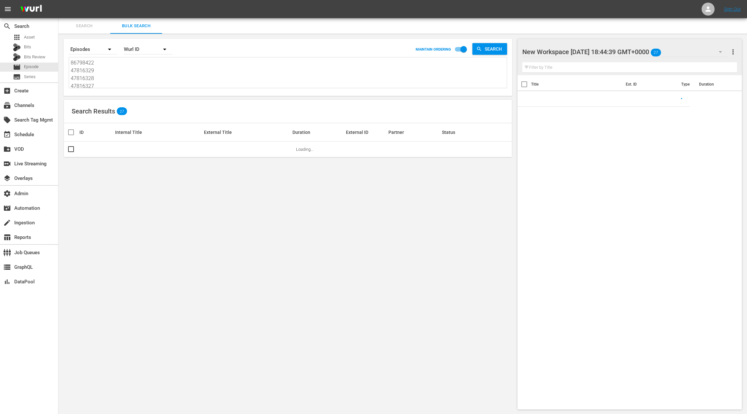
click at [131, 78] on textarea "86798422 47816329 47816328 47816327 47816326 47816325 47816324 88666255 8866624…" at bounding box center [289, 74] width 436 height 30
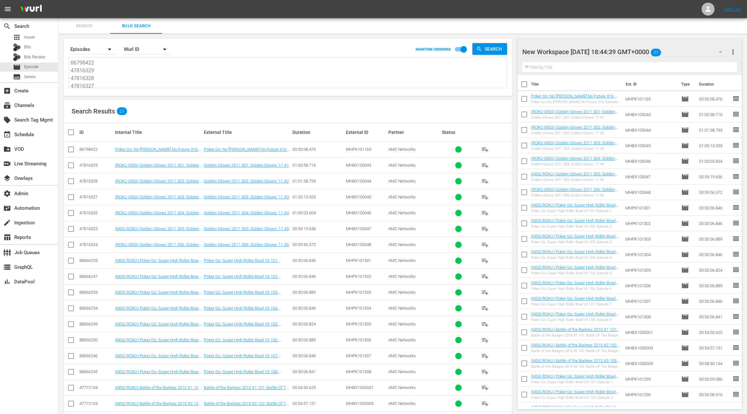
paste textarea "8674725 86798436 86798432 86798434 86798433 86798435 86798437 87727545 87727547…"
type textarea "88674725 86798436 86798432 86798434 86798433 86798435 86798437 87727545 8772754…"
drag, startPoint x: 736, startPoint y: 54, endPoint x: 729, endPoint y: 54, distance: 6.5
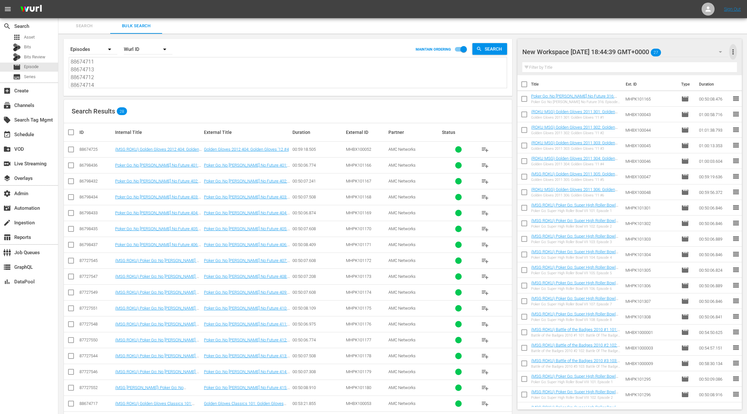
click at [735, 54] on span "more_vert" at bounding box center [733, 52] width 8 height 8
drag, startPoint x: 705, startPoint y: 64, endPoint x: 557, endPoint y: 140, distance: 166.5
click at [704, 65] on div "Clear All Workspace Items" at bounding box center [691, 64] width 76 height 12
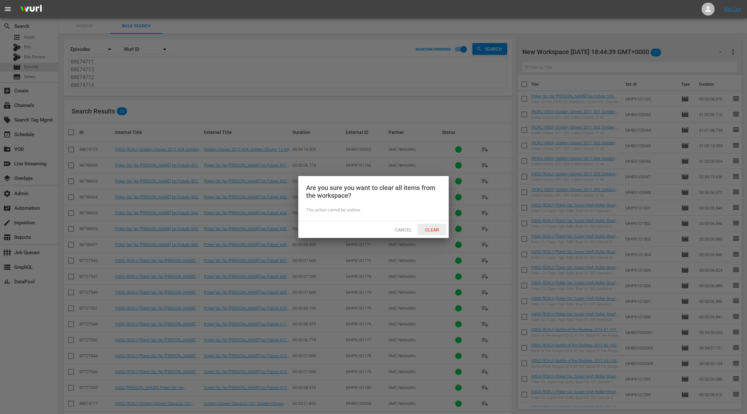
drag, startPoint x: 431, startPoint y: 229, endPoint x: 273, endPoint y: 179, distance: 165.3
click at [430, 229] on span "Clear" at bounding box center [432, 229] width 24 height 5
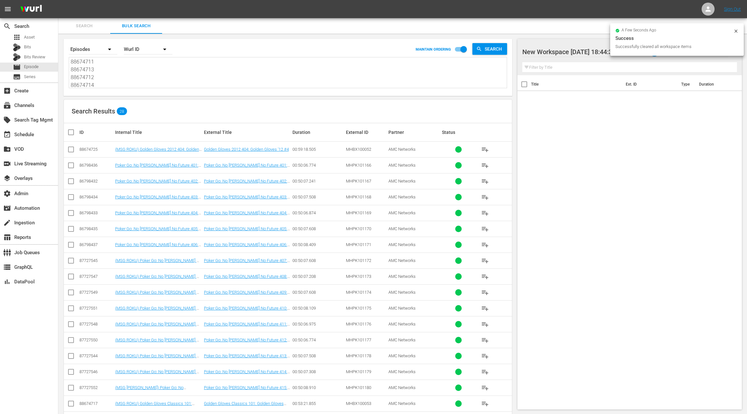
drag, startPoint x: 76, startPoint y: 133, endPoint x: 138, endPoint y: 133, distance: 61.9
click at [80, 133] on tr "ID Internal Title External Title Duration External ID Partner Status" at bounding box center [288, 132] width 448 height 18
click at [68, 132] on input "checkbox" at bounding box center [73, 132] width 13 height 8
checkbox input "true"
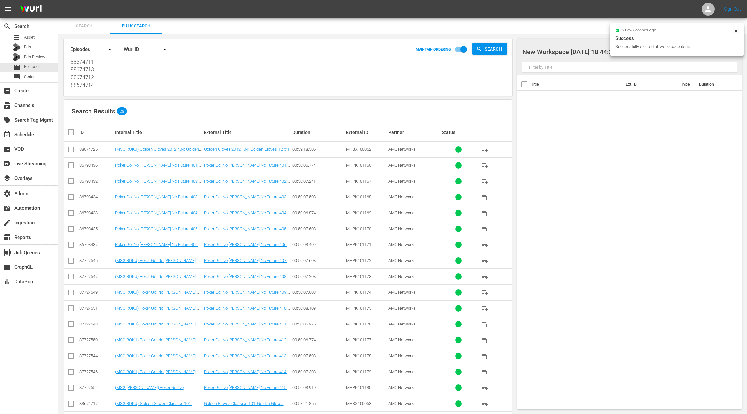
checkbox input "true"
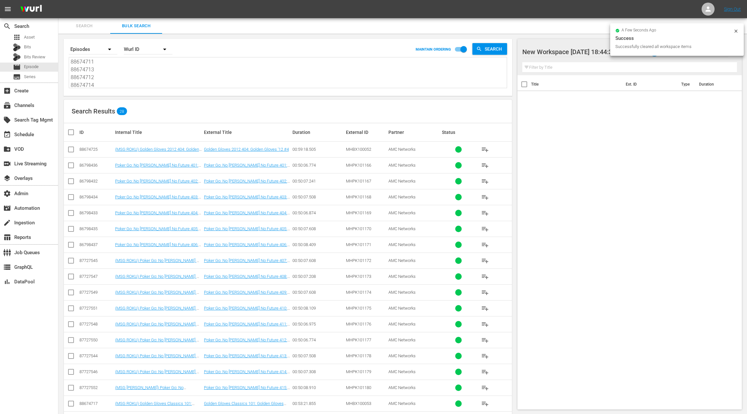
checkbox input "true"
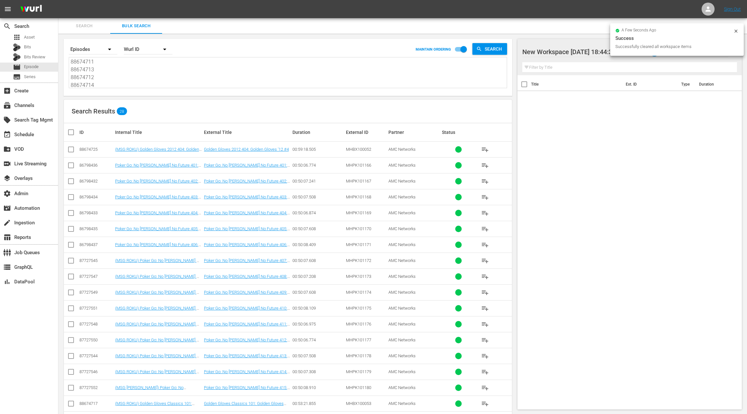
checkbox input "true"
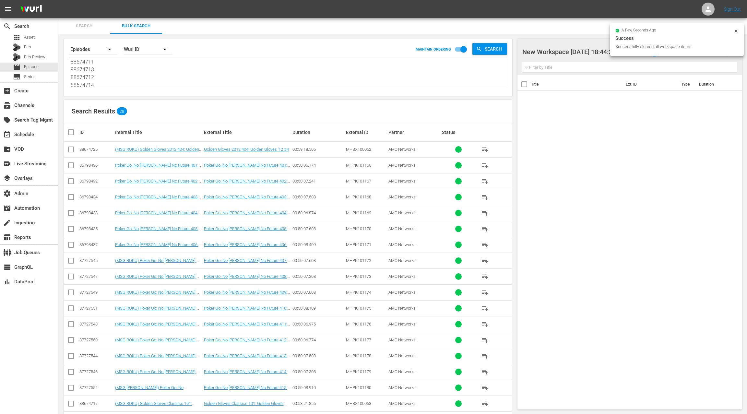
checkbox input "true"
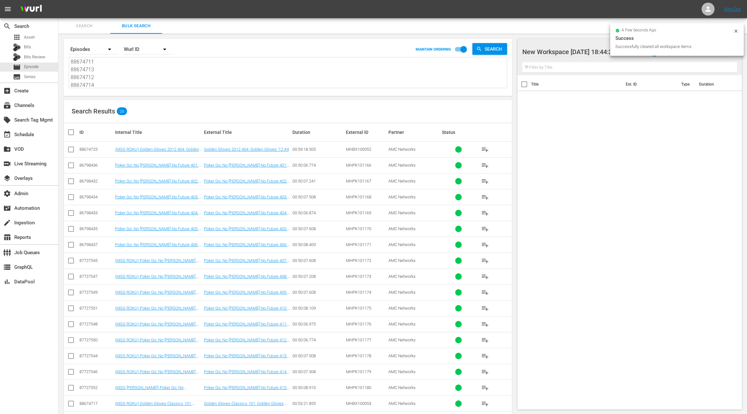
checkbox input "true"
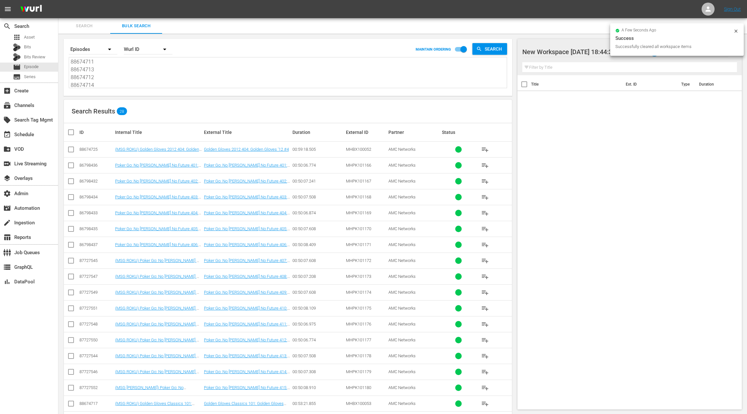
checkbox input "true"
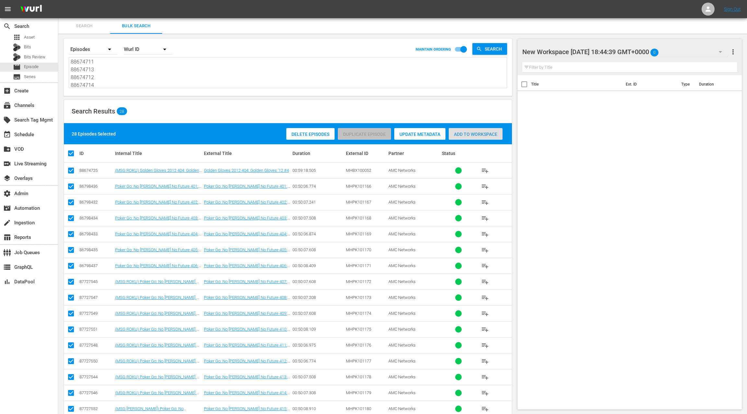
click at [472, 132] on span "Add to Workspace" at bounding box center [476, 134] width 54 height 5
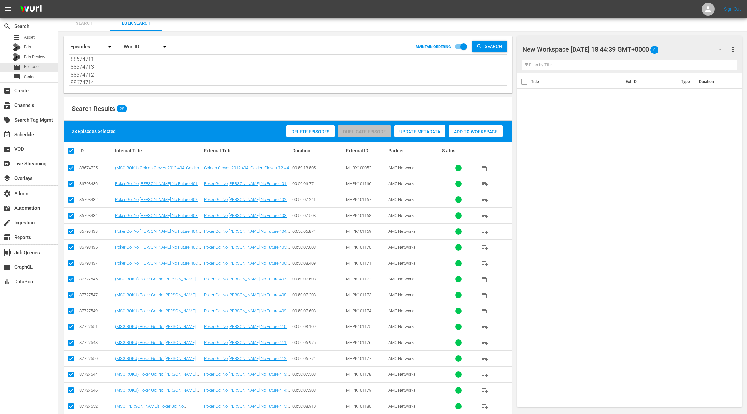
scroll to position [3, 0]
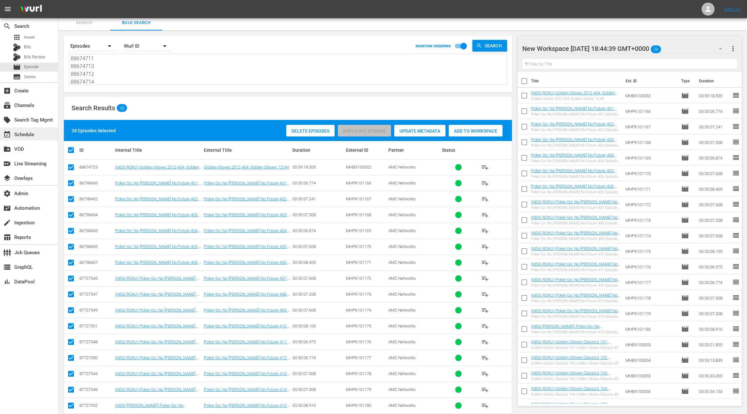
click at [30, 132] on div "event_available Schedule" at bounding box center [18, 134] width 36 height 6
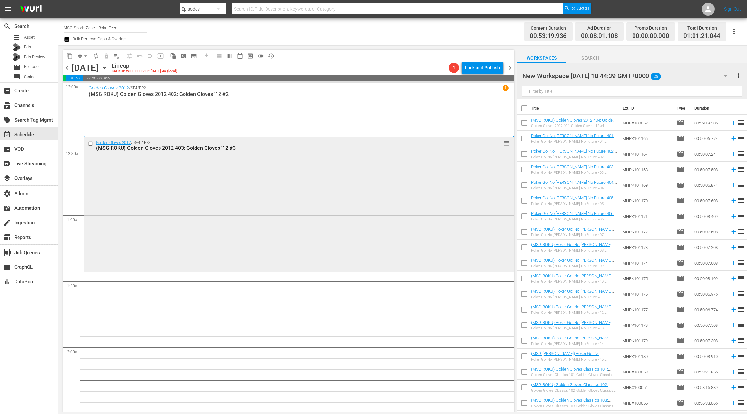
click at [271, 160] on div "Golden Gloves 2012 / SE4 / EP3: (MSG ROKU) Golden Gloves 2012 403: Golden Glove…" at bounding box center [299, 204] width 430 height 133
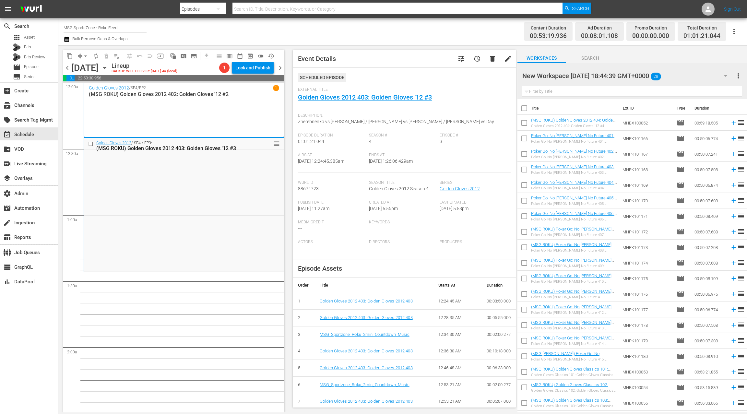
scroll to position [137, 0]
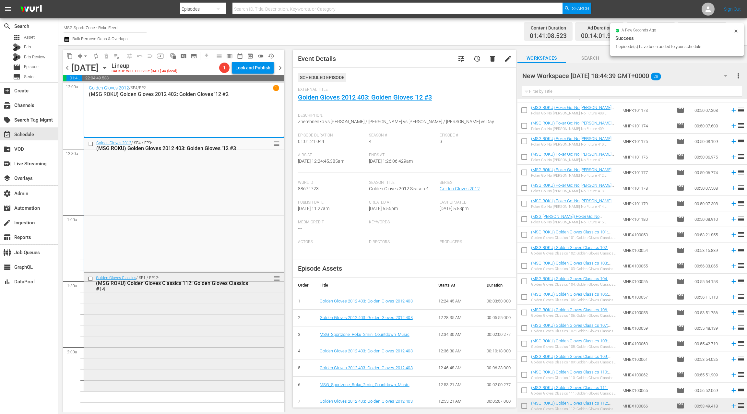
click at [259, 295] on div "Golden Gloves Classics / SE1 / EP12: (MSG ROKU) Golden Gloves Classics 112: Gol…" at bounding box center [184, 331] width 200 height 117
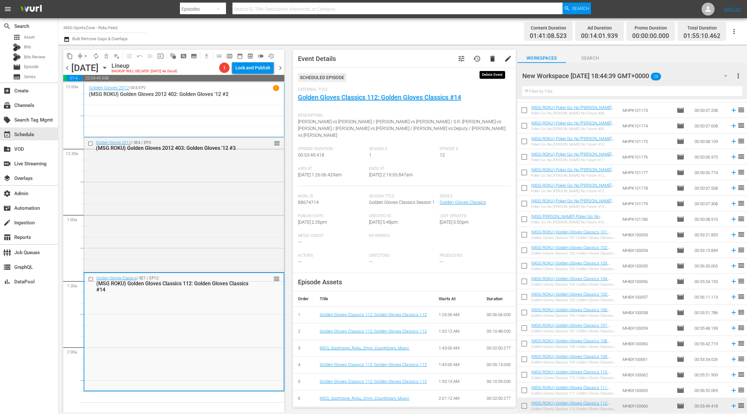
click at [493, 60] on span "delete" at bounding box center [493, 59] width 8 height 8
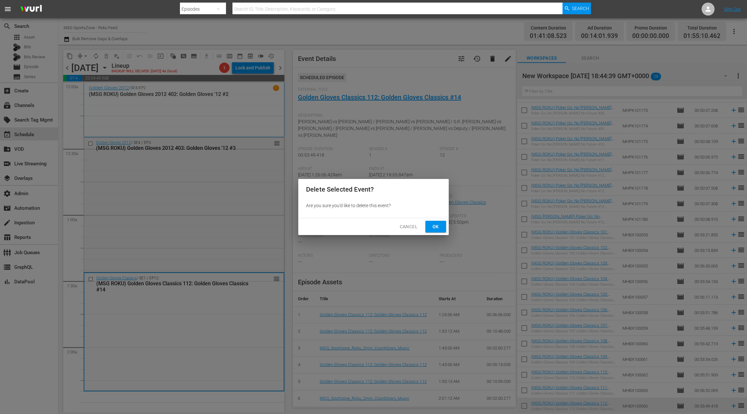
click at [434, 225] on span "Ok" at bounding box center [436, 227] width 10 height 8
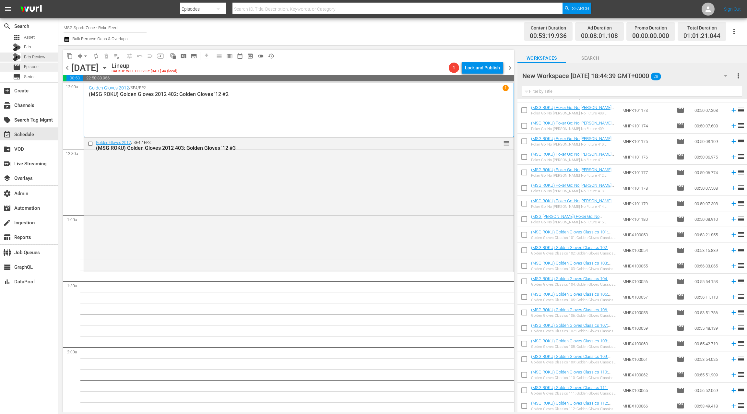
click at [38, 66] on span "Episode" at bounding box center [31, 67] width 15 height 6
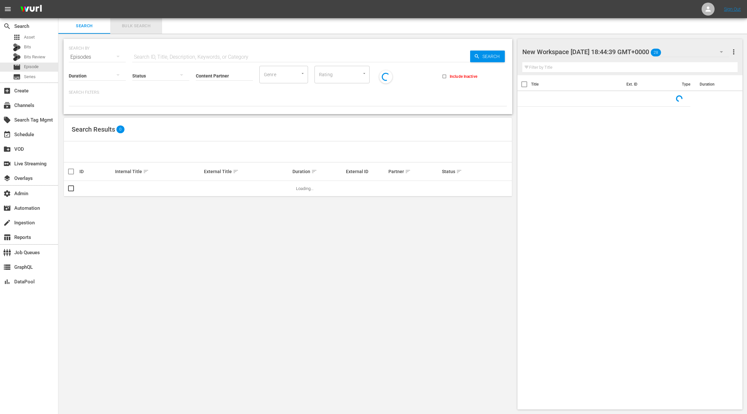
click at [130, 25] on span "Bulk Search" at bounding box center [136, 25] width 44 height 7
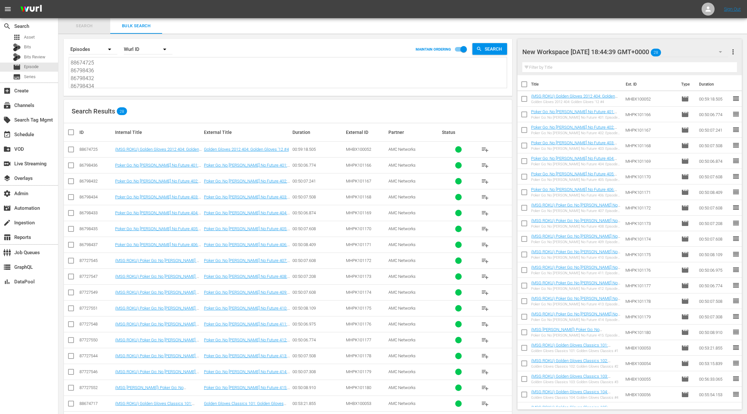
click at [87, 25] on span "Search" at bounding box center [84, 25] width 44 height 7
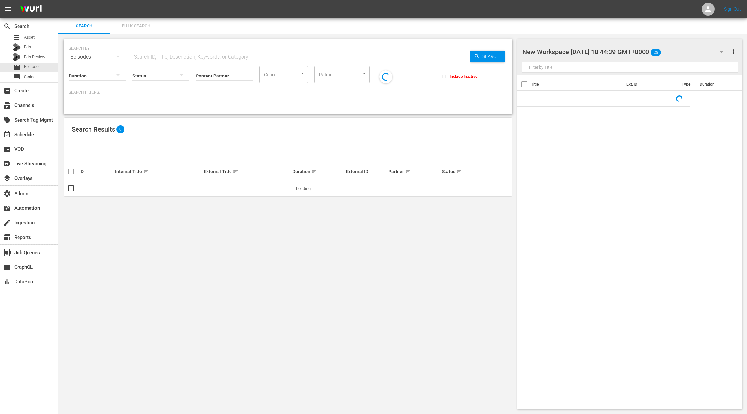
click at [139, 56] on input "text" at bounding box center [301, 57] width 338 height 16
paste input "88674714"
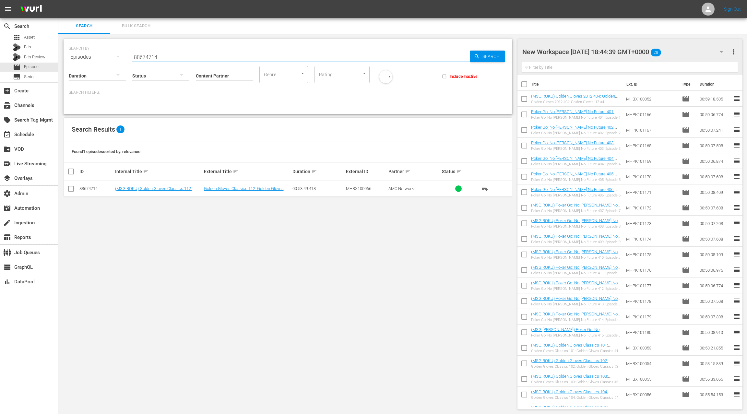
type input "88674714"
click at [74, 189] on input "checkbox" at bounding box center [71, 190] width 8 height 8
checkbox input "true"
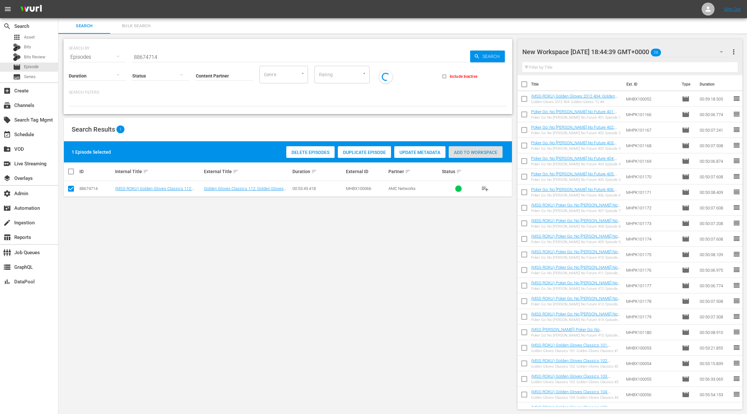
click at [490, 155] on div "Add to Workspace" at bounding box center [476, 152] width 54 height 12
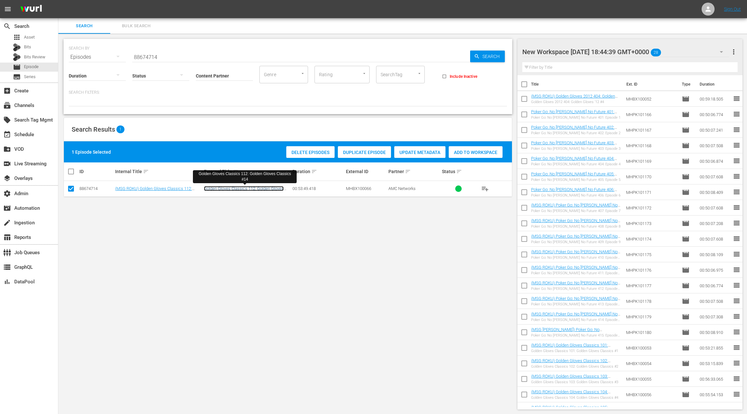
click at [248, 189] on link "Golden Gloves Classics 112: Golden Gloves Classics #14" at bounding box center [244, 191] width 80 height 10
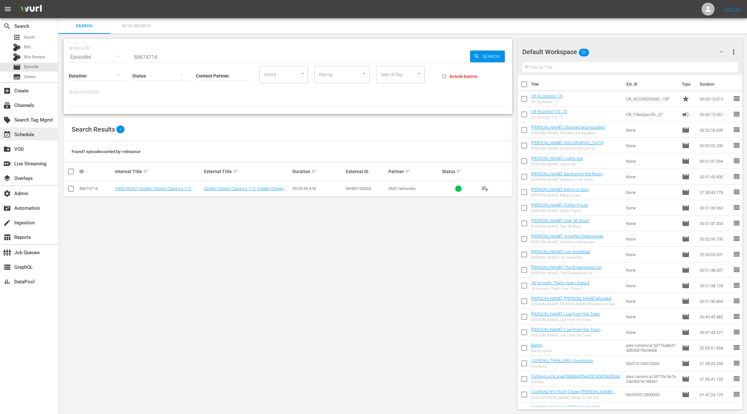
click at [34, 133] on div "event_available Schedule" at bounding box center [18, 134] width 36 height 6
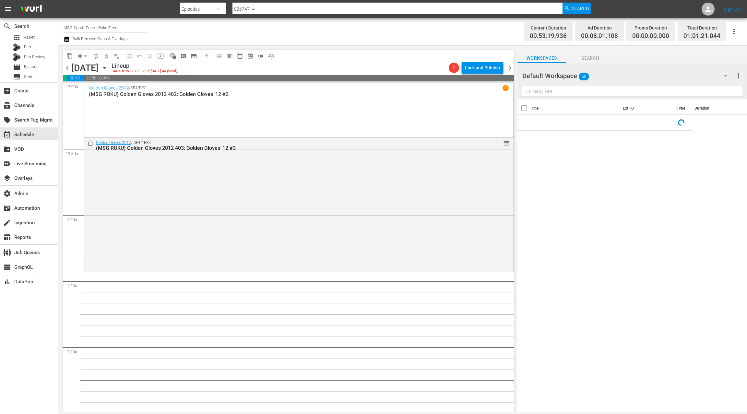
click at [665, 77] on div "Default Workspace 50" at bounding box center [627, 76] width 211 height 18
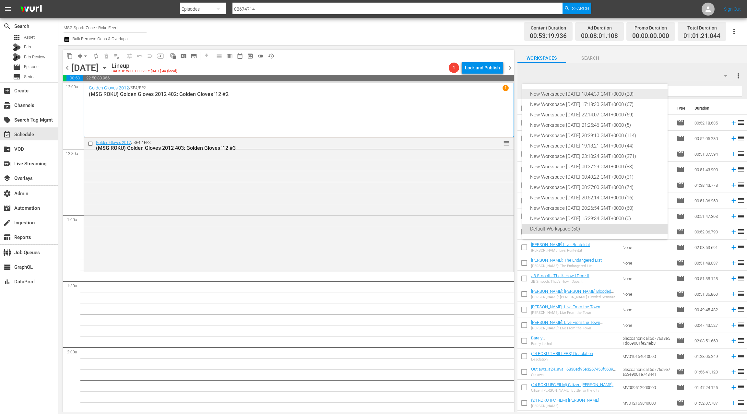
click at [627, 95] on div "New Workspace Sat Sep 06 2025 18:44:39 GMT+0000 (28)" at bounding box center [595, 94] width 130 height 10
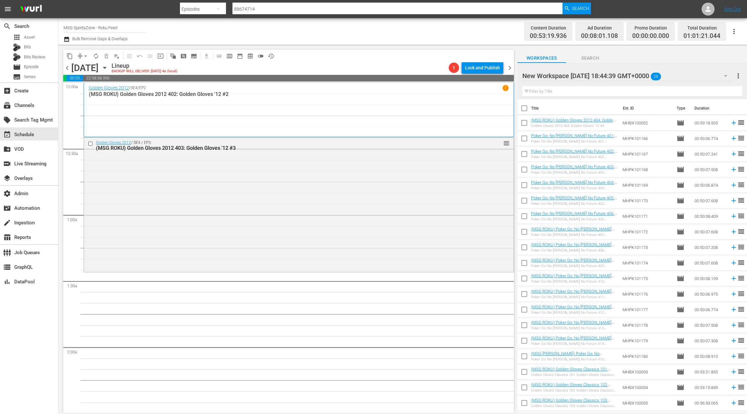
click at [525, 109] on input "checkbox" at bounding box center [525, 110] width 14 height 14
checkbox input "true"
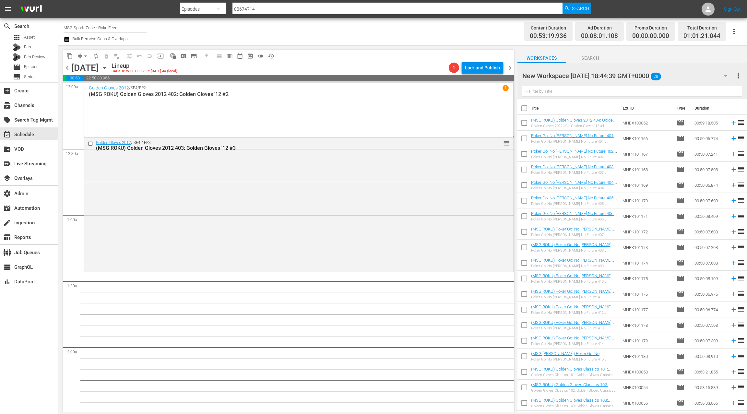
checkbox input "true"
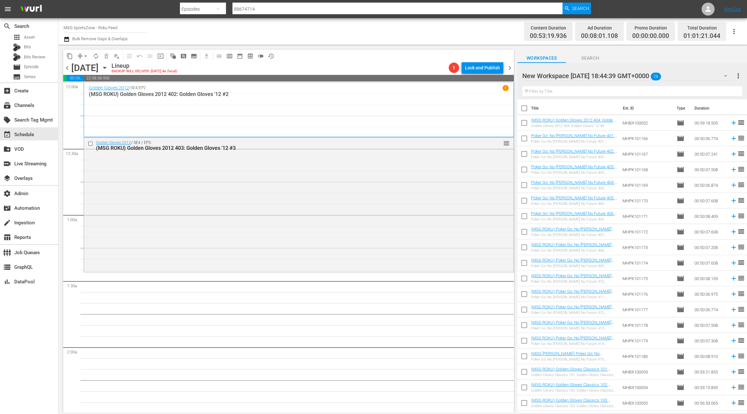
checkbox input "true"
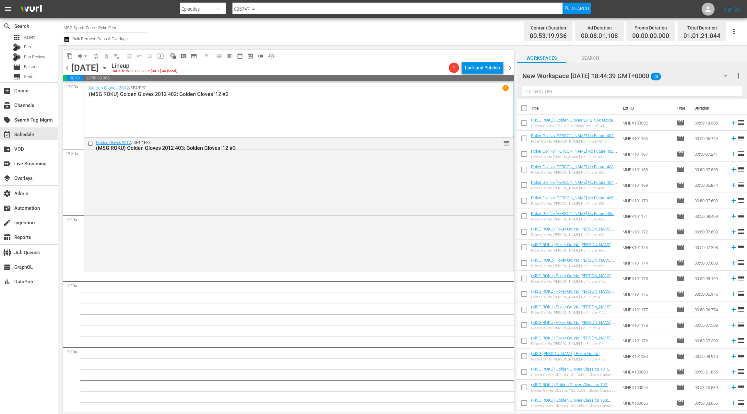
checkbox input "true"
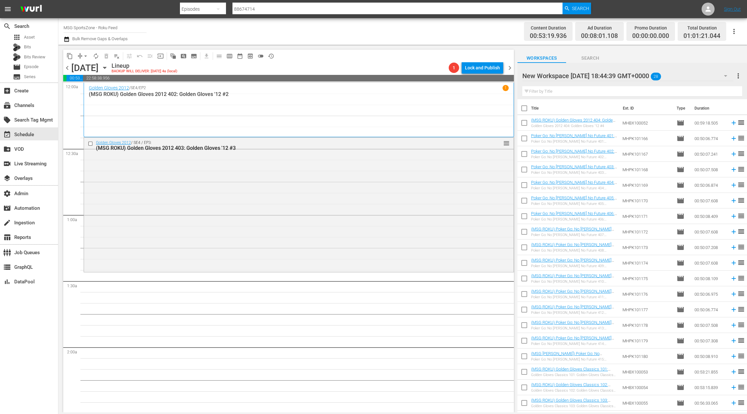
checkbox input "true"
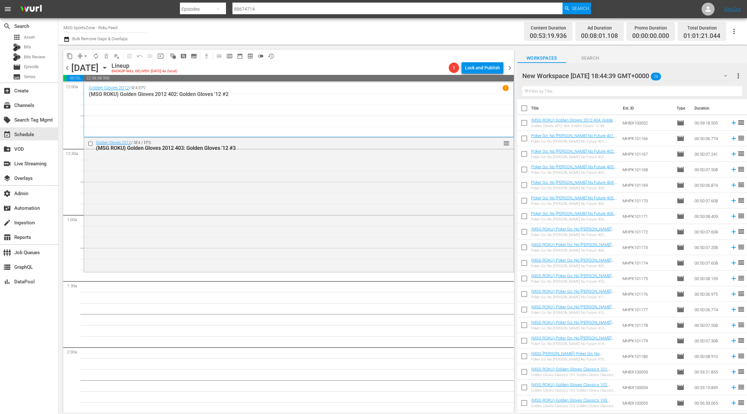
checkbox input "true"
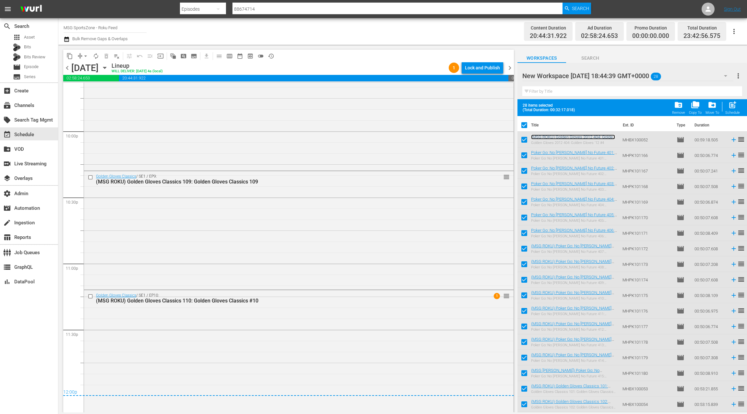
scroll to position [154, 0]
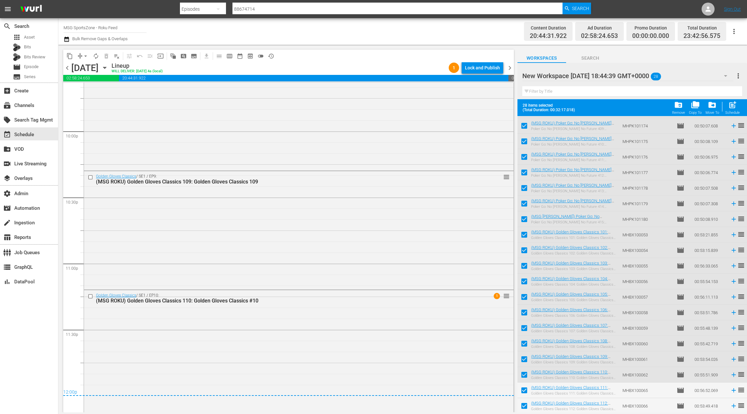
click at [510, 67] on span "chevron_right" at bounding box center [510, 68] width 8 height 8
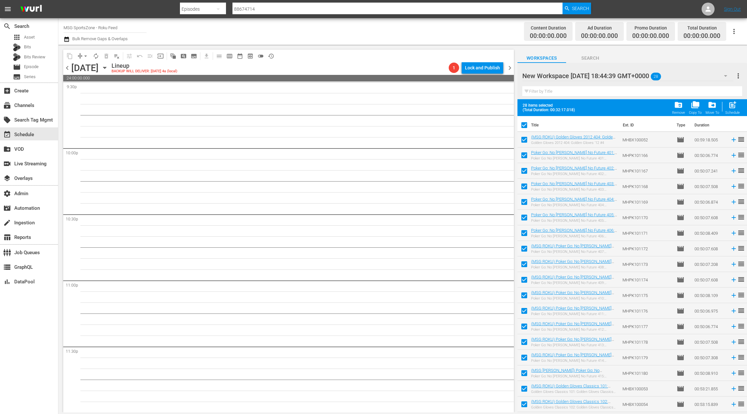
click at [523, 125] on input "checkbox" at bounding box center [525, 127] width 14 height 14
checkbox input "false"
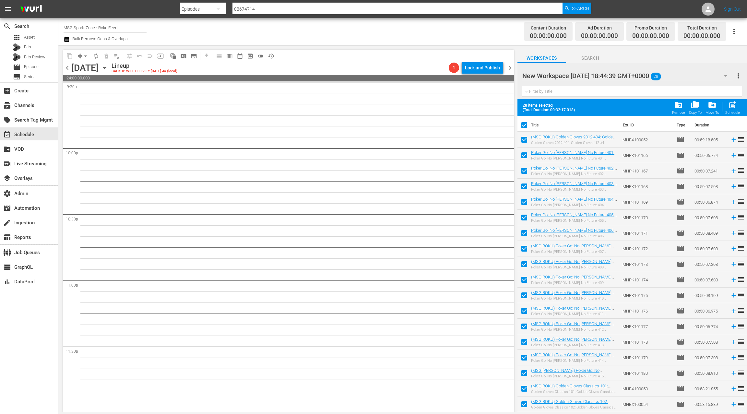
checkbox input "false"
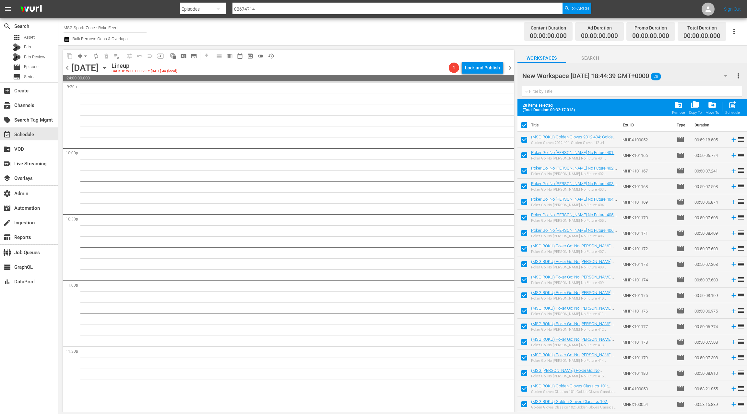
checkbox input "false"
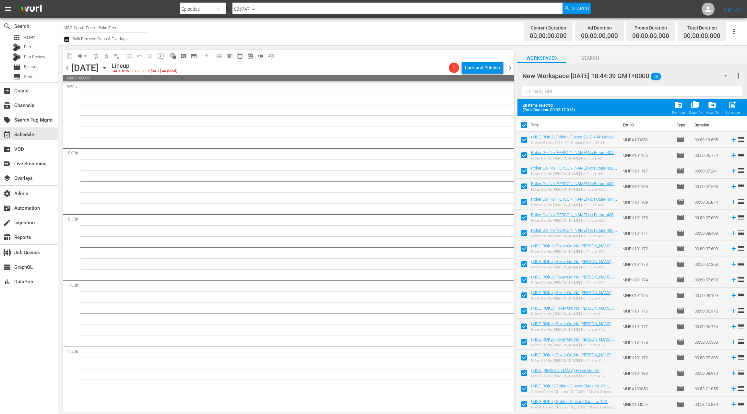
checkbox input "false"
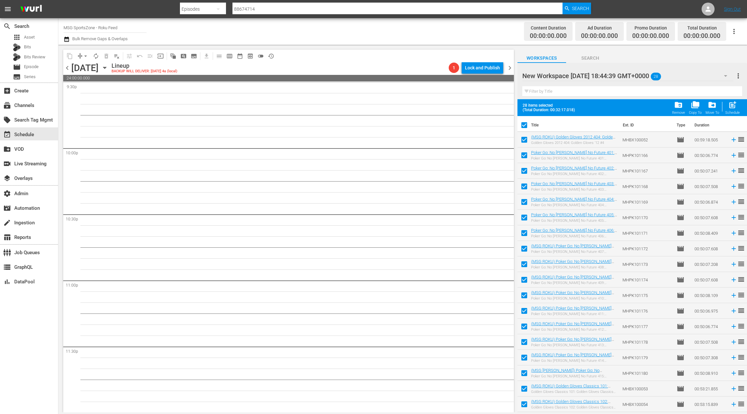
checkbox input "false"
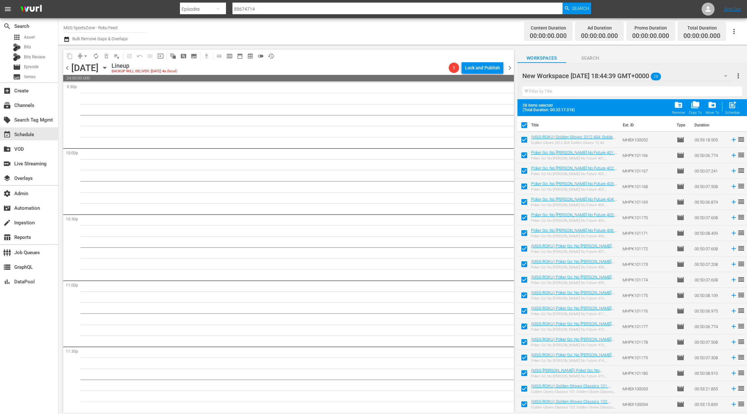
checkbox input "false"
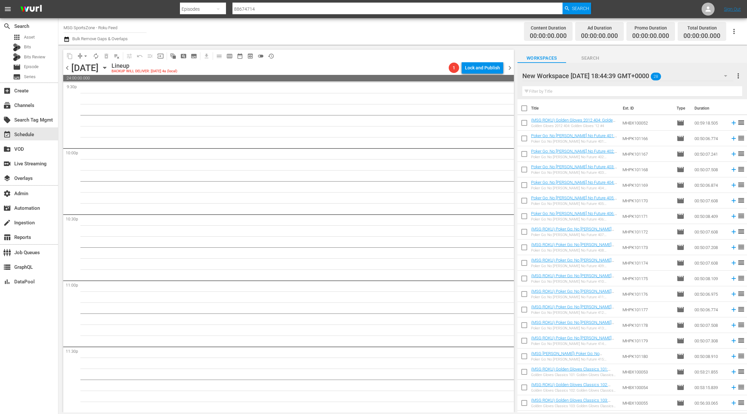
scroll to position [137, 0]
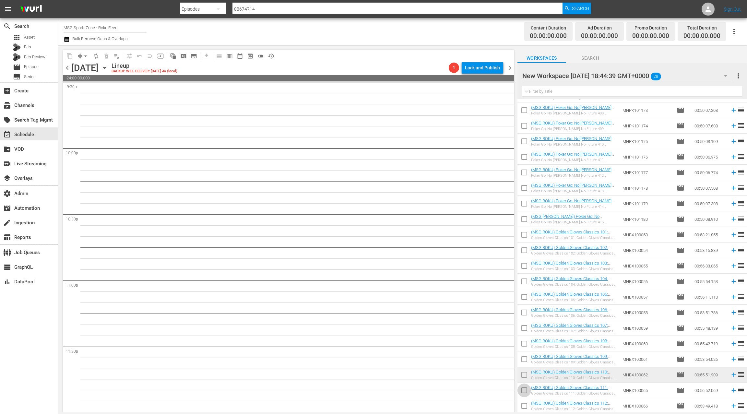
click at [524, 391] on input "checkbox" at bounding box center [525, 392] width 14 height 14
checkbox input "true"
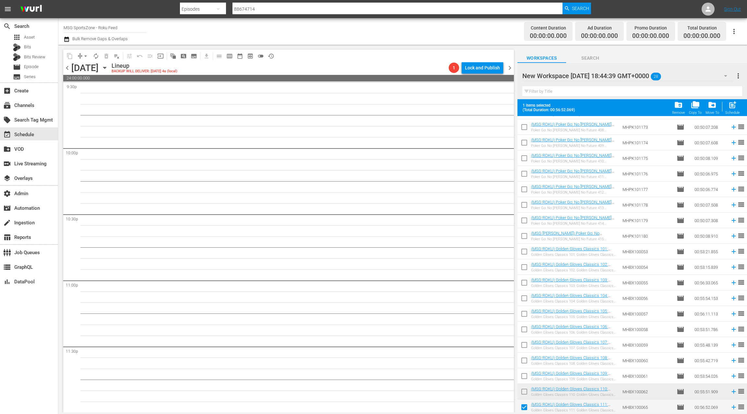
scroll to position [154, 0]
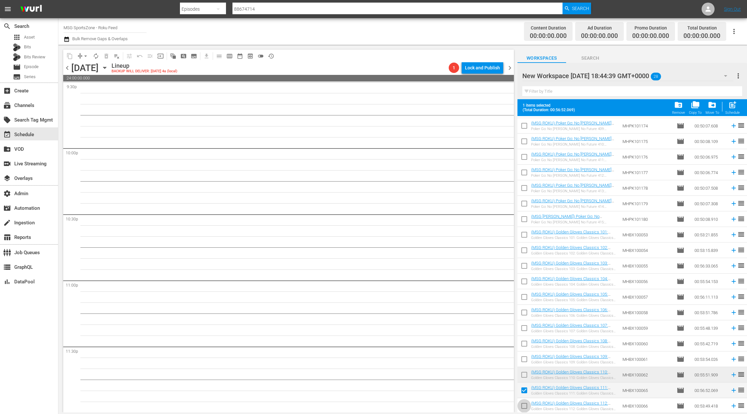
click at [523, 404] on input "checkbox" at bounding box center [525, 408] width 14 height 14
checkbox input "true"
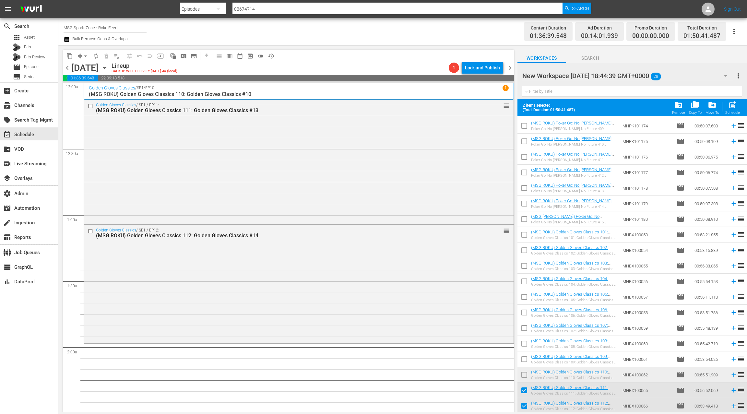
drag, startPoint x: 542, startPoint y: 389, endPoint x: 261, endPoint y: 0, distance: 479.4
click at [69, 71] on span "chevron_left" at bounding box center [67, 68] width 8 height 8
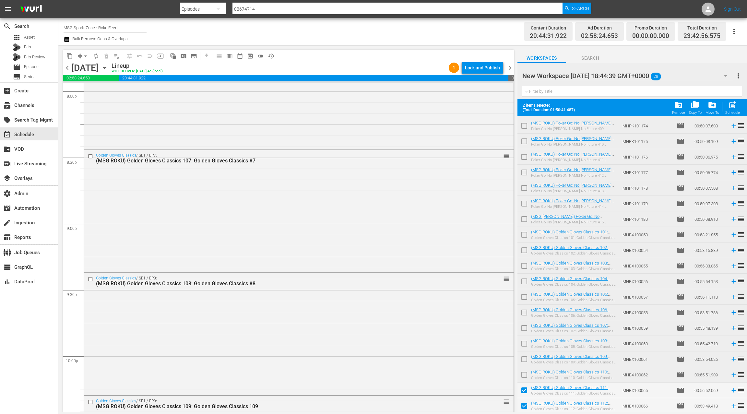
scroll to position [2862, 0]
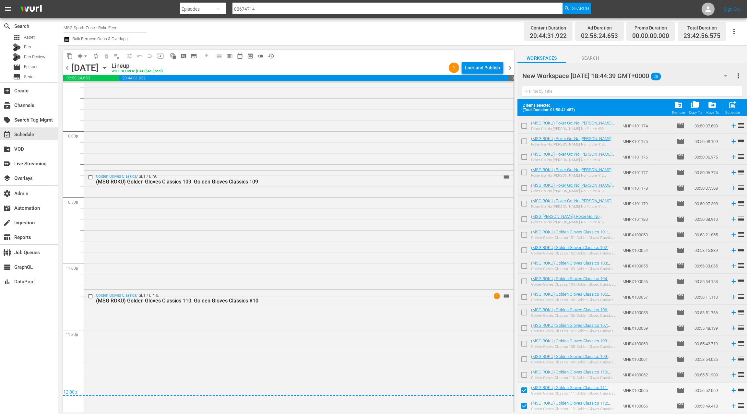
click at [510, 68] on span "chevron_right" at bounding box center [510, 68] width 8 height 8
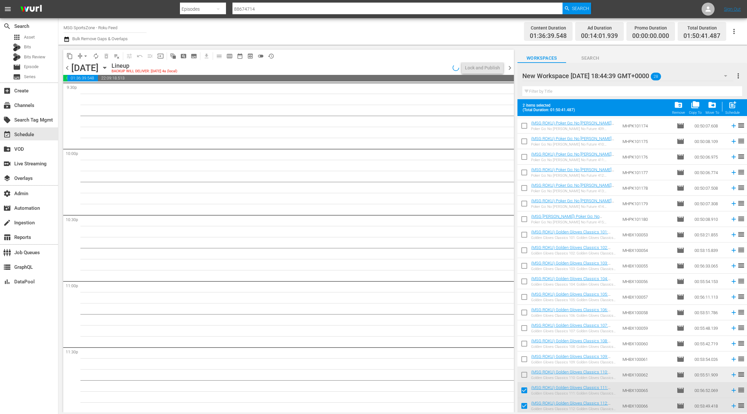
scroll to position [2846, 0]
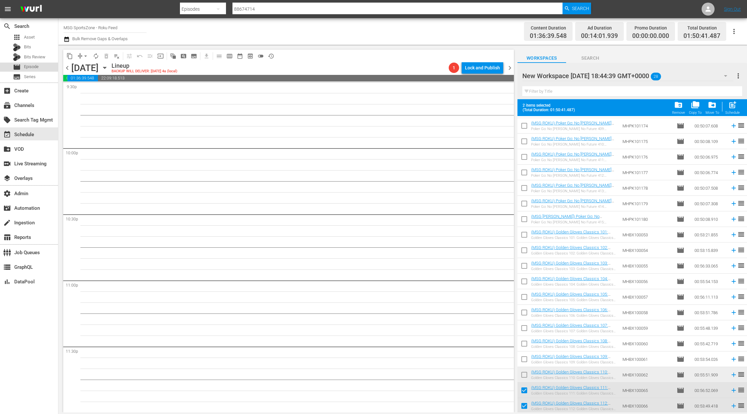
click at [38, 68] on span "Episode" at bounding box center [31, 67] width 15 height 6
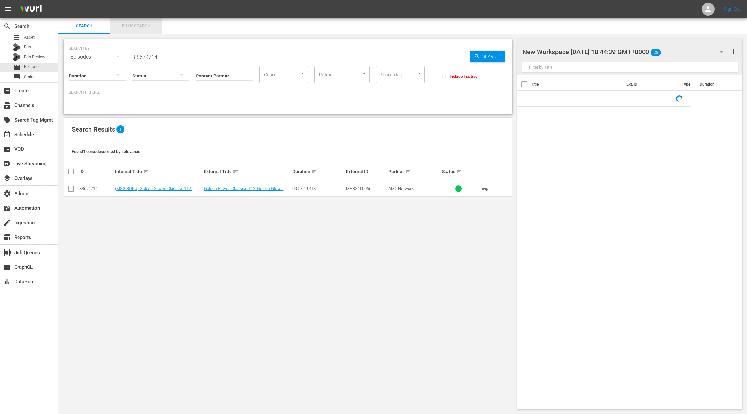
click at [144, 25] on span "Bulk Search" at bounding box center [136, 25] width 44 height 7
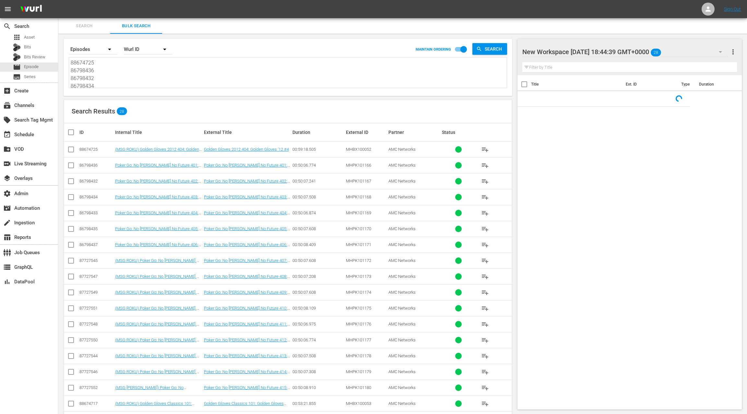
click at [146, 77] on textarea "88674725 86798436 86798432 86798434 86798433 86798435 86798437 87727545 8772754…" at bounding box center [289, 74] width 436 height 30
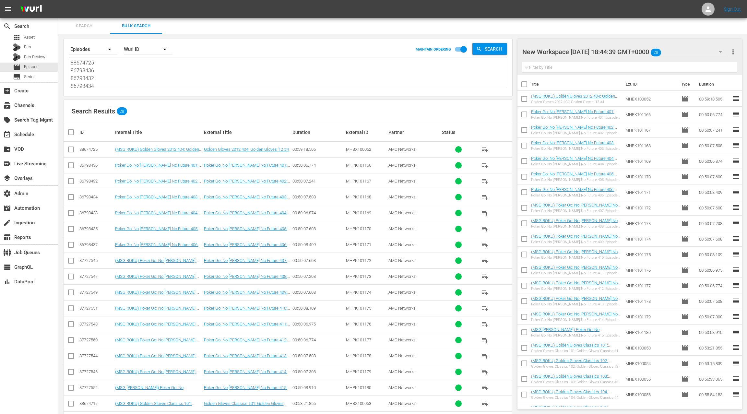
paste textarea "05 88674790 88674704 88674789 88674700 88674788 88674706 88674787 88674696 8867…"
type textarea "88674705 88674790 88674704 88674789 88674700 88674788 88674706 88674787 8867469…"
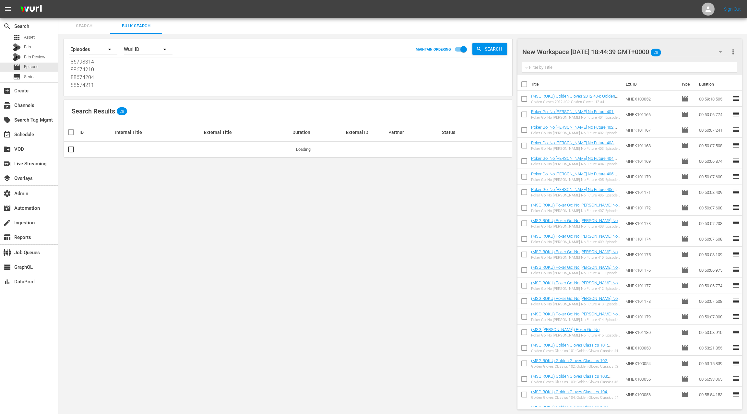
type textarea "88674705 88674790 88674704 88674789 88674700 88674788 88674706 88674787 8867469…"
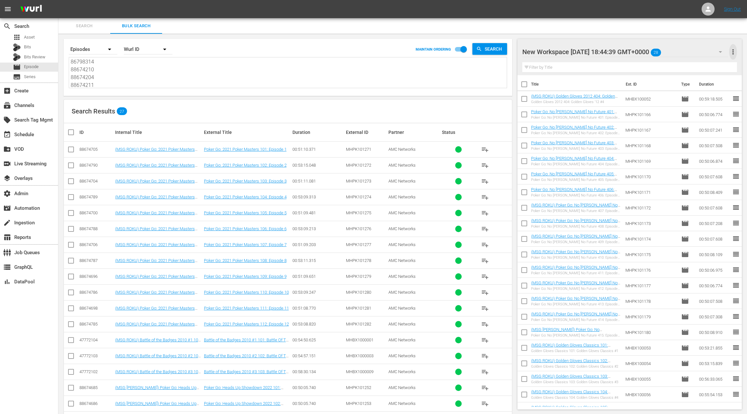
click at [735, 52] on span "more_vert" at bounding box center [733, 52] width 8 height 8
click at [710, 64] on div "Clear All Workspace Items" at bounding box center [691, 64] width 76 height 12
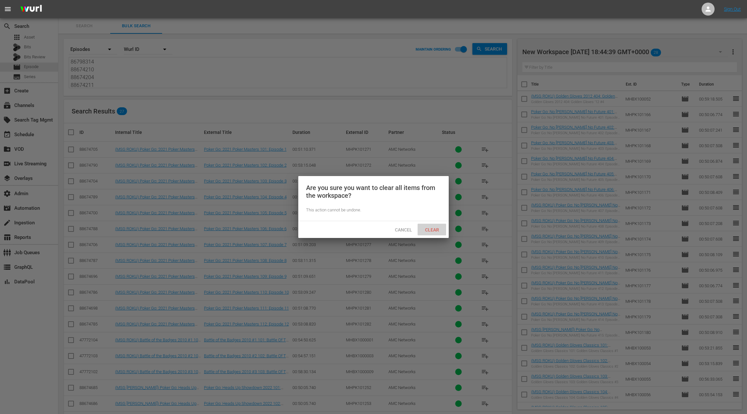
click at [431, 229] on span "Clear" at bounding box center [432, 229] width 24 height 5
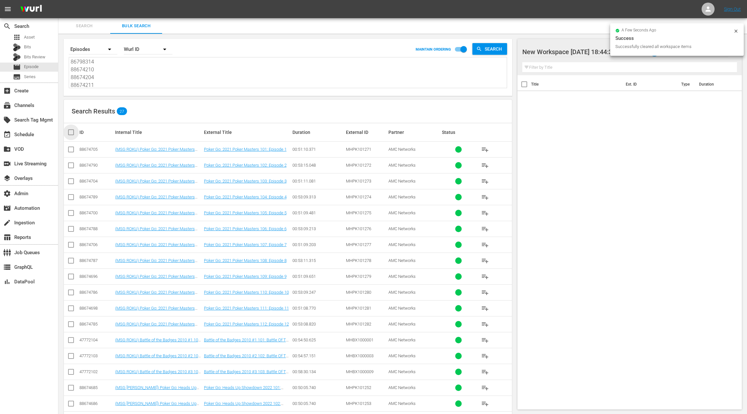
click at [71, 131] on input "checkbox" at bounding box center [73, 132] width 13 height 8
checkbox input "true"
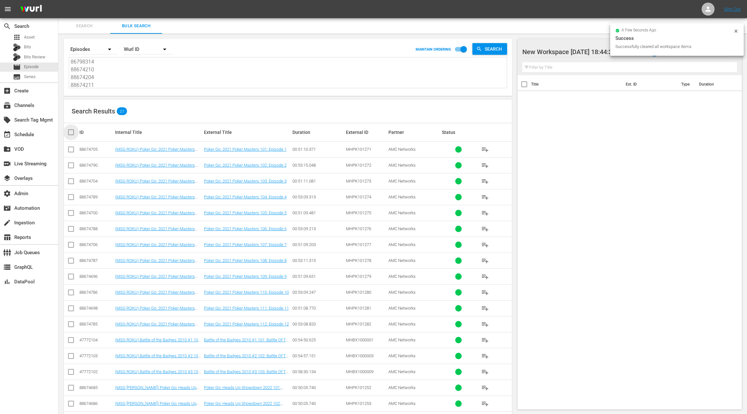
checkbox input "true"
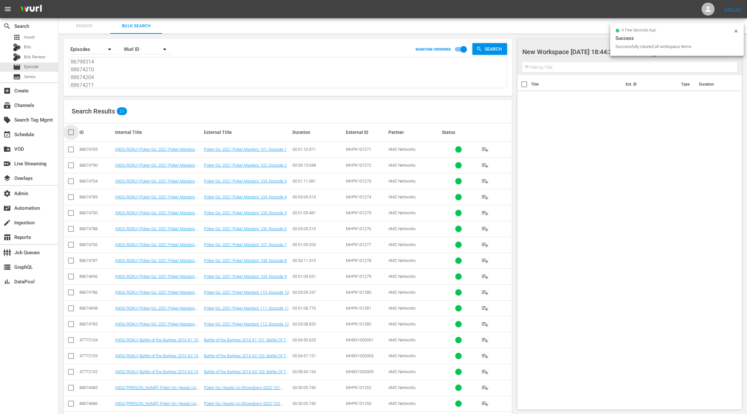
checkbox input "true"
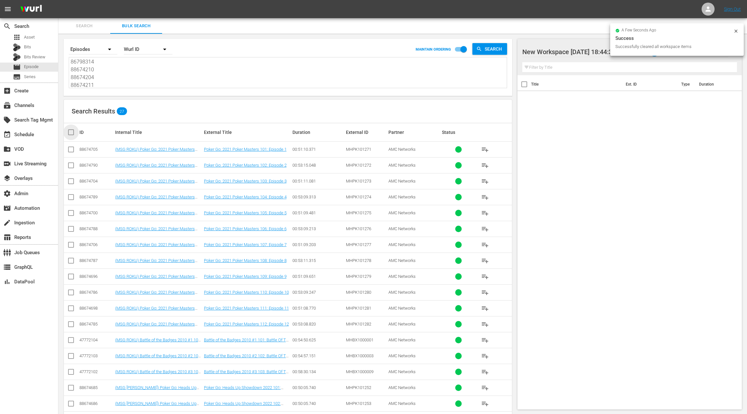
checkbox input "true"
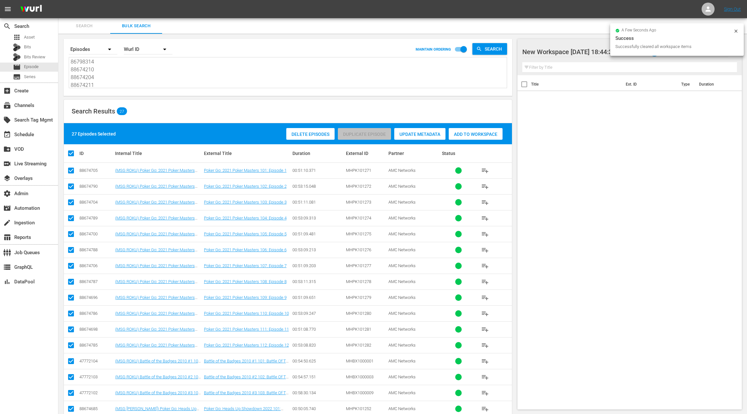
drag, startPoint x: 466, startPoint y: 136, endPoint x: 462, endPoint y: 135, distance: 4.3
click at [466, 136] on span "Add to Workspace" at bounding box center [476, 134] width 54 height 5
click at [38, 137] on div "event_available Schedule" at bounding box center [29, 133] width 58 height 13
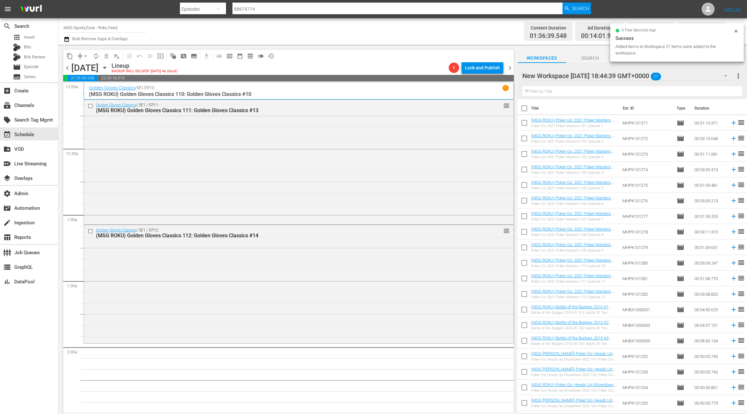
click at [526, 110] on input "checkbox" at bounding box center [525, 110] width 14 height 14
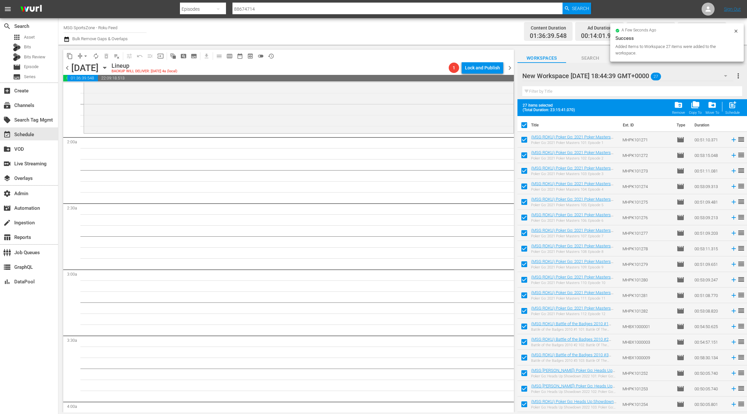
scroll to position [222, 0]
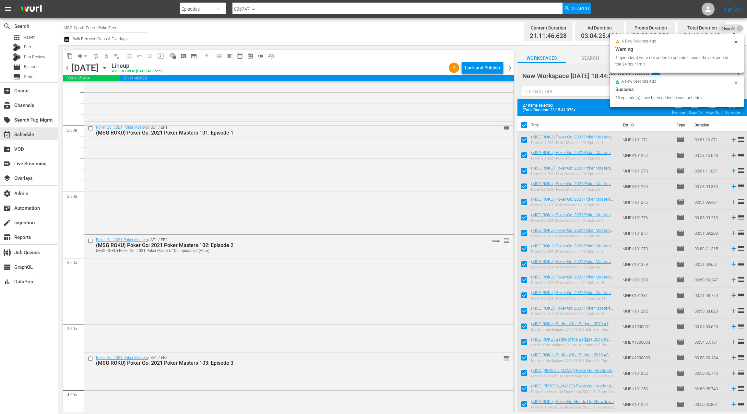
click at [525, 125] on input "checkbox" at bounding box center [525, 127] width 14 height 14
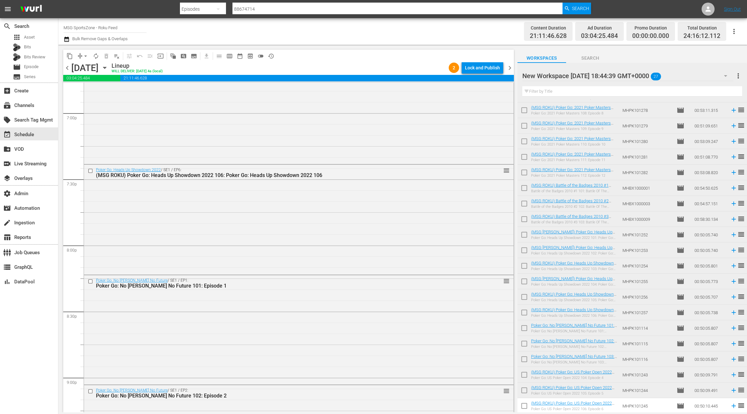
scroll to position [2898, 0]
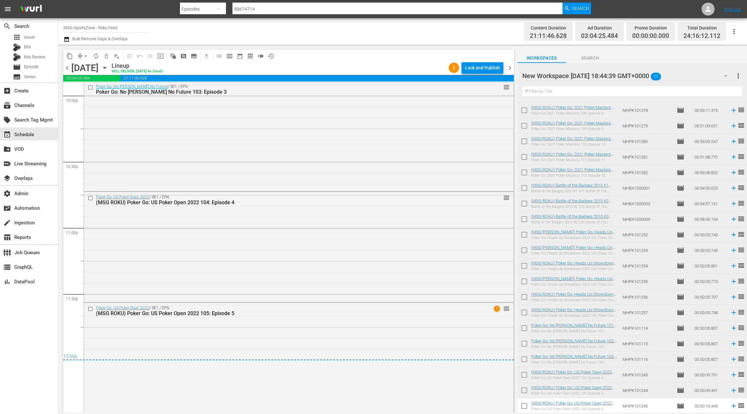
click at [510, 70] on span "chevron_right" at bounding box center [510, 68] width 8 height 8
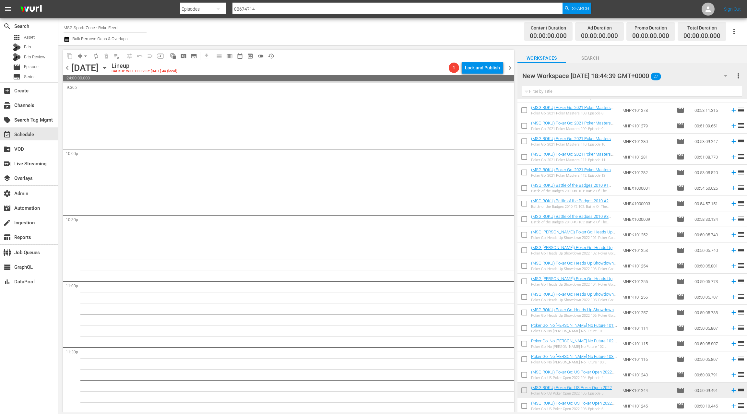
scroll to position [2834, 0]
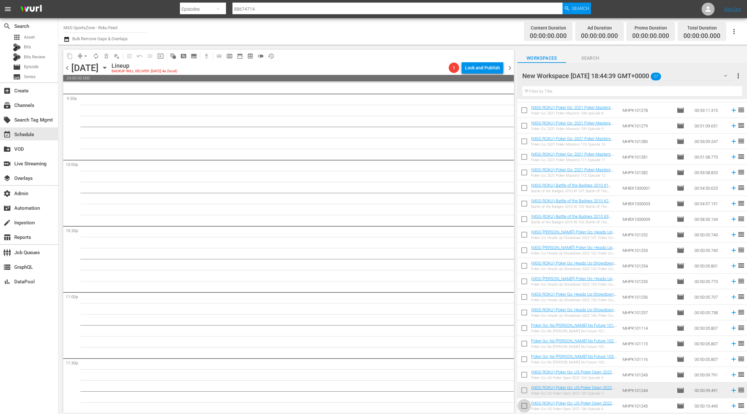
click at [526, 409] on input "checkbox" at bounding box center [525, 408] width 14 height 14
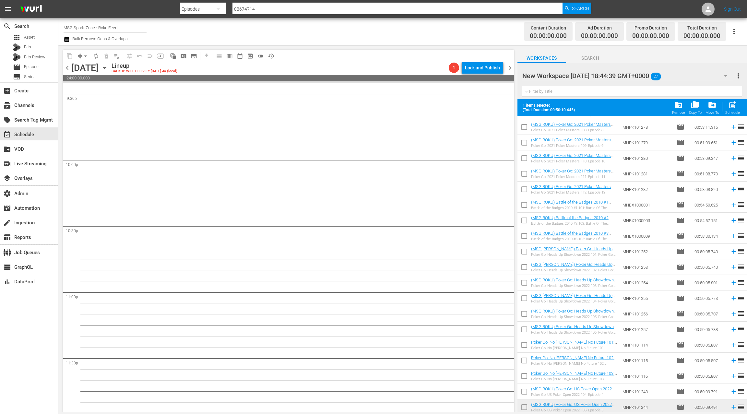
scroll to position [138, 0]
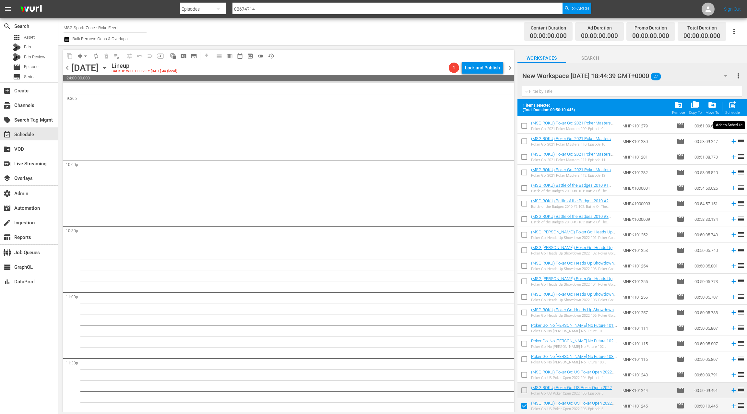
click at [734, 109] on span "post_add" at bounding box center [732, 105] width 9 height 9
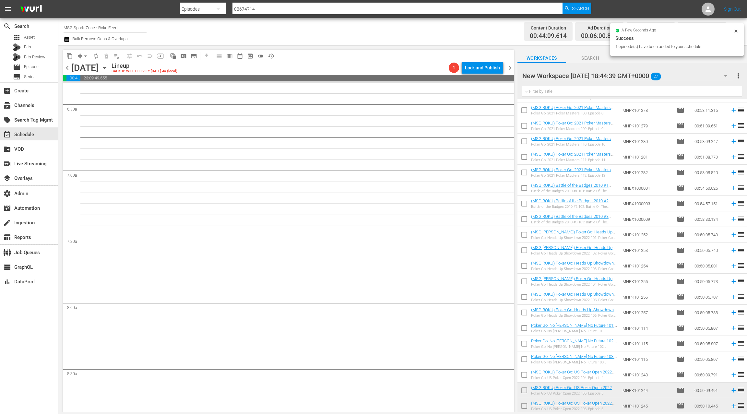
scroll to position [0, 0]
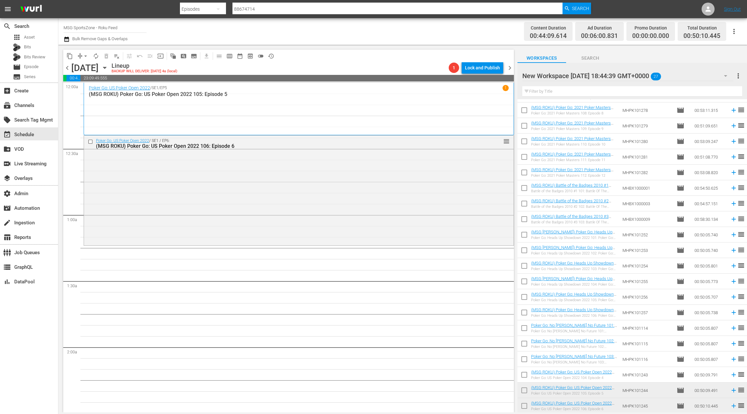
click at [69, 67] on span "chevron_left" at bounding box center [67, 68] width 8 height 8
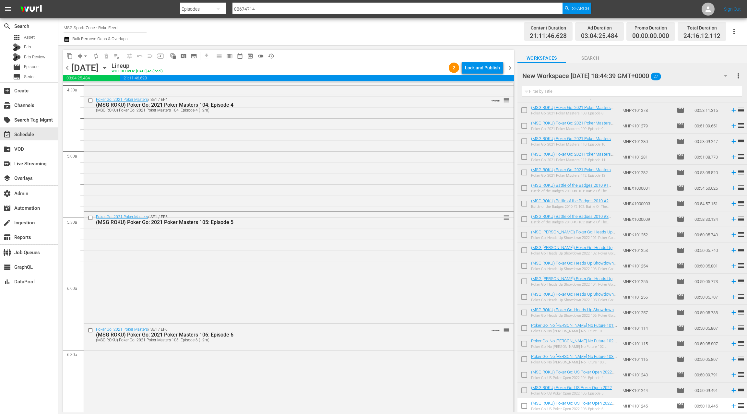
scroll to position [602, 0]
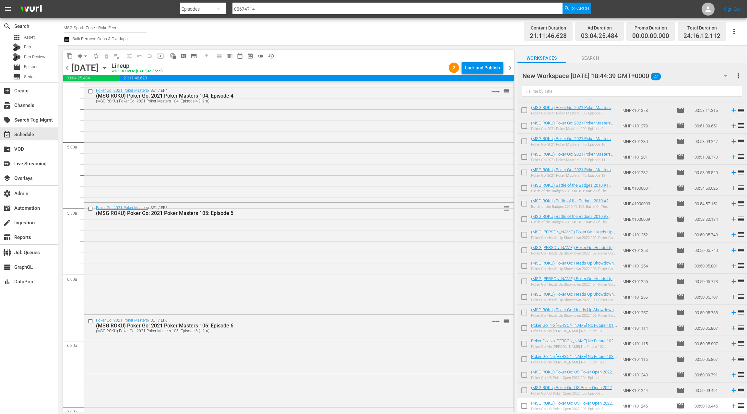
click at [362, 169] on div "Poker Go: 2021 Poker Masters / SE1 / EP4: (MSG ROKU) Poker Go: 2021 Poker Maste…" at bounding box center [299, 142] width 430 height 115
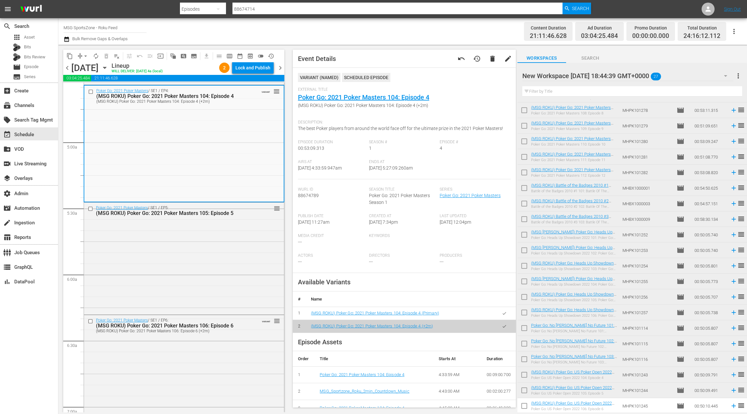
click at [505, 312] on icon "button" at bounding box center [504, 313] width 5 height 5
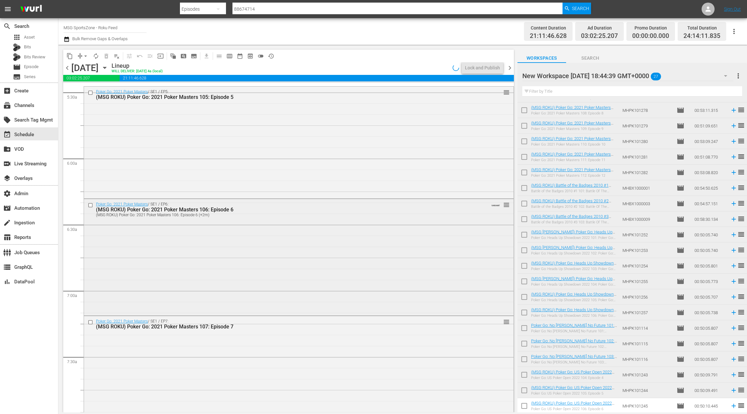
scroll to position [736, 0]
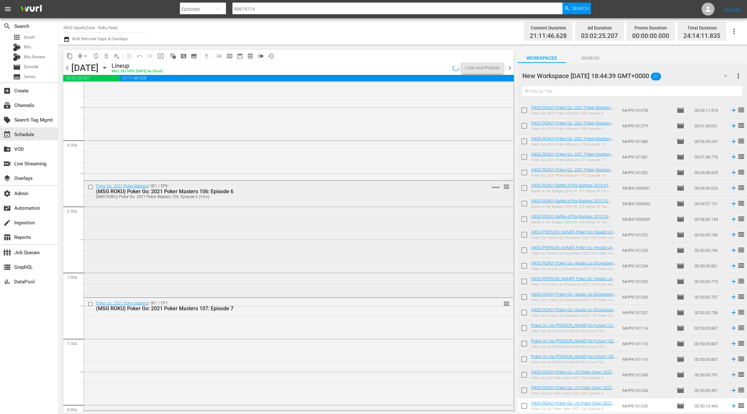
click at [339, 252] on div "Poker Go: 2021 Poker Masters / SE1 / EP6: (MSG ROKU) Poker Go: 2021 Poker Maste…" at bounding box center [299, 238] width 430 height 115
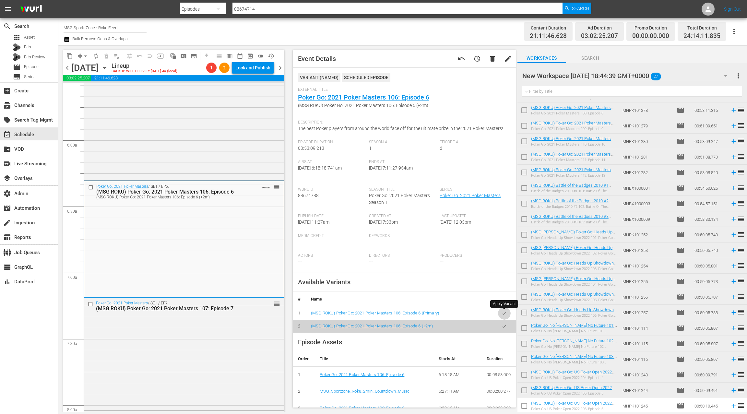
click at [507, 314] on icon "button" at bounding box center [504, 313] width 5 height 5
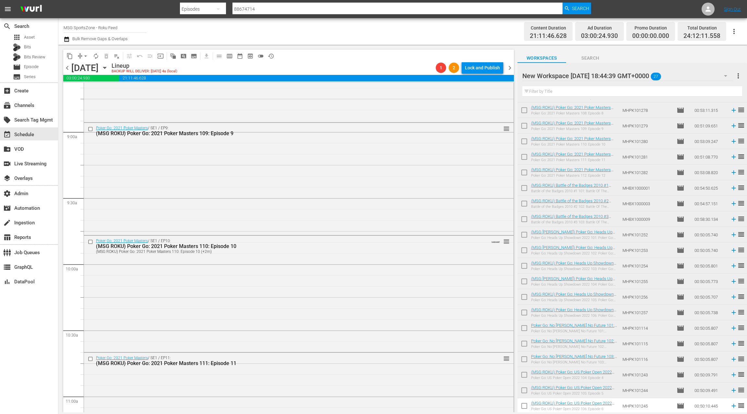
scroll to position [1187, 0]
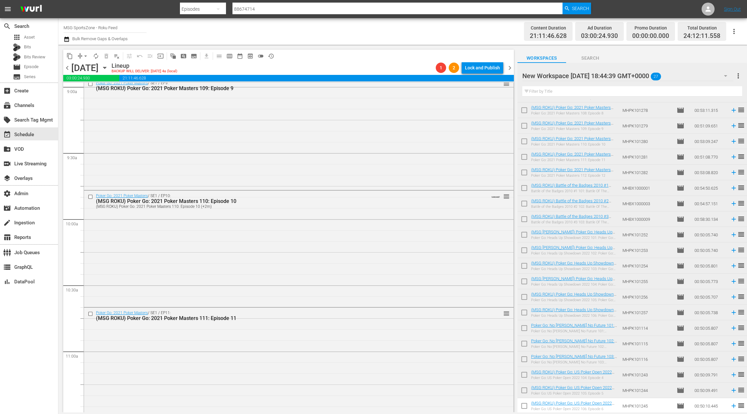
click at [248, 239] on div "Poker Go: 2021 Poker Masters / SE1 / EP10: (MSG ROKU) Poker Go: 2021 Poker Mast…" at bounding box center [299, 248] width 430 height 115
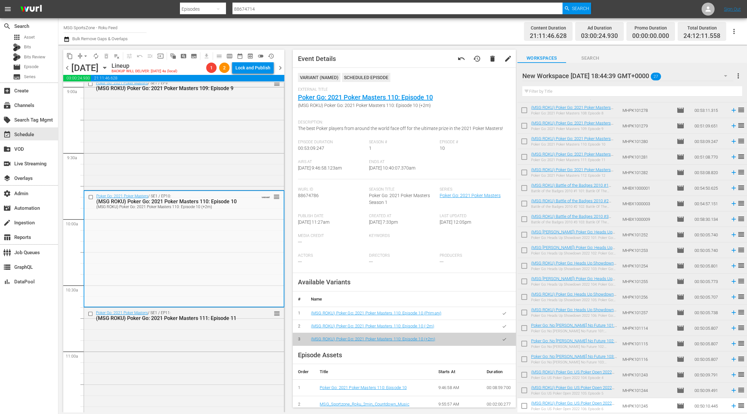
click at [506, 316] on button "button" at bounding box center [504, 313] width 13 height 13
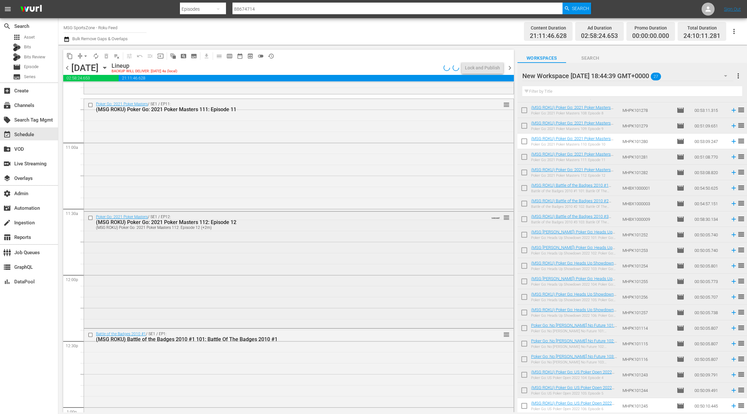
scroll to position [1395, 0]
click at [223, 252] on div "Poker Go: 2021 Poker Masters / SE1 / EP12: (MSG ROKU) Poker Go: 2021 Poker Mast…" at bounding box center [299, 270] width 430 height 115
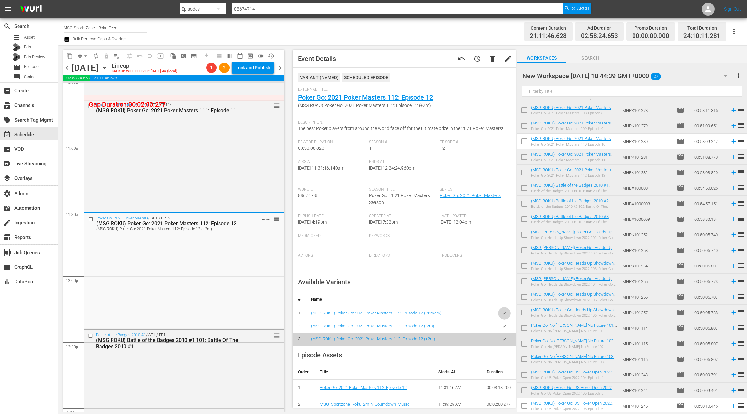
drag, startPoint x: 502, startPoint y: 312, endPoint x: 298, endPoint y: 250, distance: 213.0
click at [501, 311] on button "button" at bounding box center [504, 313] width 13 height 13
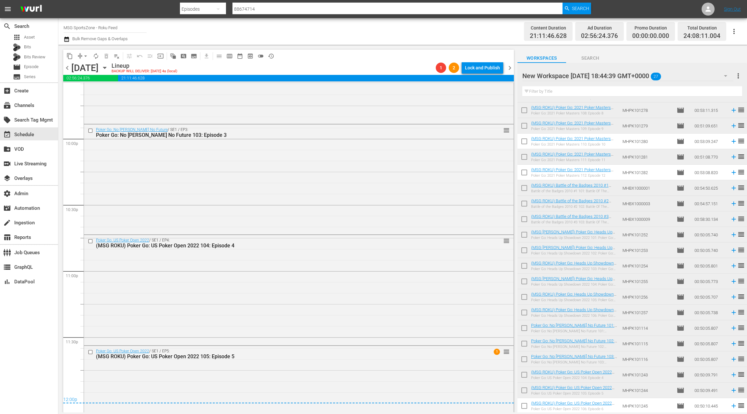
scroll to position [2898, 0]
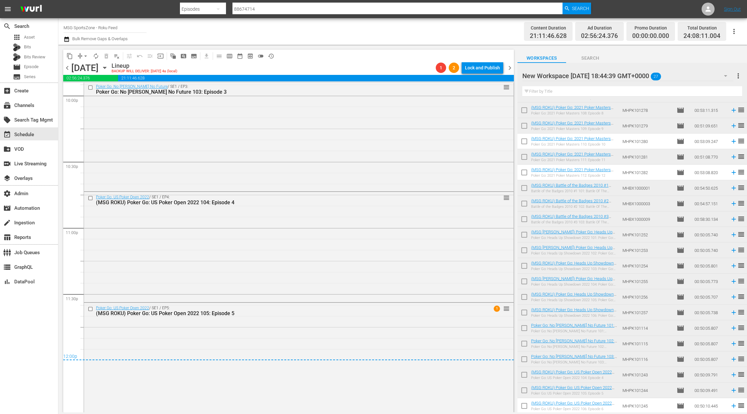
click at [511, 67] on span "chevron_right" at bounding box center [510, 68] width 8 height 8
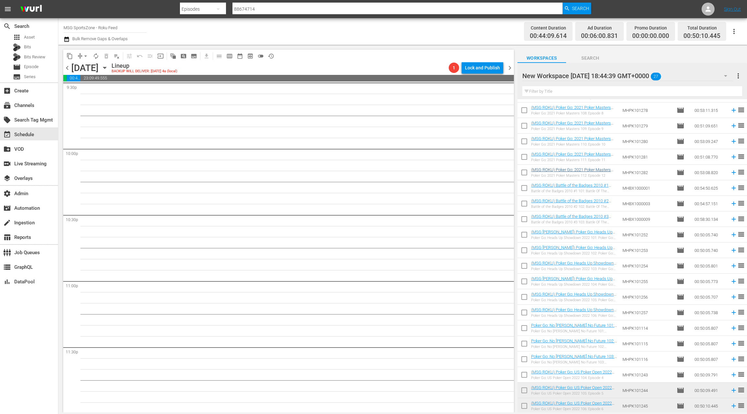
scroll to position [2834, 0]
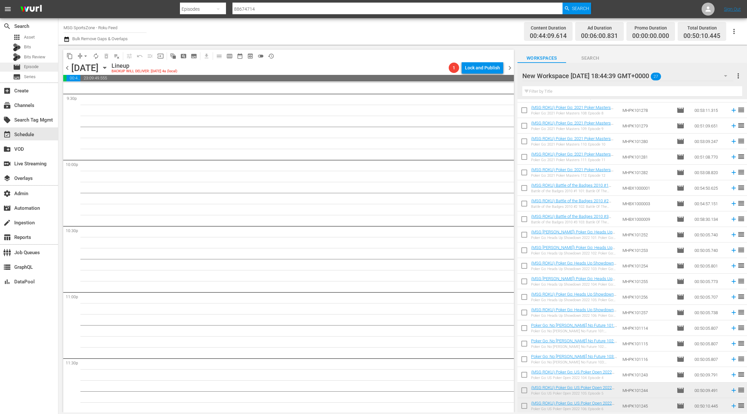
click at [42, 66] on div "movie Episode" at bounding box center [29, 67] width 58 height 9
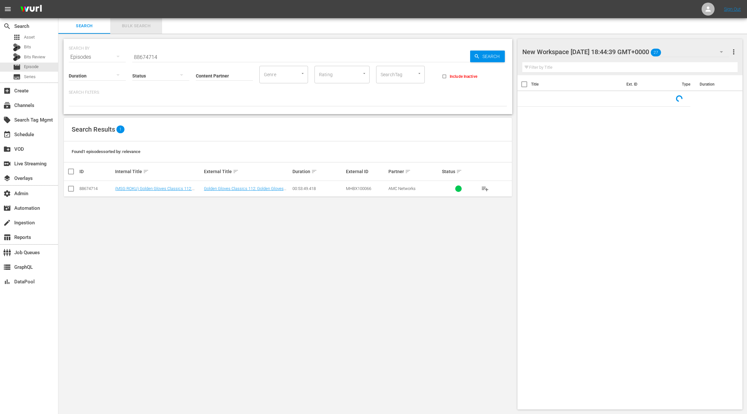
click at [136, 28] on span "Bulk Search" at bounding box center [136, 25] width 44 height 7
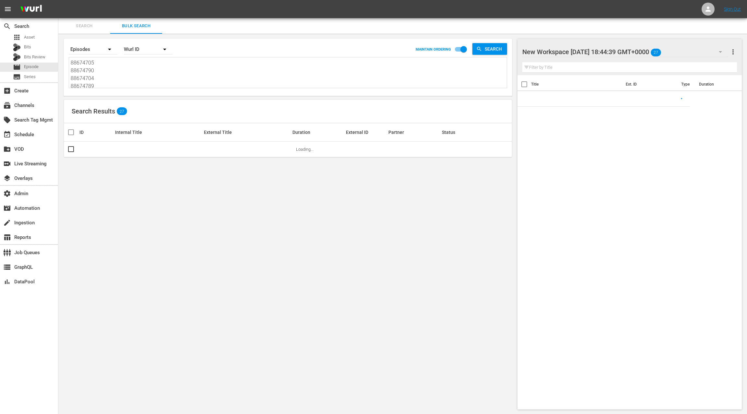
click at [132, 79] on textarea "88674705 88674790 88674704 88674789 88674700 88674788 88674706 88674787 8867469…" at bounding box center [289, 74] width 436 height 30
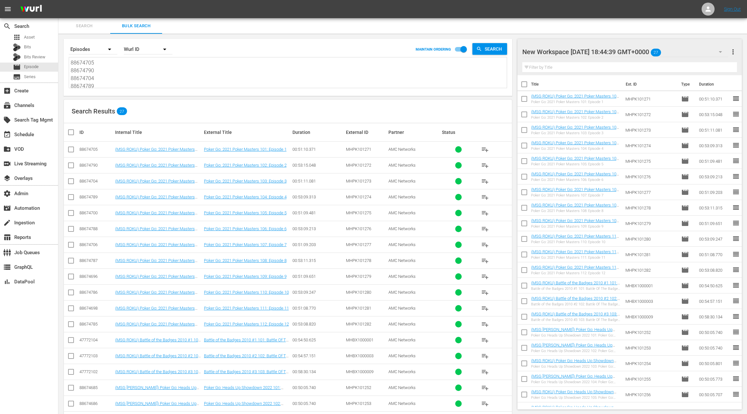
paste textarea "209 88674206 88674205 88674207 88674214 88674212 88671313 88671309 88671278 886…"
click at [737, 51] on span "more_vert" at bounding box center [733, 52] width 8 height 8
drag, startPoint x: 701, startPoint y: 64, endPoint x: 696, endPoint y: 68, distance: 6.2
click at [701, 64] on div "Clear All Workspace Items" at bounding box center [691, 64] width 76 height 12
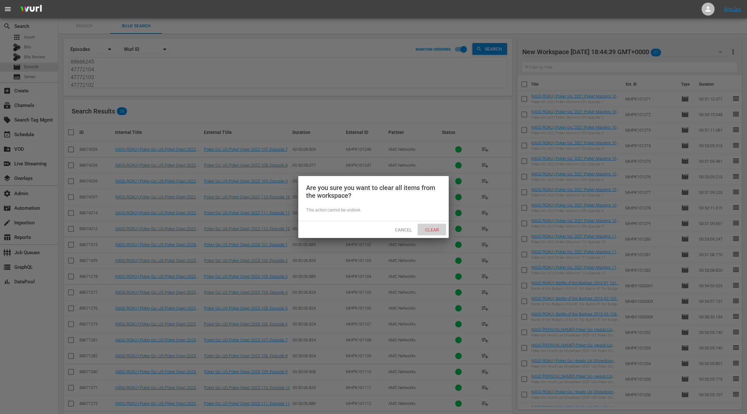
click at [439, 229] on span "Clear" at bounding box center [432, 229] width 24 height 5
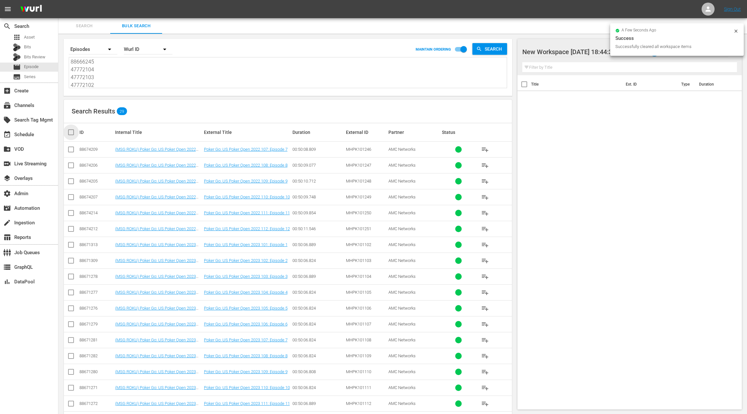
click at [71, 135] on input "checkbox" at bounding box center [73, 132] width 13 height 8
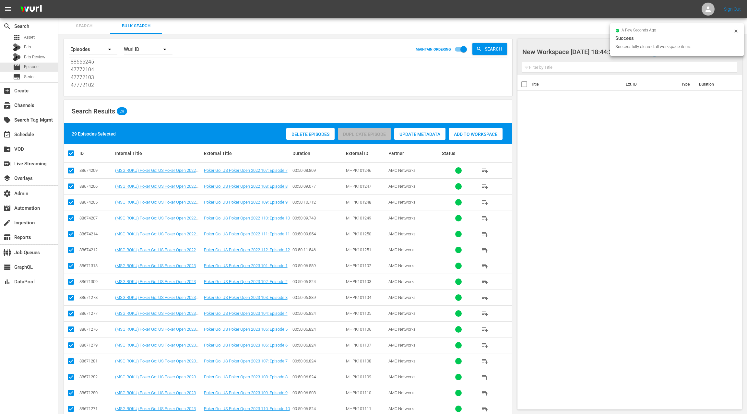
click at [465, 138] on div "Add to Workspace" at bounding box center [476, 134] width 54 height 12
click at [35, 138] on div "event_available Schedule" at bounding box center [29, 133] width 58 height 13
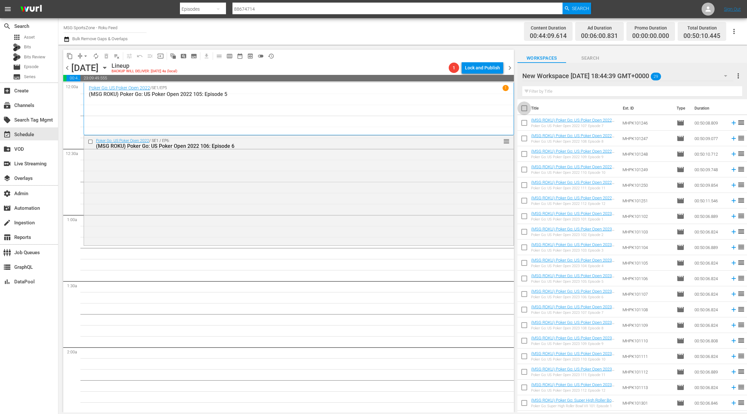
click at [526, 110] on input "checkbox" at bounding box center [525, 110] width 14 height 14
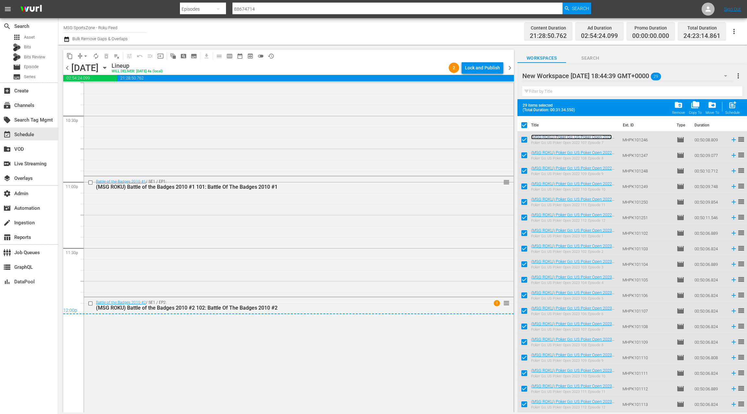
scroll to position [2949, 0]
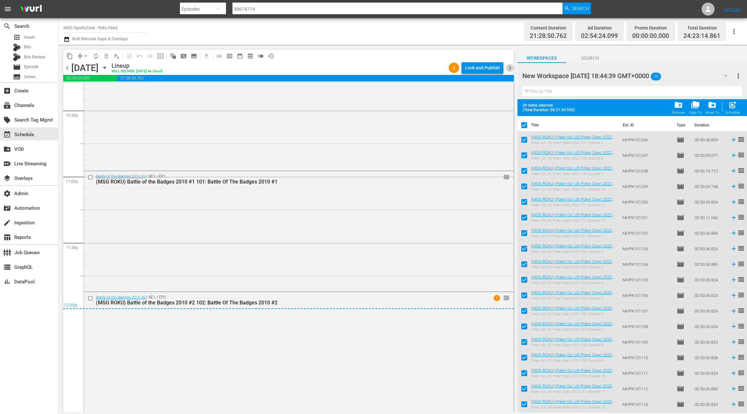
click at [512, 68] on span "chevron_right" at bounding box center [510, 68] width 8 height 8
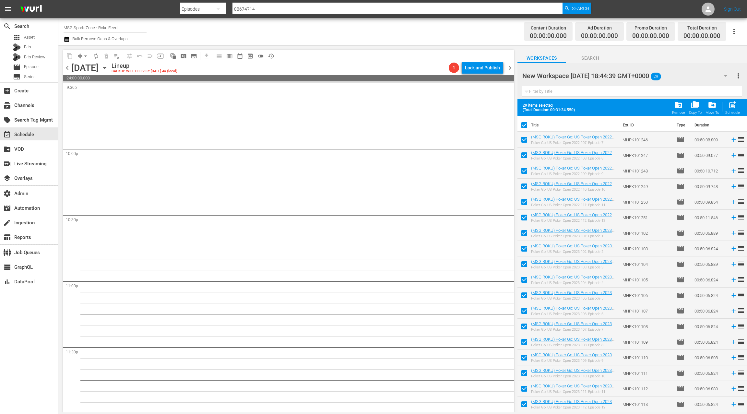
scroll to position [2846, 0]
drag, startPoint x: 523, startPoint y: 125, endPoint x: 525, endPoint y: 130, distance: 5.4
click at [523, 125] on input "checkbox" at bounding box center [525, 127] width 14 height 14
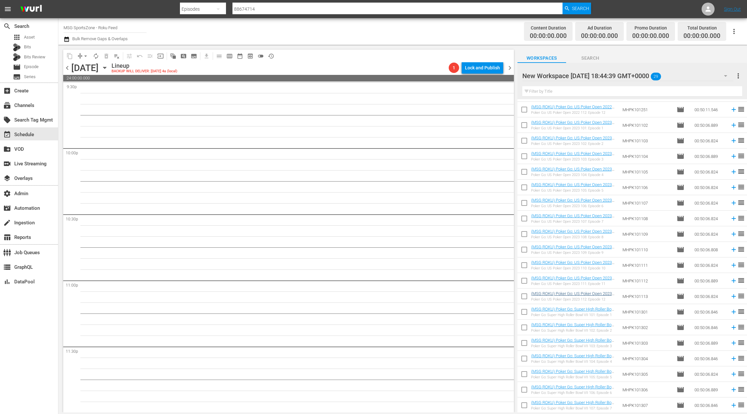
scroll to position [153, 0]
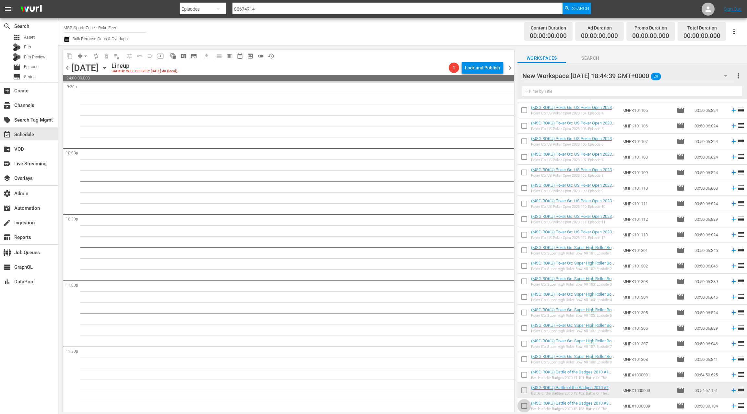
click at [526, 408] on input "checkbox" at bounding box center [525, 408] width 14 height 14
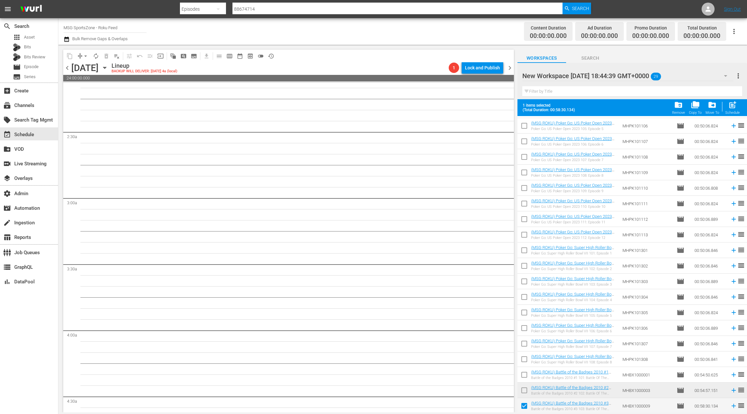
scroll to position [0, 0]
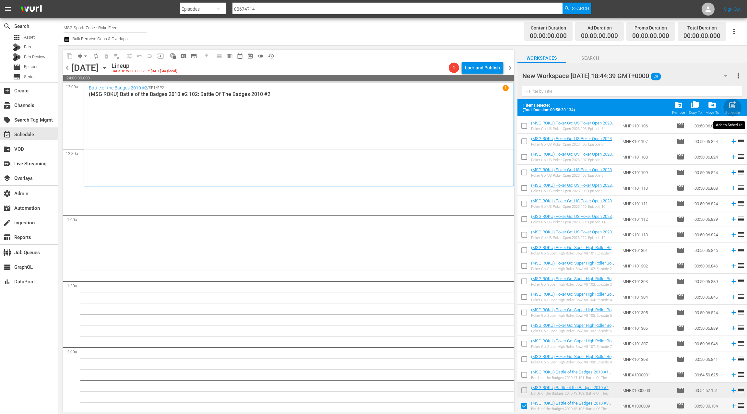
click at [730, 110] on div "post_add Schedule" at bounding box center [732, 108] width 15 height 14
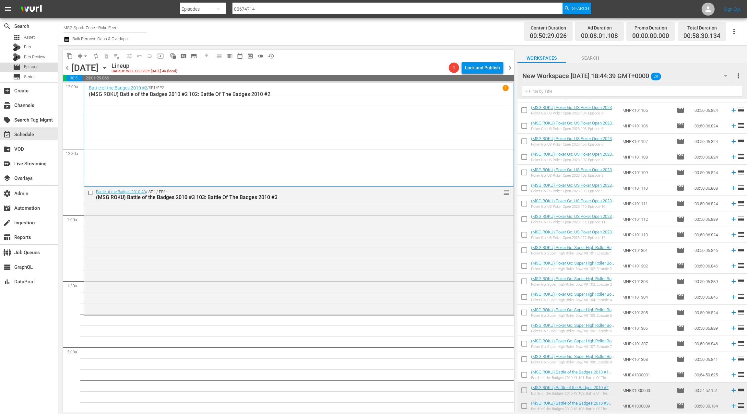
click at [33, 67] on span "Episode" at bounding box center [31, 67] width 15 height 6
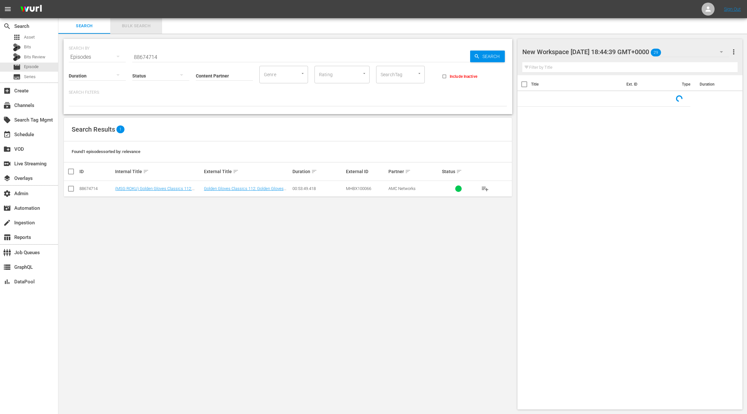
click at [144, 26] on span "Bulk Search" at bounding box center [136, 25] width 44 height 7
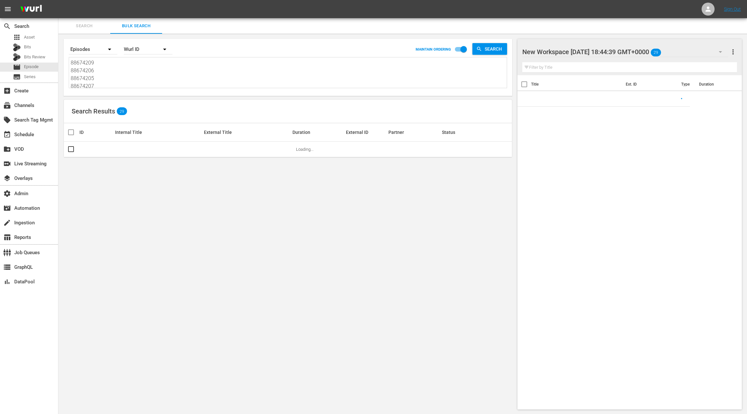
click at [142, 80] on textarea "88674209 88674206 88674205 88674207 88674214 88674212 88671313 88671309 8867127…" at bounding box center [289, 74] width 436 height 30
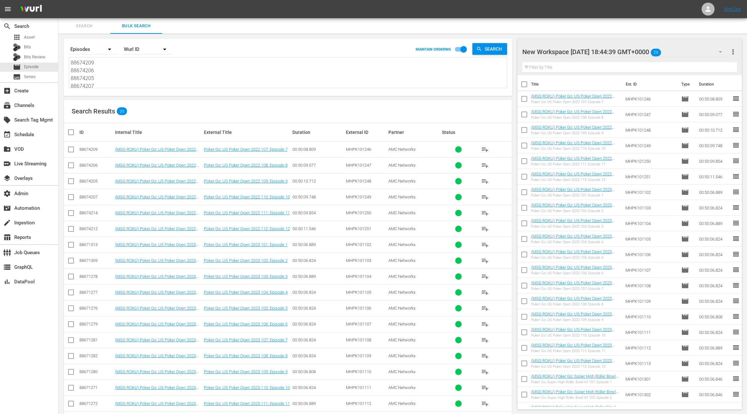
paste textarea "52642 88652638 88652639 88652641 88652644 88652640 86798436 86798432 86798434 8…"
click at [733, 55] on span "more_vert" at bounding box center [733, 52] width 8 height 8
drag, startPoint x: 708, startPoint y: 64, endPoint x: 673, endPoint y: 90, distance: 43.3
click at [708, 64] on div "Clear All Workspace Items" at bounding box center [691, 64] width 76 height 12
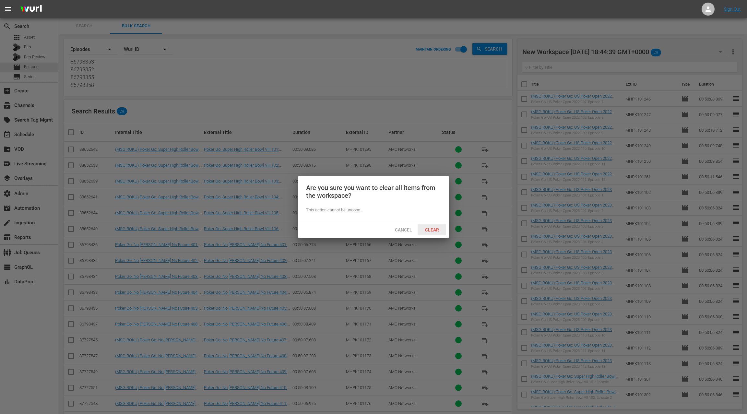
click at [438, 231] on span "Clear" at bounding box center [432, 229] width 24 height 5
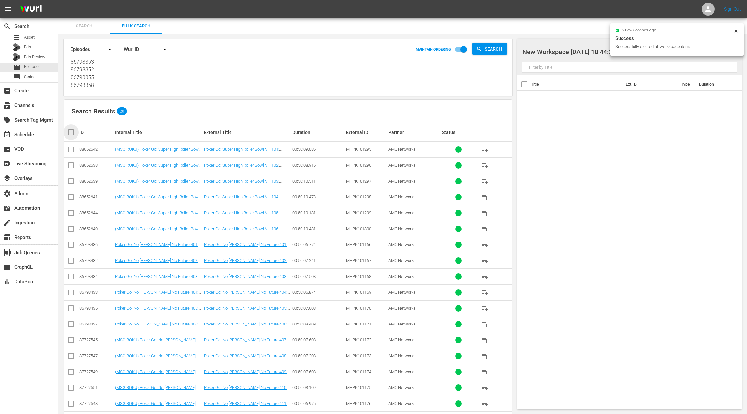
click at [73, 133] on input "checkbox" at bounding box center [73, 132] width 13 height 8
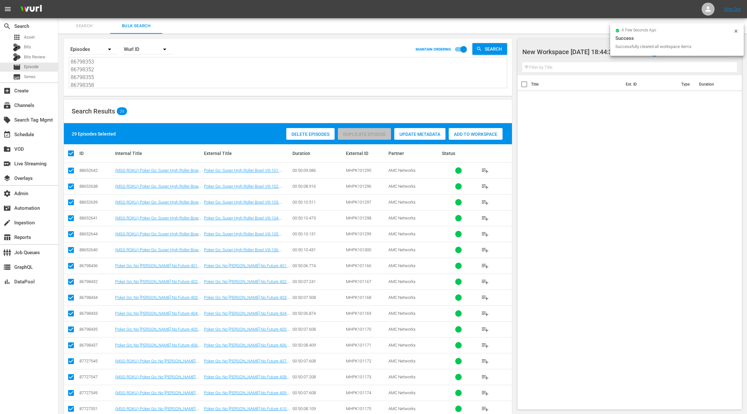
click at [466, 134] on span "Add to Workspace" at bounding box center [476, 134] width 54 height 5
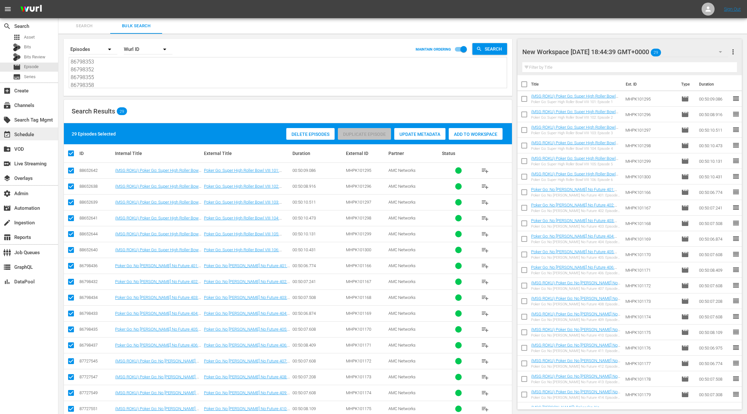
click at [44, 134] on div "event_available Schedule" at bounding box center [29, 133] width 58 height 13
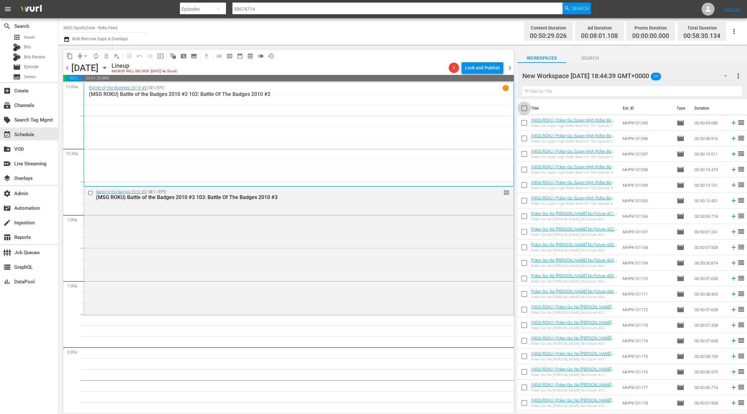
drag, startPoint x: 526, startPoint y: 109, endPoint x: 566, endPoint y: 127, distance: 44.0
click at [526, 109] on input "checkbox" at bounding box center [525, 110] width 14 height 14
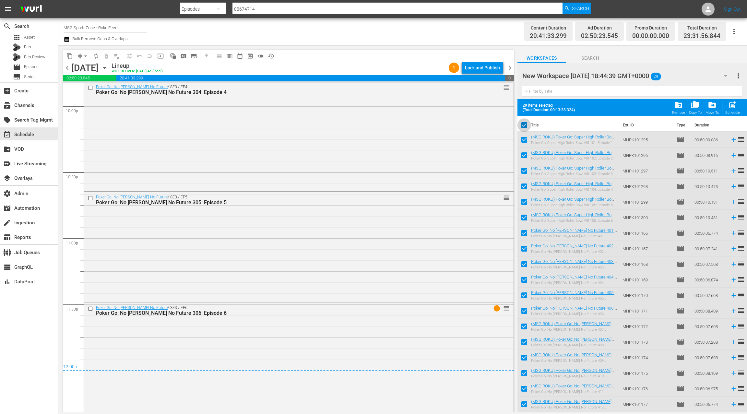
click at [524, 125] on input "checkbox" at bounding box center [525, 127] width 14 height 14
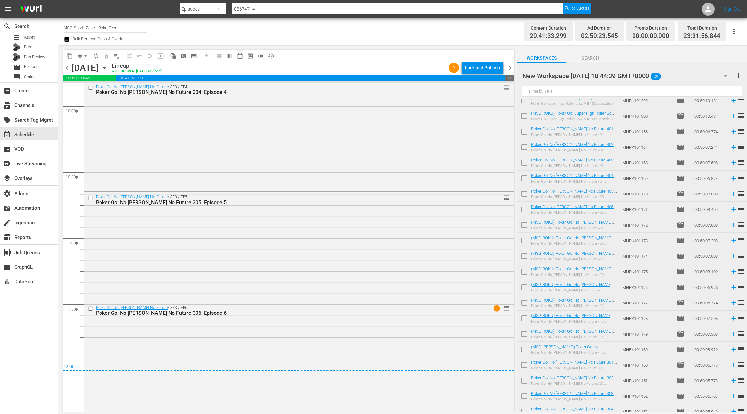
scroll to position [153, 0]
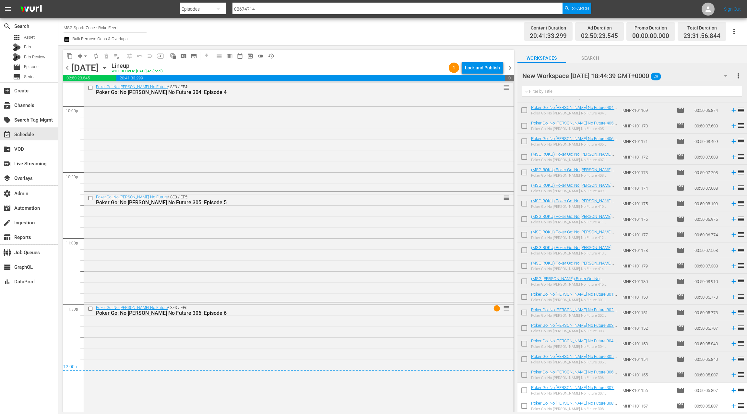
click at [510, 71] on span "chevron_right" at bounding box center [510, 68] width 8 height 8
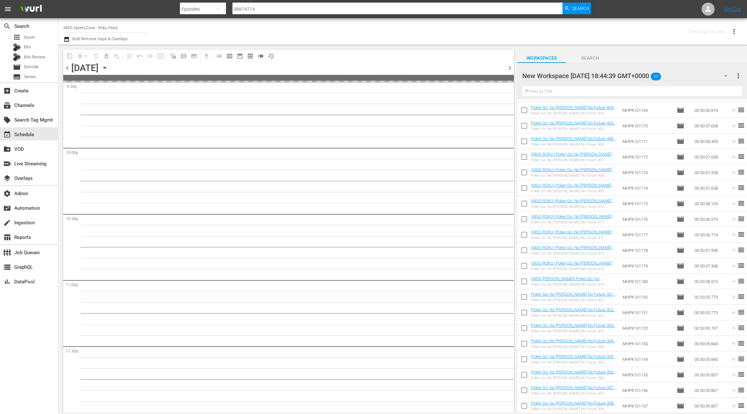
scroll to position [2845, 0]
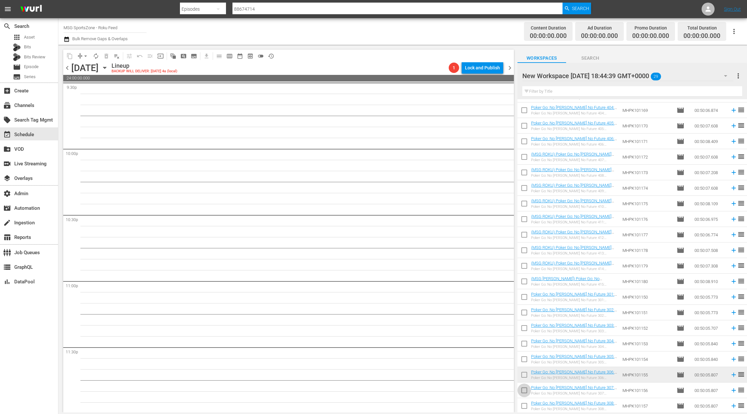
click at [524, 392] on input "checkbox" at bounding box center [525, 392] width 14 height 14
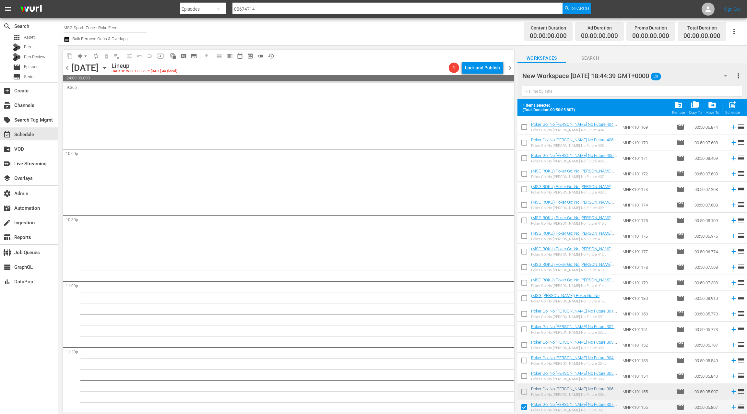
scroll to position [170, 0]
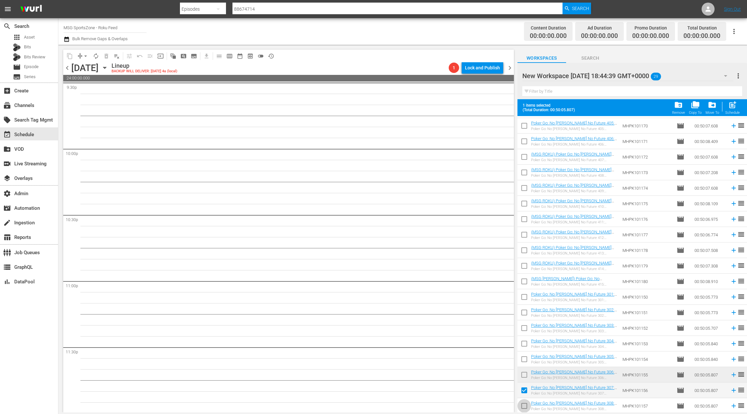
click at [523, 403] on input "checkbox" at bounding box center [525, 408] width 14 height 14
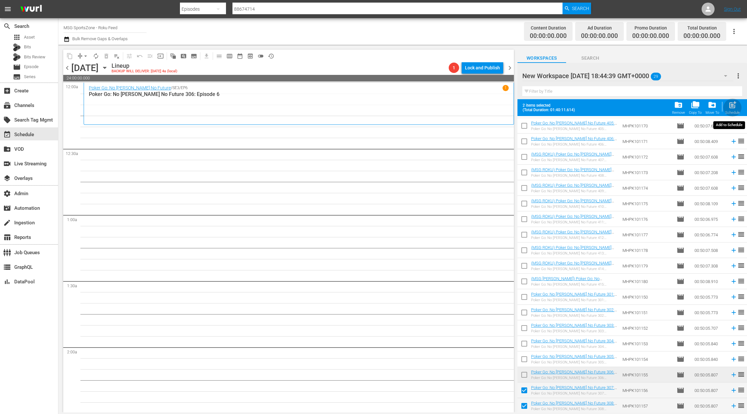
click at [734, 108] on span "post_add" at bounding box center [732, 105] width 9 height 9
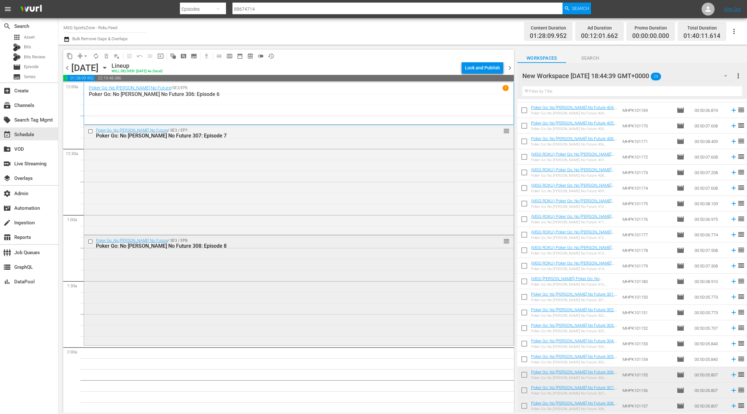
click at [206, 264] on div "Poker Go: No Gamble No Future / SE3 / EP8: Poker Go: No Gamble No Future 308: E…" at bounding box center [299, 289] width 430 height 109
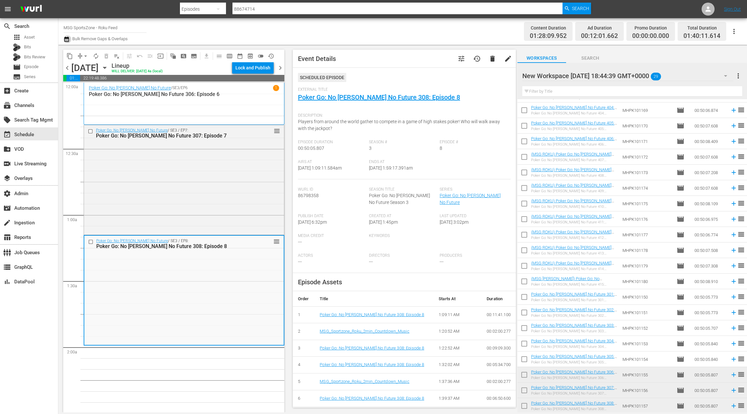
click at [66, 39] on icon "button" at bounding box center [67, 39] width 6 height 8
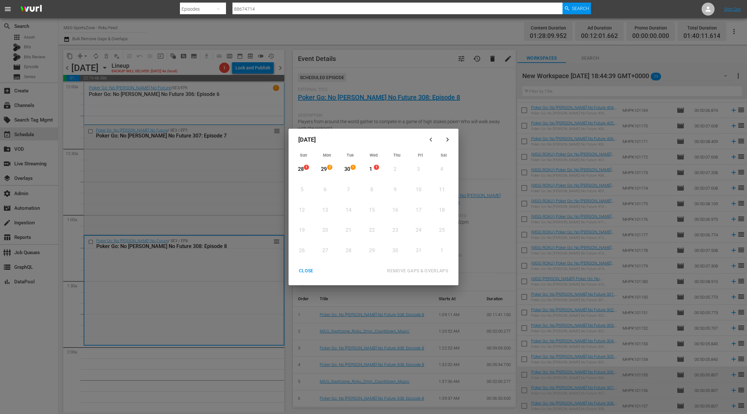
click at [430, 139] on icon "button" at bounding box center [432, 139] width 5 height 5
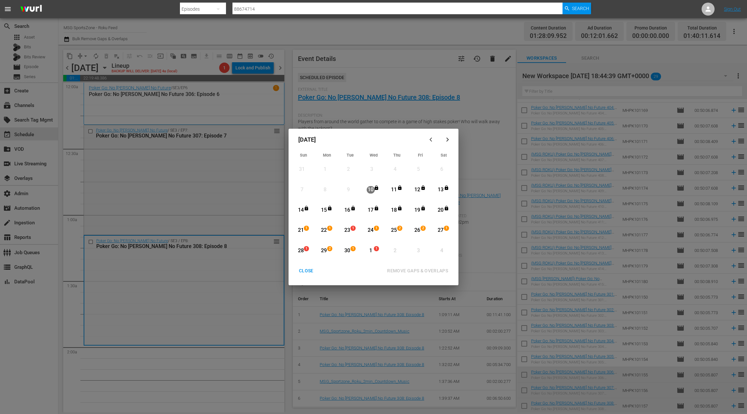
click at [302, 231] on div "21" at bounding box center [301, 230] width 8 height 7
drag, startPoint x: 373, startPoint y: 251, endPoint x: 390, endPoint y: 260, distance: 19.1
click at [373, 251] on div "1" at bounding box center [371, 250] width 8 height 7
click at [401, 272] on div "REMOVE GAPS & OVERLAPS" at bounding box center [417, 271] width 71 height 8
click at [307, 272] on div "CLOSE" at bounding box center [306, 271] width 25 height 8
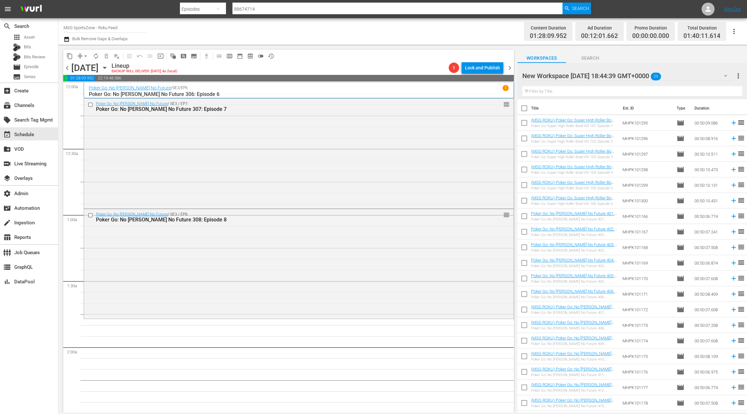
click at [108, 70] on icon "button" at bounding box center [104, 67] width 7 height 7
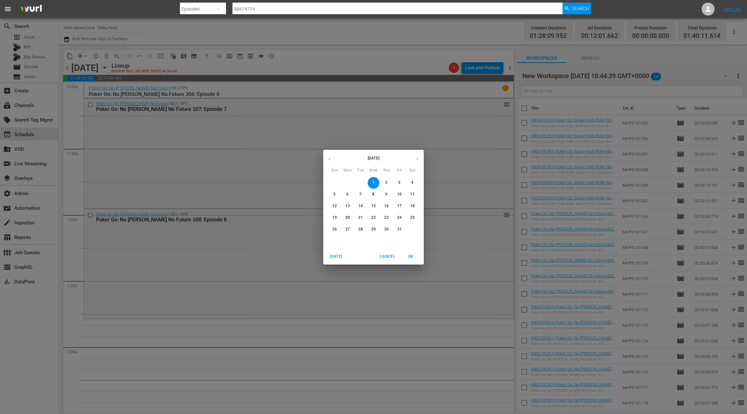
click at [329, 161] on icon "button" at bounding box center [329, 159] width 5 height 5
drag, startPoint x: 329, startPoint y: 162, endPoint x: 342, endPoint y: 174, distance: 17.7
click at [329, 162] on button "button" at bounding box center [329, 159] width 13 height 13
click at [332, 242] on p "31" at bounding box center [334, 241] width 5 height 6
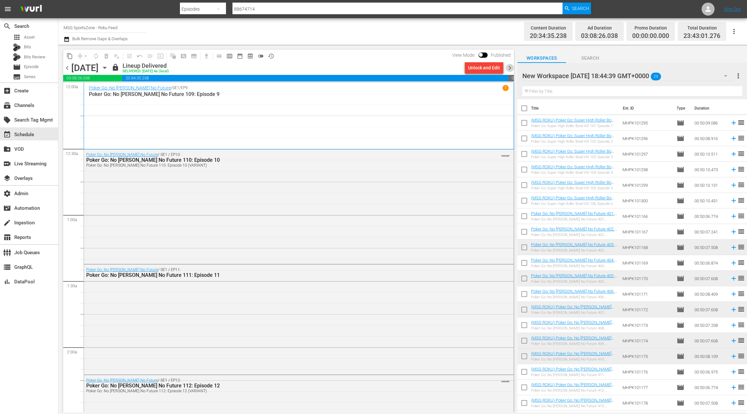
click at [510, 68] on span "chevron_right" at bounding box center [510, 68] width 8 height 8
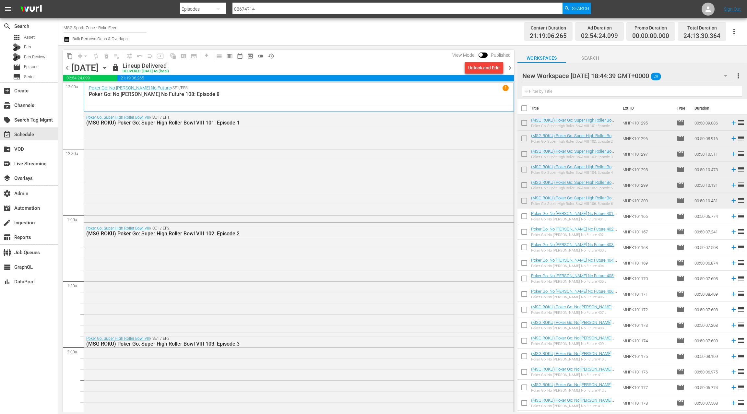
click at [273, 147] on div "Poker Go: Super High Roller Bowl VIII / SE1 / EP1: (MSG ROKU) Poker Go: Super H…" at bounding box center [299, 166] width 430 height 109
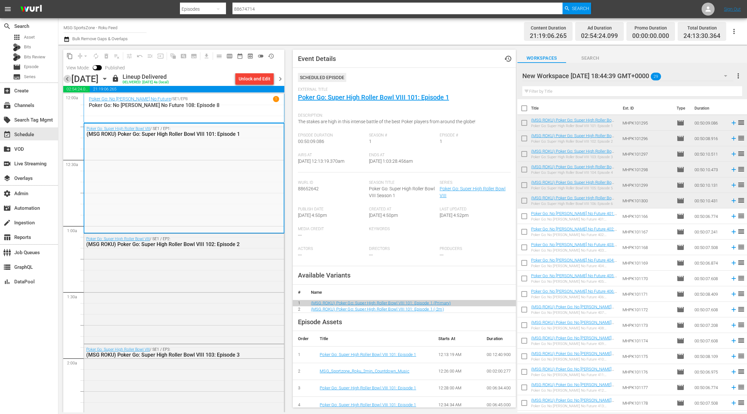
click at [68, 79] on span "chevron_left" at bounding box center [67, 79] width 8 height 8
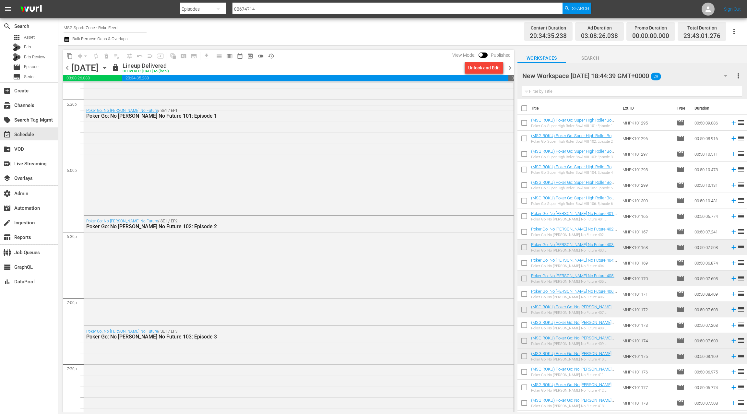
scroll to position [2488, 0]
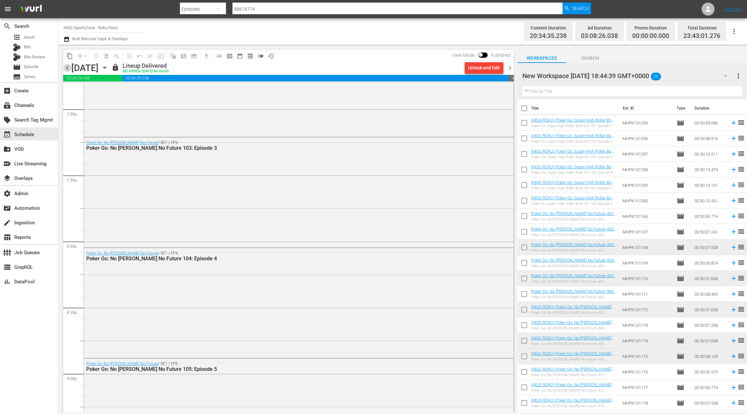
click at [69, 70] on span "chevron_left" at bounding box center [67, 68] width 8 height 8
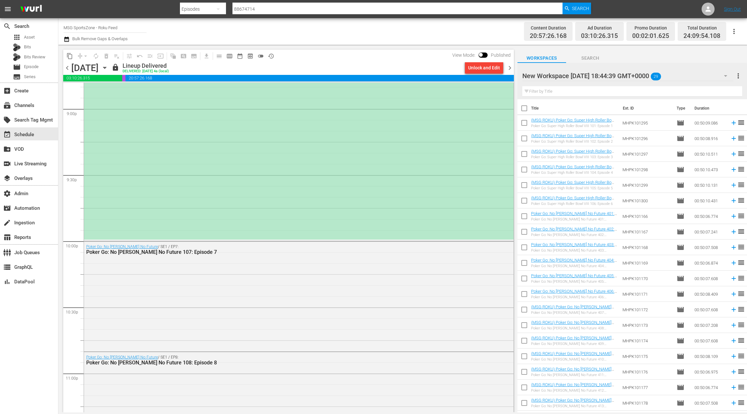
scroll to position [2912, 0]
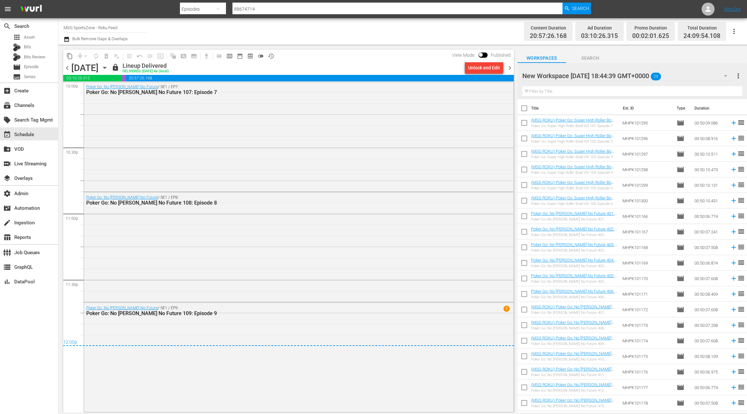
click at [68, 69] on span "chevron_left" at bounding box center [67, 68] width 8 height 8
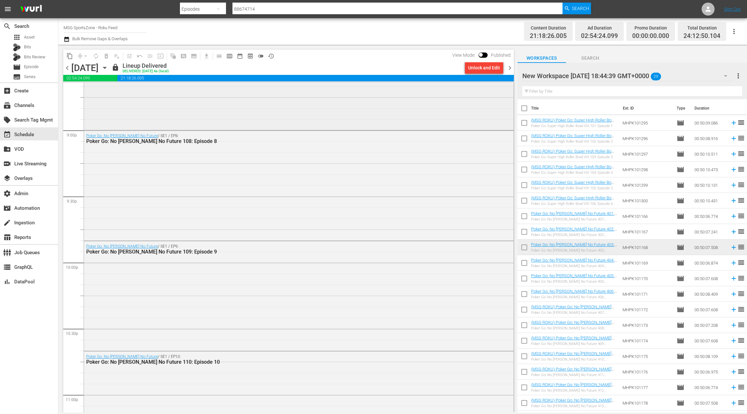
scroll to position [2891, 0]
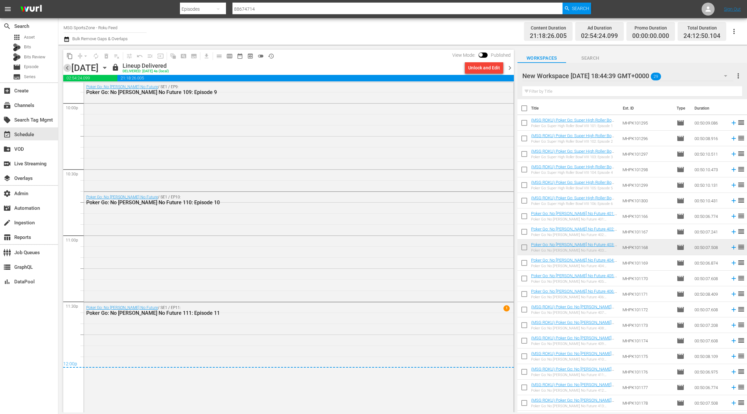
click at [67, 68] on span "chevron_left" at bounding box center [67, 68] width 8 height 8
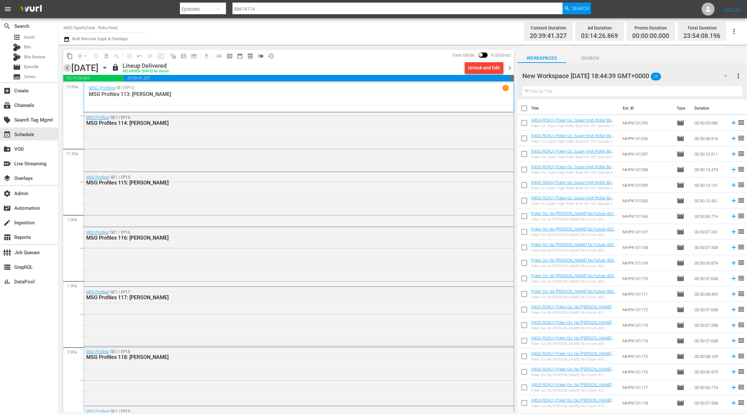
click at [67, 70] on span "chevron_left" at bounding box center [67, 68] width 8 height 8
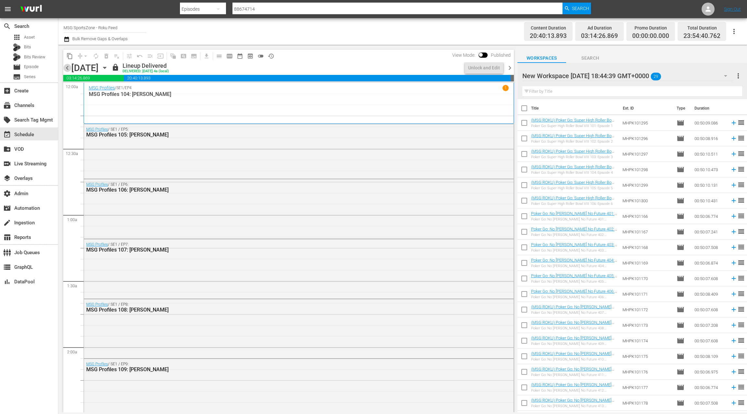
click at [67, 70] on span "chevron_left" at bounding box center [67, 68] width 8 height 8
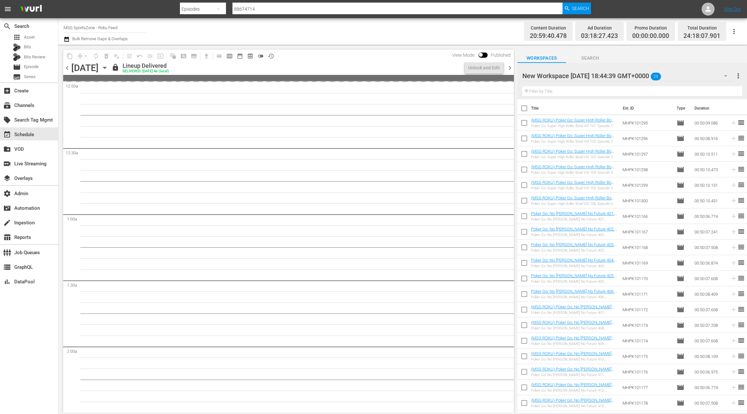
click at [67, 70] on span "chevron_left" at bounding box center [67, 68] width 8 height 8
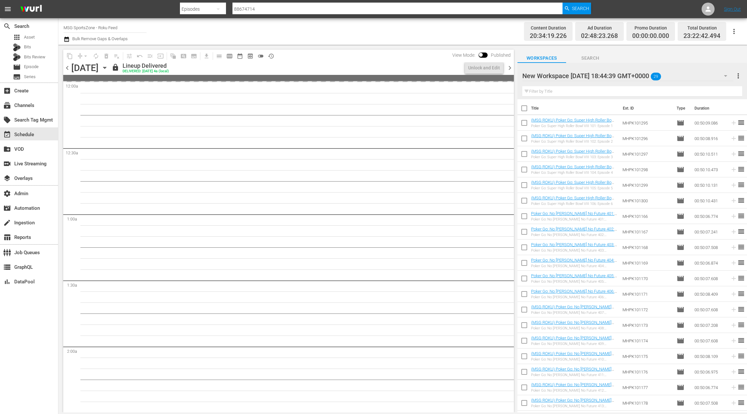
click at [67, 70] on span "chevron_left" at bounding box center [67, 68] width 8 height 8
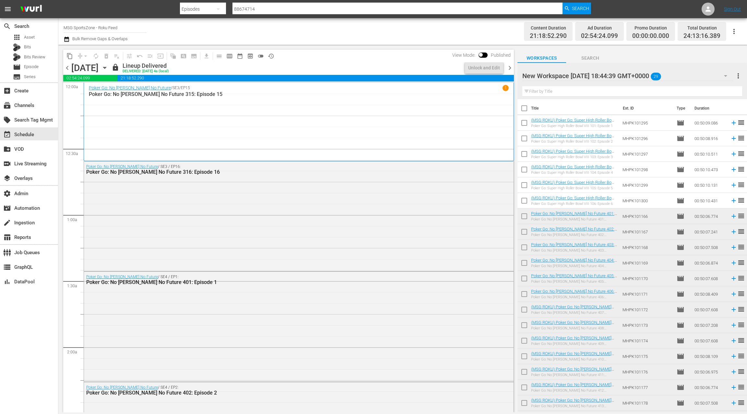
click at [67, 70] on span "chevron_left" at bounding box center [67, 68] width 8 height 8
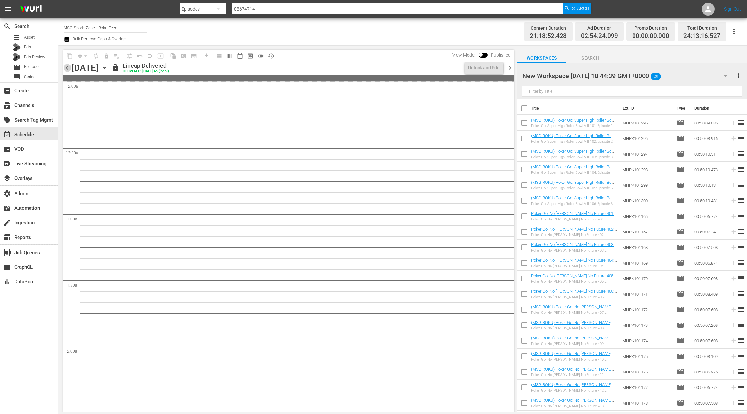
click at [67, 70] on span "chevron_left" at bounding box center [67, 68] width 8 height 8
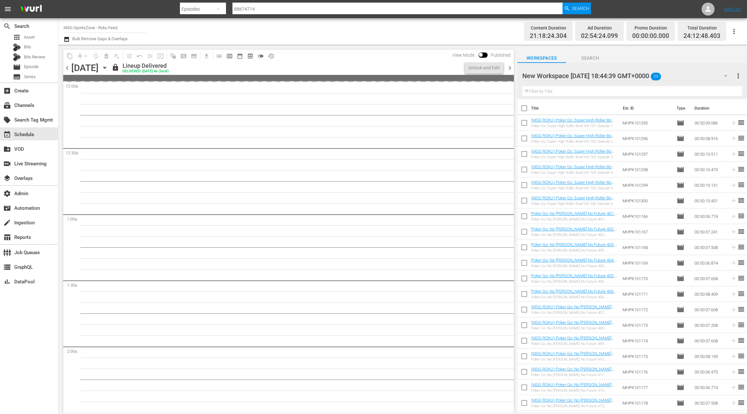
click at [67, 70] on span "chevron_left" at bounding box center [67, 68] width 8 height 8
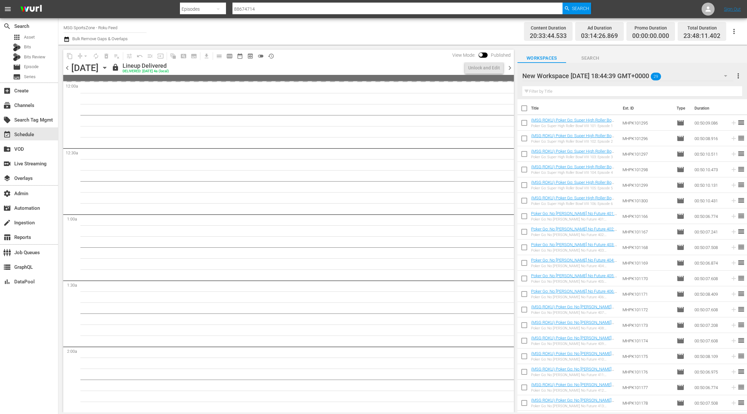
click at [67, 70] on span "chevron_left" at bounding box center [67, 68] width 8 height 8
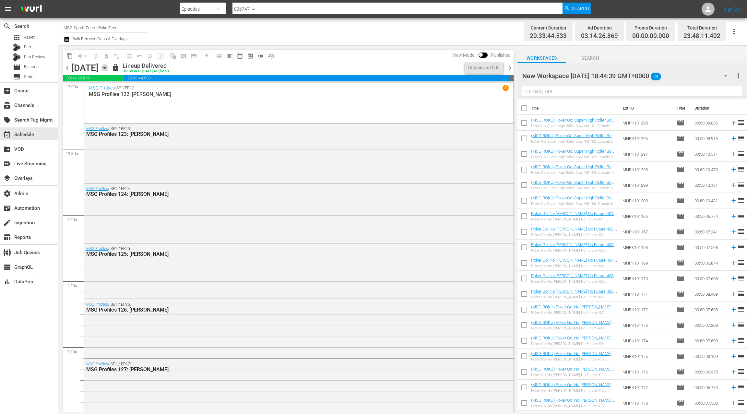
click at [106, 68] on icon "button" at bounding box center [104, 68] width 3 height 2
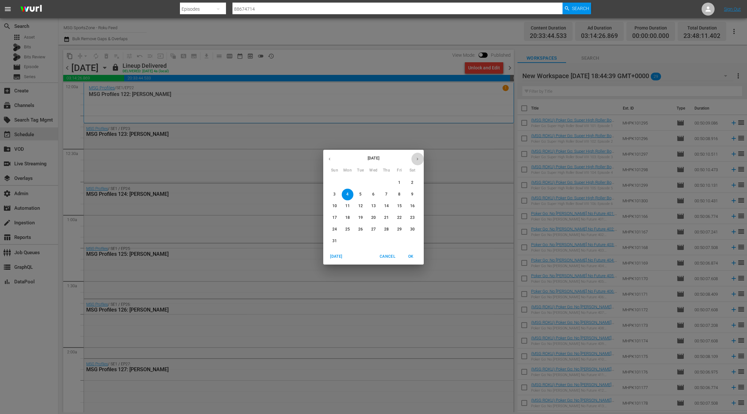
click at [417, 159] on icon "button" at bounding box center [417, 159] width 5 height 5
click at [337, 219] on span "21" at bounding box center [335, 218] width 12 height 6
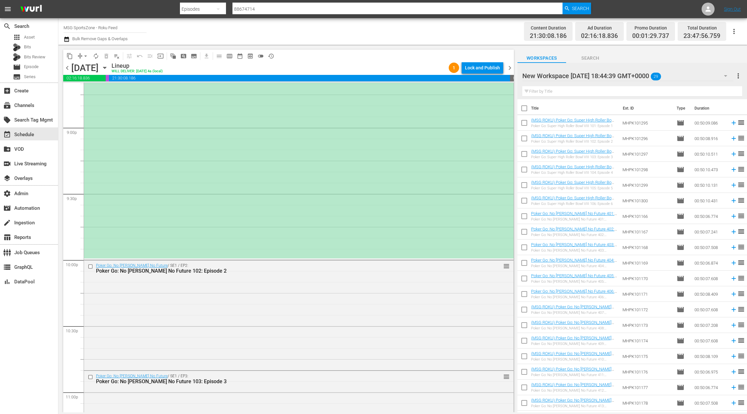
scroll to position [2622, 0]
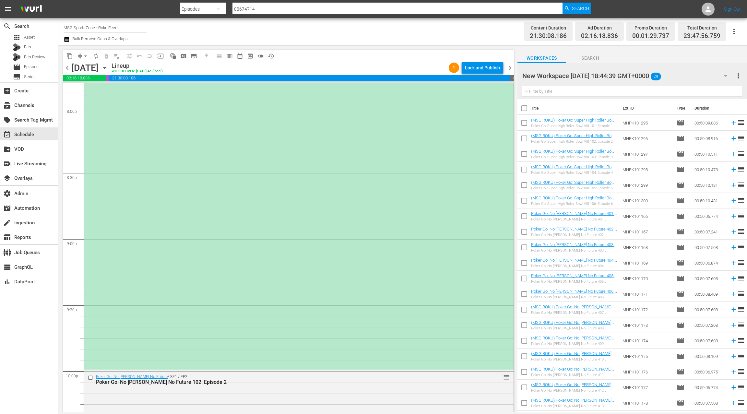
click at [326, 178] on div "*ROKU PLACEHOLDER EPISODE 9/21* reorder" at bounding box center [299, 172] width 430 height 395
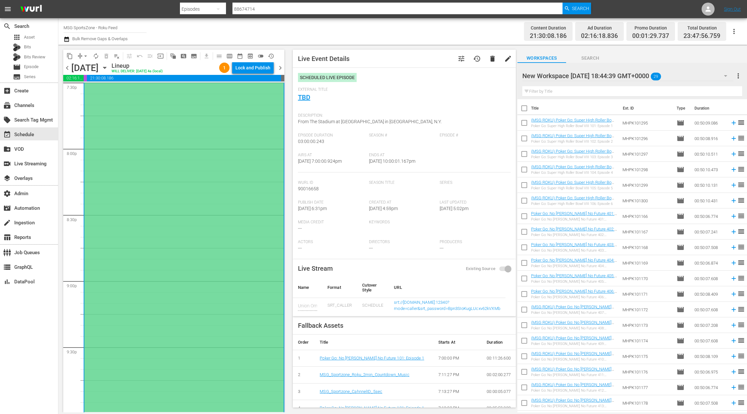
scroll to position [2290, 0]
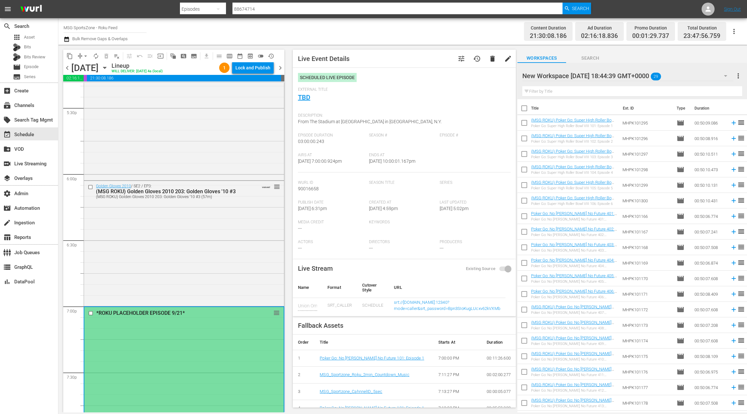
click at [281, 71] on span "chevron_right" at bounding box center [280, 68] width 8 height 8
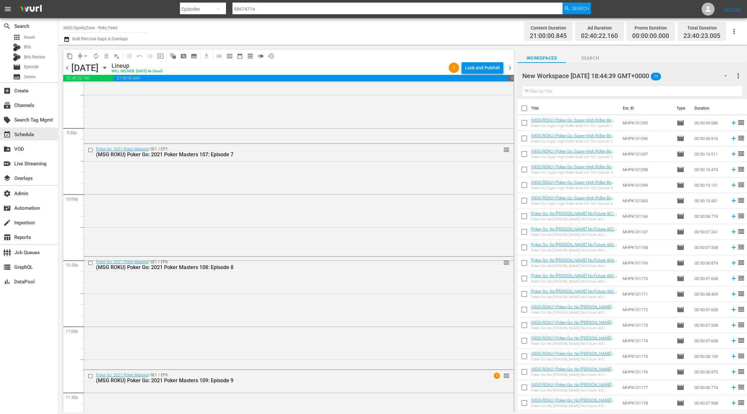
scroll to position [2869, 0]
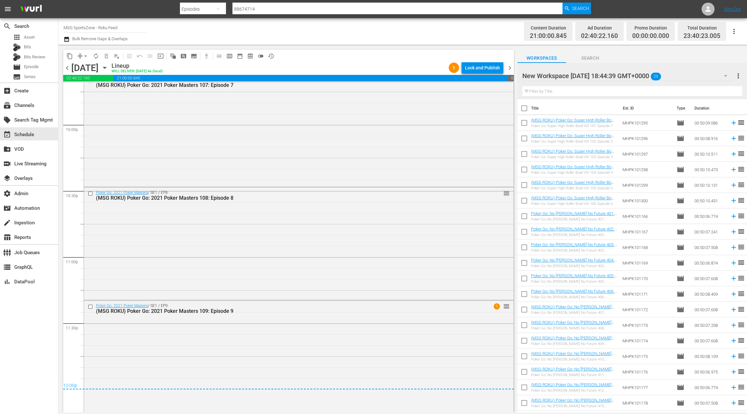
click at [510, 69] on span "chevron_right" at bounding box center [510, 68] width 8 height 8
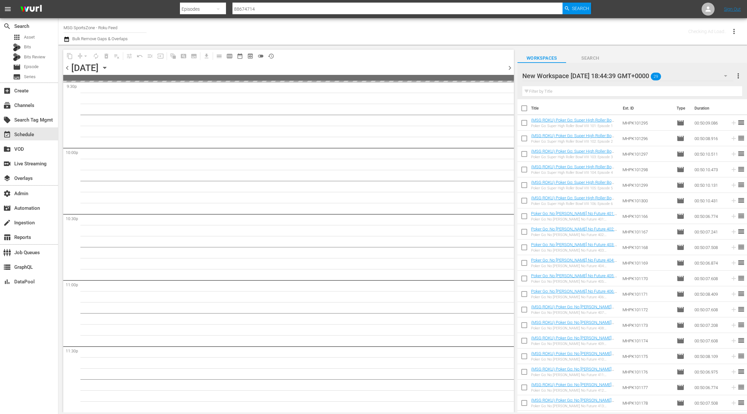
scroll to position [2845, 0]
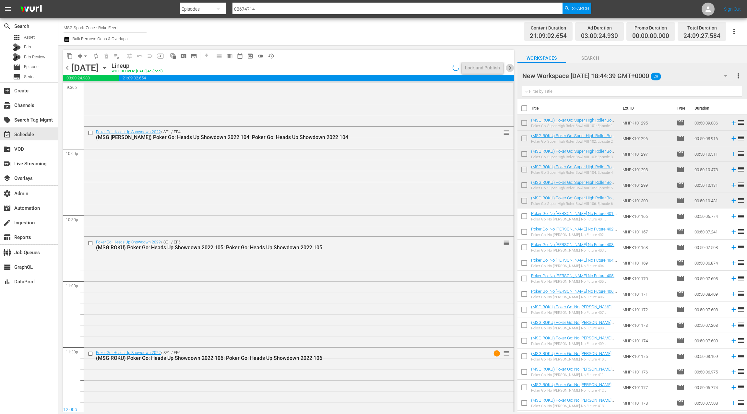
click at [510, 69] on span "chevron_right" at bounding box center [510, 68] width 8 height 8
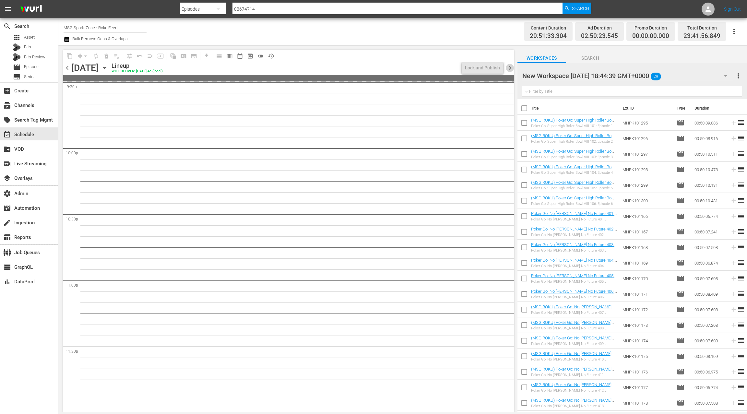
click at [510, 69] on span "chevron_right" at bounding box center [510, 68] width 8 height 8
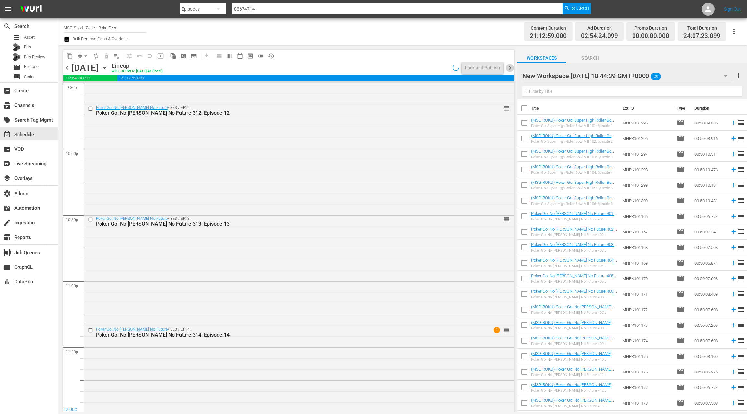
click at [510, 69] on span "chevron_right" at bounding box center [510, 68] width 8 height 8
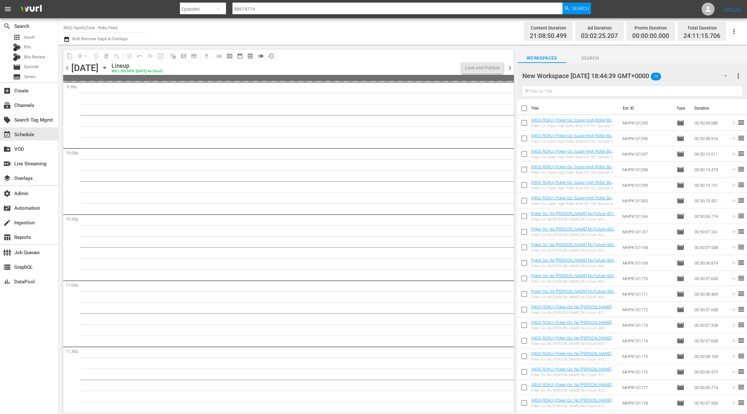
click at [510, 69] on span "chevron_right" at bounding box center [510, 68] width 8 height 8
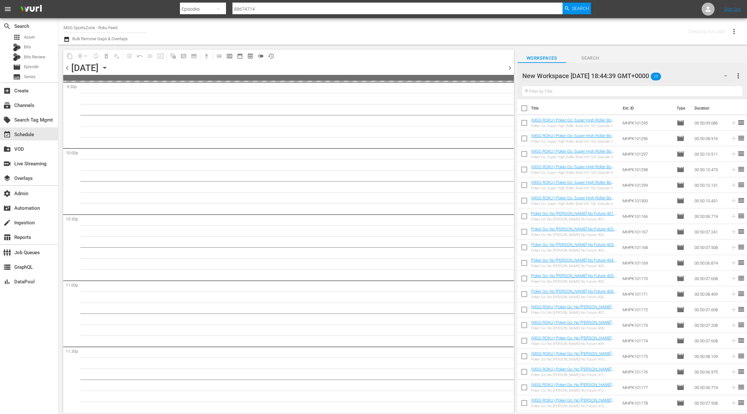
scroll to position [2845, 0]
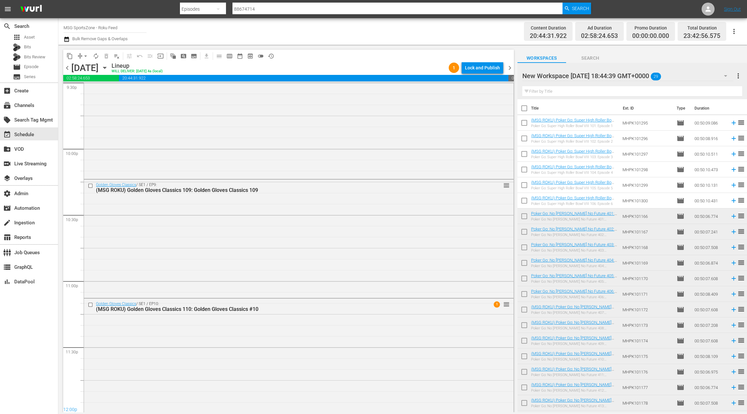
click at [68, 70] on span "chevron_left" at bounding box center [67, 68] width 8 height 8
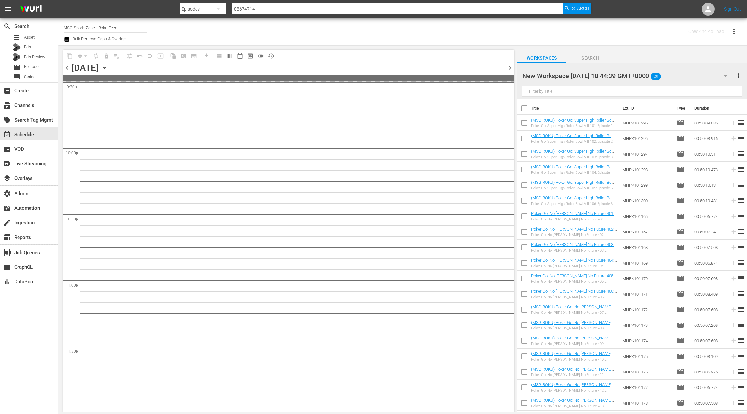
click at [68, 70] on span "chevron_left" at bounding box center [67, 68] width 8 height 8
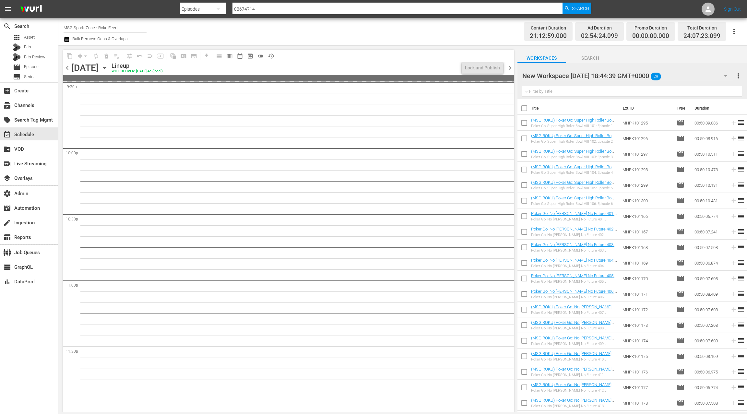
click at [68, 70] on span "chevron_left" at bounding box center [67, 68] width 8 height 8
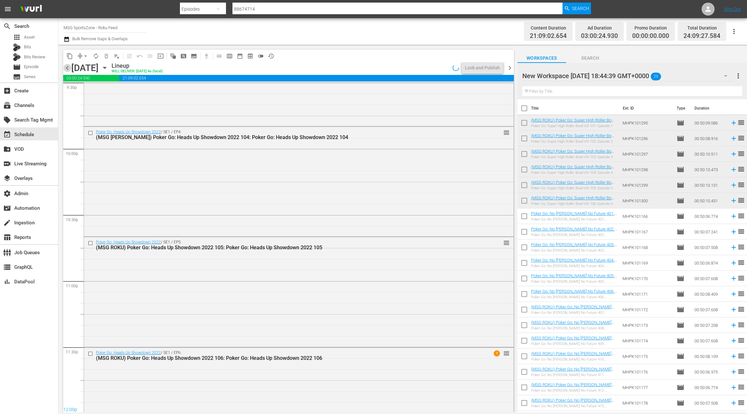
click at [68, 70] on span "chevron_left" at bounding box center [67, 68] width 8 height 8
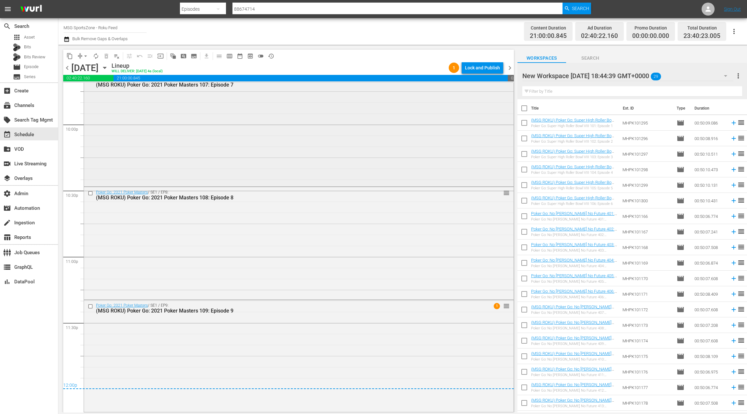
scroll to position [2869, 0]
click at [108, 69] on icon "button" at bounding box center [104, 67] width 7 height 7
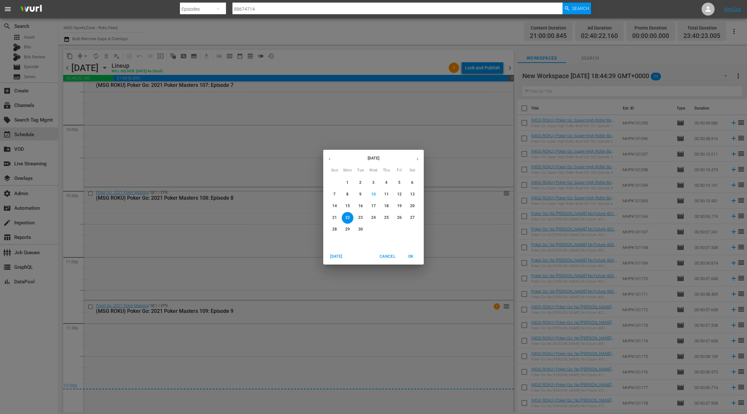
click at [347, 182] on p "1" at bounding box center [347, 183] width 2 height 6
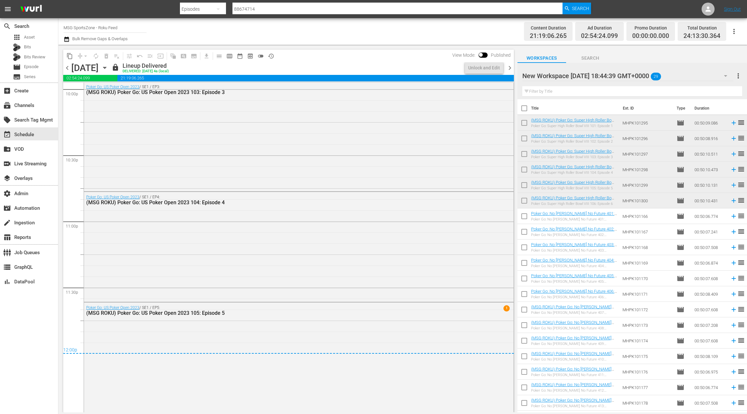
click at [511, 67] on span "chevron_right" at bounding box center [510, 68] width 8 height 8
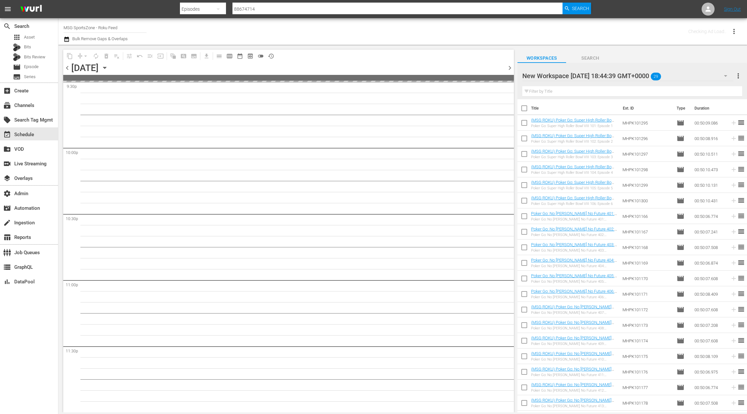
scroll to position [2845, 0]
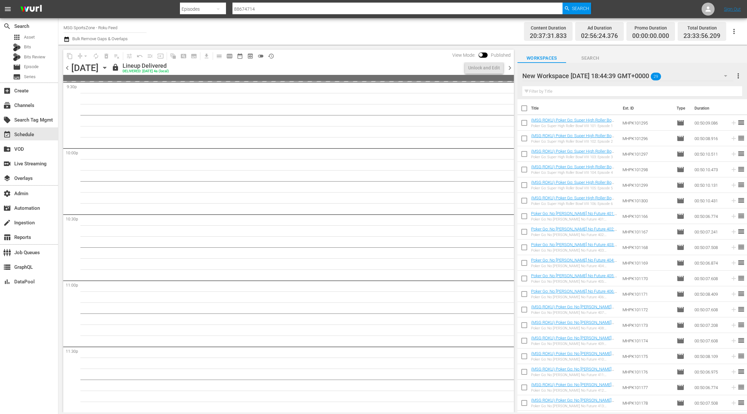
click at [511, 67] on span "chevron_right" at bounding box center [510, 68] width 8 height 8
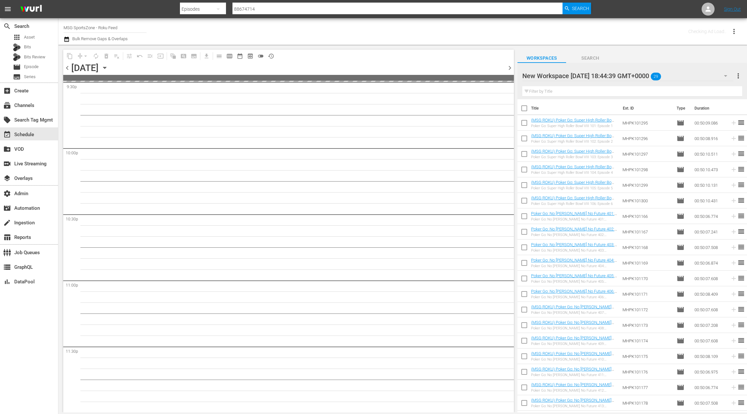
click at [511, 67] on span "chevron_right" at bounding box center [510, 68] width 8 height 8
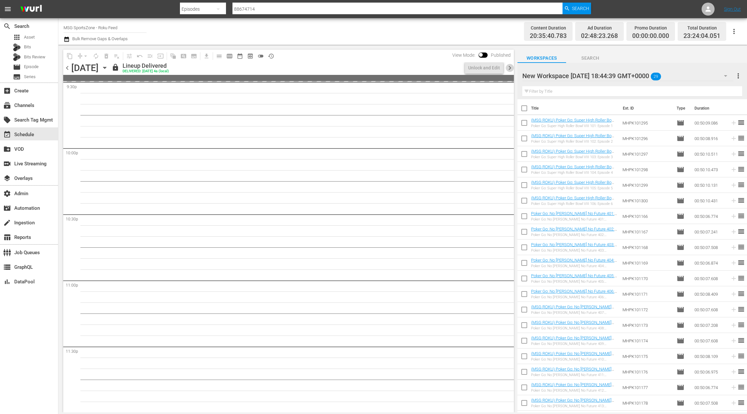
click at [511, 67] on span "chevron_right" at bounding box center [510, 68] width 8 height 8
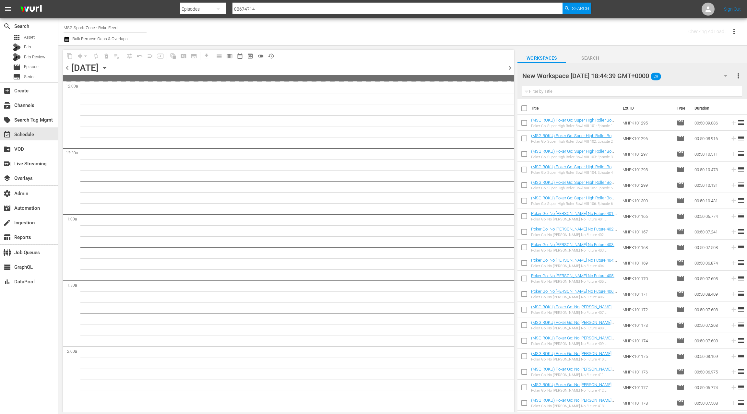
scroll to position [2845, 0]
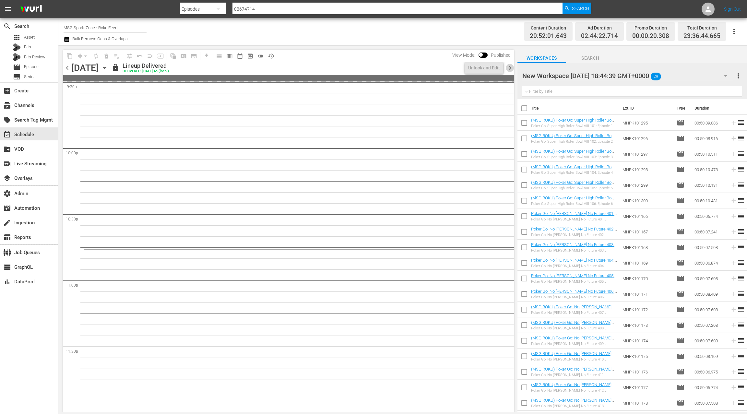
click at [511, 67] on span "chevron_right" at bounding box center [510, 68] width 8 height 8
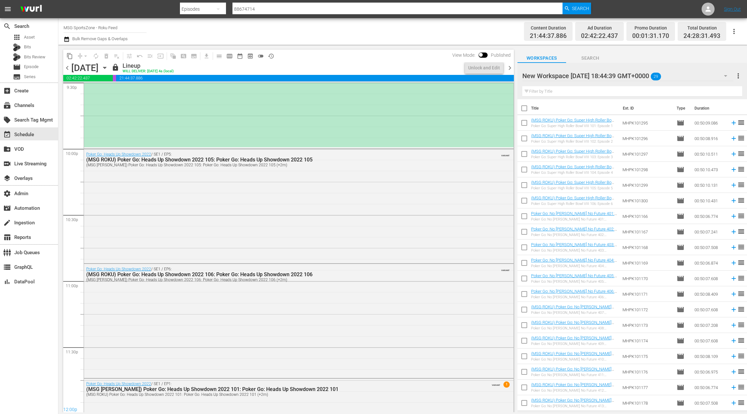
scroll to position [2880, 0]
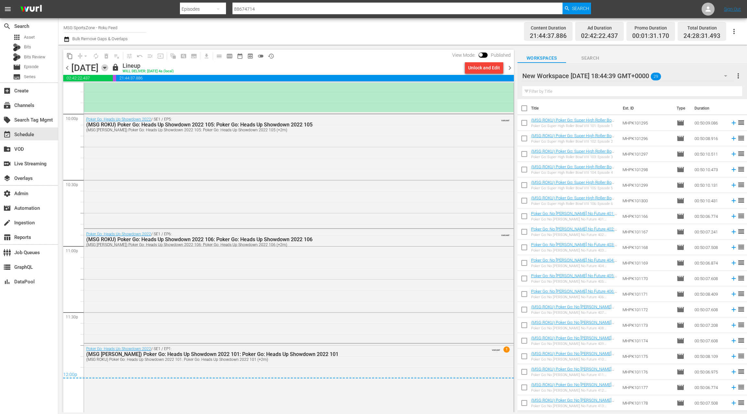
click at [108, 66] on icon "button" at bounding box center [104, 67] width 7 height 7
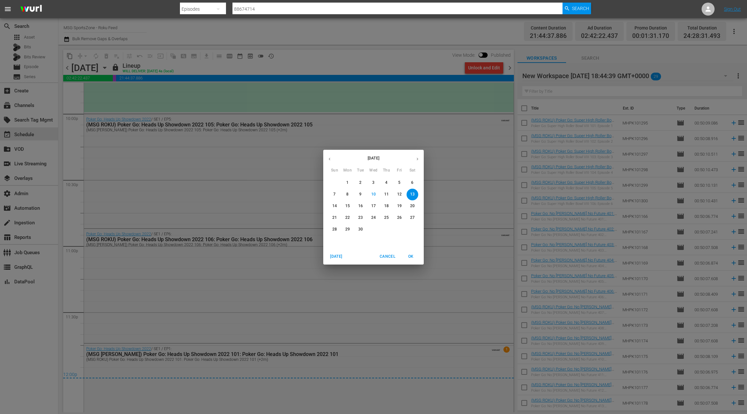
drag, startPoint x: 389, startPoint y: 258, endPoint x: 280, endPoint y: 142, distance: 158.3
click at [388, 257] on span "Cancel" at bounding box center [388, 256] width 16 height 7
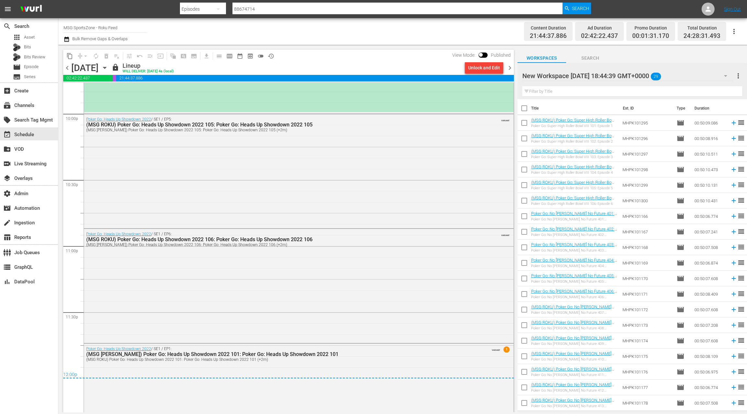
click at [108, 68] on icon "button" at bounding box center [104, 67] width 7 height 7
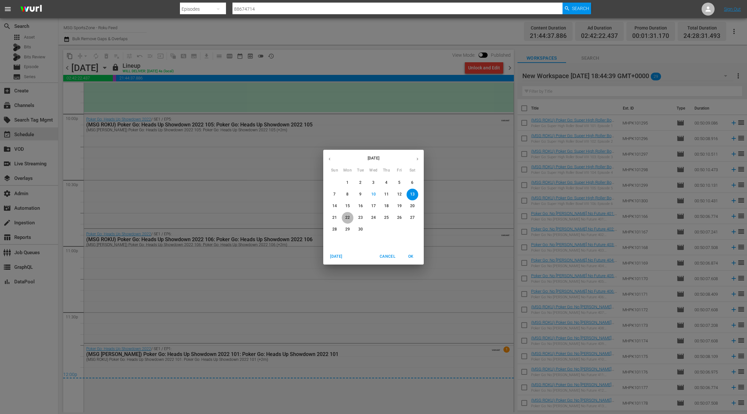
click at [348, 219] on p "22" at bounding box center [347, 218] width 5 height 6
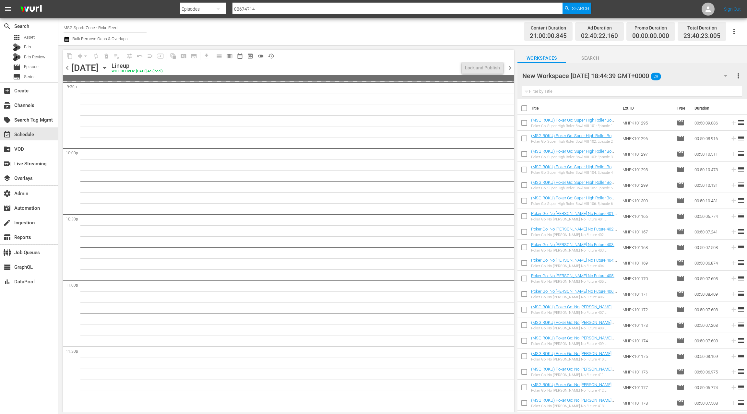
scroll to position [2869, 0]
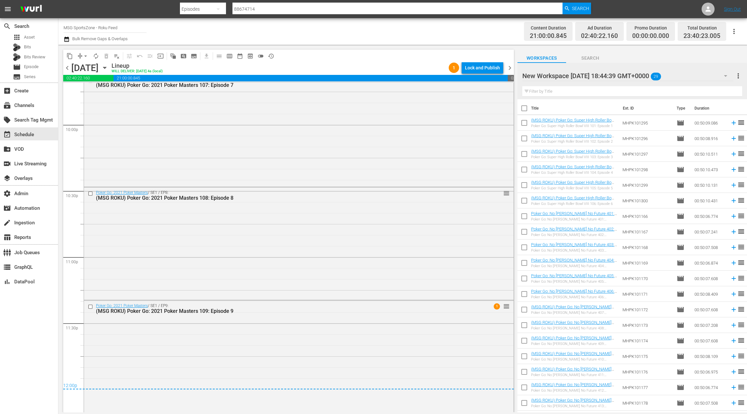
click at [511, 70] on span "chevron_right" at bounding box center [510, 68] width 8 height 8
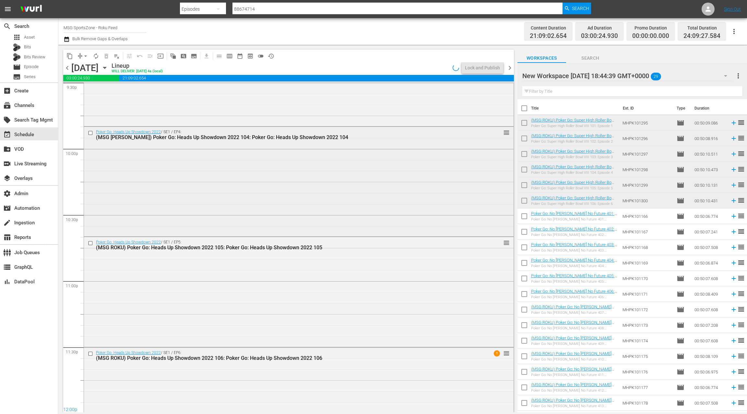
scroll to position [2890, 0]
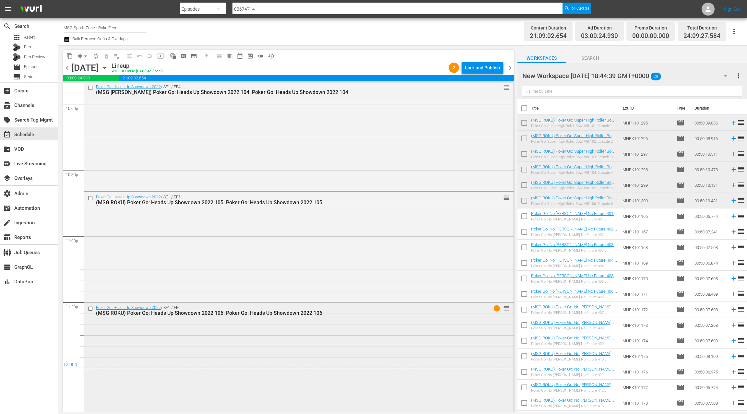
click at [257, 323] on div "Poker Go: Heads Up Showdown 2022 / SE1 / EP6: (MSG ROKU) Poker Go: Heads Up Sho…" at bounding box center [299, 357] width 430 height 109
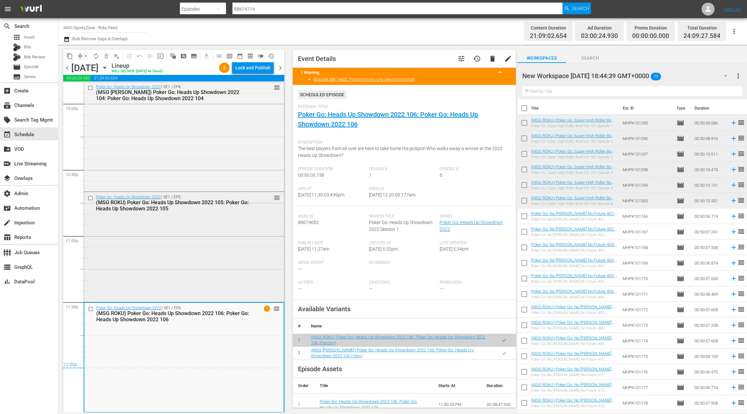
click at [241, 264] on div "Poker Go: Heads Up Showdown 2022 / SE1 / EP5: (MSG ROKU) Poker Go: Heads Up Sho…" at bounding box center [184, 246] width 200 height 109
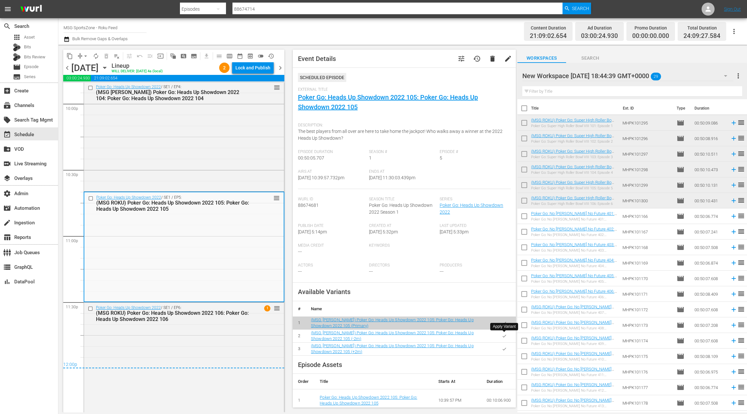
click at [505, 336] on icon "button" at bounding box center [504, 336] width 5 height 5
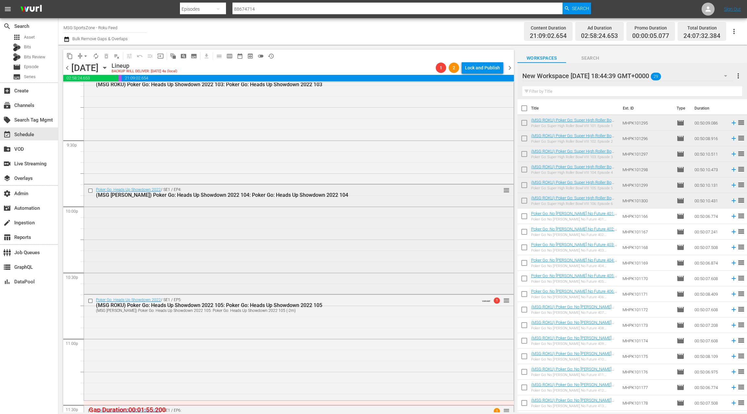
scroll to position [2780, 0]
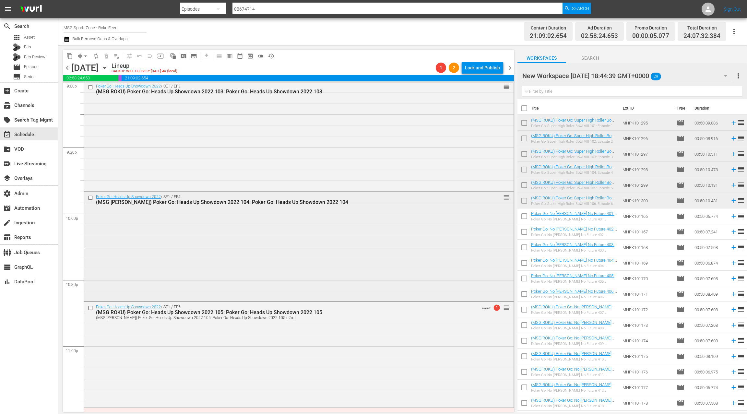
click at [304, 242] on div "Poker Go: Heads Up Showdown 2022 / SE1 / EP4: (MSG ROKU) Poker Go: Heads Up Sho…" at bounding box center [299, 246] width 430 height 109
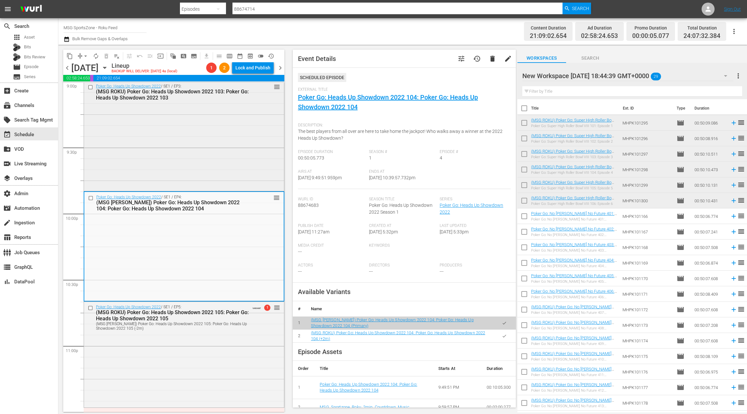
click at [243, 150] on div "Poker Go: Heads Up Showdown 2022 / SE1 / EP3: (MSG ROKU) Poker Go: Heads Up Sho…" at bounding box center [184, 135] width 200 height 109
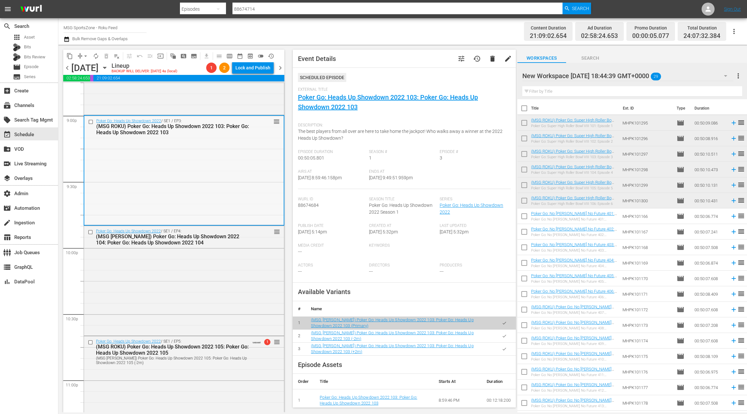
scroll to position [2737, 0]
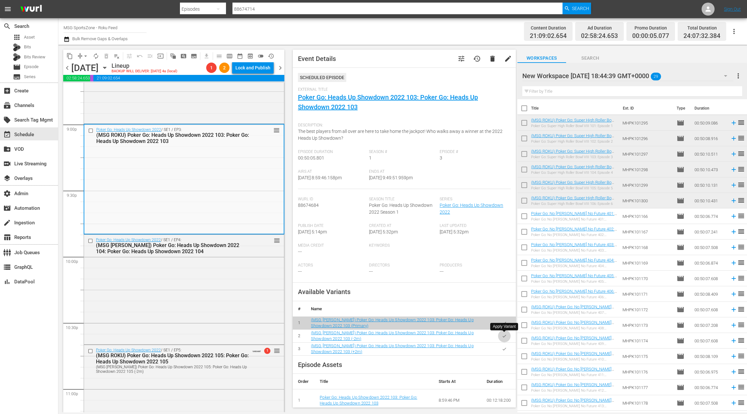
click at [507, 338] on icon "button" at bounding box center [504, 336] width 5 height 5
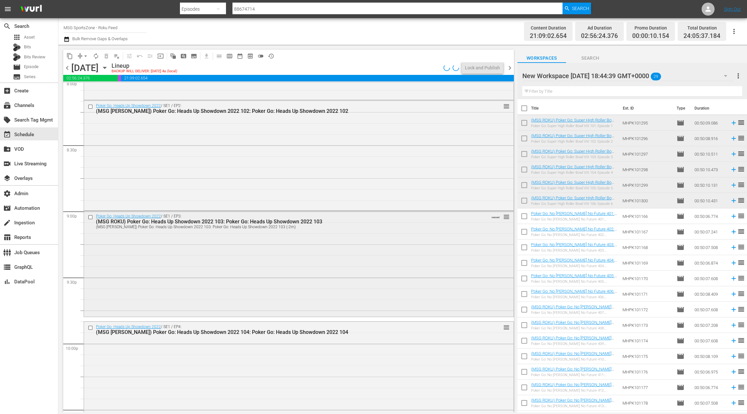
scroll to position [2614, 0]
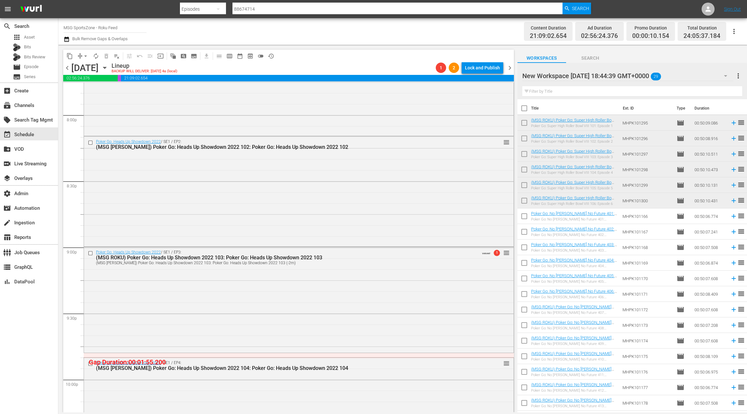
click at [311, 202] on div "Poker Go: Heads Up Showdown 2022 / SE1 / EP2: (MSG ROKU) Poker Go: Heads Up Sho…" at bounding box center [299, 191] width 430 height 109
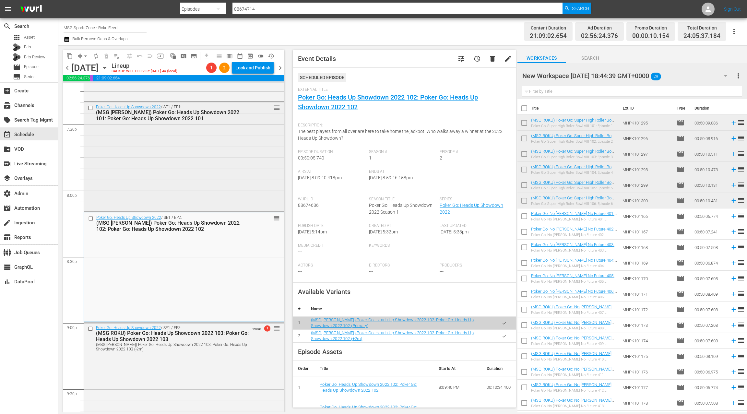
scroll to position [2521, 0]
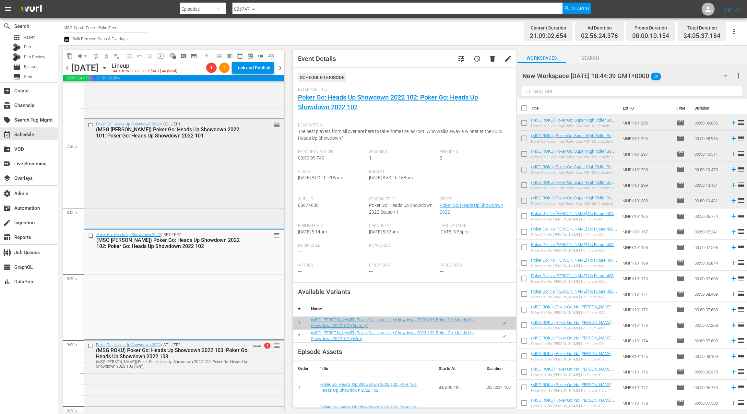
click at [247, 189] on div "Poker Go: Heads Up Showdown 2022 / SE1 / EP1: (MSG ROKU) Poker Go: Heads Up Sho…" at bounding box center [184, 173] width 200 height 109
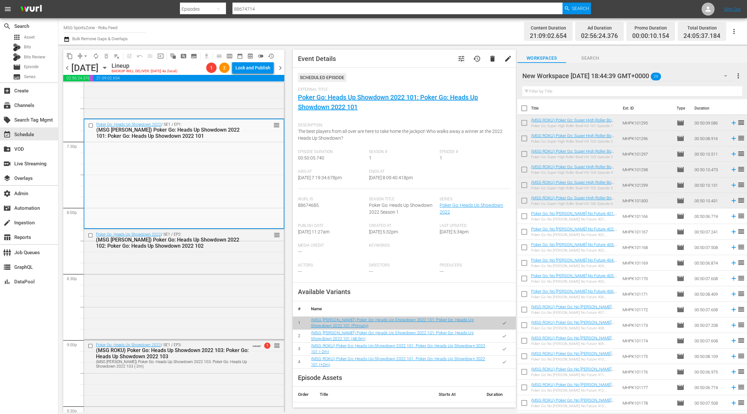
scroll to position [2508, 0]
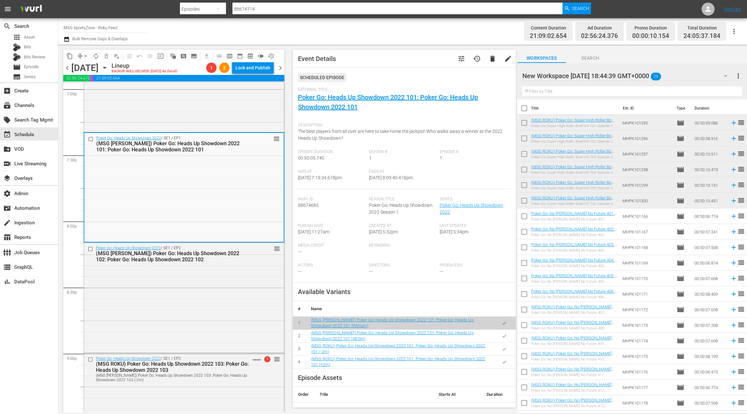
click at [504, 350] on icon "button" at bounding box center [505, 349] width 4 height 3
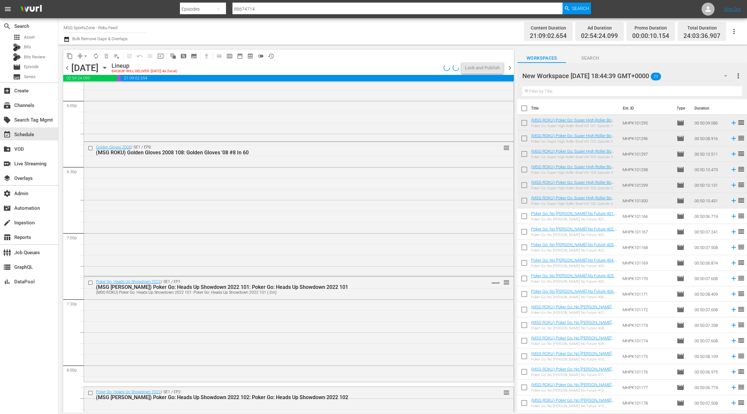
scroll to position [2362, 0]
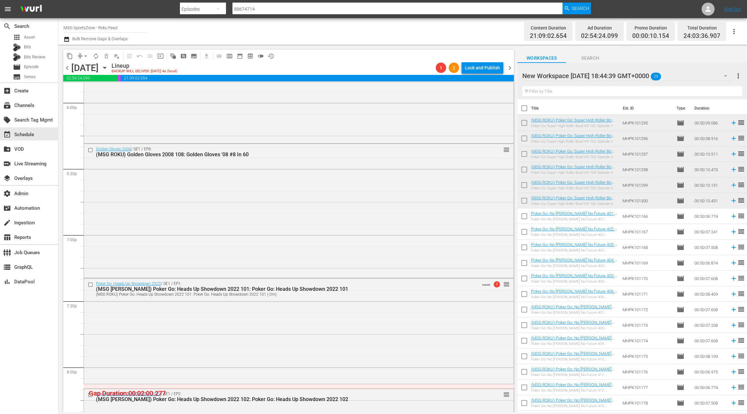
click at [266, 209] on div "Golden Gloves 2008 / SE1 / EP8: (MSG ROKU) Golden Gloves 2008 108: Golden Glove…" at bounding box center [299, 210] width 430 height 133
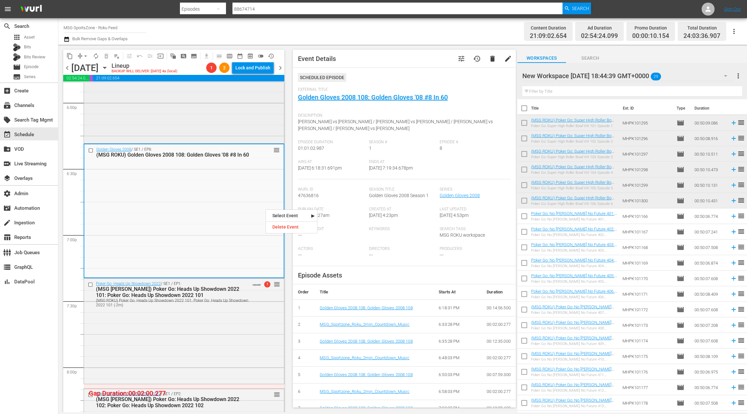
click at [226, 126] on div "Golden Gloves 2008 / SE1 / EP7: (MSG ROKU) Golden Gloves 2008 107: Golden Glove…" at bounding box center [184, 76] width 200 height 131
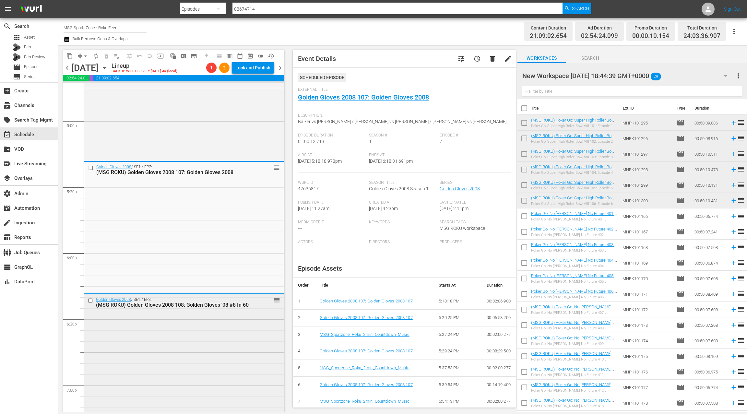
scroll to position [2181, 0]
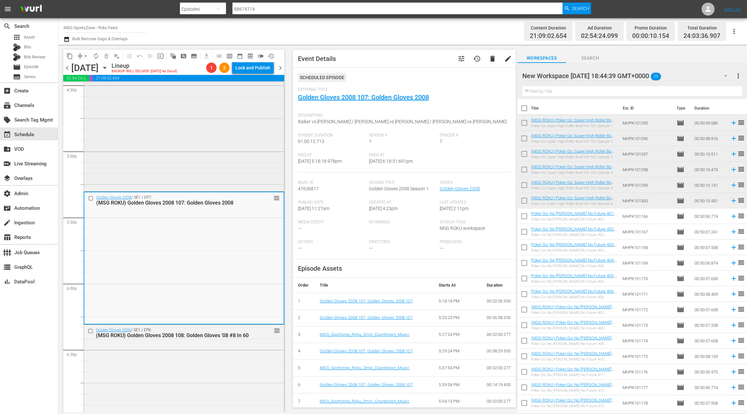
click at [244, 166] on div "Golden Gloves 2008 / SE1 / EP6: (MSG ROKU) Golden Gloves 2008 106: Golden Glove…" at bounding box center [184, 128] width 200 height 126
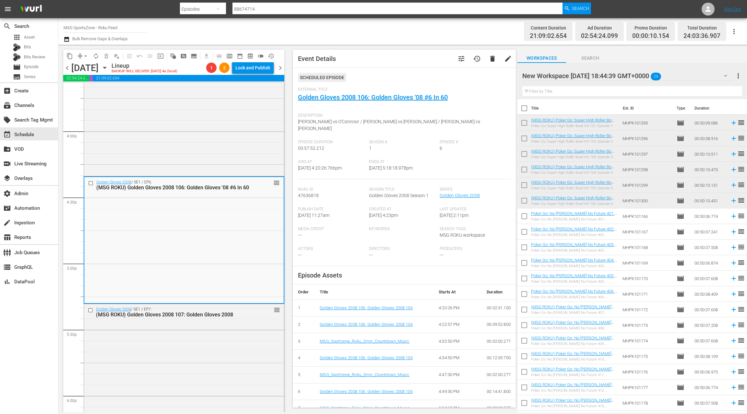
scroll to position [1989, 0]
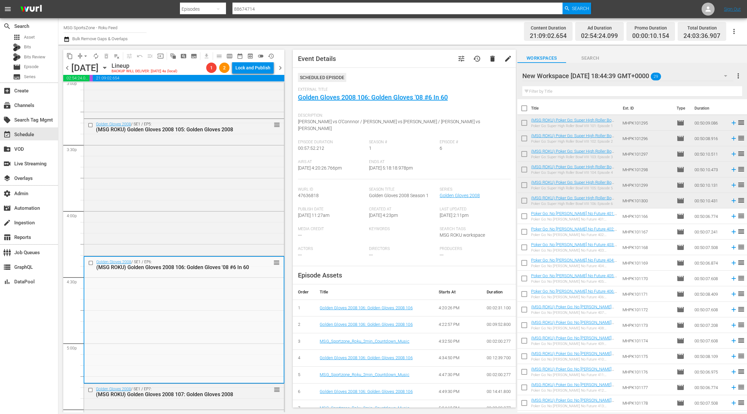
click at [244, 166] on div "Golden Gloves 2008 / SE1 / EP5: (MSG ROKU) Golden Gloves 2008 105: Golden Glove…" at bounding box center [184, 187] width 200 height 136
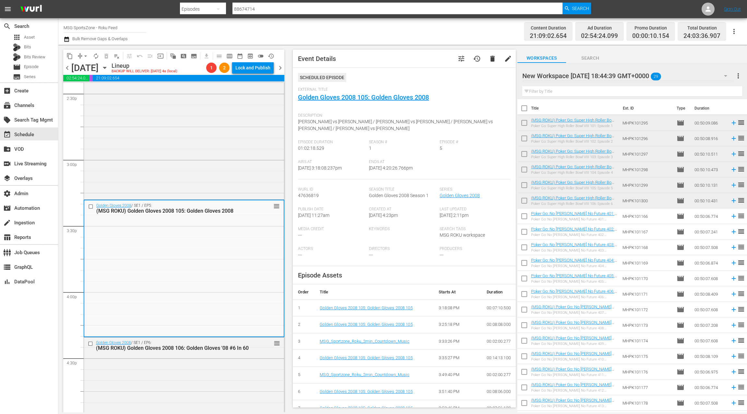
scroll to position [1867, 0]
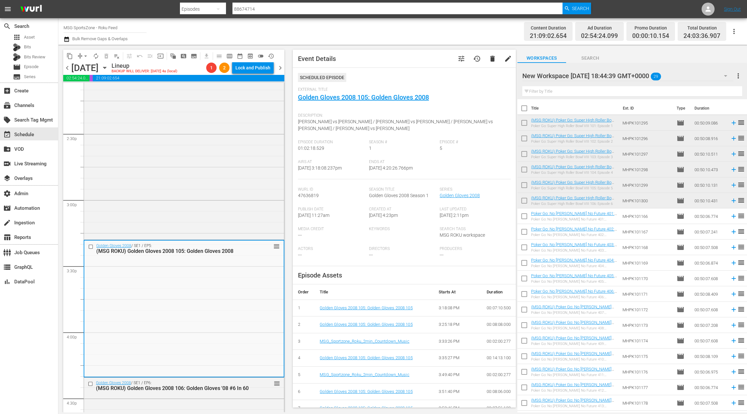
click at [244, 166] on div "Golden Gloves 2008 / SE1 / EP4: (MSG ROKU) Golden Gloves 2008 104: Golden Glove…" at bounding box center [184, 113] width 200 height 250
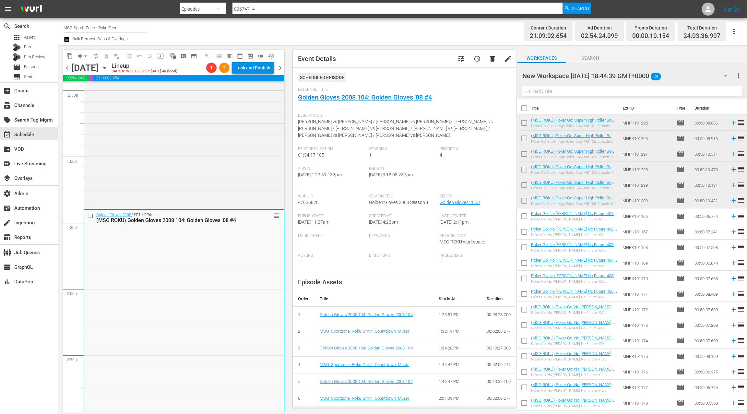
scroll to position [1629, 0]
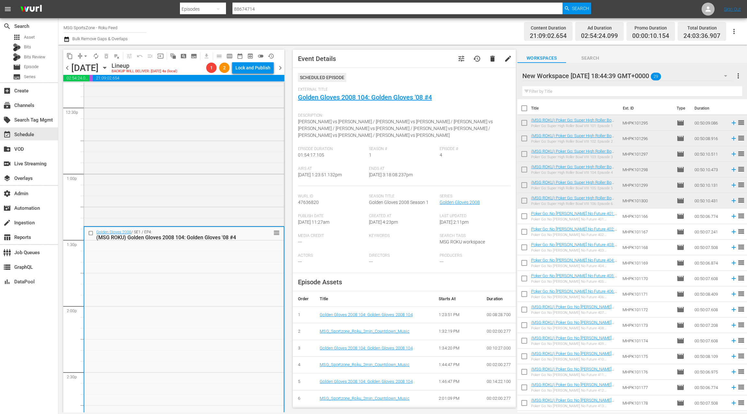
click at [244, 166] on div "Golden Gloves 2008 / SE1 / EP3: (MSG ROKU) Golden Gloves 2008 103: Golden Glove…" at bounding box center [184, 99] width 200 height 251
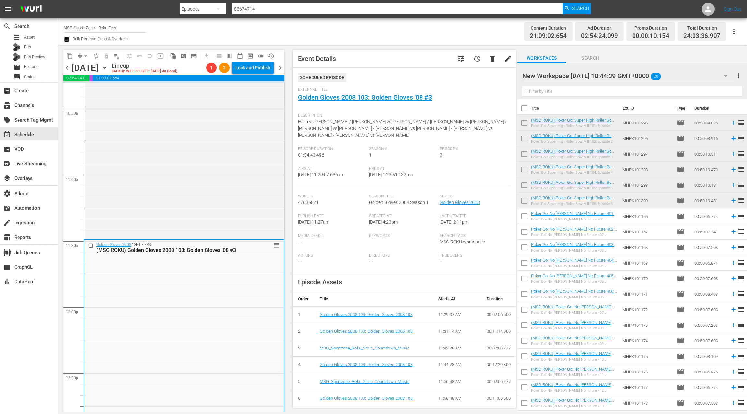
scroll to position [1348, 0]
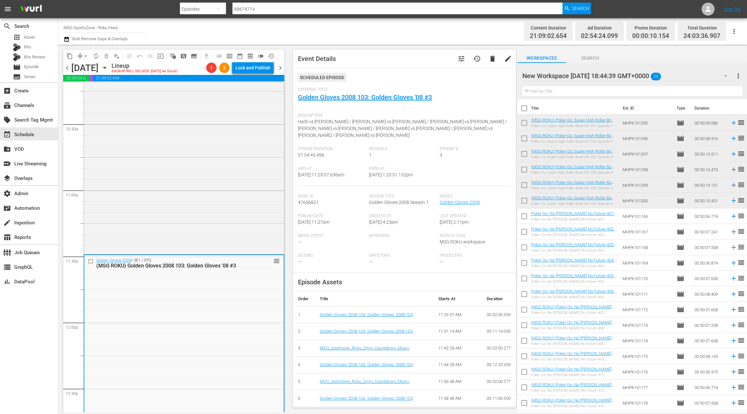
click at [244, 166] on div "Golden Gloves 2008 / SE1 / EP2: (MSG ROKU) Golden Gloves 2008 102: Golden Glove…" at bounding box center [184, 129] width 200 height 247
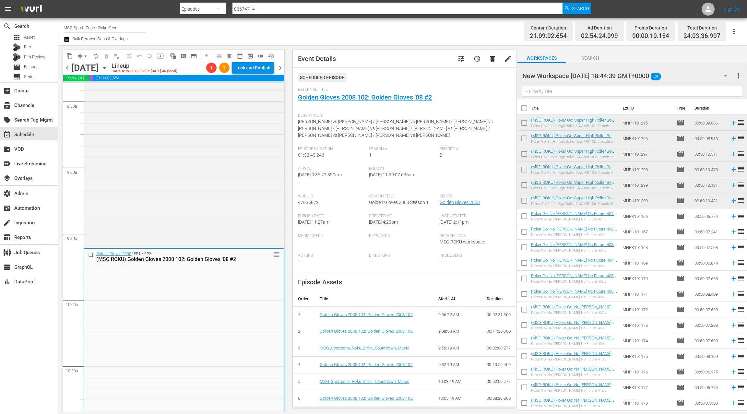
scroll to position [1087, 0]
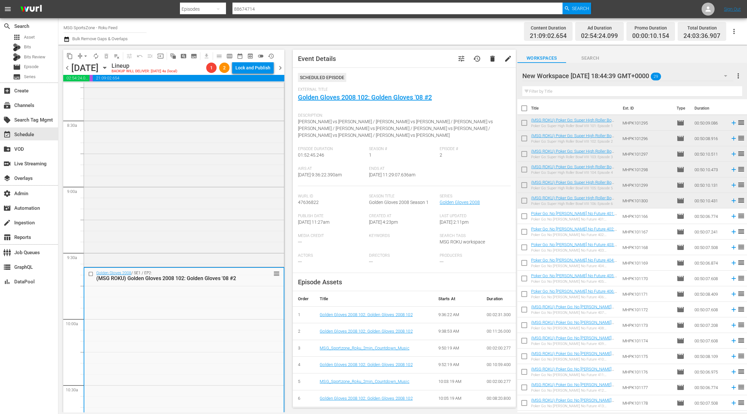
click at [244, 166] on div "Golden Gloves 2008 / SE1 / EP1: (MSG ROKU) Golden Gloves 2008 101: Golden Glove…" at bounding box center [184, 143] width 200 height 243
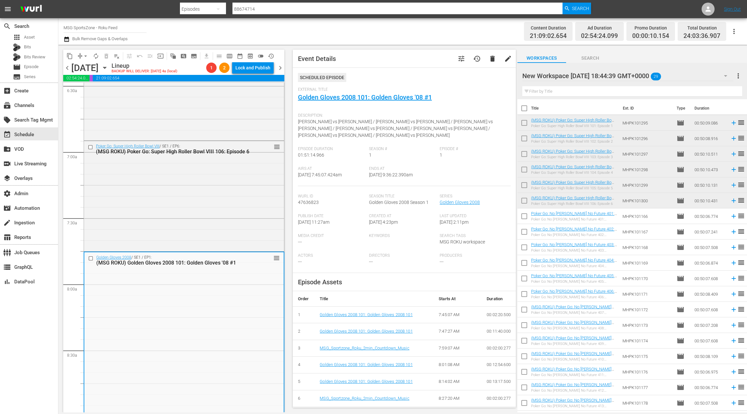
scroll to position [817, 0]
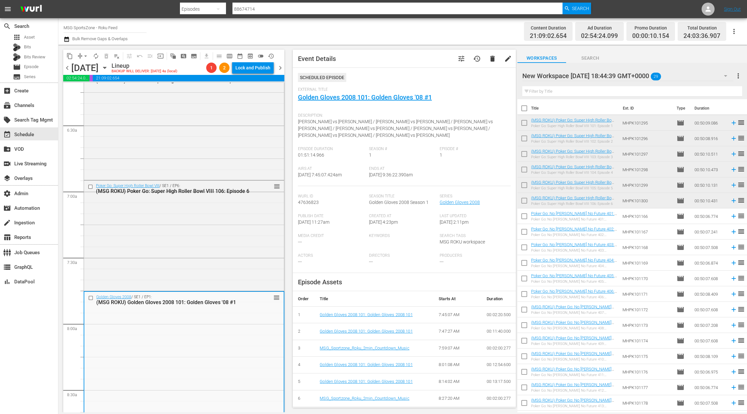
click at [244, 166] on div "Poker Go: Super High Roller Bowl VIII / SE1 / EP5: (MSG ROKU) Poker Go: Super H…" at bounding box center [184, 124] width 200 height 109
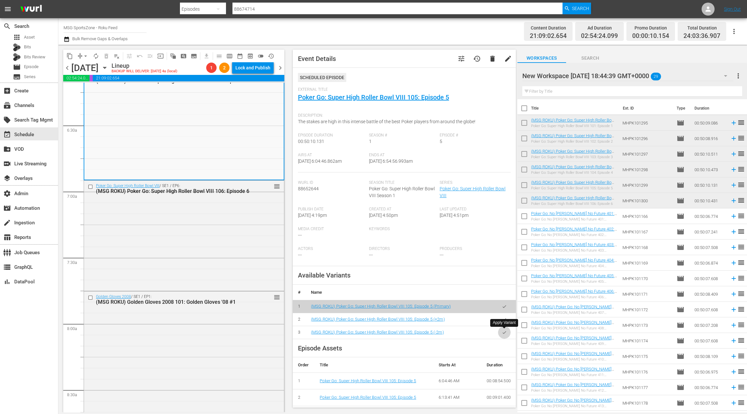
click at [503, 332] on icon "button" at bounding box center [504, 332] width 5 height 5
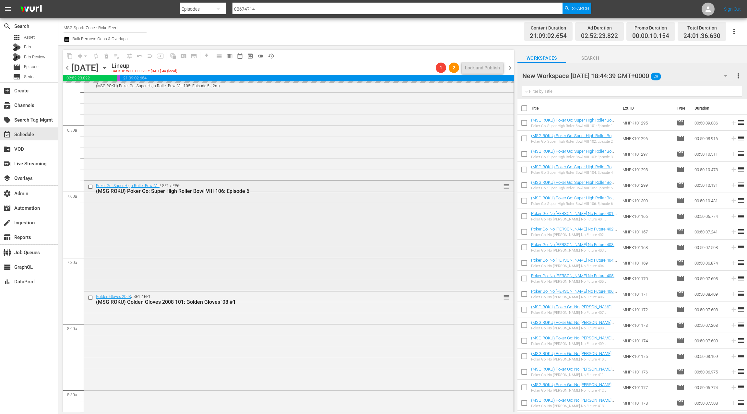
click at [282, 249] on div "Poker Go: Super High Roller Bowl VIII / SE1 / EP6: (MSG ROKU) Poker Go: Super H…" at bounding box center [299, 235] width 430 height 109
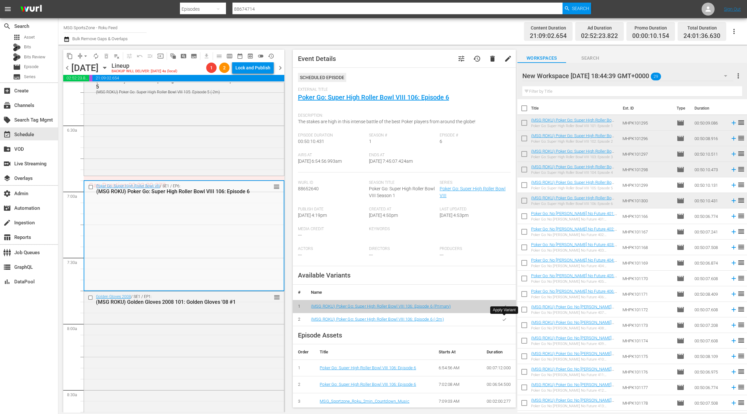
drag, startPoint x: 503, startPoint y: 322, endPoint x: 436, endPoint y: 282, distance: 78.1
click at [503, 322] on button "button" at bounding box center [504, 319] width 13 height 13
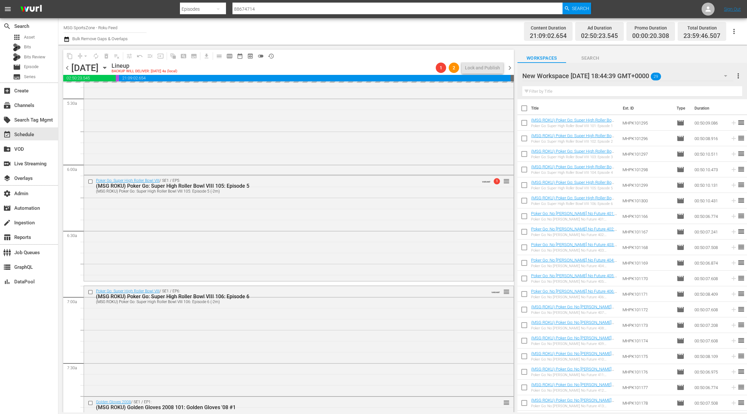
scroll to position [601, 0]
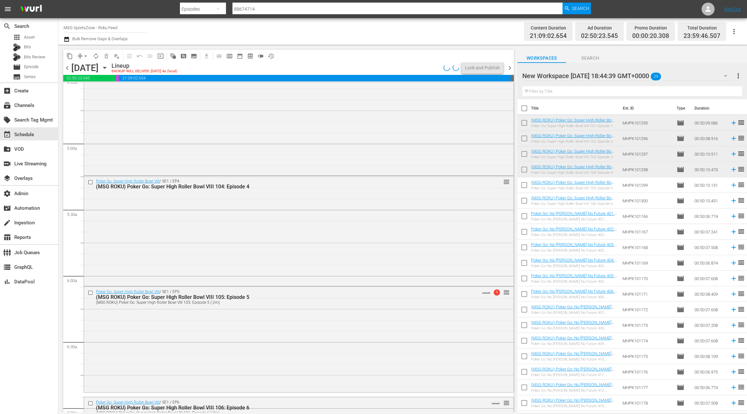
click at [273, 215] on div "Poker Go: Super High Roller Bowl VIII / SE1 / EP4: (MSG ROKU) Poker Go: Super H…" at bounding box center [299, 230] width 430 height 109
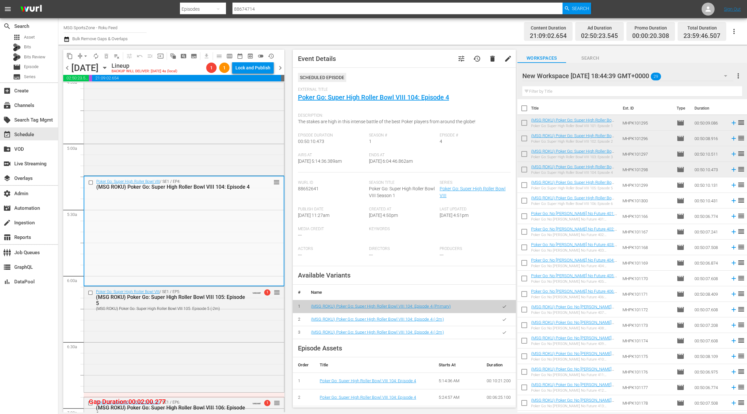
click at [506, 322] on button "button" at bounding box center [504, 319] width 13 height 13
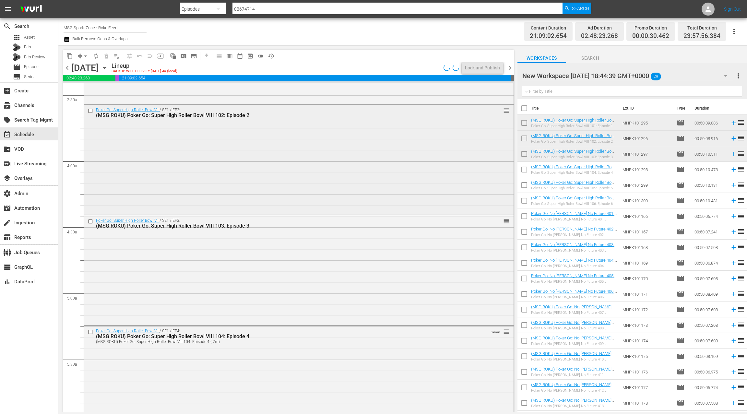
scroll to position [442, 0]
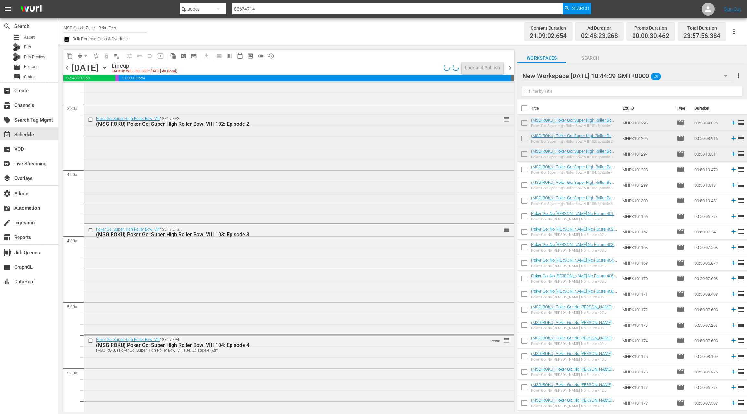
click at [288, 206] on div "Poker Go: Super High Roller Bowl VIII / SE1 / EP2: (MSG ROKU) Poker Go: Super H…" at bounding box center [299, 168] width 430 height 109
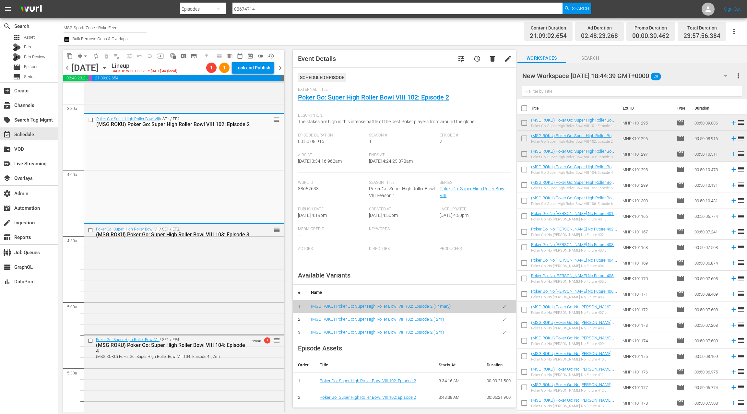
click at [502, 319] on icon "button" at bounding box center [504, 319] width 5 height 5
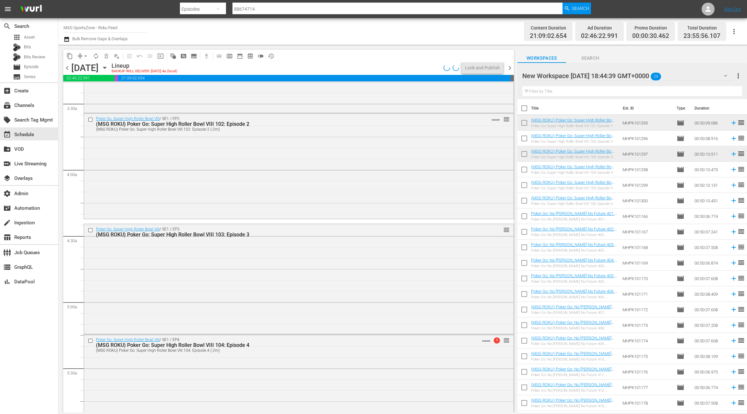
click at [344, 260] on div "Poker Go: Super High Roller Bowl VIII / SE1 / EP3: (MSG ROKU) Poker Go: Super H…" at bounding box center [299, 278] width 430 height 109
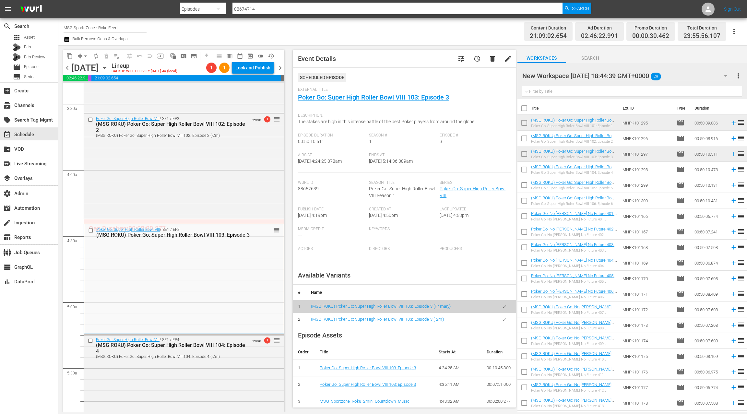
click at [505, 320] on icon "button" at bounding box center [504, 319] width 5 height 5
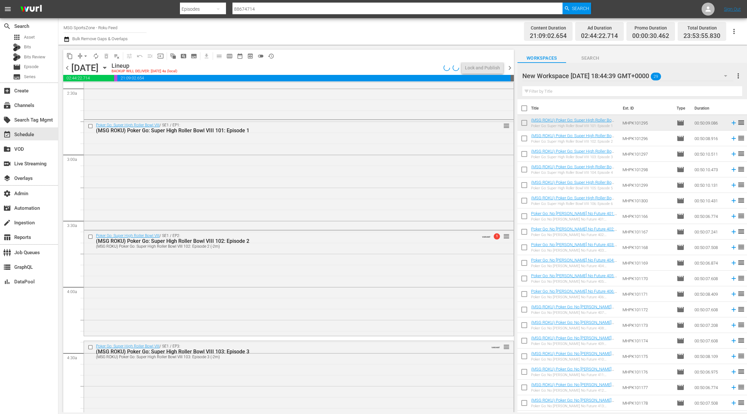
scroll to position [258, 0]
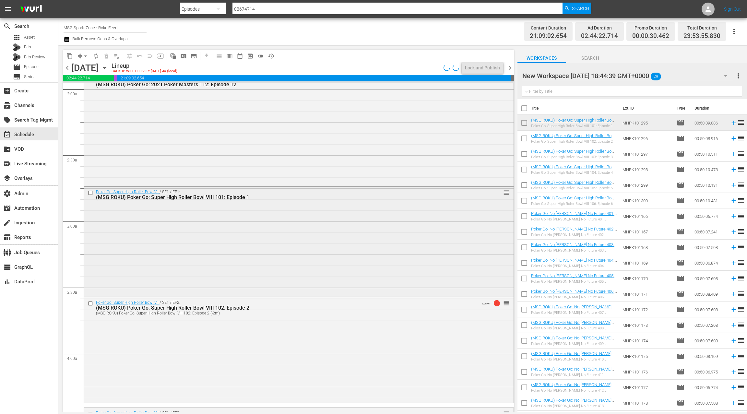
click at [325, 240] on div "Poker Go: Super High Roller Bowl VIII / SE1 / EP1: (MSG ROKU) Poker Go: Super H…" at bounding box center [299, 241] width 430 height 109
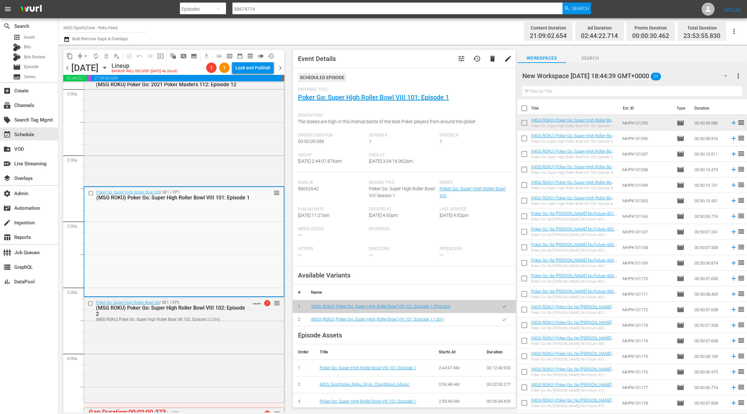
click at [504, 319] on icon "button" at bounding box center [504, 319] width 5 height 5
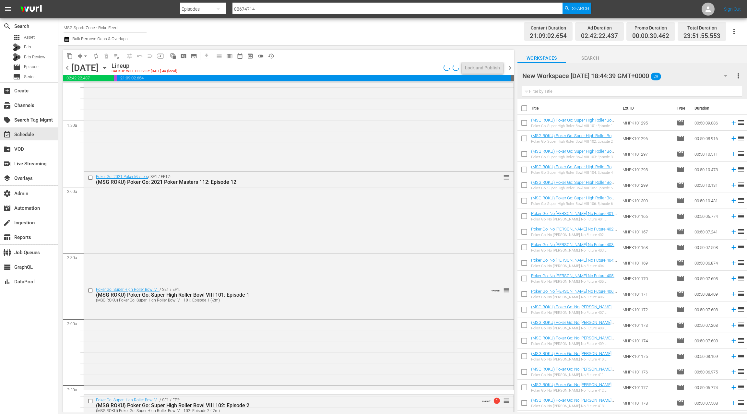
scroll to position [119, 0]
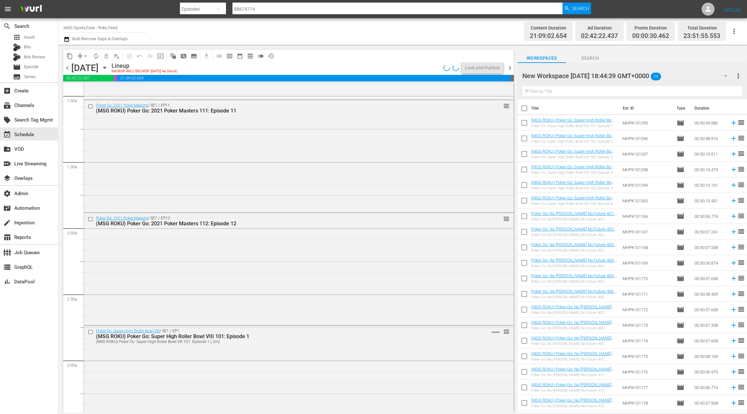
click at [308, 233] on div "Poker Go: 2021 Poker Masters / SE1 / EP12: (MSG ROKU) Poker Go: 2021 Poker Mast…" at bounding box center [299, 268] width 430 height 111
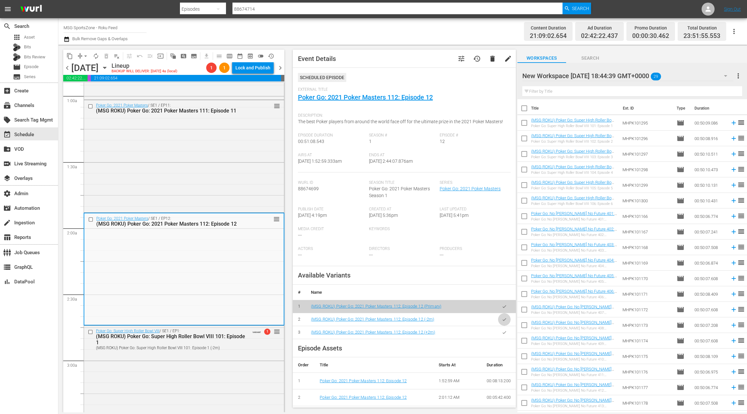
drag, startPoint x: 505, startPoint y: 319, endPoint x: 407, endPoint y: 275, distance: 107.2
click at [505, 319] on icon "button" at bounding box center [505, 319] width 4 height 3
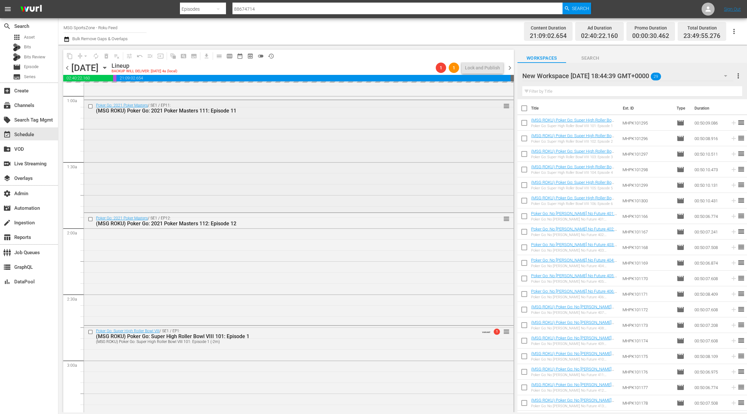
drag, startPoint x: 267, startPoint y: 199, endPoint x: 256, endPoint y: 184, distance: 19.3
click at [256, 184] on div "Poker Go: 2021 Poker Masters / SE1 / EP11: (MSG ROKU) Poker Go: 2021 Poker Mast…" at bounding box center [299, 155] width 430 height 111
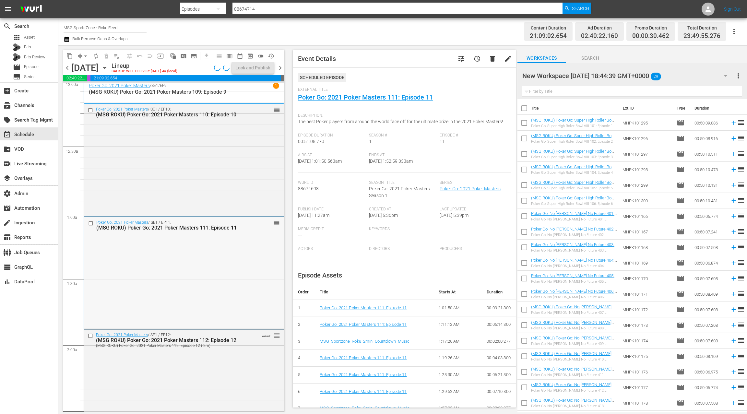
scroll to position [0, 0]
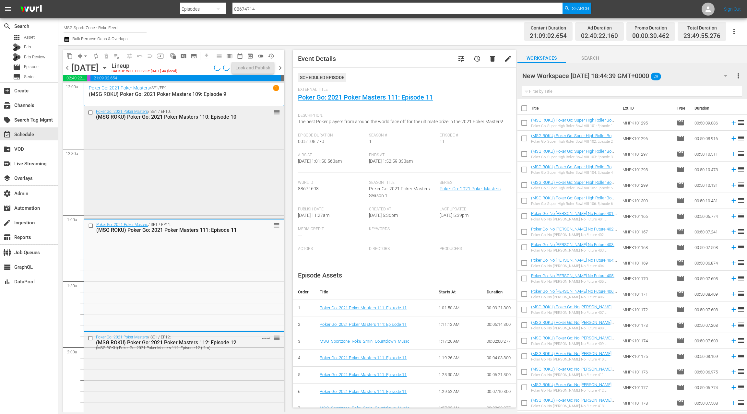
click at [218, 189] on div "Poker Go: 2021 Poker Masters / SE1 / EP10: (MSG ROKU) Poker Go: 2021 Poker Mast…" at bounding box center [184, 161] width 200 height 111
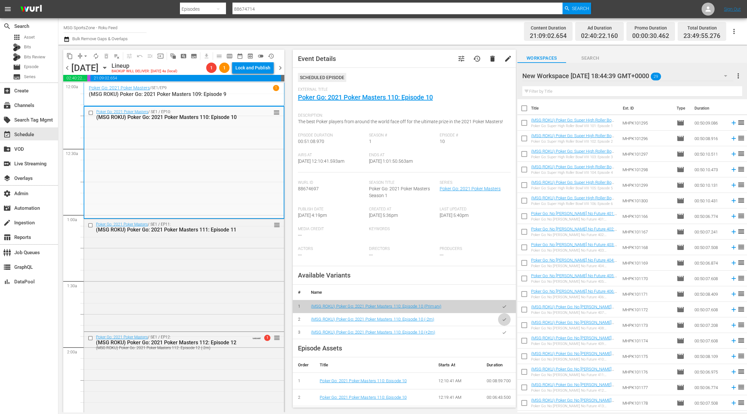
drag, startPoint x: 506, startPoint y: 321, endPoint x: 445, endPoint y: 283, distance: 72.7
click at [506, 321] on icon "button" at bounding box center [504, 319] width 5 height 5
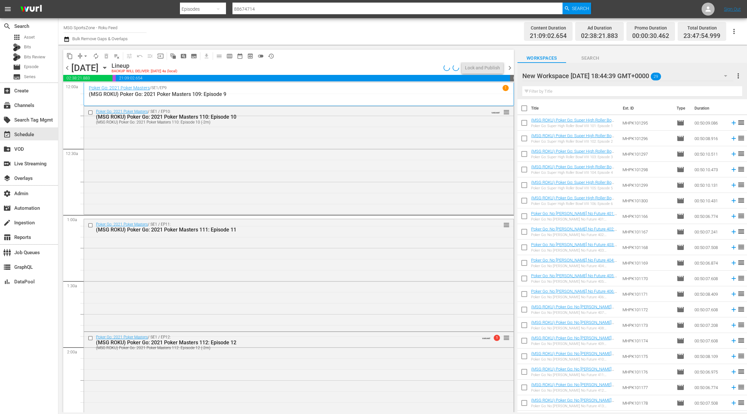
click at [63, 39] on div "Channel Title MSG SportsZone - Roku Feed Bulk Remove Gaps & Overlaps Content Du…" at bounding box center [402, 31] width 689 height 27
click at [68, 39] on icon "button" at bounding box center [67, 39] width 6 height 8
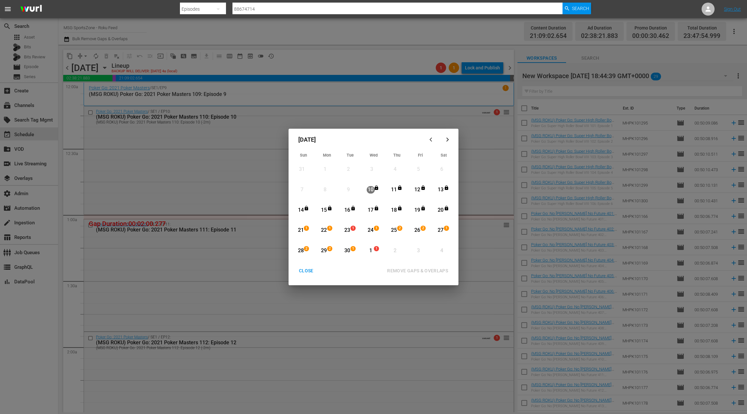
drag, startPoint x: 350, startPoint y: 230, endPoint x: 352, endPoint y: 233, distance: 3.9
click at [350, 230] on div "23" at bounding box center [347, 230] width 8 height 7
click at [379, 253] on div "1" at bounding box center [377, 251] width 5 height 6
click at [397, 270] on div "REMOVE GAPS & OVERLAPS" at bounding box center [417, 271] width 71 height 8
click at [310, 269] on div "CLOSE" at bounding box center [306, 271] width 25 height 8
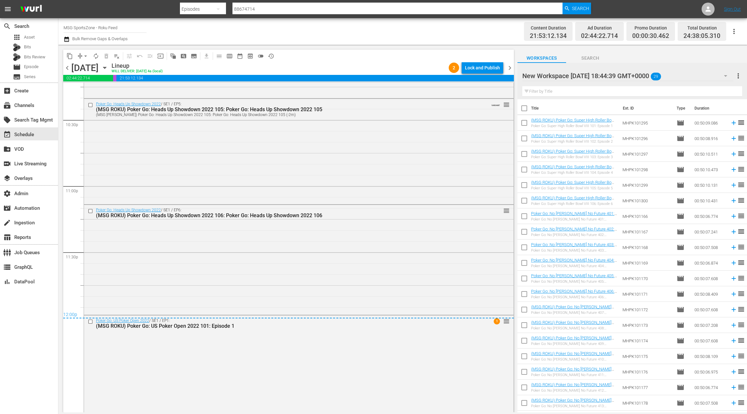
scroll to position [2953, 0]
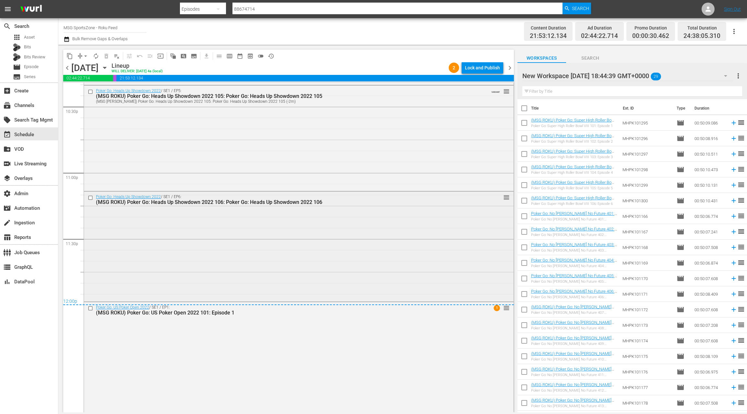
click at [283, 250] on div "Poker Go: Heads Up Showdown 2022 / SE1 / EP6: (MSG ROKU) Poker Go: Heads Up Sho…" at bounding box center [299, 246] width 430 height 109
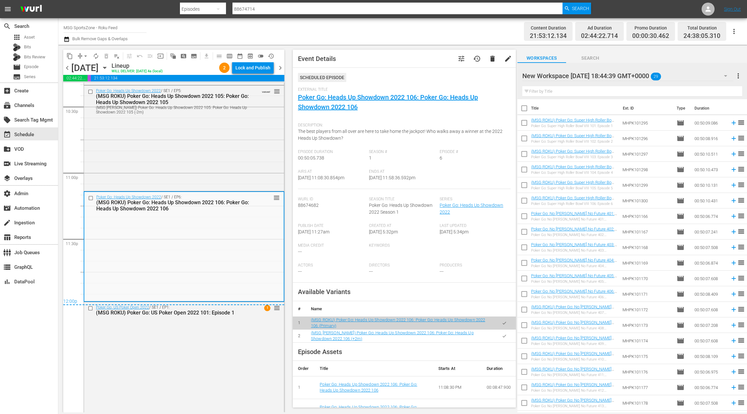
click at [281, 69] on span "chevron_right" at bounding box center [280, 68] width 8 height 8
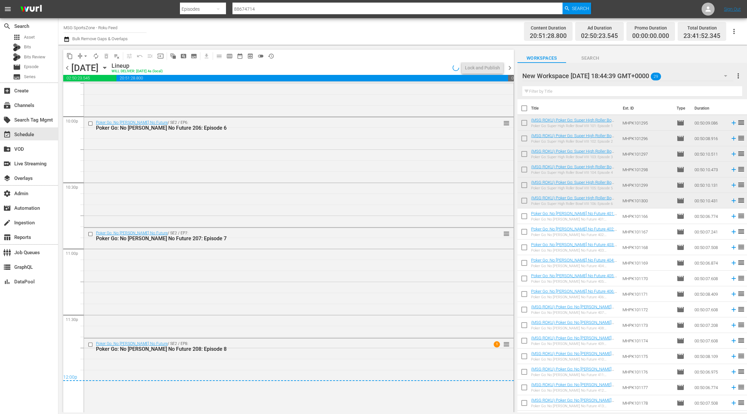
scroll to position [2913, 0]
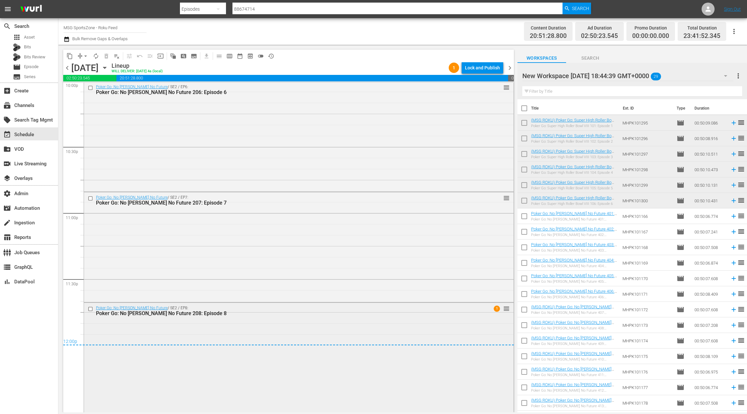
click at [228, 321] on div "Poker Go: No Gamble No Future / SE2 / EP8: Poker Go: No Gamble No Future 208: E…" at bounding box center [299, 357] width 430 height 109
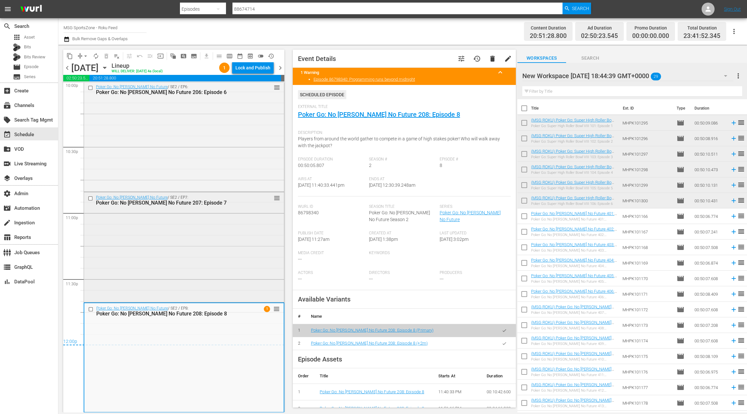
click at [206, 273] on div "Poker Go: No Gamble No Future / SE2 / EP7: Poker Go: No Gamble No Future 207: E…" at bounding box center [184, 246] width 200 height 109
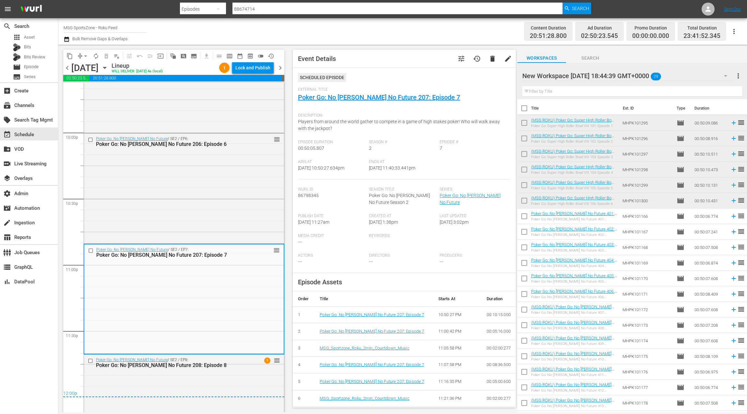
scroll to position [2831, 0]
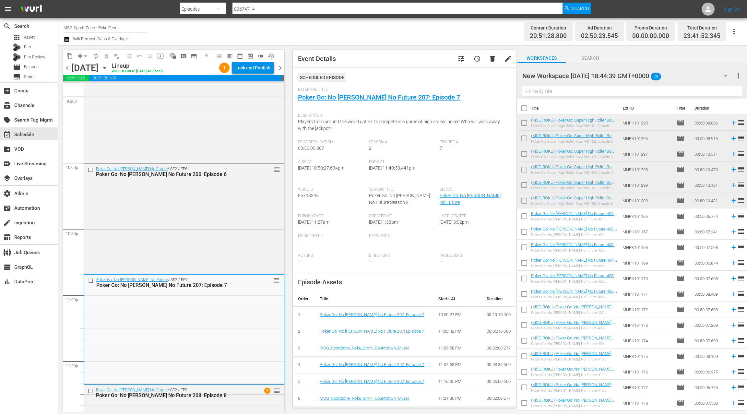
click at [206, 273] on div "Poker Go: No Gamble No Future / SE2 / EP6: Poker Go: No Gamble No Future 206: E…" at bounding box center [184, 218] width 201 height 111
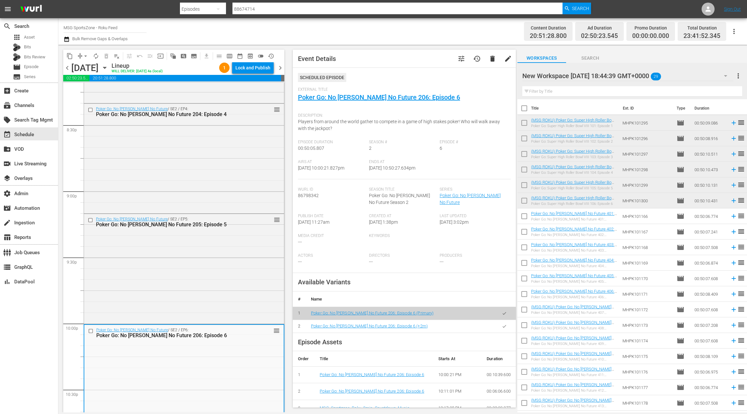
scroll to position [2652, 0]
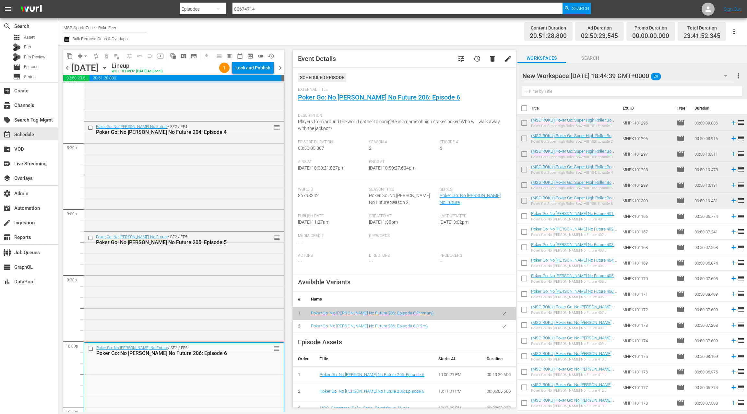
click at [206, 273] on div "Poker Go: No Gamble No Future / SE2 / EP5: Poker Go: No Gamble No Future 205: E…" at bounding box center [184, 286] width 200 height 109
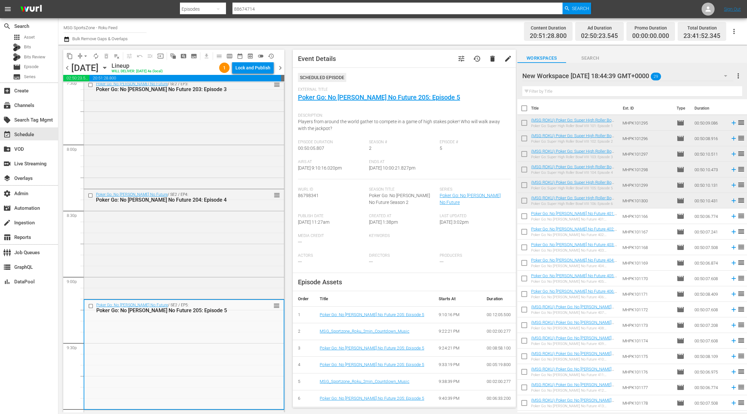
scroll to position [2550, 0]
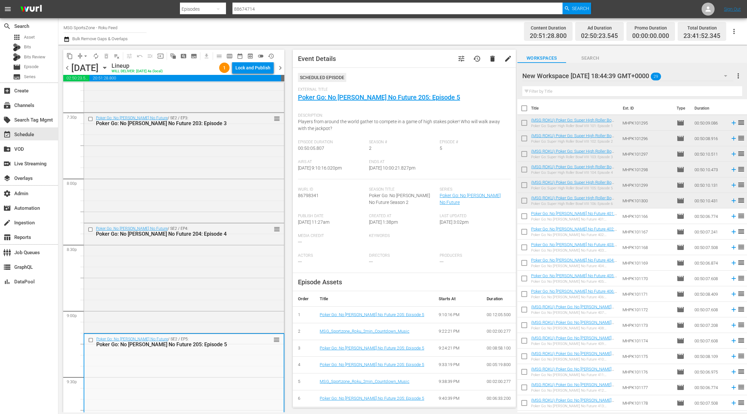
click at [206, 273] on div "Poker Go: No Gamble No Future / SE2 / EP4: Poker Go: No Gamble No Future 204: E…" at bounding box center [184, 277] width 200 height 109
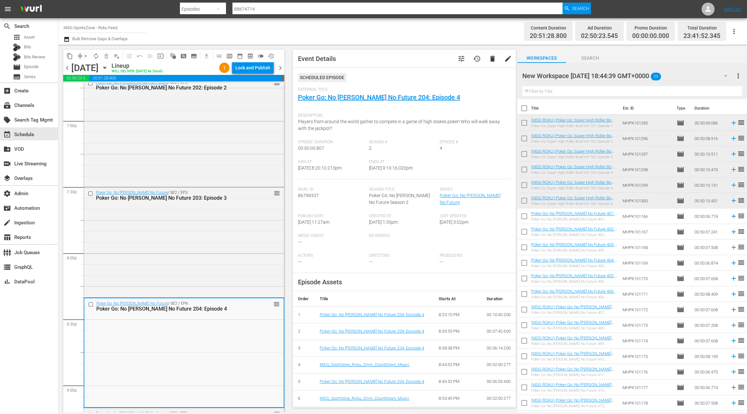
scroll to position [2464, 0]
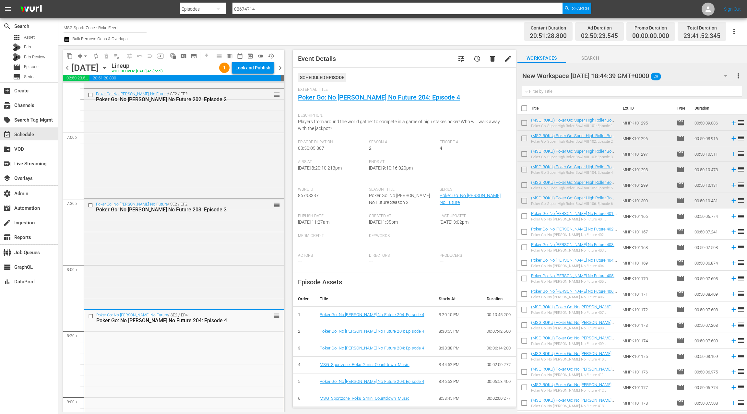
click at [206, 273] on div "Poker Go: No Gamble No Future / SE2 / EP3: Poker Go: No Gamble No Future 203: E…" at bounding box center [184, 253] width 200 height 109
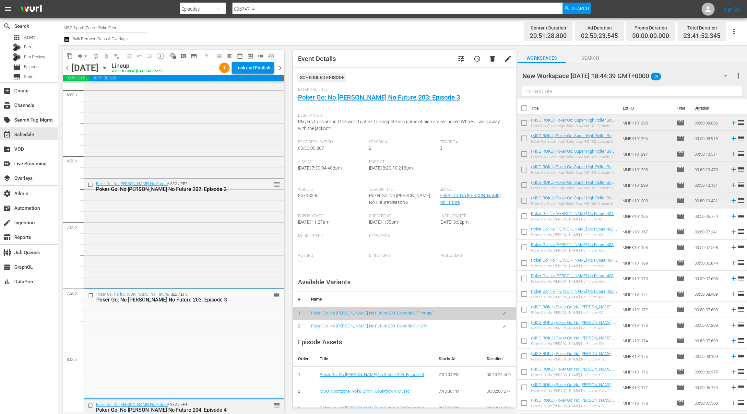
scroll to position [2369, 0]
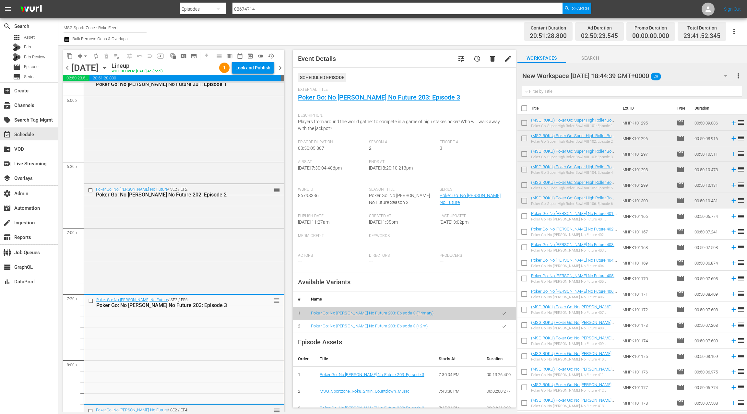
click at [206, 273] on div "Poker Go: No Gamble No Future / SE2 / EP2: Poker Go: No Gamble No Future 202: E…" at bounding box center [184, 238] width 200 height 109
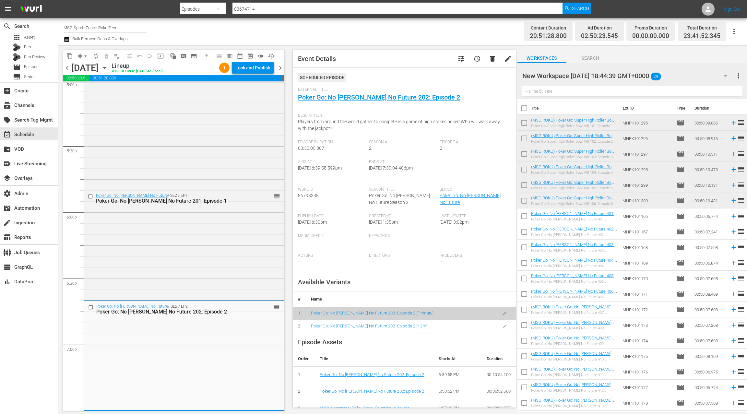
scroll to position [2249, 0]
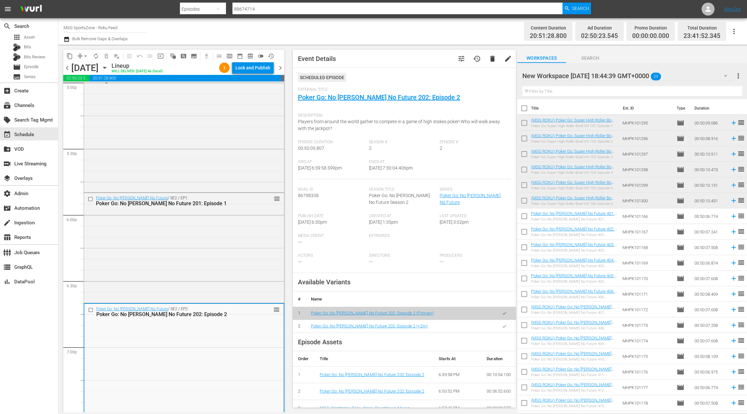
click at [206, 273] on div "Poker Go: No Gamble No Future / SE2 / EP1: Poker Go: No Gamble No Future 201: E…" at bounding box center [184, 247] width 200 height 109
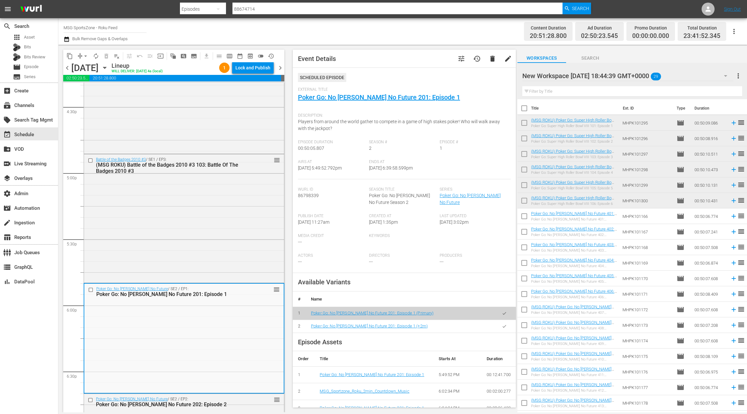
scroll to position [2149, 0]
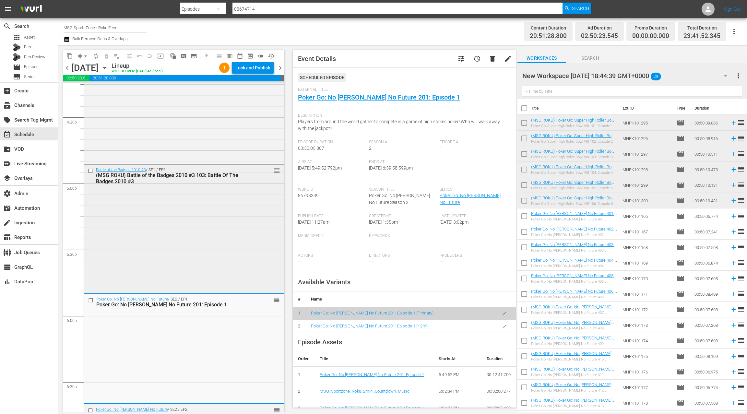
click at [206, 273] on div "Battle of the Badges 2010 #3 / SE1 / EP3: (MSG ROKU) Battle of the Badges 2010 …" at bounding box center [184, 228] width 200 height 127
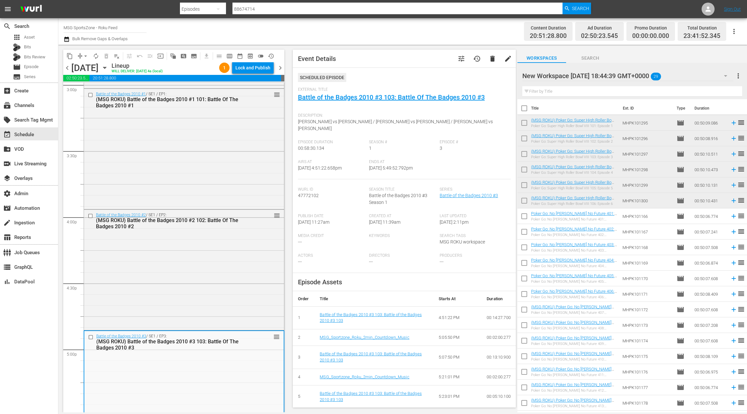
scroll to position [1971, 0]
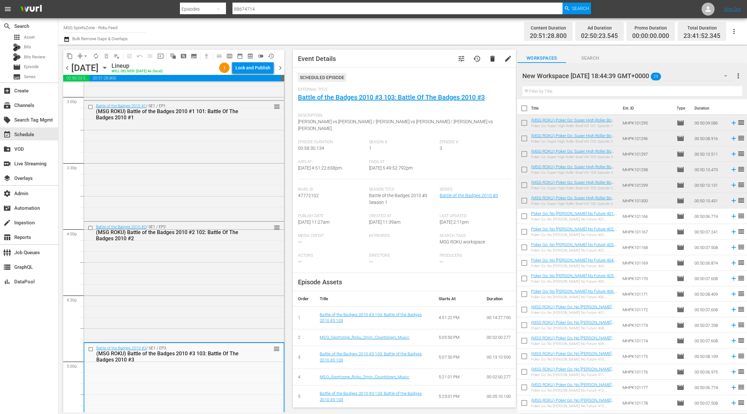
click at [206, 273] on div "Battle of the Badges 2010 #2 / SE1 / EP2: (MSG ROKU) Battle of the Badges 2010 …" at bounding box center [184, 281] width 200 height 119
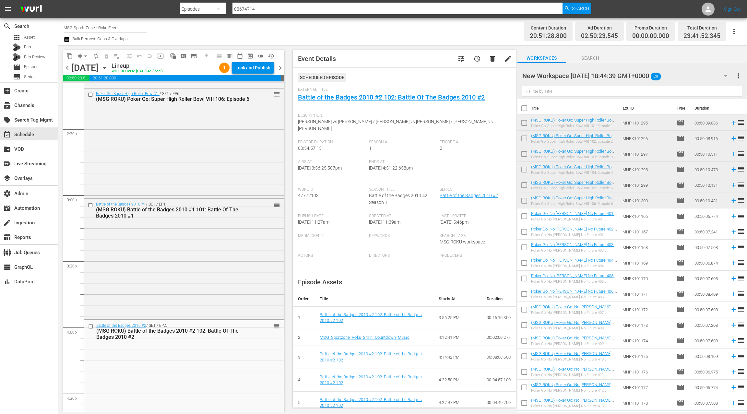
scroll to position [1831, 0]
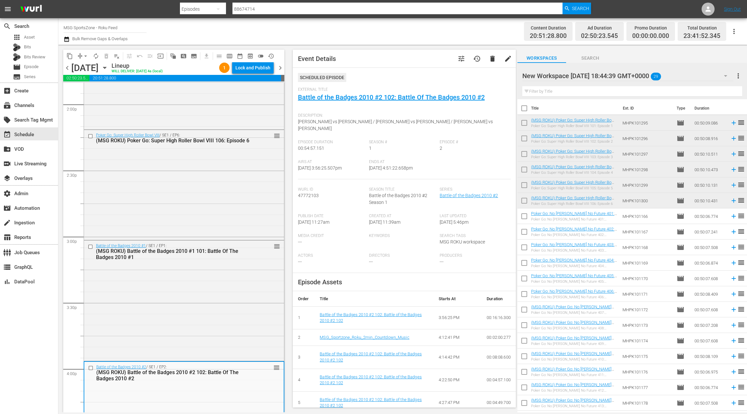
click at [206, 273] on div "Battle of the Badges 2010 #1 / SE1 / EP1: (MSG ROKU) Battle of the Badges 2010 …" at bounding box center [184, 300] width 200 height 119
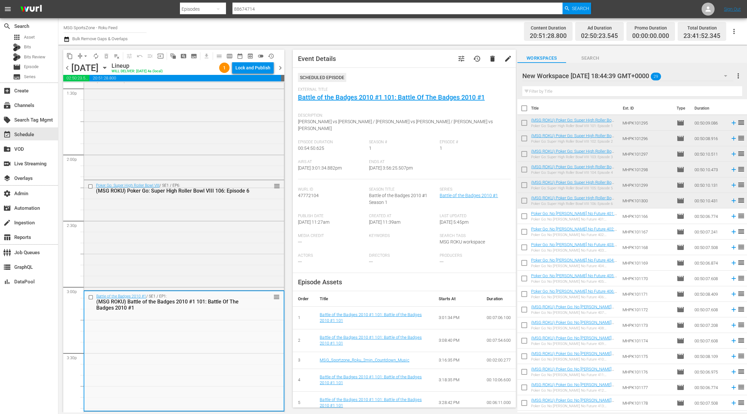
scroll to position [1755, 0]
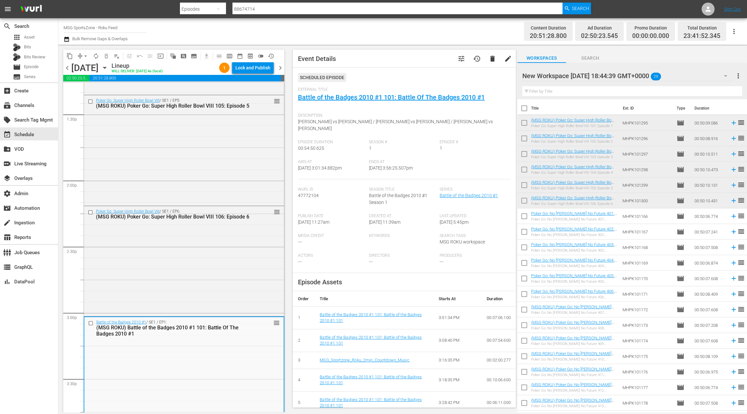
click at [206, 273] on div "Poker Go: Super High Roller Bowl VIII / SE1 / EP6: (MSG ROKU) Poker Go: Super H…" at bounding box center [184, 260] width 200 height 109
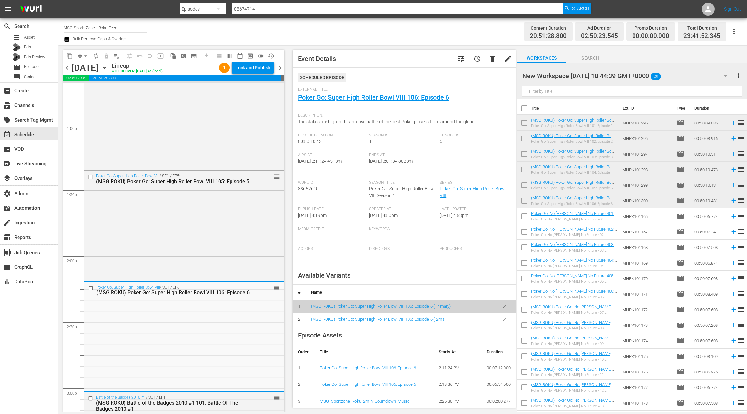
scroll to position [1675, 0]
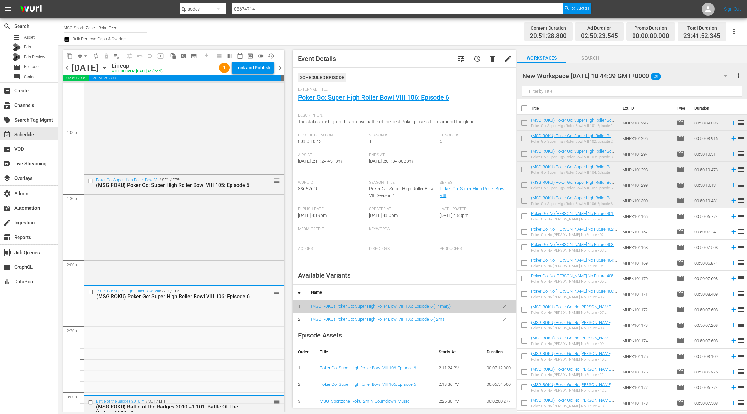
drag, startPoint x: 504, startPoint y: 322, endPoint x: 498, endPoint y: 318, distance: 7.6
click at [504, 322] on button "button" at bounding box center [504, 319] width 13 height 13
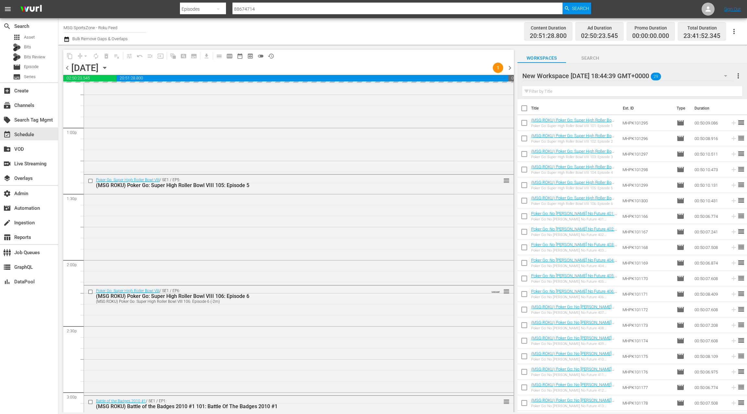
click at [266, 253] on div "Poker Go: Super High Roller Bowl VIII / SE1 / EP5: (MSG ROKU) Poker Go: Super H…" at bounding box center [299, 229] width 430 height 109
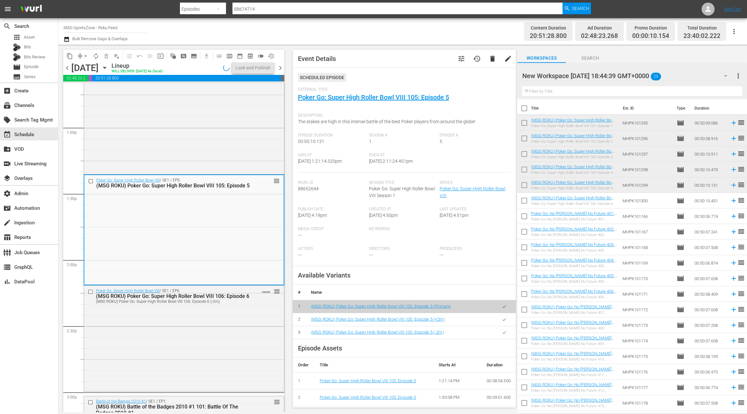
scroll to position [1641, 0]
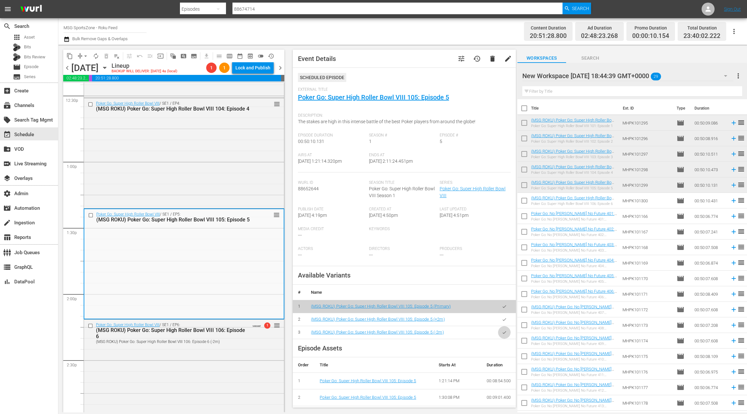
drag, startPoint x: 508, startPoint y: 335, endPoint x: 496, endPoint y: 329, distance: 13.5
click at [508, 335] on button "button" at bounding box center [504, 332] width 13 height 13
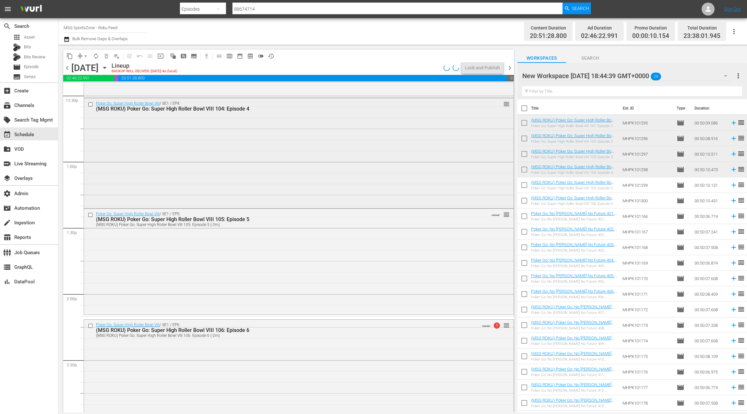
click at [277, 194] on div "Poker Go: Super High Roller Bowl VIII / SE1 / EP4: (MSG ROKU) Poker Go: Super H…" at bounding box center [299, 152] width 430 height 109
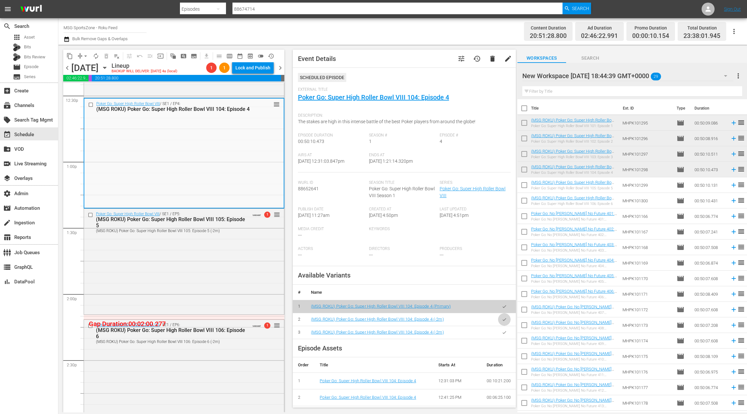
drag, startPoint x: 501, startPoint y: 319, endPoint x: 464, endPoint y: 296, distance: 43.6
click at [501, 319] on button "button" at bounding box center [504, 319] width 13 height 13
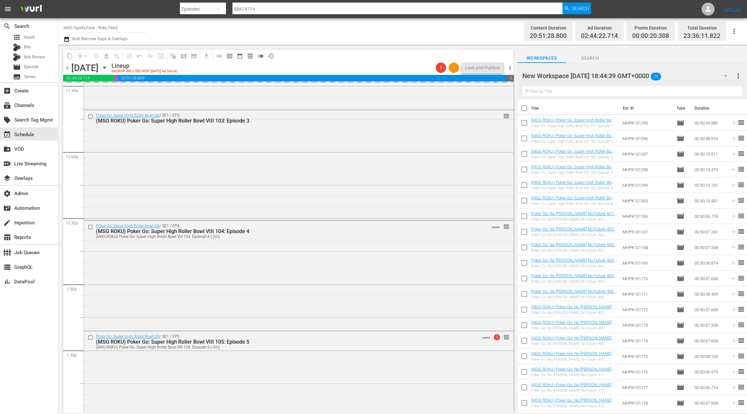
scroll to position [1426, 0]
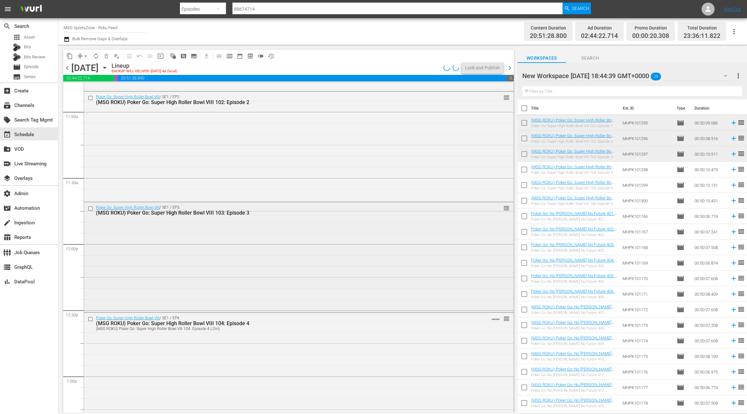
click at [257, 210] on div "(MSG ROKU) Poker Go: Super High Roller Bowl VIII 103: Episode 3" at bounding box center [286, 213] width 381 height 6
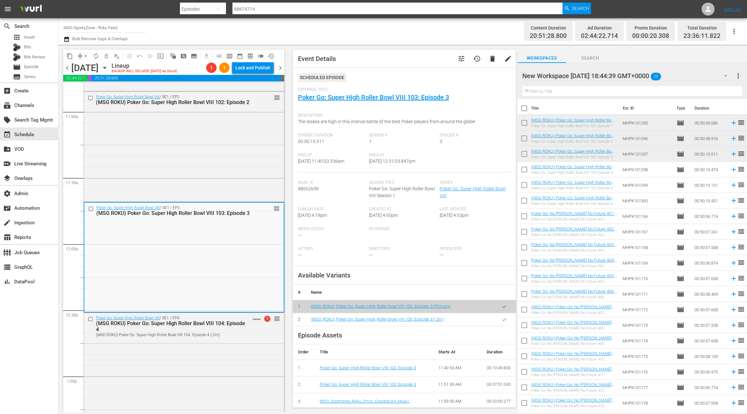
drag, startPoint x: 504, startPoint y: 322, endPoint x: 462, endPoint y: 300, distance: 46.7
click at [504, 321] on button "button" at bounding box center [504, 319] width 13 height 13
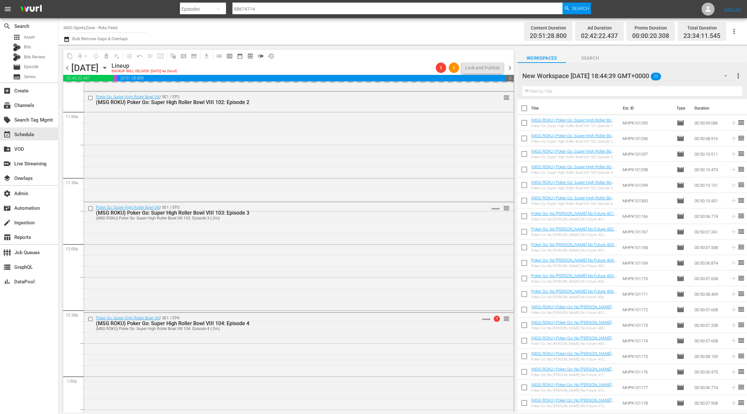
click at [265, 174] on div "Poker Go: Super High Roller Bowl VIII / SE1 / EP2: (MSG ROKU) Poker Go: Super H…" at bounding box center [299, 146] width 430 height 109
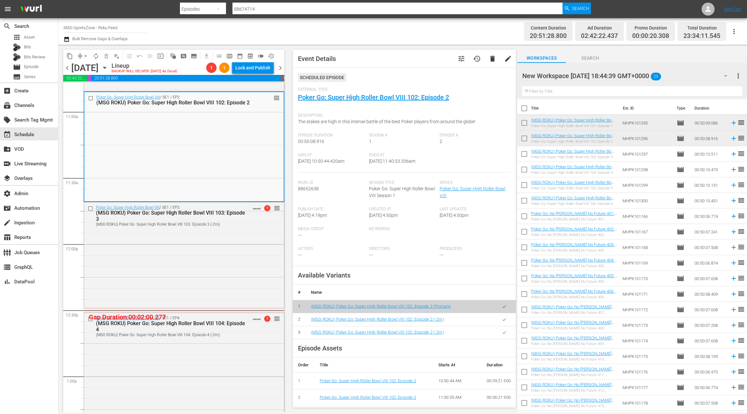
drag, startPoint x: 506, startPoint y: 333, endPoint x: 434, endPoint y: 300, distance: 78.4
click at [505, 333] on icon "button" at bounding box center [504, 332] width 5 height 5
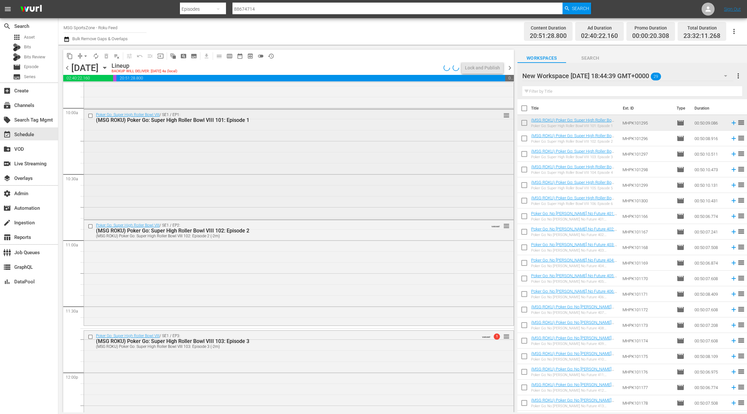
scroll to position [1229, 0]
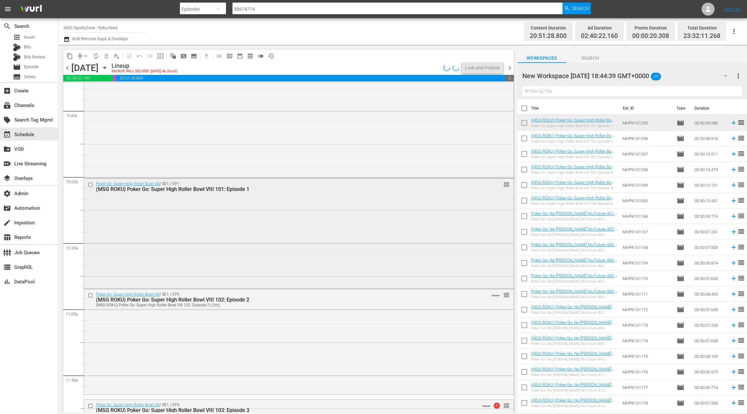
click at [276, 228] on div "Poker Go: Super High Roller Bowl VIII / SE1 / EP1: (MSG ROKU) Poker Go: Super H…" at bounding box center [299, 233] width 430 height 109
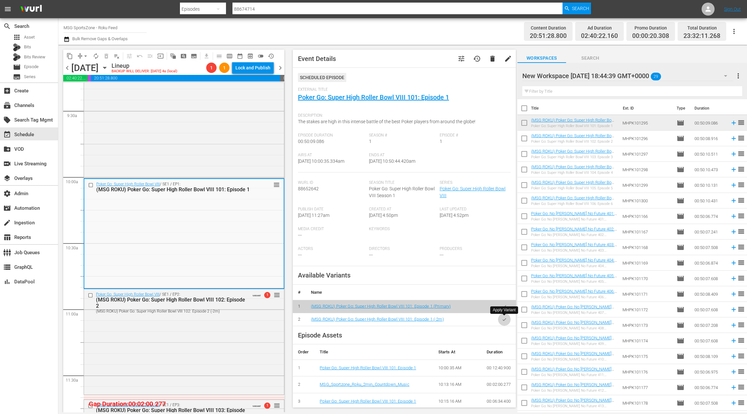
click at [506, 318] on icon "button" at bounding box center [505, 319] width 4 height 3
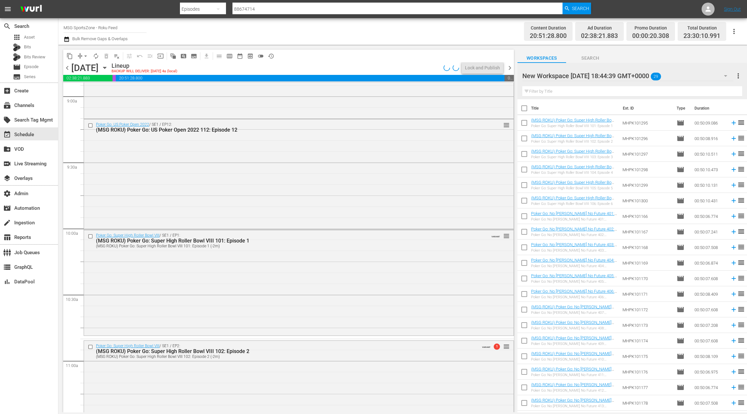
scroll to position [1138, 0]
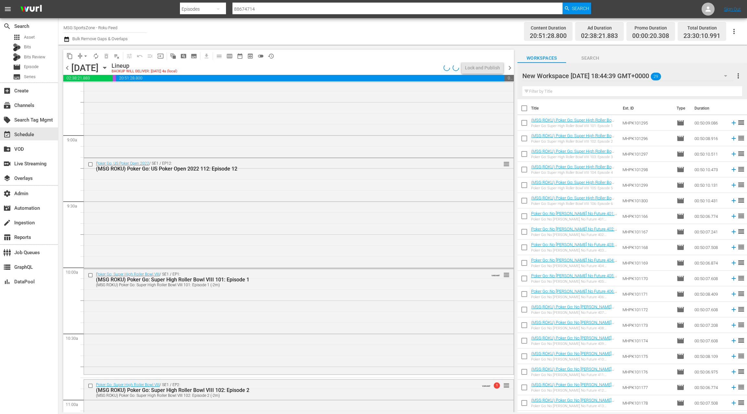
click at [291, 245] on div "Poker Go: US Poker Open 2022 / SE1 / EP12: (MSG ROKU) Poker Go: US Poker Open 2…" at bounding box center [299, 212] width 430 height 109
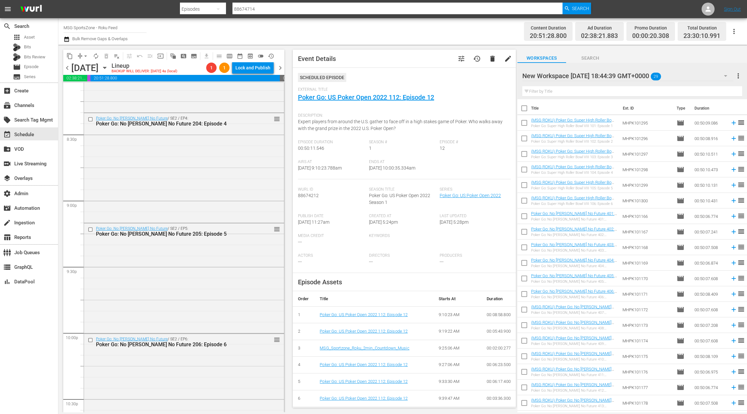
scroll to position [2913, 0]
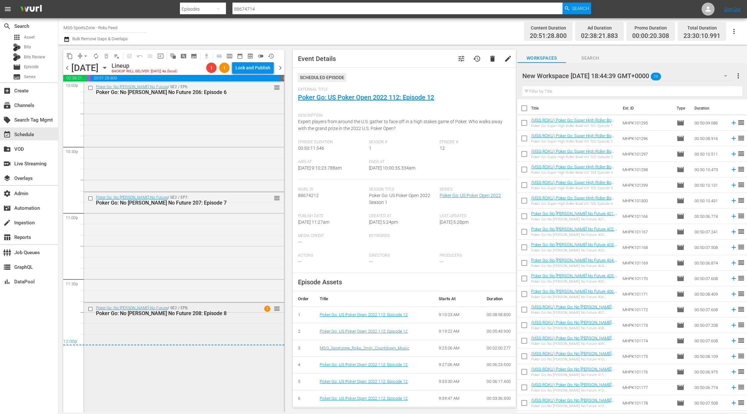
click at [203, 317] on div "Poker Go: No Gamble No Future / SE2 / EP8: Poker Go: No Gamble No Future 208: E…" at bounding box center [184, 311] width 200 height 16
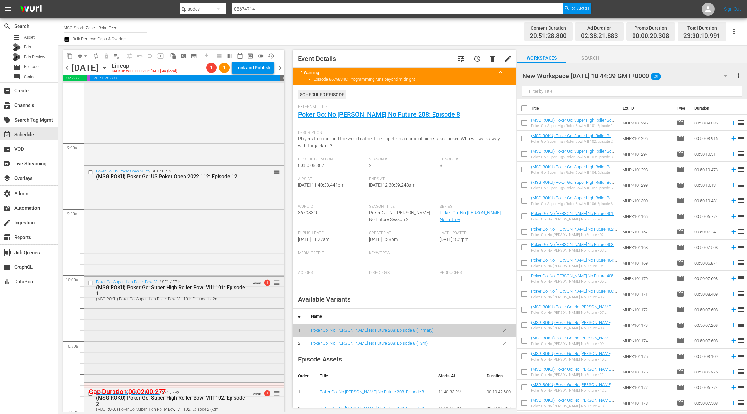
scroll to position [1060, 0]
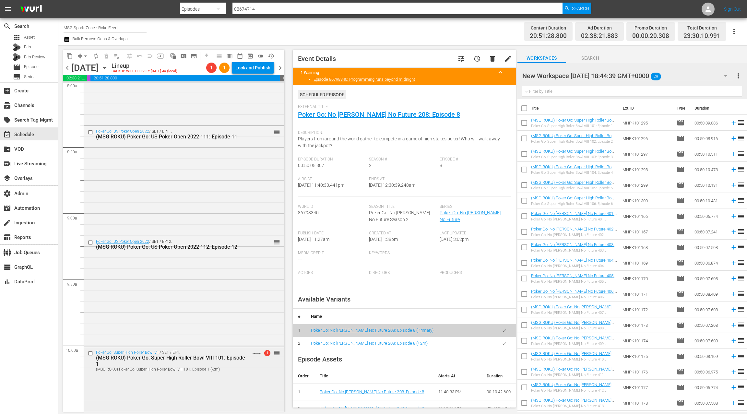
click at [210, 272] on div "Poker Go: US Poker Open 2022 / SE1 / EP12: (MSG ROKU) Poker Go: US Poker Open 2…" at bounding box center [184, 290] width 200 height 109
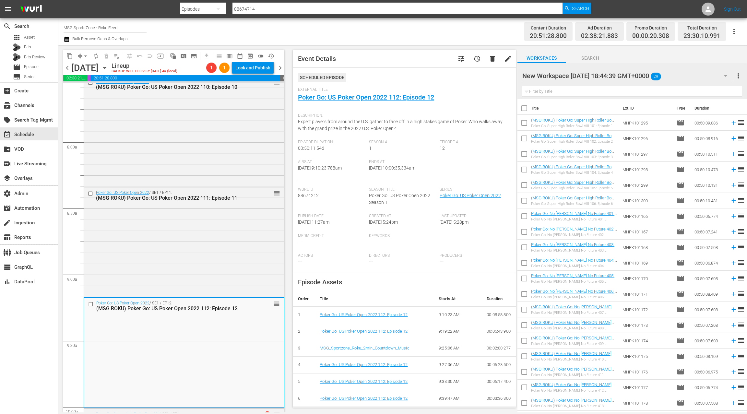
scroll to position [966, 0]
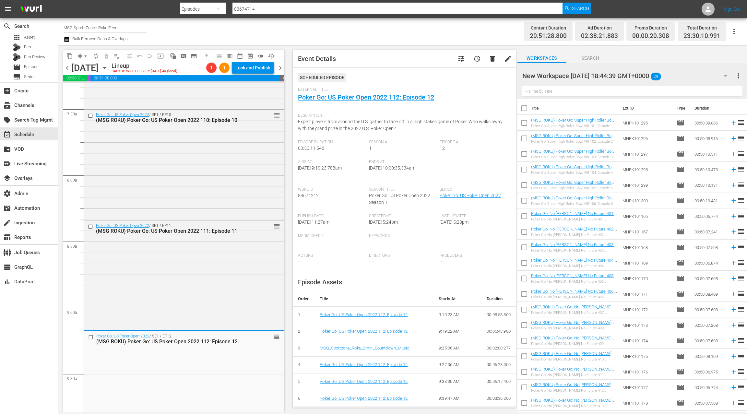
click at [210, 272] on div "Poker Go: US Poker Open 2022 / SE1 / EP11: (MSG ROKU) Poker Go: US Poker Open 2…" at bounding box center [184, 275] width 200 height 109
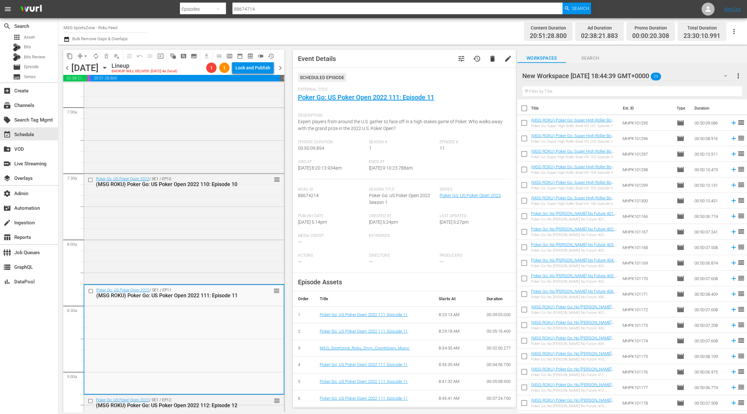
scroll to position [897, 0]
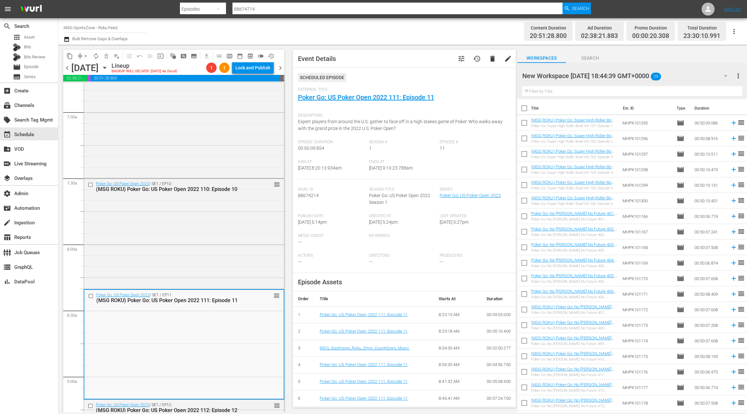
click at [210, 272] on div "Poker Go: US Poker Open 2022 / SE1 / EP10: (MSG ROKU) Poker Go: US Poker Open 2…" at bounding box center [184, 233] width 200 height 109
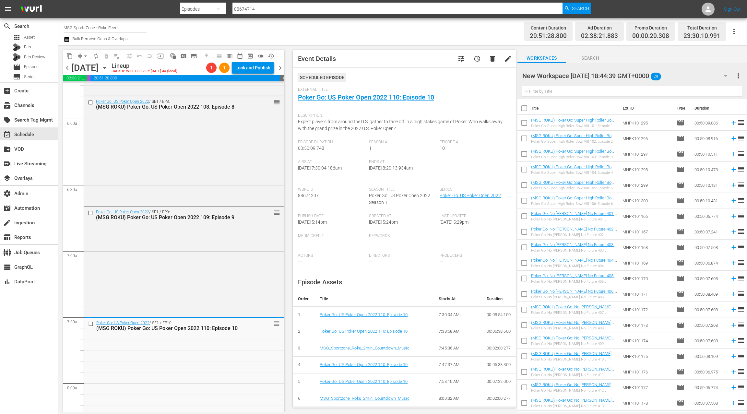
click at [210, 272] on div "Poker Go: US Poker Open 2022 / SE1 / EP9: (MSG ROKU) Poker Go: US Poker Open 20…" at bounding box center [184, 261] width 200 height 109
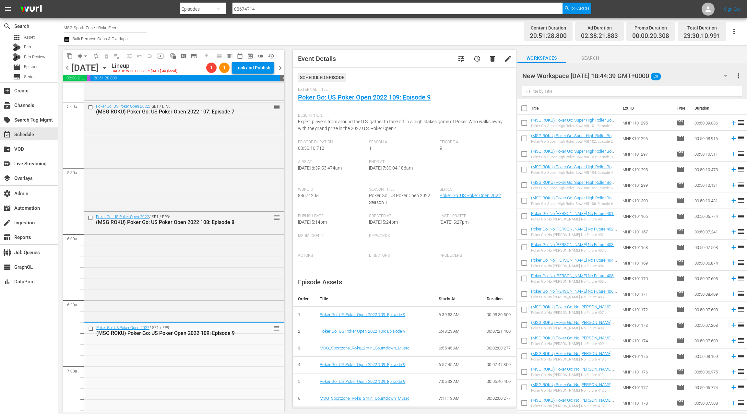
click at [210, 272] on div "Poker Go: US Poker Open 2022 / SE1 / EP8: (MSG ROKU) Poker Go: US Poker Open 20…" at bounding box center [184, 266] width 200 height 109
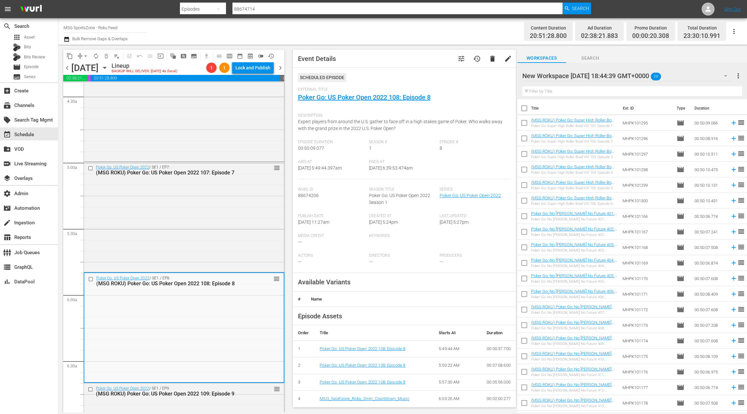
scroll to position [545, 0]
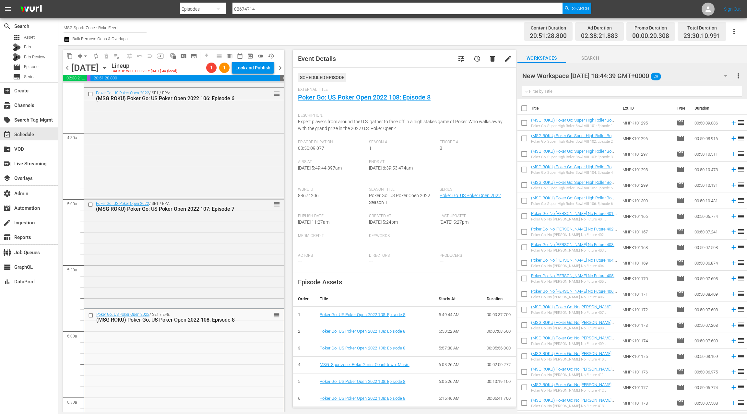
click at [210, 272] on div "Poker Go: US Poker Open 2022 / SE1 / EP7: (MSG ROKU) Poker Go: US Poker Open 20…" at bounding box center [184, 252] width 200 height 109
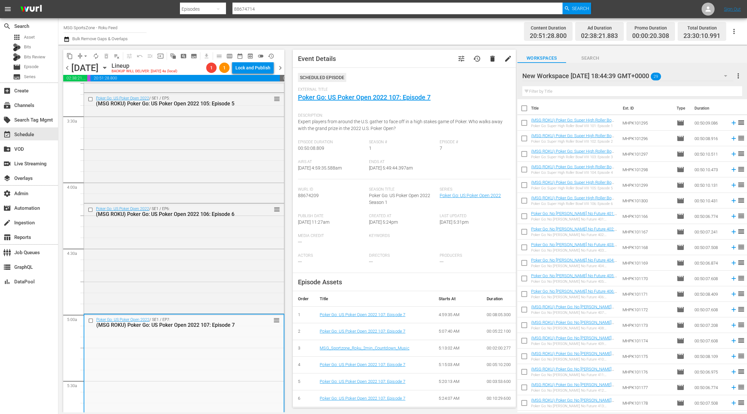
click at [210, 272] on div "Poker Go: US Poker Open 2022 / SE1 / EP6: (MSG ROKU) Poker Go: US Poker Open 20…" at bounding box center [184, 258] width 200 height 109
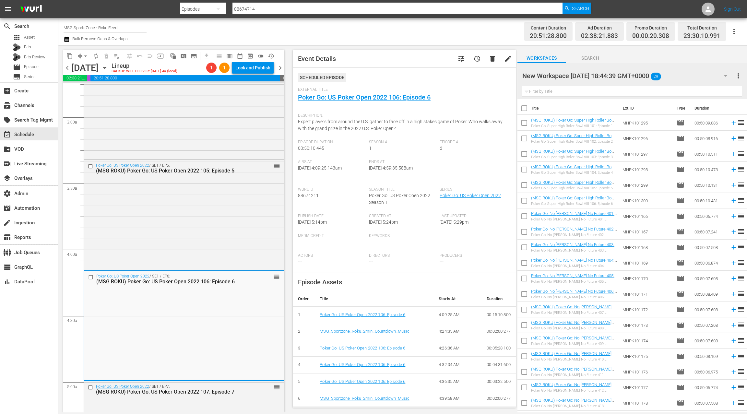
scroll to position [315, 0]
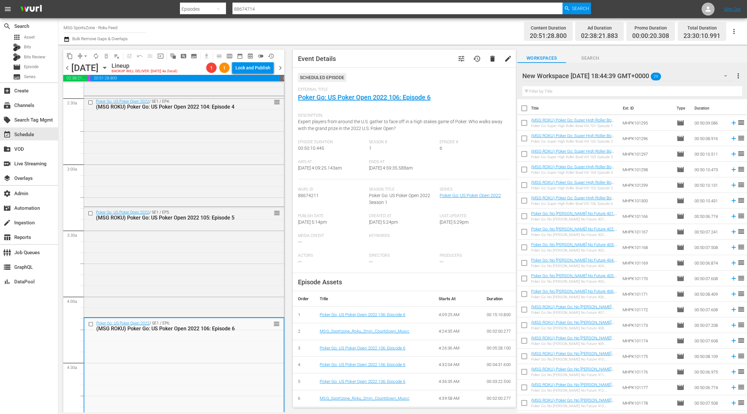
click at [210, 272] on div "Poker Go: US Poker Open 2022 / SE1 / EP5: (MSG ROKU) Poker Go: US Poker Open 20…" at bounding box center [184, 261] width 200 height 109
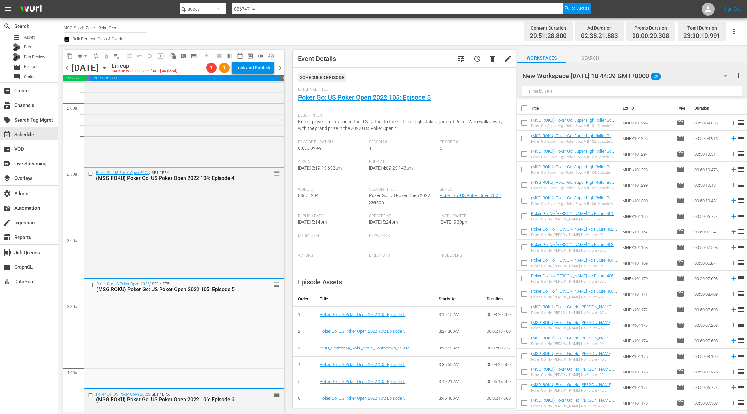
scroll to position [181, 0]
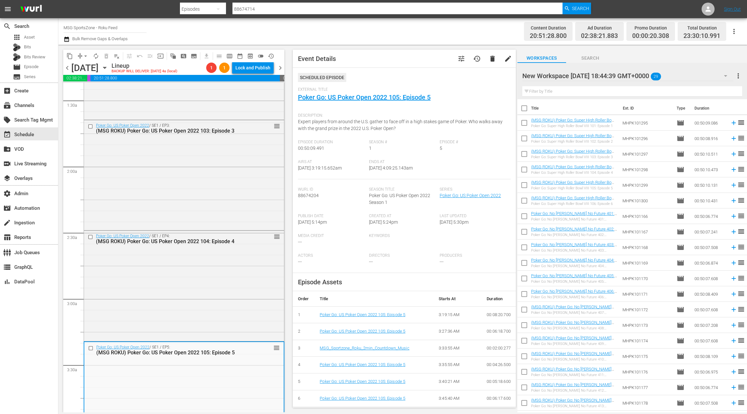
click at [210, 272] on div "Poker Go: US Poker Open 2022 / SE1 / EP4: (MSG ROKU) Poker Go: US Poker Open 20…" at bounding box center [184, 285] width 200 height 109
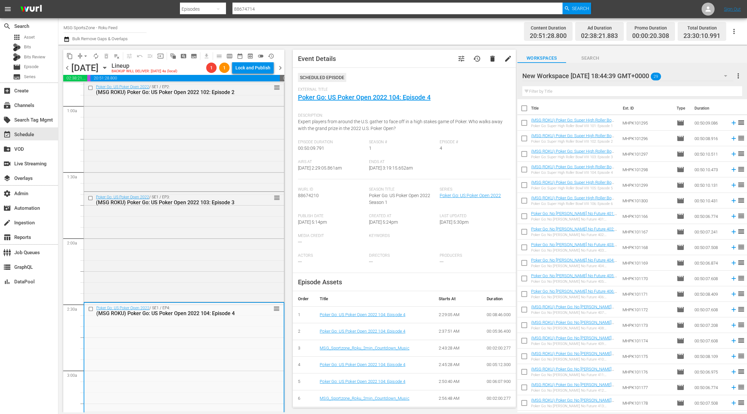
scroll to position [80, 0]
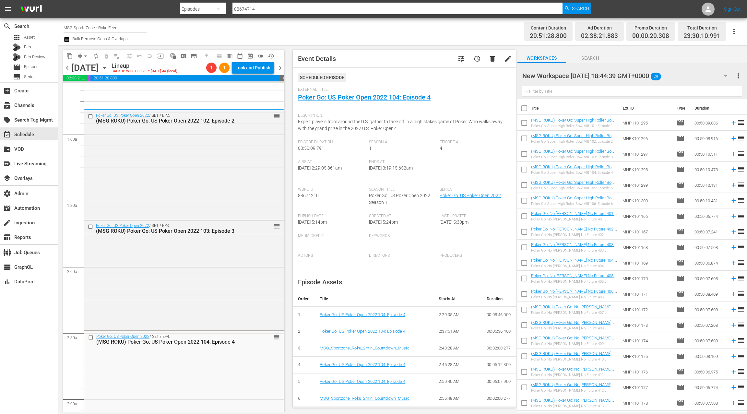
click at [210, 272] on div "Poker Go: US Poker Open 2022 / SE1 / EP3: (MSG ROKU) Poker Go: US Poker Open 20…" at bounding box center [184, 275] width 200 height 109
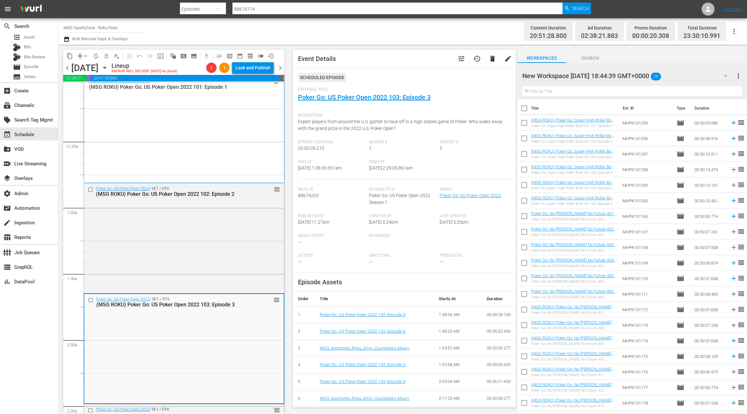
scroll to position [0, 0]
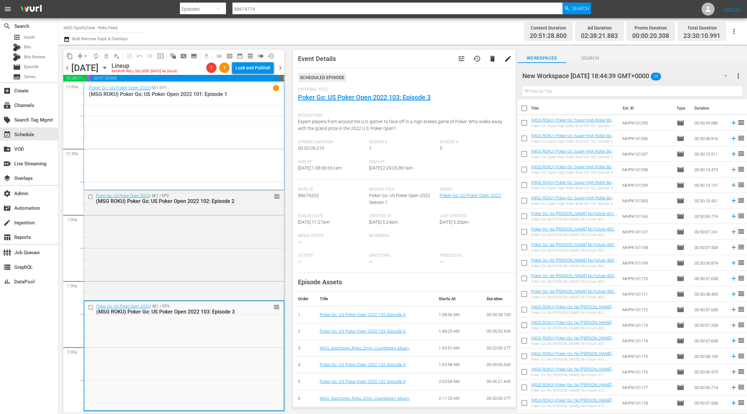
click at [210, 272] on div "Poker Go: US Poker Open 2022 / SE1 / EP2: (MSG ROKU) Poker Go: US Poker Open 20…" at bounding box center [184, 245] width 200 height 109
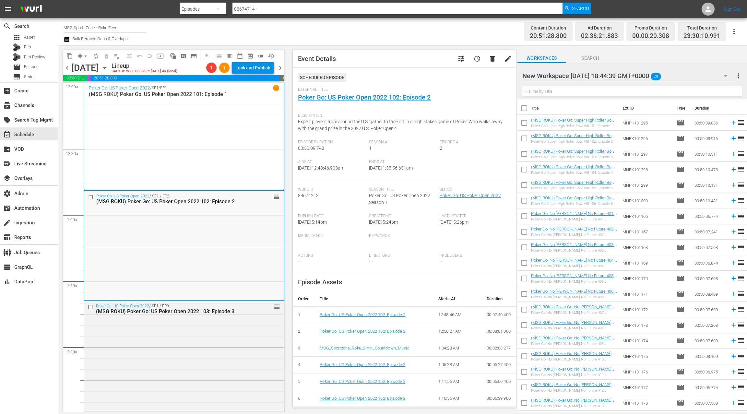
click at [68, 41] on icon "button" at bounding box center [67, 39] width 6 height 8
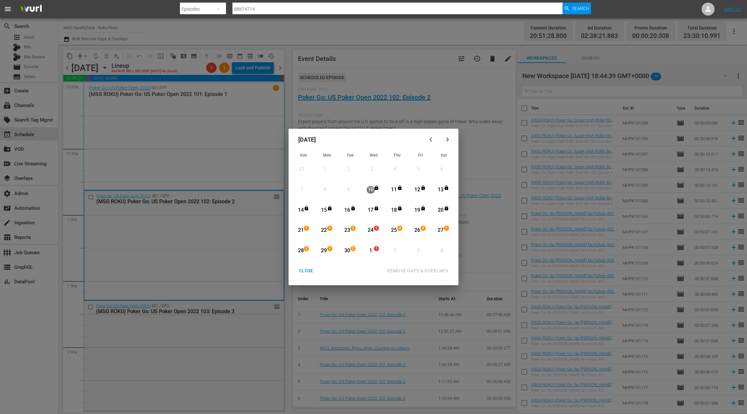
click at [372, 230] on div "24" at bounding box center [371, 230] width 8 height 7
click at [370, 252] on div "1" at bounding box center [371, 250] width 8 height 7
click at [396, 271] on div "REMOVE GAPS & OVERLAPS" at bounding box center [417, 271] width 71 height 8
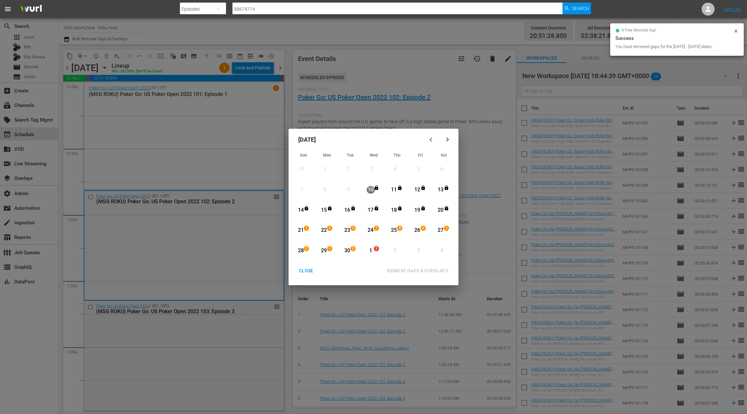
click at [308, 271] on div "CLOSE" at bounding box center [306, 271] width 25 height 8
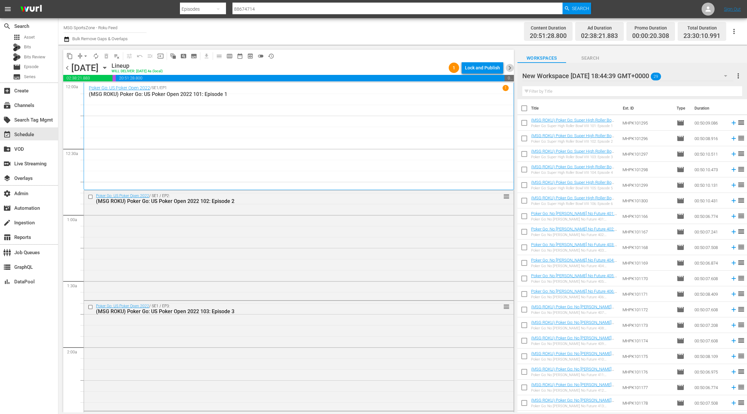
click at [511, 70] on span "chevron_right" at bounding box center [510, 68] width 8 height 8
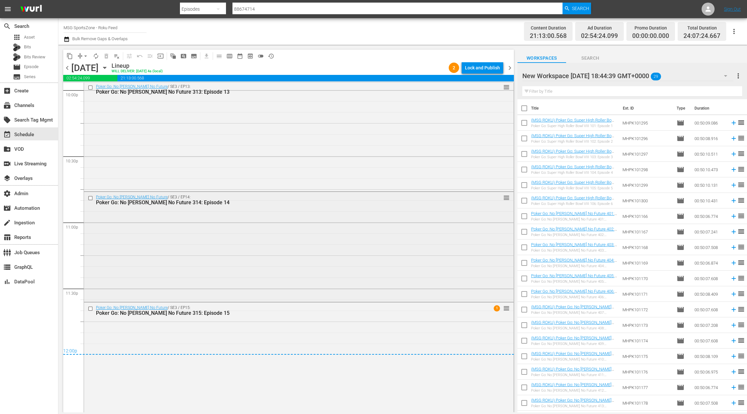
scroll to position [2902, 0]
click at [256, 323] on div "Poker Go: No Gamble No Future / SE3 / EP15: Poker Go: No Gamble No Future 315: …" at bounding box center [299, 358] width 430 height 109
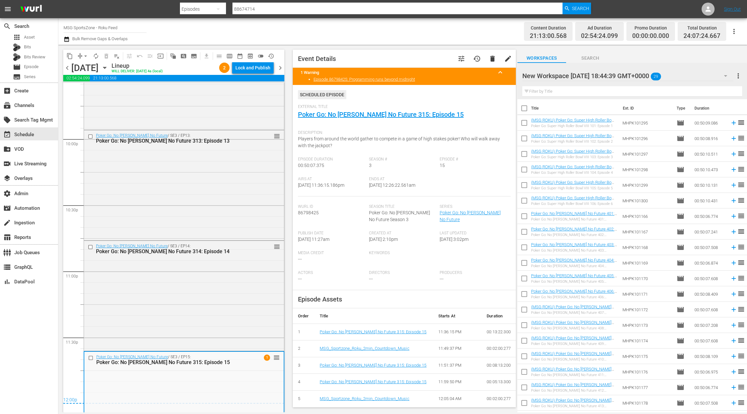
scroll to position [2904, 0]
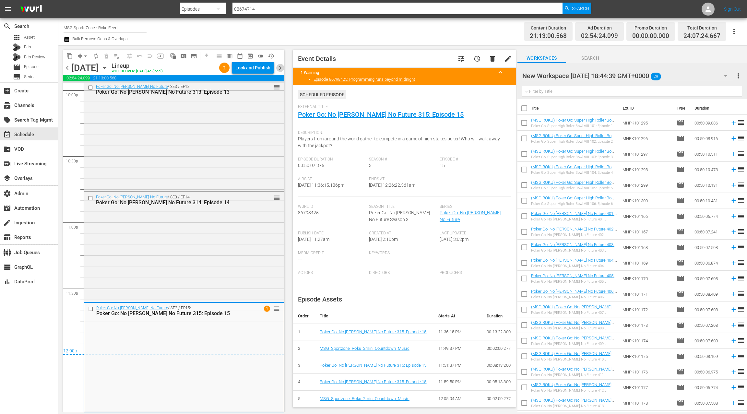
click at [281, 69] on span "chevron_right" at bounding box center [280, 68] width 8 height 8
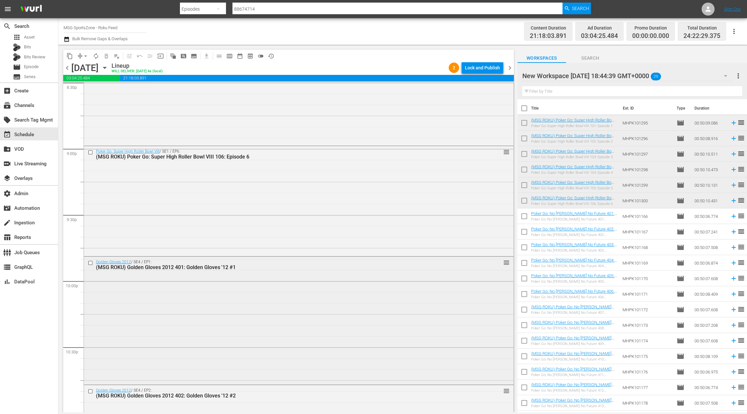
scroll to position [2953, 0]
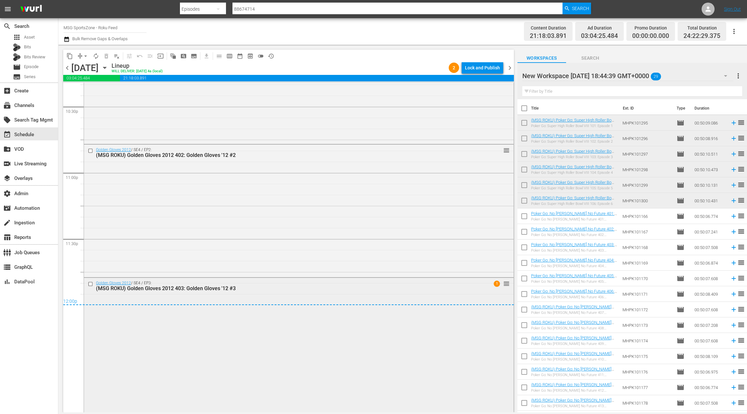
click at [257, 294] on div "Golden Gloves 2012 / SE4 / EP3: (MSG ROKU) Golden Gloves 2012 403: Golden Glove…" at bounding box center [299, 344] width 430 height 133
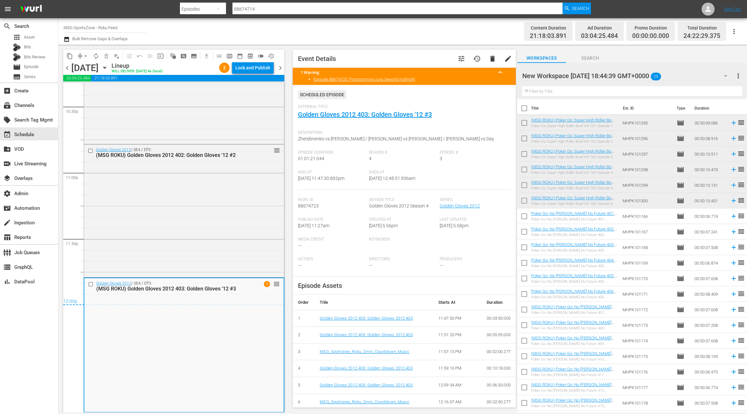
click at [65, 69] on span "chevron_left" at bounding box center [67, 68] width 8 height 8
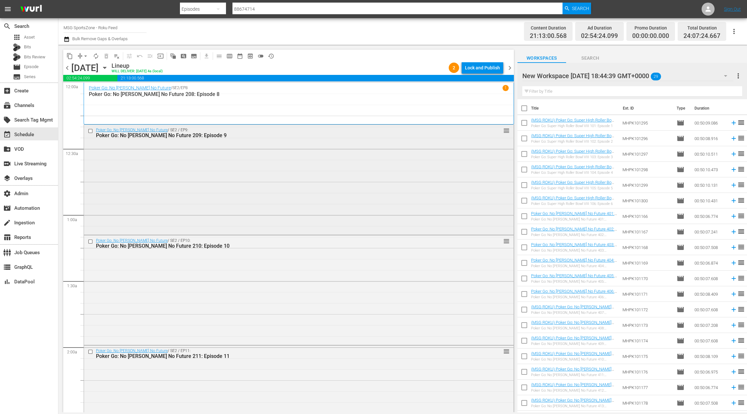
click at [270, 151] on div "Poker Go: No Gamble No Future / SE2 / EP9: Poker Go: No Gamble No Future 209: E…" at bounding box center [299, 179] width 430 height 109
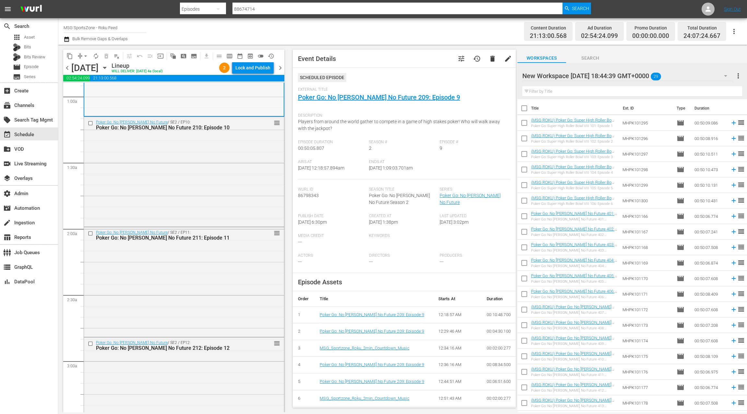
click at [224, 171] on div "Poker Go: No Gamble No Future / SE2 / EP10: Poker Go: No Gamble No Future 210: …" at bounding box center [184, 171] width 200 height 109
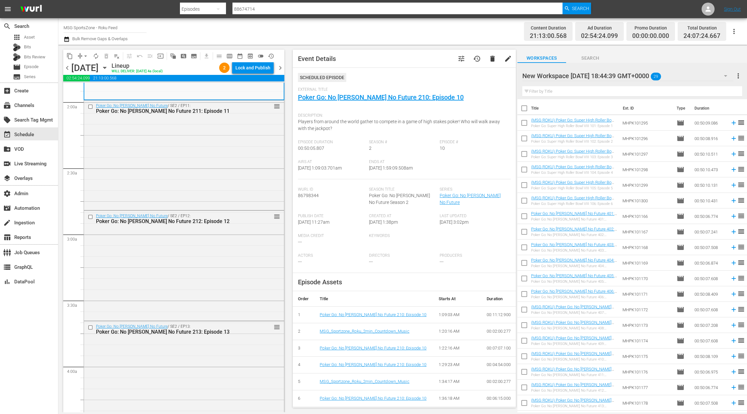
click at [224, 171] on div "Poker Go: No Gamble No Future / SE2 / EP11: Poker Go: No Gamble No Future 211: …" at bounding box center [184, 155] width 200 height 109
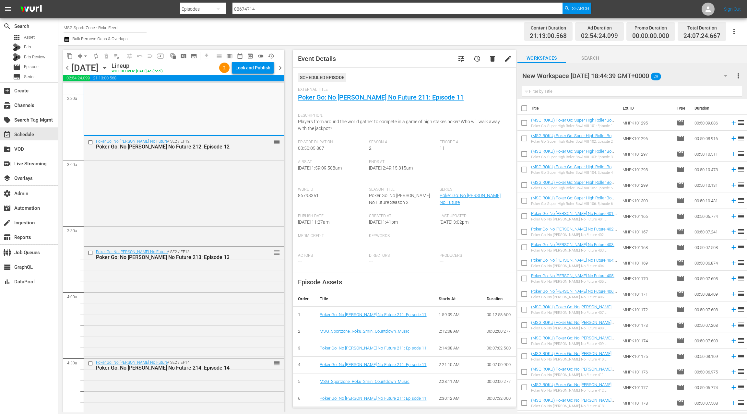
click at [224, 171] on div "Poker Go: No Gamble No Future / SE2 / EP12: Poker Go: No Gamble No Future 212: …" at bounding box center [184, 190] width 200 height 109
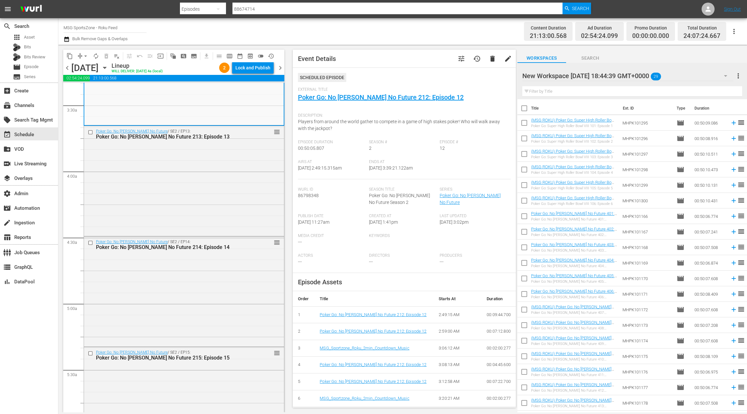
click at [224, 171] on div "Poker Go: No Gamble No Future / SE2 / EP13: Poker Go: No Gamble No Future 213: …" at bounding box center [184, 180] width 200 height 109
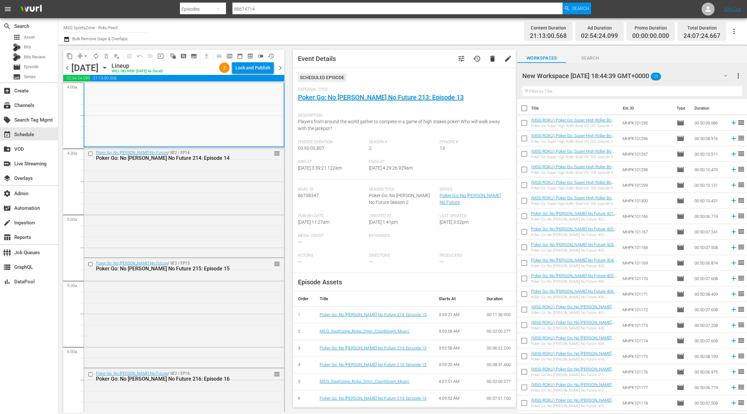
click at [224, 171] on div "Poker Go: No Gamble No Future / SE2 / EP14: Poker Go: No Gamble No Future 214: …" at bounding box center [184, 202] width 200 height 109
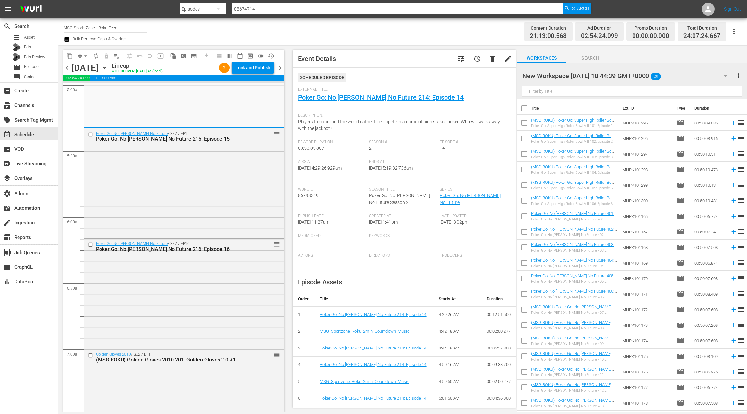
click at [224, 171] on div "Poker Go: No Gamble No Future / SE2 / EP15: Poker Go: No Gamble No Future 215: …" at bounding box center [184, 182] width 200 height 109
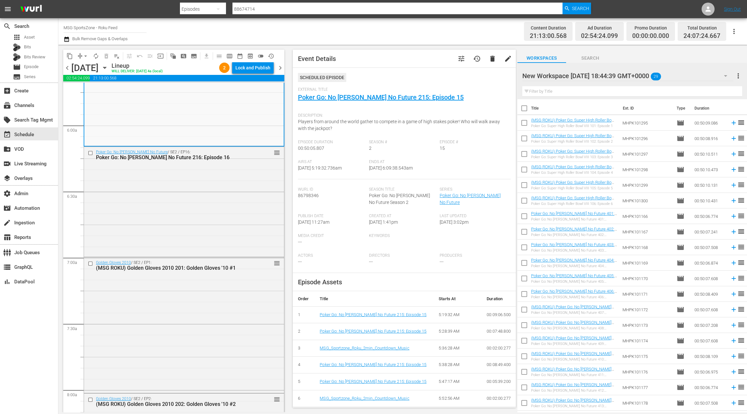
click at [224, 171] on div "Poker Go: No Gamble No Future / SE2 / EP16: Poker Go: No Gamble No Future 216: …" at bounding box center [184, 201] width 200 height 109
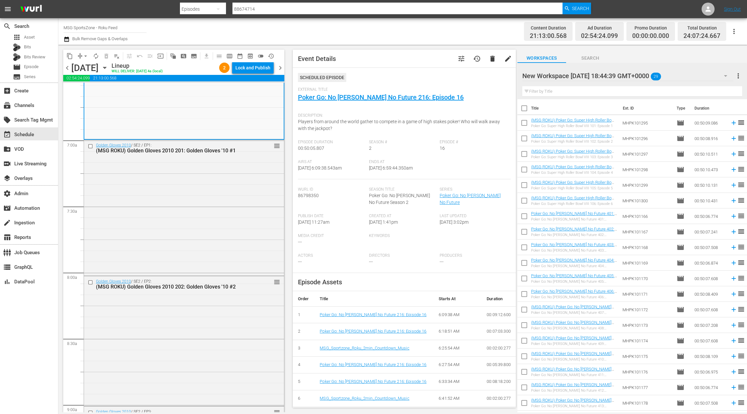
click at [224, 171] on div "Golden Gloves 2010 / SE2 / EP1: (MSG ROKU) Golden Gloves 2010 201: Golden Glove…" at bounding box center [184, 207] width 200 height 135
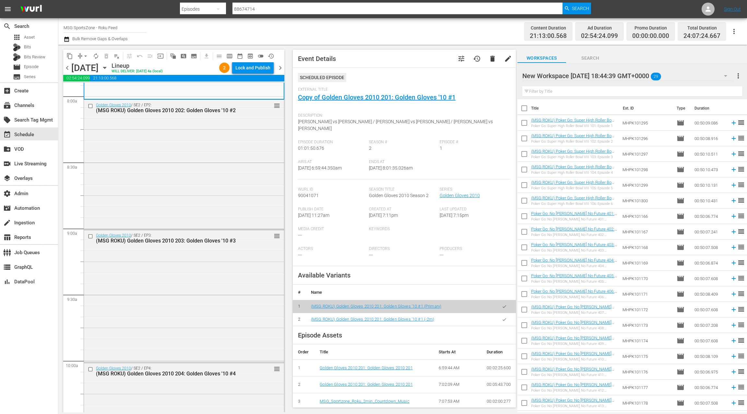
scroll to position [1061, 0]
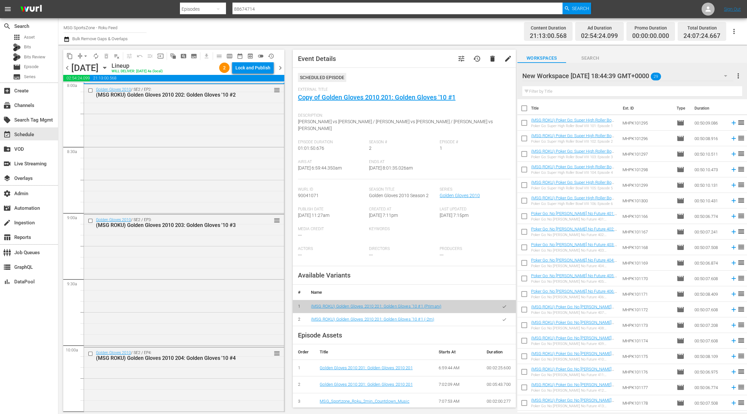
click at [502, 316] on button "button" at bounding box center [504, 319] width 13 height 13
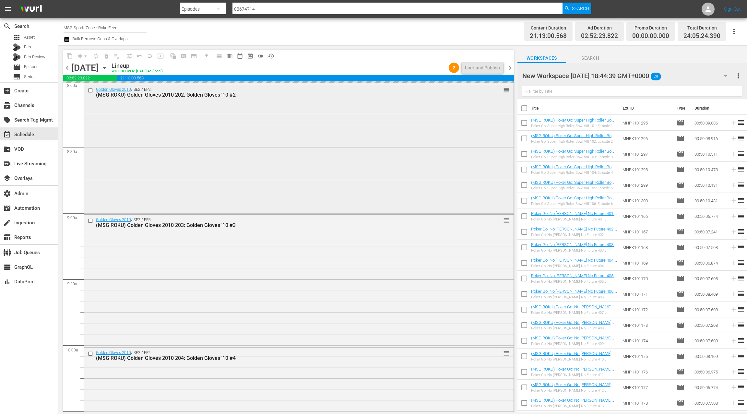
click at [265, 193] on div "Golden Gloves 2010 / SE2 / EP2: (MSG ROKU) Golden Gloves 2010 202: Golden Glove…" at bounding box center [299, 148] width 430 height 128
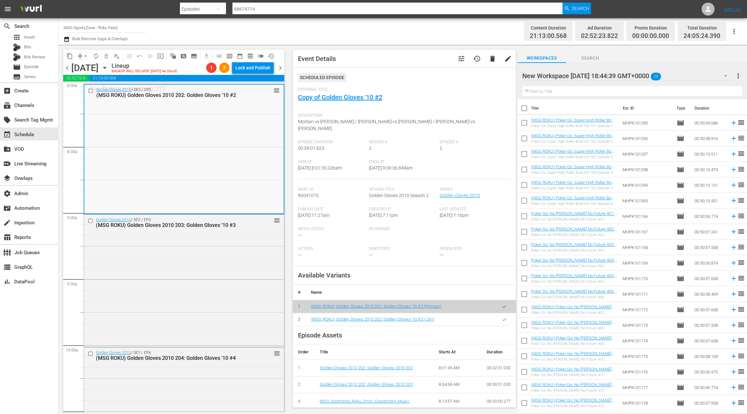
drag, startPoint x: 504, startPoint y: 314, endPoint x: 394, endPoint y: 287, distance: 113.5
click at [504, 317] on icon "button" at bounding box center [504, 319] width 5 height 5
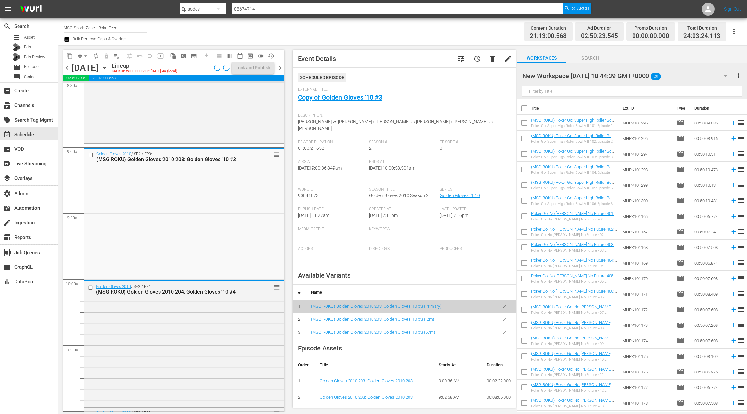
scroll to position [1143, 0]
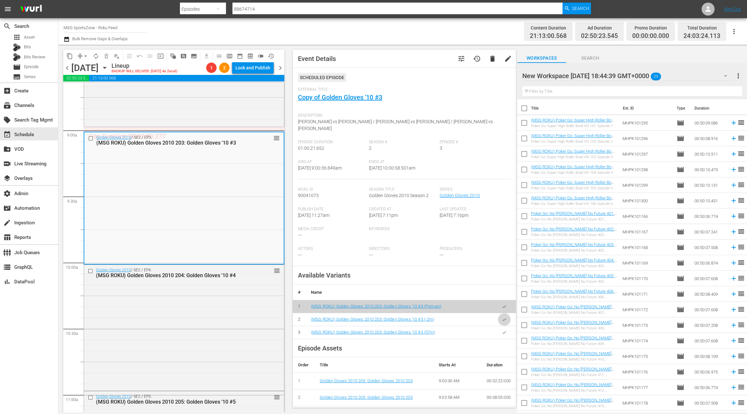
drag, startPoint x: 501, startPoint y: 313, endPoint x: 493, endPoint y: 310, distance: 9.2
click at [501, 313] on button "button" at bounding box center [504, 319] width 13 height 13
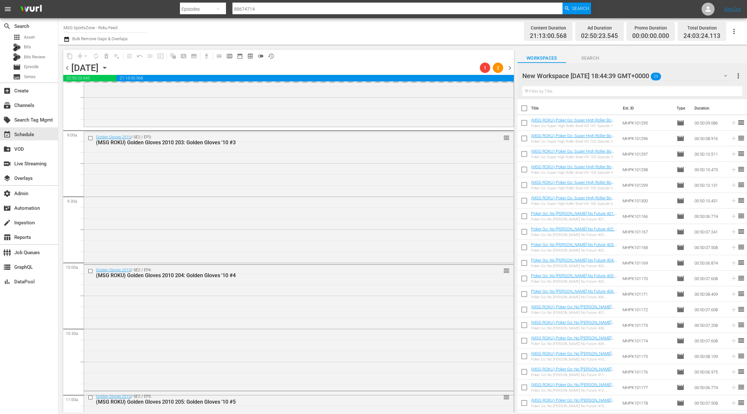
click at [231, 324] on div "Golden Gloves 2010 / SE2 / EP4: (MSG ROKU) Golden Gloves 2010 204: Golden Glove…" at bounding box center [299, 327] width 430 height 124
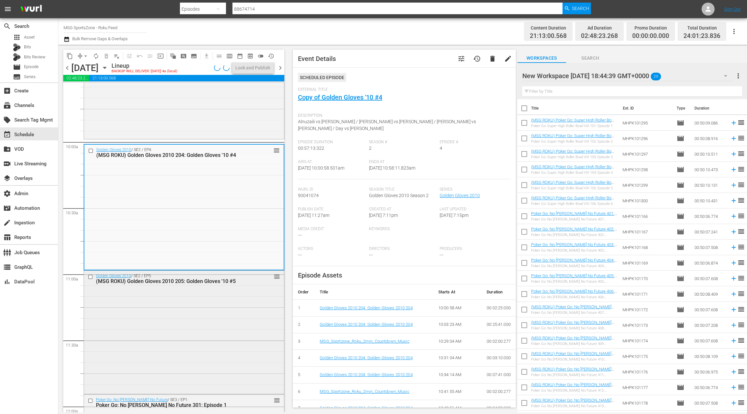
click at [233, 316] on div "Golden Gloves 2010 / SE2 / EP5: (MSG ROKU) Golden Gloves 2010 205: Golden Glove…" at bounding box center [184, 332] width 200 height 122
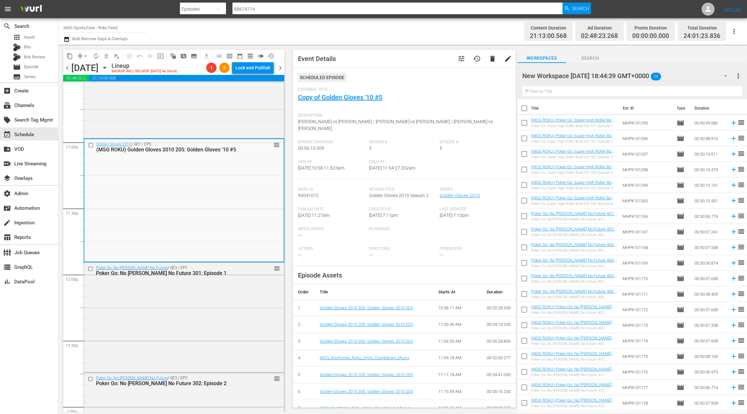
click at [233, 316] on div "Poker Go: No Gamble No Future / SE3 / EP1: Poker Go: No Gamble No Future 301: E…" at bounding box center [184, 317] width 200 height 109
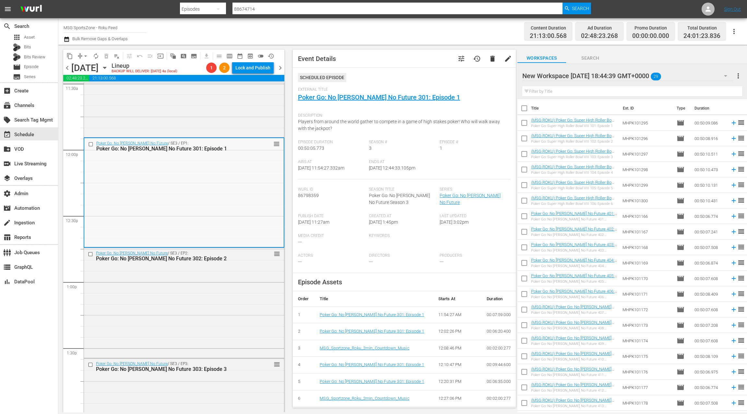
click at [233, 316] on div "Poker Go: No Gamble No Future / SE3 / EP2: Poker Go: No Gamble No Future 302: E…" at bounding box center [184, 302] width 200 height 109
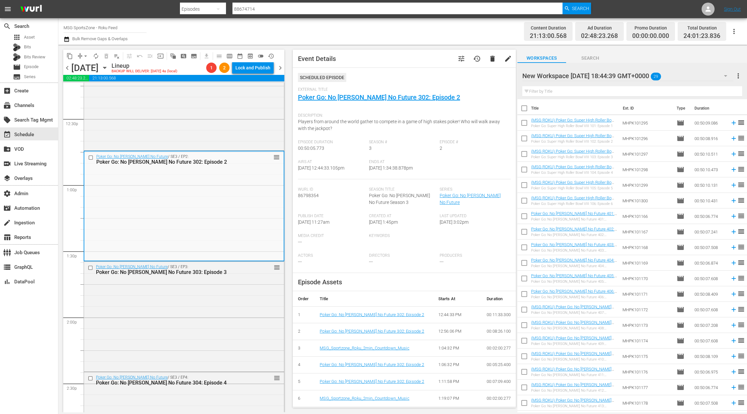
click at [233, 316] on div "Poker Go: No Gamble No Future / SE3 / EP3: Poker Go: No Gamble No Future 303: E…" at bounding box center [184, 316] width 200 height 109
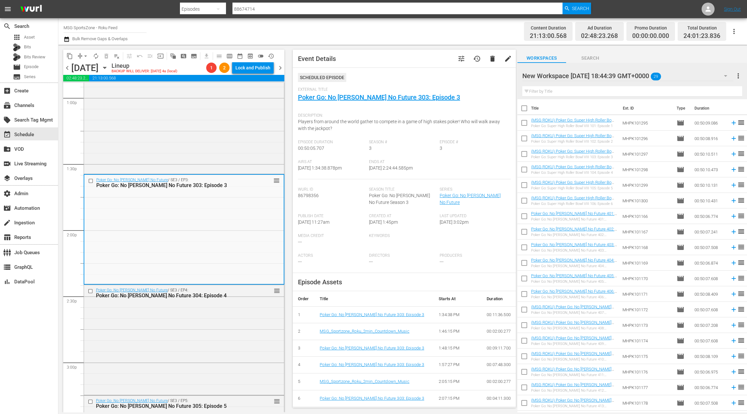
click at [233, 316] on div "Poker Go: No Gamble No Future / SE3 / EP4: Poker Go: No Gamble No Future 304: E…" at bounding box center [184, 339] width 200 height 109
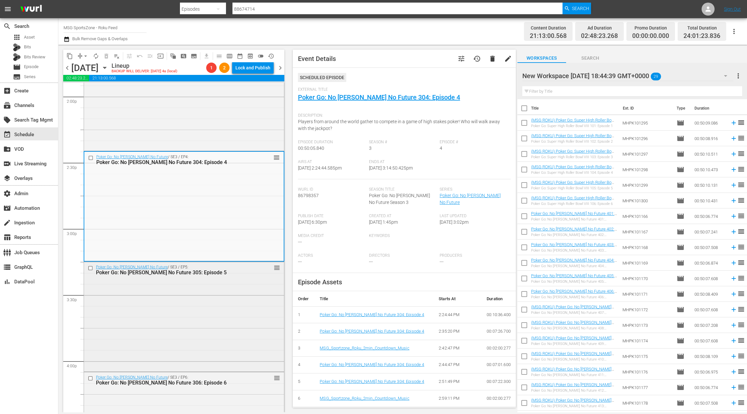
click at [233, 316] on div "Poker Go: No Gamble No Future / SE3 / EP5: Poker Go: No Gamble No Future 305: E…" at bounding box center [184, 316] width 200 height 109
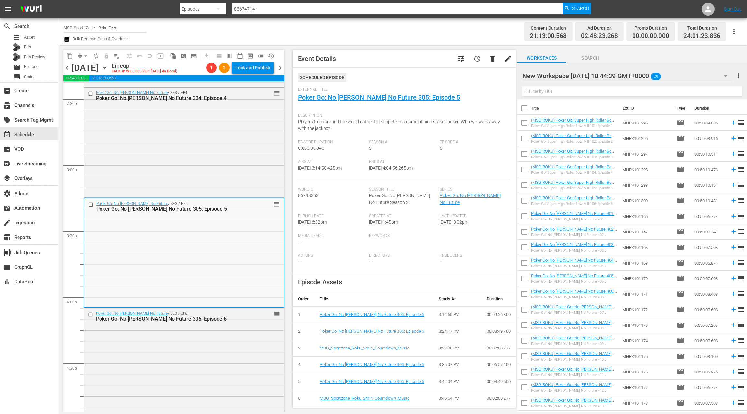
scroll to position [1927, 0]
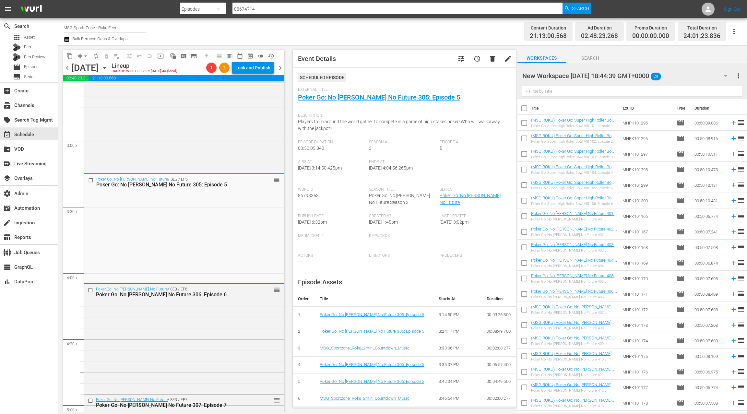
click at [233, 316] on div "Poker Go: No Gamble No Future / SE3 / EP6: Poker Go: No Gamble No Future 306: E…" at bounding box center [184, 338] width 200 height 109
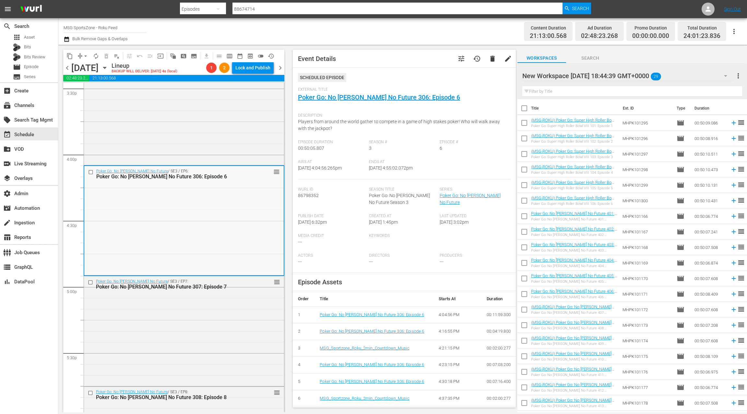
click at [233, 316] on div "Poker Go: No Gamble No Future / SE3 / EP7: Poker Go: No Gamble No Future 307: E…" at bounding box center [184, 330] width 200 height 109
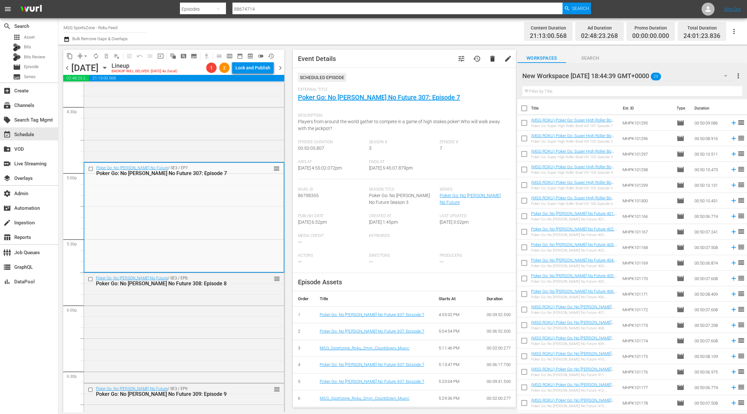
scroll to position [2185, 0]
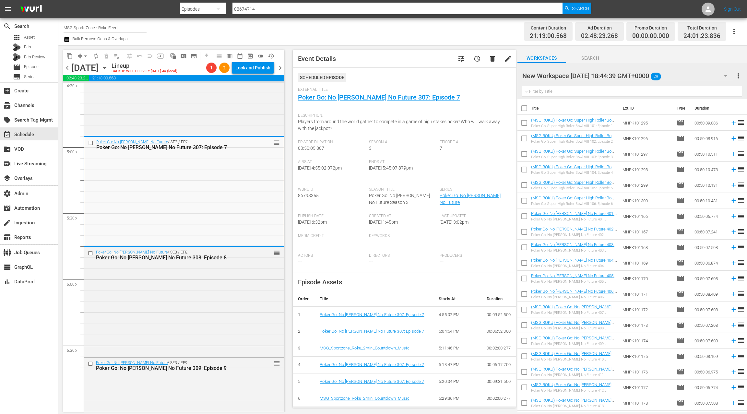
click at [233, 316] on div "Poker Go: No Gamble No Future / SE3 / EP8: Poker Go: No Gamble No Future 308: E…" at bounding box center [184, 301] width 200 height 109
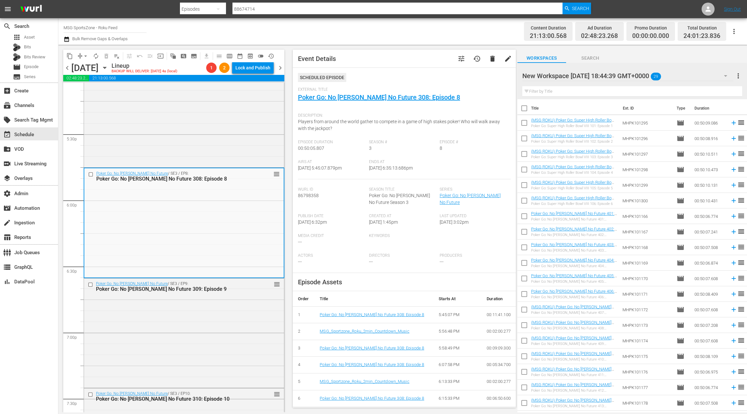
click at [233, 316] on div "Poker Go: No Gamble No Future / SE3 / EP9: Poker Go: No Gamble No Future 309: E…" at bounding box center [184, 333] width 200 height 109
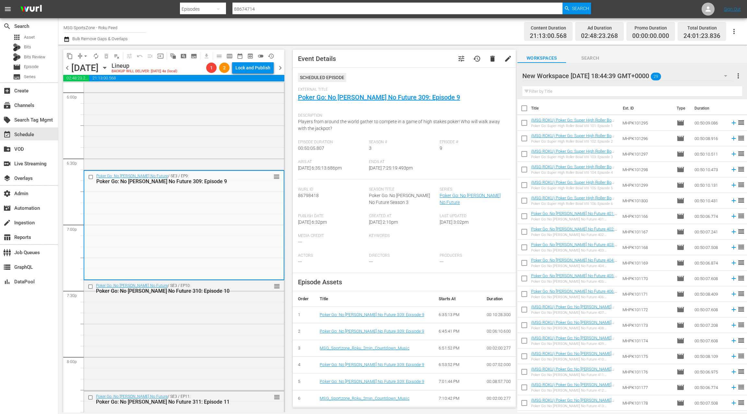
click at [233, 316] on div "Poker Go: No Gamble No Future / SE3 / EP10: Poker Go: No Gamble No Future 310: …" at bounding box center [184, 335] width 200 height 109
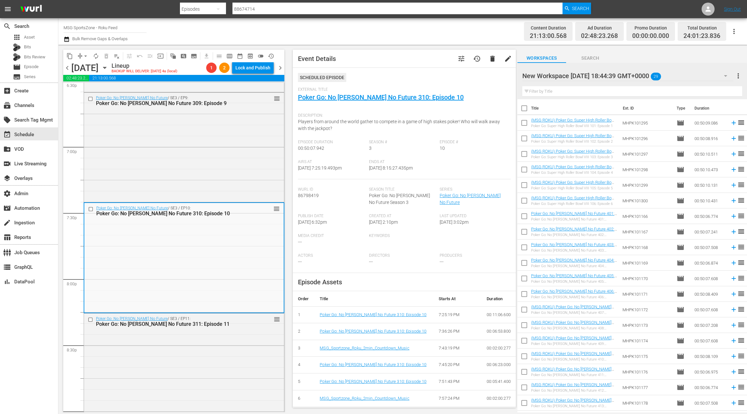
scroll to position [2485, 0]
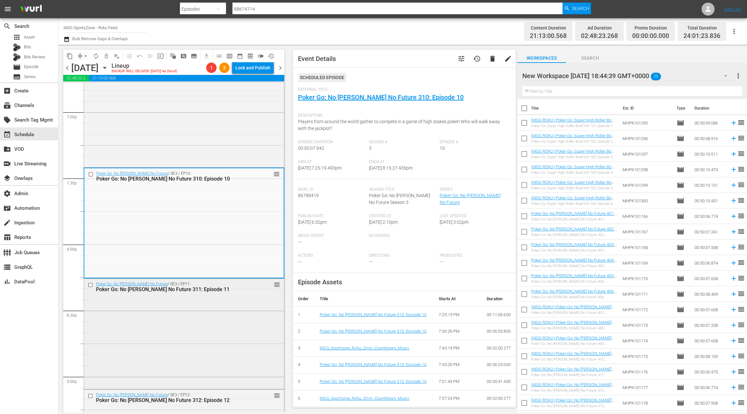
click at [233, 316] on div "Poker Go: No Gamble No Future / SE3 / EP11: Poker Go: No Gamble No Future 311: …" at bounding box center [184, 333] width 200 height 109
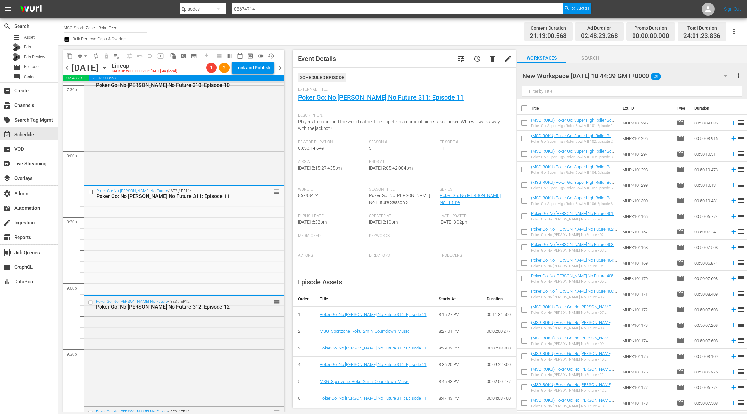
click at [233, 316] on div "Poker Go: No Gamble No Future / SE3 / EP12: Poker Go: No Gamble No Future 312: …" at bounding box center [184, 350] width 200 height 109
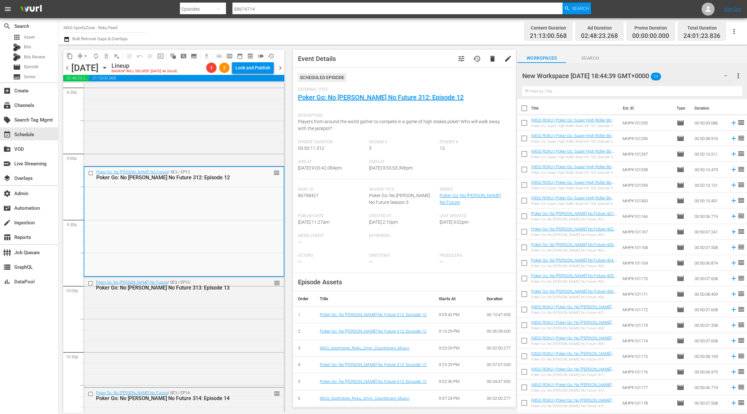
click at [233, 316] on div "Poker Go: No Gamble No Future / SE3 / EP13: Poker Go: No Gamble No Future 313: …" at bounding box center [184, 331] width 200 height 109
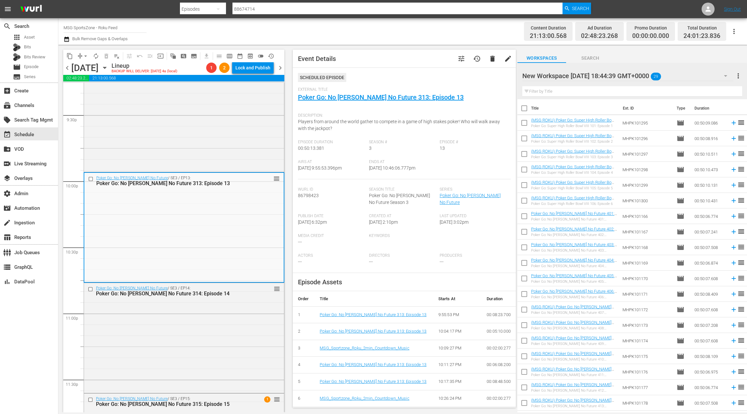
click at [233, 316] on div "Poker Go: No Gamble No Future / SE3 / EP14: Poker Go: No Gamble No Future 314: …" at bounding box center [184, 337] width 200 height 109
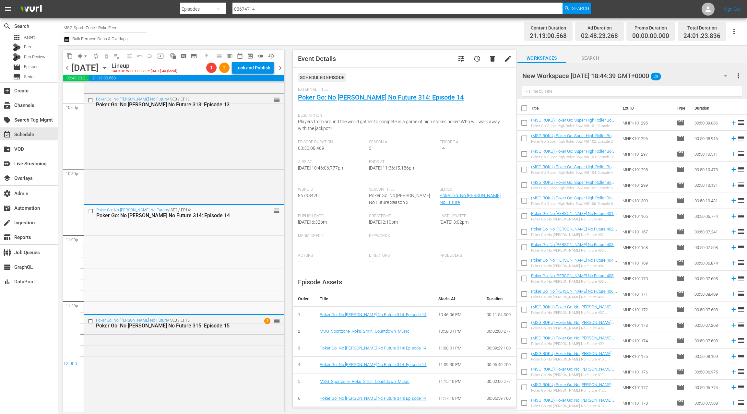
scroll to position [2904, 0]
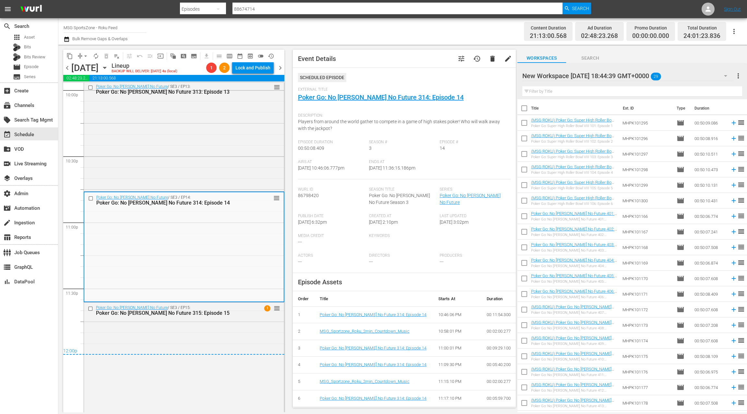
click at [233, 316] on div "Poker Go: No [PERSON_NAME] No Future 315: Episode 15" at bounding box center [173, 313] width 154 height 6
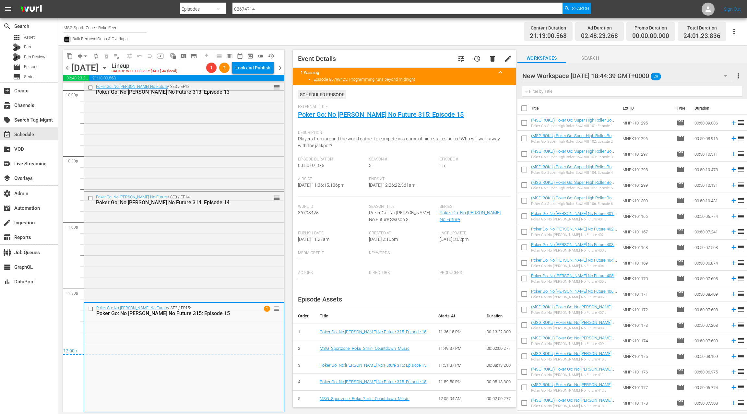
click at [68, 41] on icon "button" at bounding box center [67, 39] width 6 height 8
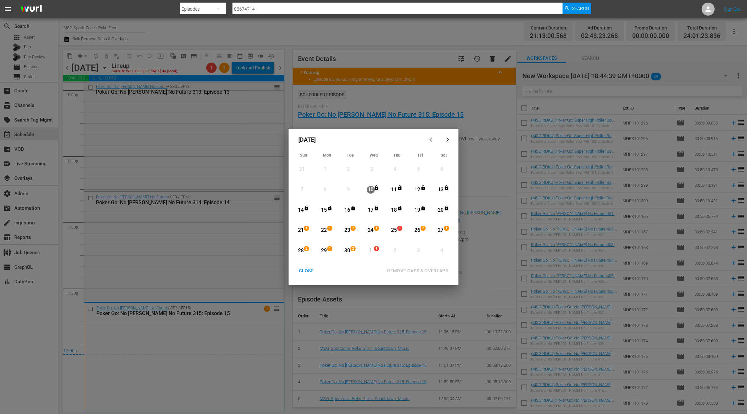
drag, startPoint x: 396, startPoint y: 231, endPoint x: 383, endPoint y: 247, distance: 20.8
click at [396, 231] on div "25" at bounding box center [394, 230] width 8 height 7
click at [373, 253] on div "1" at bounding box center [371, 250] width 8 height 7
click at [409, 273] on div "REMOVE GAPS & OVERLAPS" at bounding box center [417, 271] width 71 height 8
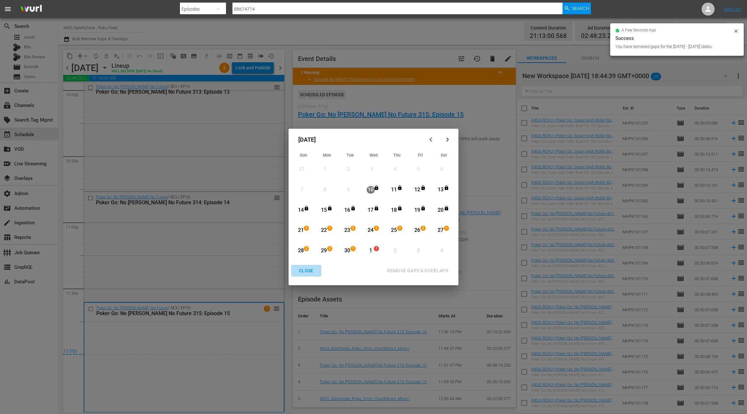
click at [312, 269] on div "CLOSE" at bounding box center [306, 271] width 25 height 8
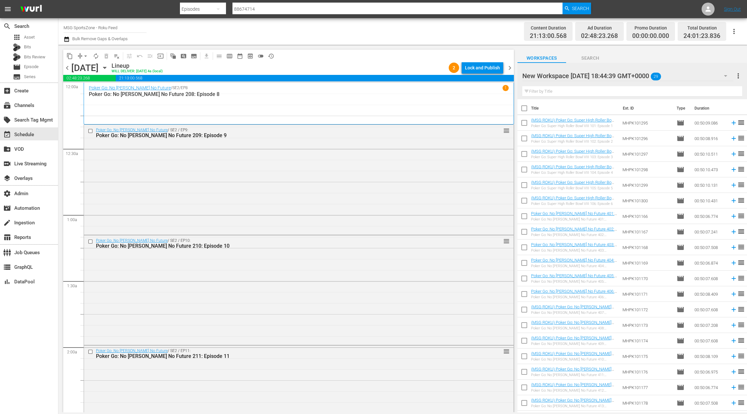
click at [511, 69] on span "chevron_right" at bounding box center [510, 68] width 8 height 8
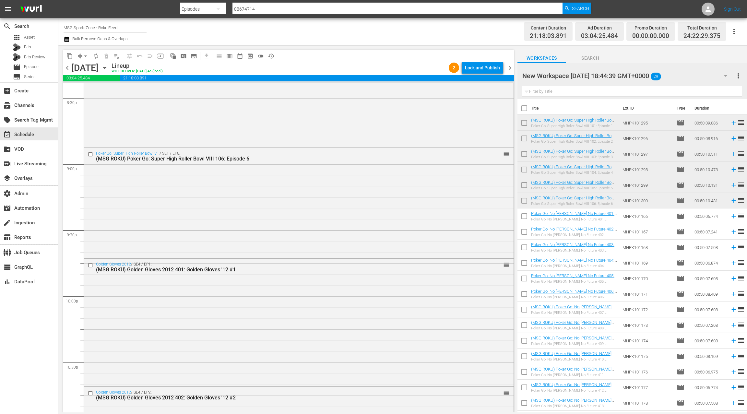
scroll to position [2940, 0]
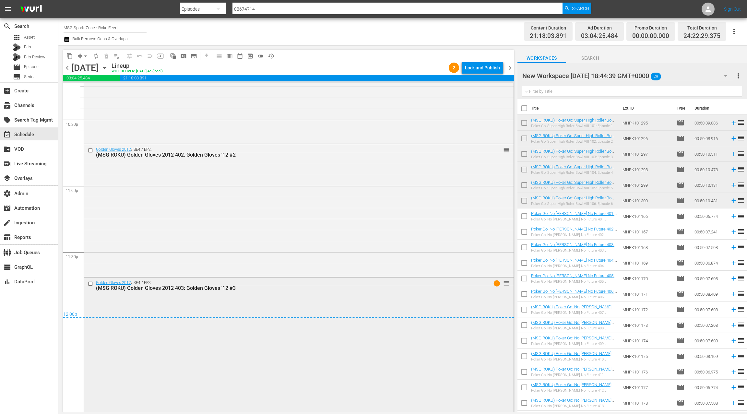
click at [225, 308] on div "Golden Gloves 2012 / SE4 / EP3: (MSG ROKU) Golden Gloves 2012 403: Golden Glove…" at bounding box center [299, 344] width 430 height 133
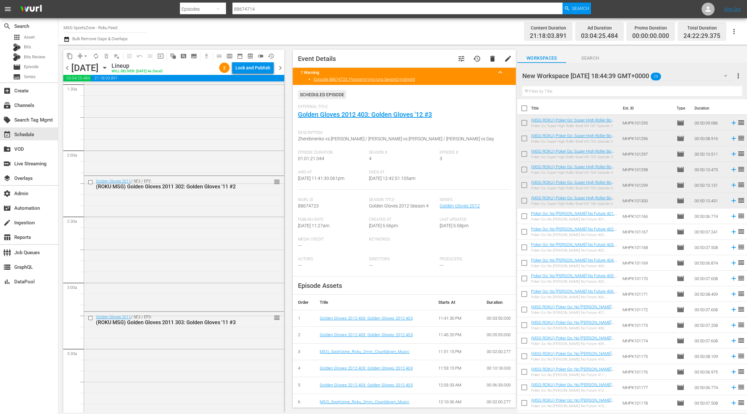
scroll to position [0, 0]
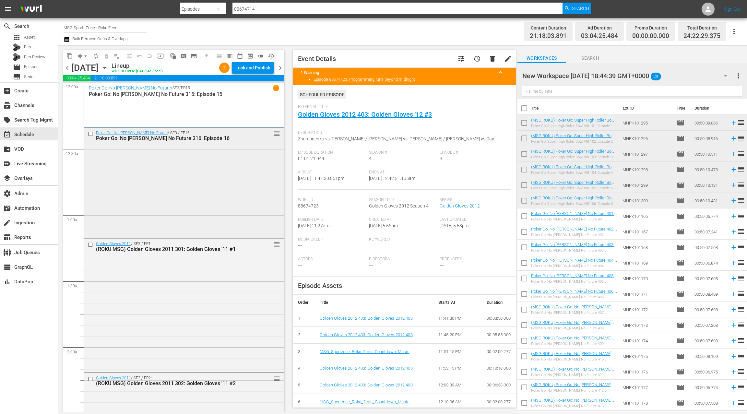
click at [212, 212] on div "Poker Go: No [PERSON_NAME] No Future / SE3 / EP16: Poker Go: No [PERSON_NAME] N…" at bounding box center [184, 182] width 200 height 109
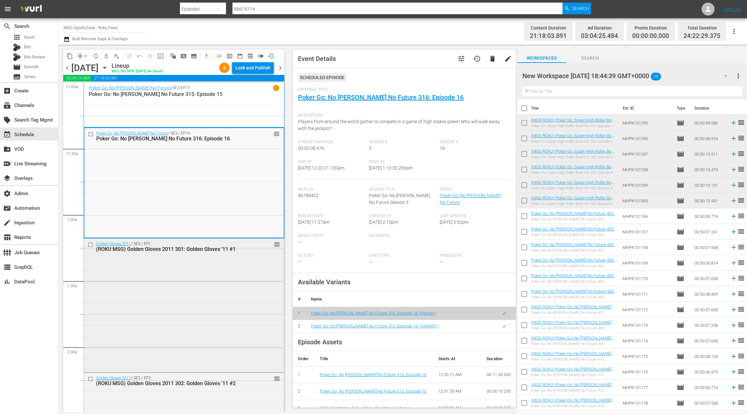
click at [215, 286] on div "Golden Gloves 2011 / SE3 / EP1: (ROKU MSG) Golden Gloves 2011 301: Golden Glove…" at bounding box center [184, 305] width 200 height 133
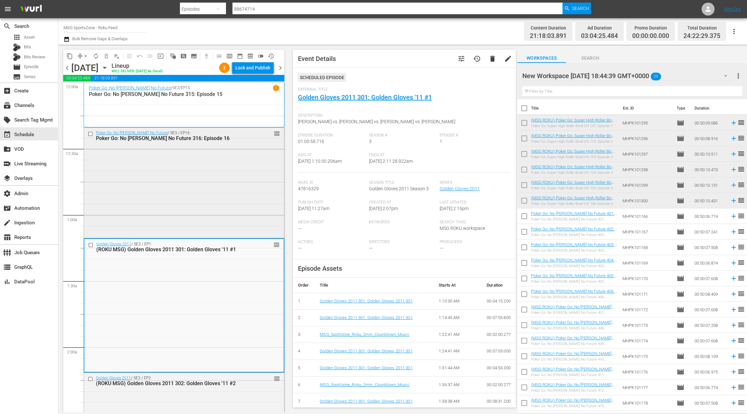
click at [209, 217] on div "Poker Go: No [PERSON_NAME] No Future / SE3 / EP16: Poker Go: No [PERSON_NAME] N…" at bounding box center [184, 182] width 200 height 109
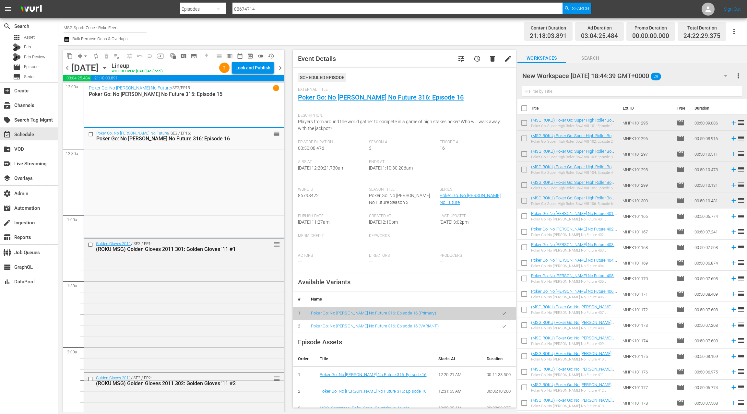
drag, startPoint x: 501, startPoint y: 327, endPoint x: 407, endPoint y: 308, distance: 96.6
click at [501, 327] on button "button" at bounding box center [504, 326] width 13 height 13
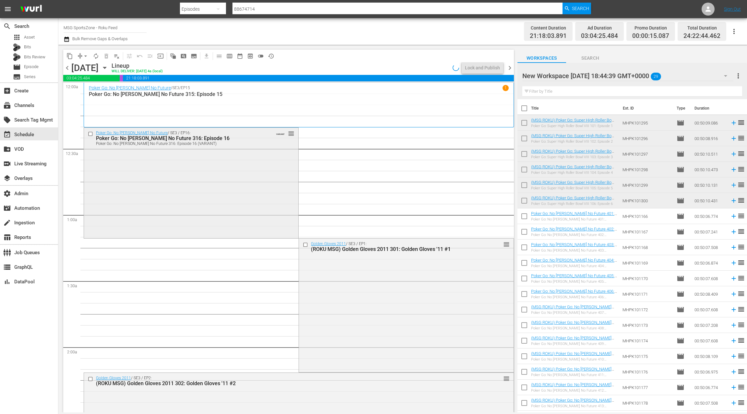
click at [235, 219] on div "Poker Go: No [PERSON_NAME] No Future / SE3 / EP16: Poker Go: No [PERSON_NAME] N…" at bounding box center [191, 182] width 214 height 109
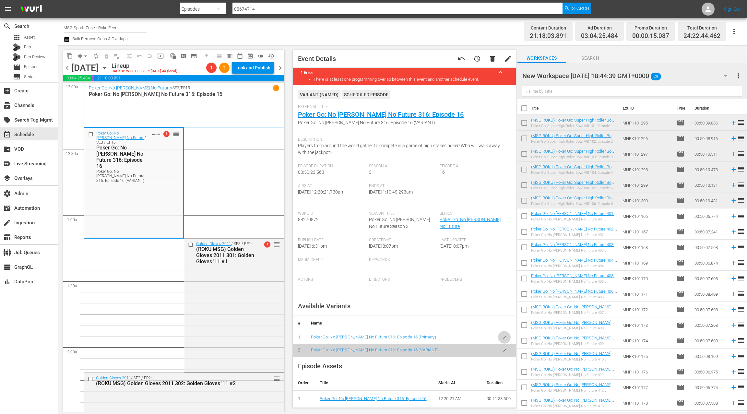
click at [506, 333] on button "button" at bounding box center [504, 337] width 13 height 13
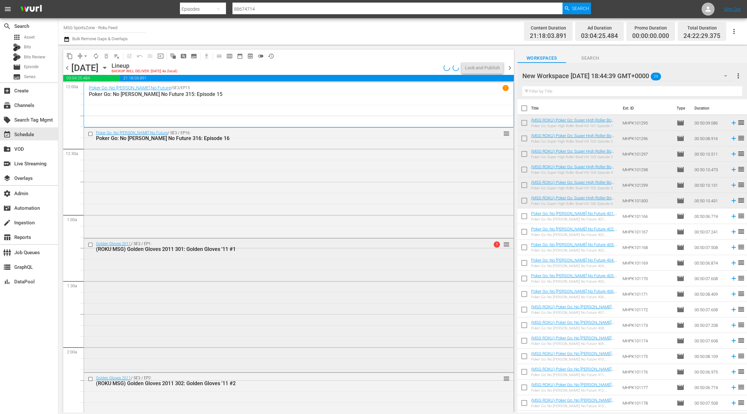
click at [276, 304] on div "Golden Gloves 2011 / SE3 / EP1: (ROKU MSG) Golden Gloves 2011 301: Golden Glove…" at bounding box center [299, 305] width 430 height 133
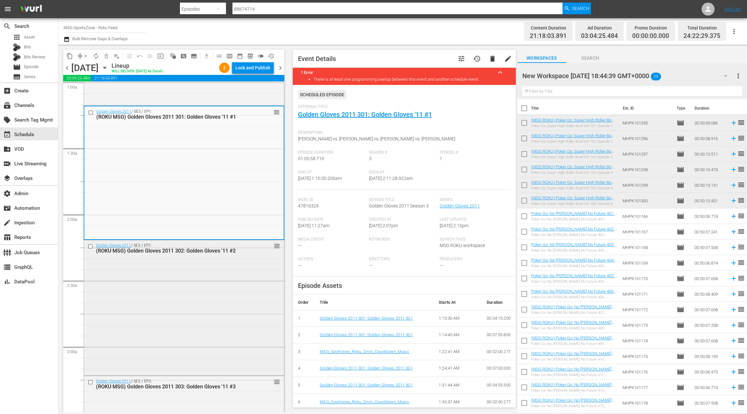
click at [224, 292] on div "Golden Gloves 2011 / SE3 / EP2: (ROKU MSG) Golden Gloves 2011 302: Golden Glove…" at bounding box center [184, 307] width 200 height 134
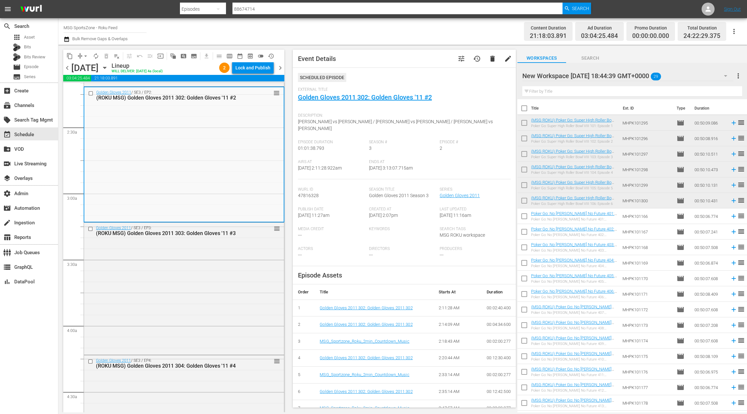
click at [224, 292] on div "Golden Gloves 2011 / SE3 / EP3: (ROKU MSG) Golden Gloves 2011 303: Golden Glove…" at bounding box center [184, 288] width 200 height 131
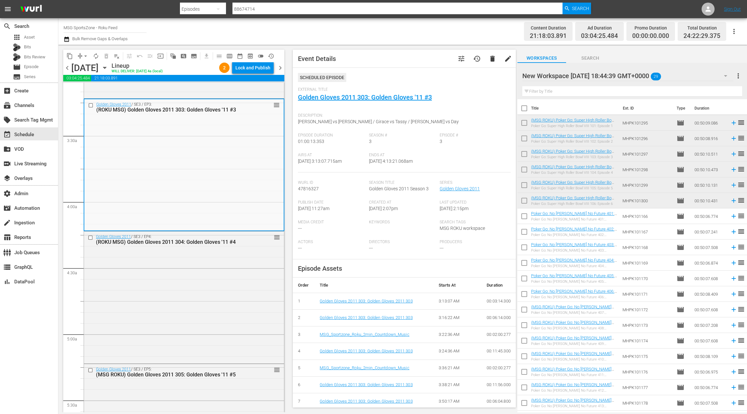
click at [224, 292] on div "Golden Gloves 2011 / SE3 / EP4: (ROKU MSG) Golden Gloves 2011 304: Golden Glove…" at bounding box center [184, 297] width 200 height 130
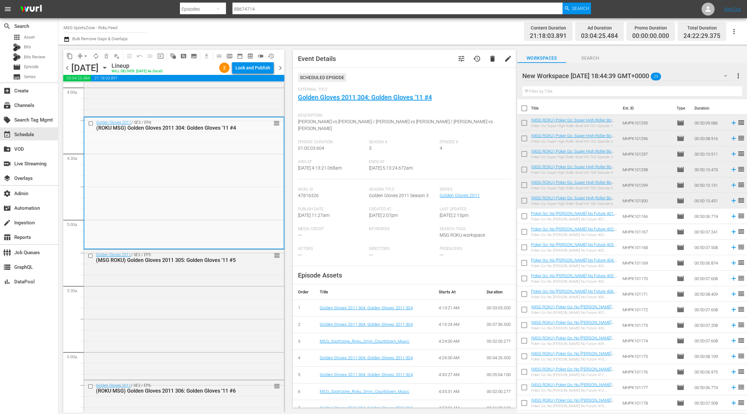
click at [224, 292] on div "Golden Gloves 2011 / SE3 / EP5: (MSG ROKU) Golden Gloves 2011 305: Golden Glove…" at bounding box center [184, 314] width 200 height 129
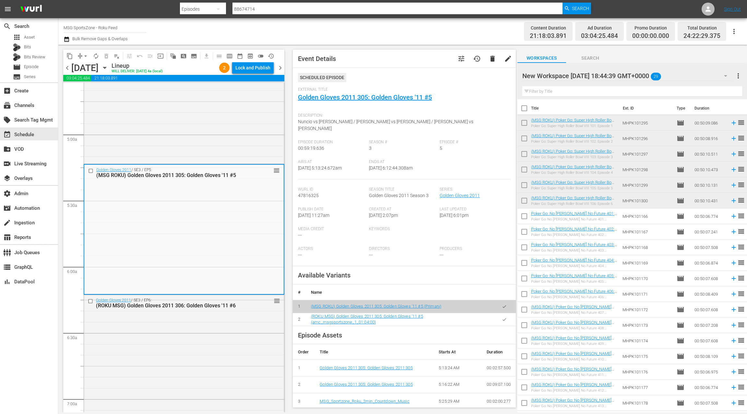
scroll to position [663, 0]
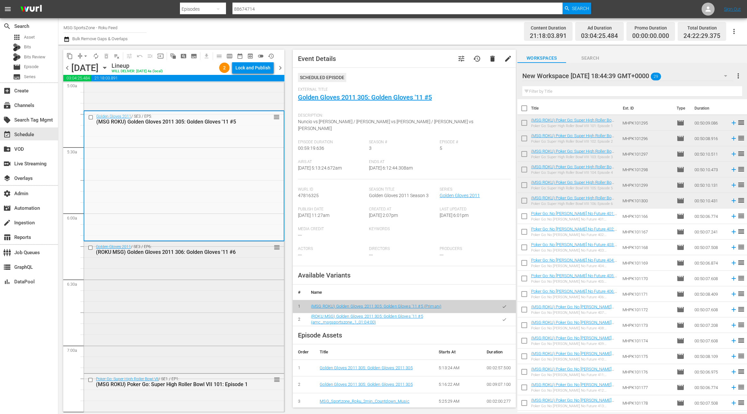
click at [219, 300] on div "Golden Gloves 2011 / SE3 / EP6: (ROKU MSG) Golden Gloves 2011 306: Golden Glove…" at bounding box center [184, 307] width 200 height 130
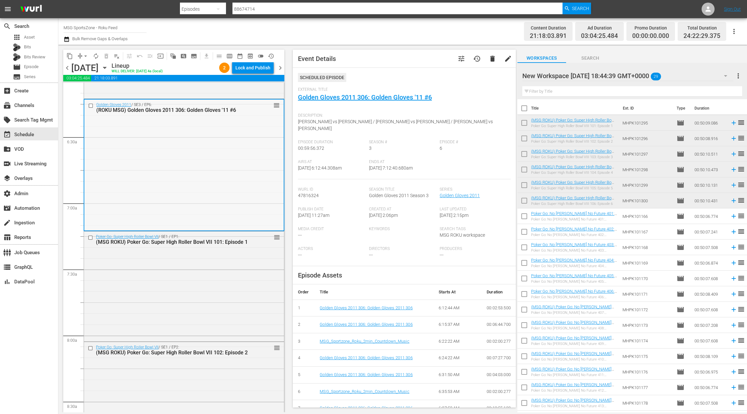
scroll to position [834, 0]
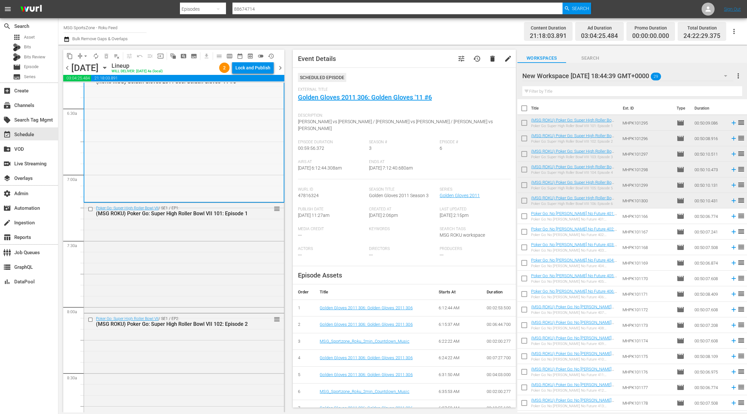
click at [214, 287] on div "Poker Go: Super High Roller Bowl VII / SE1 / EP1: (MSG ROKU) Poker Go: Super Hi…" at bounding box center [184, 257] width 200 height 109
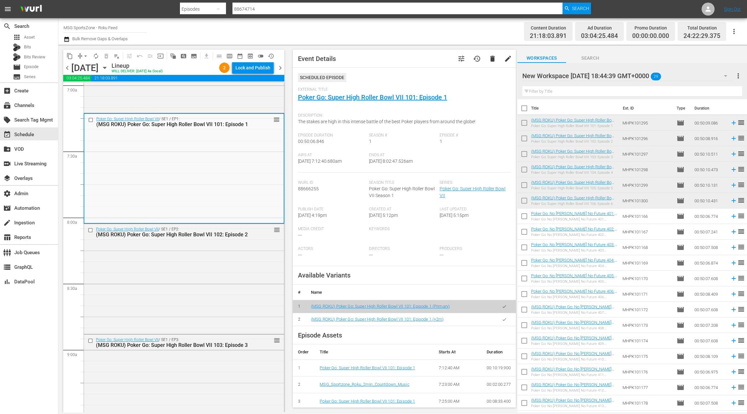
scroll to position [925, 0]
click at [214, 287] on div "Poker Go: Super High Roller Bowl VII / SE1 / EP2: (MSG ROKU) Poker Go: Super Hi…" at bounding box center [184, 276] width 200 height 109
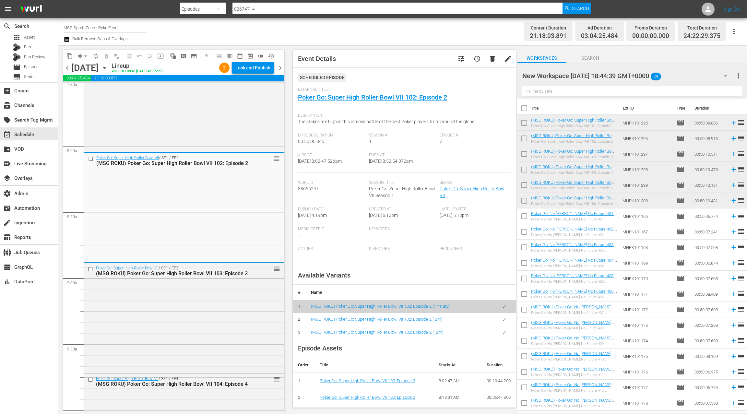
scroll to position [1008, 0]
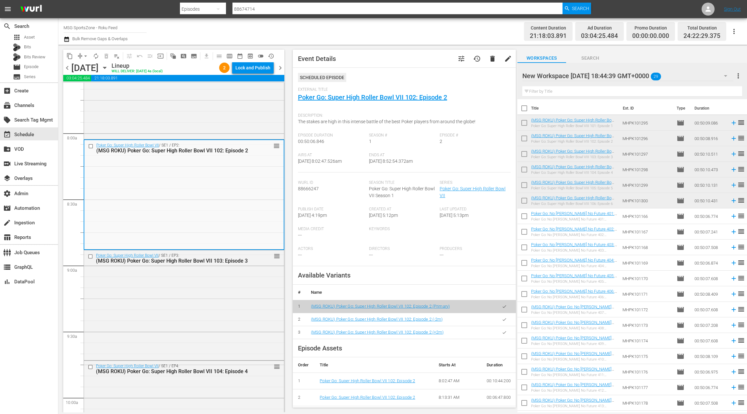
click at [505, 319] on icon "button" at bounding box center [504, 319] width 5 height 5
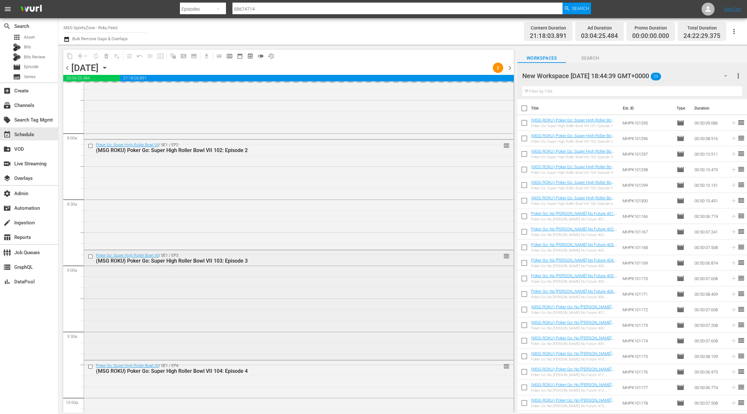
click at [270, 313] on div "Poker Go: Super High Roller Bowl VII / SE1 / EP3: (MSG ROKU) Poker Go: Super Hi…" at bounding box center [299, 304] width 430 height 109
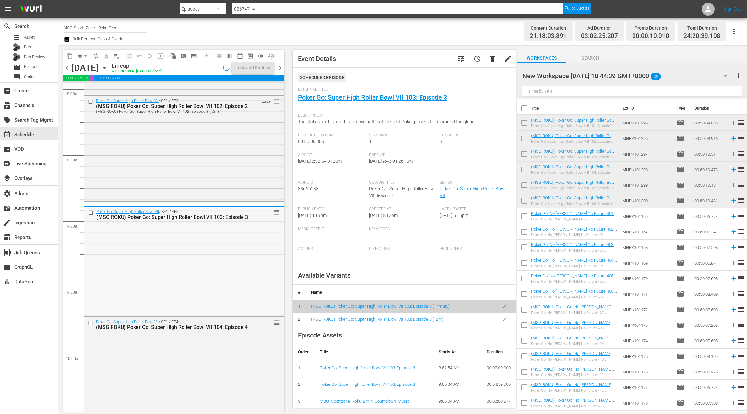
scroll to position [1079, 0]
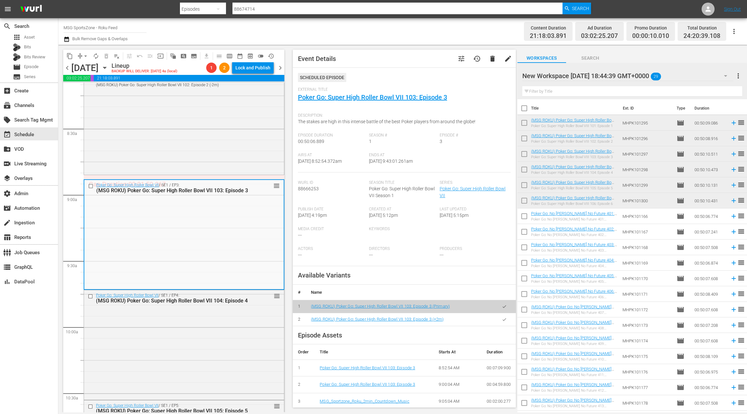
click at [205, 319] on div "Poker Go: Super High Roller Bowl VII / SE1 / EP4: (MSG ROKU) Poker Go: Super Hi…" at bounding box center [184, 344] width 200 height 109
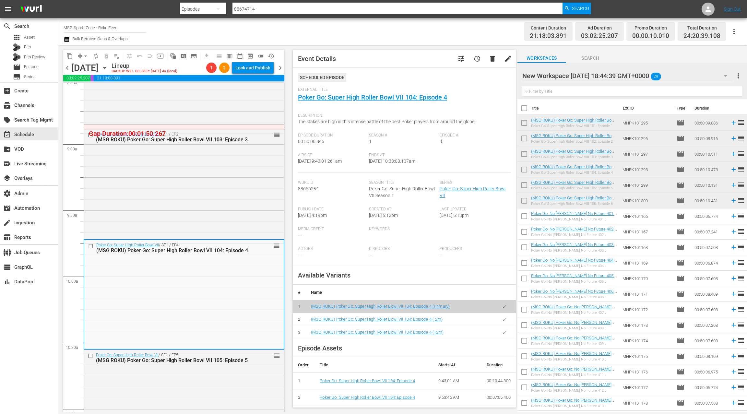
scroll to position [1147, 0]
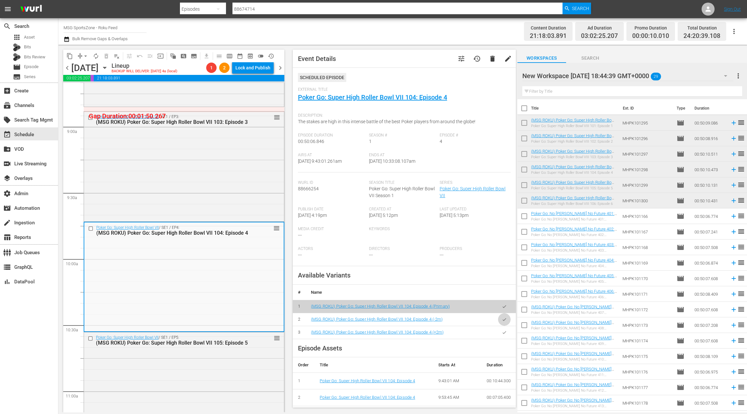
drag, startPoint x: 504, startPoint y: 321, endPoint x: 319, endPoint y: 286, distance: 188.1
click at [504, 321] on icon "button" at bounding box center [504, 319] width 5 height 5
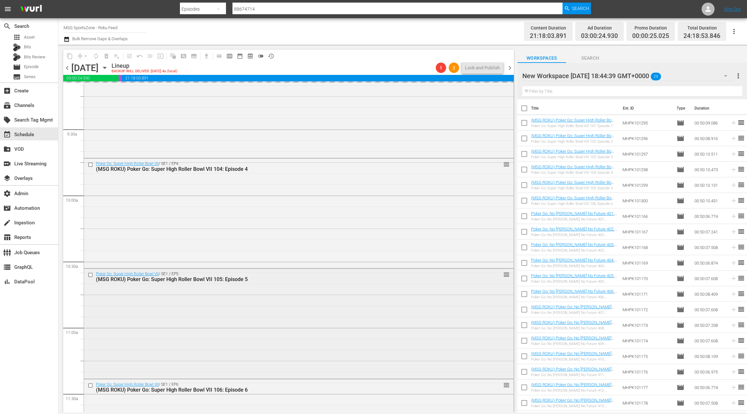
scroll to position [1229, 0]
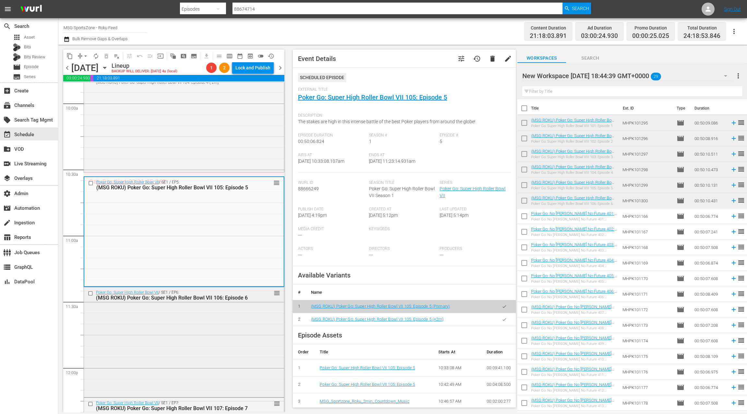
click at [237, 321] on div "Poker Go: Super High Roller Bowl VII / SE1 / EP6: (MSG ROKU) Poker Go: Super Hi…" at bounding box center [184, 341] width 200 height 109
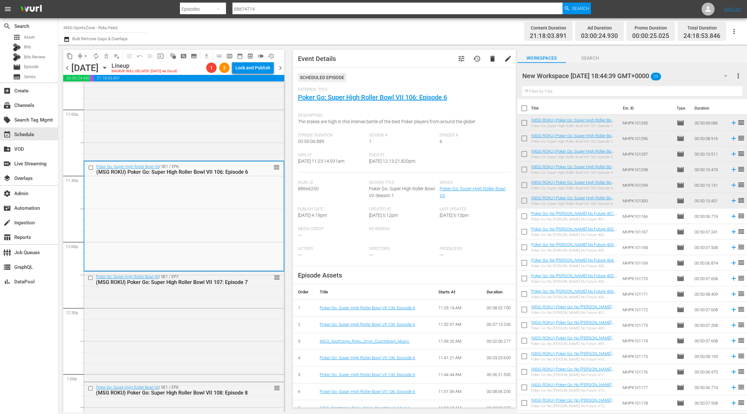
scroll to position [1435, 0]
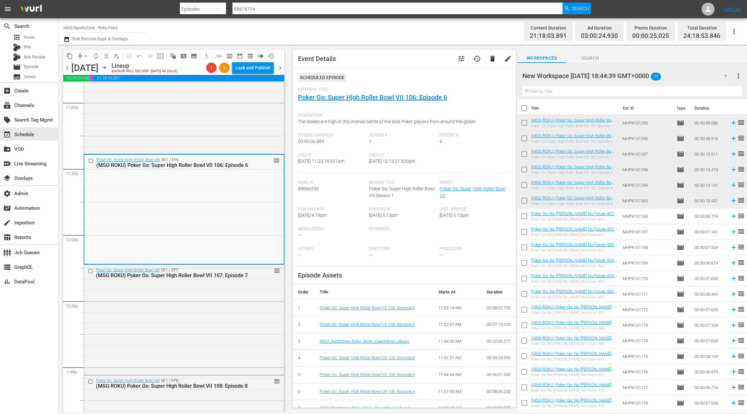
click at [234, 313] on div "Poker Go: Super High Roller Bowl VII / SE1 / EP7: (MSG ROKU) Poker Go: Super Hi…" at bounding box center [184, 319] width 200 height 109
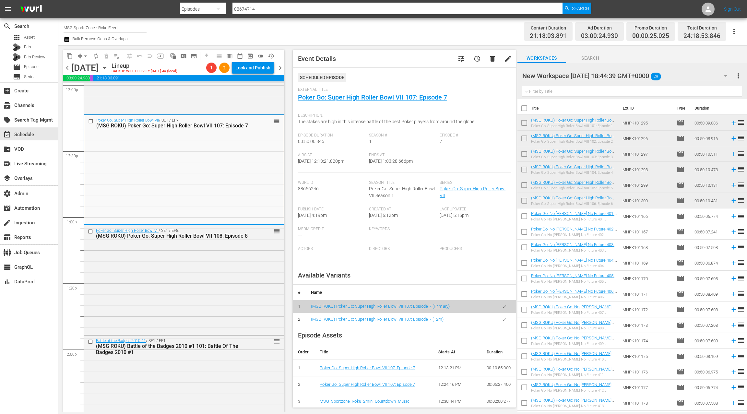
scroll to position [1588, 0]
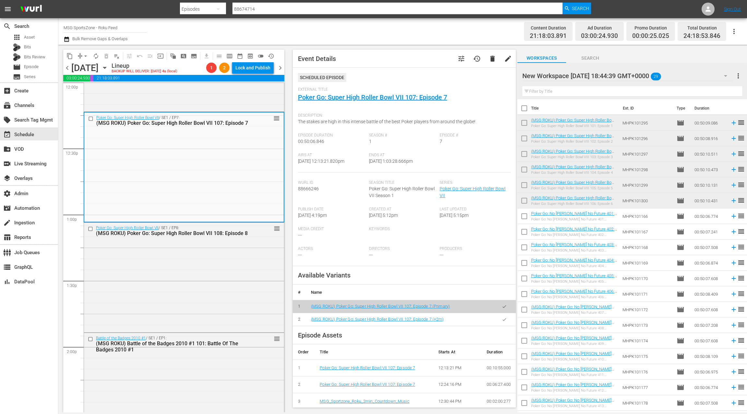
click at [234, 313] on div "Poker Go: Super High Roller Bowl VII / SE1 / EP8: (MSG ROKU) Poker Go: Super Hi…" at bounding box center [184, 277] width 200 height 109
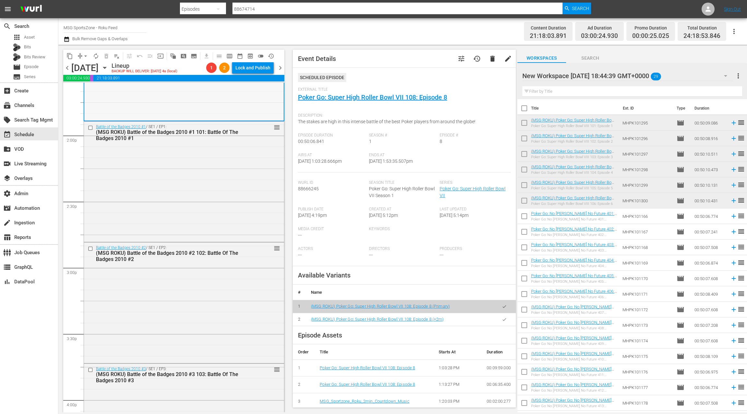
scroll to position [1801, 0]
click at [230, 156] on div "Battle of the Badges 2010 #1 / SE1 / EP1: (MSG ROKU) Battle of the Badges 2010 …" at bounding box center [184, 179] width 200 height 119
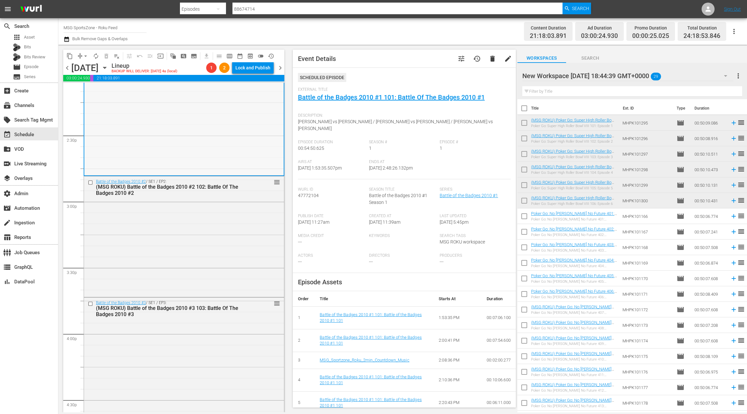
scroll to position [1888, 0]
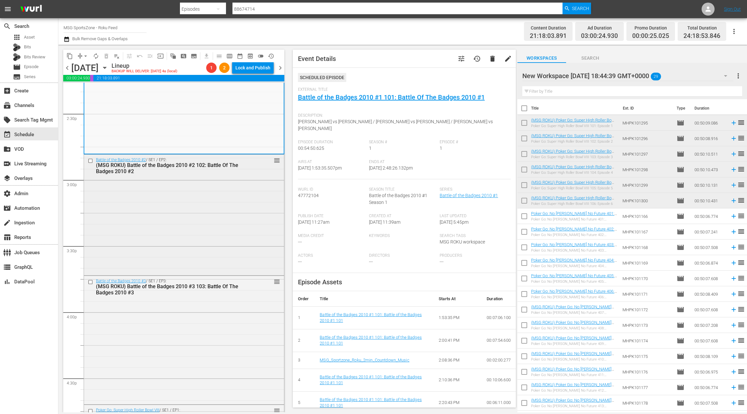
click at [222, 171] on div "(MSG ROKU) Battle of the Badges 2010 #2 102: Battle Of The Badges 2010 #2" at bounding box center [173, 168] width 154 height 12
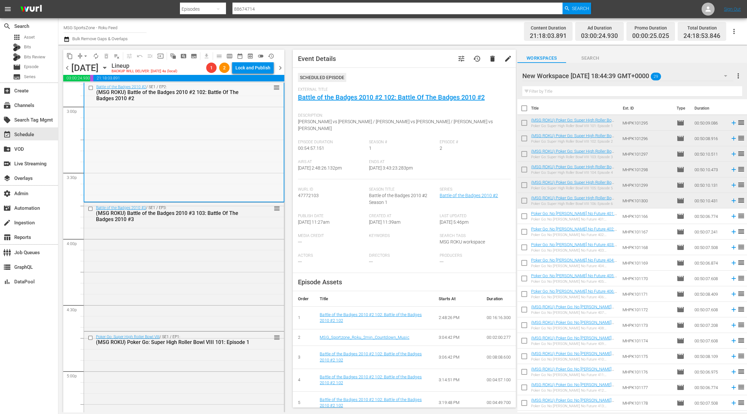
scroll to position [2011, 0]
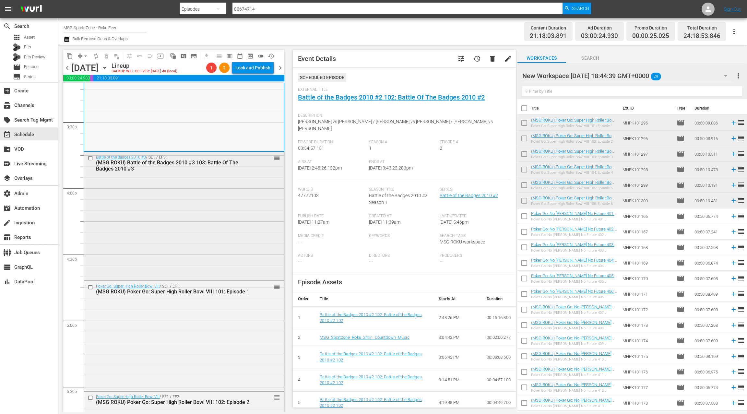
click at [222, 207] on div "Battle of the Badges 2010 #3 / SE1 / EP3: (MSG ROKU) Battle of the Badges 2010 …" at bounding box center [184, 215] width 200 height 127
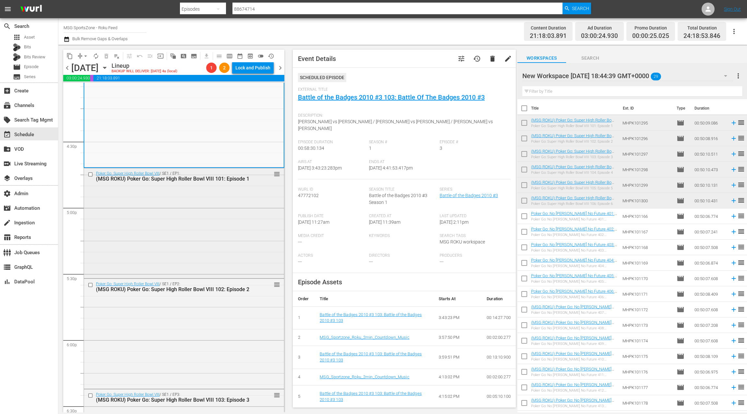
scroll to position [2130, 0]
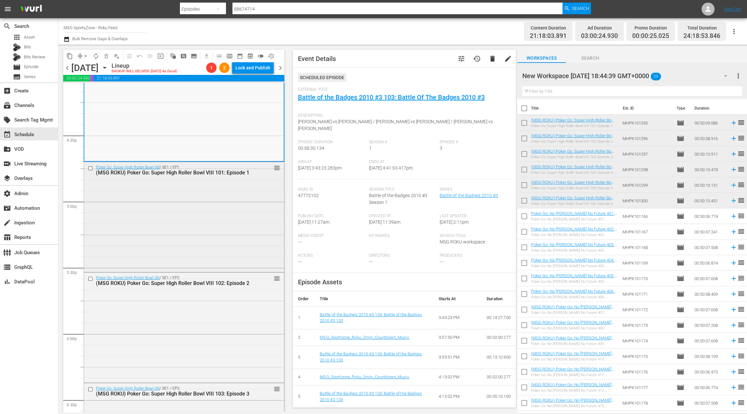
click at [213, 207] on div "Poker Go: Super High Roller Bowl VIII / SE1 / EP1: (MSG ROKU) Poker Go: Super H…" at bounding box center [184, 216] width 200 height 109
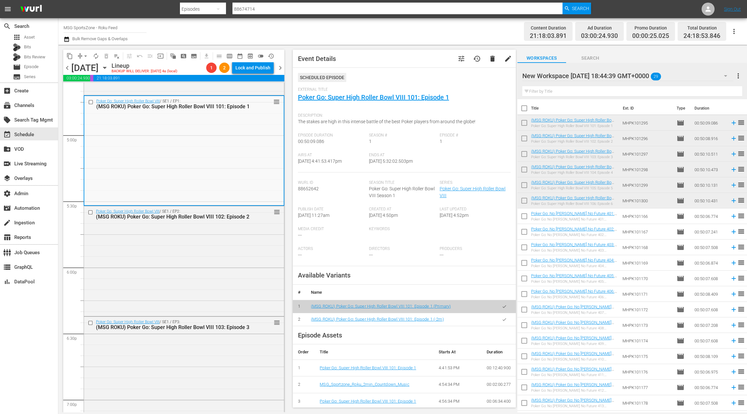
scroll to position [2228, 0]
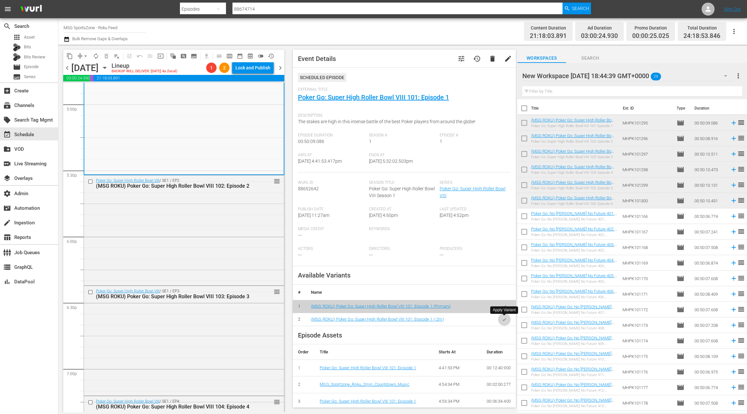
click at [504, 321] on icon "button" at bounding box center [504, 319] width 5 height 5
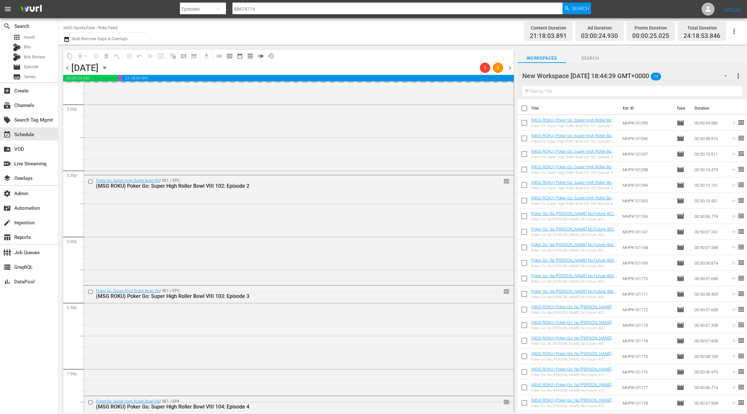
click at [242, 244] on div "Poker Go: Super High Roller Bowl VIII / SE1 / EP2: (MSG ROKU) Poker Go: Super H…" at bounding box center [299, 229] width 430 height 109
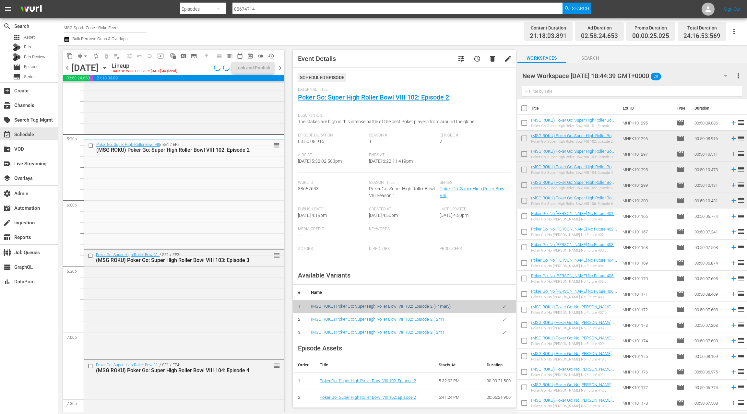
scroll to position [2268, 0]
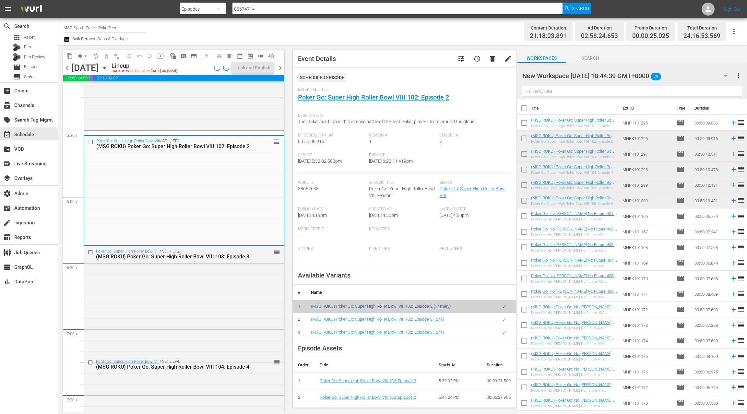
drag, startPoint x: 505, startPoint y: 318, endPoint x: 380, endPoint y: 307, distance: 125.4
click at [504, 318] on icon "button" at bounding box center [504, 319] width 5 height 5
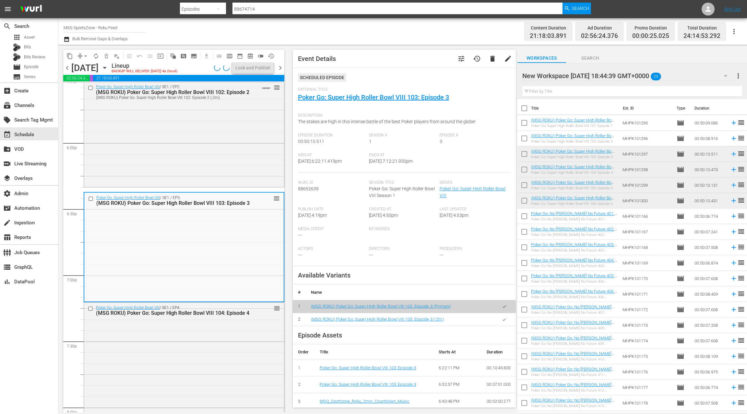
scroll to position [2344, 0]
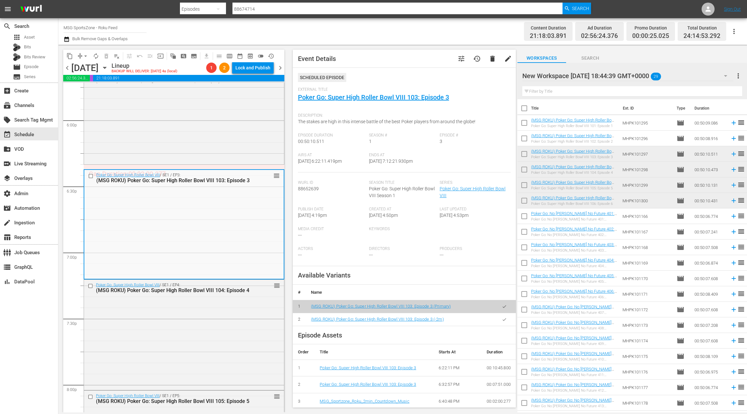
drag, startPoint x: 507, startPoint y: 319, endPoint x: 389, endPoint y: 316, distance: 118.1
click at [505, 319] on icon "button" at bounding box center [504, 319] width 5 height 5
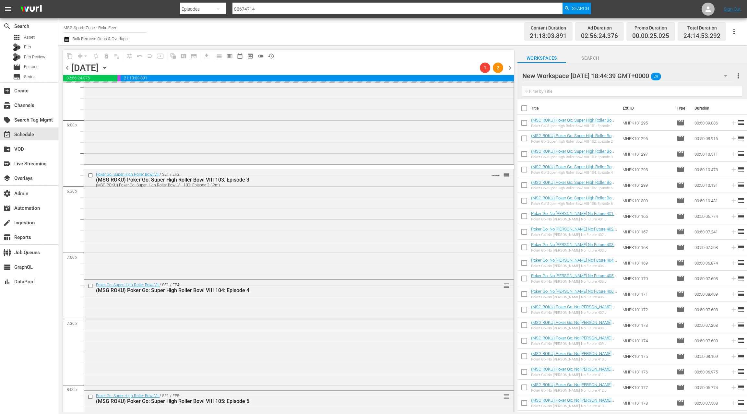
click at [248, 333] on div "Poker Go: Super High Roller Bowl VIII / SE1 / EP4: (MSG ROKU) Poker Go: Super H…" at bounding box center [299, 334] width 430 height 109
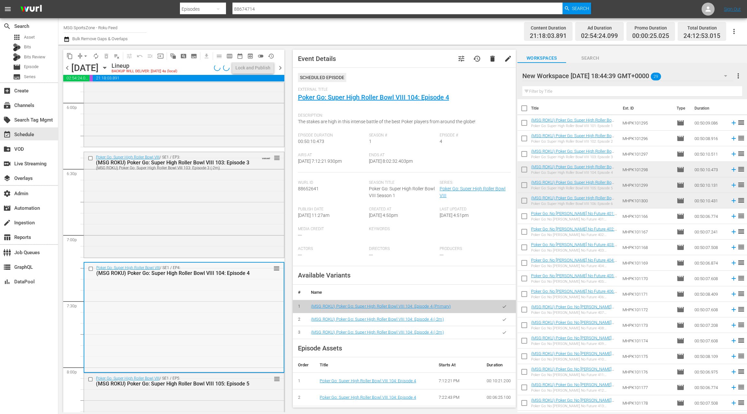
scroll to position [2399, 0]
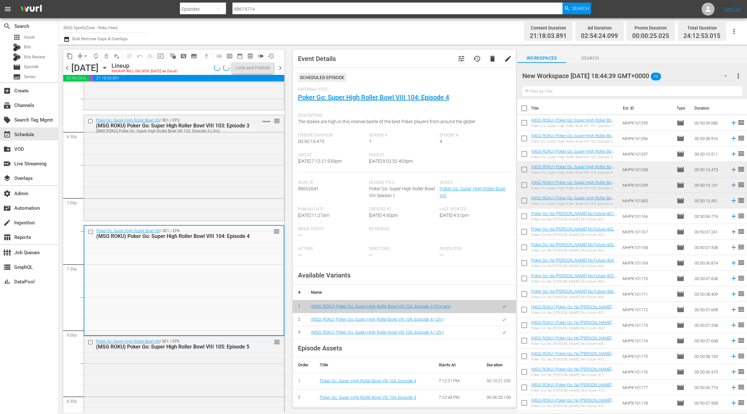
drag, startPoint x: 505, startPoint y: 321, endPoint x: 431, endPoint y: 309, distance: 74.5
click at [504, 321] on icon "button" at bounding box center [504, 319] width 5 height 5
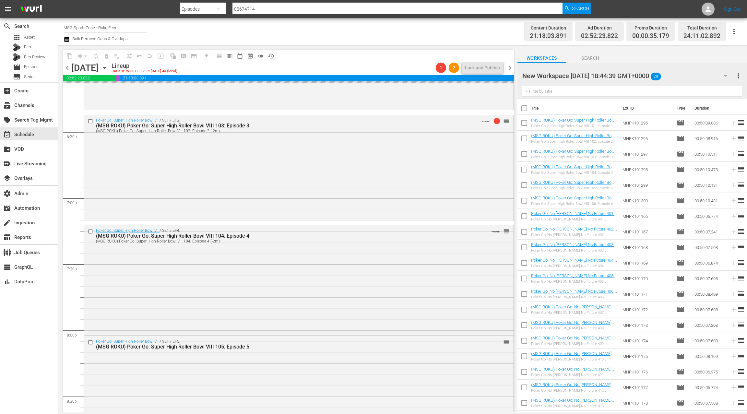
scroll to position [2471, 0]
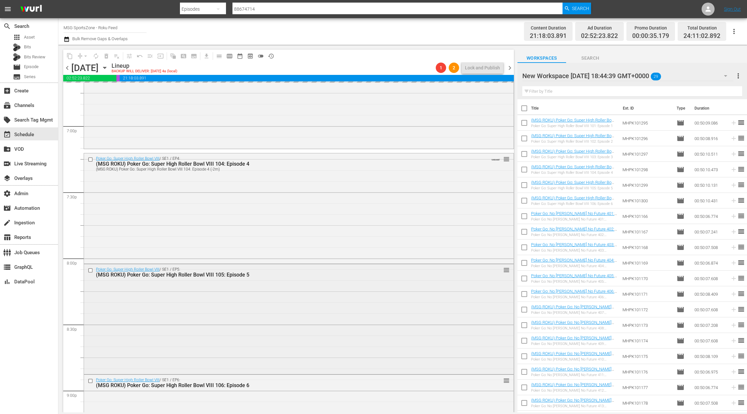
click at [238, 296] on div "Poker Go: Super High Roller Bowl VIII / SE1 / EP5: (MSG ROKU) Poker Go: Super H…" at bounding box center [299, 318] width 430 height 109
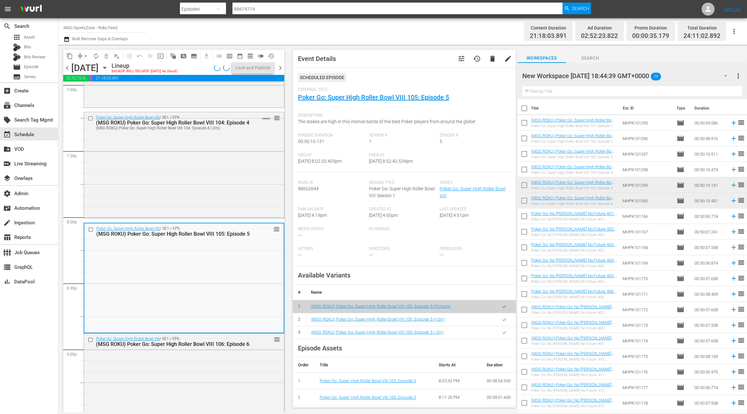
scroll to position [2513, 0]
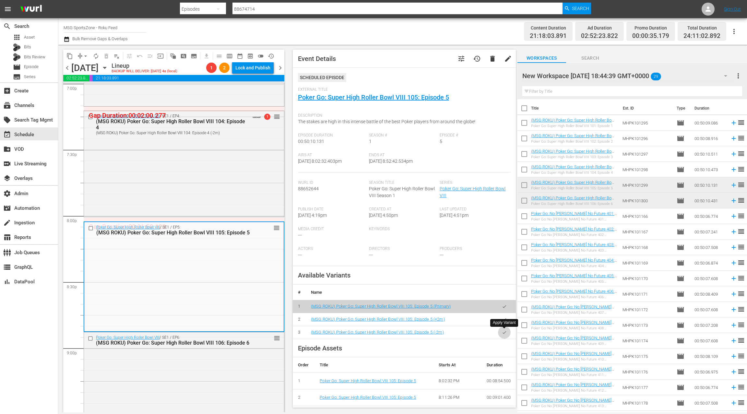
drag, startPoint x: 504, startPoint y: 333, endPoint x: 310, endPoint y: 296, distance: 197.8
click at [503, 332] on icon "button" at bounding box center [505, 332] width 4 height 3
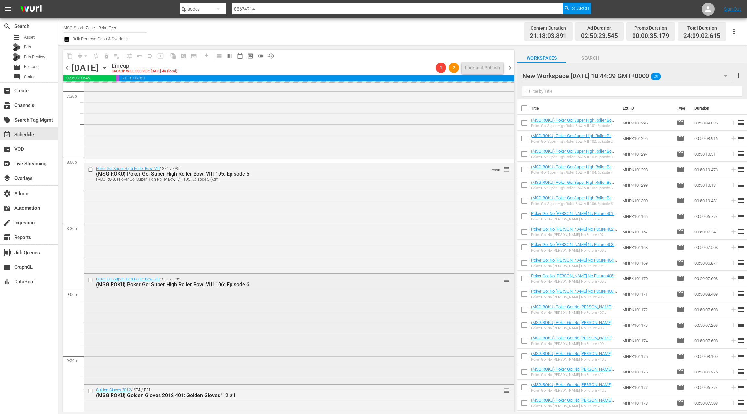
scroll to position [2578, 0]
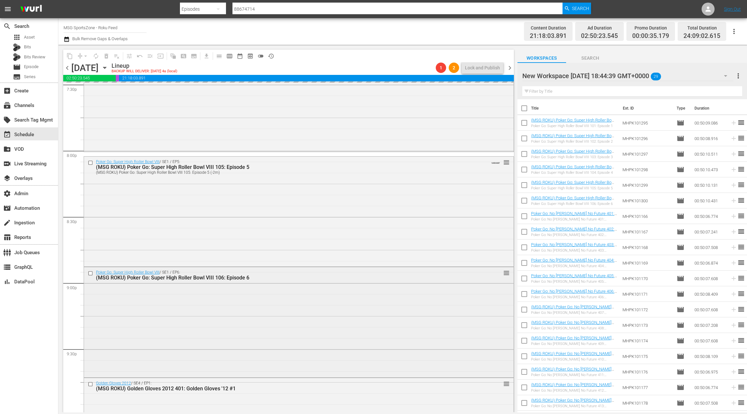
click at [236, 290] on div "Poker Go: Super High Roller Bowl VIII / SE1 / EP6: (MSG ROKU) Poker Go: Super H…" at bounding box center [299, 321] width 430 height 109
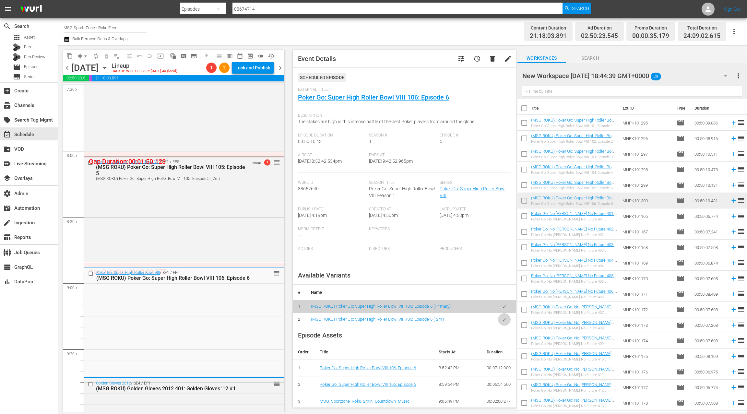
drag, startPoint x: 503, startPoint y: 319, endPoint x: 471, endPoint y: 311, distance: 33.7
click at [502, 319] on icon "button" at bounding box center [504, 319] width 5 height 5
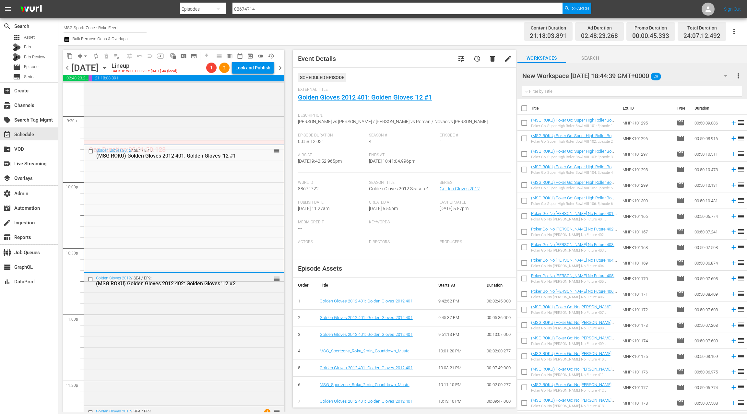
scroll to position [2839, 0]
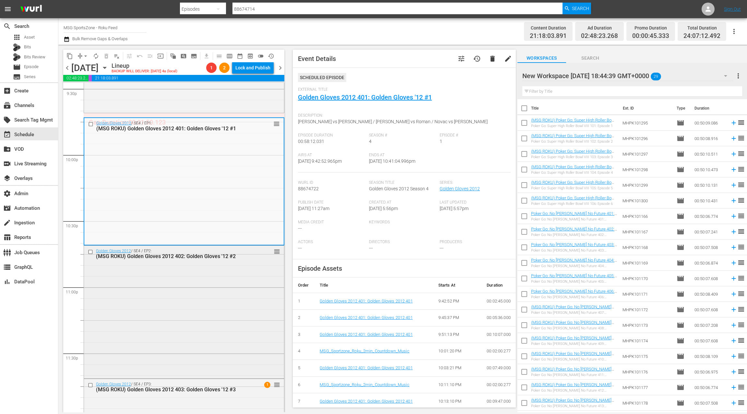
click at [195, 291] on div "Golden Gloves 2012 / SE4 / EP2: (MSG ROKU) Golden Gloves 2012 402: Golden Glove…" at bounding box center [184, 311] width 200 height 131
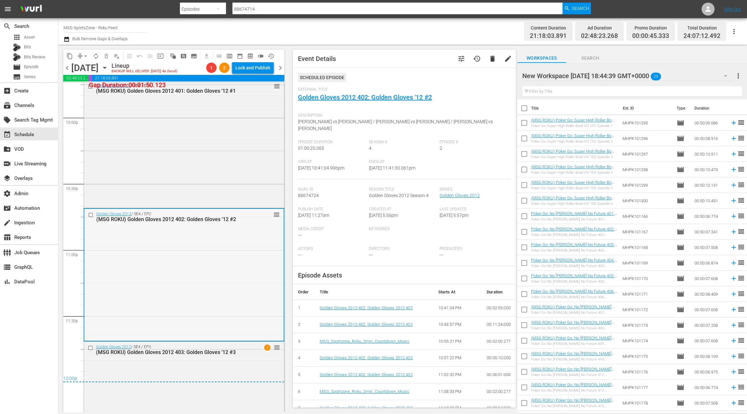
scroll to position [2940, 0]
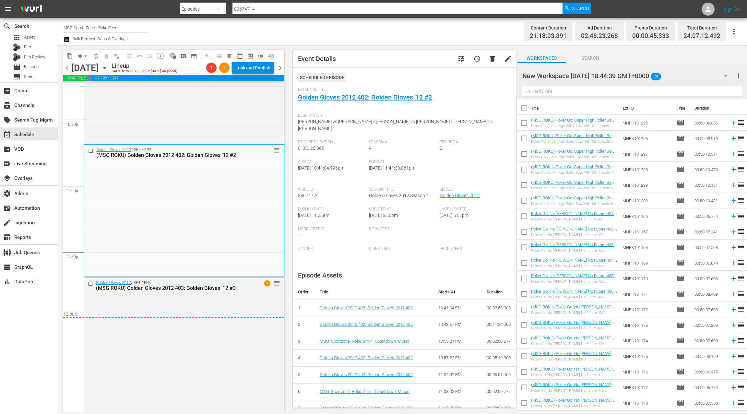
click at [68, 39] on icon "button" at bounding box center [66, 39] width 5 height 5
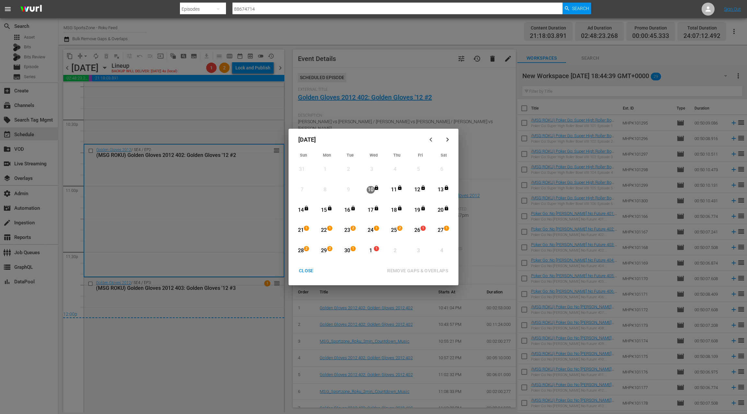
drag, startPoint x: 420, startPoint y: 231, endPoint x: 395, endPoint y: 239, distance: 26.6
click at [419, 230] on div "26" at bounding box center [418, 230] width 8 height 7
click at [370, 253] on div "1" at bounding box center [371, 250] width 8 height 7
click at [404, 273] on div "REMOVE GAPS & OVERLAPS" at bounding box center [417, 271] width 71 height 8
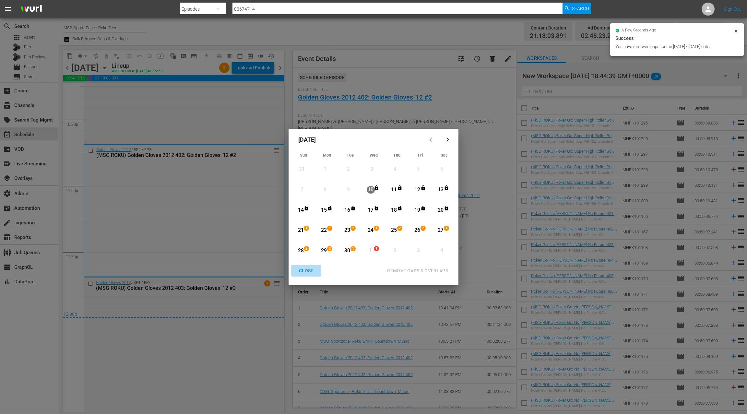
click at [307, 270] on div "CLOSE" at bounding box center [306, 271] width 25 height 8
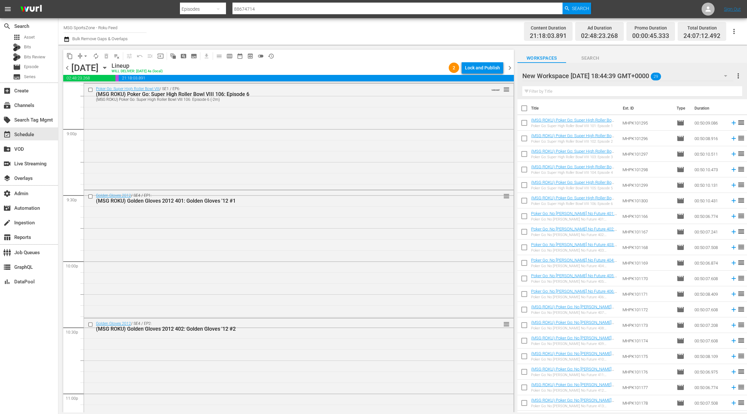
scroll to position [2906, 0]
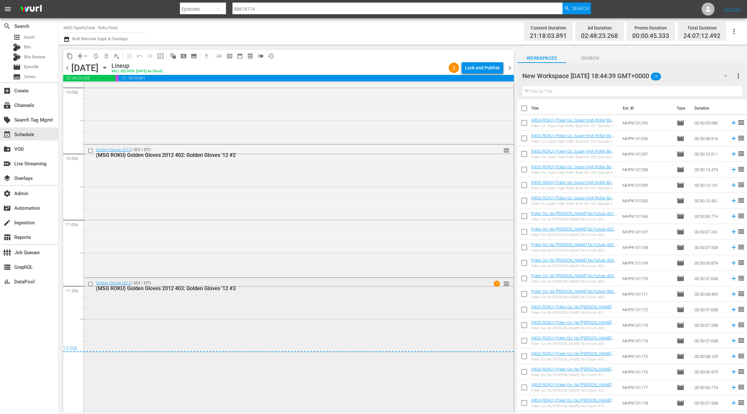
click at [207, 304] on div "Golden Gloves 2012 / SE4 / EP3: (MSG ROKU) Golden Gloves 2012 403: Golden Glove…" at bounding box center [299, 344] width 430 height 133
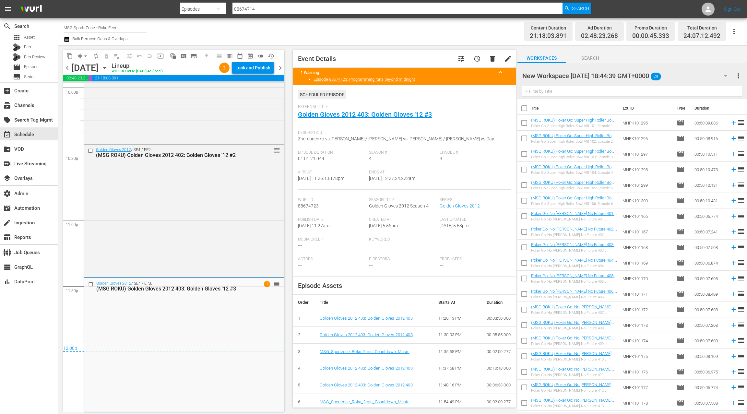
click at [280, 70] on span "chevron_right" at bounding box center [280, 68] width 8 height 8
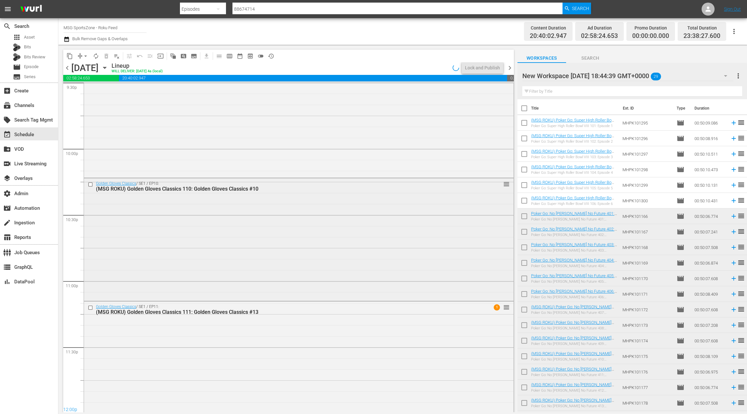
scroll to position [2859, 0]
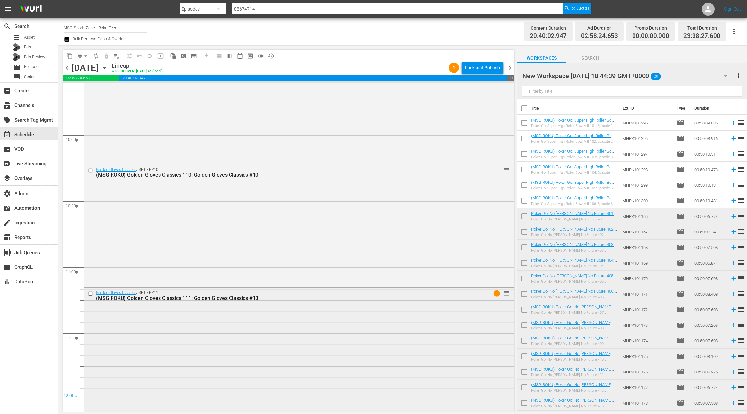
click at [226, 306] on div "Golden Gloves Classics / SE1 / EP11: (MSG ROKU) Golden Gloves Classics 111: Gol…" at bounding box center [299, 350] width 430 height 124
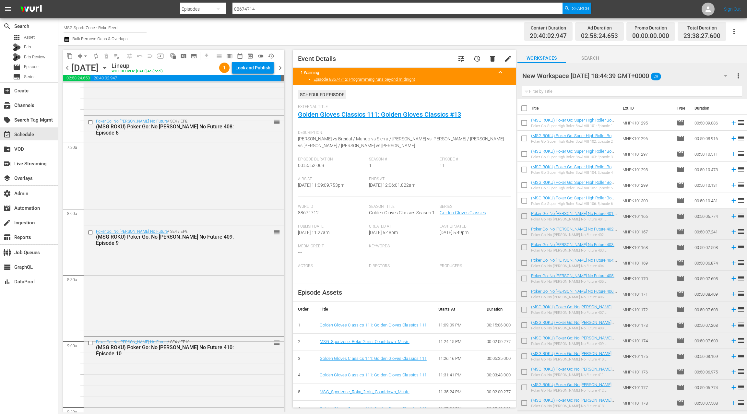
scroll to position [0, 0]
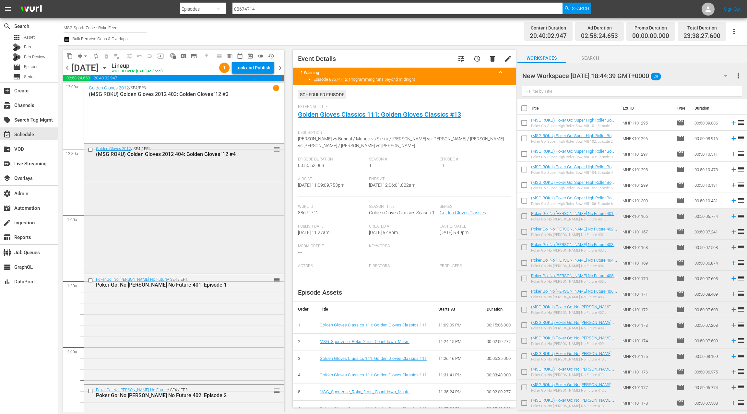
click at [183, 244] on div "Golden Gloves 2012 / SE4 / EP4: (MSG ROKU) Golden Gloves 2012 404: Golden Glove…" at bounding box center [184, 208] width 200 height 129
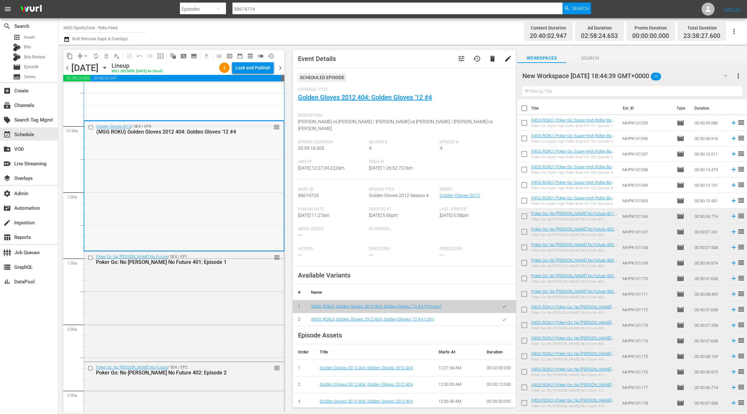
scroll to position [60, 0]
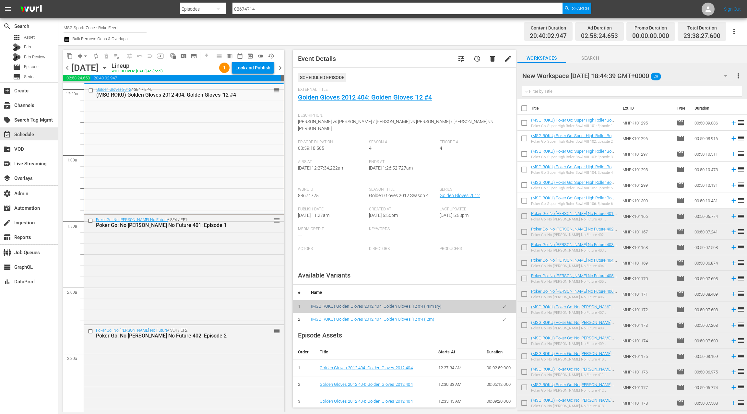
drag, startPoint x: 504, startPoint y: 312, endPoint x: 441, endPoint y: 300, distance: 63.4
click at [502, 317] on icon "button" at bounding box center [504, 319] width 5 height 5
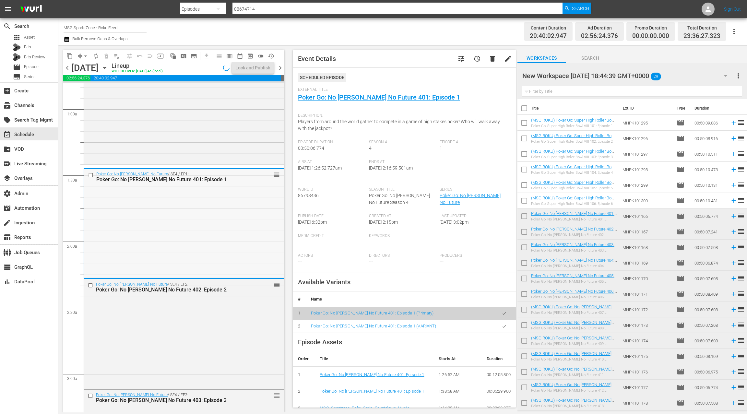
scroll to position [121, 0]
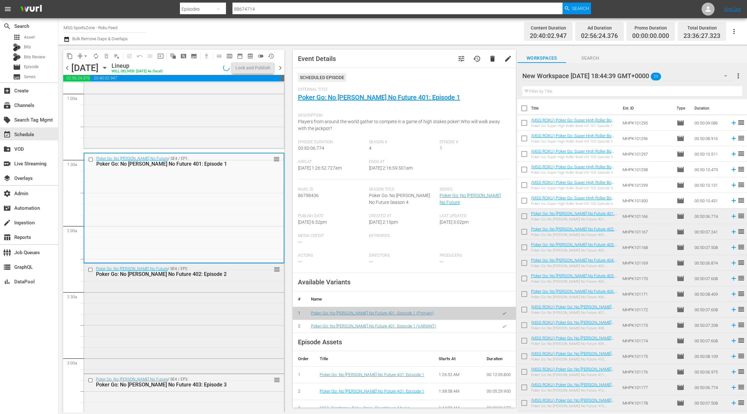
click at [207, 320] on div "Poker Go: No [PERSON_NAME] No Future / SE4 / EP2: Poker Go: No [PERSON_NAME] No…" at bounding box center [184, 318] width 200 height 109
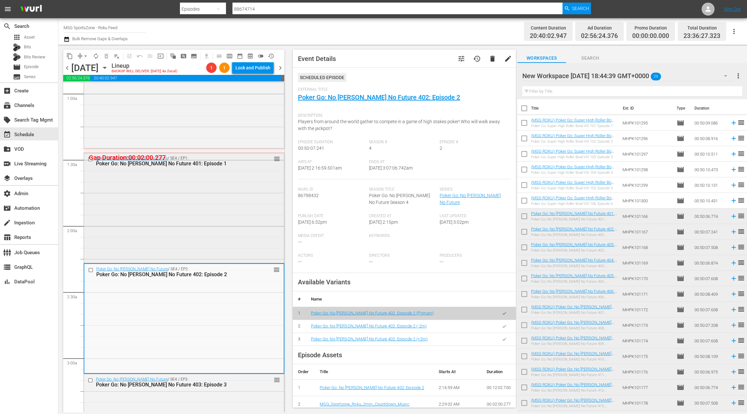
click at [198, 235] on div "Poker Go: No [PERSON_NAME] No Future / SE4 / EP1: Poker Go: No [PERSON_NAME] No…" at bounding box center [184, 207] width 200 height 109
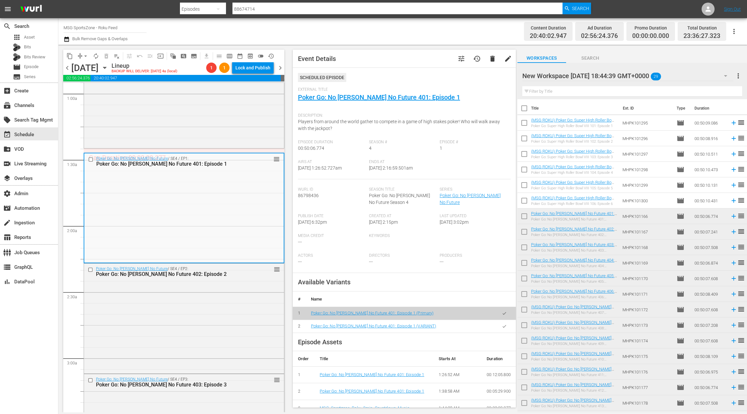
click at [506, 330] on button "button" at bounding box center [504, 326] width 13 height 13
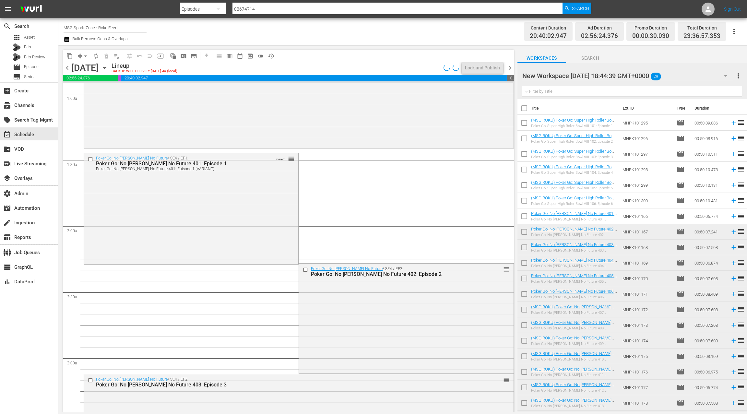
drag, startPoint x: 254, startPoint y: 239, endPoint x: 312, endPoint y: 257, distance: 60.3
click at [254, 239] on div "Poker Go: No [PERSON_NAME] No Future / SE4 / EP1: Poker Go: No [PERSON_NAME] No…" at bounding box center [191, 208] width 214 height 110
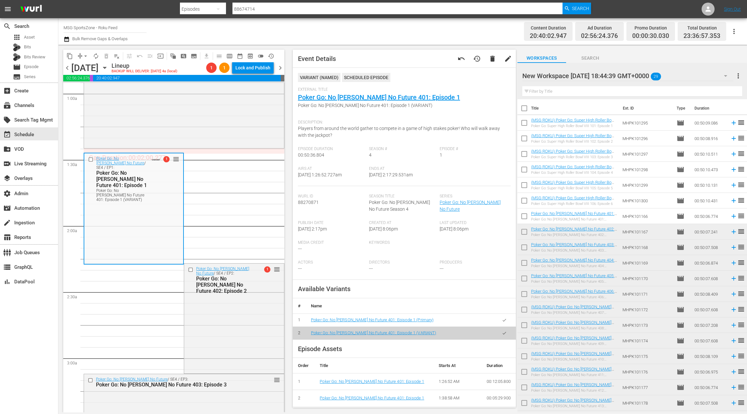
click at [502, 321] on icon "button" at bounding box center [504, 320] width 5 height 5
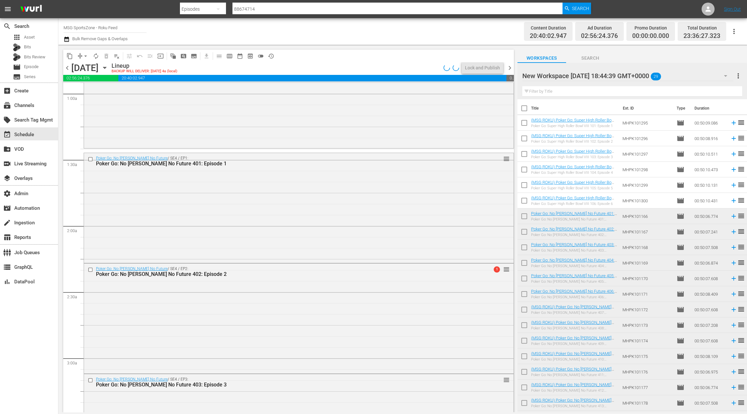
click at [323, 316] on div "Poker Go: No [PERSON_NAME] No Future / SE4 / EP2: Poker Go: No [PERSON_NAME] No…" at bounding box center [299, 318] width 430 height 109
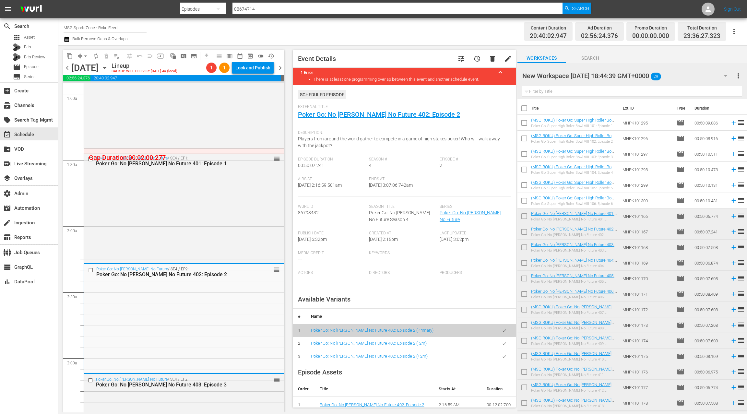
drag, startPoint x: 502, startPoint y: 346, endPoint x: 495, endPoint y: 343, distance: 8.0
click at [502, 346] on icon "button" at bounding box center [504, 343] width 5 height 5
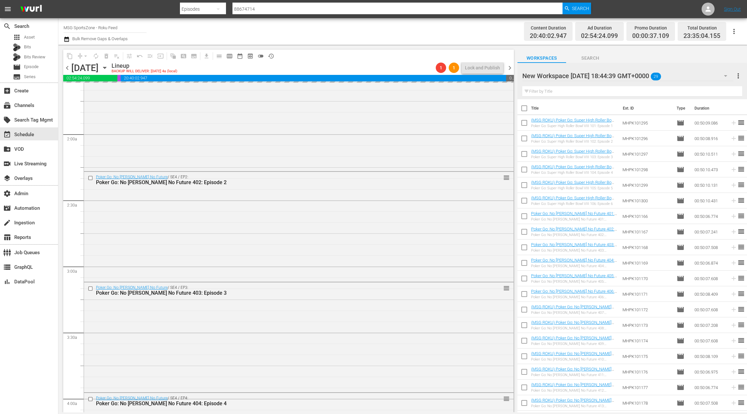
scroll to position [251, 0]
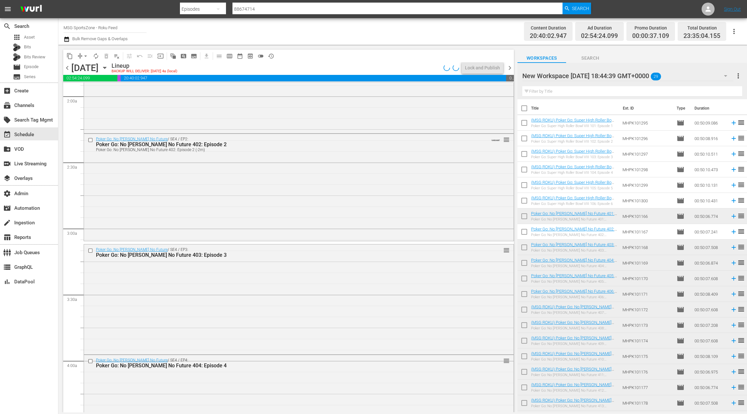
click at [261, 299] on div "Poker Go: No [PERSON_NAME] No Future / SE4 / EP3: Poker Go: No [PERSON_NAME] No…" at bounding box center [299, 299] width 430 height 109
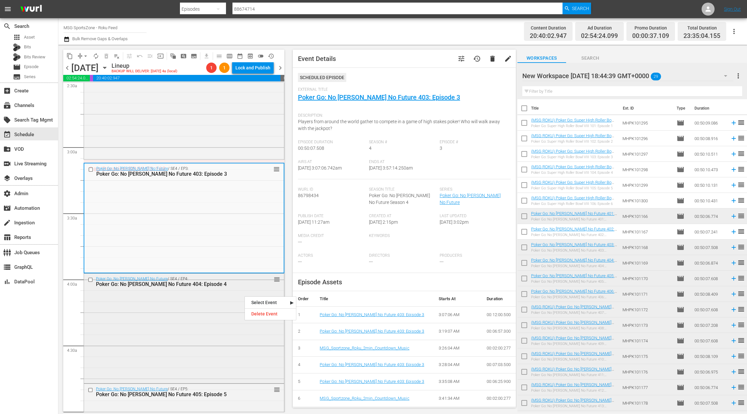
click at [189, 333] on div "Poker Go: No [PERSON_NAME] No Future / SE4 / EP4: Poker Go: No [PERSON_NAME] No…" at bounding box center [184, 328] width 200 height 109
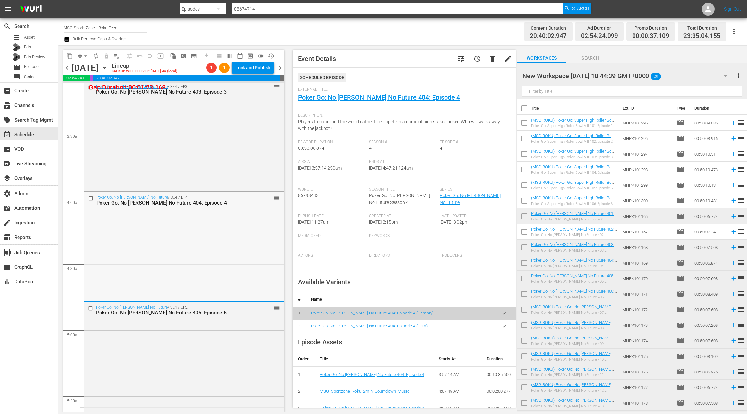
scroll to position [432, 0]
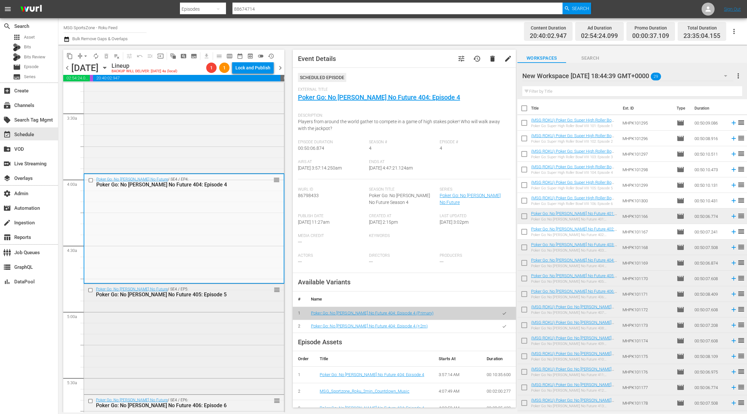
click at [226, 338] on div "Poker Go: No [PERSON_NAME] No Future / SE4 / EP5: Poker Go: No [PERSON_NAME] No…" at bounding box center [184, 338] width 200 height 109
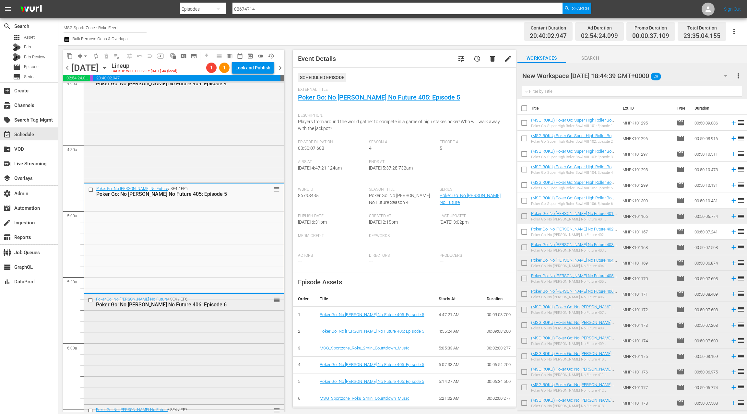
click at [202, 329] on div "Poker Go: No [PERSON_NAME] No Future / SE4 / EP6: Poker Go: No [PERSON_NAME] No…" at bounding box center [184, 348] width 200 height 109
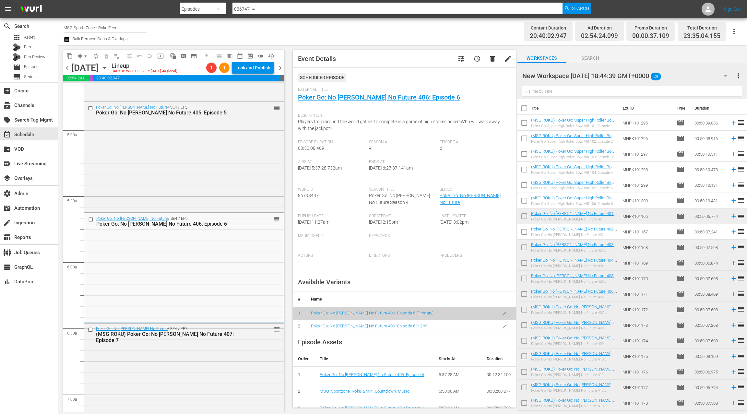
scroll to position [651, 0]
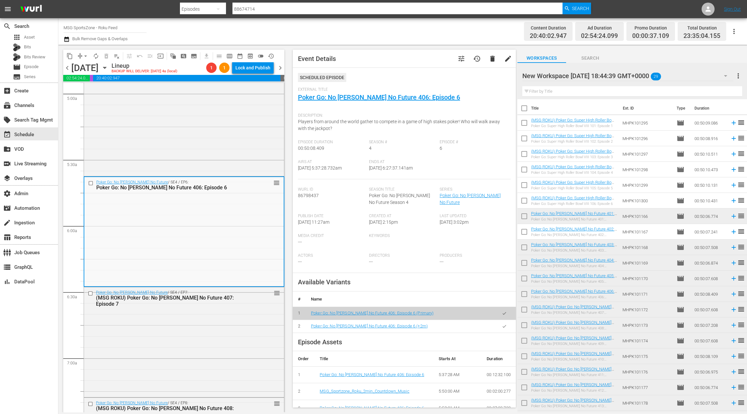
click at [202, 329] on div "Poker Go: No [PERSON_NAME] No Future / SE4 / EP7: (MSG ROKU) Poker Go: No [PERS…" at bounding box center [184, 341] width 200 height 109
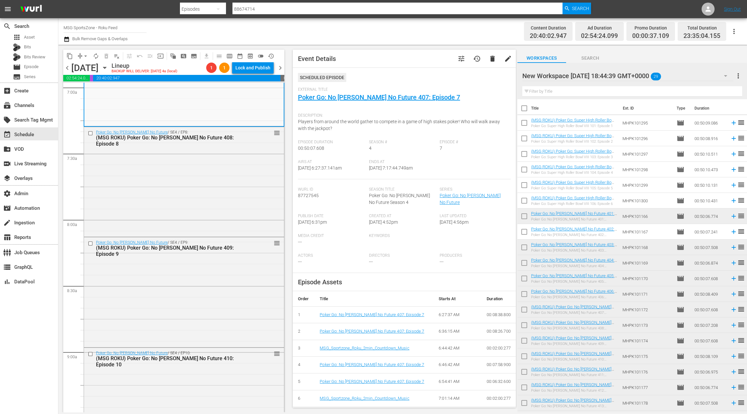
click at [202, 329] on div "Poker Go: No [PERSON_NAME] No Future / SE4 / EP9: (MSG ROKU) Poker Go: No [PERS…" at bounding box center [184, 291] width 200 height 109
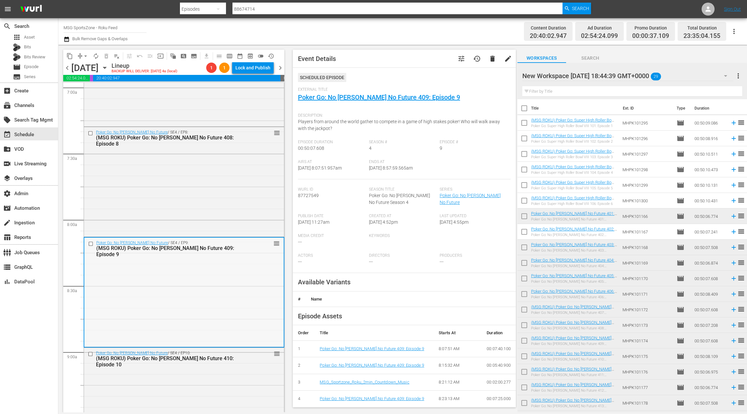
scroll to position [928, 0]
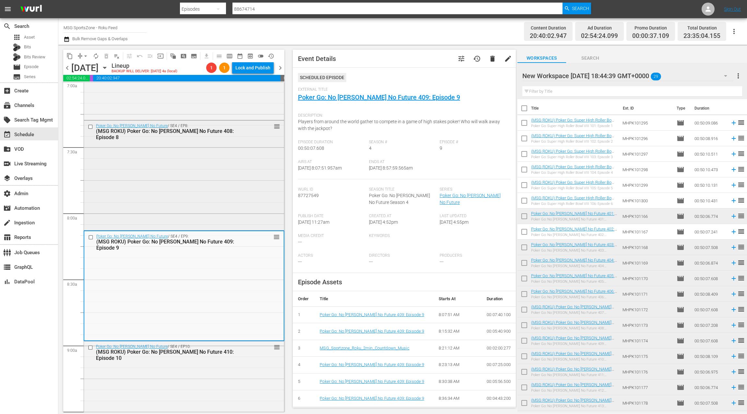
click at [197, 218] on div "Poker Go: No [PERSON_NAME] No Future / SE4 / EP8: (MSG ROKU) Poker Go: No [PERS…" at bounding box center [184, 175] width 200 height 109
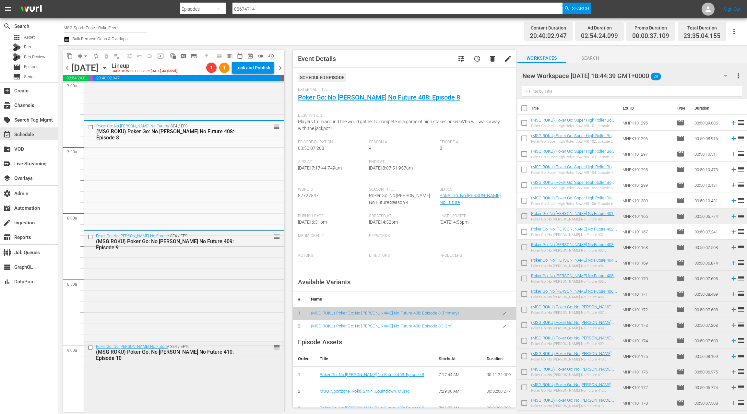
click at [203, 368] on div "Poker Go: No [PERSON_NAME] No Future / SE4 / EP10: (MSG ROKU) Poker Go: No [PER…" at bounding box center [184, 396] width 200 height 109
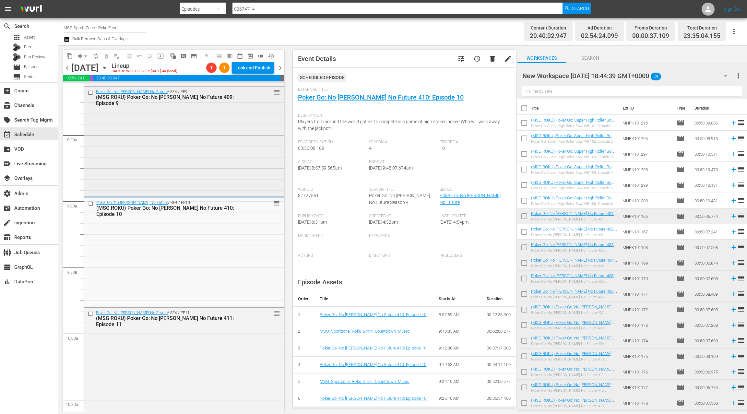
click at [203, 332] on div "Poker Go: No [PERSON_NAME] No Future / SE4 / EP11: (MSG ROKU) Poker Go: No [PER…" at bounding box center [184, 362] width 200 height 109
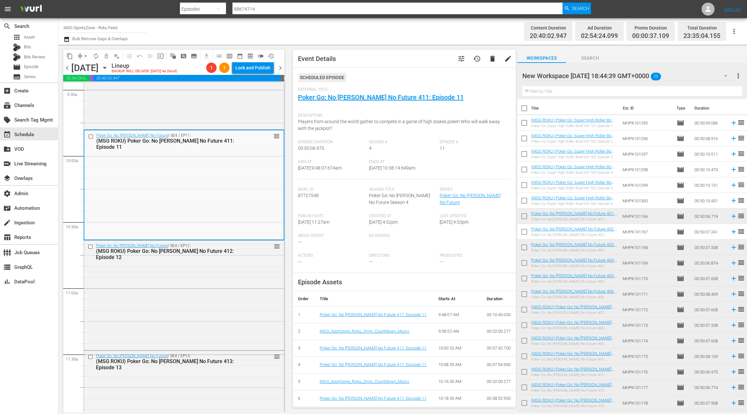
click at [203, 332] on div "Poker Go: No [PERSON_NAME] No Future / SE4 / EP12: (MSG ROKU) Poker Go: No [PER…" at bounding box center [184, 295] width 200 height 109
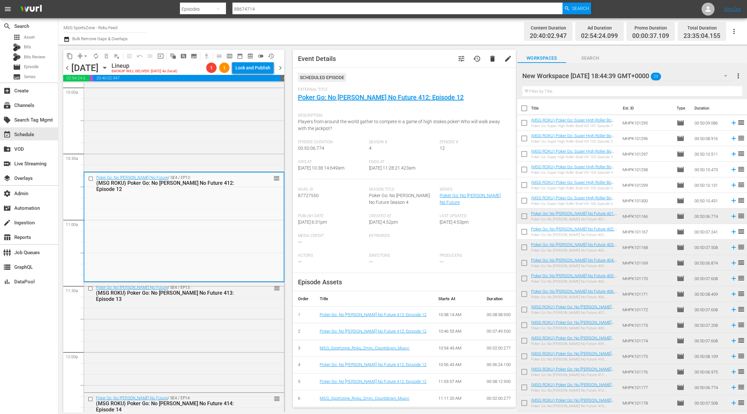
click at [203, 332] on div "Poker Go: No [PERSON_NAME] No Future / SE4 / EP13: (MSG ROKU) Poker Go: No [PER…" at bounding box center [184, 336] width 200 height 109
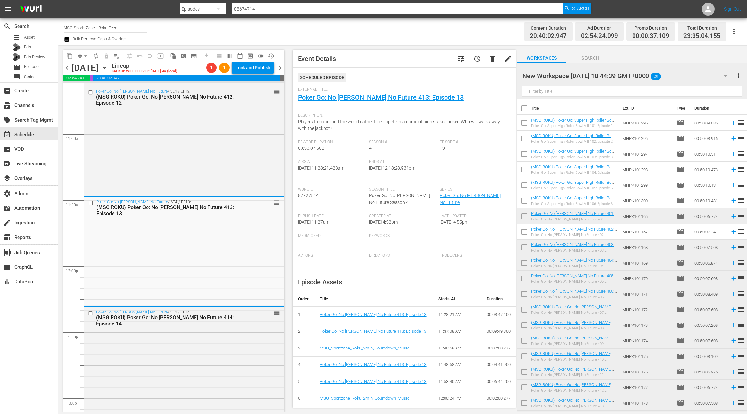
click at [203, 332] on div "Poker Go: No [PERSON_NAME] No Future / SE4 / EP14: (MSG ROKU) Poker Go: No [PER…" at bounding box center [184, 361] width 200 height 109
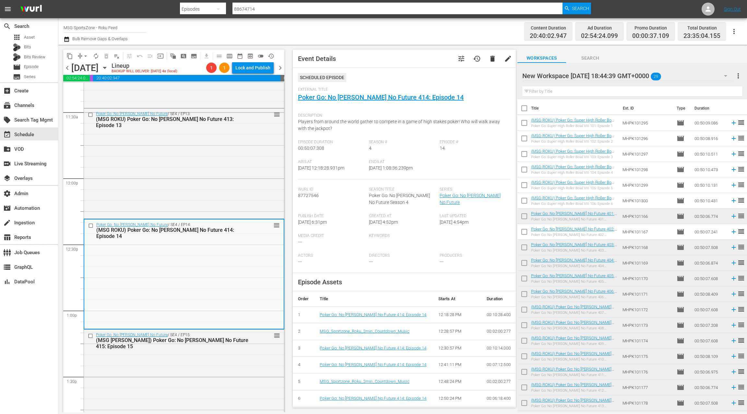
scroll to position [1565, 0]
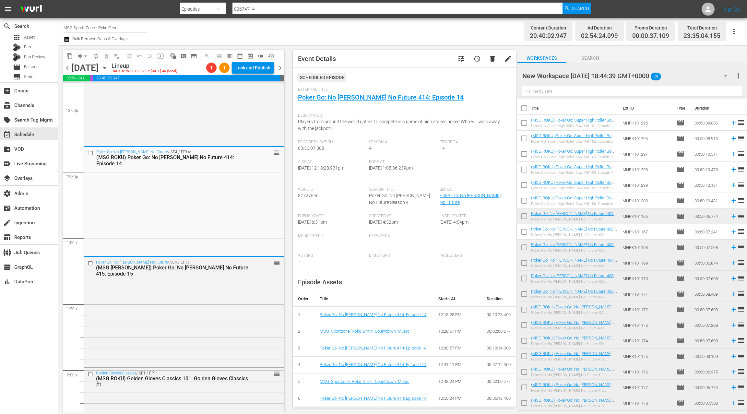
click at [203, 332] on div "Poker Go: No [PERSON_NAME] No Future / SE4 / EP15: (MSG ROKU) Poker Go: No [PER…" at bounding box center [184, 311] width 200 height 109
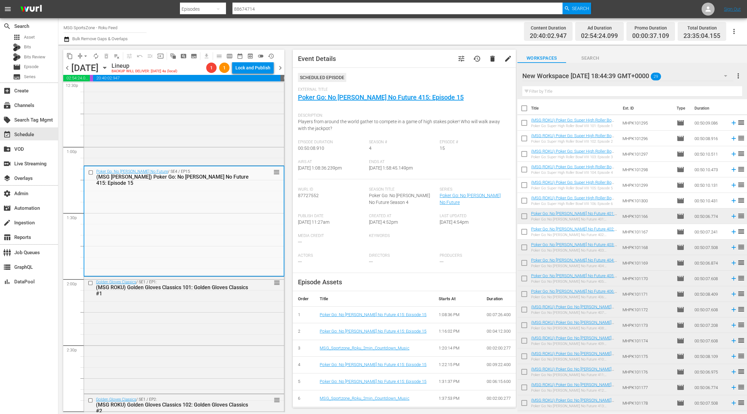
click at [203, 332] on div "Golden Gloves Classics / SE1 / EP1: (MSG ROKU) Golden Gloves Classics 101: Gold…" at bounding box center [184, 335] width 200 height 116
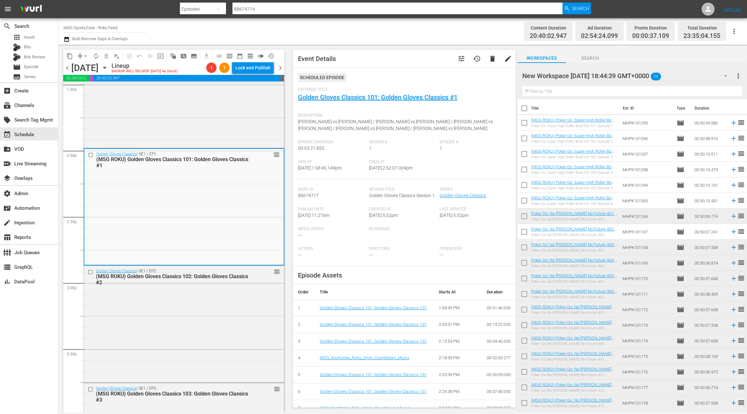
click at [203, 332] on div "Golden Gloves Classics / SE1 / EP2: (MSG ROKU) Golden Gloves Classics 102: Gold…" at bounding box center [184, 323] width 200 height 115
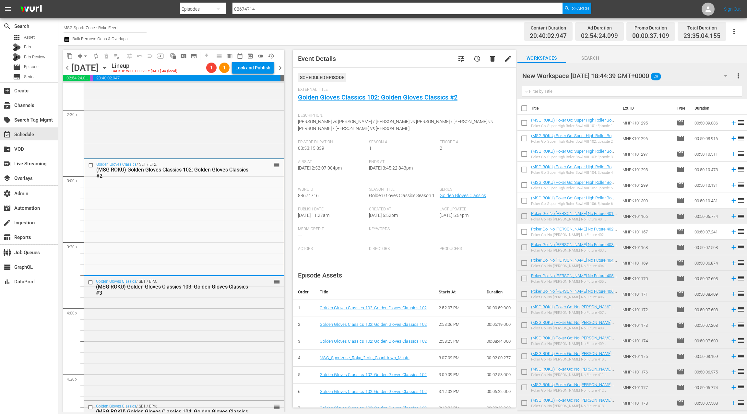
click at [203, 332] on div "Golden Gloves Classics / SE1 / EP3: (MSG ROKU) Golden Gloves Classics 103: Gold…" at bounding box center [184, 337] width 200 height 123
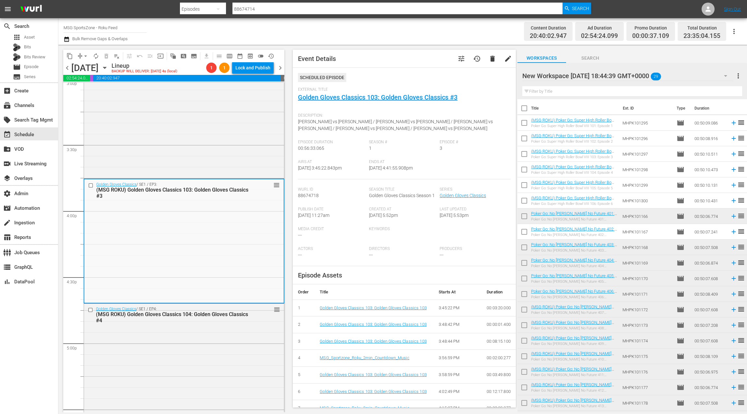
click at [203, 332] on div "Golden Gloves Classics / SE1 / EP4: (MSG ROKU) Golden Gloves Classics 104: Gold…" at bounding box center [184, 364] width 200 height 121
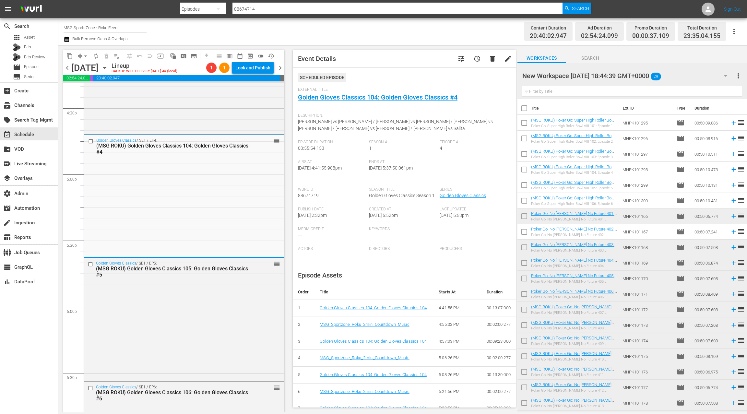
click at [203, 332] on div "Golden Gloves Classics / SE1 / EP5: (MSG ROKU) Golden Gloves Classics 105: Gold…" at bounding box center [184, 319] width 200 height 122
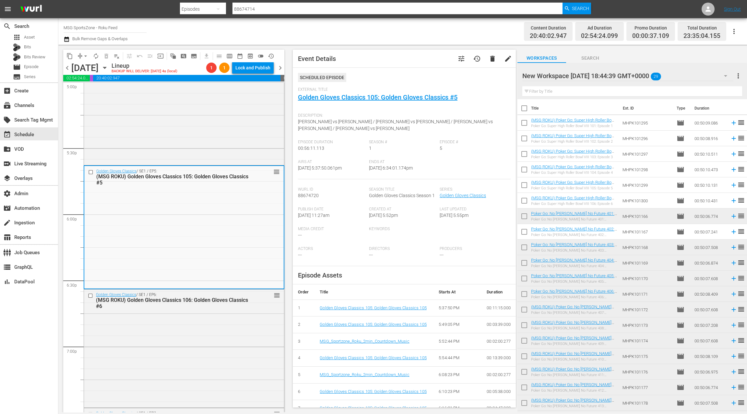
click at [203, 332] on div "Golden Gloves Classics / SE1 / EP6: (MSG ROKU) Golden Gloves Classics 106: Gold…" at bounding box center [184, 348] width 200 height 117
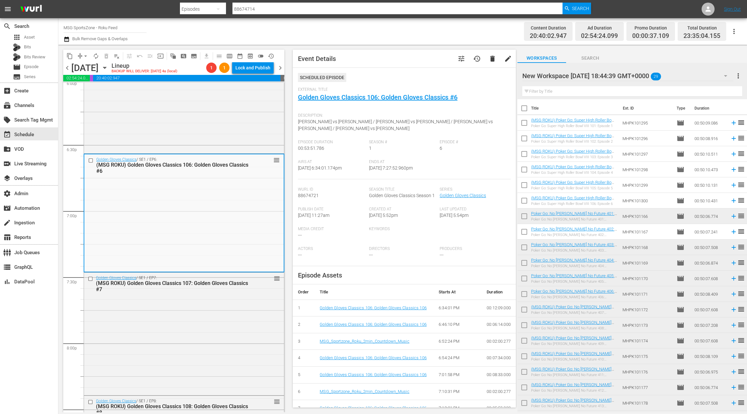
click at [203, 332] on div "Golden Gloves Classics / SE1 / EP7: (MSG ROKU) Golden Gloves Classics 107: Gold…" at bounding box center [184, 333] width 200 height 121
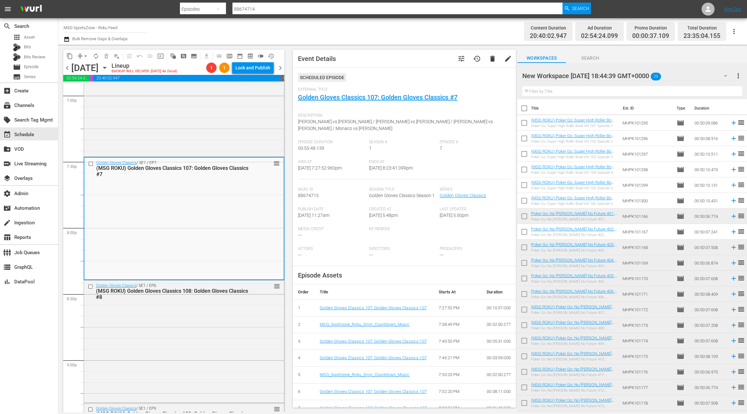
click at [203, 332] on div "Golden Gloves Classics / SE1 / EP8: (MSG ROKU) Golden Gloves Classics 108: Gold…" at bounding box center [184, 341] width 200 height 121
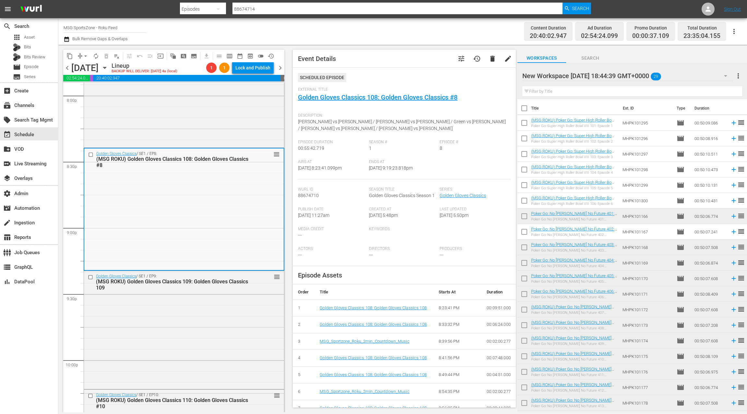
click at [203, 332] on div "Golden Gloves Classics / SE1 / EP9: (MSG ROKU) Golden Gloves Classics 109: Gold…" at bounding box center [184, 329] width 200 height 117
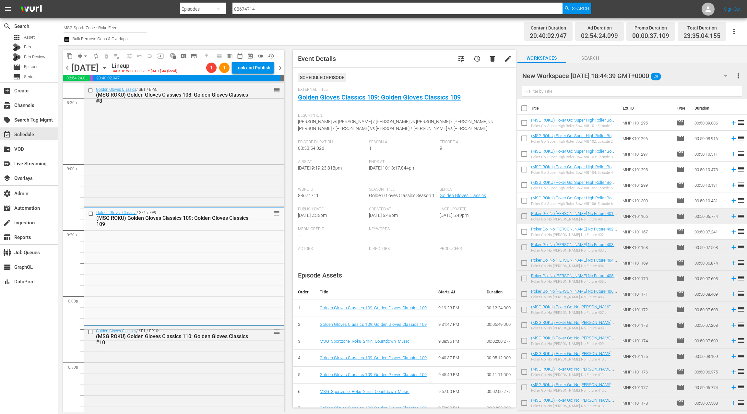
scroll to position [2733, 0]
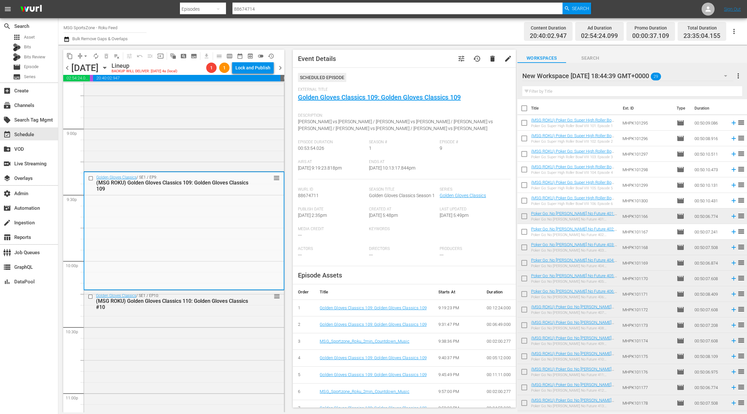
click at [203, 332] on div "Golden Gloves Classics / SE1 / EP10: (MSG ROKU) Golden Gloves Classics 110: Gol…" at bounding box center [184, 351] width 200 height 121
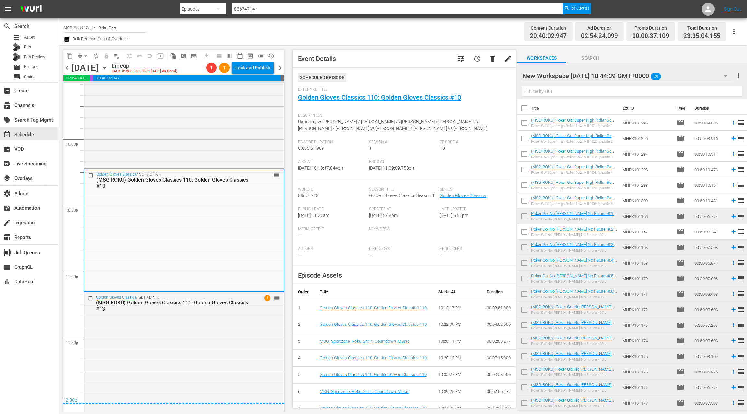
scroll to position [2859, 0]
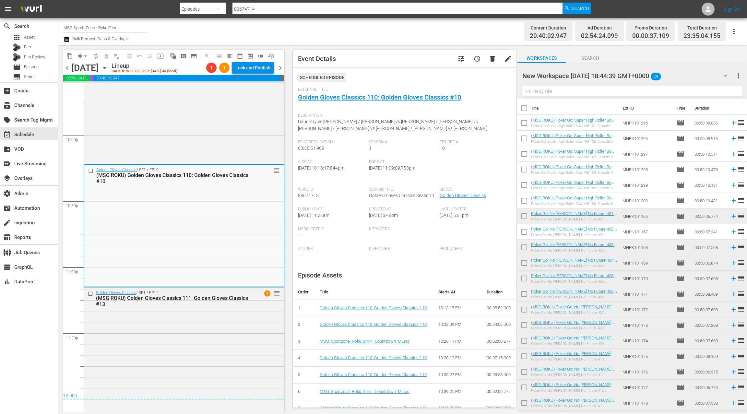
click at [203, 332] on div "Golden Gloves Classics / SE1 / EP11: (MSG ROKU) Golden Gloves Classics 111: Gol…" at bounding box center [184, 350] width 200 height 124
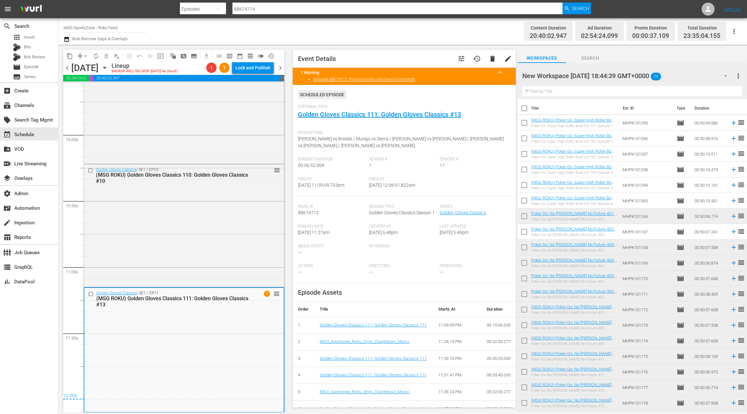
click at [70, 40] on button "button" at bounding box center [68, 39] width 8 height 8
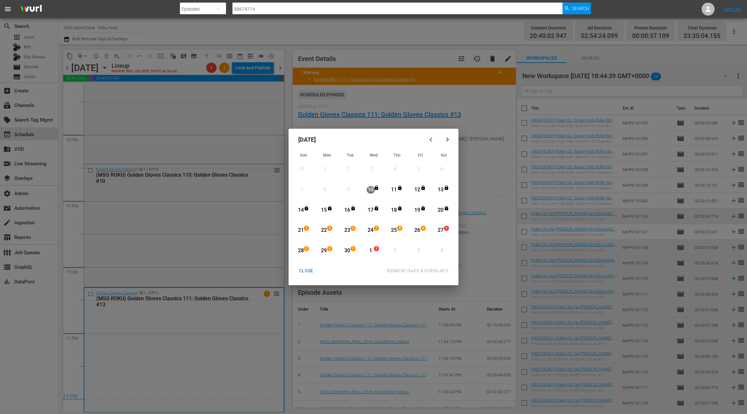
drag, startPoint x: 441, startPoint y: 230, endPoint x: 372, endPoint y: 243, distance: 70.0
click at [441, 230] on div "27" at bounding box center [441, 230] width 8 height 7
click at [377, 249] on span "1" at bounding box center [376, 248] width 5 height 5
click at [417, 271] on div "REMOVE GAPS & OVERLAPS" at bounding box center [417, 271] width 71 height 8
click at [305, 269] on div "CLOSE" at bounding box center [306, 271] width 25 height 8
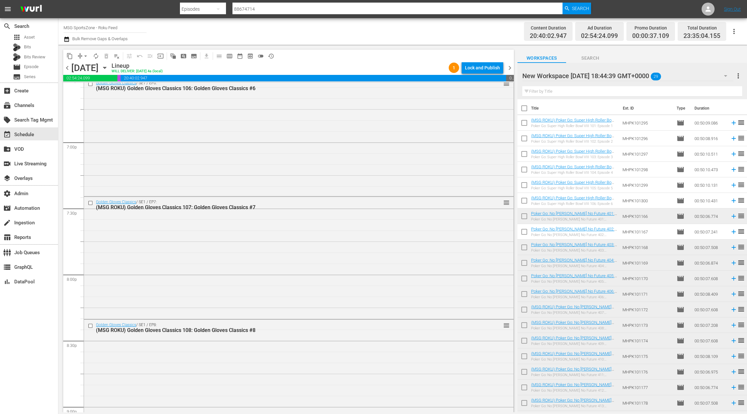
scroll to position [2851, 0]
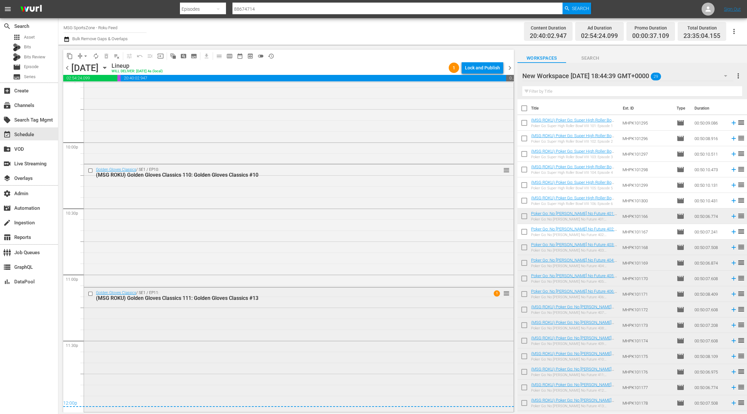
click at [206, 307] on div "Golden Gloves Classics / SE1 / EP11: (MSG ROKU) Golden Gloves Classics 111: Gol…" at bounding box center [299, 350] width 430 height 124
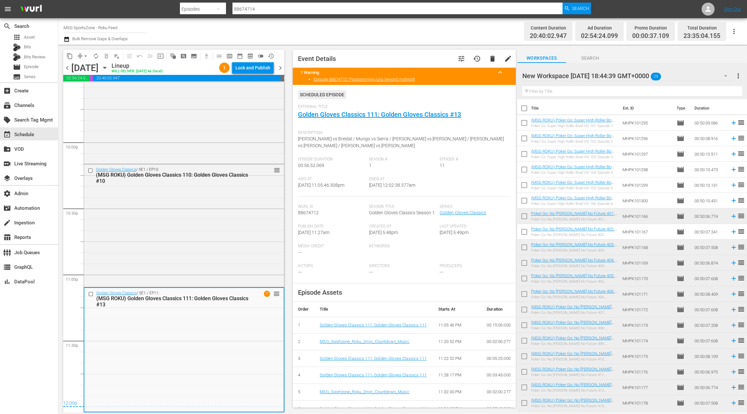
click at [278, 68] on span "chevron_right" at bounding box center [280, 68] width 8 height 8
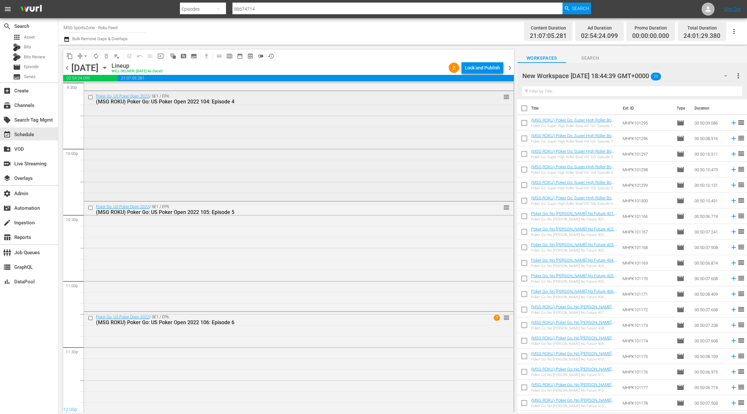
scroll to position [2855, 0]
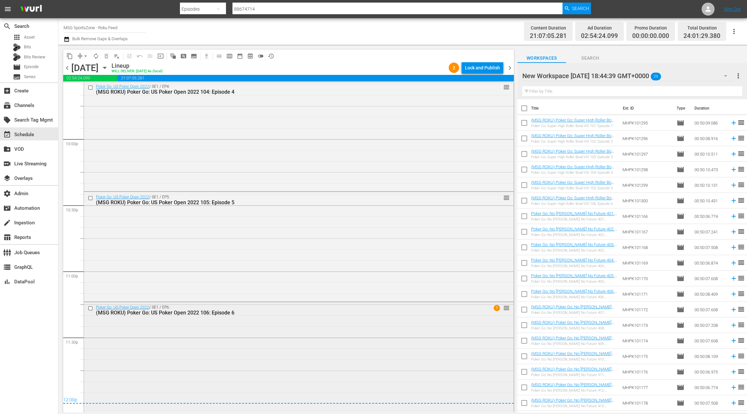
click at [229, 328] on div "Poker Go: US Poker Open 2022 / SE1 / EP6: (MSG ROKU) Poker Go: US Poker Open 20…" at bounding box center [299, 356] width 430 height 109
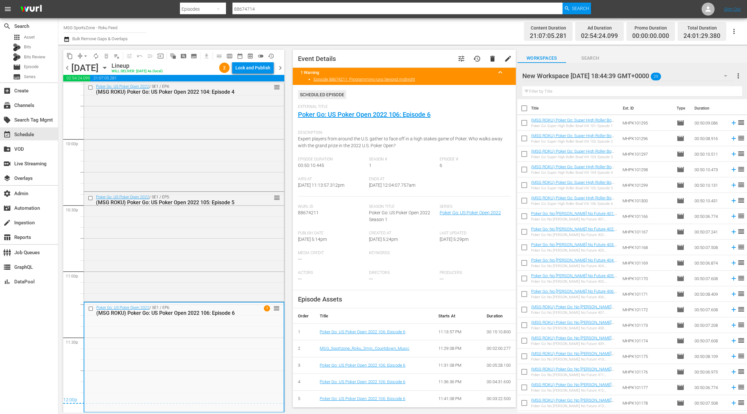
click at [279, 68] on span "chevron_right" at bounding box center [280, 68] width 8 height 8
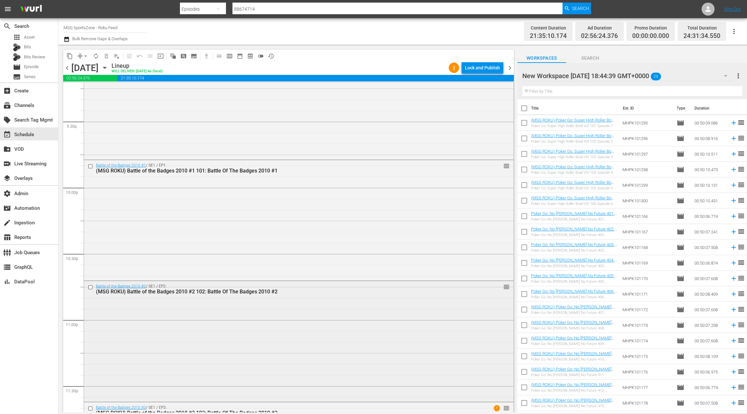
scroll to position [2924, 0]
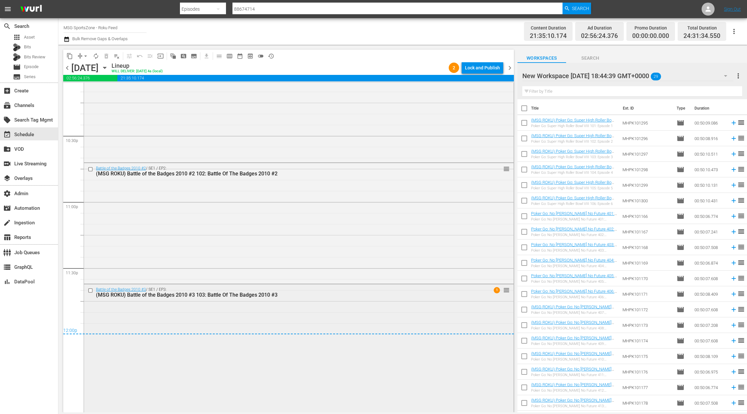
click at [276, 306] on div "Battle of the Badges 2010 #3 / SE1 / EP3: (MSG ROKU) Battle of the Badges 2010 …" at bounding box center [299, 347] width 430 height 127
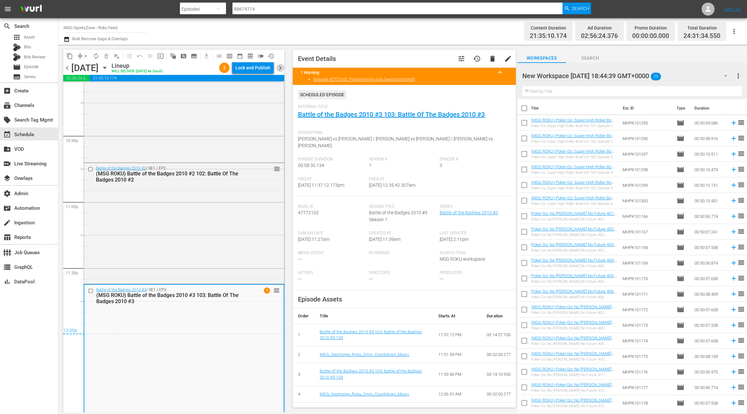
click at [281, 70] on span "chevron_right" at bounding box center [280, 68] width 8 height 8
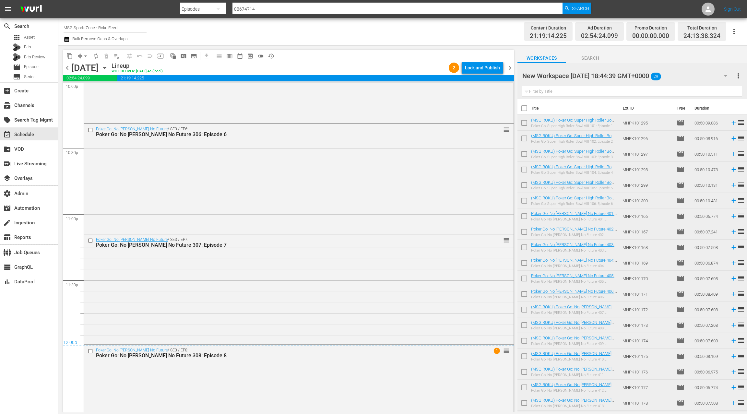
scroll to position [2955, 0]
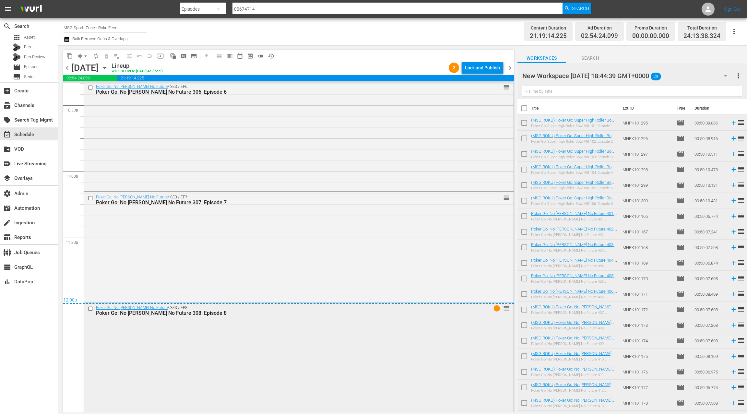
click at [228, 328] on div "Poker Go: No [PERSON_NAME] No Future / SE3 / EP8: Poker Go: No [PERSON_NAME] No…" at bounding box center [299, 357] width 430 height 109
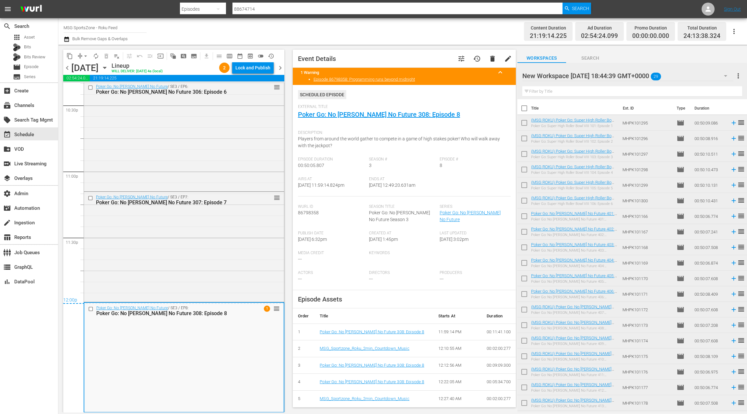
click at [67, 39] on icon "button" at bounding box center [67, 39] width 6 height 8
